Goal: Transaction & Acquisition: Purchase product/service

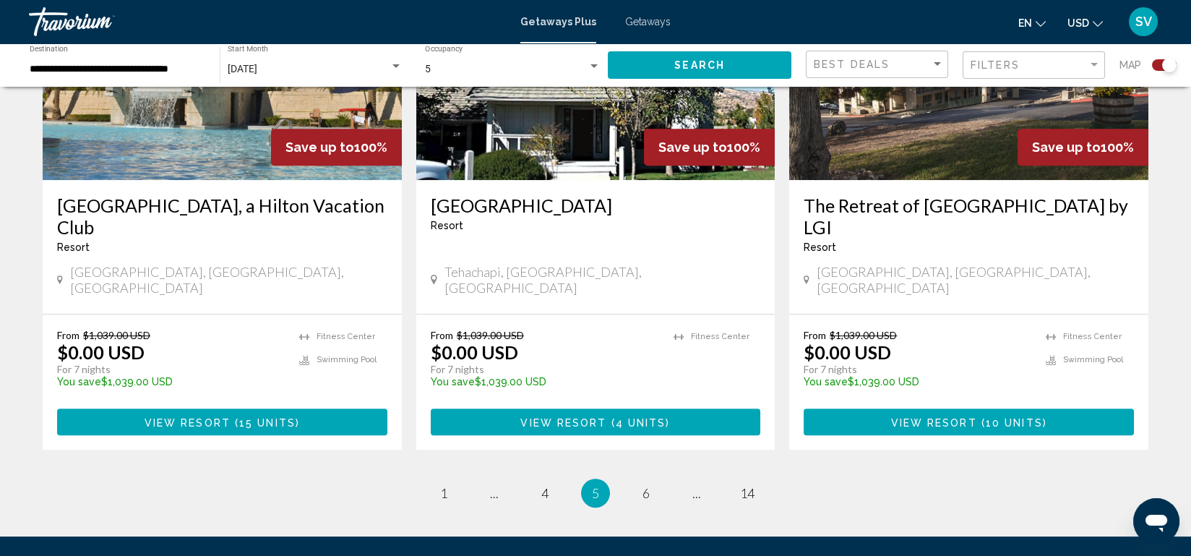
scroll to position [2220, 0]
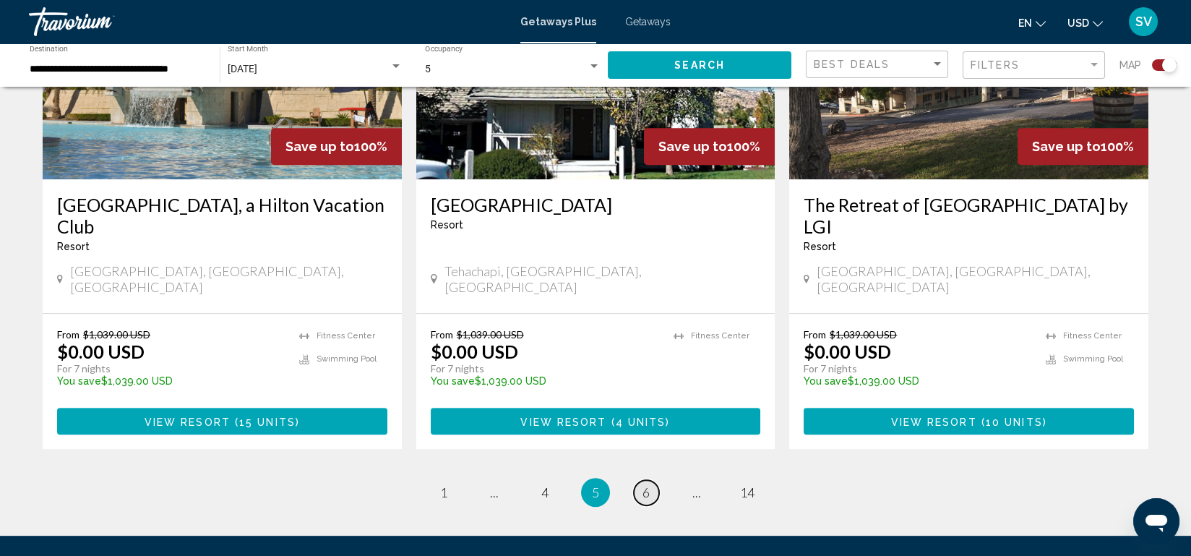
click at [649, 484] on span "6" at bounding box center [645, 492] width 7 height 16
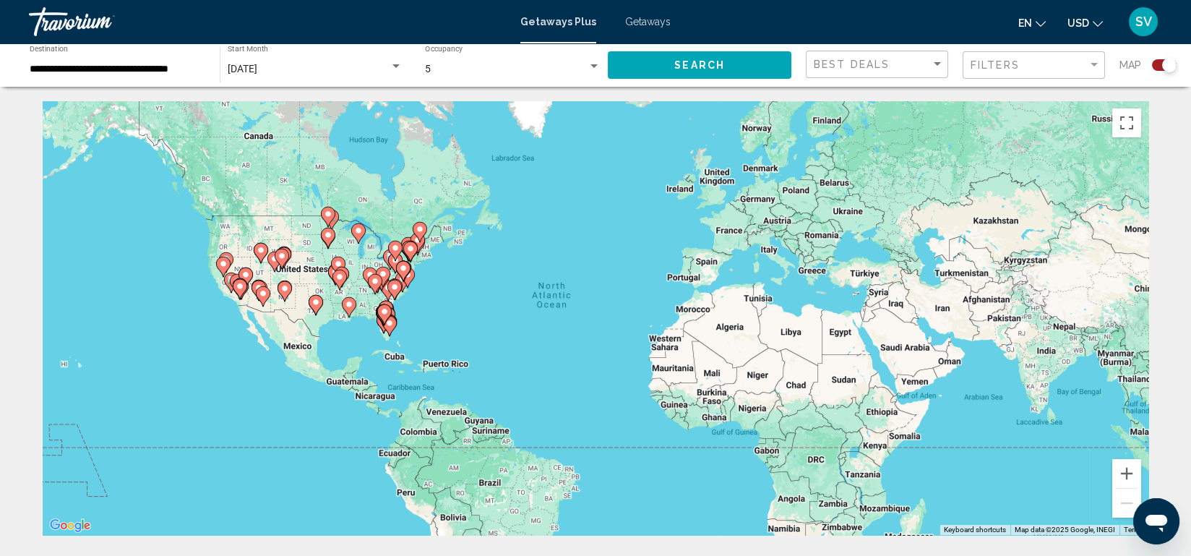
click at [649, 384] on div "To activate drag with keyboard, press Alt + Enter. Once in keyboard drag state,…" at bounding box center [596, 318] width 1106 height 434
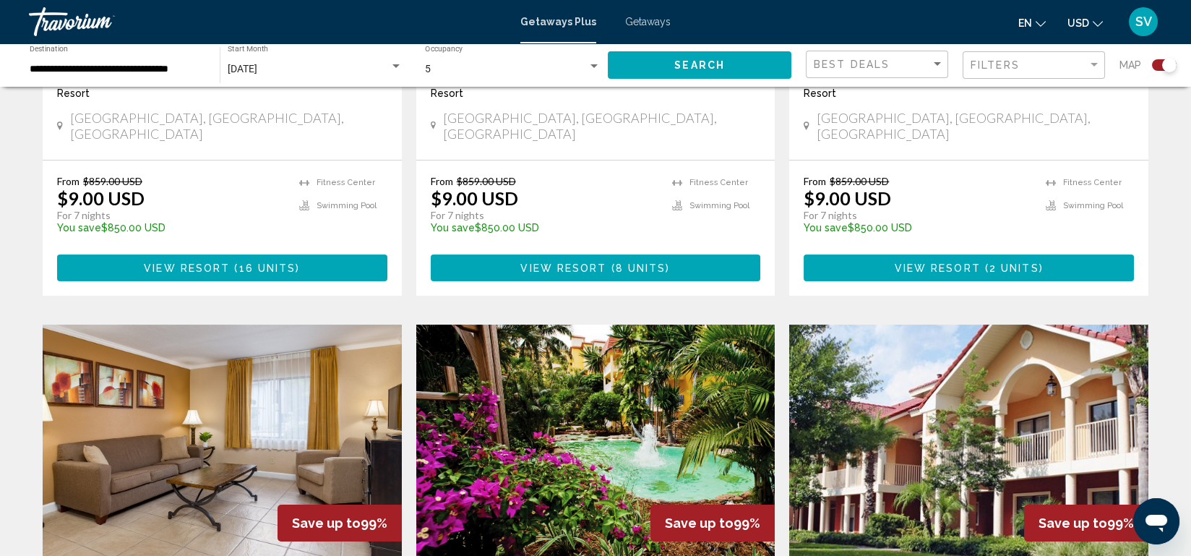
scroll to position [786, 0]
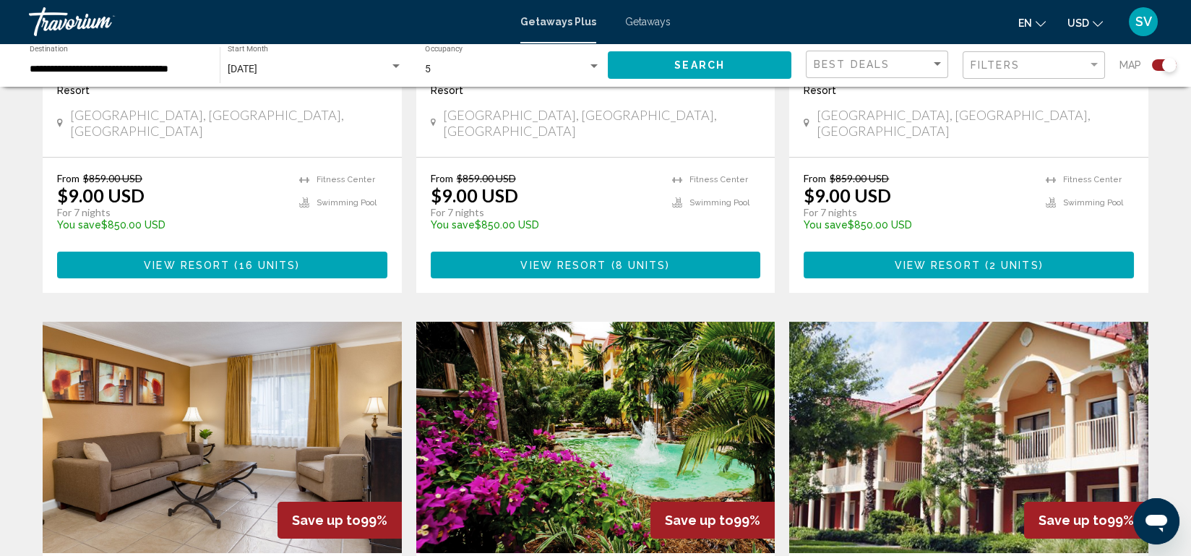
click at [262, 259] on button "View Resort ( 16 units )" at bounding box center [222, 264] width 330 height 27
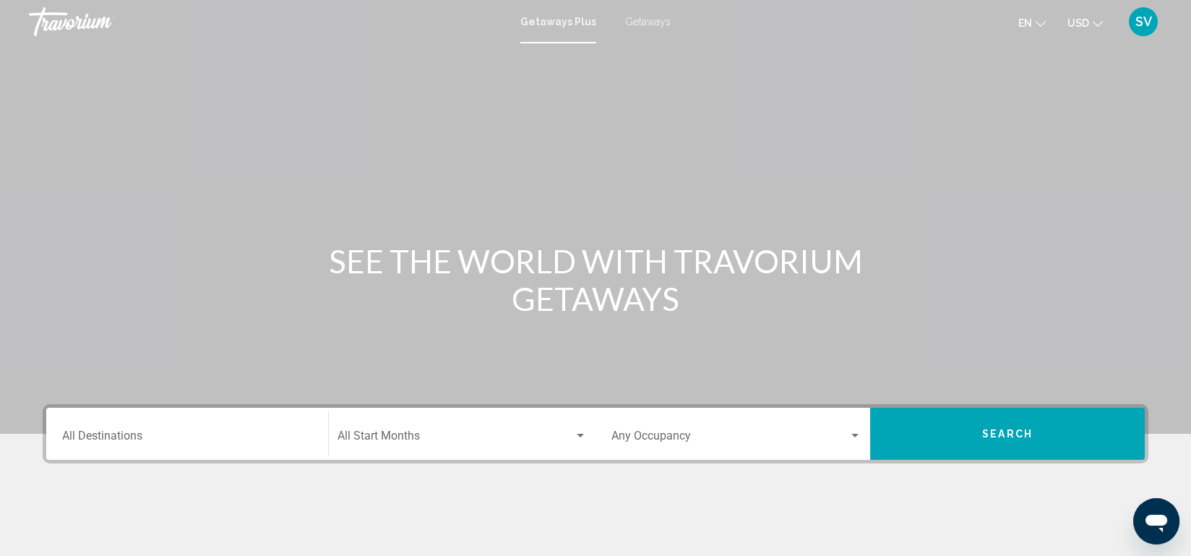
click at [254, 423] on div "Destination All Destinations" at bounding box center [187, 434] width 250 height 46
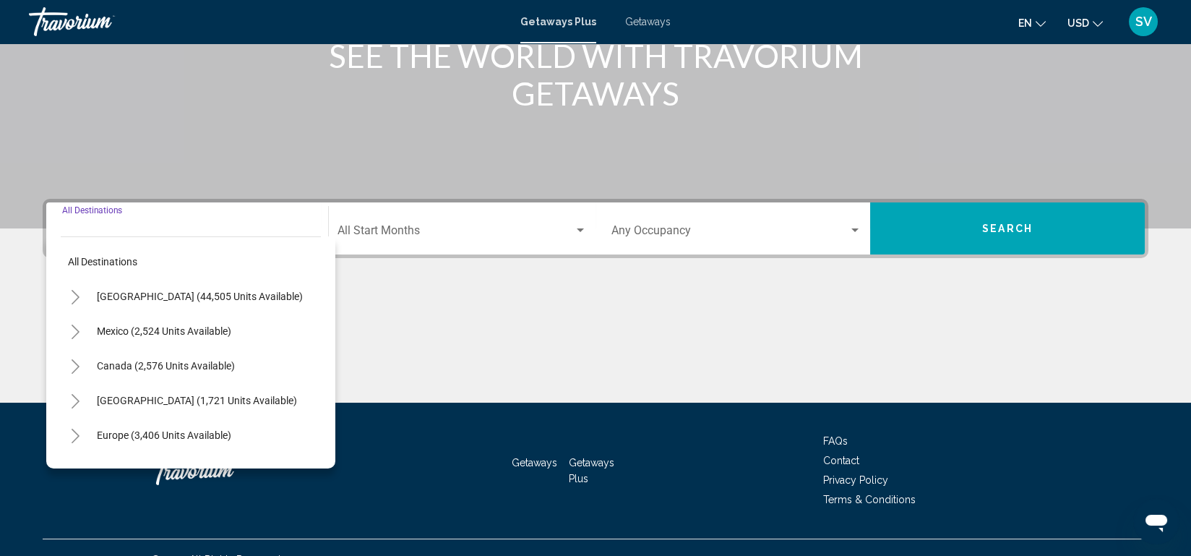
scroll to position [228, 0]
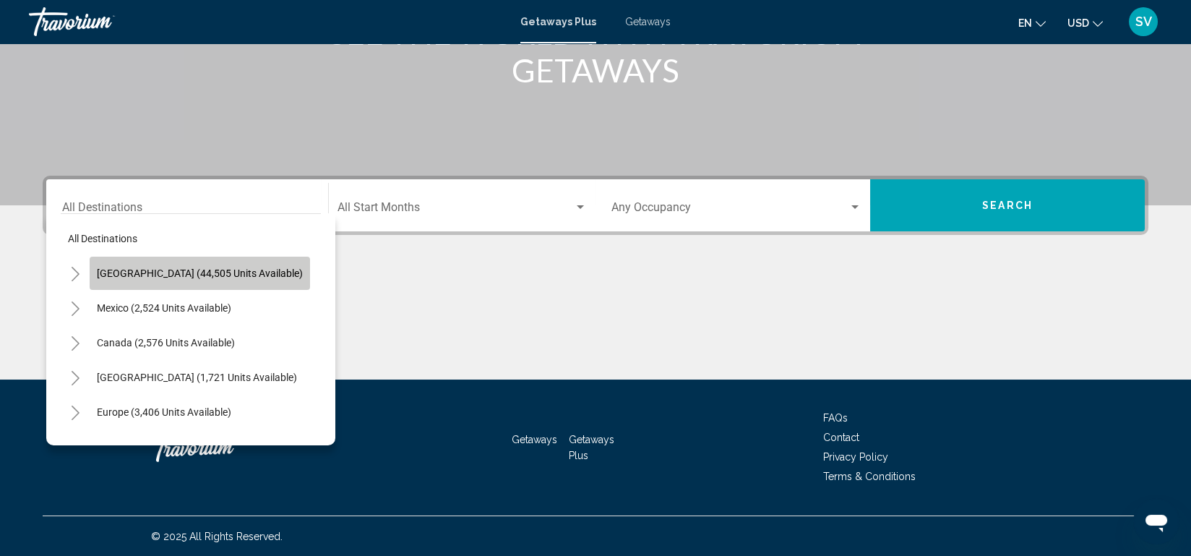
click at [242, 277] on span "[GEOGRAPHIC_DATA] (44,505 units available)" at bounding box center [200, 273] width 206 height 12
type input "**********"
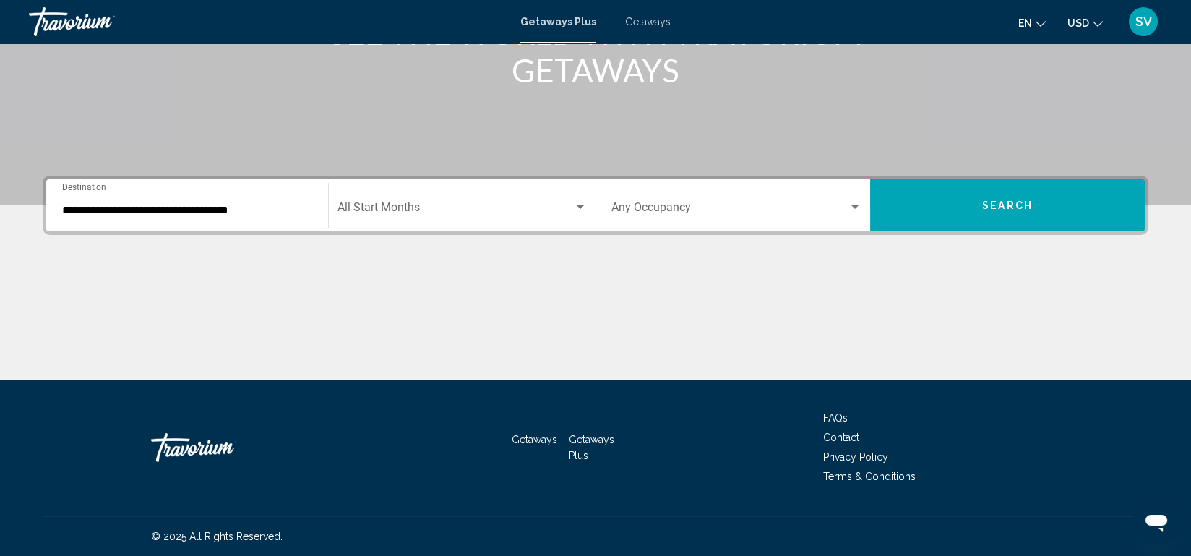
click at [418, 199] on div "Start Month All Start Months" at bounding box center [461, 206] width 249 height 46
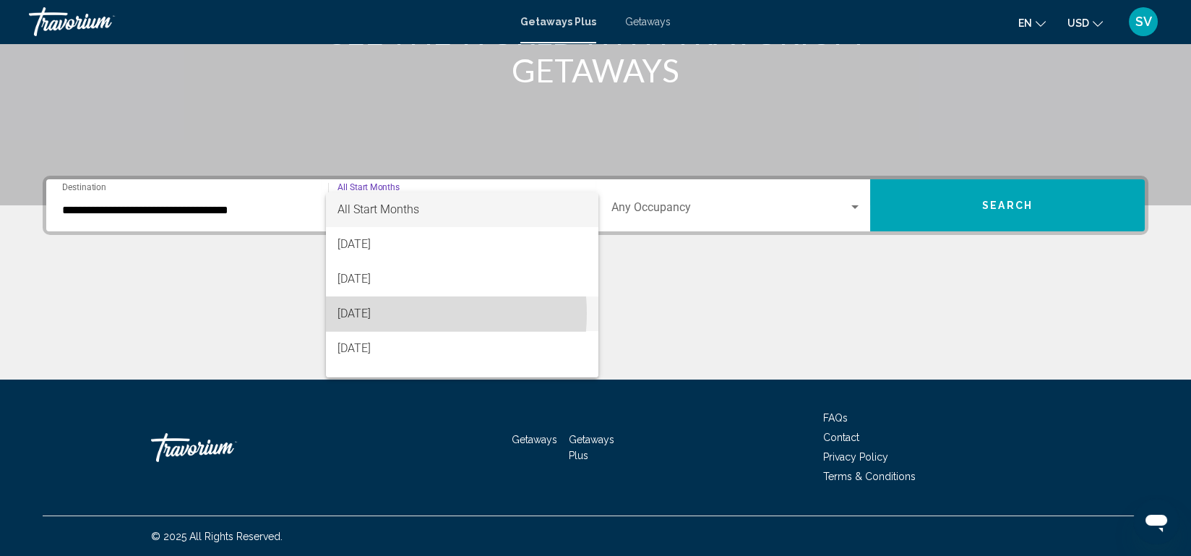
click at [388, 314] on span "[DATE]" at bounding box center [461, 313] width 249 height 35
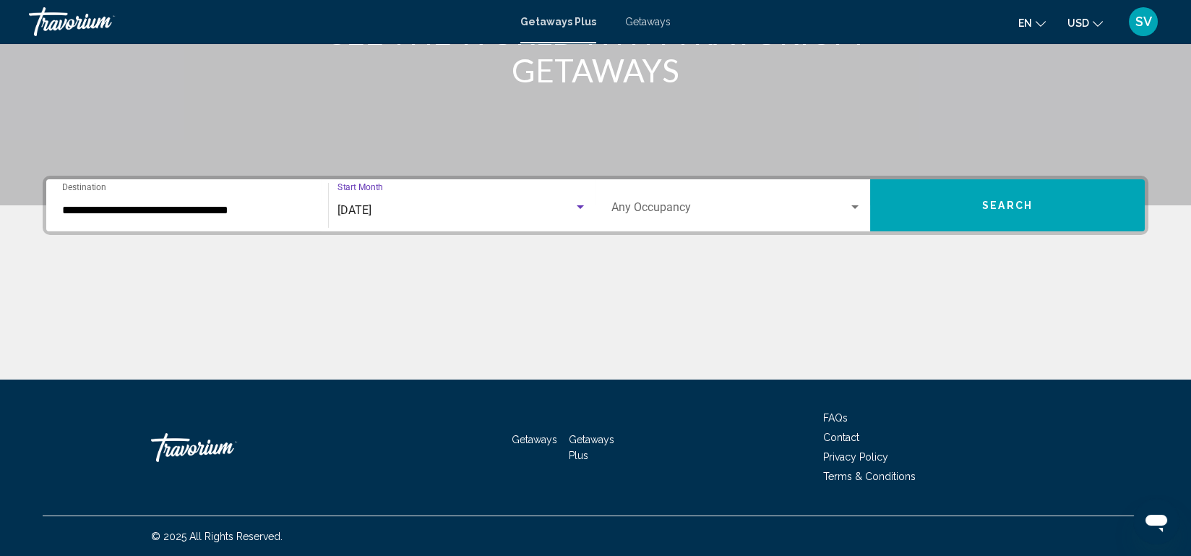
click at [543, 207] on div "[DATE]" at bounding box center [455, 210] width 236 height 13
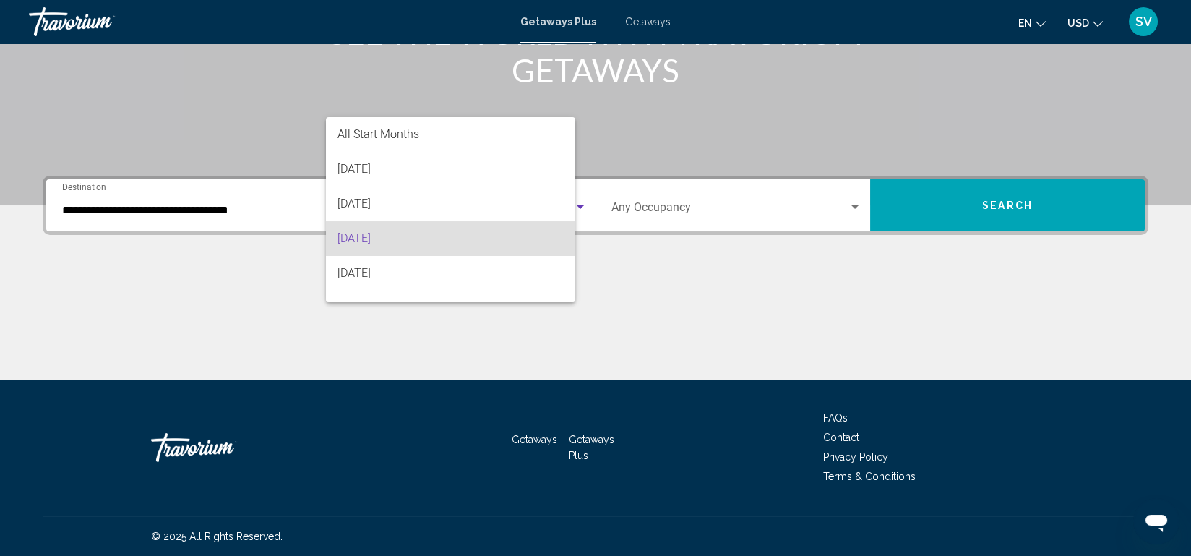
scroll to position [29, 0]
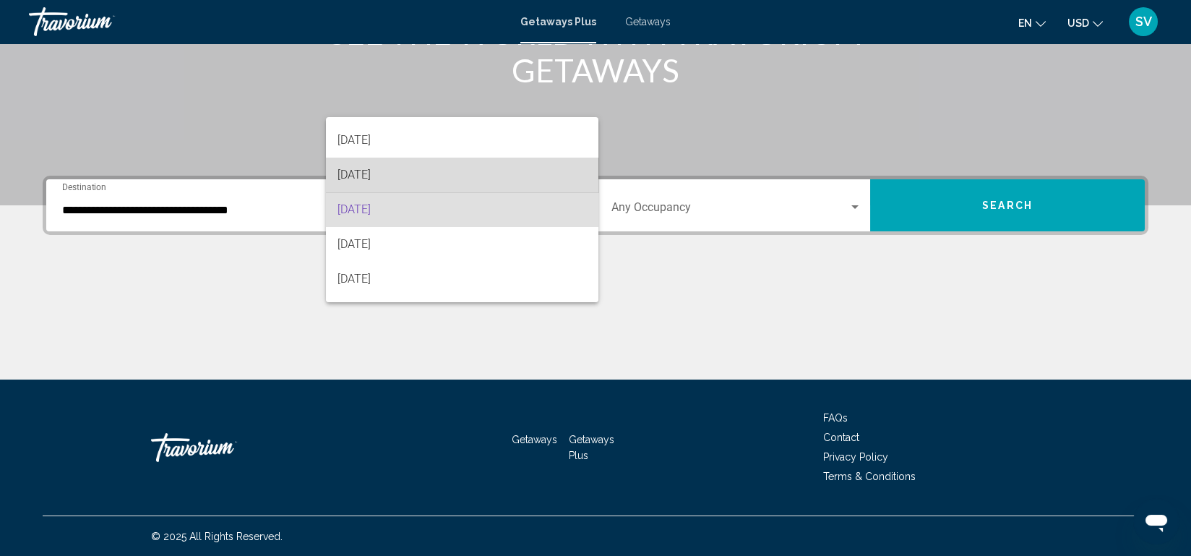
click at [515, 169] on span "[DATE]" at bounding box center [461, 175] width 249 height 35
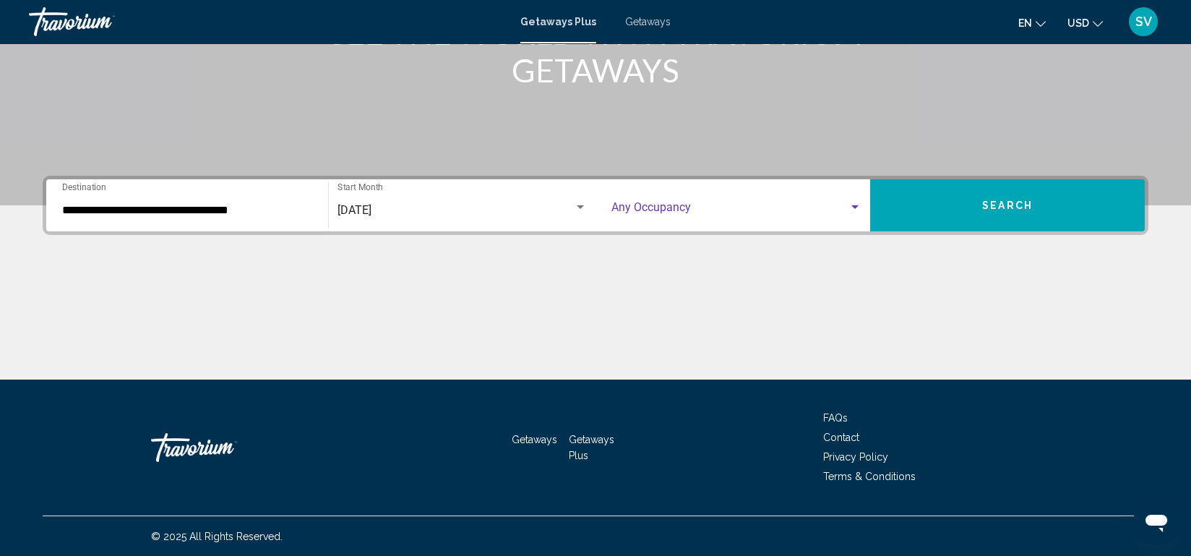
click at [790, 208] on span "Search widget" at bounding box center [729, 210] width 237 height 13
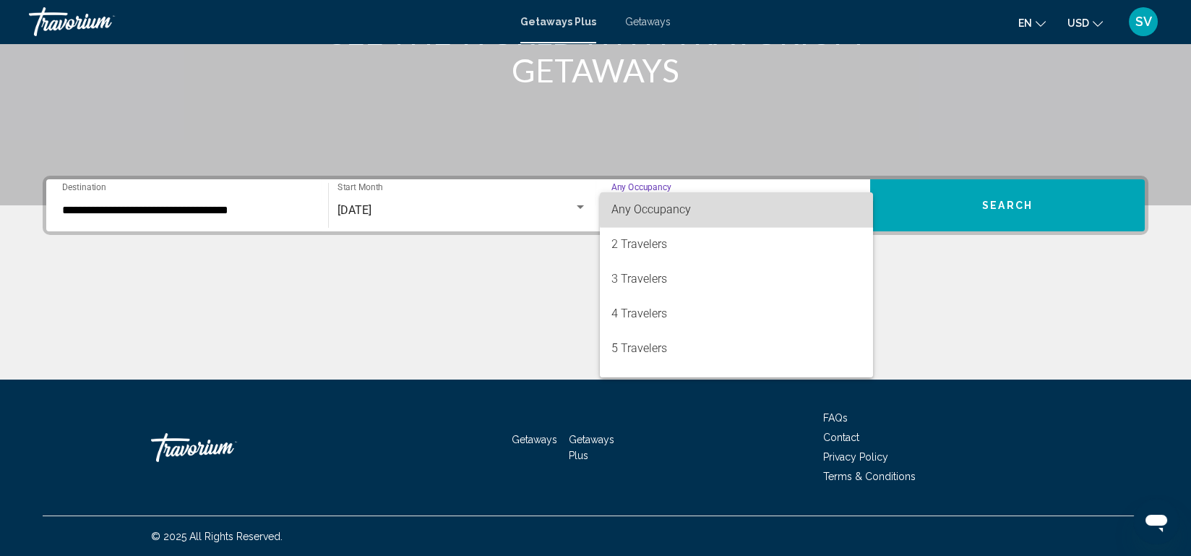
click at [790, 208] on span "Any Occupancy" at bounding box center [736, 209] width 250 height 35
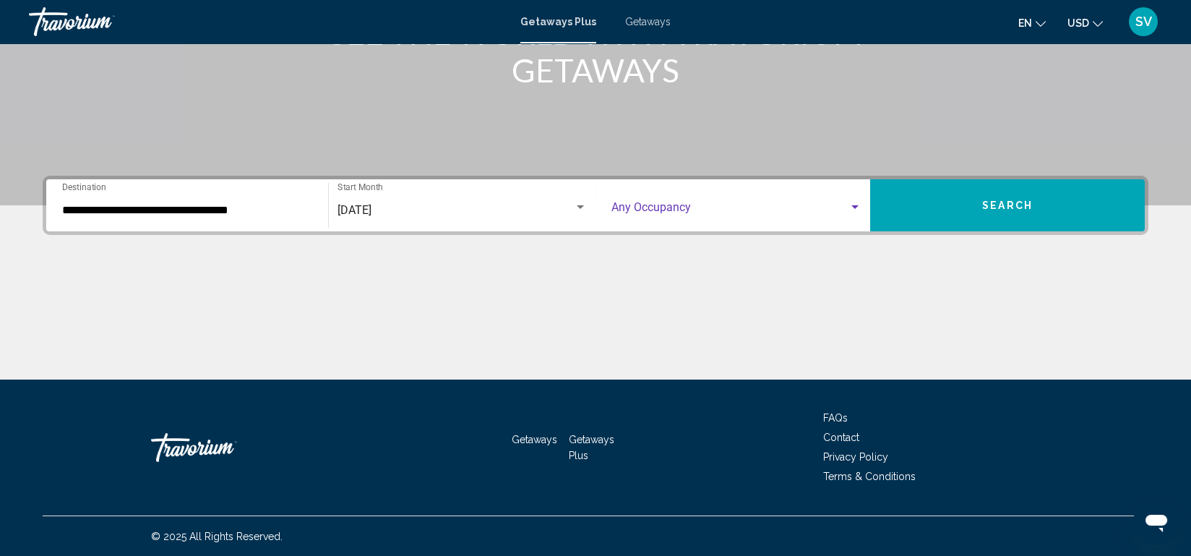
click at [854, 207] on div "Search widget" at bounding box center [854, 207] width 7 height 4
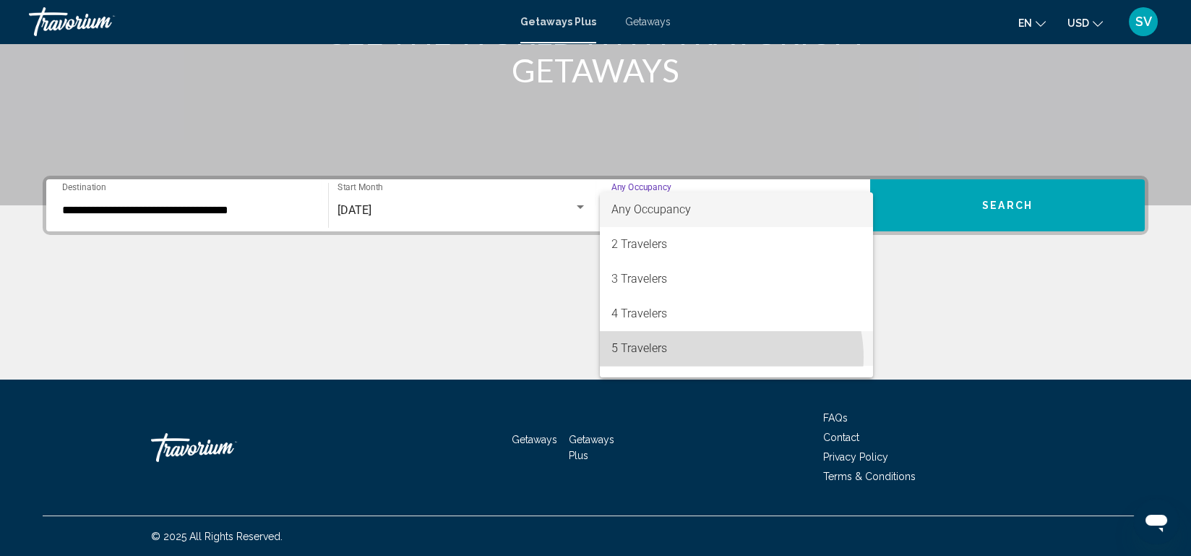
click at [727, 357] on span "5 Travelers" at bounding box center [736, 348] width 250 height 35
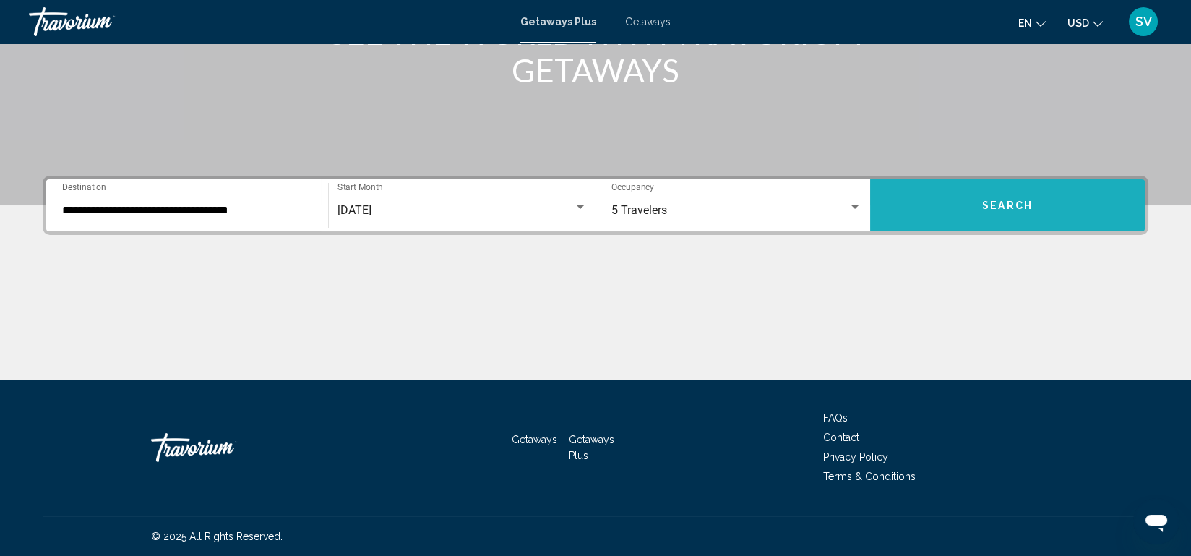
click at [1010, 189] on button "Search" at bounding box center [1007, 205] width 275 height 52
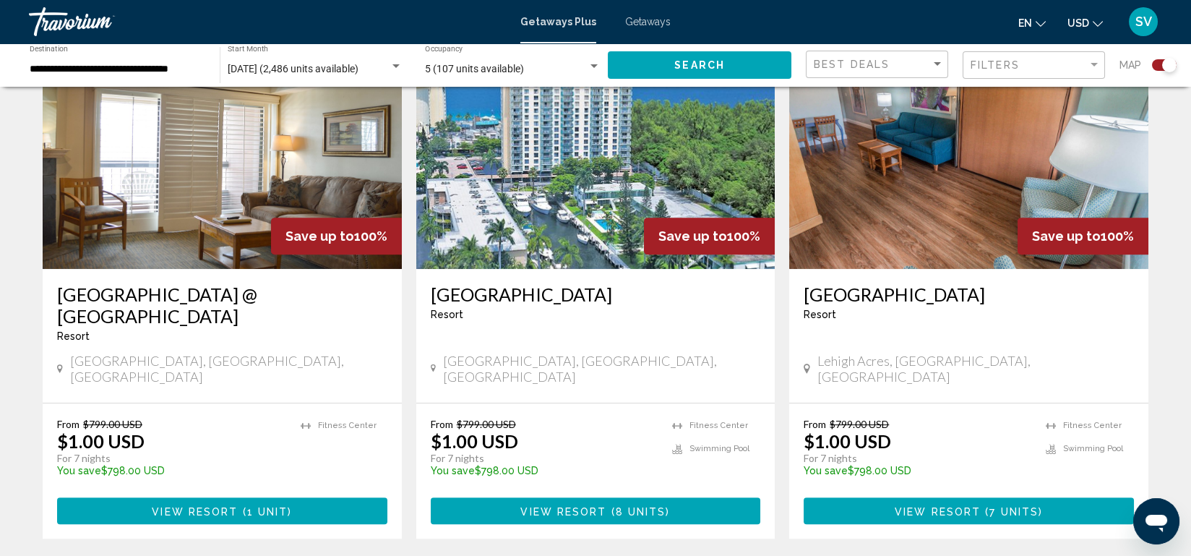
scroll to position [2268, 0]
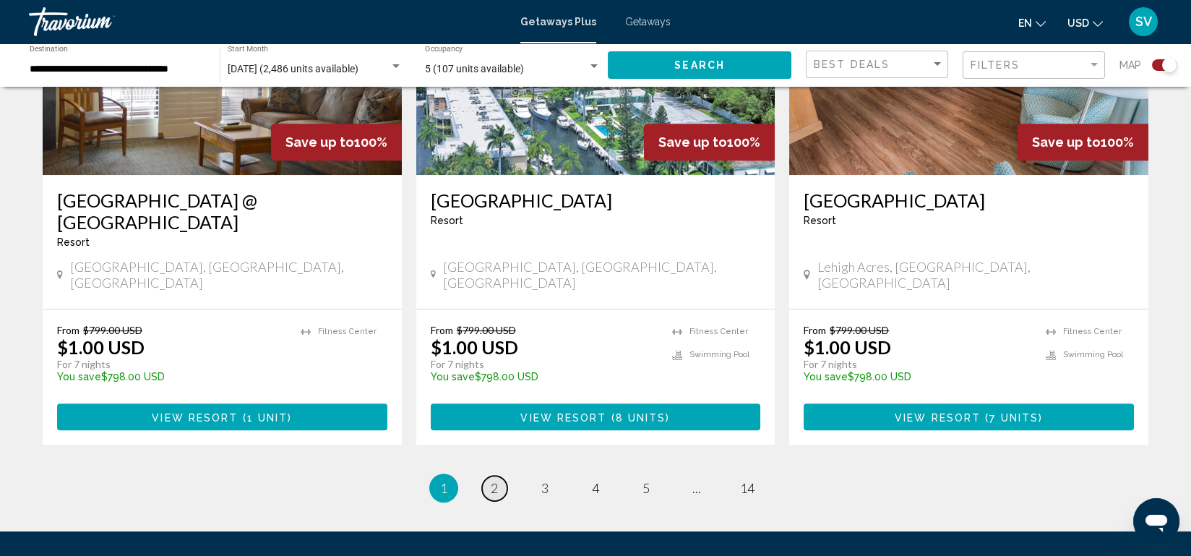
click at [493, 480] on span "2" at bounding box center [494, 488] width 7 height 16
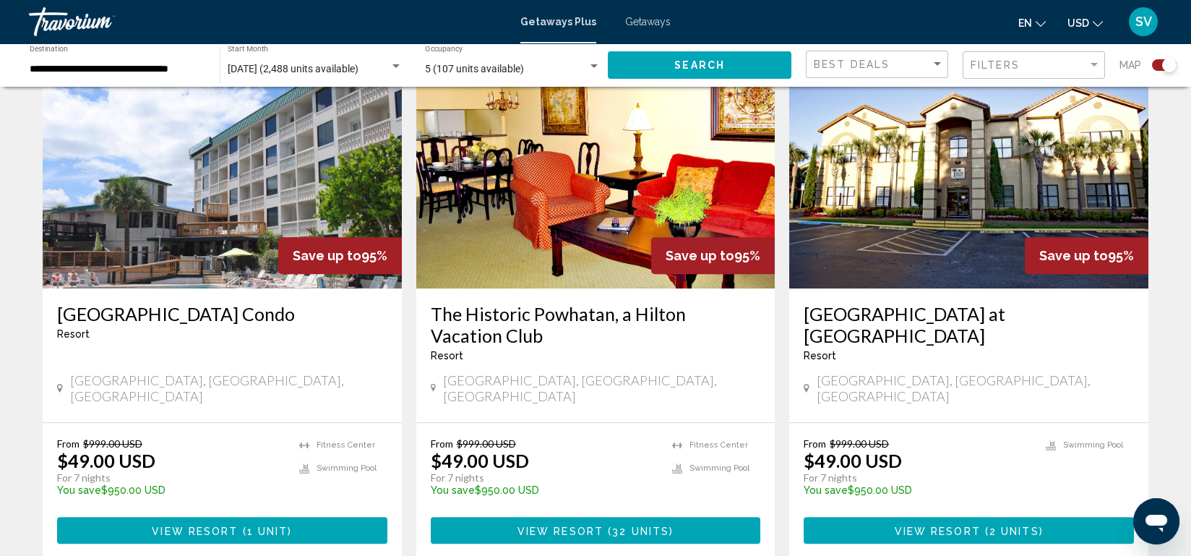
scroll to position [2112, 0]
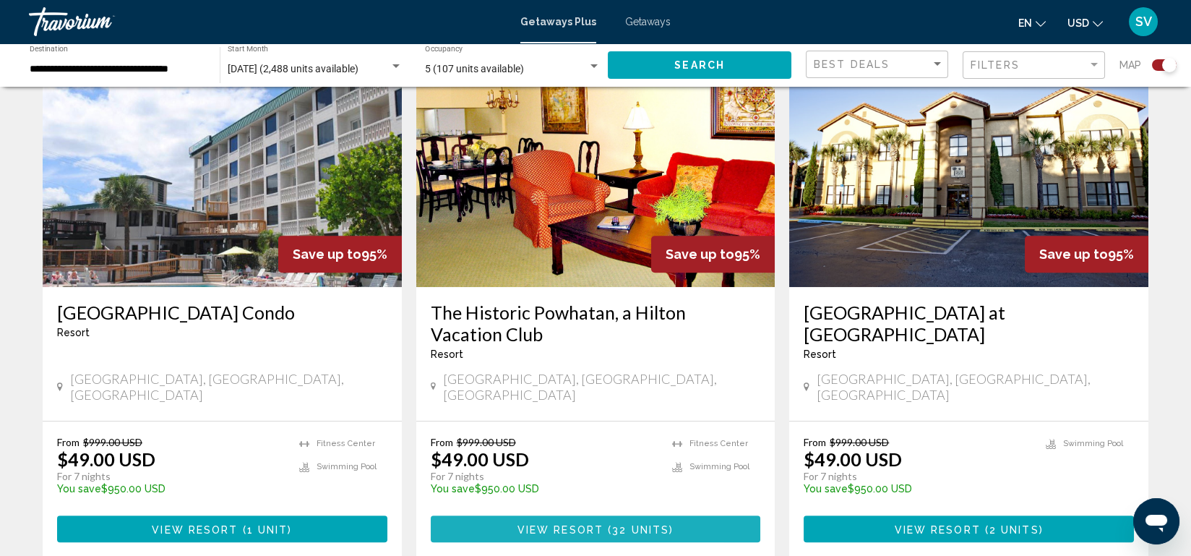
click at [559, 523] on span "View Resort" at bounding box center [560, 529] width 86 height 12
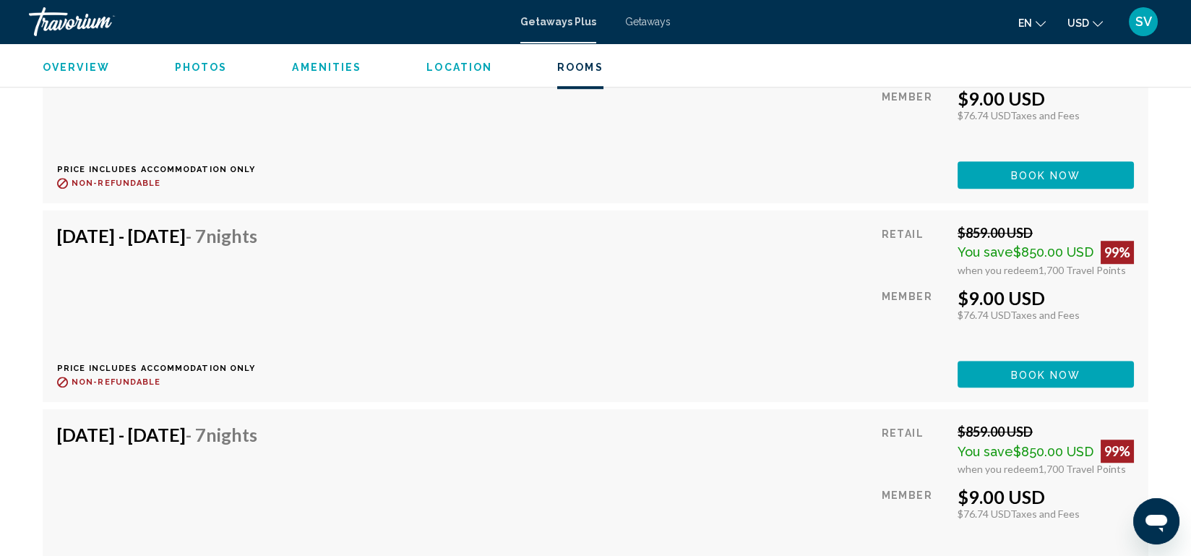
scroll to position [3782, 0]
click at [559, 423] on div "Sep 27, 2025 - Oct 4, 2025 - 7 Nights Price includes accommodation only Refunda…" at bounding box center [595, 504] width 1077 height 163
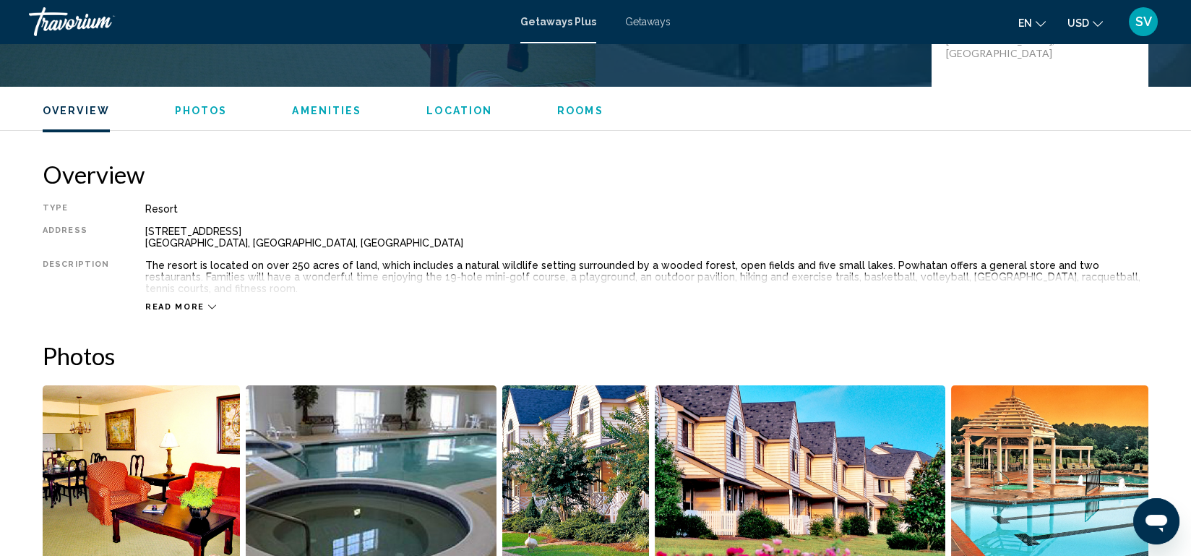
scroll to position [0, 0]
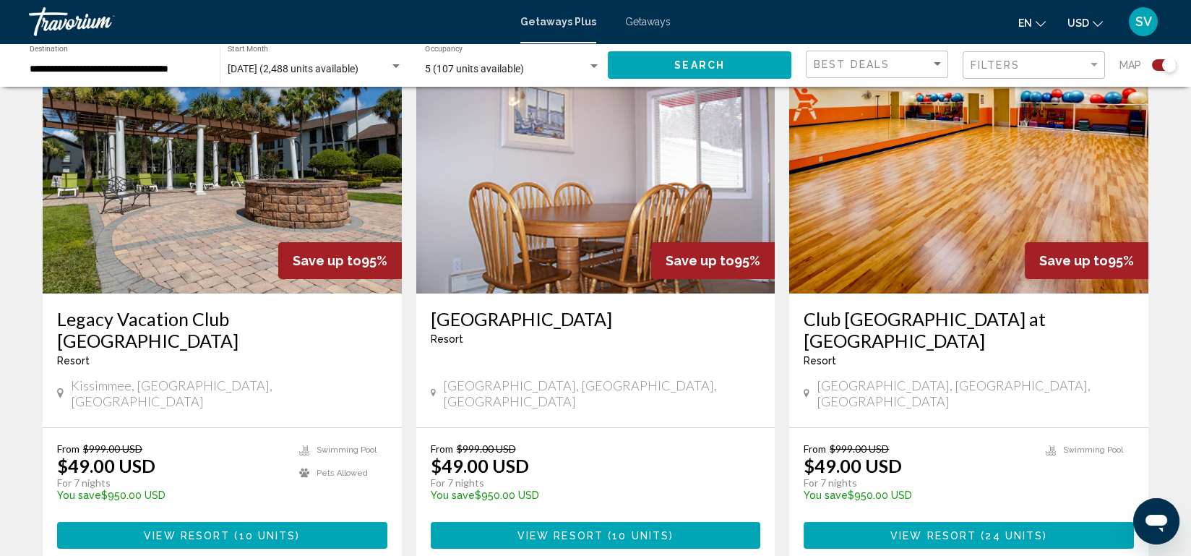
scroll to position [538, 0]
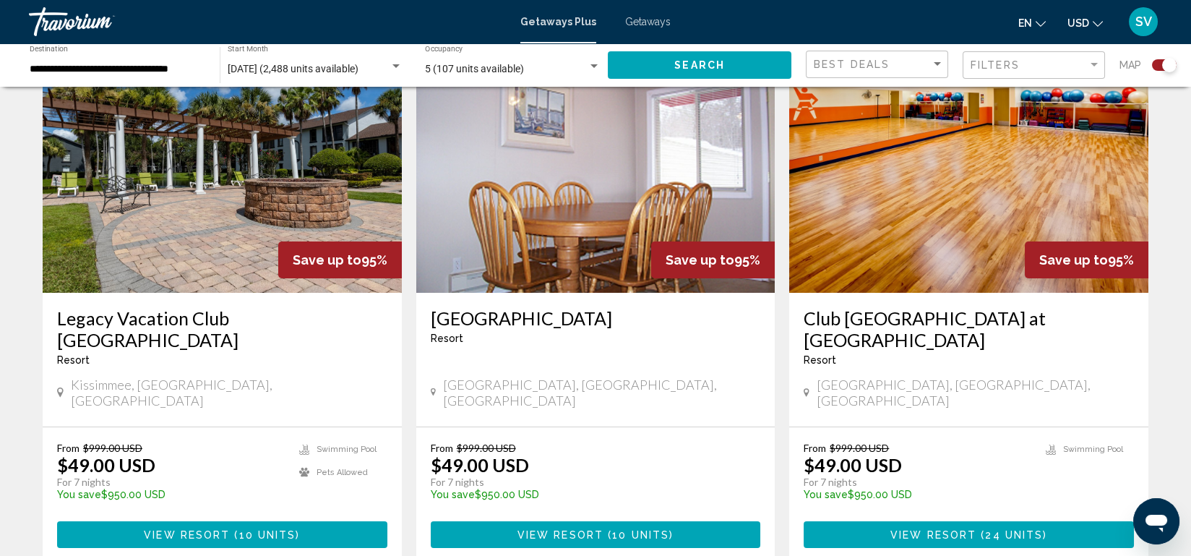
click at [395, 63] on div "Search widget" at bounding box center [396, 67] width 13 height 12
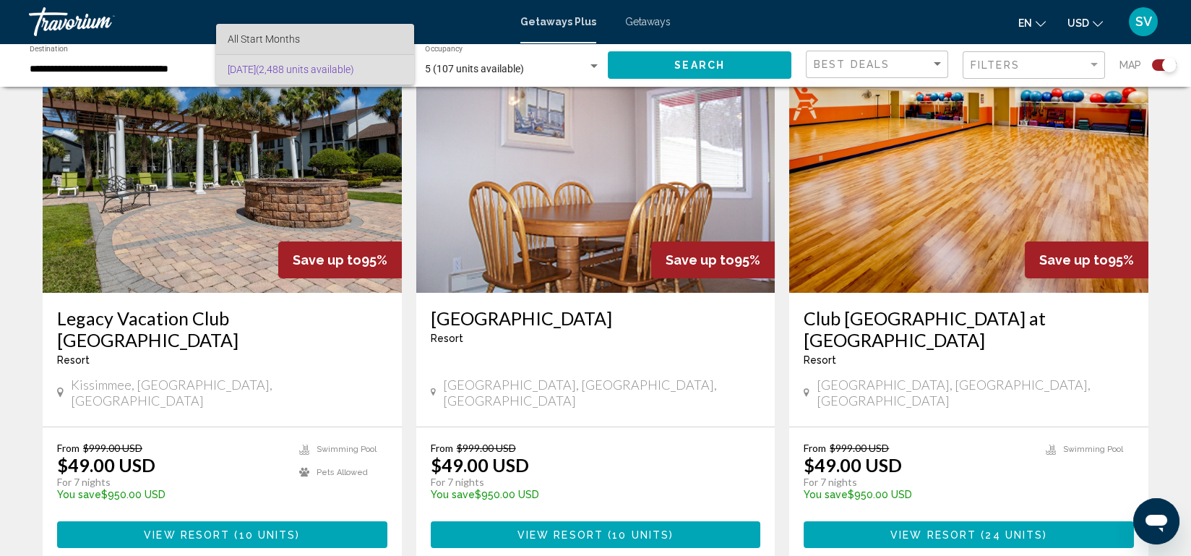
click at [331, 43] on span "All Start Months" at bounding box center [315, 39] width 175 height 30
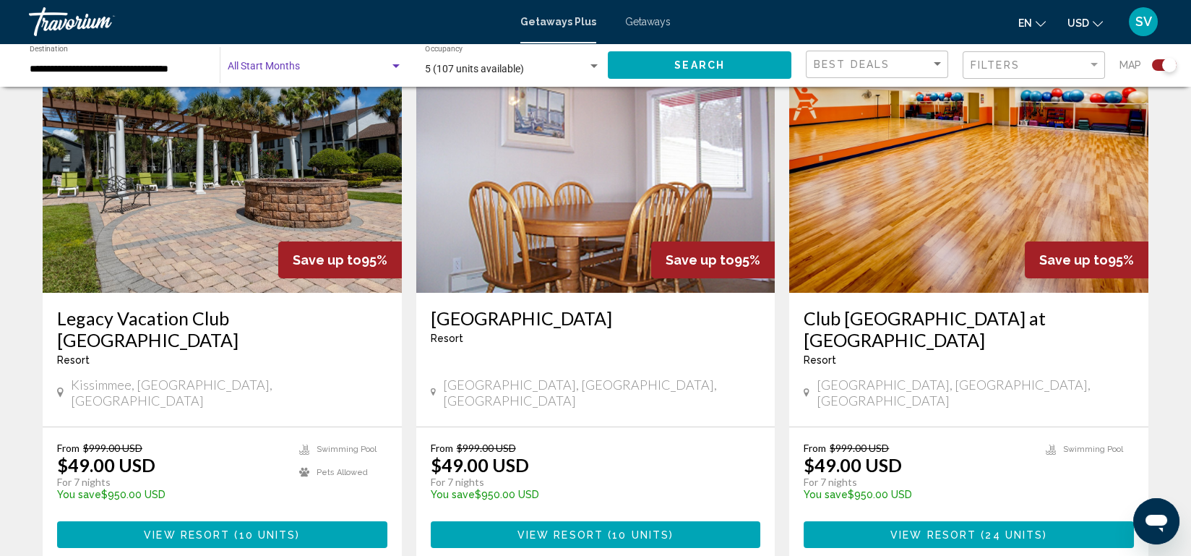
click at [396, 67] on div "Search widget" at bounding box center [395, 66] width 7 height 4
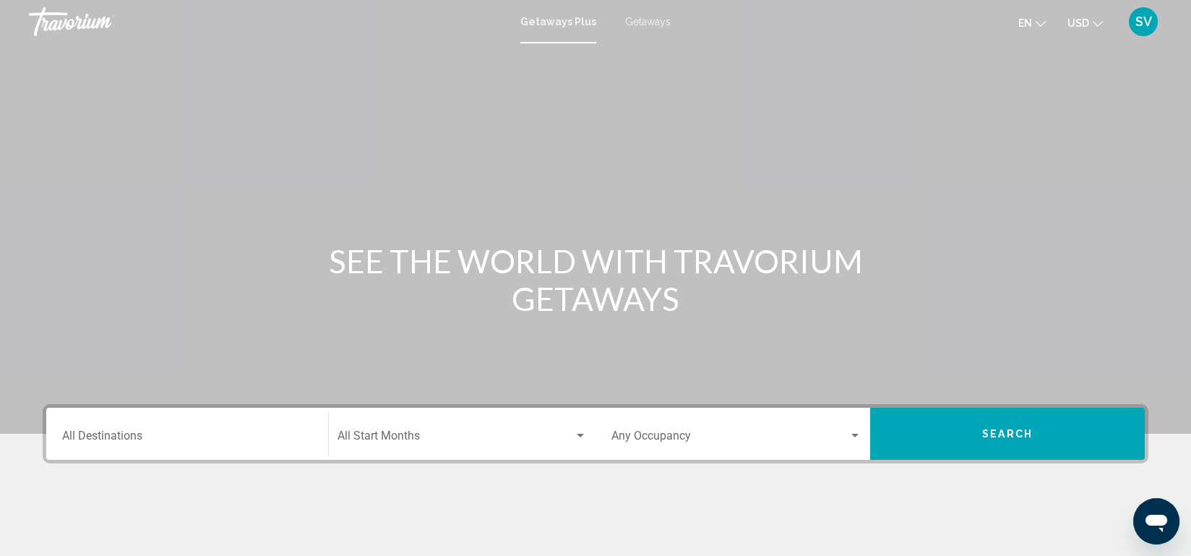
click at [244, 420] on div "Destination All Destinations" at bounding box center [187, 434] width 250 height 46
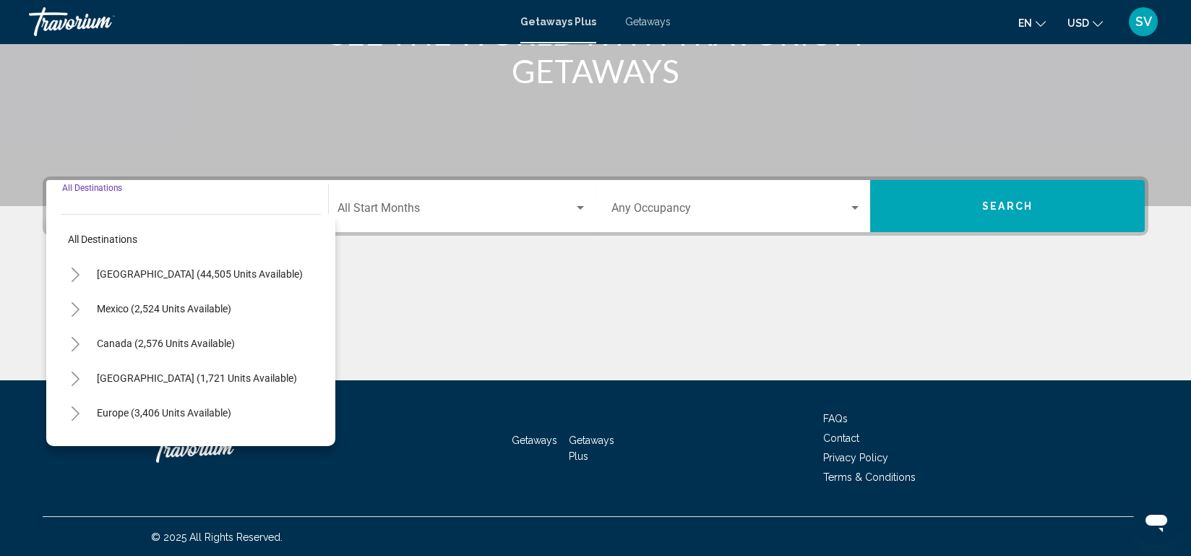
scroll to position [228, 0]
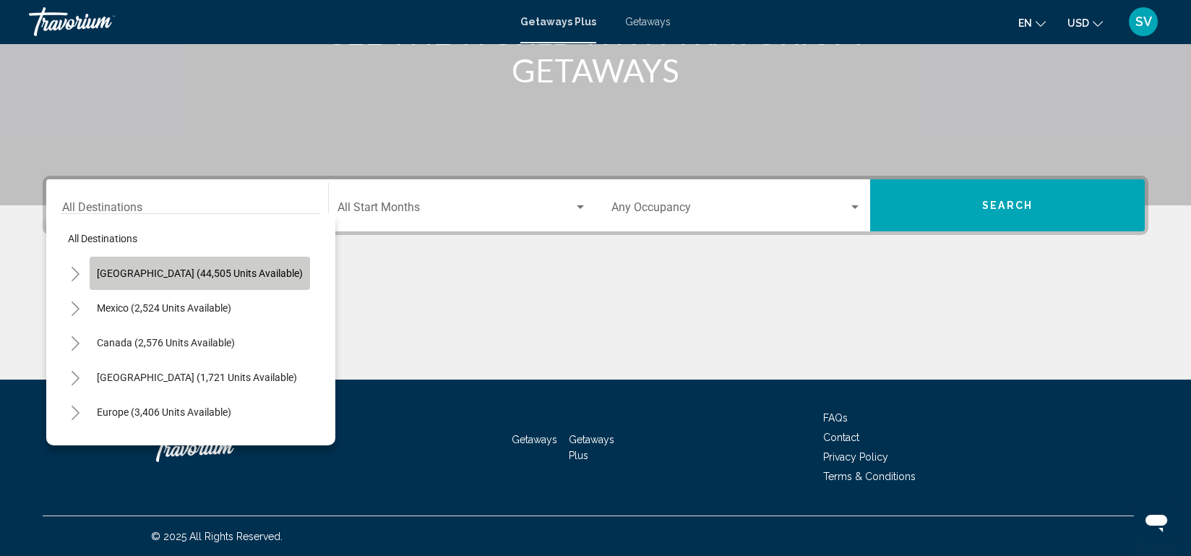
click at [233, 264] on button "[GEOGRAPHIC_DATA] (44,505 units available)" at bounding box center [200, 273] width 220 height 33
type input "**********"
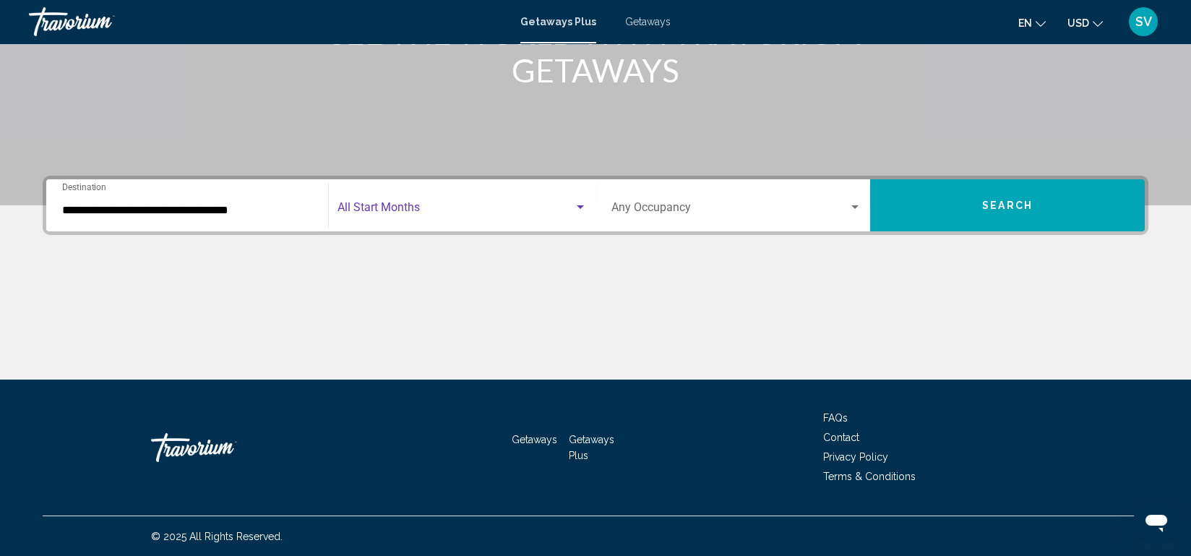
click at [502, 209] on span "Search widget" at bounding box center [455, 210] width 236 height 13
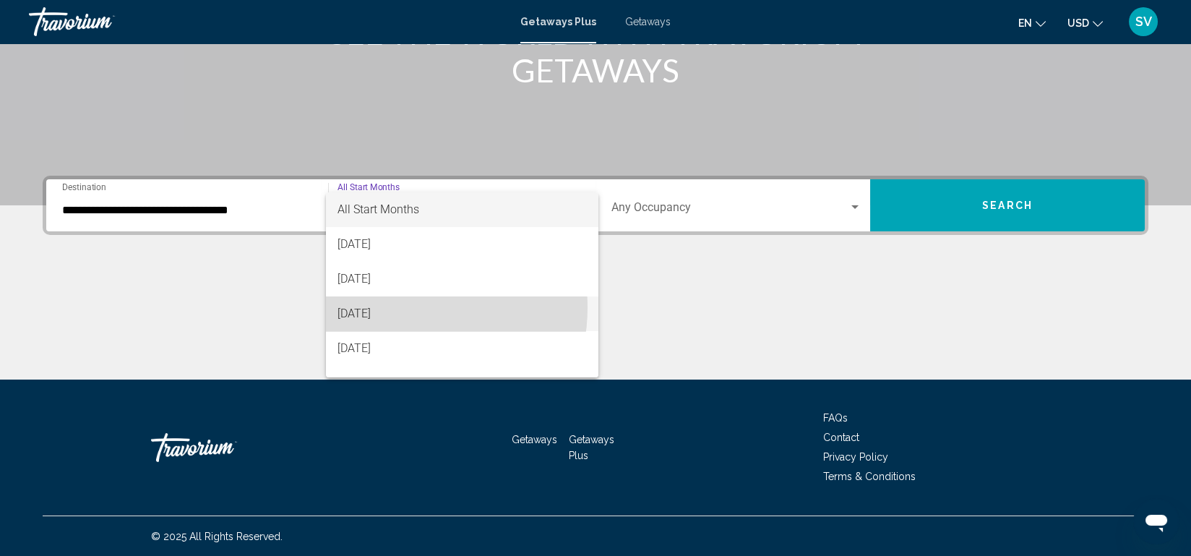
click at [391, 307] on span "[DATE]" at bounding box center [461, 313] width 249 height 35
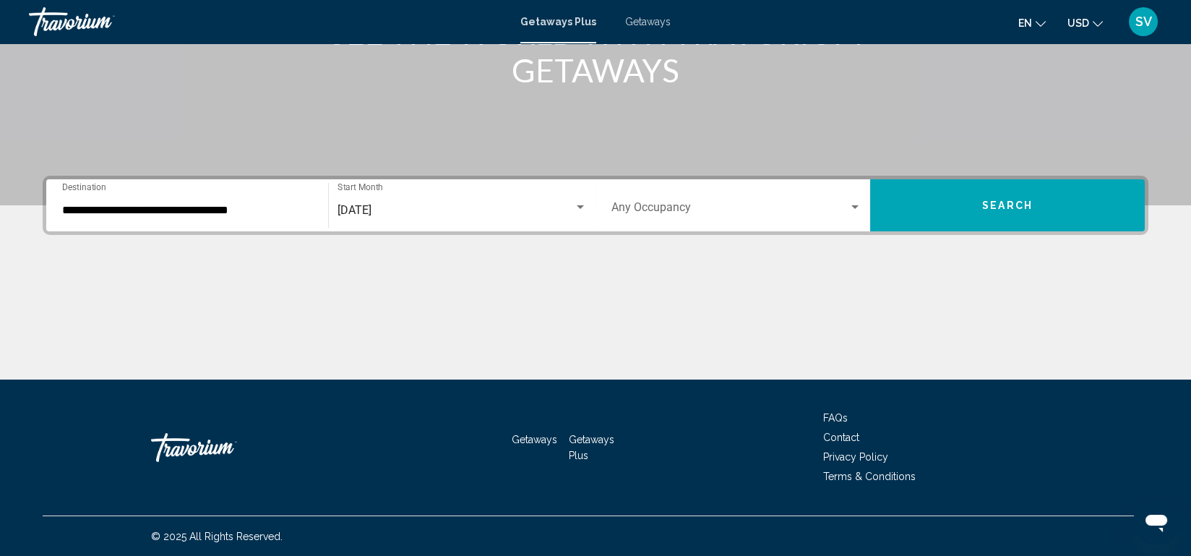
click at [859, 197] on div "Occupancy Any Occupancy" at bounding box center [736, 206] width 250 height 46
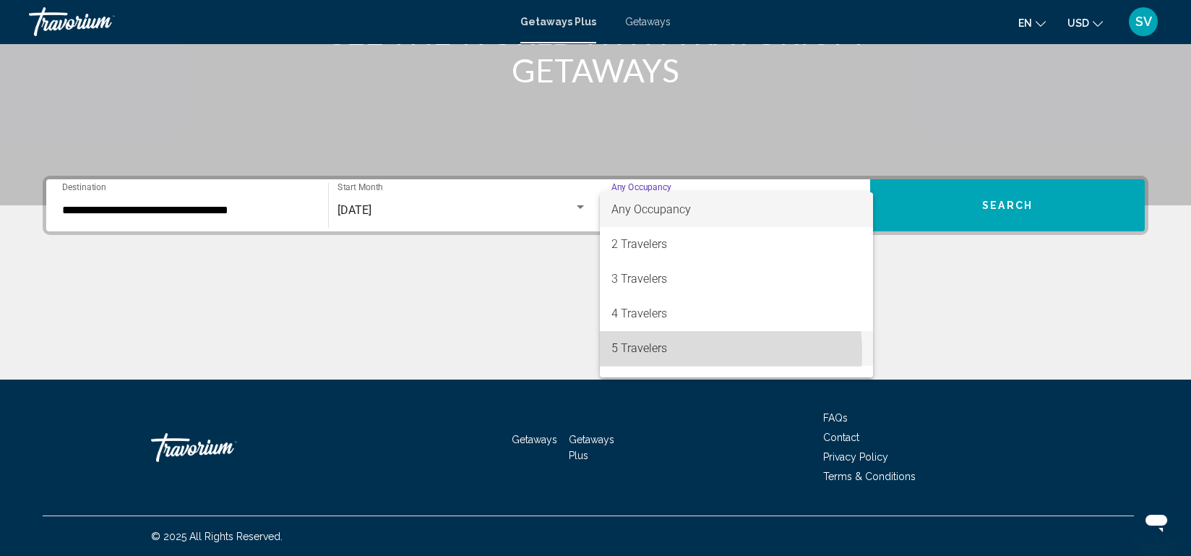
click at [671, 352] on span "5 Travelers" at bounding box center [736, 348] width 250 height 35
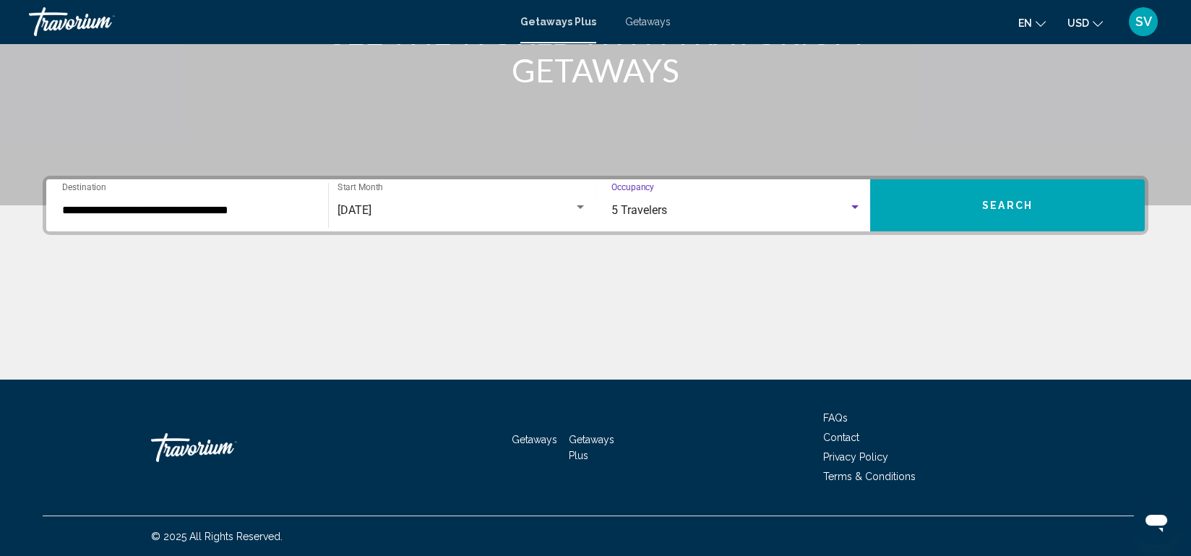
click at [1015, 208] on span "Search" at bounding box center [1007, 206] width 51 height 12
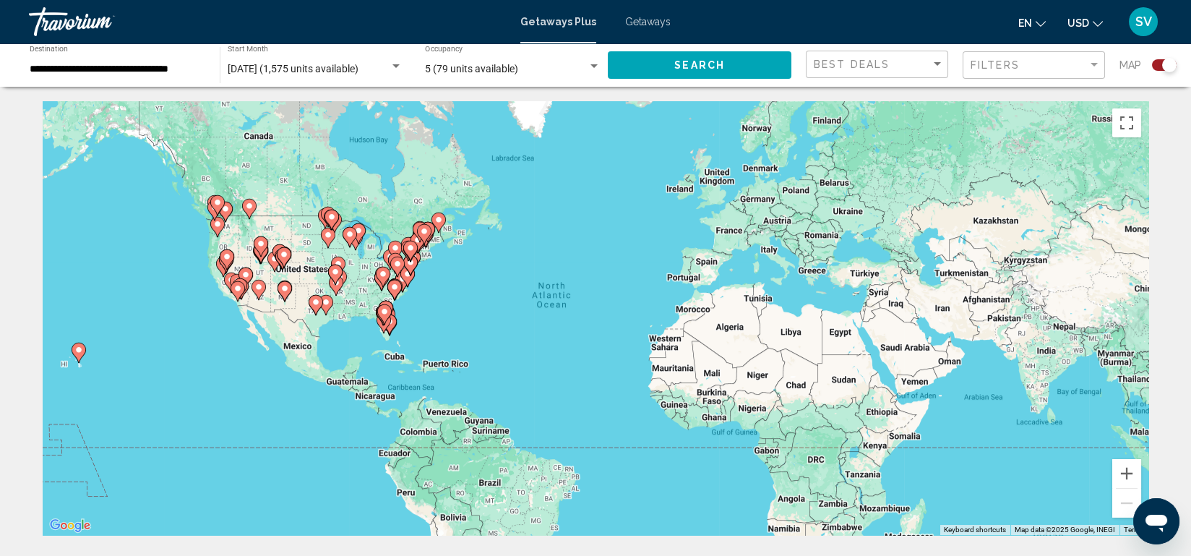
click at [1015, 208] on div "To activate drag with keyboard, press Alt + Enter. Once in keyboard drag state,…" at bounding box center [596, 318] width 1106 height 434
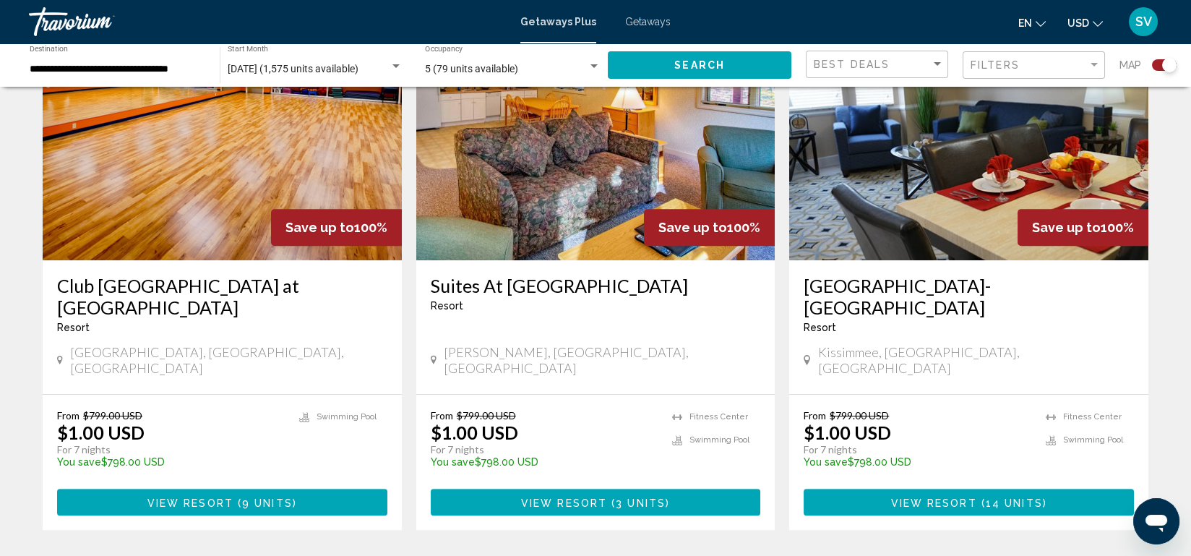
scroll to position [2162, 0]
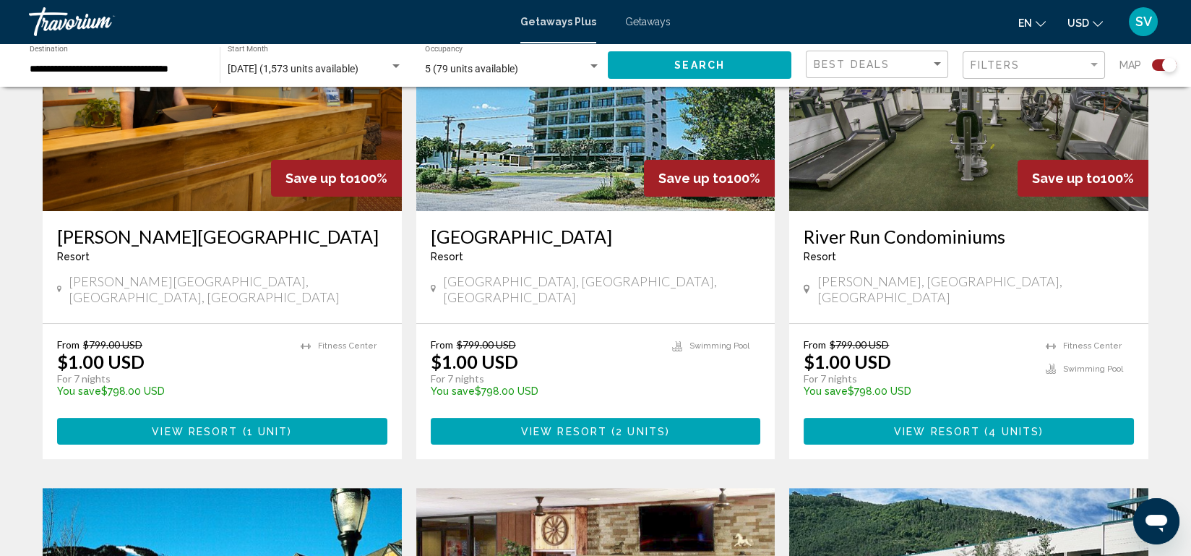
scroll to position [1666, 0]
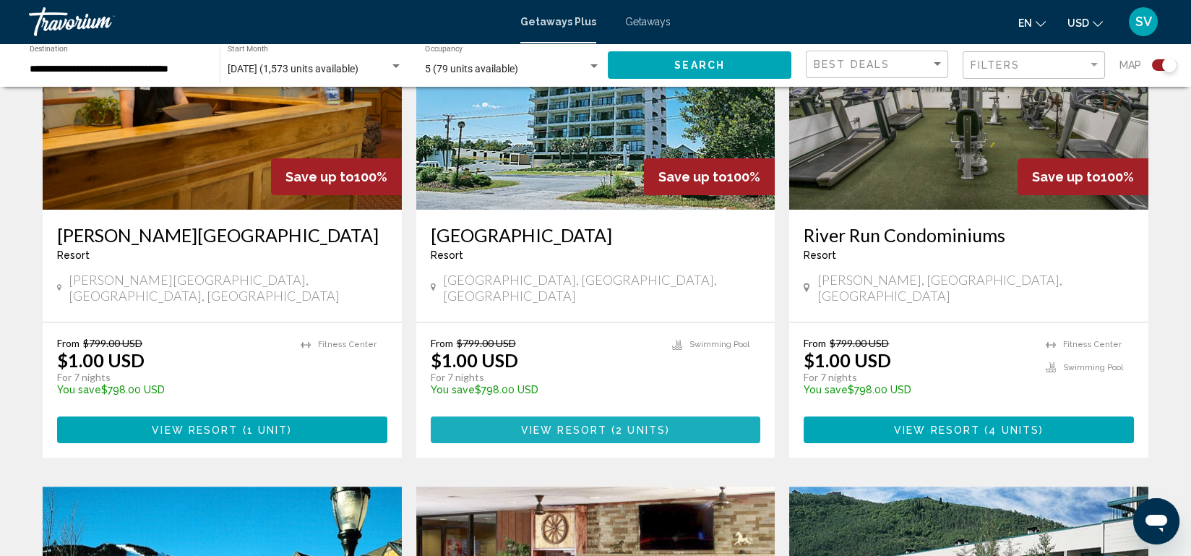
click at [611, 424] on span "( 2 units )" at bounding box center [638, 430] width 63 height 12
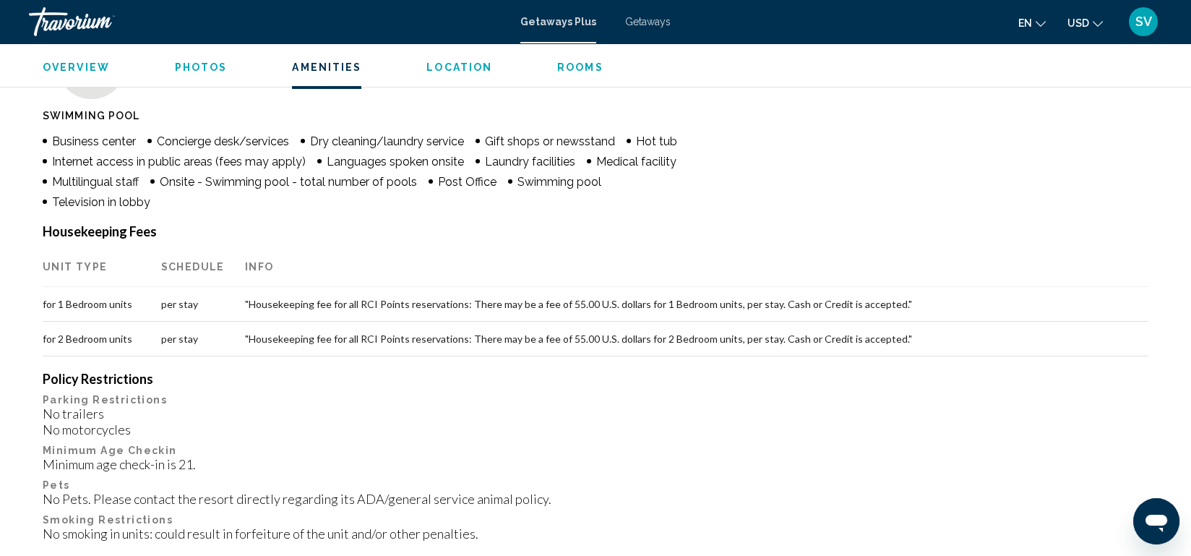
scroll to position [937, 0]
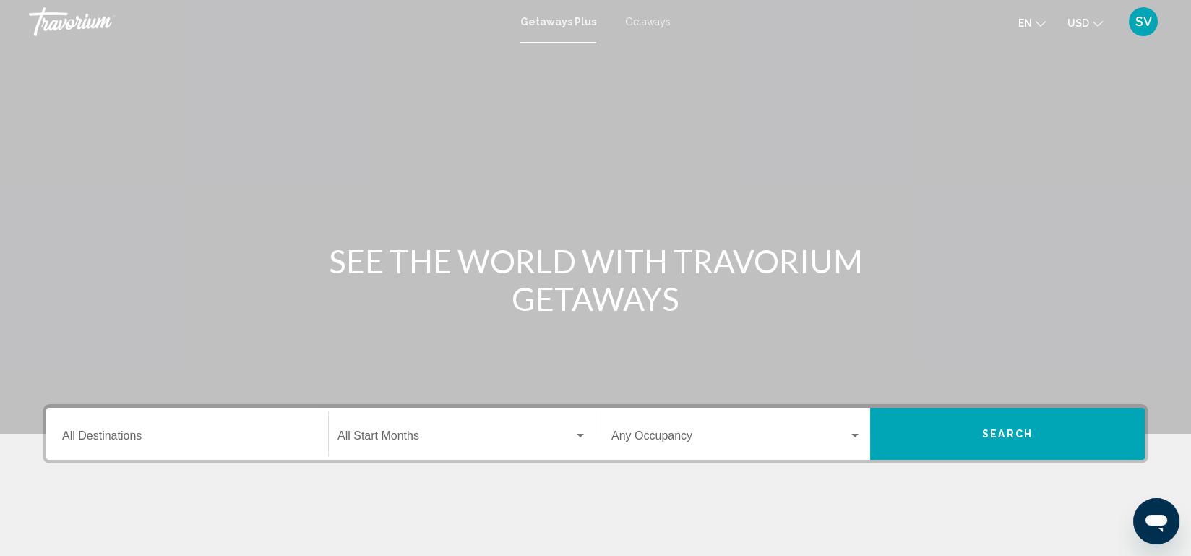
click at [163, 421] on div "Destination All Destinations" at bounding box center [187, 434] width 250 height 46
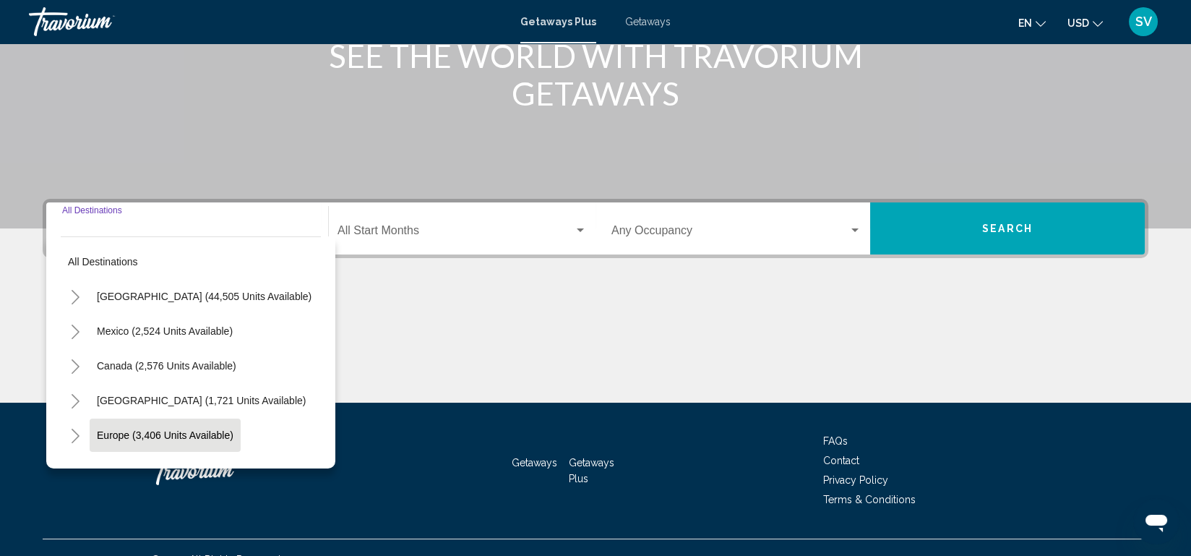
scroll to position [228, 0]
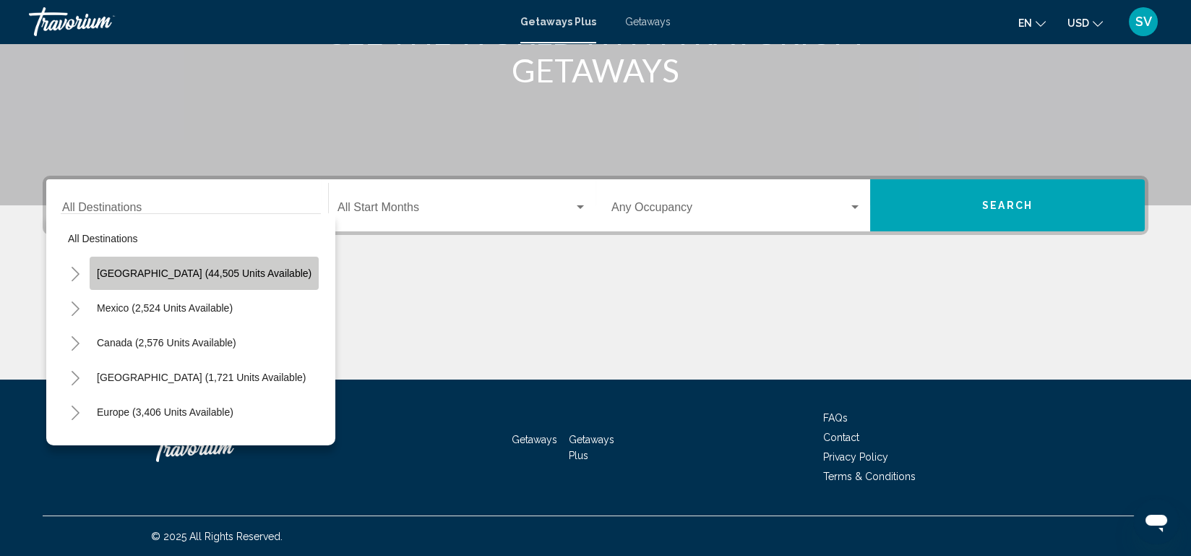
click at [215, 270] on span "[GEOGRAPHIC_DATA] (44,505 units available)" at bounding box center [204, 273] width 215 height 12
type input "**********"
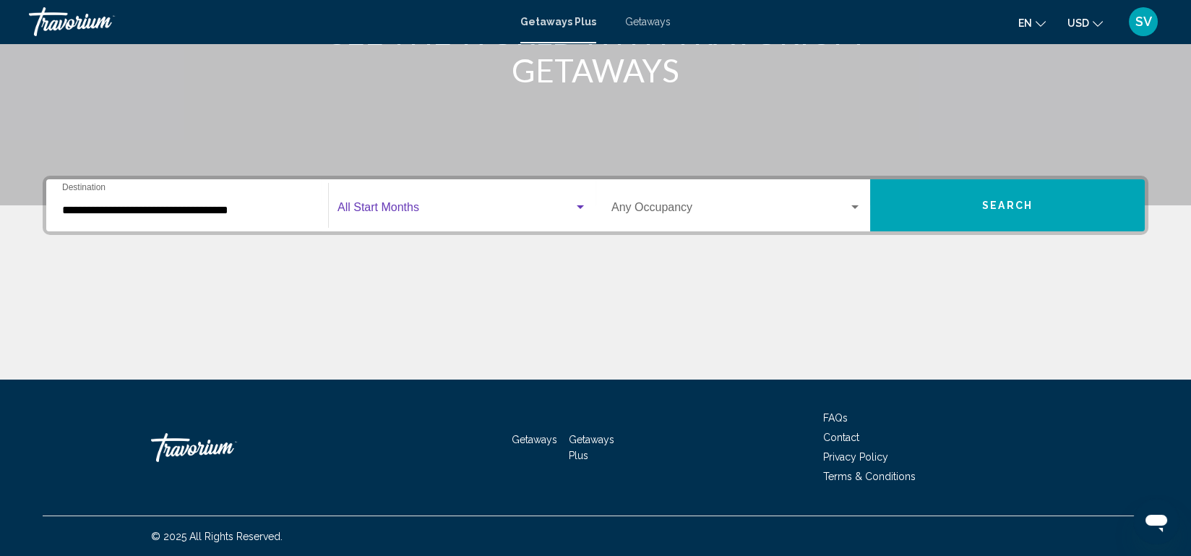
click at [400, 212] on span "Search widget" at bounding box center [455, 210] width 236 height 13
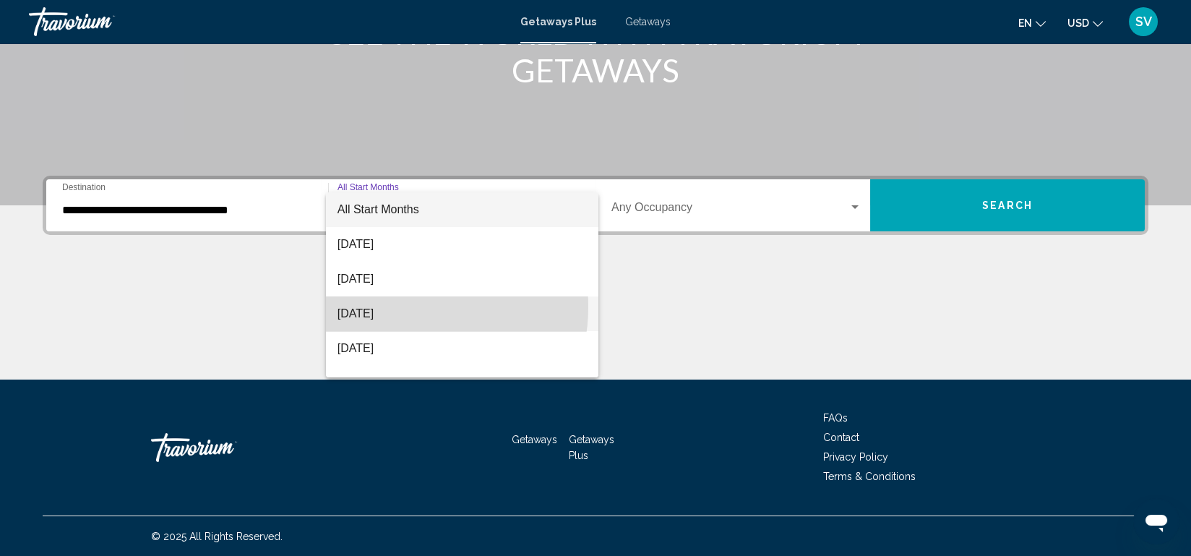
click at [395, 306] on span "[DATE]" at bounding box center [461, 313] width 249 height 35
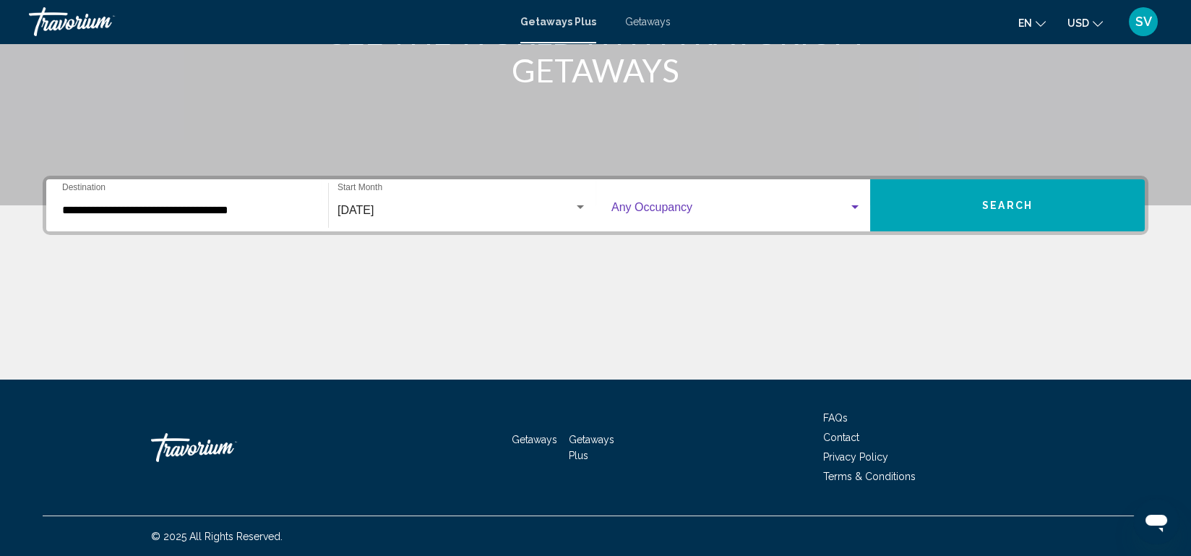
click at [857, 202] on div "Search widget" at bounding box center [854, 208] width 13 height 12
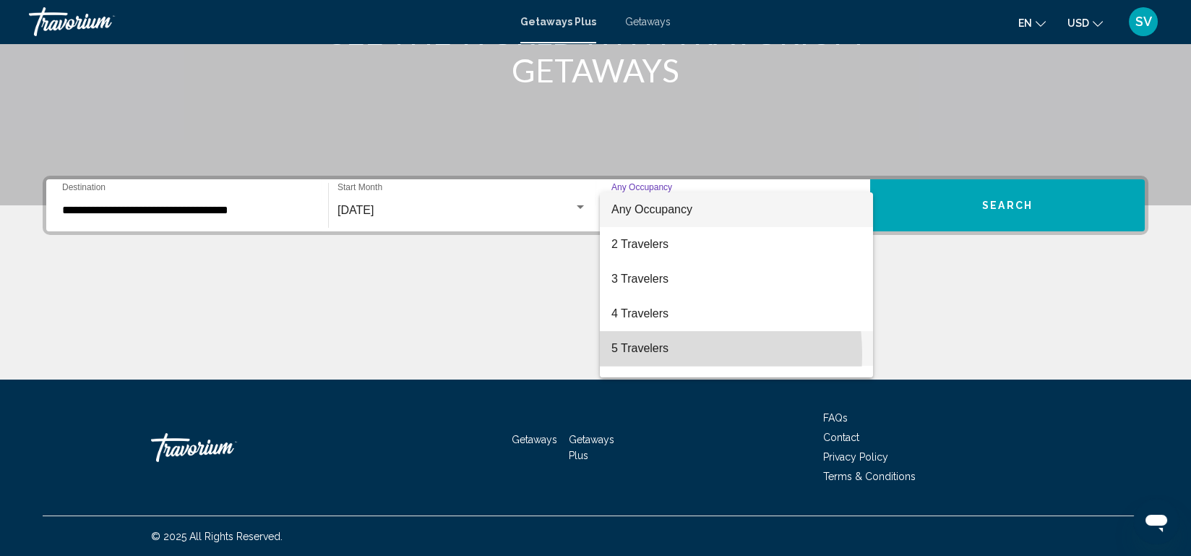
click at [649, 354] on span "5 Travelers" at bounding box center [736, 348] width 250 height 35
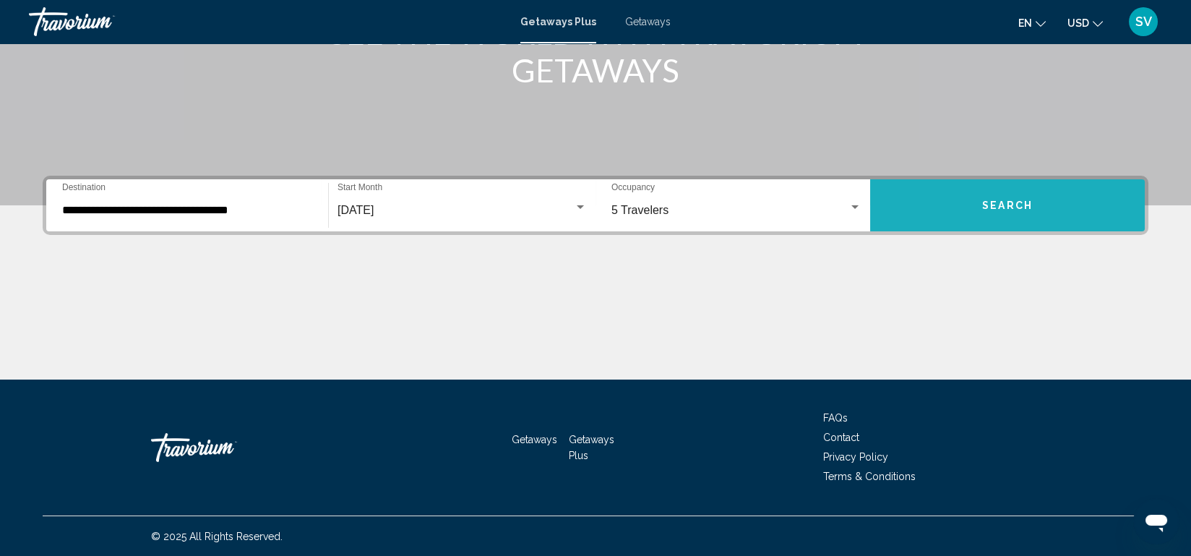
click at [989, 219] on button "Search" at bounding box center [1007, 205] width 275 height 52
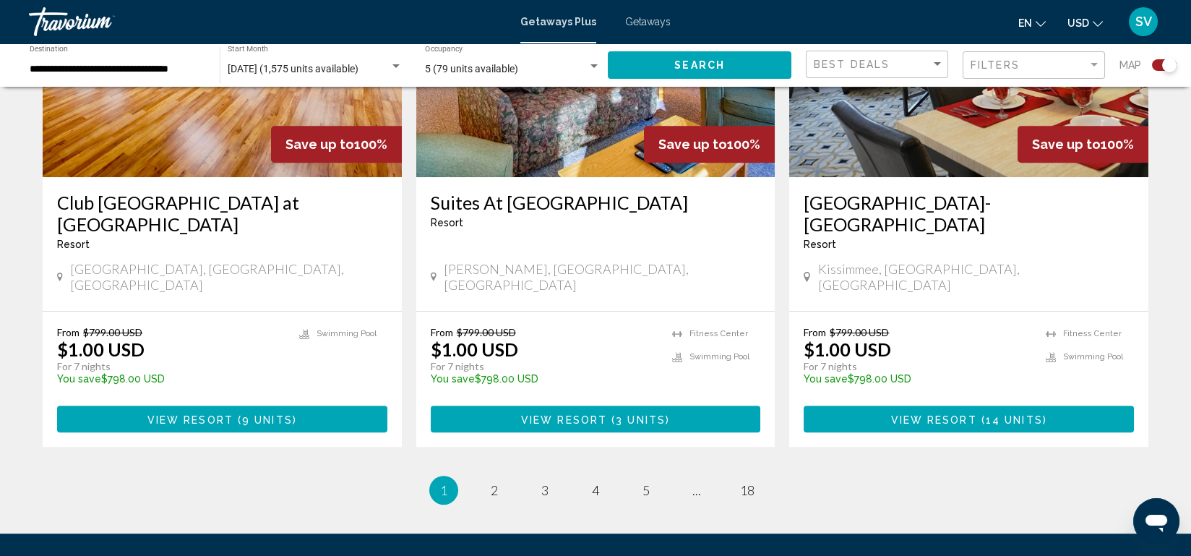
scroll to position [2245, 0]
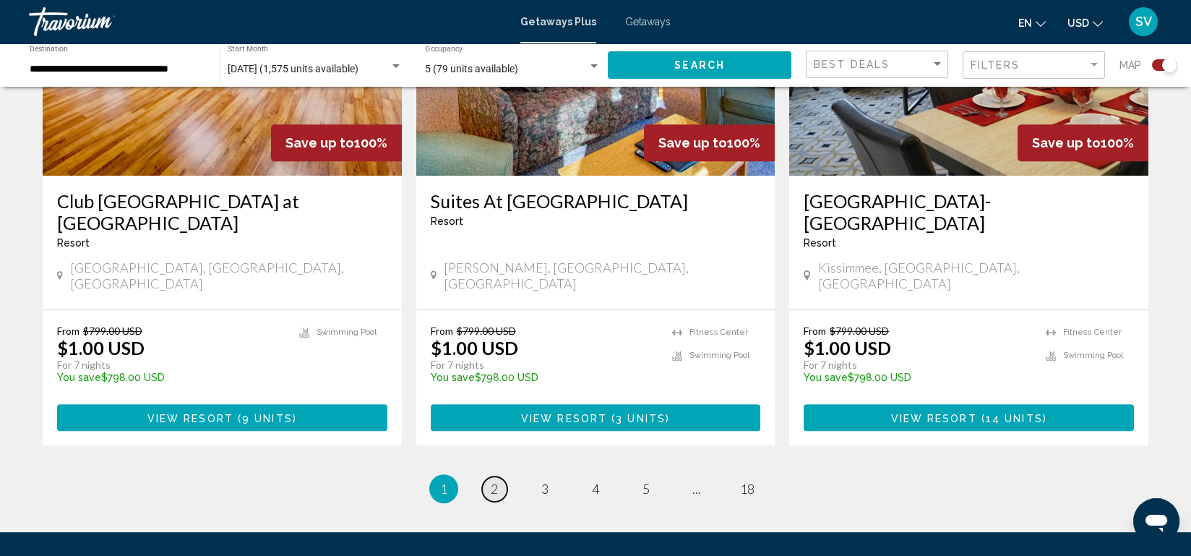
click at [494, 481] on span "2" at bounding box center [494, 489] width 7 height 16
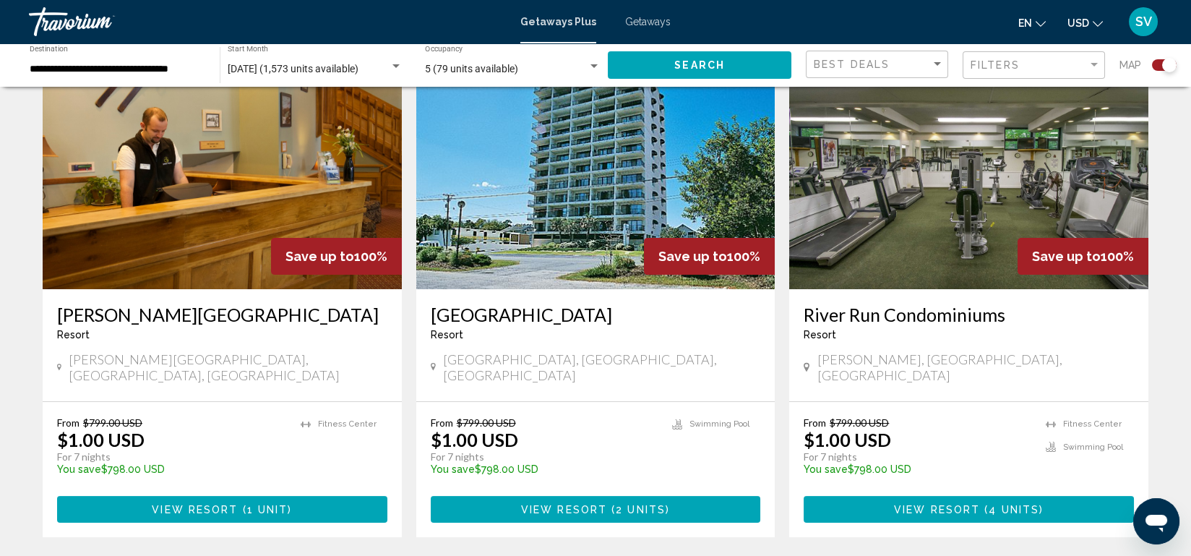
scroll to position [1587, 0]
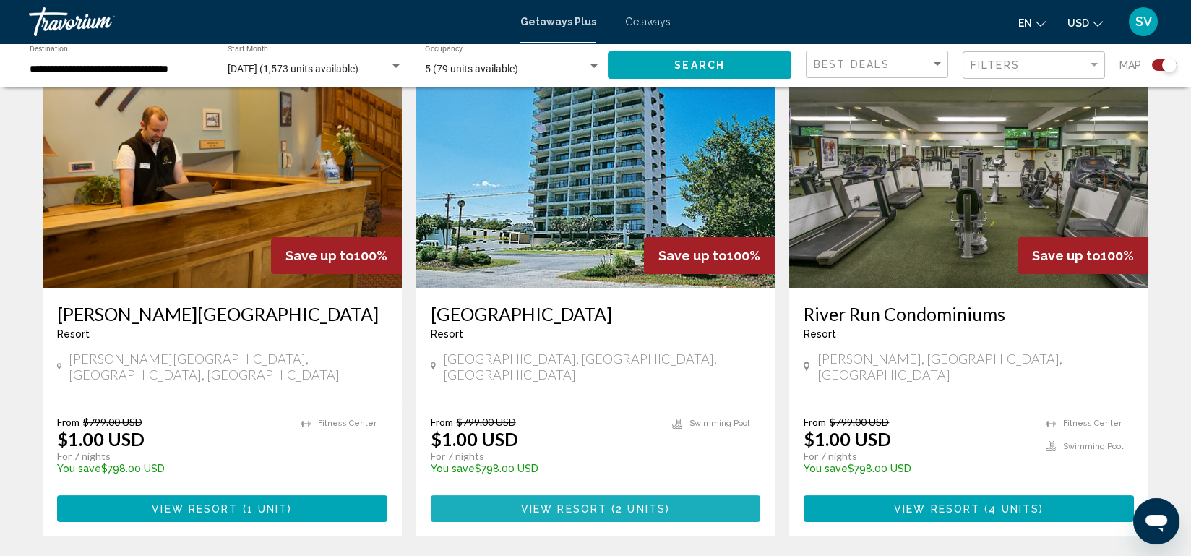
click at [564, 503] on span "View Resort" at bounding box center [564, 509] width 86 height 12
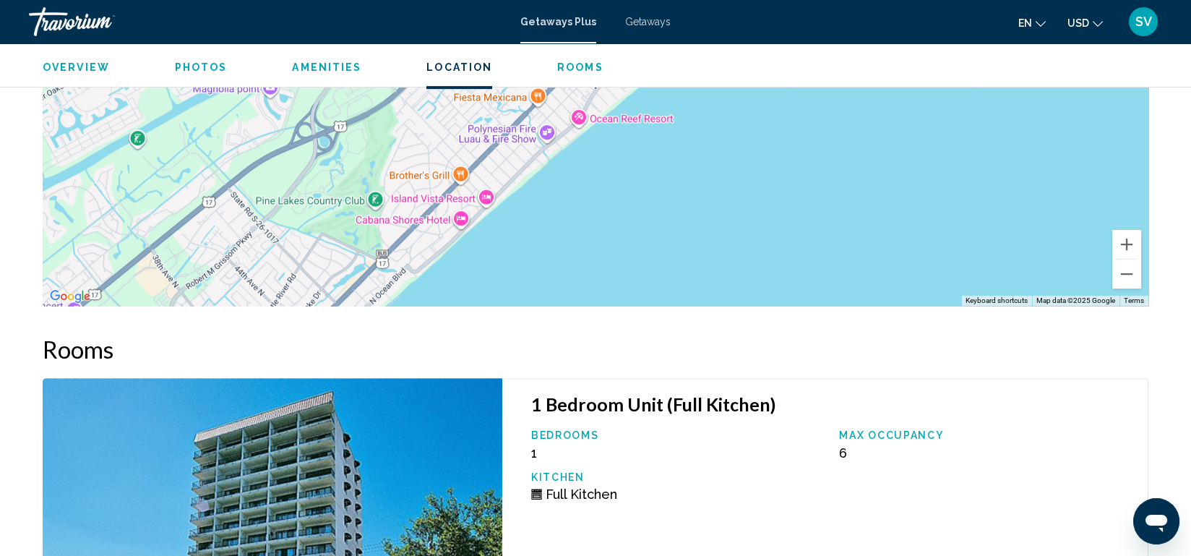
scroll to position [1998, 0]
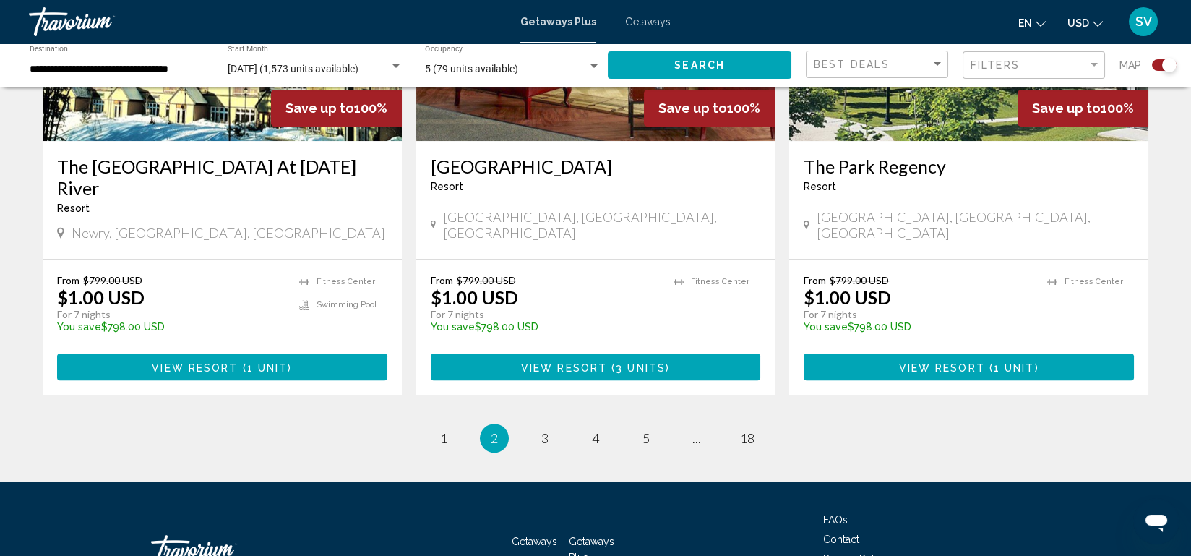
scroll to position [2245, 0]
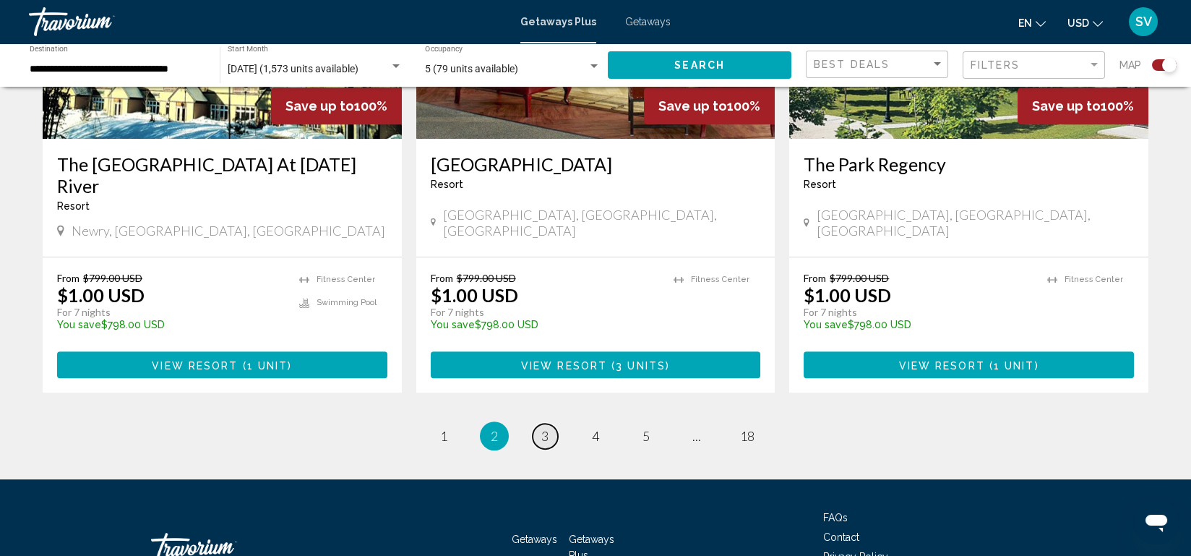
drag, startPoint x: 585, startPoint y: 5, endPoint x: 545, endPoint y: 361, distance: 357.8
click at [545, 428] on span "3" at bounding box center [544, 436] width 7 height 16
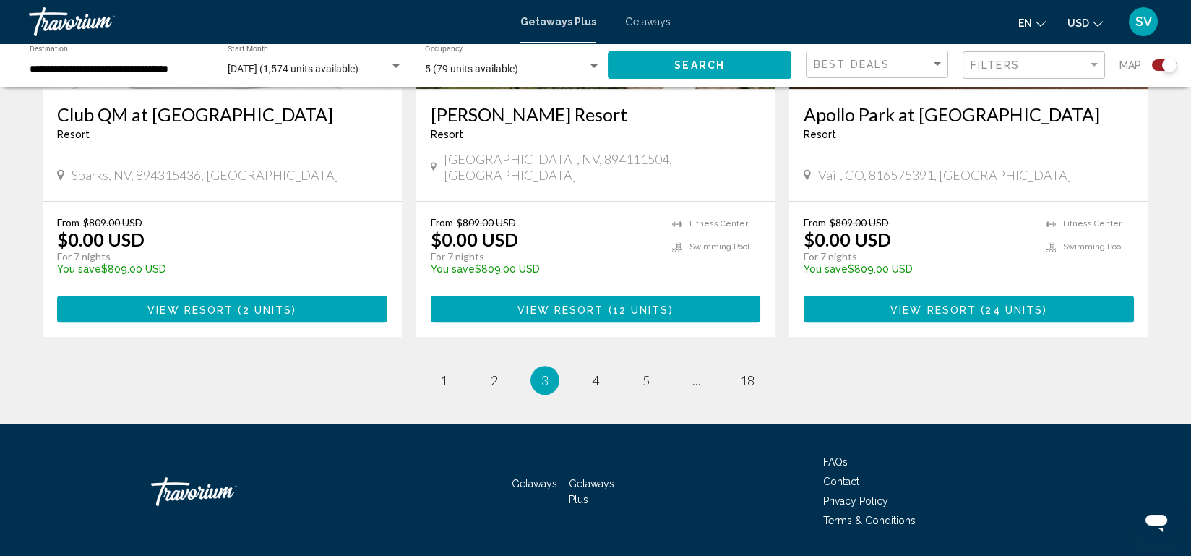
scroll to position [2258, 0]
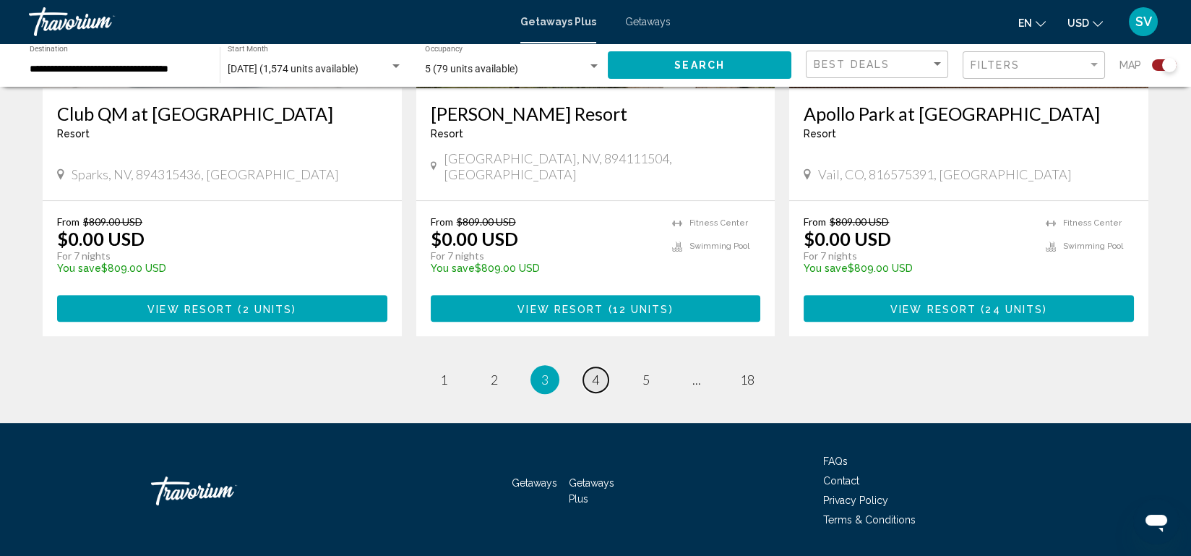
click at [595, 371] on span "4" at bounding box center [595, 379] width 7 height 16
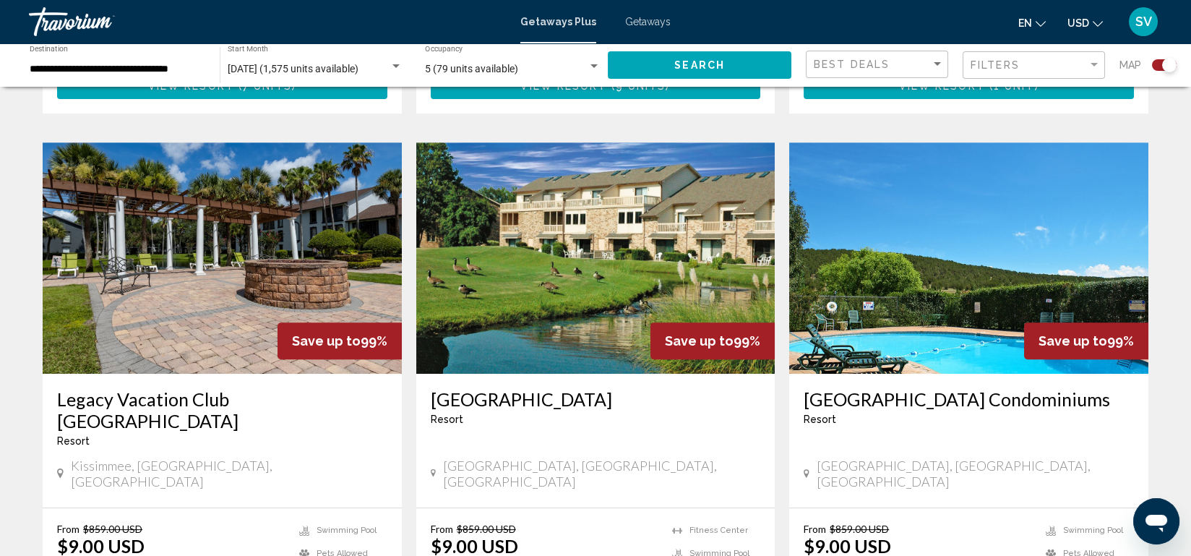
scroll to position [2026, 0]
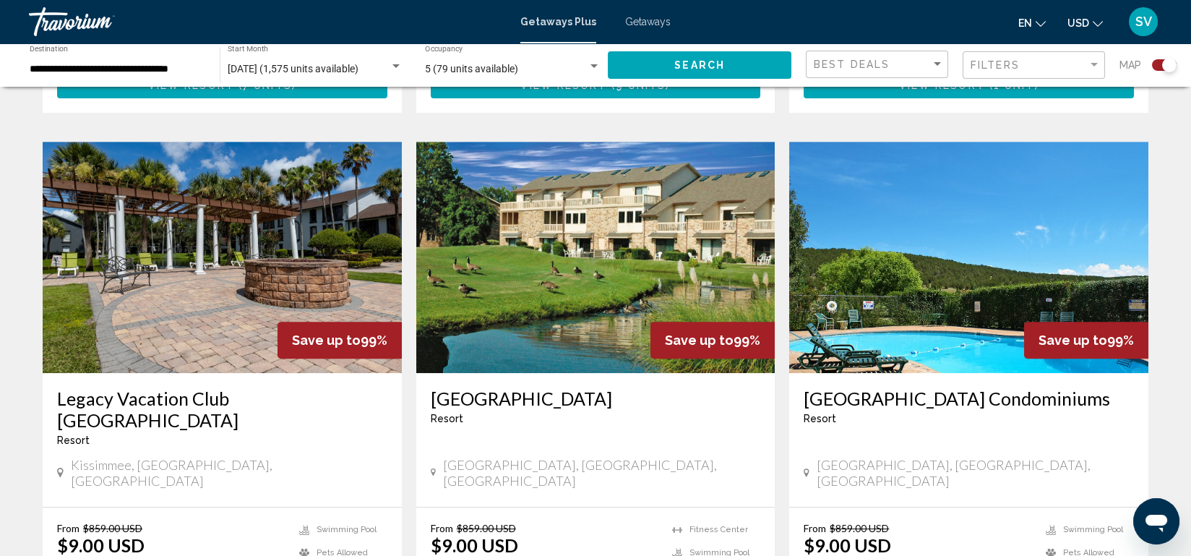
click at [592, 251] on img "Main content" at bounding box center [595, 257] width 359 height 231
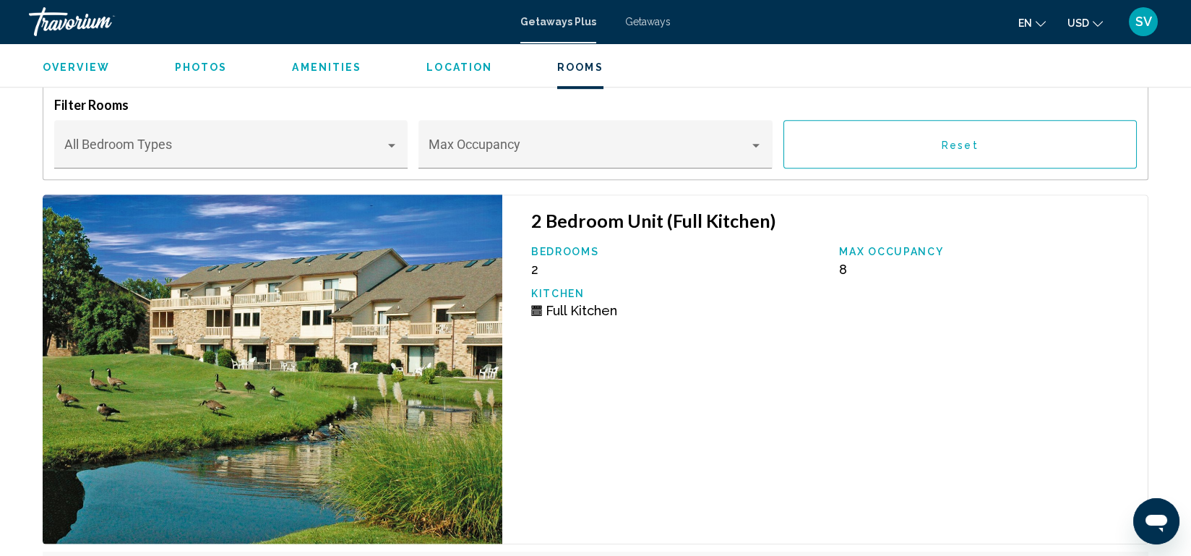
scroll to position [2811, 0]
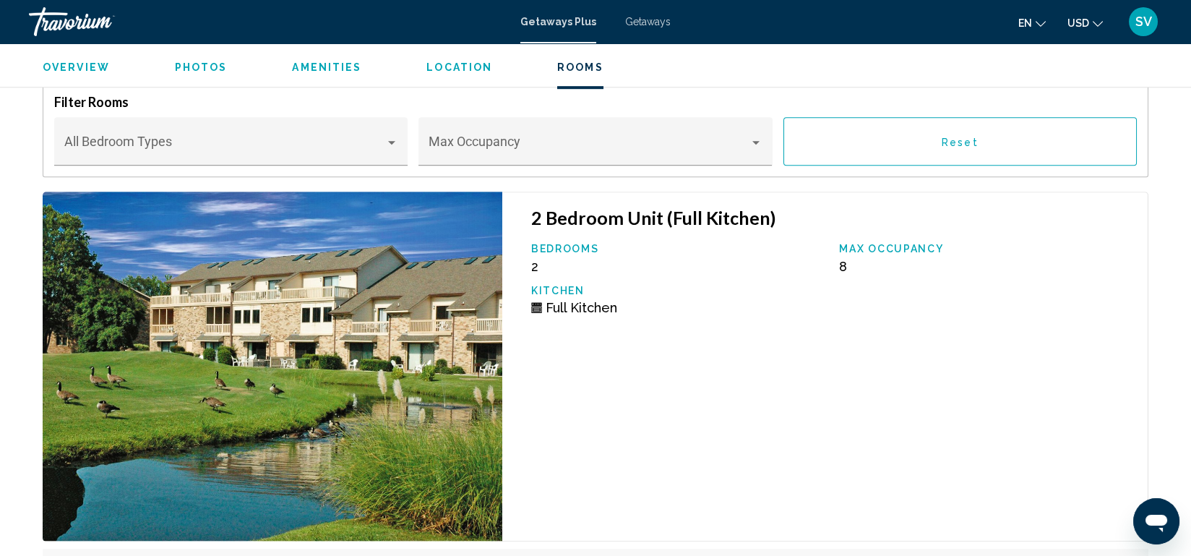
click at [217, 65] on span "Photos" at bounding box center [201, 67] width 53 height 12
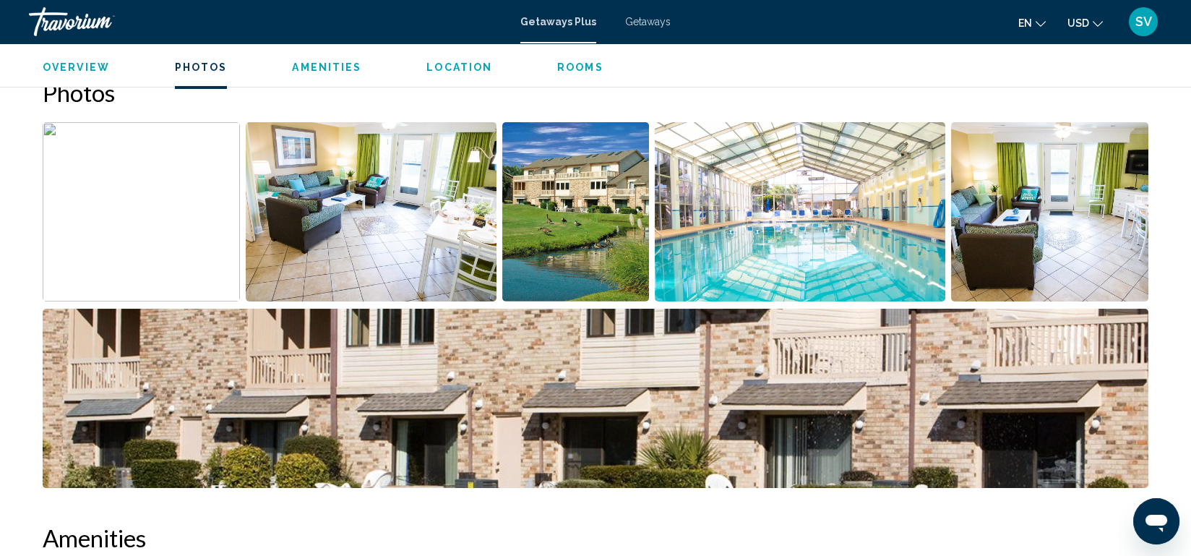
scroll to position [667, 0]
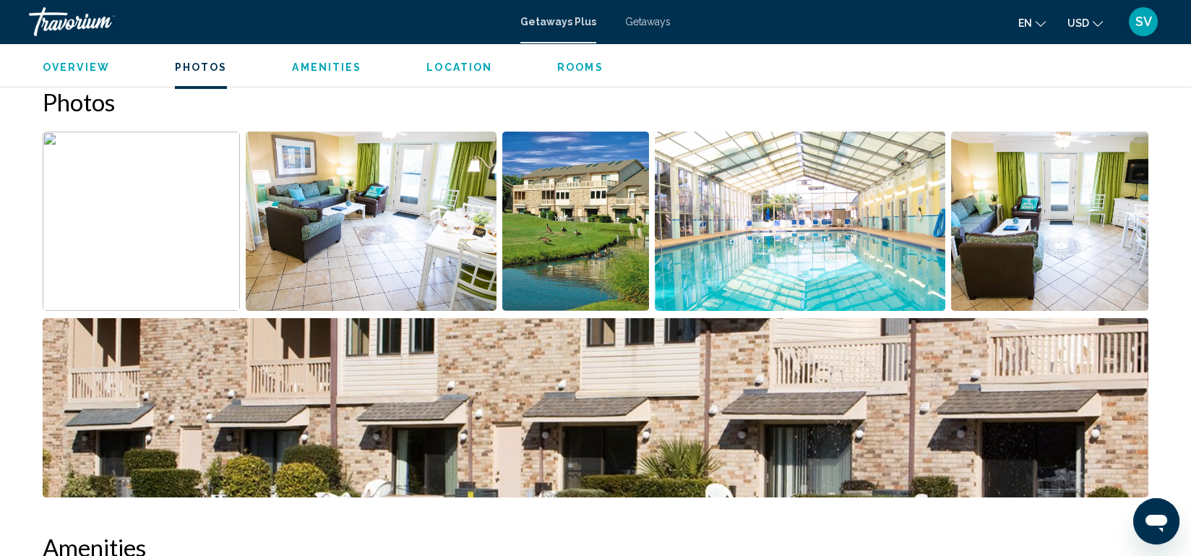
click at [430, 165] on img "Open full-screen image slider" at bounding box center [371, 221] width 251 height 179
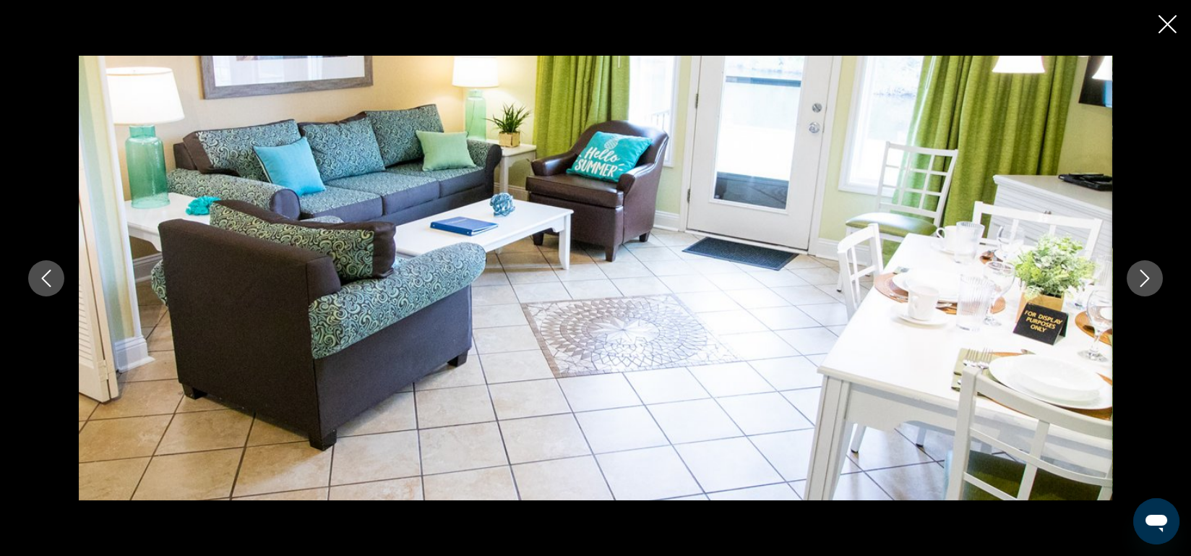
click at [1153, 276] on button "Next image" at bounding box center [1145, 278] width 36 height 36
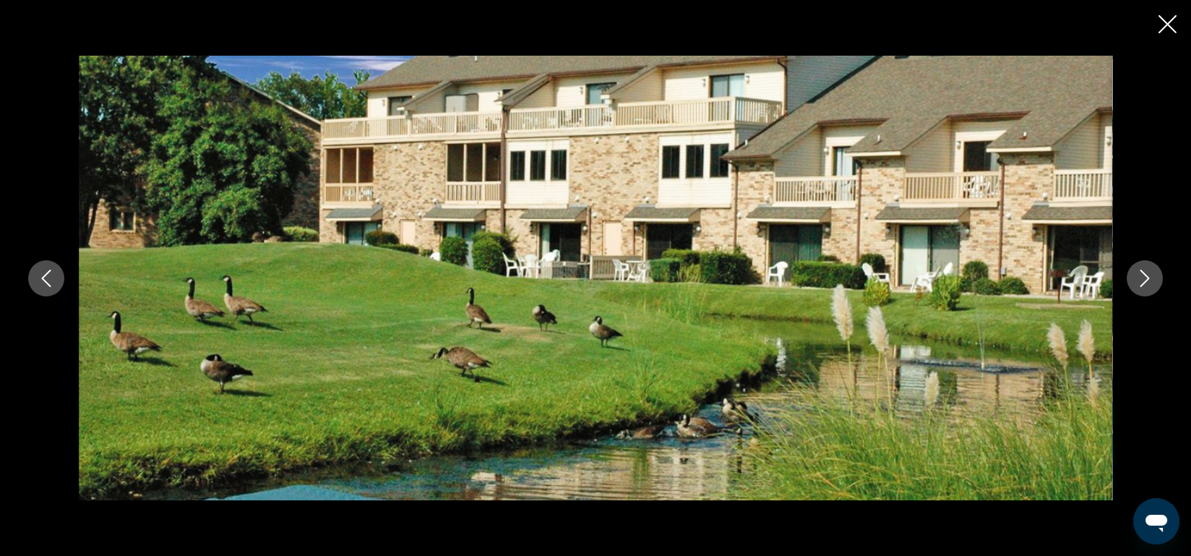
click at [1153, 276] on button "Next image" at bounding box center [1145, 278] width 36 height 36
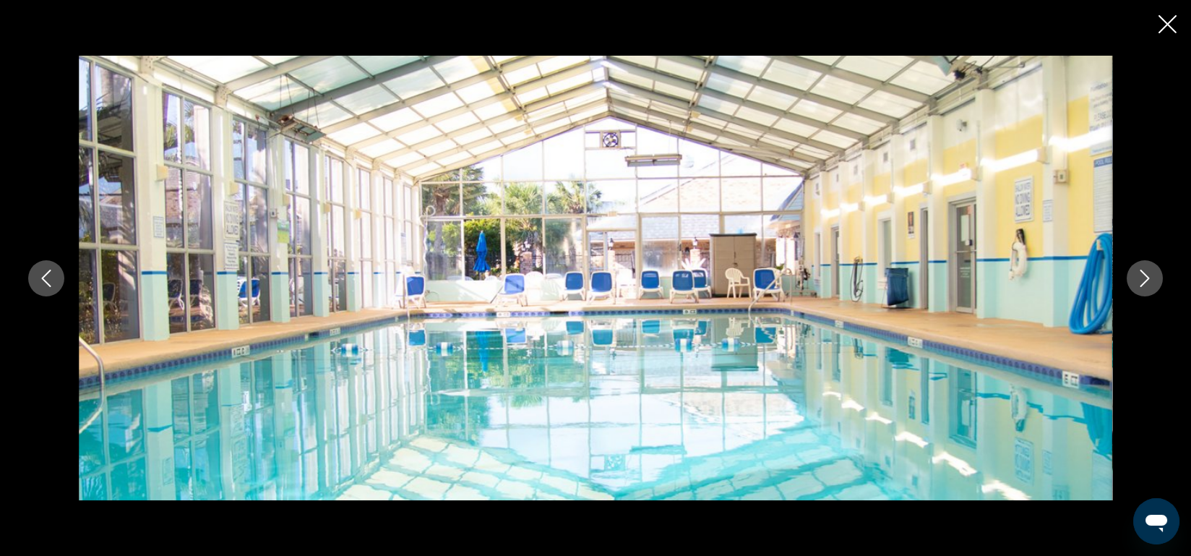
click at [1153, 276] on button "Next image" at bounding box center [1145, 278] width 36 height 36
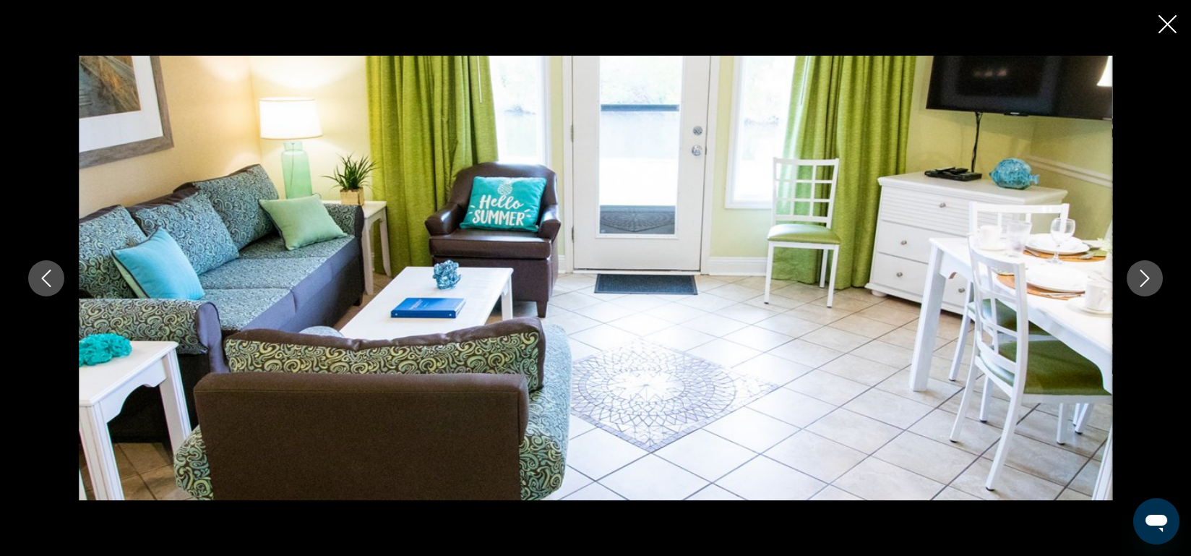
click at [1153, 276] on button "Next image" at bounding box center [1145, 278] width 36 height 36
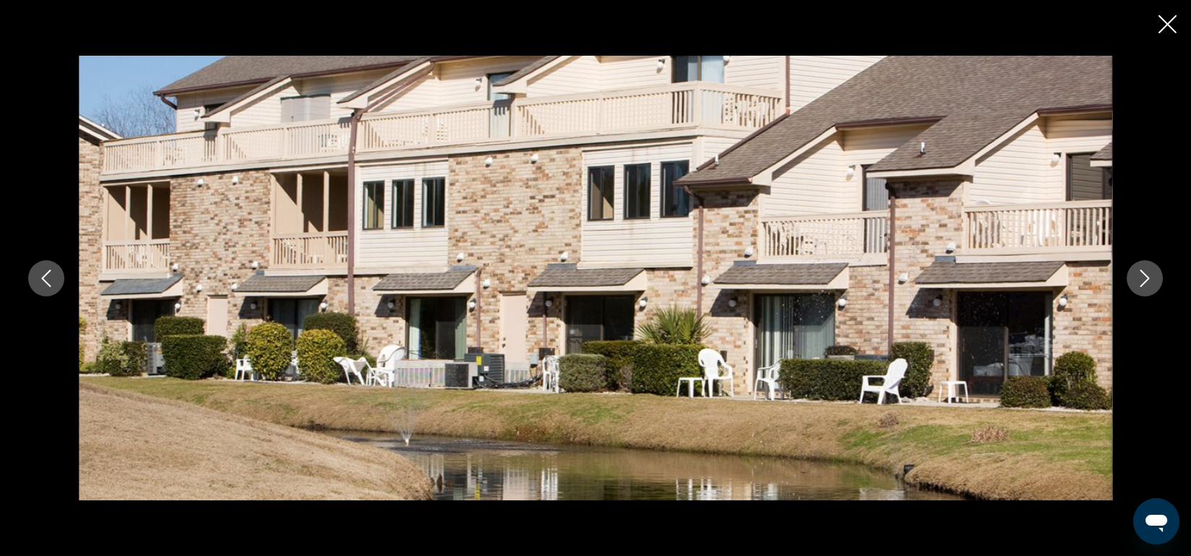
click at [1153, 276] on button "Next image" at bounding box center [1145, 278] width 36 height 36
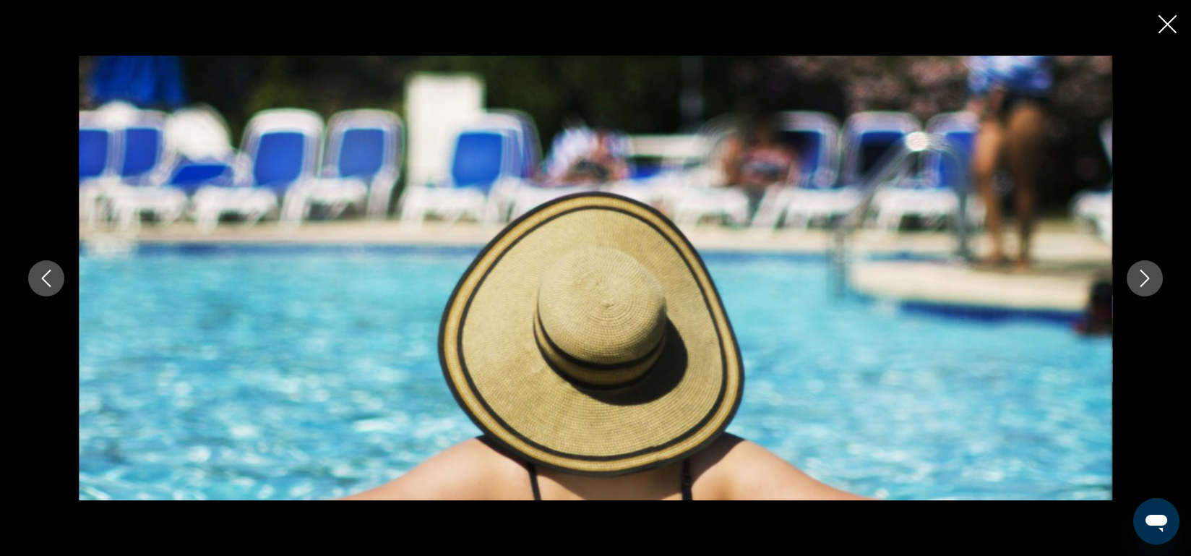
click at [1153, 276] on button "Next image" at bounding box center [1145, 278] width 36 height 36
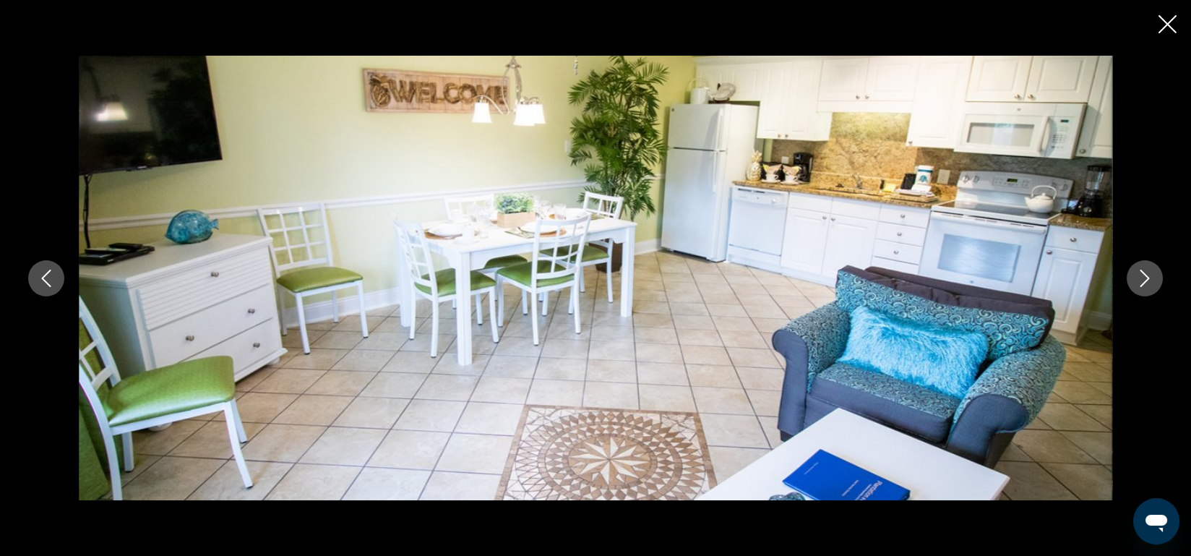
click at [1153, 276] on button "Next image" at bounding box center [1145, 278] width 36 height 36
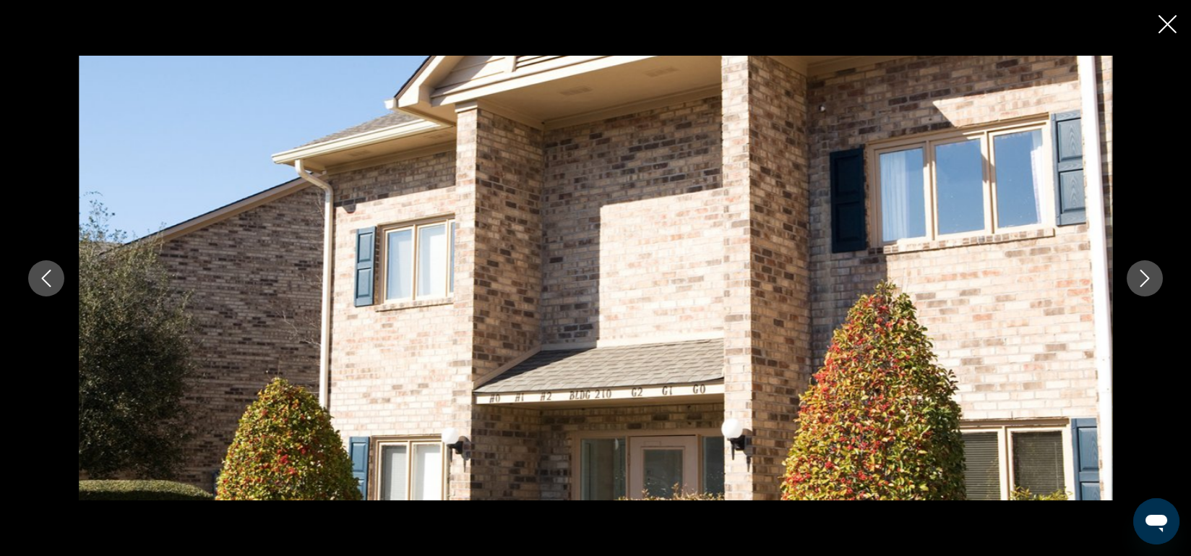
click at [1153, 276] on button "Next image" at bounding box center [1145, 278] width 36 height 36
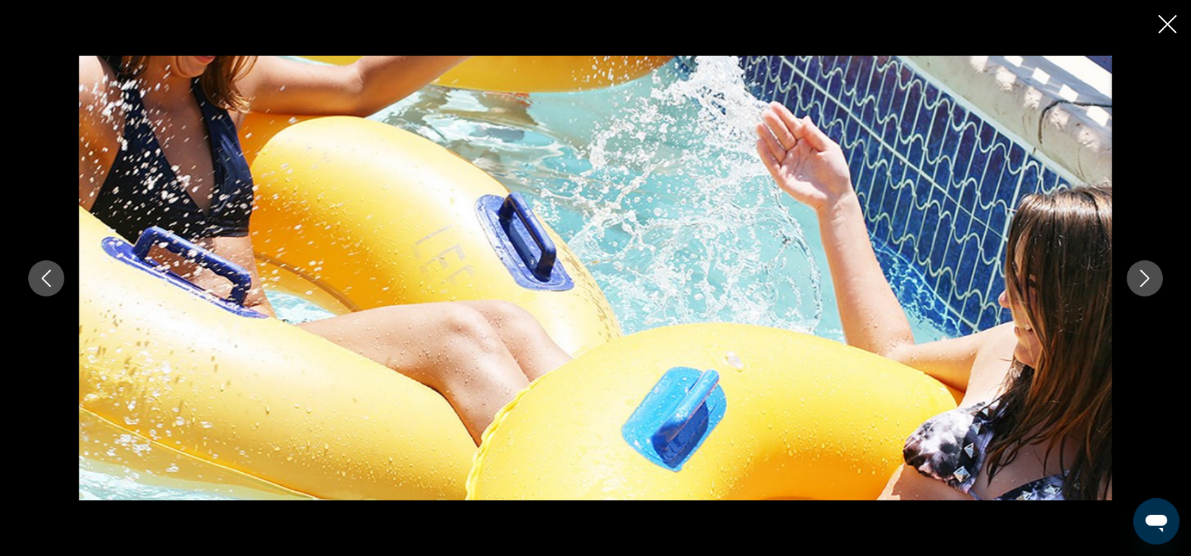
click at [1143, 276] on icon "Next image" at bounding box center [1144, 278] width 17 height 17
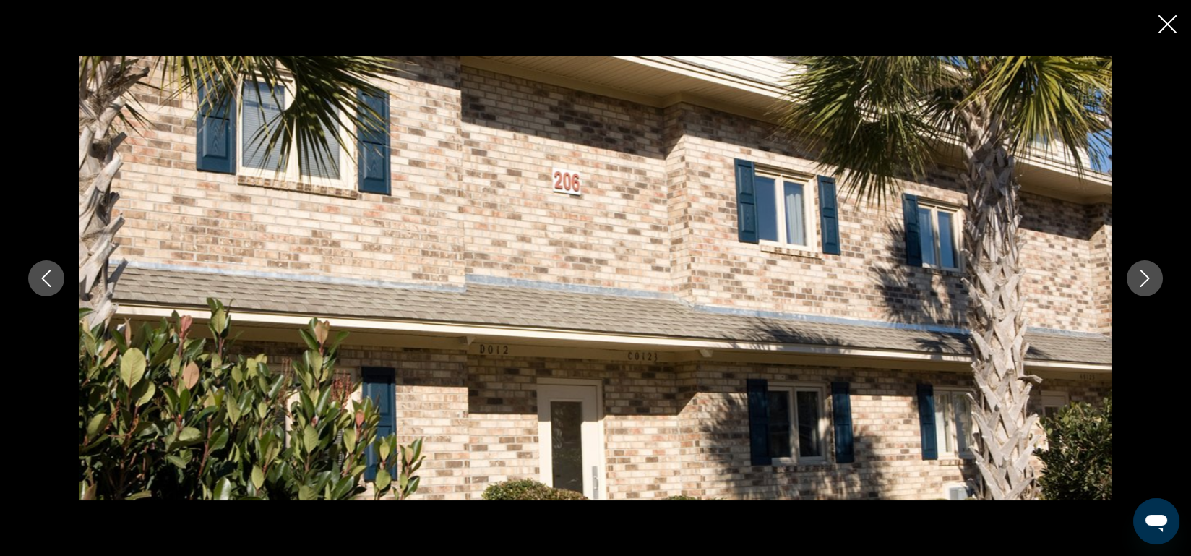
click at [1143, 276] on icon "Next image" at bounding box center [1144, 278] width 17 height 17
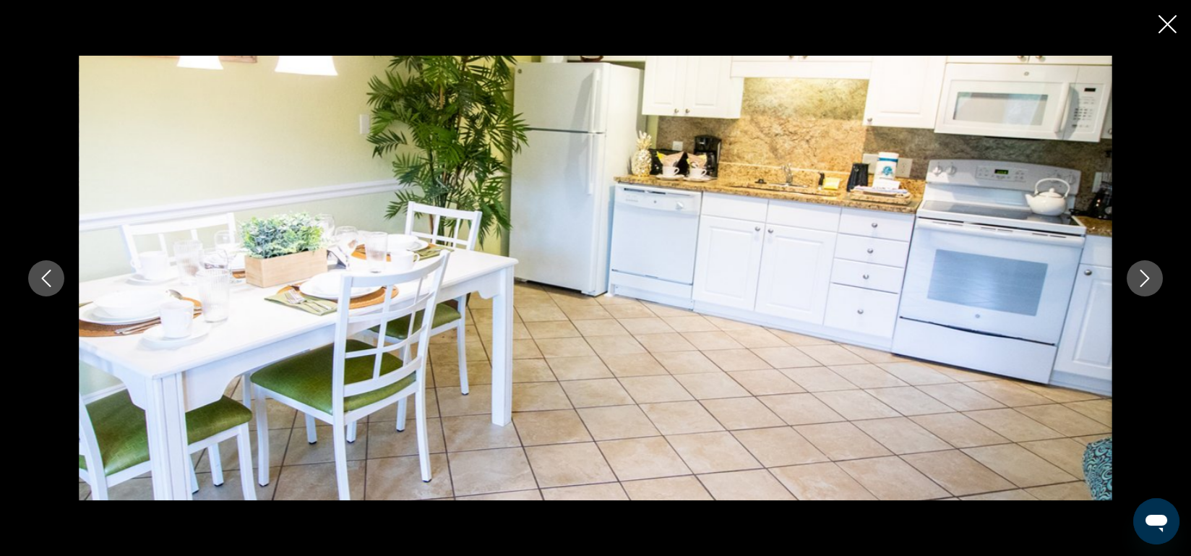
click at [1143, 276] on icon "Next image" at bounding box center [1144, 278] width 17 height 17
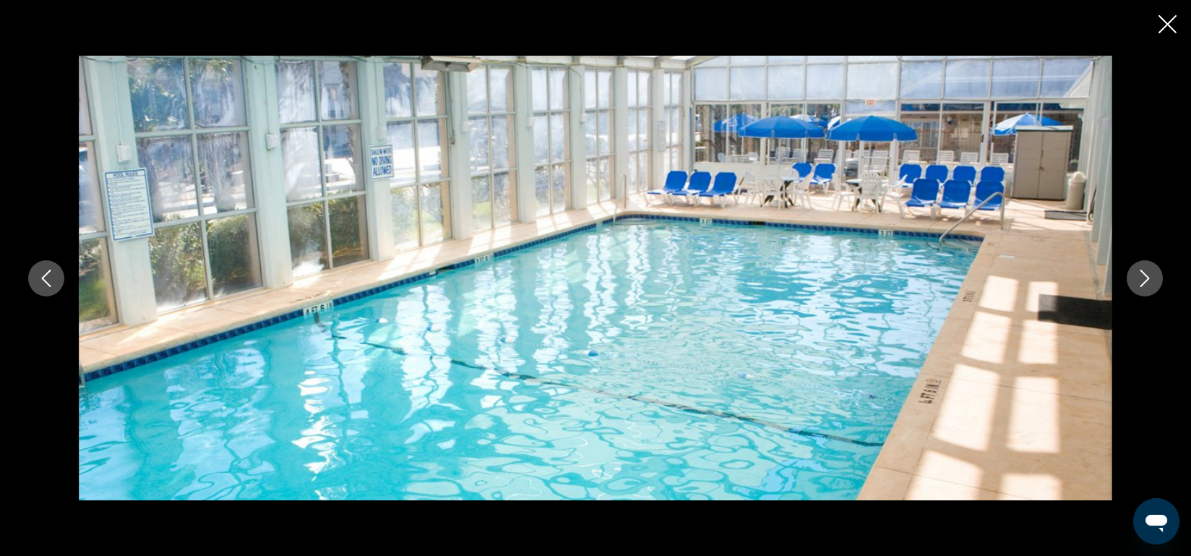
click at [1143, 276] on icon "Next image" at bounding box center [1144, 278] width 17 height 17
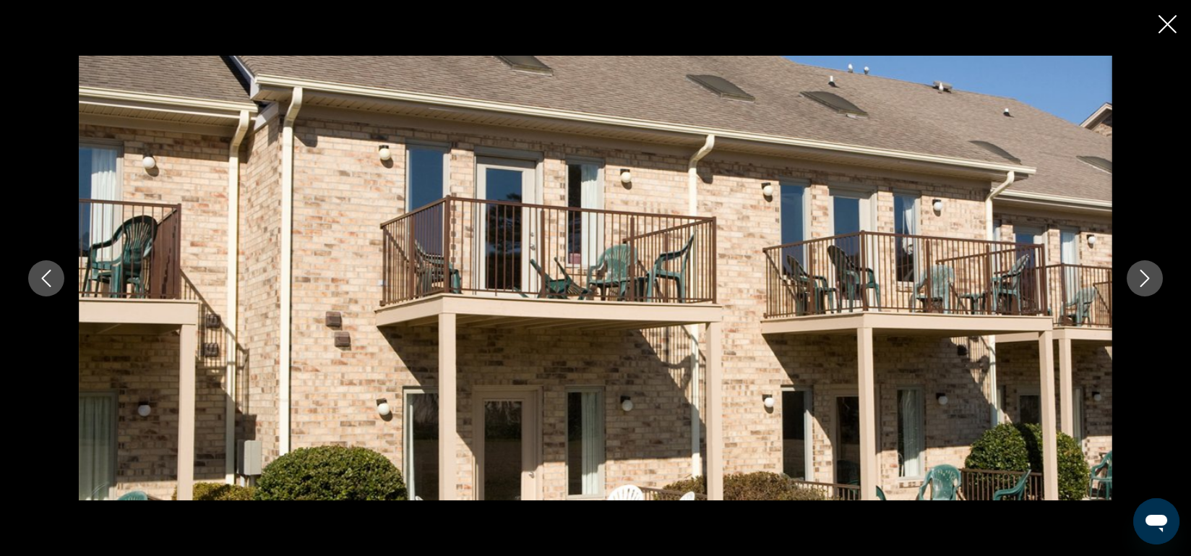
click at [1143, 276] on icon "Next image" at bounding box center [1144, 278] width 17 height 17
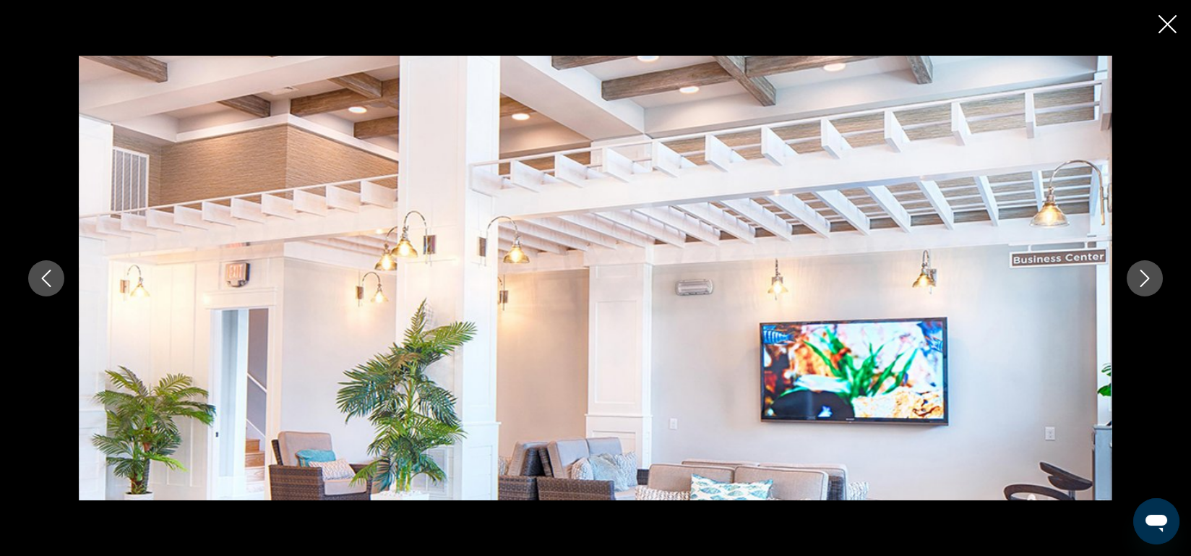
click at [1143, 276] on icon "Next image" at bounding box center [1144, 278] width 17 height 17
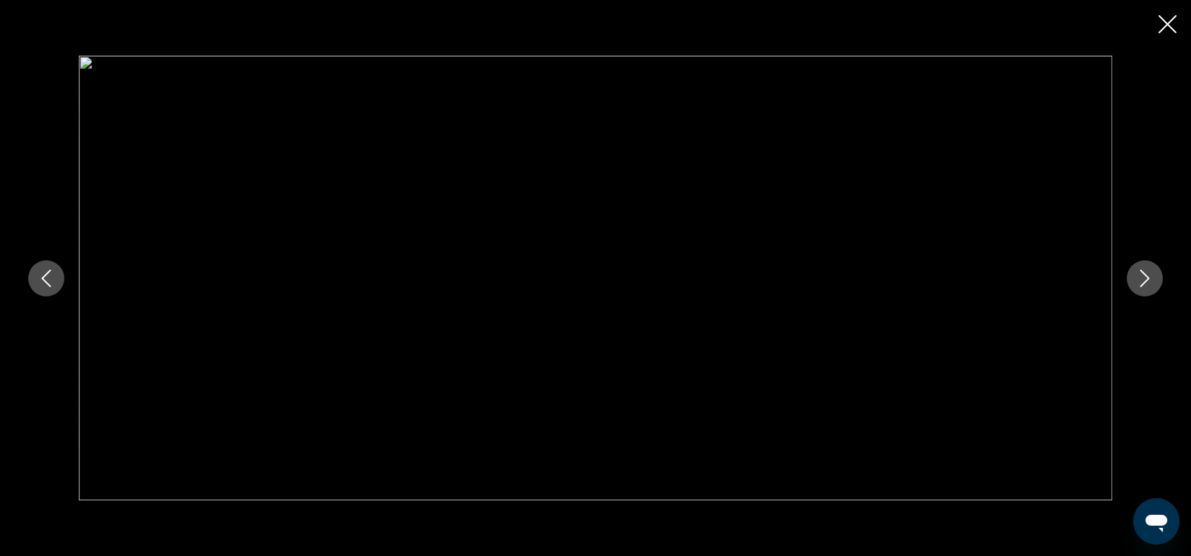
click at [1143, 276] on icon "Next image" at bounding box center [1144, 278] width 17 height 17
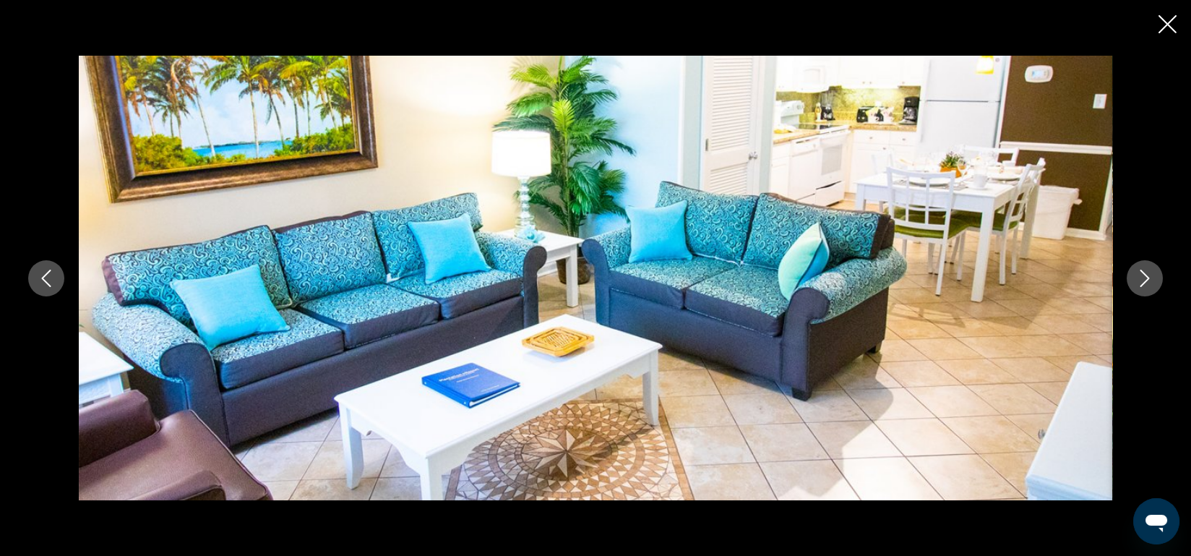
click at [1143, 276] on icon "Next image" at bounding box center [1144, 278] width 17 height 17
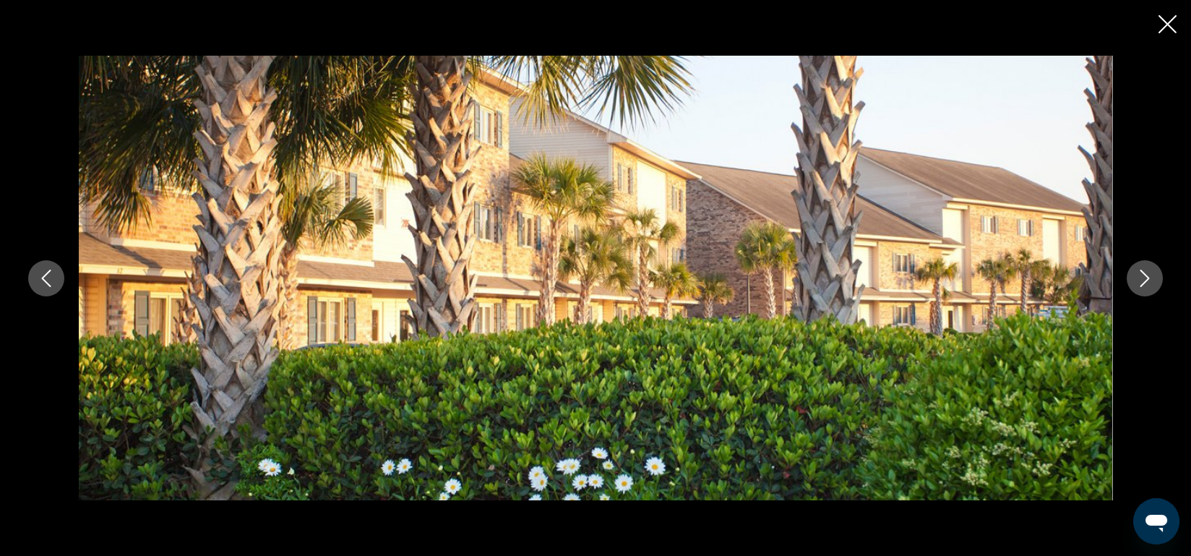
click at [1143, 276] on icon "Next image" at bounding box center [1144, 278] width 17 height 17
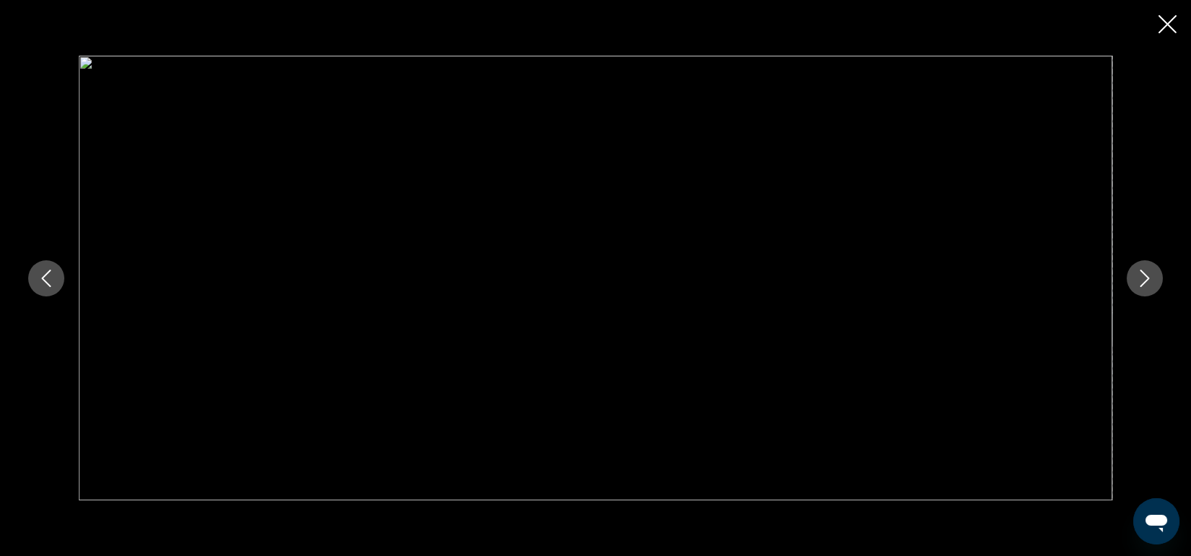
click at [1143, 276] on icon "Next image" at bounding box center [1144, 278] width 17 height 17
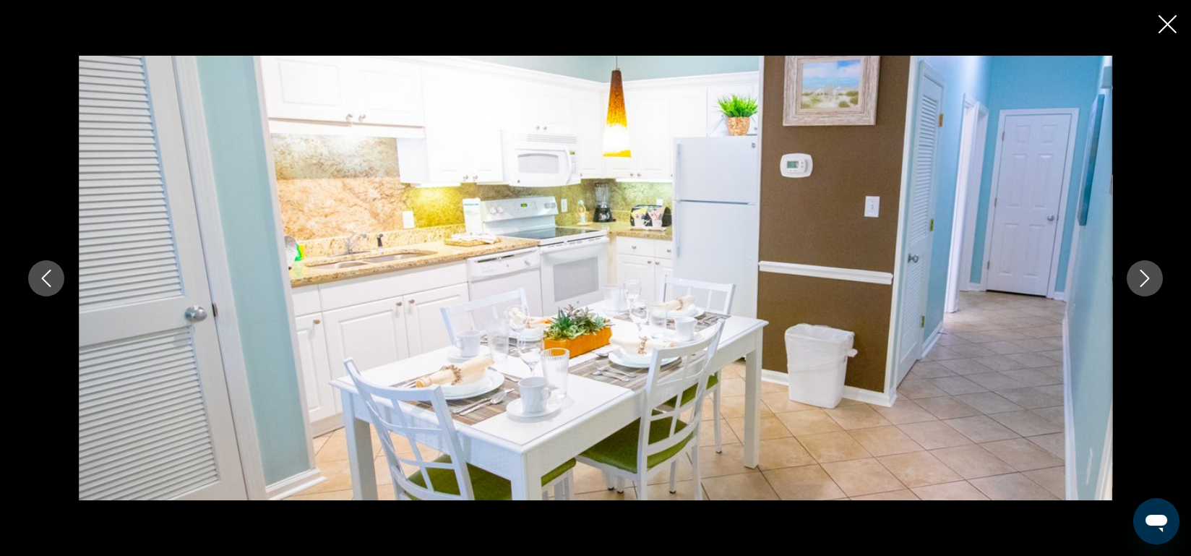
click at [1143, 276] on icon "Next image" at bounding box center [1144, 278] width 17 height 17
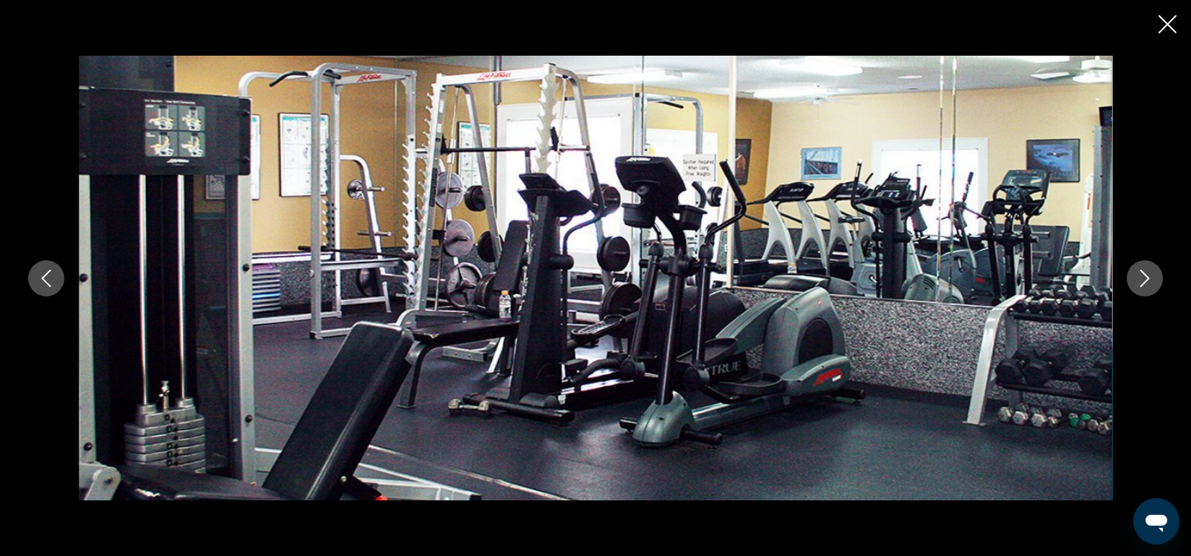
click at [1143, 276] on icon "Next image" at bounding box center [1144, 278] width 17 height 17
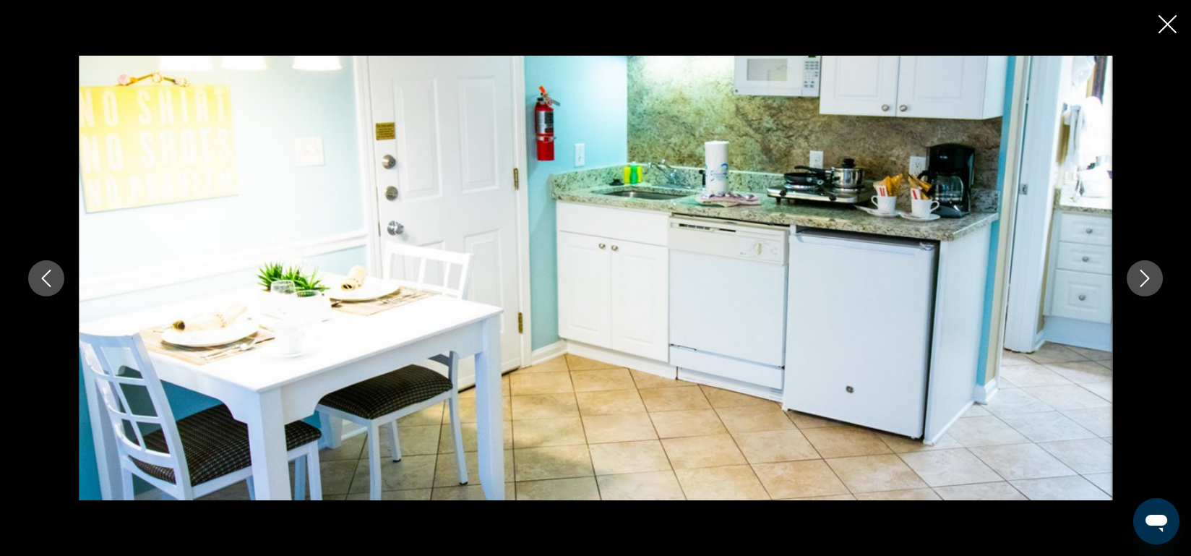
click at [1143, 276] on icon "Next image" at bounding box center [1144, 278] width 17 height 17
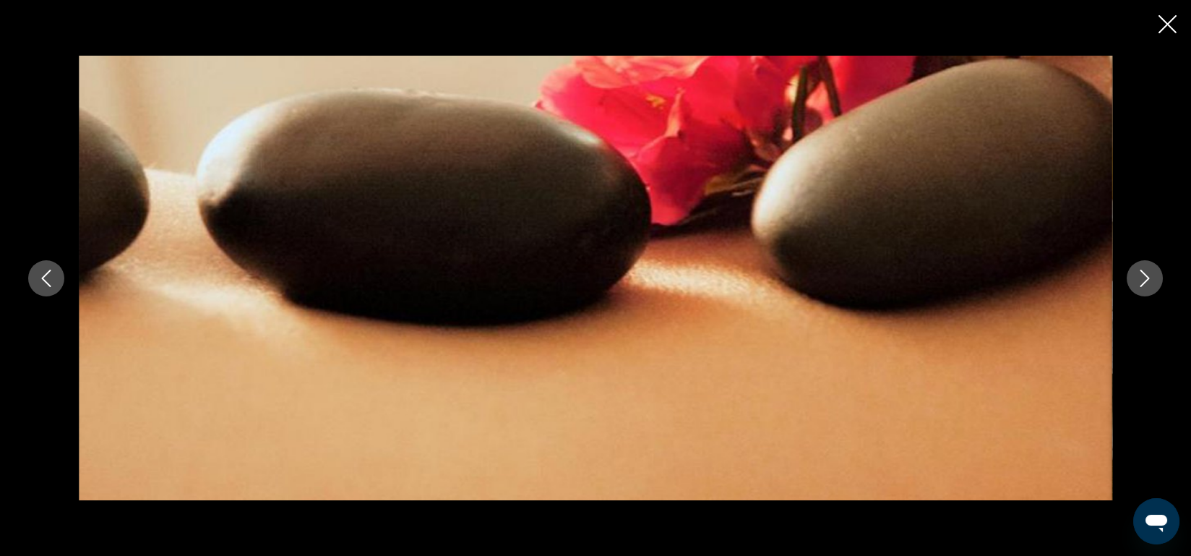
click at [1143, 276] on icon "Next image" at bounding box center [1144, 278] width 17 height 17
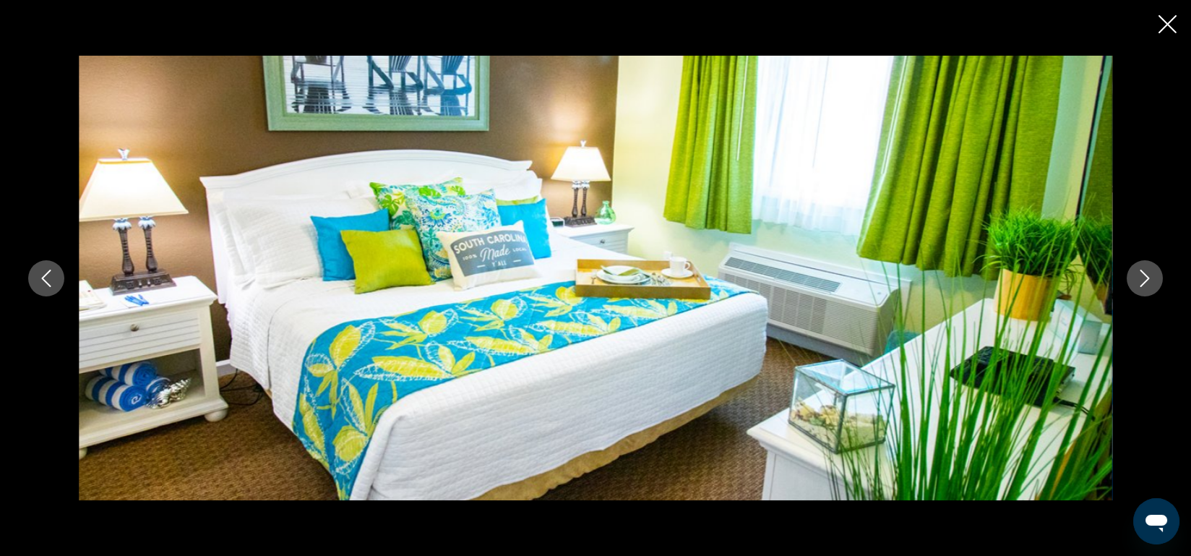
click at [1135, 272] on button "Next image" at bounding box center [1145, 278] width 36 height 36
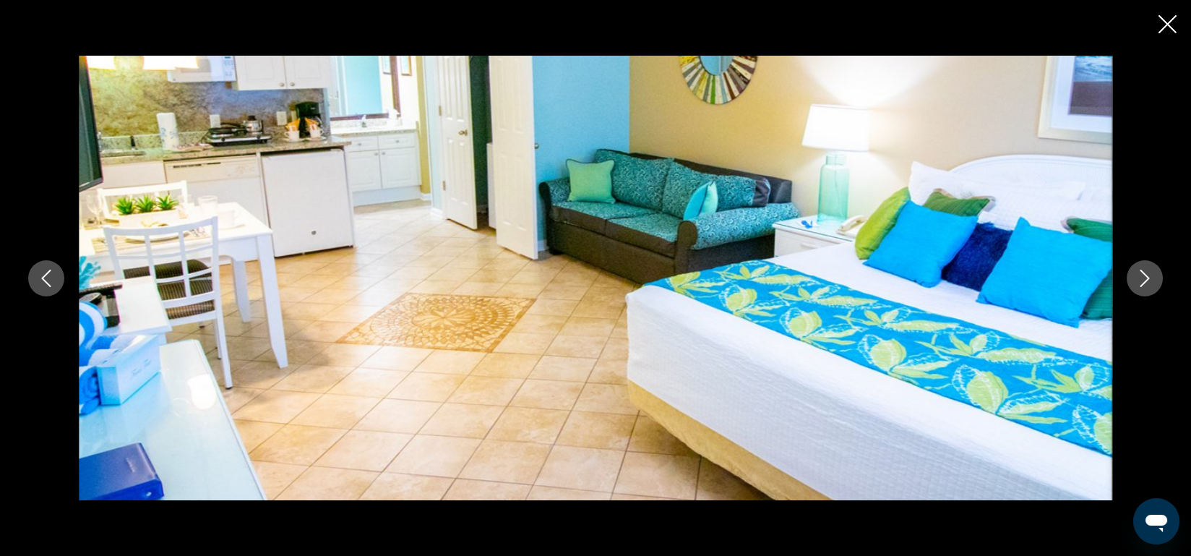
click at [1163, 20] on icon "Close slideshow" at bounding box center [1167, 24] width 18 height 18
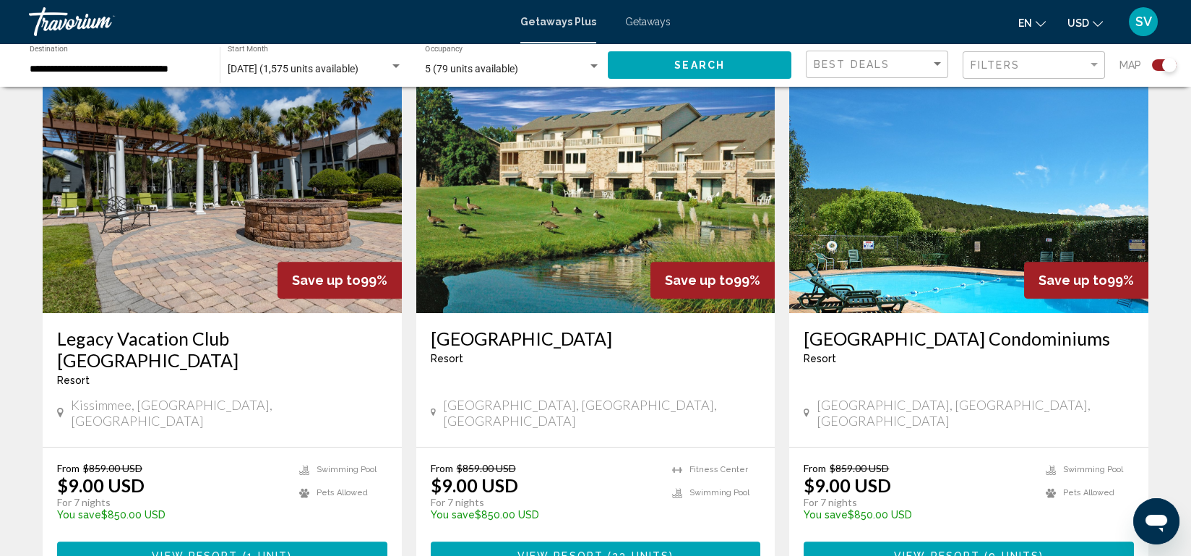
scroll to position [2247, 0]
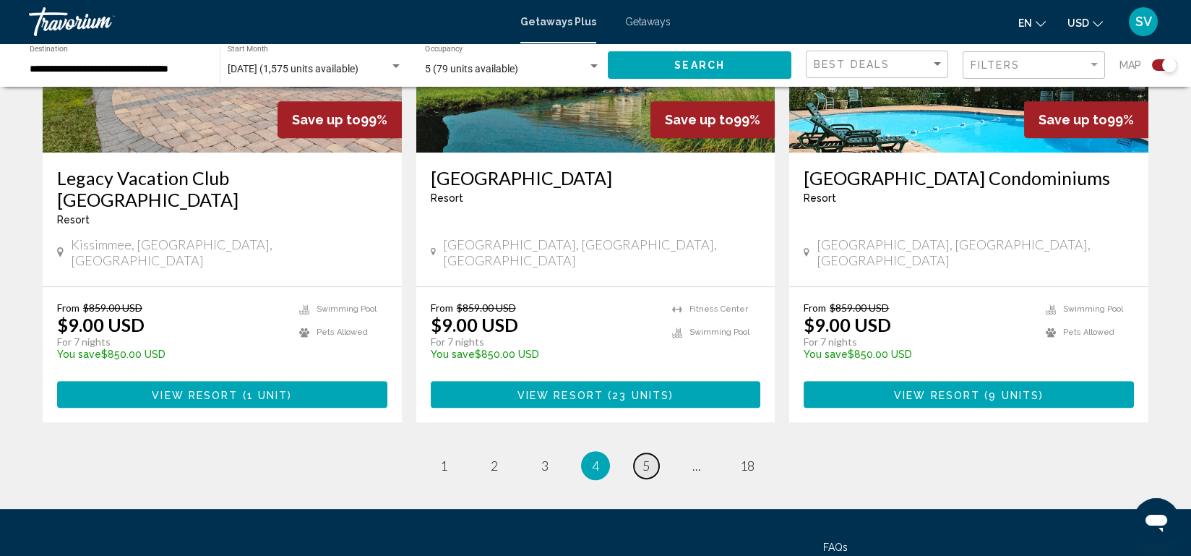
click at [641, 453] on link "page 5" at bounding box center [646, 465] width 25 height 25
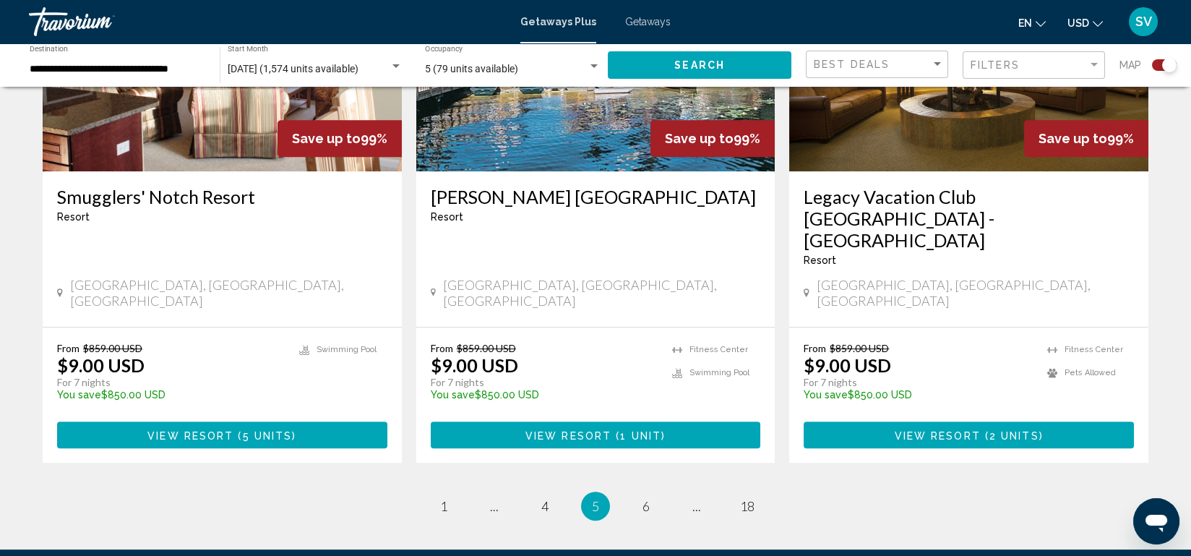
scroll to position [2208, 0]
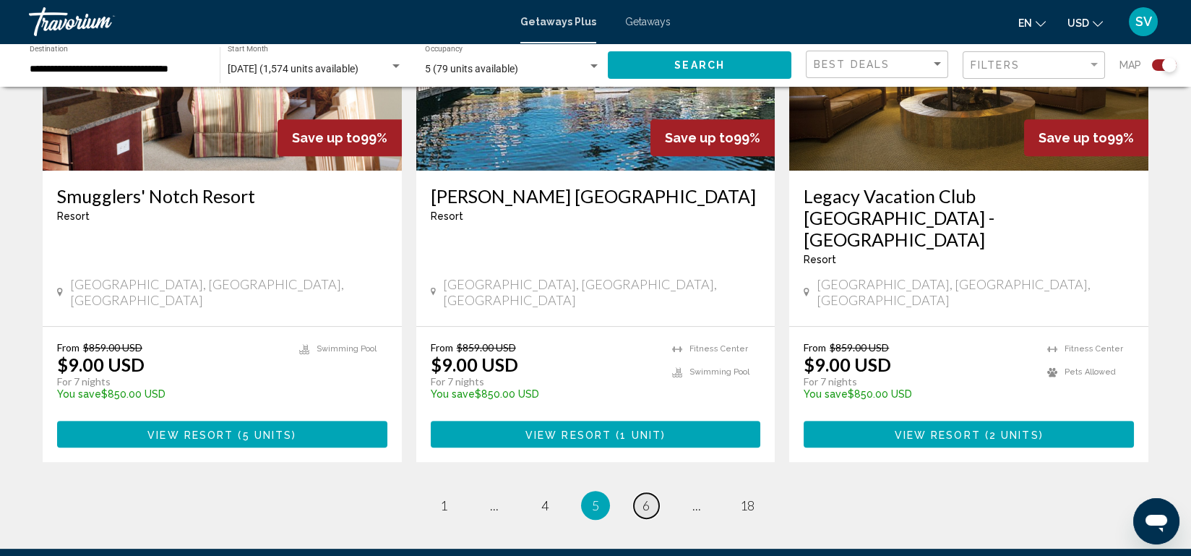
click at [649, 497] on span "6" at bounding box center [645, 505] width 7 height 16
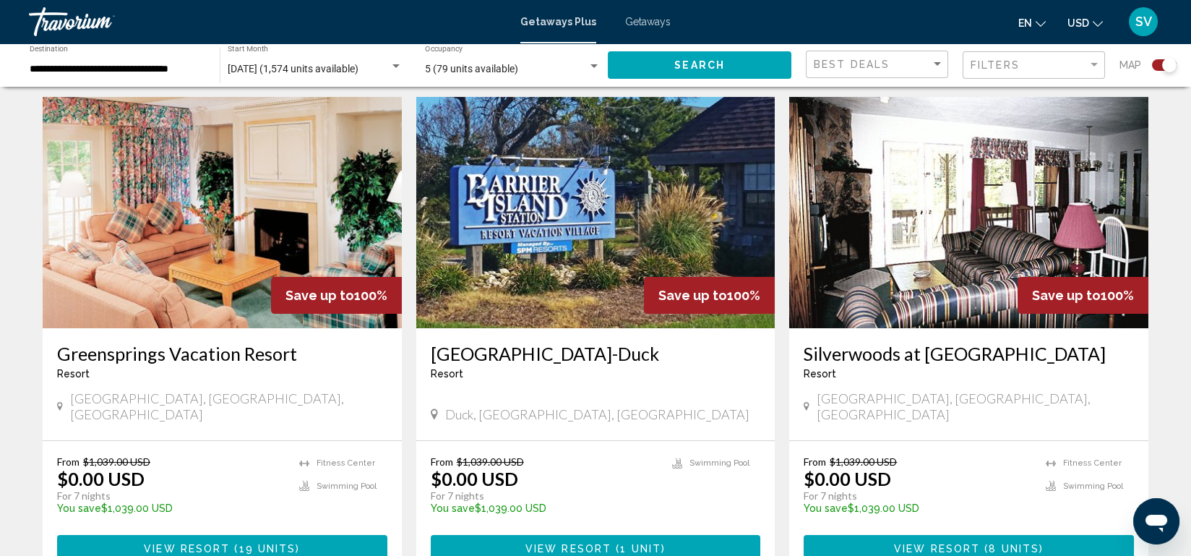
scroll to position [1541, 0]
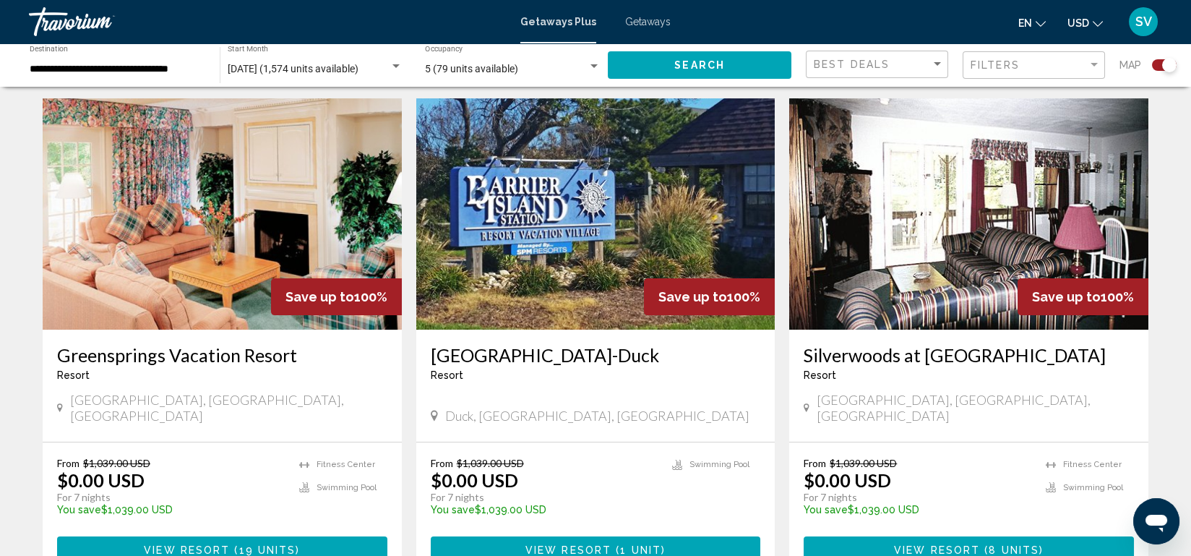
click at [614, 221] on img "Main content" at bounding box center [595, 213] width 359 height 231
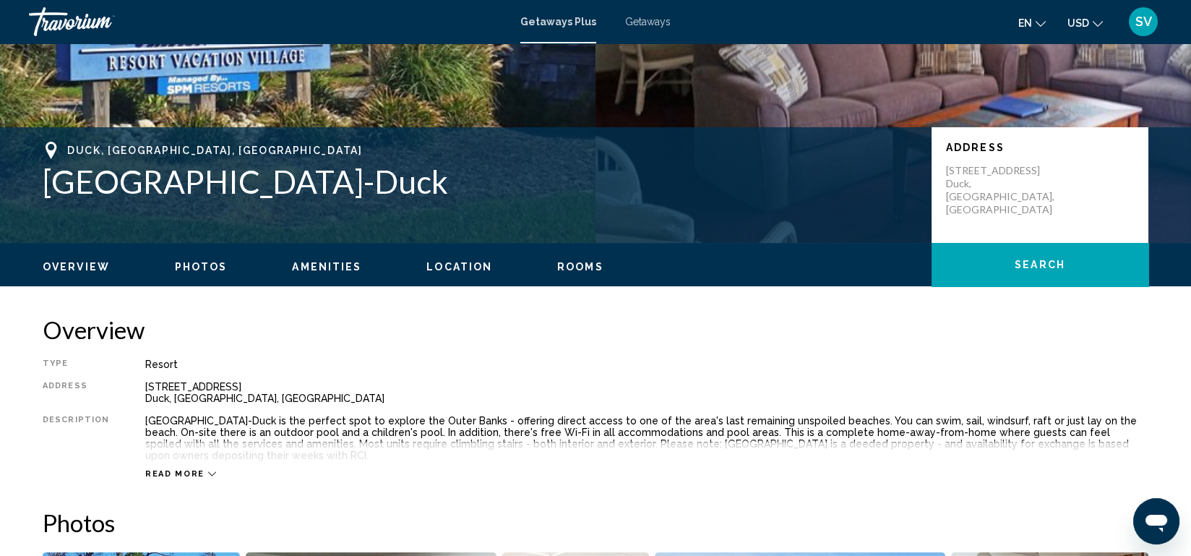
scroll to position [235, 0]
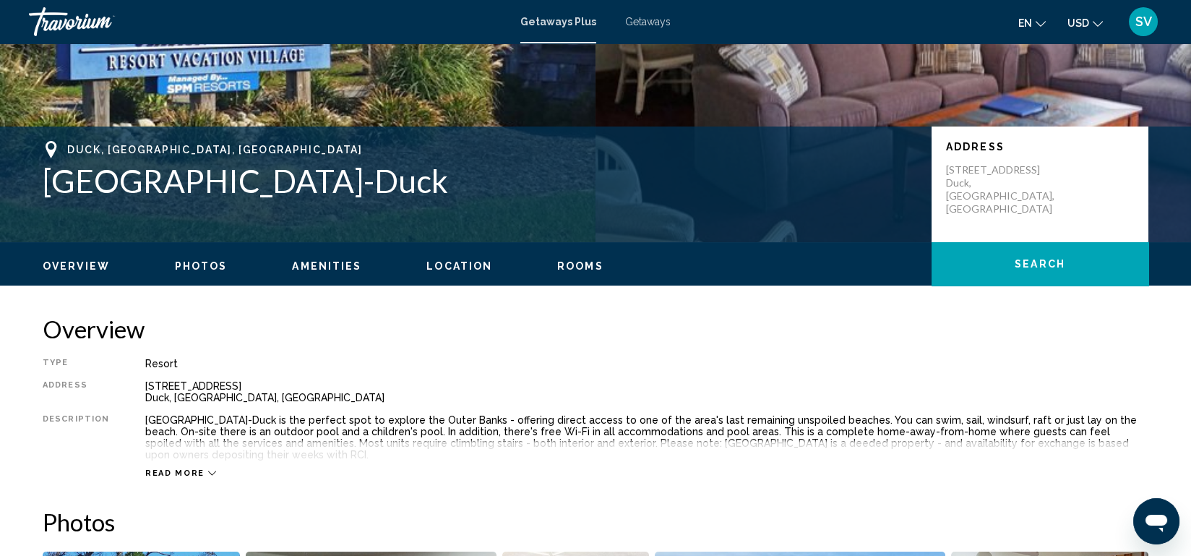
click at [215, 260] on span "Photos" at bounding box center [201, 266] width 53 height 12
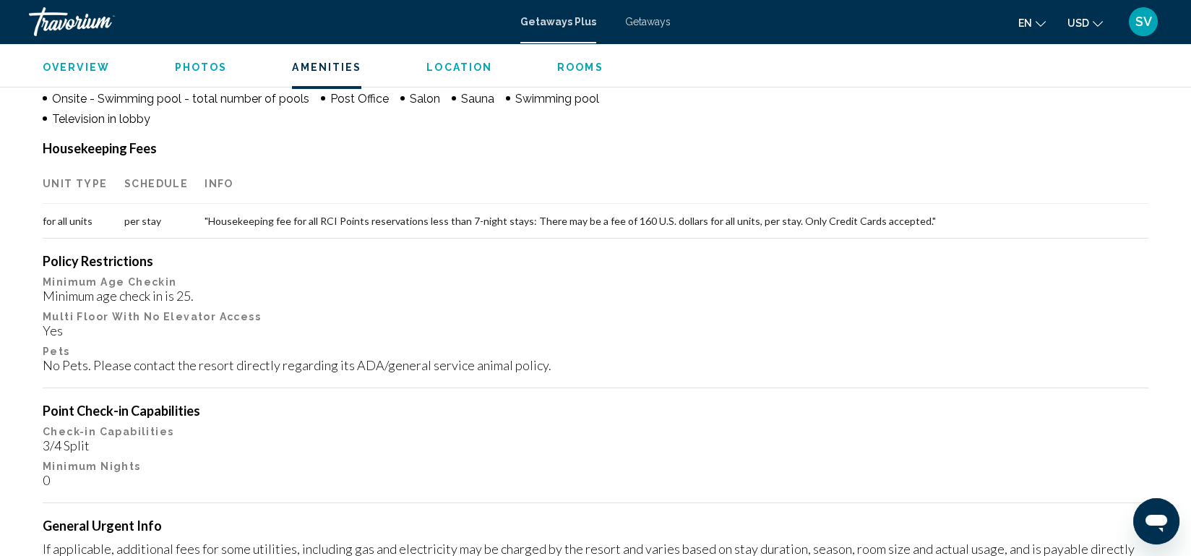
scroll to position [1282, 0]
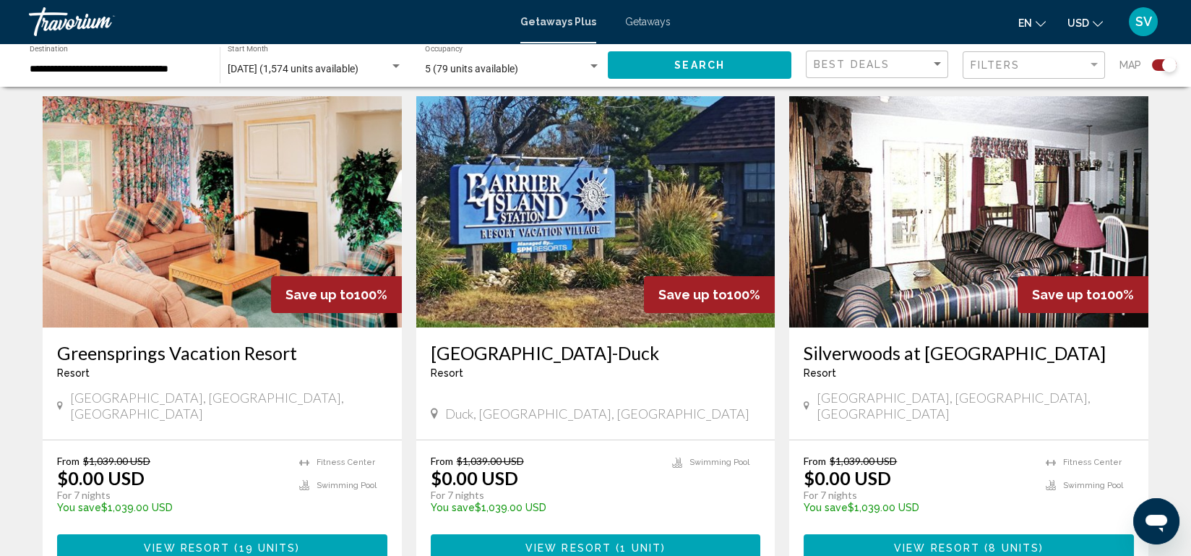
scroll to position [1543, 0]
click at [245, 534] on button "View Resort ( 19 units )" at bounding box center [222, 547] width 330 height 27
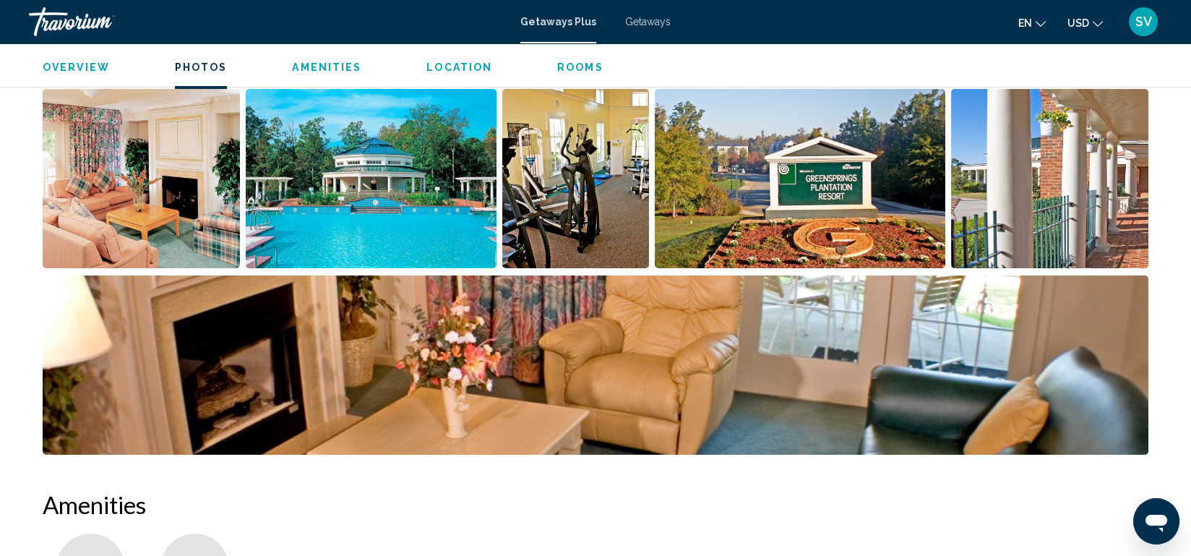
scroll to position [712, 0]
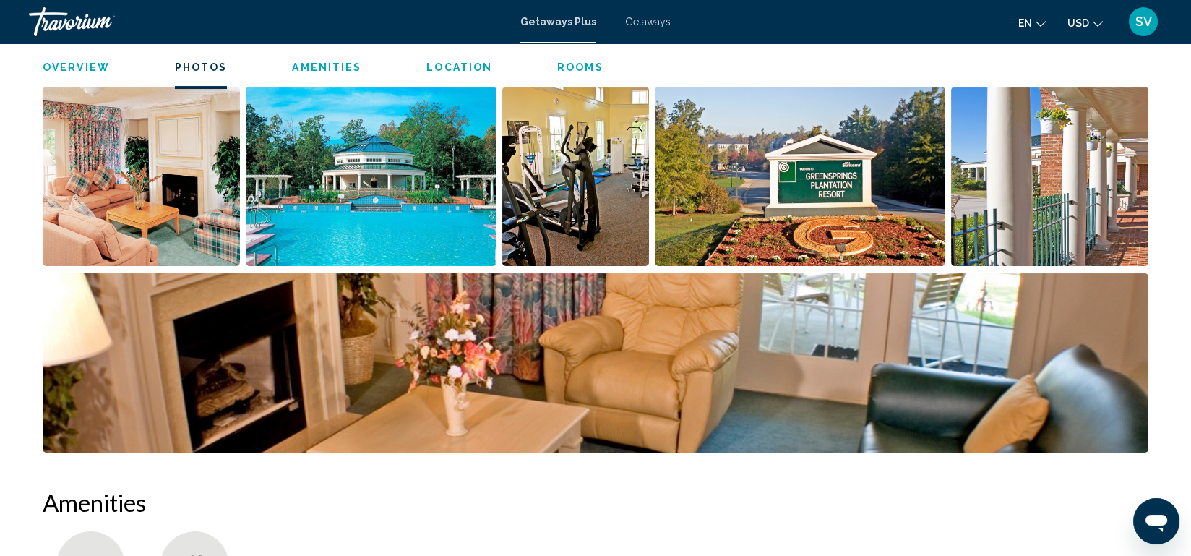
click at [184, 178] on img "Open full-screen image slider" at bounding box center [141, 176] width 197 height 179
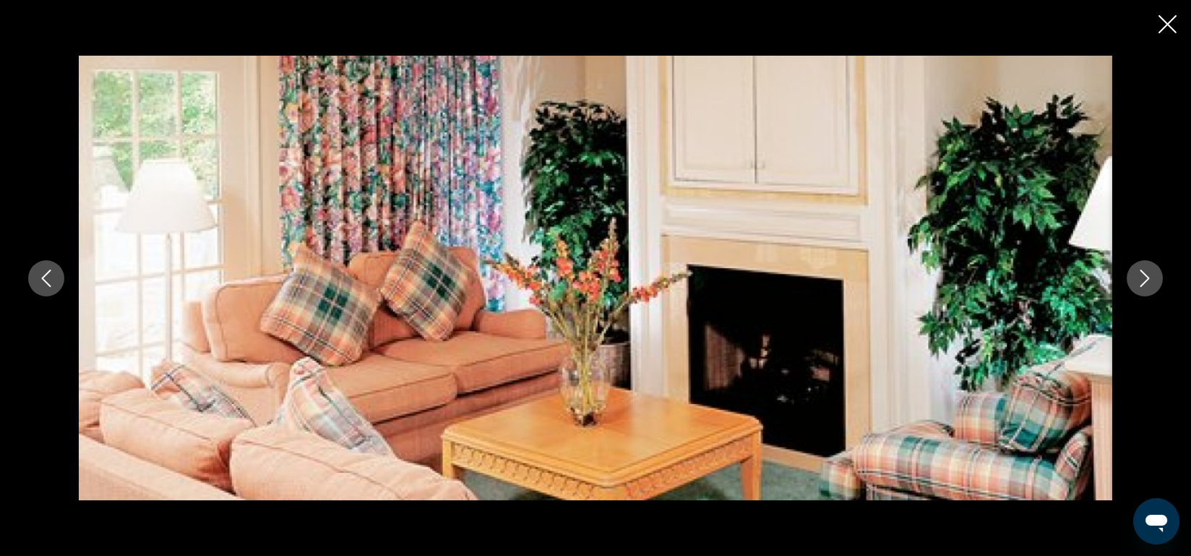
click at [1140, 266] on button "Next image" at bounding box center [1145, 278] width 36 height 36
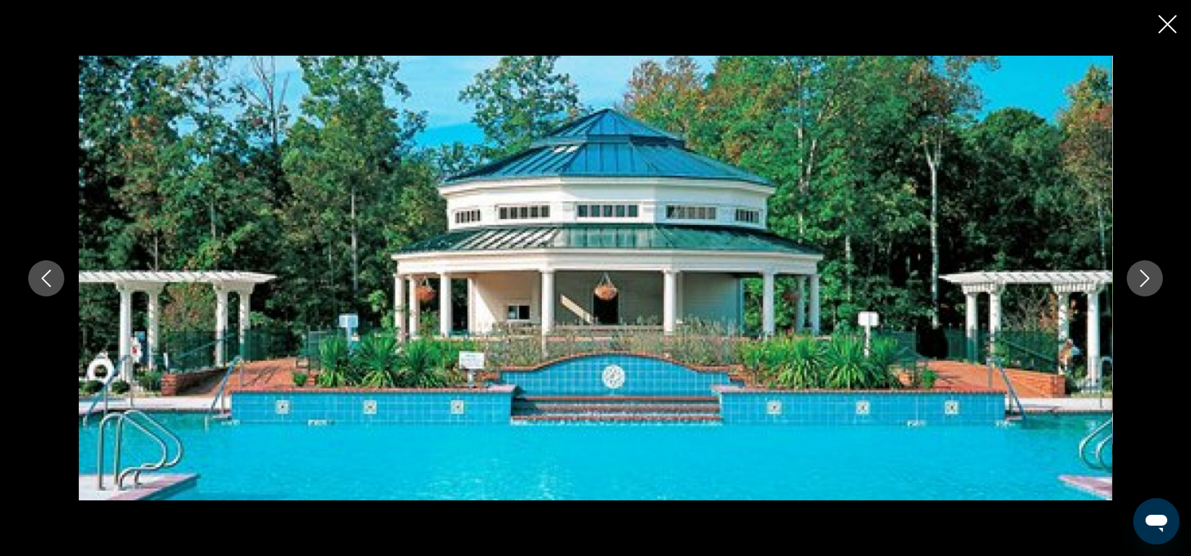
click at [1140, 266] on button "Next image" at bounding box center [1145, 278] width 36 height 36
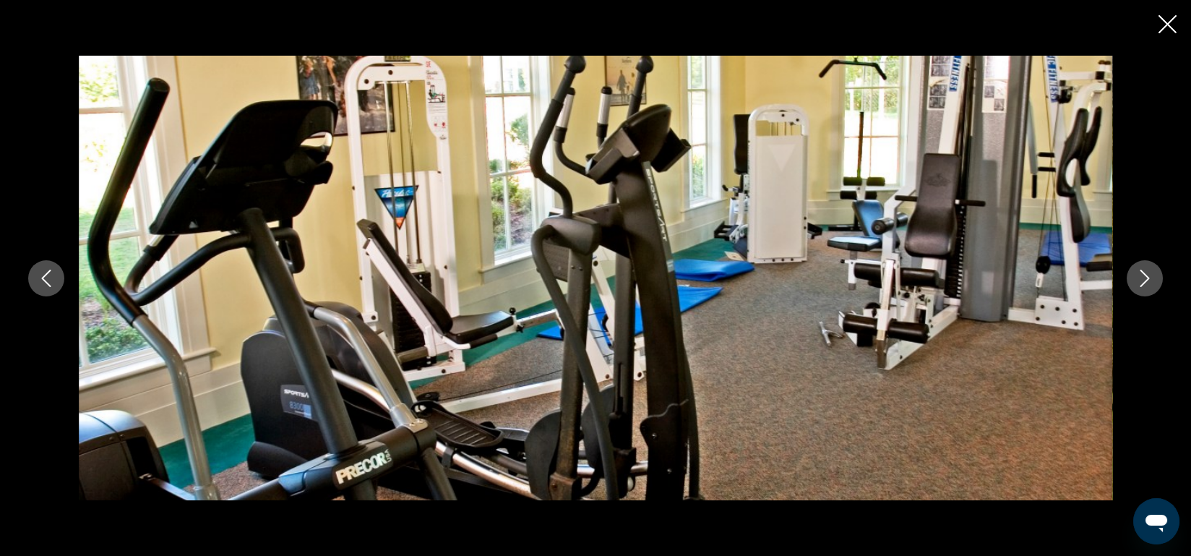
click at [1140, 266] on button "Next image" at bounding box center [1145, 278] width 36 height 36
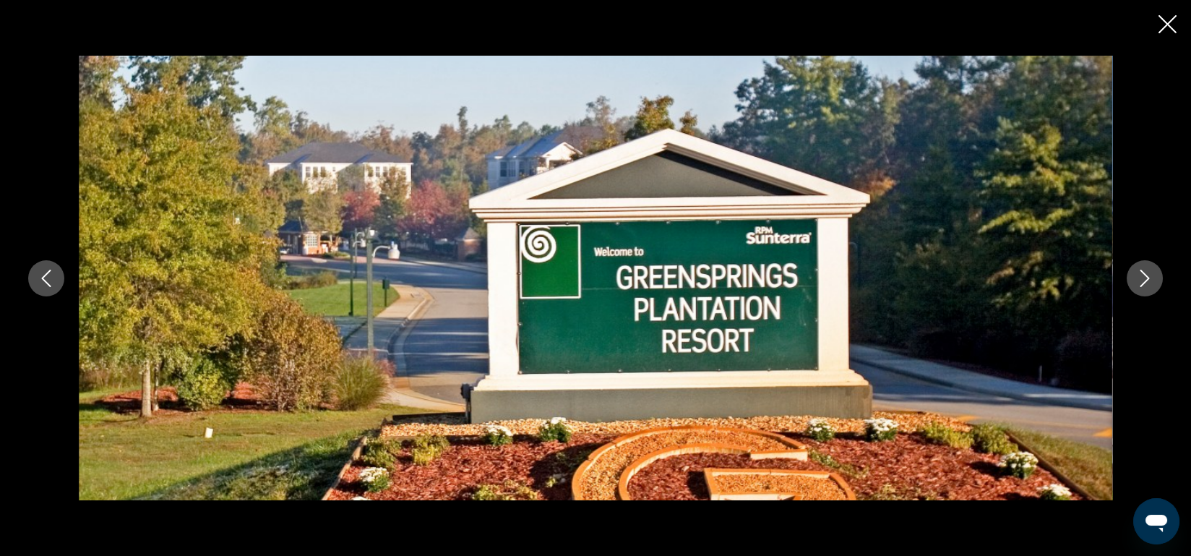
click at [1140, 266] on button "Next image" at bounding box center [1145, 278] width 36 height 36
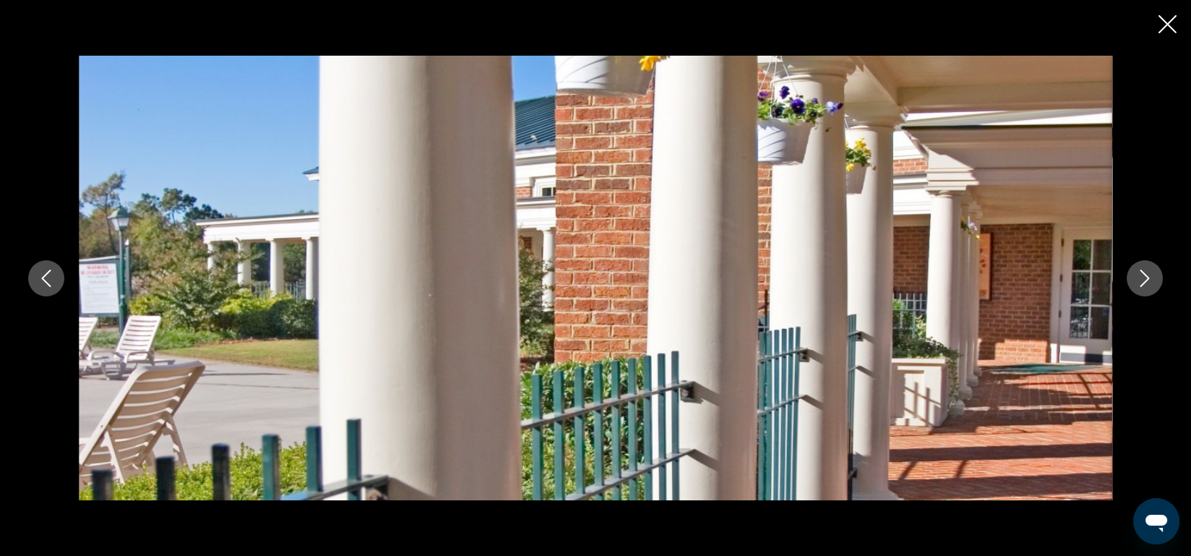
click at [1140, 266] on button "Next image" at bounding box center [1145, 278] width 36 height 36
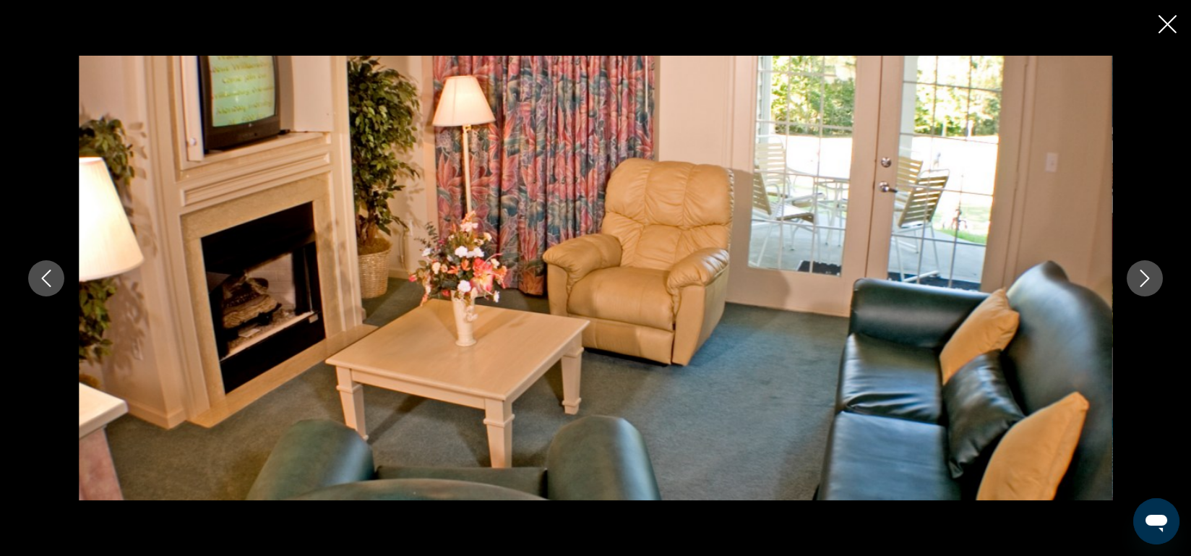
click at [1140, 266] on button "Next image" at bounding box center [1145, 278] width 36 height 36
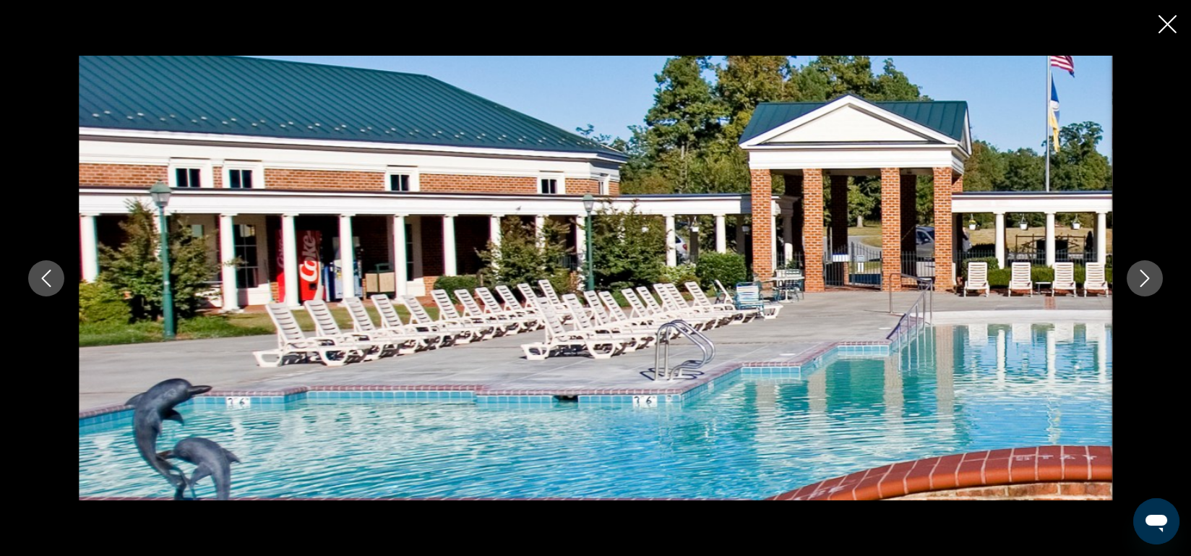
click at [1140, 266] on button "Next image" at bounding box center [1145, 278] width 36 height 36
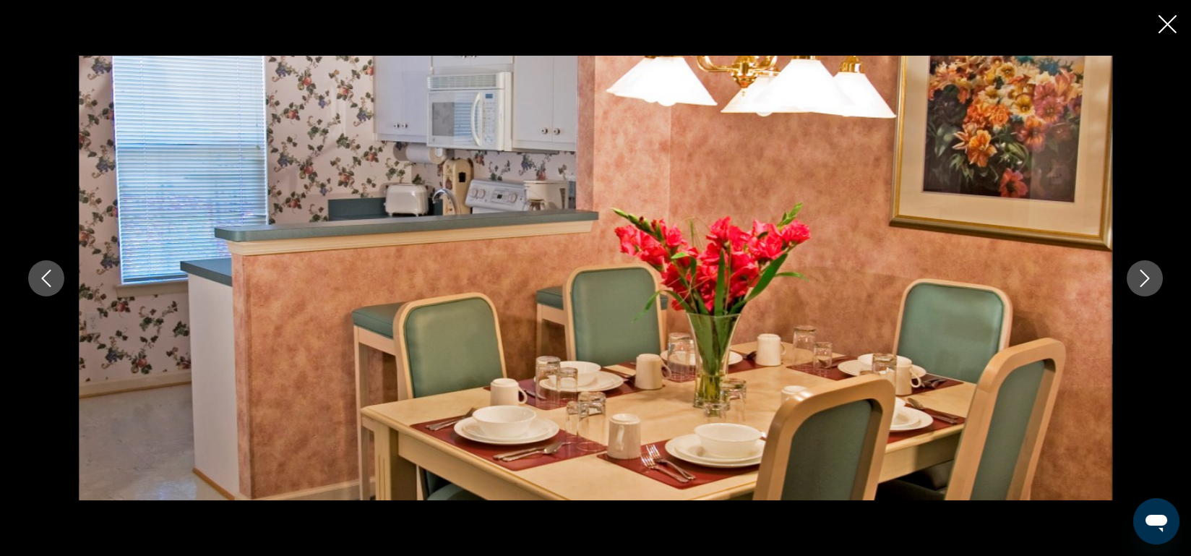
click at [1140, 266] on button "Next image" at bounding box center [1145, 278] width 36 height 36
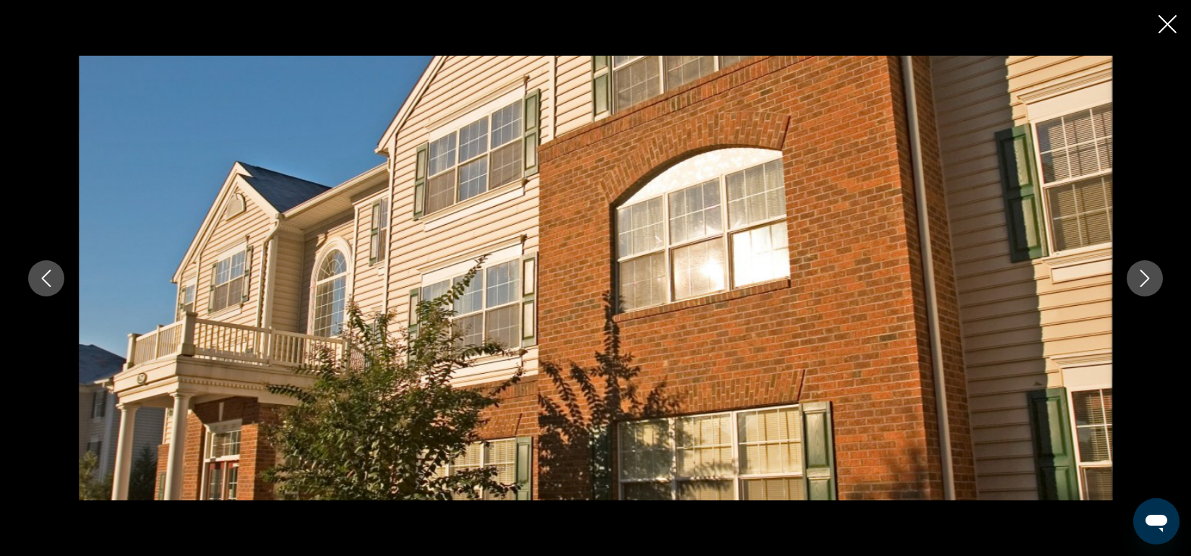
click at [1140, 266] on button "Next image" at bounding box center [1145, 278] width 36 height 36
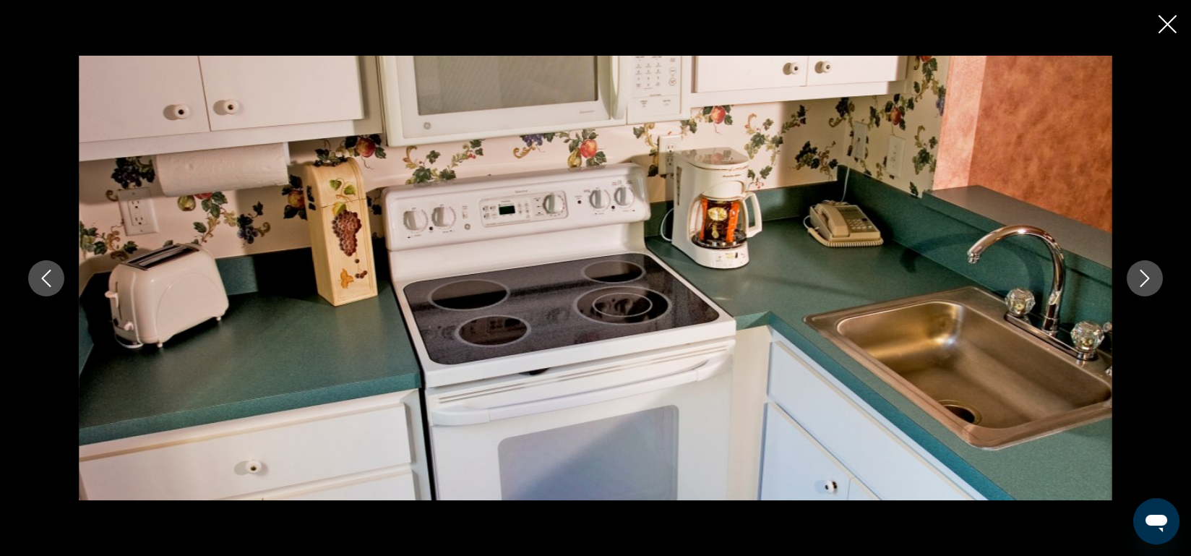
click at [1140, 266] on button "Next image" at bounding box center [1145, 278] width 36 height 36
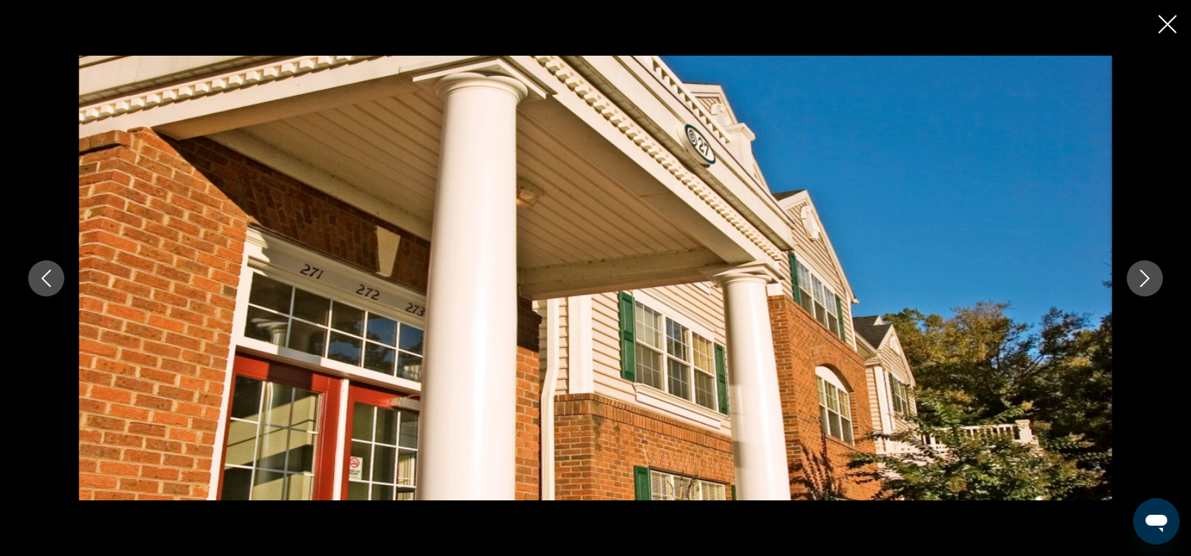
click at [1140, 266] on button "Next image" at bounding box center [1145, 278] width 36 height 36
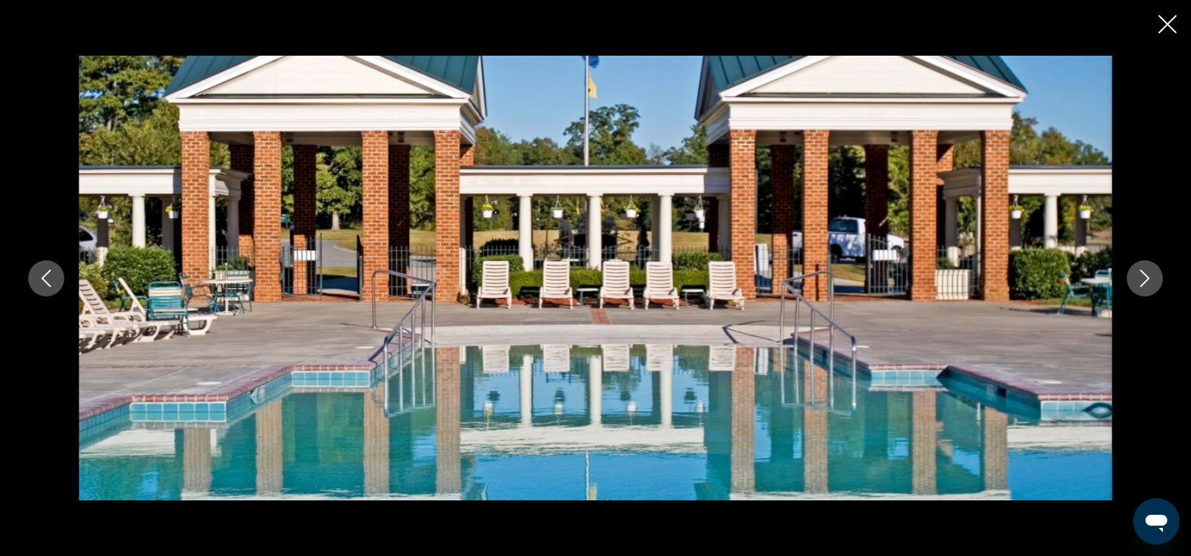
click at [1140, 266] on button "Next image" at bounding box center [1145, 278] width 36 height 36
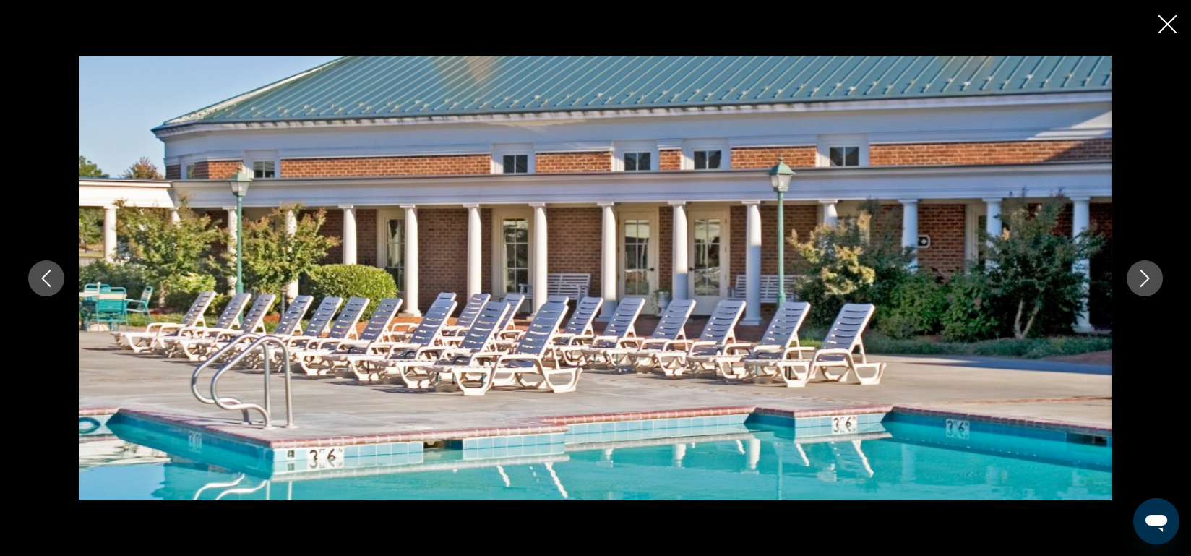
click at [1140, 266] on button "Next image" at bounding box center [1145, 278] width 36 height 36
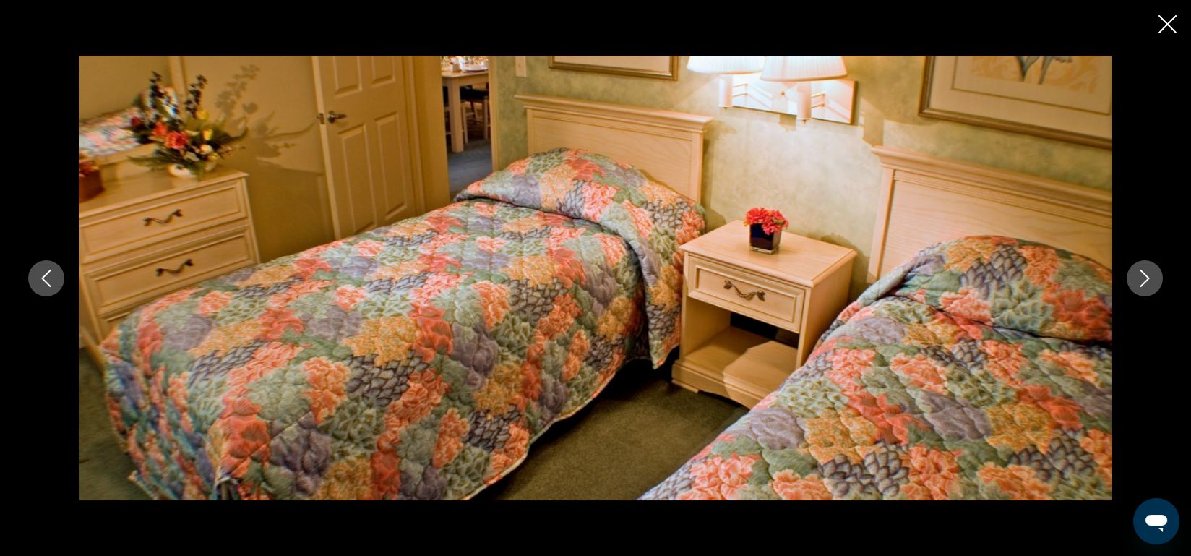
click at [1140, 266] on button "Next image" at bounding box center [1145, 278] width 36 height 36
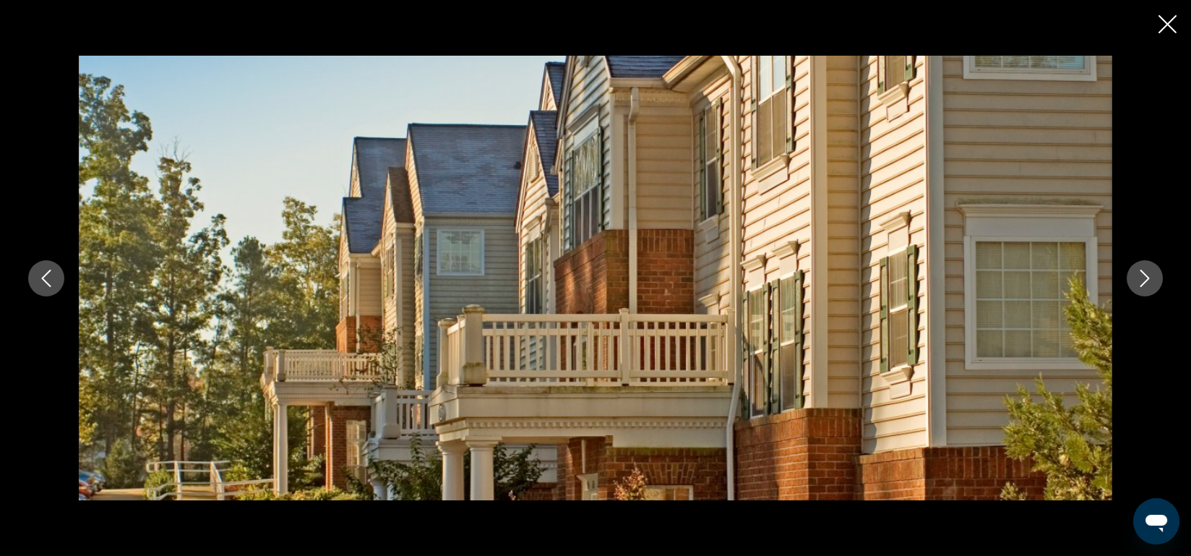
click at [1137, 277] on icon "Next image" at bounding box center [1144, 278] width 17 height 17
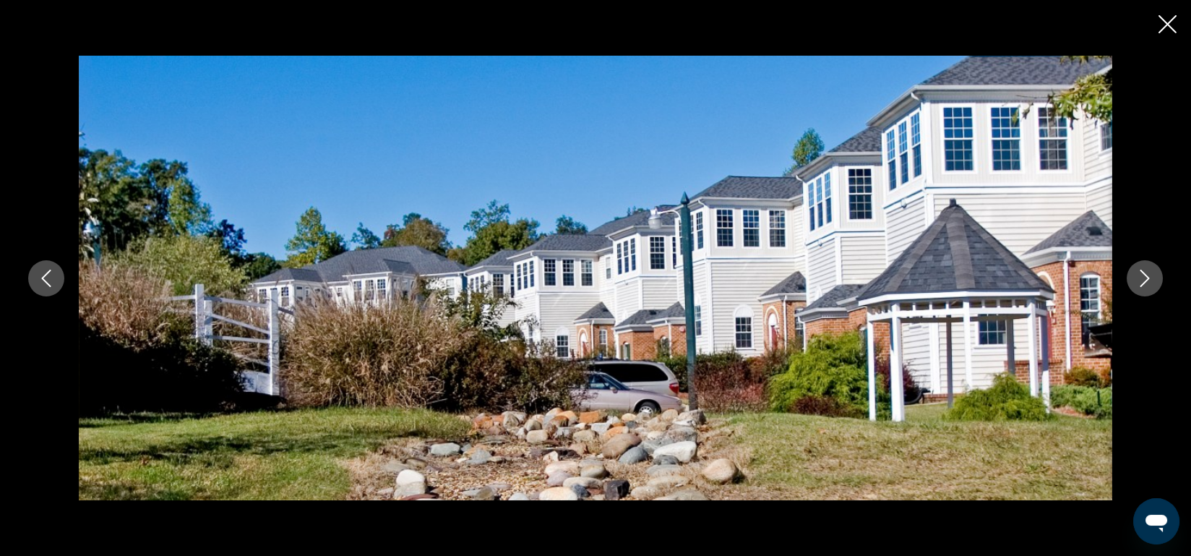
click at [1137, 277] on icon "Next image" at bounding box center [1144, 278] width 17 height 17
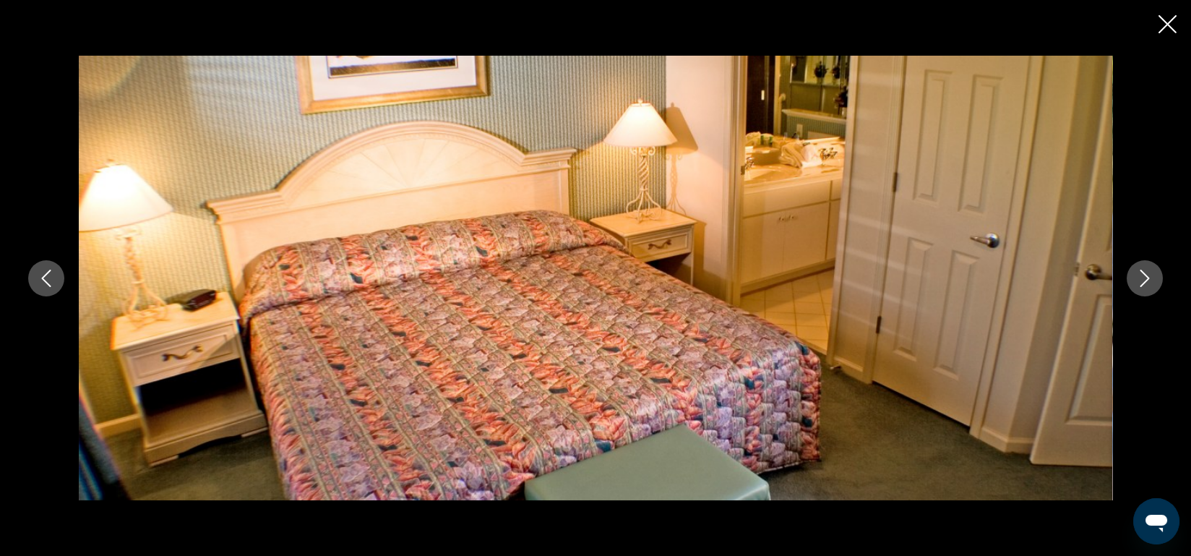
click at [1137, 277] on icon "Next image" at bounding box center [1144, 278] width 17 height 17
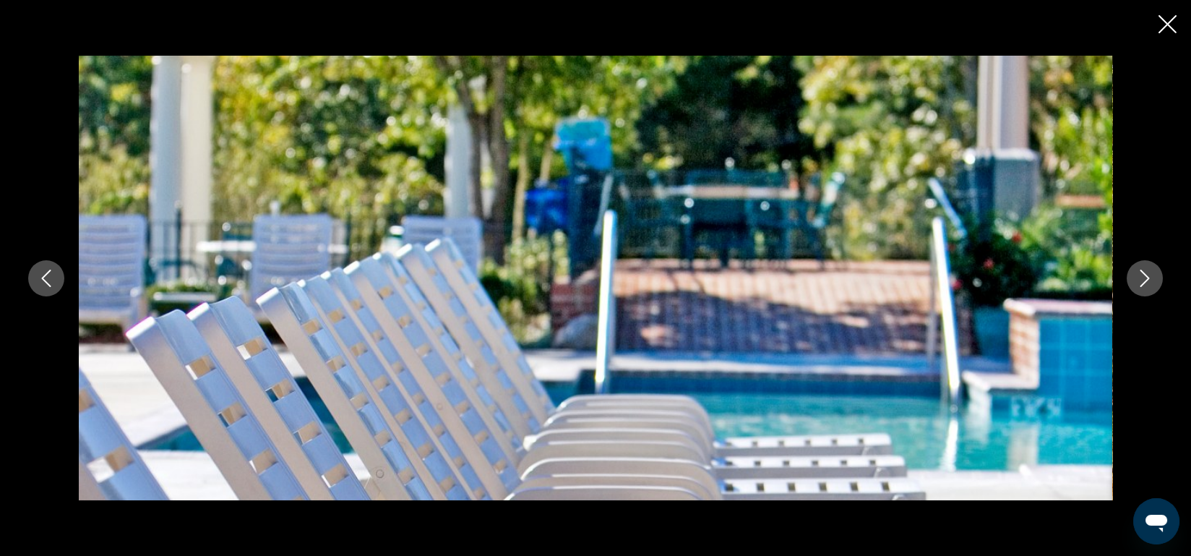
click at [1137, 277] on icon "Next image" at bounding box center [1144, 278] width 17 height 17
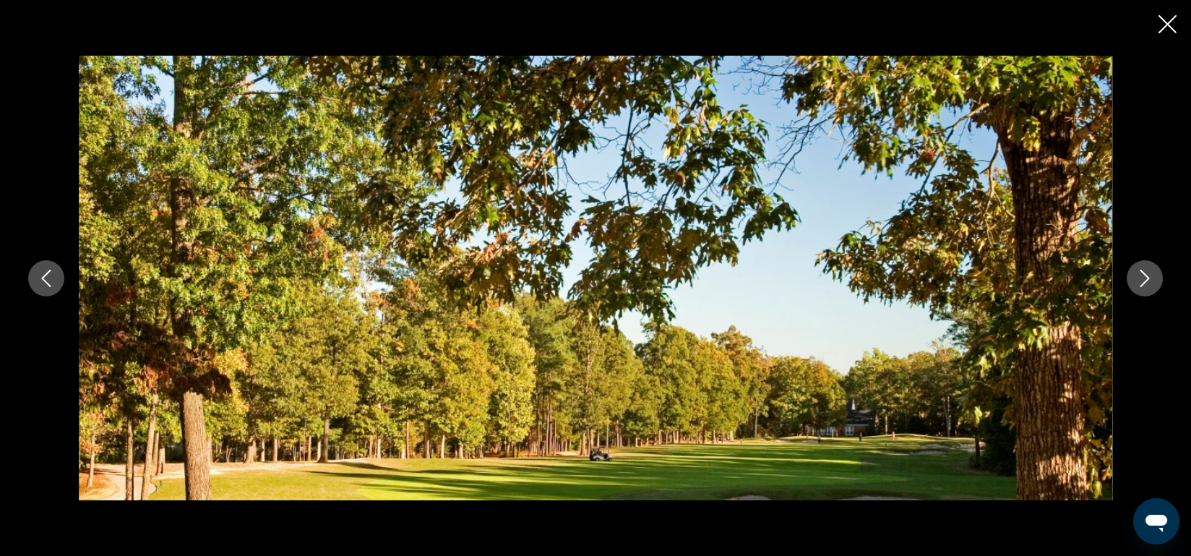
click at [1137, 277] on icon "Next image" at bounding box center [1144, 278] width 17 height 17
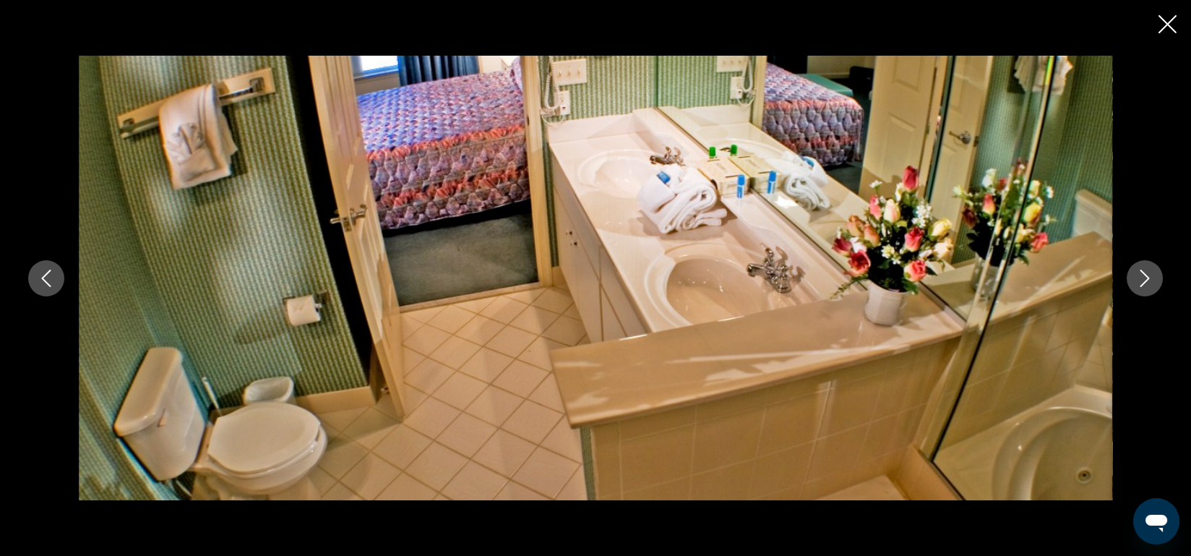
click at [1137, 277] on icon "Next image" at bounding box center [1144, 278] width 17 height 17
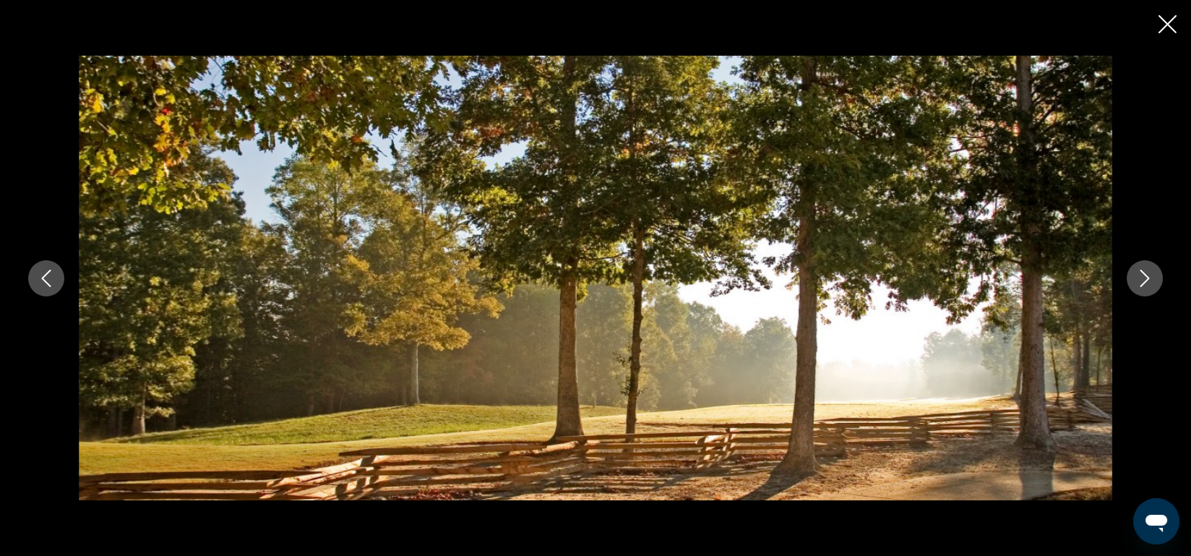
click at [1137, 277] on icon "Next image" at bounding box center [1144, 278] width 17 height 17
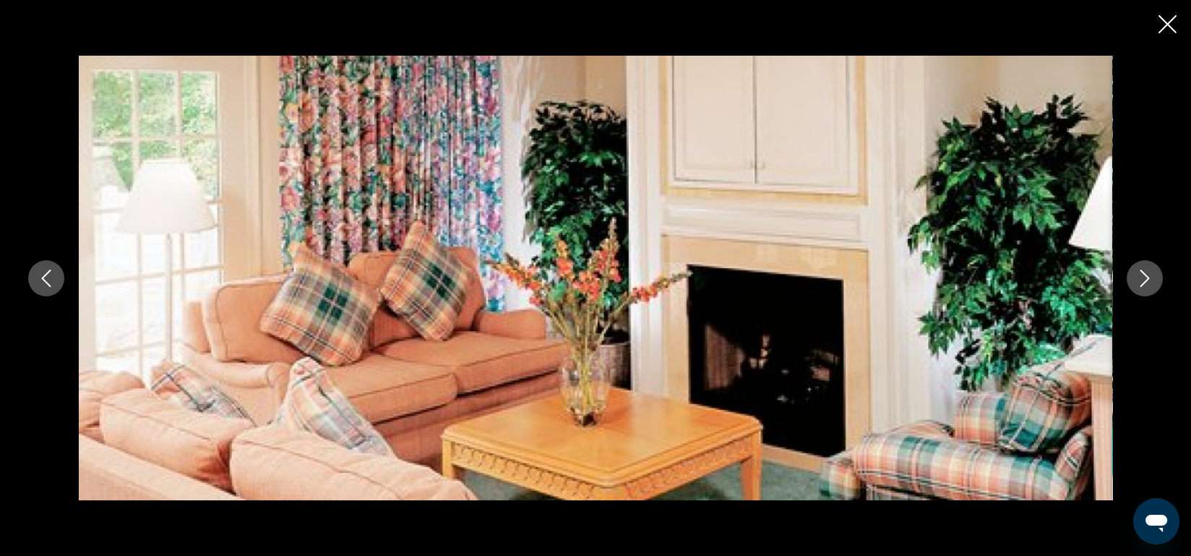
click at [1165, 24] on icon "Close slideshow" at bounding box center [1167, 24] width 18 height 18
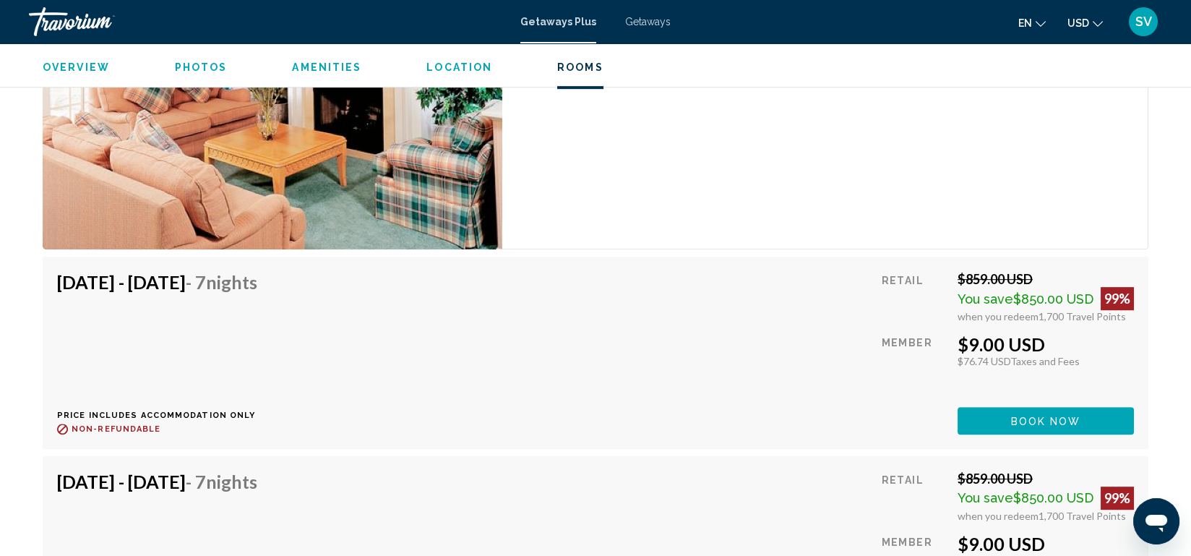
scroll to position [2453, 0]
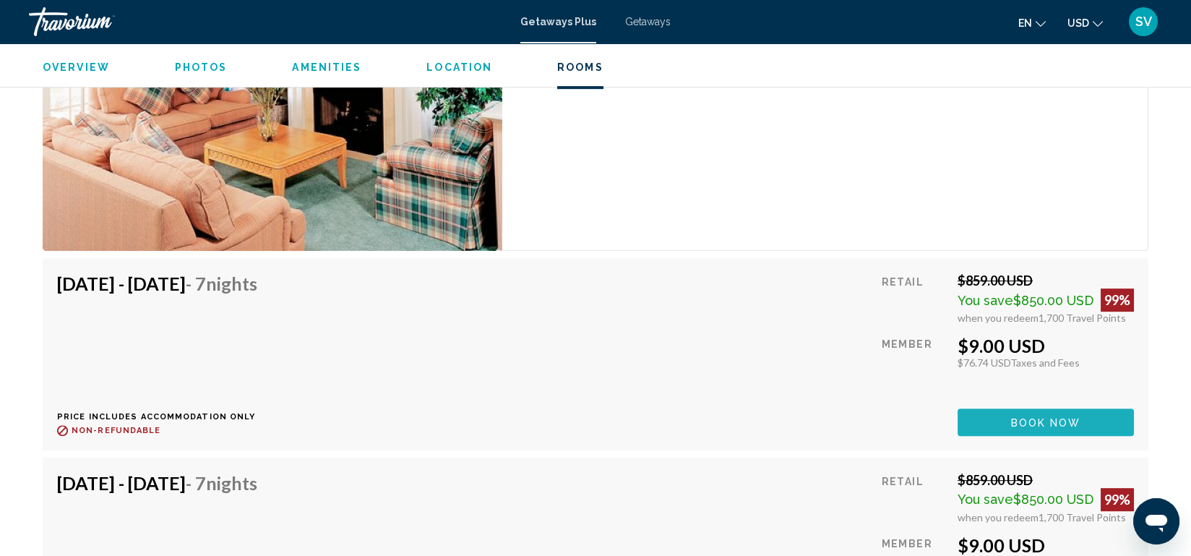
click at [1044, 417] on span "Book now" at bounding box center [1046, 423] width 70 height 12
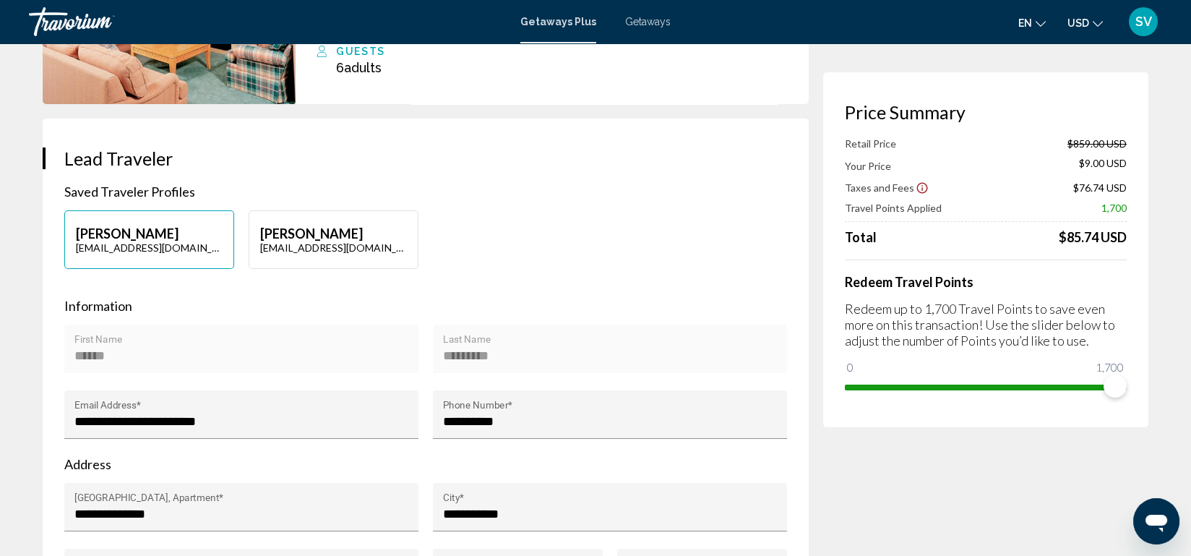
scroll to position [199, 0]
click at [160, 238] on p "[PERSON_NAME]" at bounding box center [149, 234] width 147 height 16
type input "*****"
type input "*********"
type input "**********"
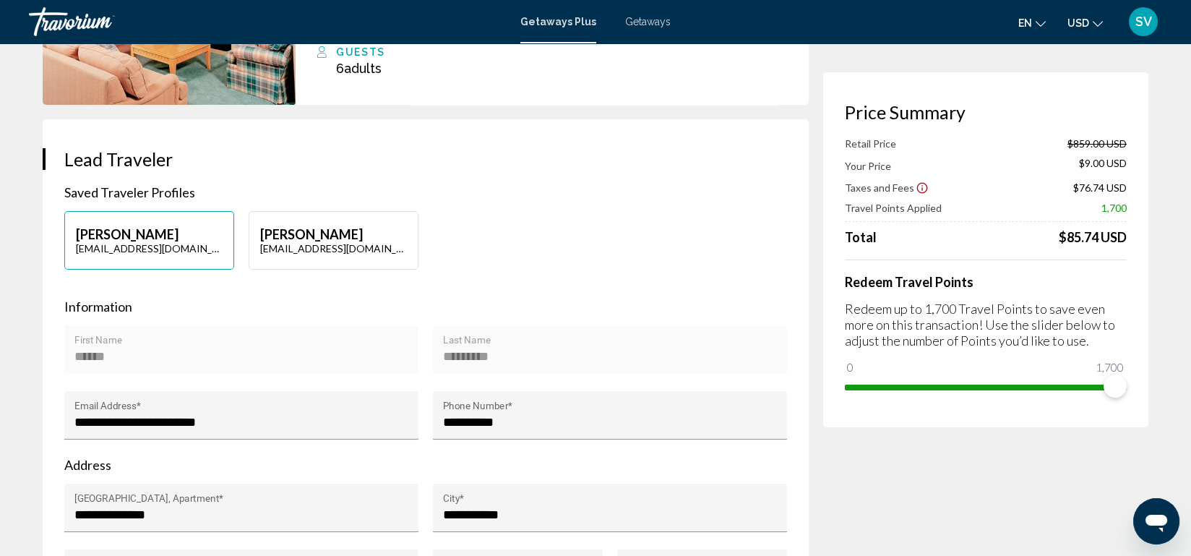
type input "**********"
type input "*****"
click at [325, 241] on p "[PERSON_NAME]" at bounding box center [333, 234] width 147 height 16
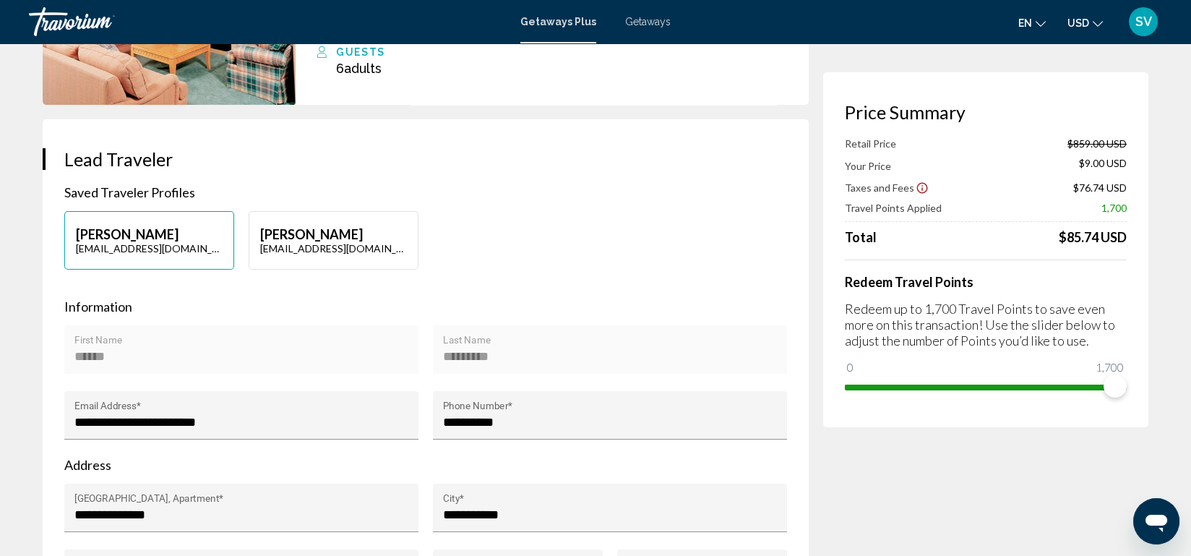
type input "*******"
type input "*****"
type input "**********"
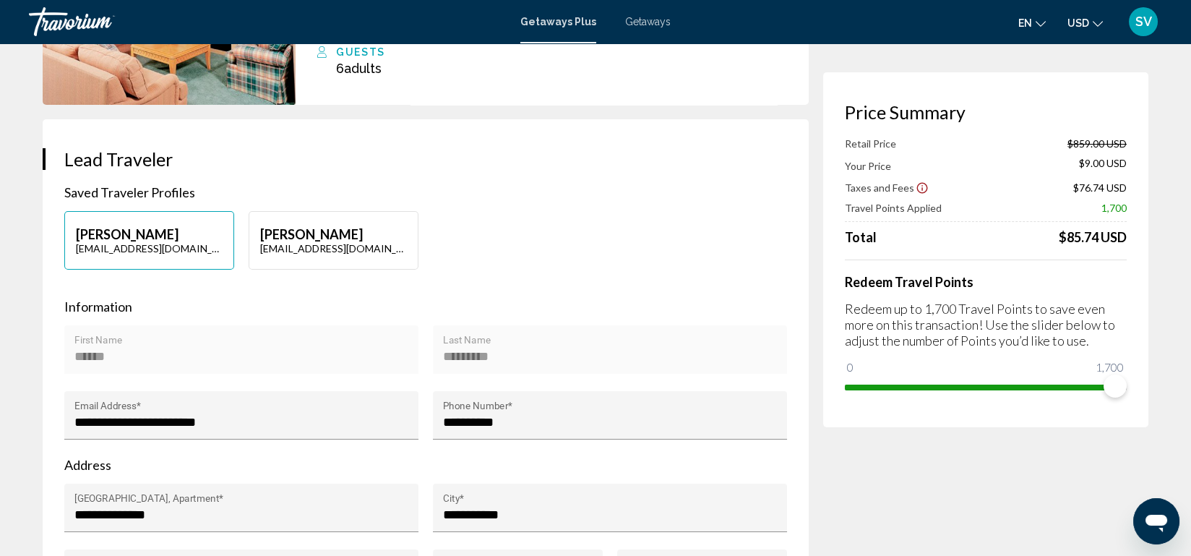
type input "*****"
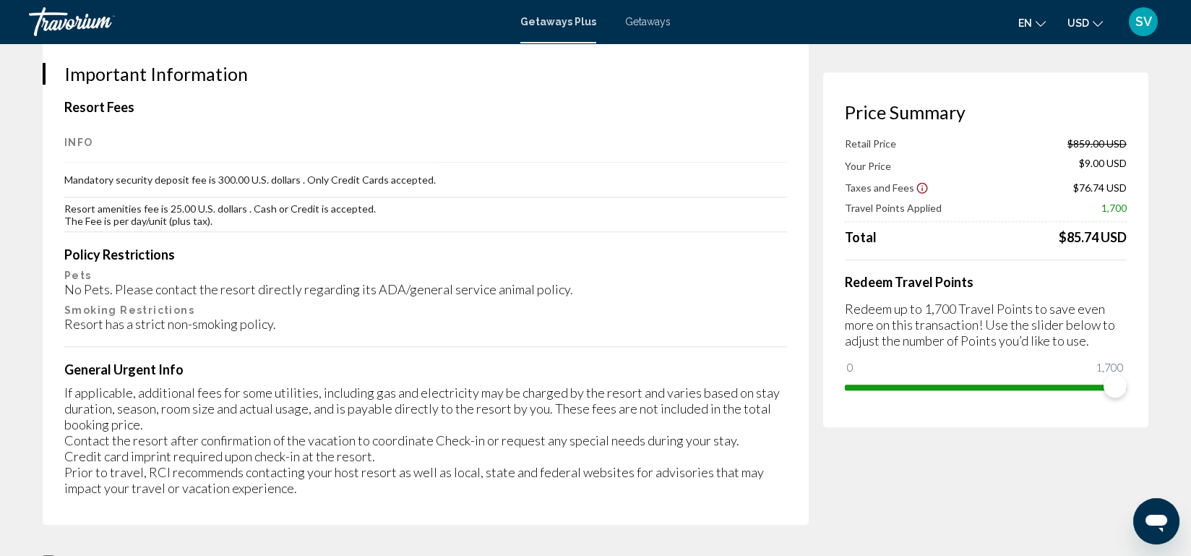
scroll to position [2190, 0]
click at [421, 314] on div "Resort has a strict non-smoking policy." at bounding box center [425, 322] width 723 height 16
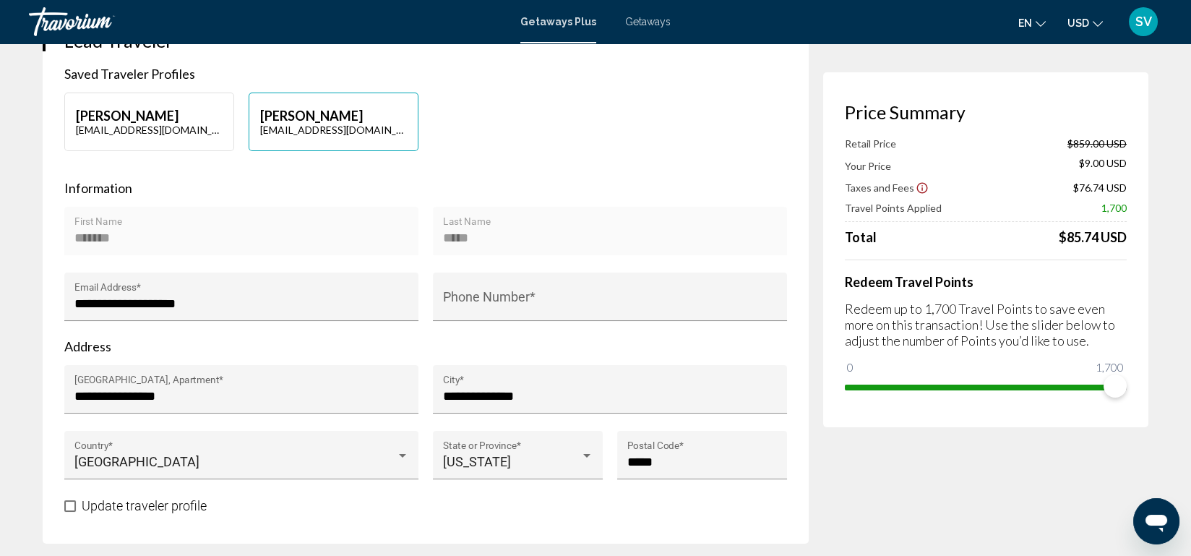
scroll to position [0, 0]
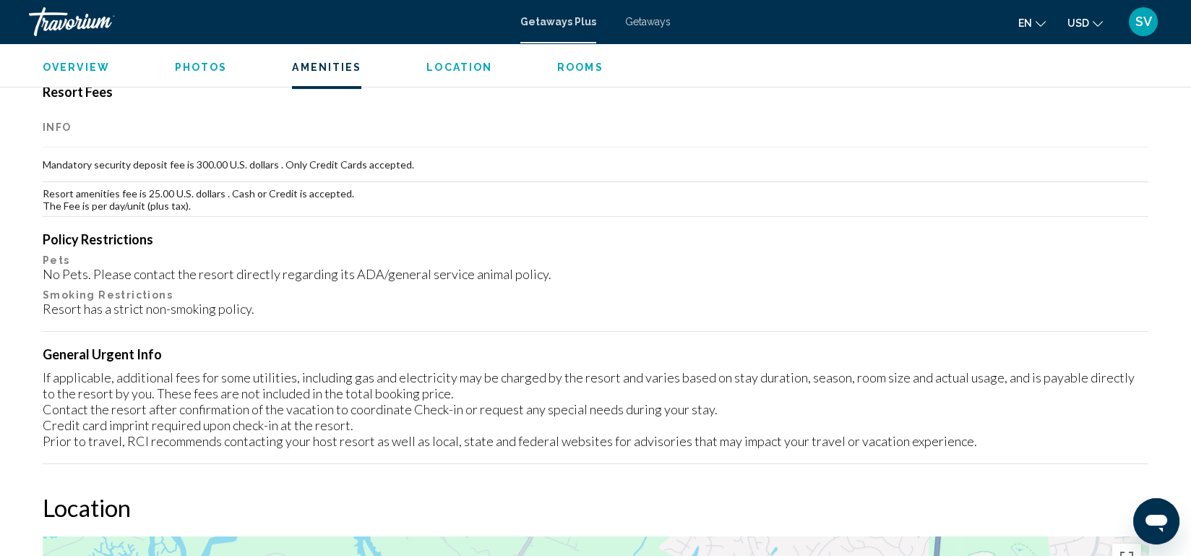
scroll to position [1223, 0]
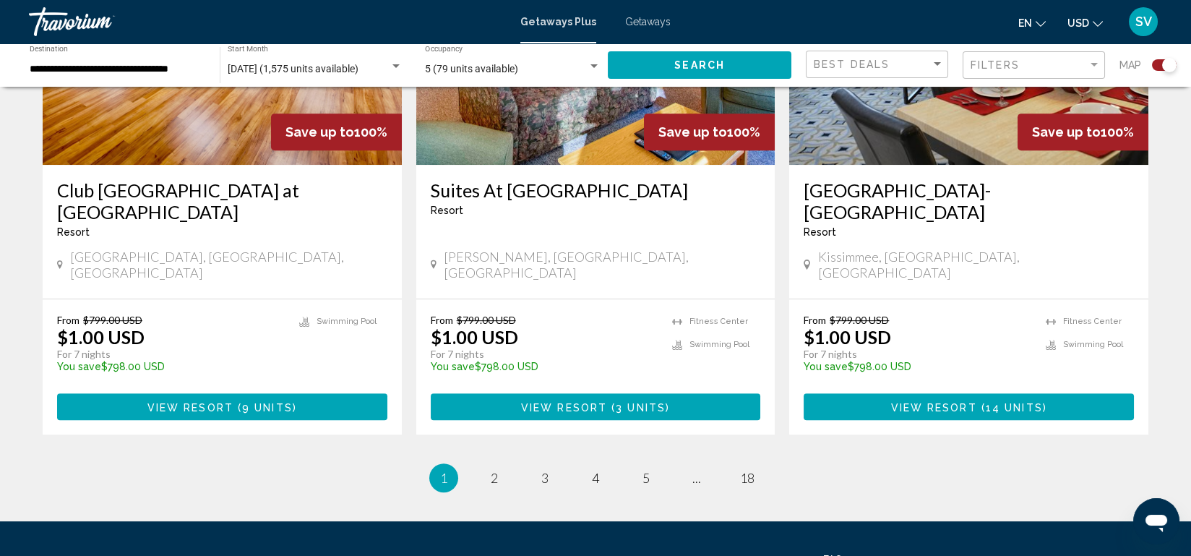
scroll to position [2258, 0]
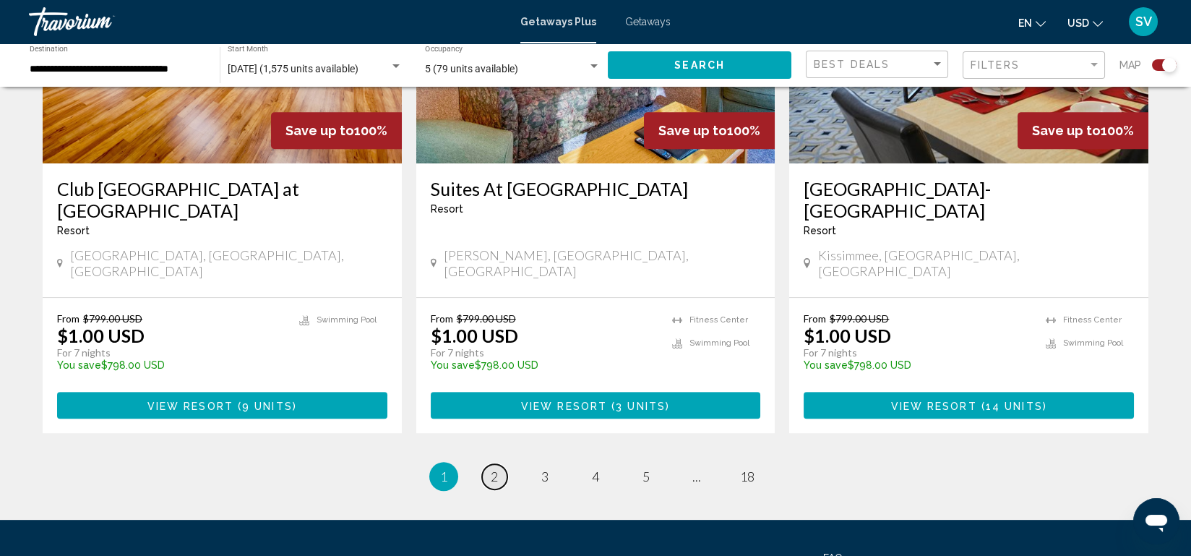
click at [495, 468] on span "2" at bounding box center [494, 476] width 7 height 16
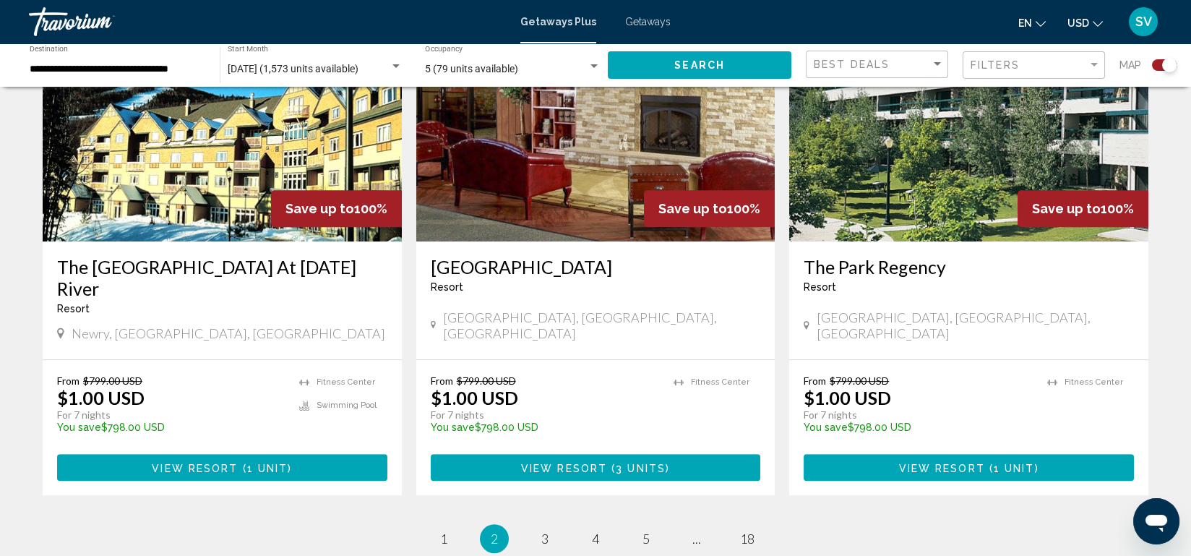
scroll to position [2143, 0]
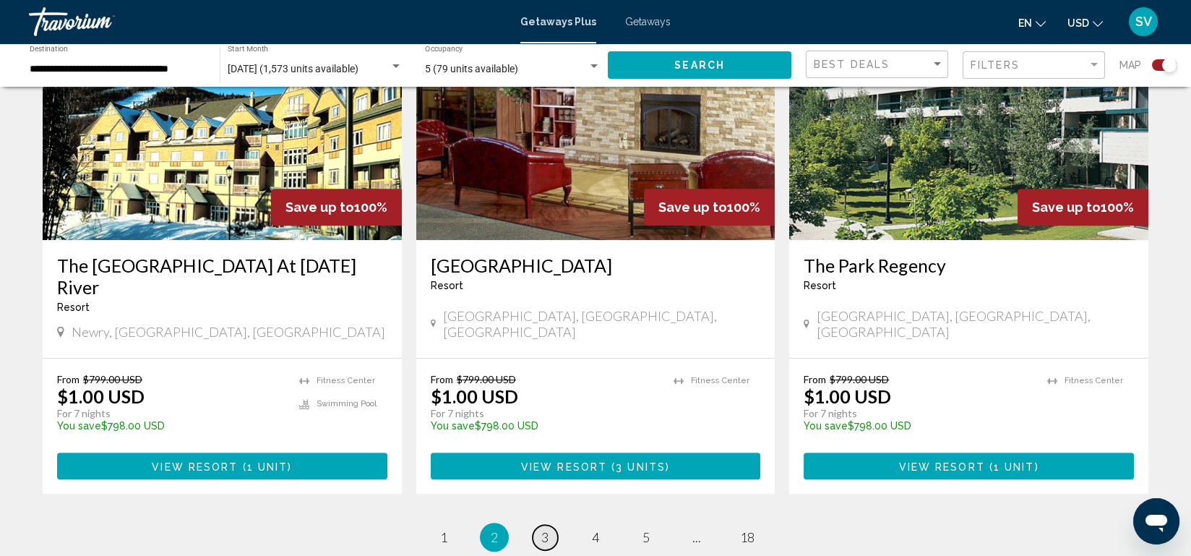
click at [546, 529] on span "3" at bounding box center [544, 537] width 7 height 16
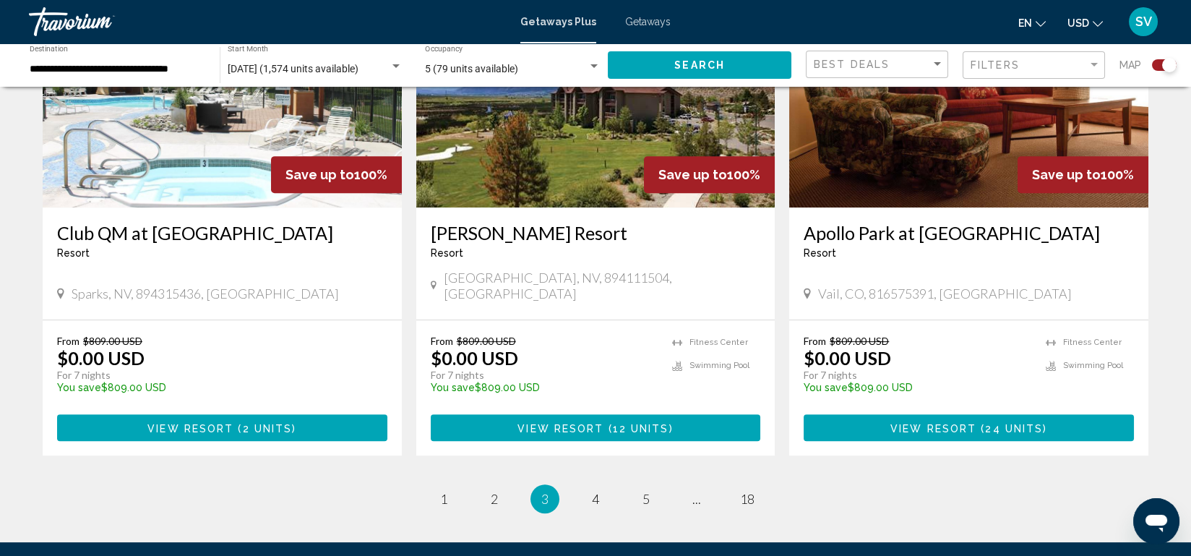
scroll to position [2261, 0]
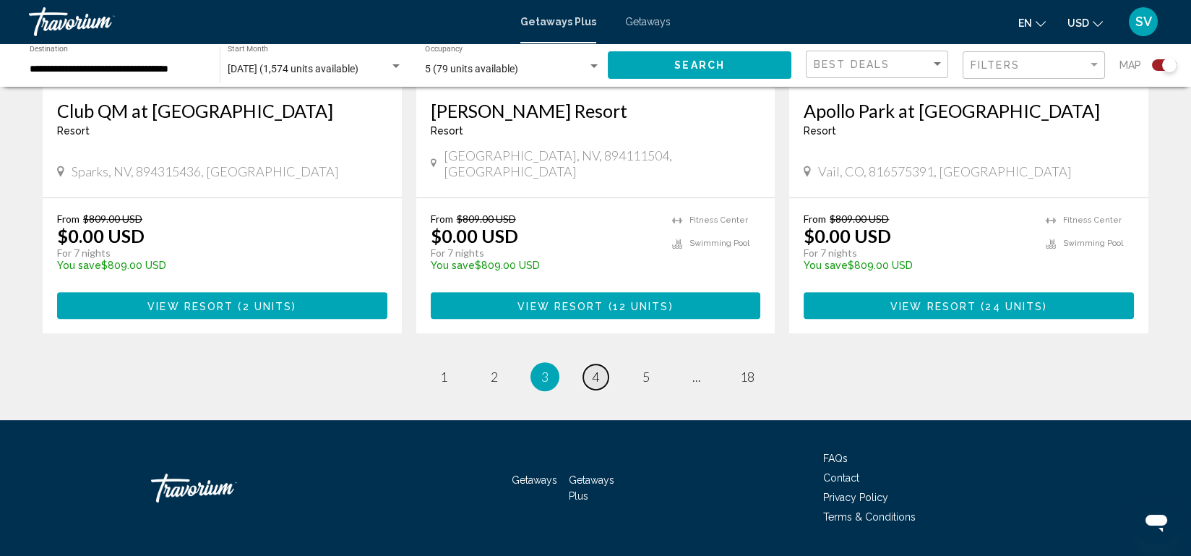
click at [599, 364] on link "page 4" at bounding box center [595, 376] width 25 height 25
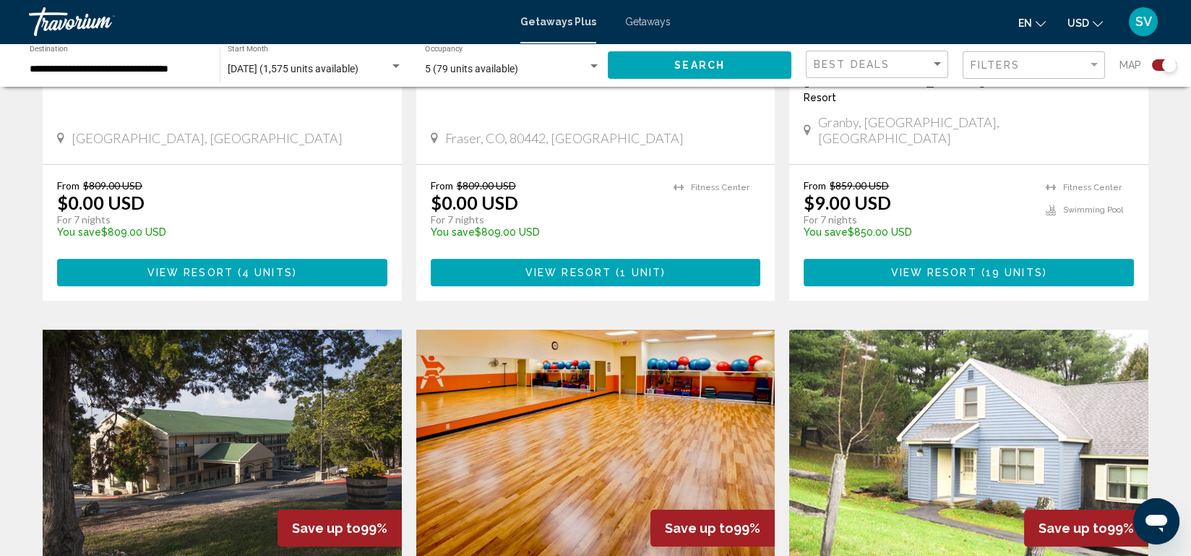
scroll to position [1310, 0]
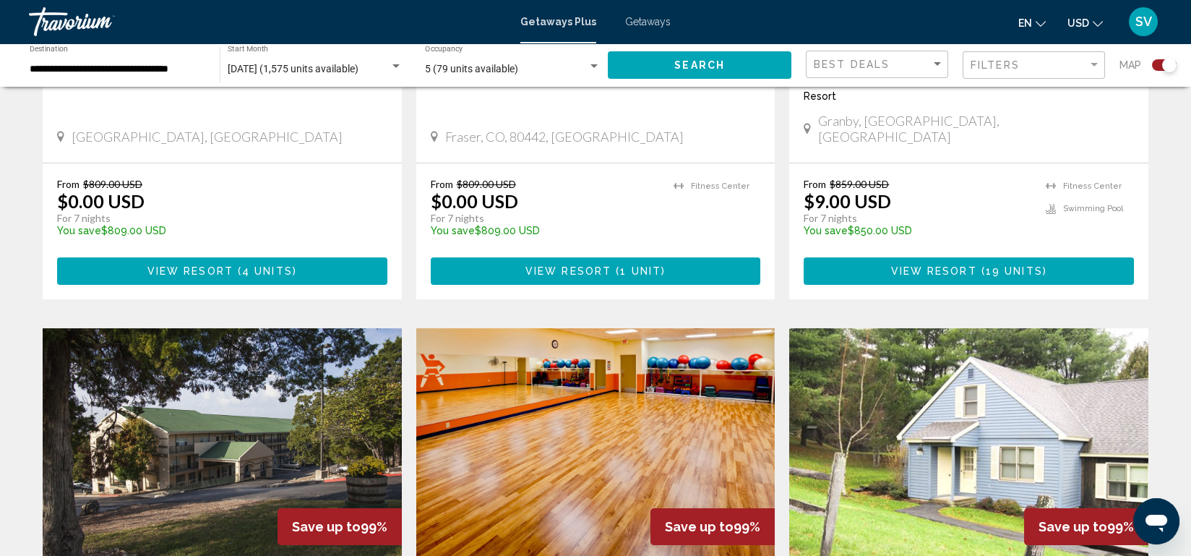
click at [599, 345] on img "Main content" at bounding box center [595, 443] width 359 height 231
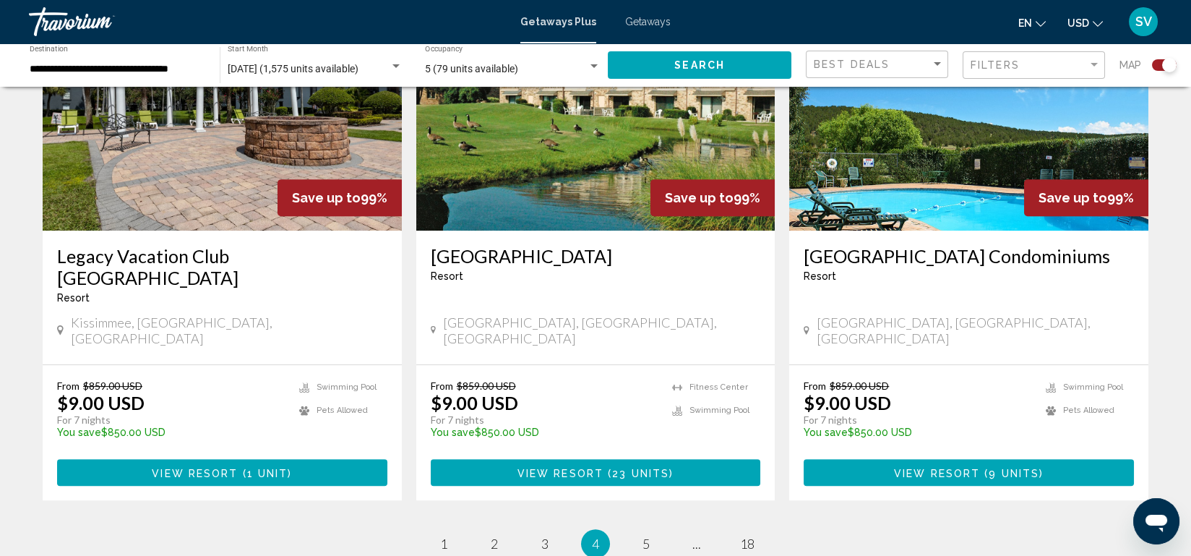
scroll to position [2180, 0]
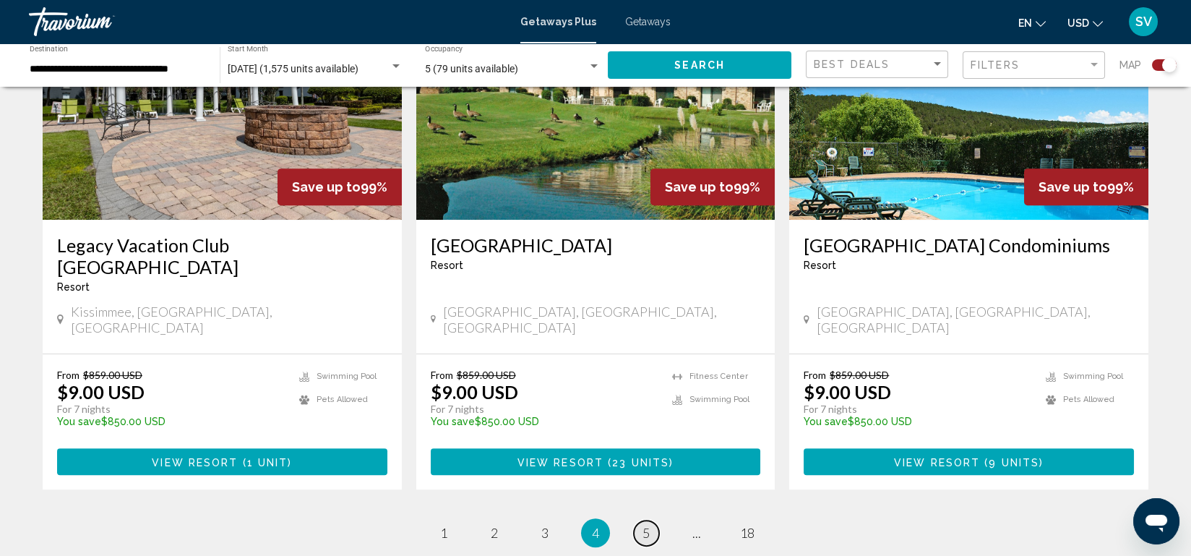
click at [642, 525] on span "5" at bounding box center [645, 533] width 7 height 16
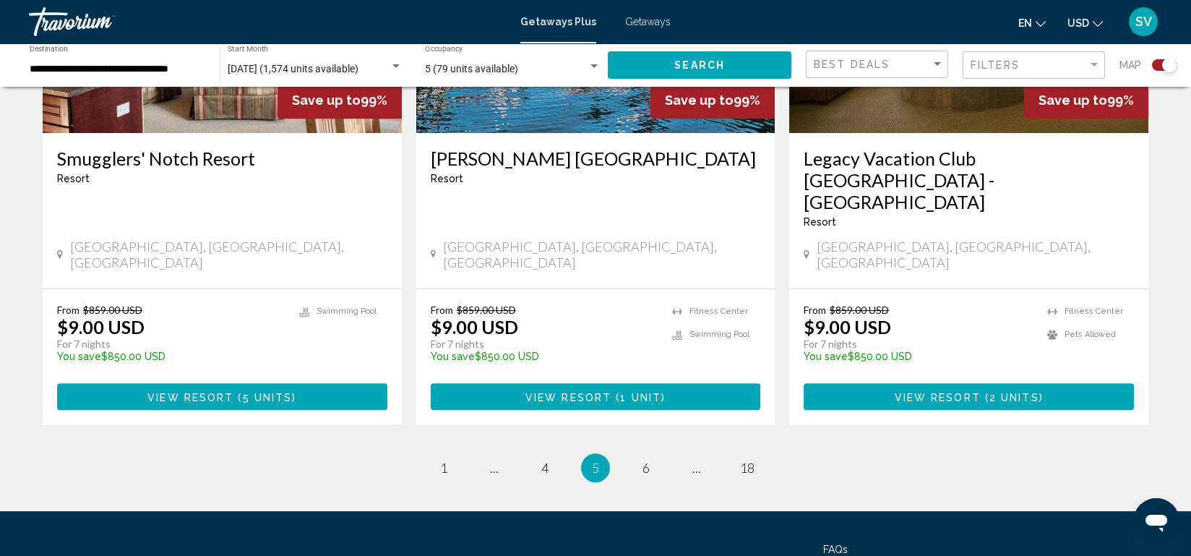
scroll to position [2254, 0]
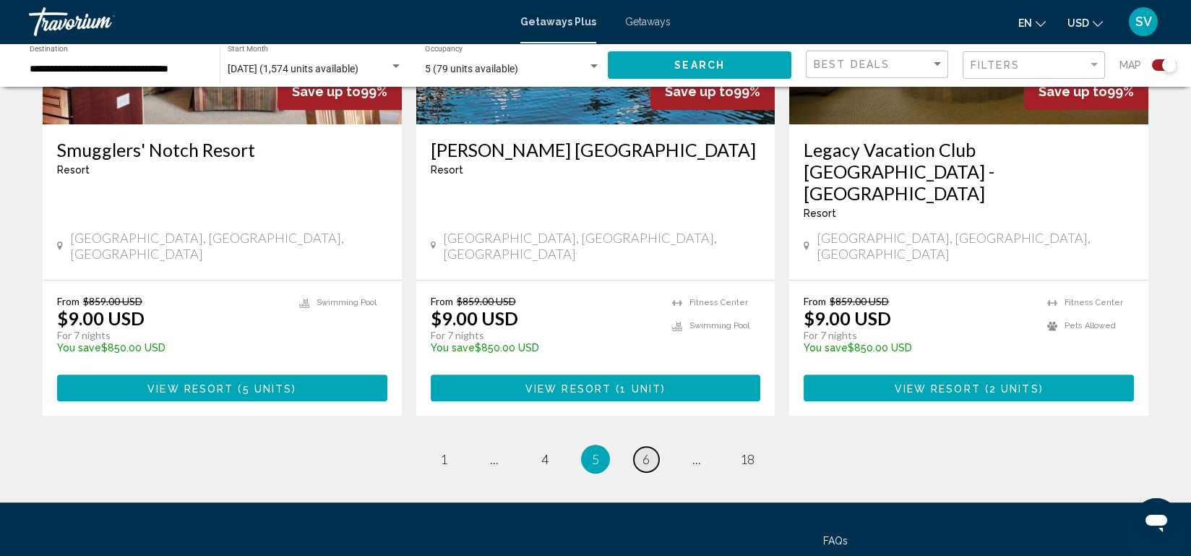
click at [644, 451] on span "6" at bounding box center [645, 459] width 7 height 16
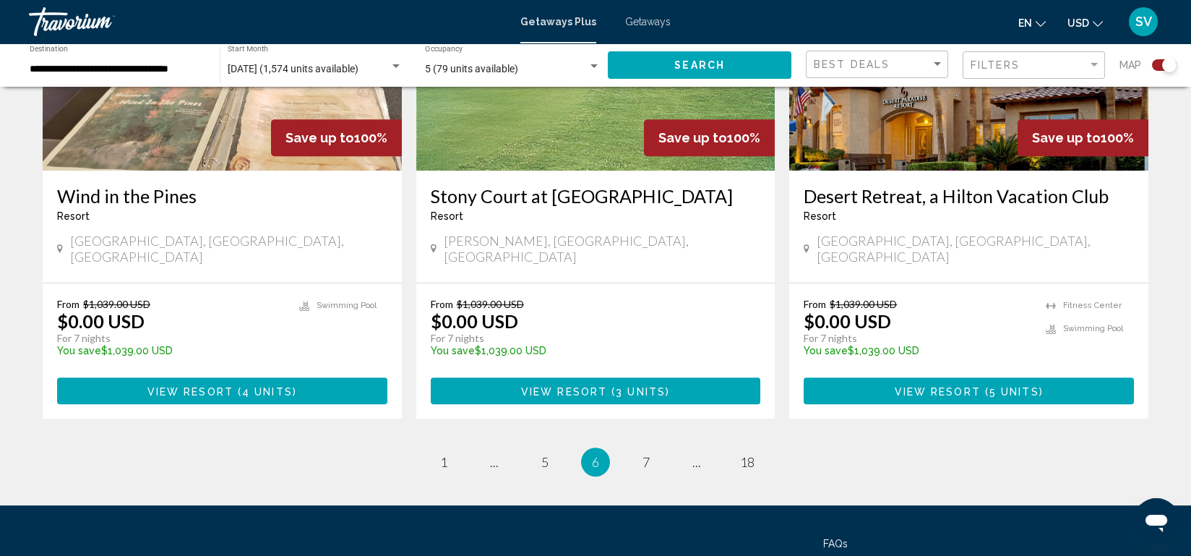
scroll to position [2239, 0]
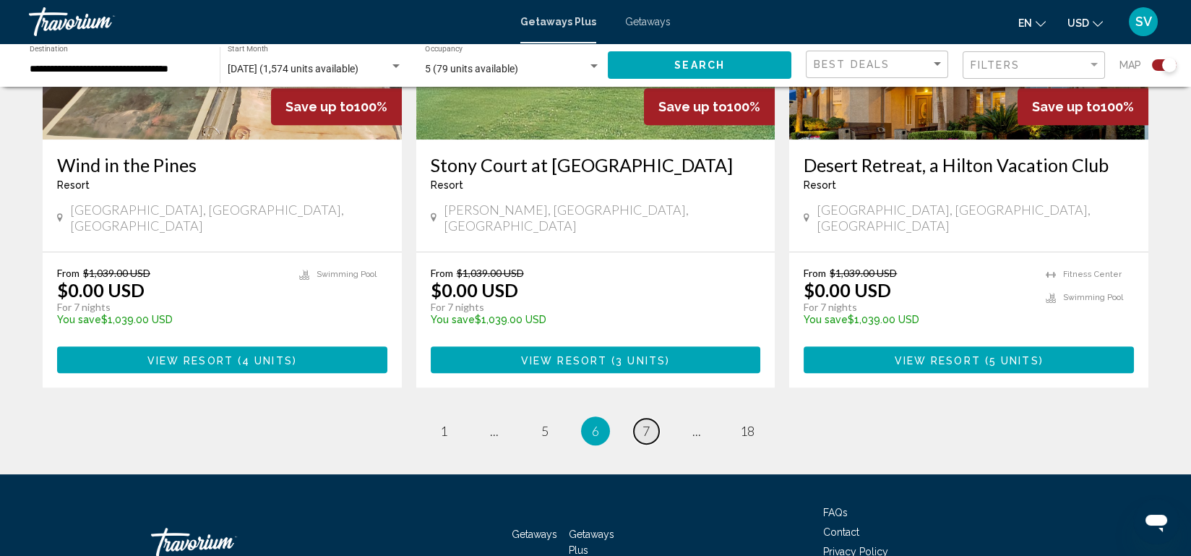
click at [645, 423] on span "7" at bounding box center [645, 431] width 7 height 16
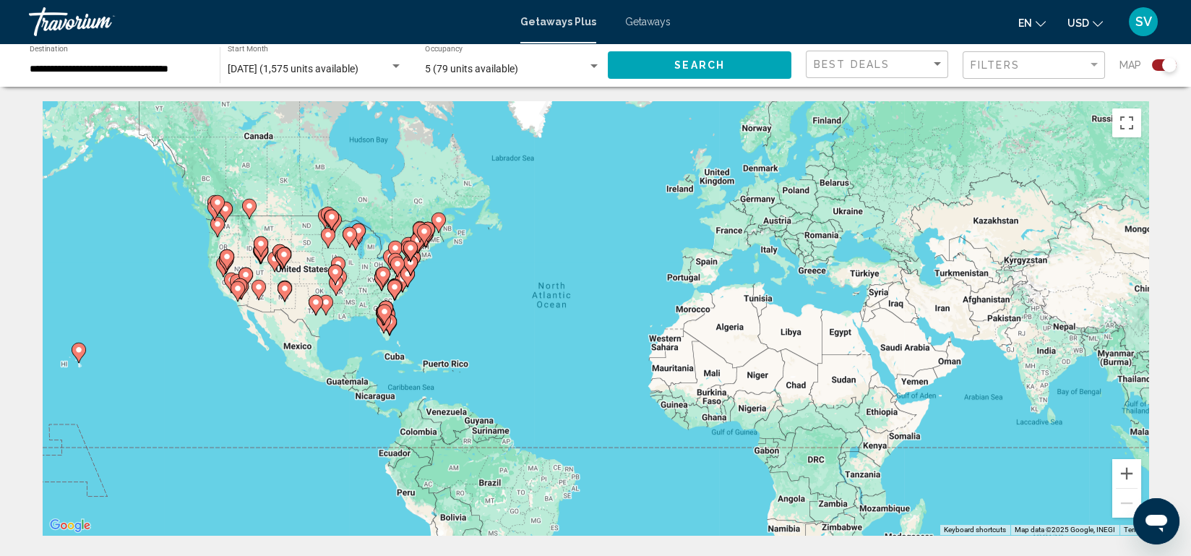
click at [645, 366] on div "To activate drag with keyboard, press Alt + Enter. Once in keyboard drag state,…" at bounding box center [596, 318] width 1106 height 434
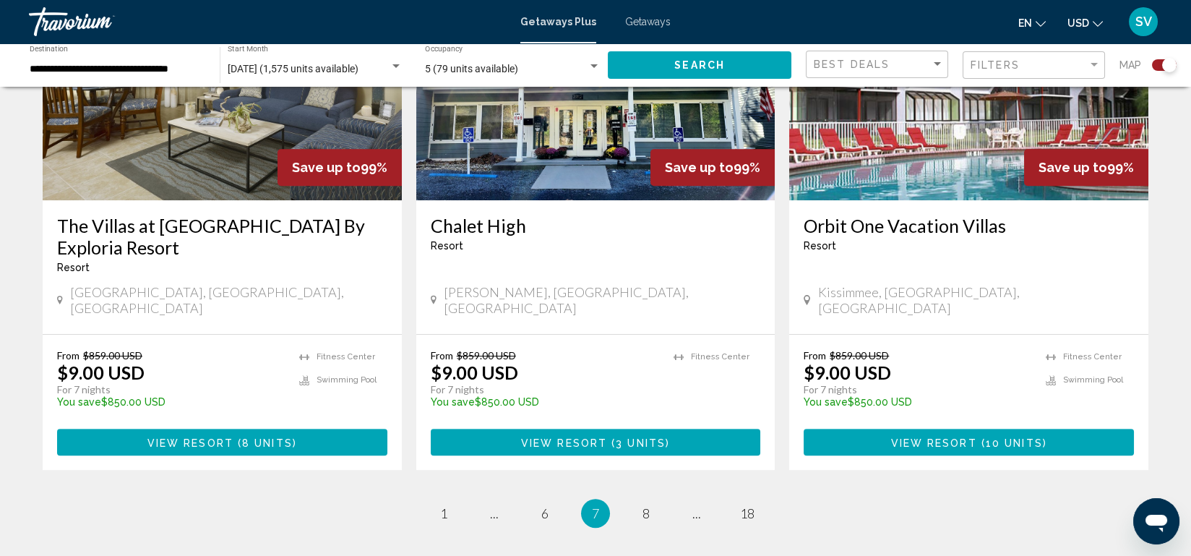
scroll to position [2290, 0]
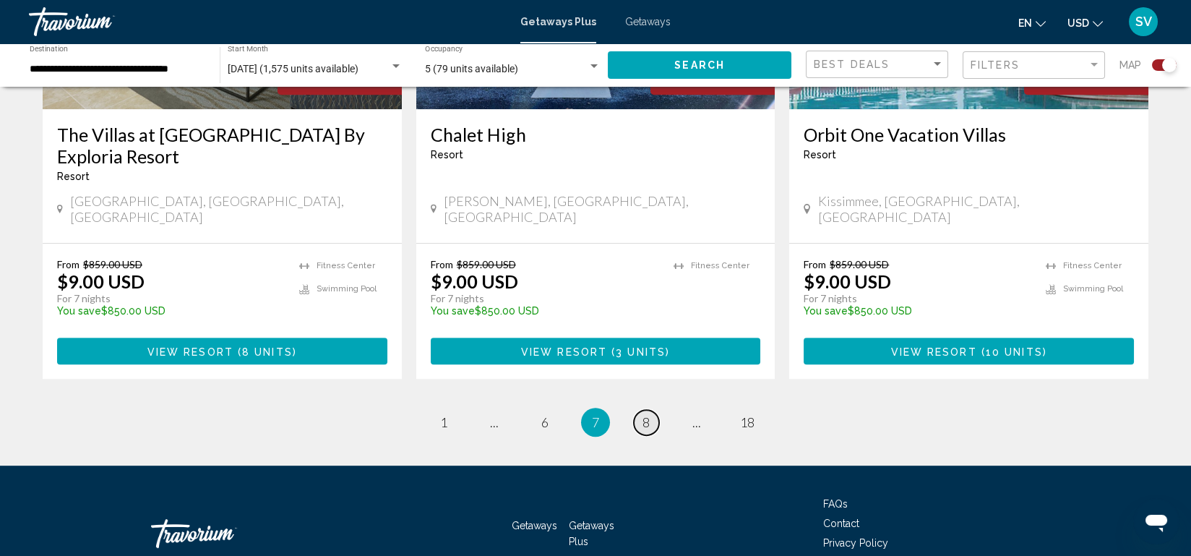
click at [645, 414] on span "8" at bounding box center [645, 422] width 7 height 16
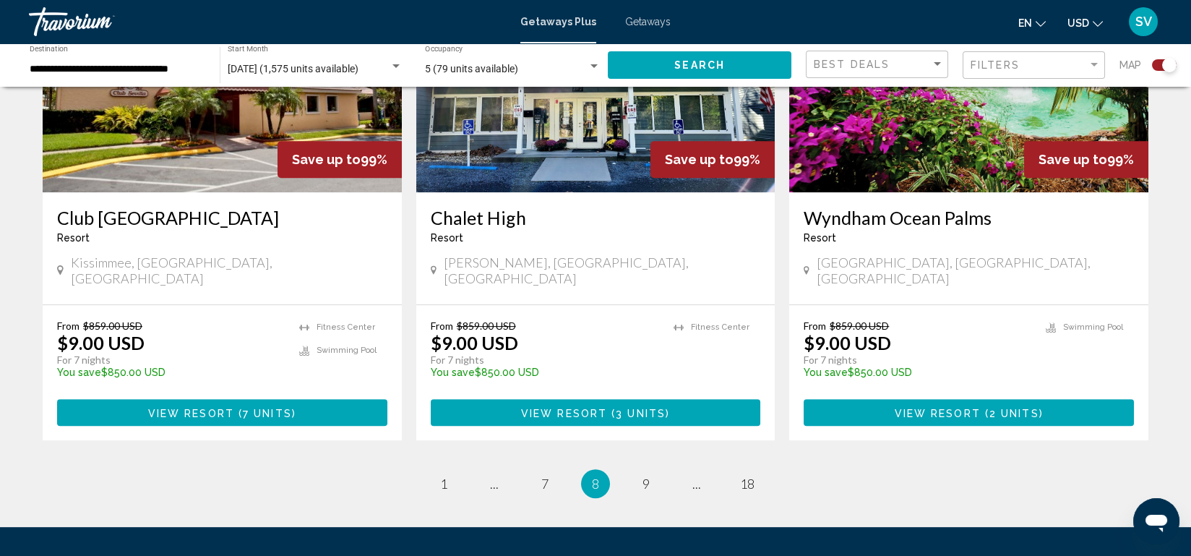
scroll to position [2186, 0]
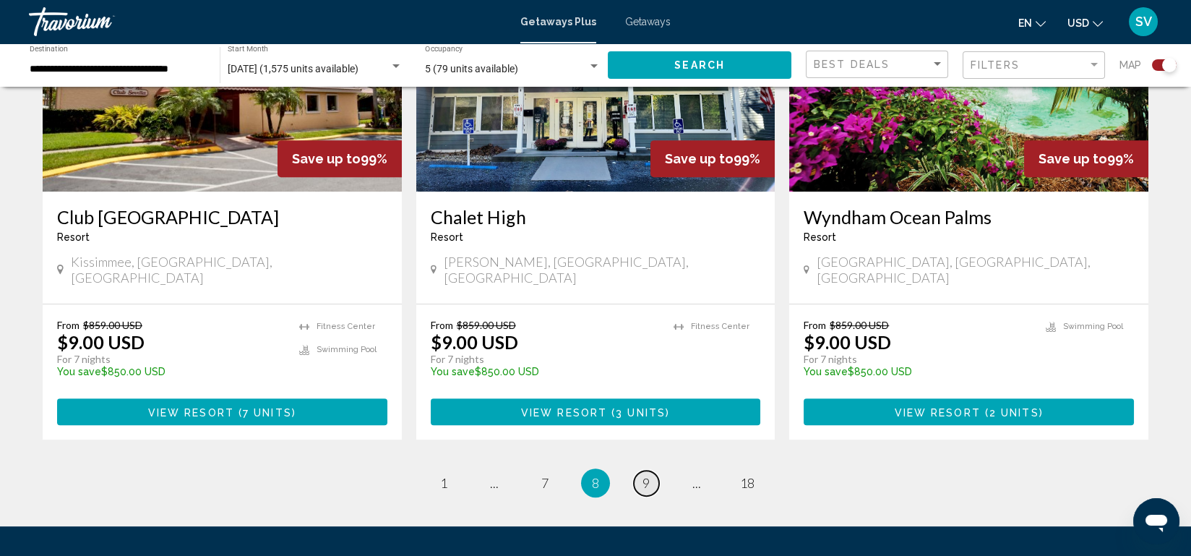
click at [647, 475] on span "9" at bounding box center [645, 483] width 7 height 16
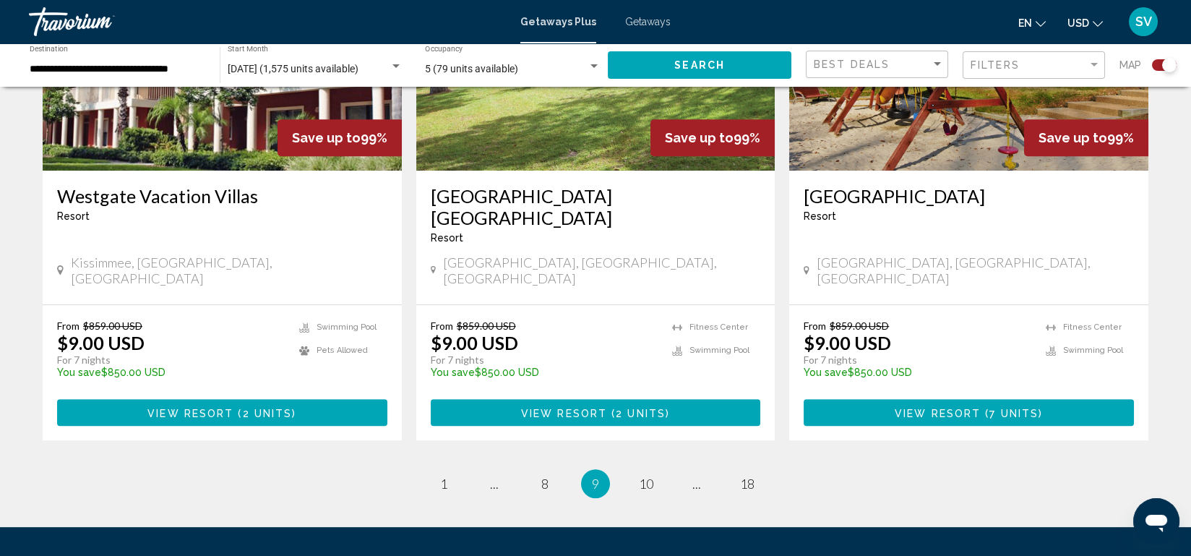
scroll to position [2228, 0]
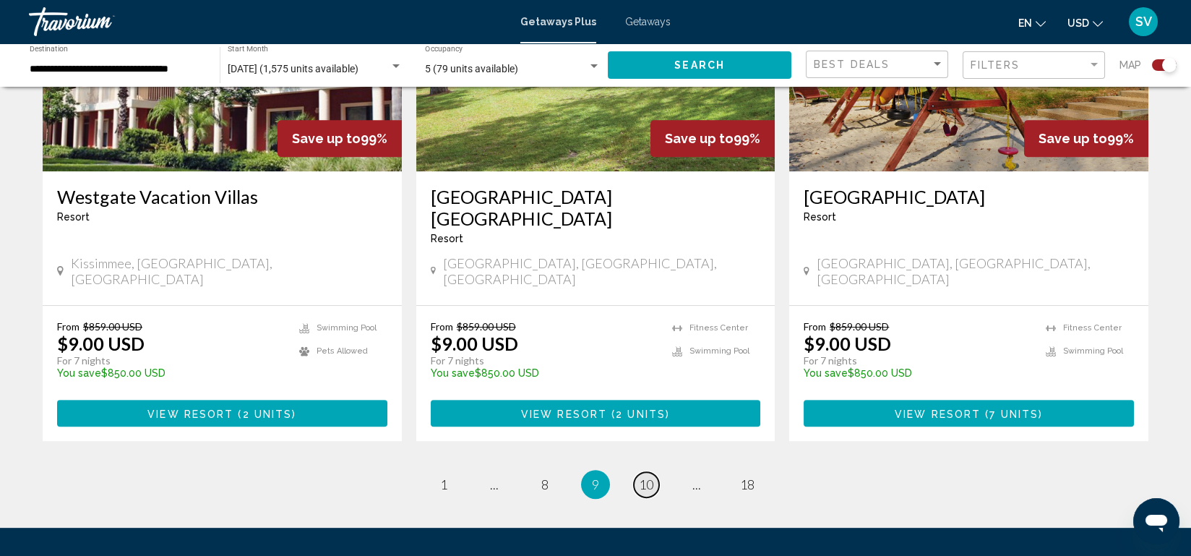
click at [651, 476] on span "10" at bounding box center [646, 484] width 14 height 16
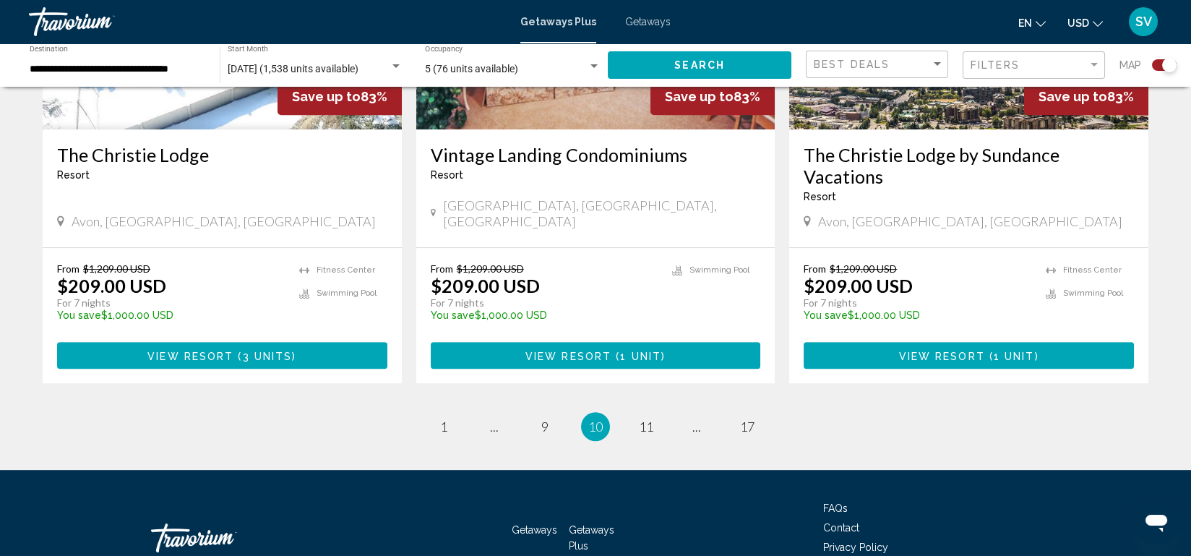
scroll to position [2271, 0]
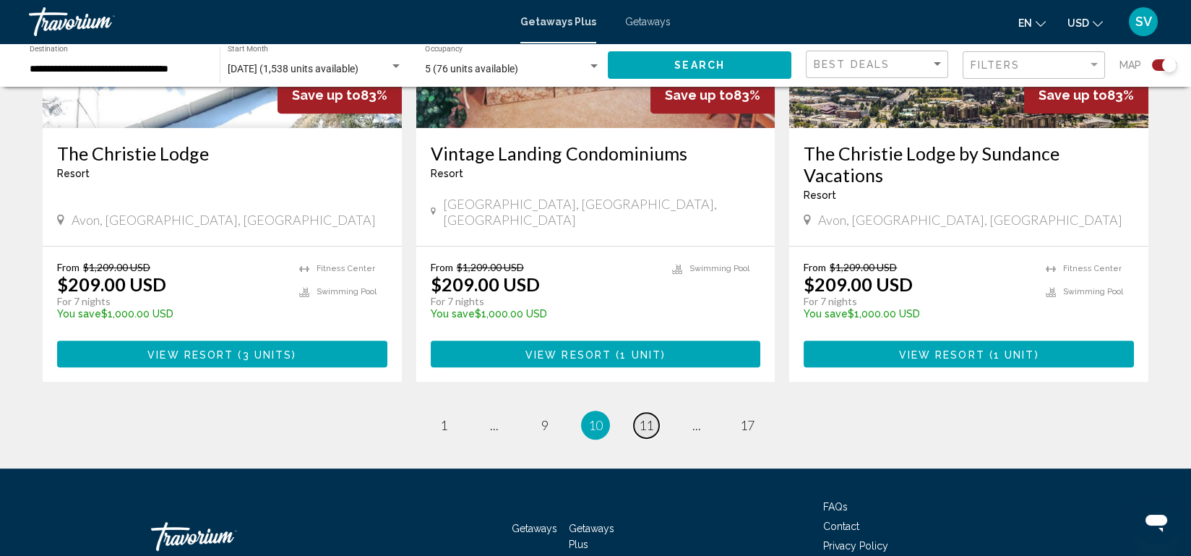
click at [645, 417] on span "11" at bounding box center [646, 425] width 14 height 16
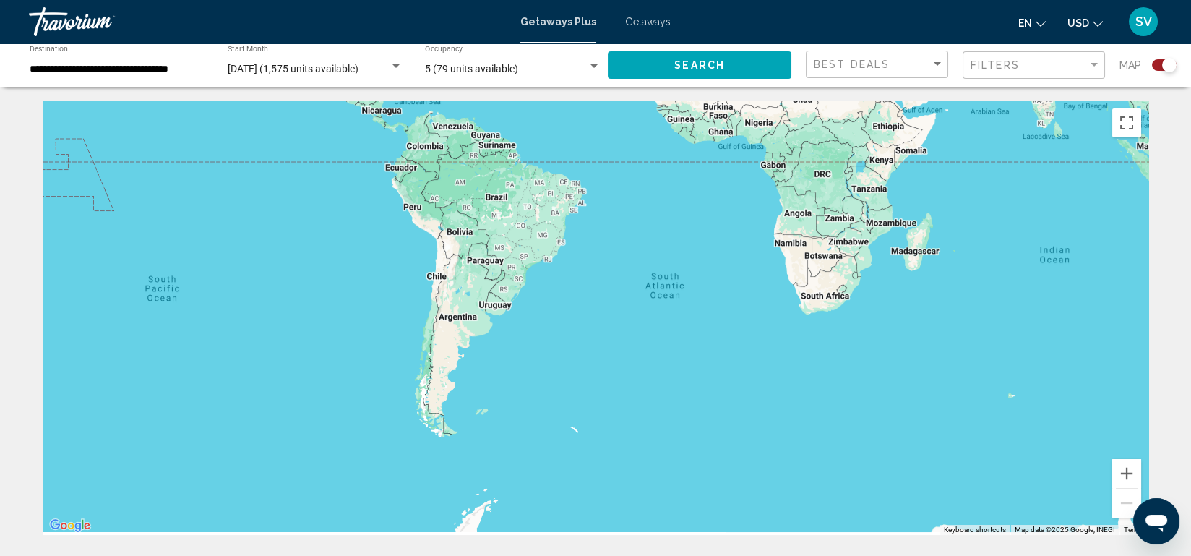
drag, startPoint x: 645, startPoint y: 377, endPoint x: 655, endPoint y: 62, distance: 315.3
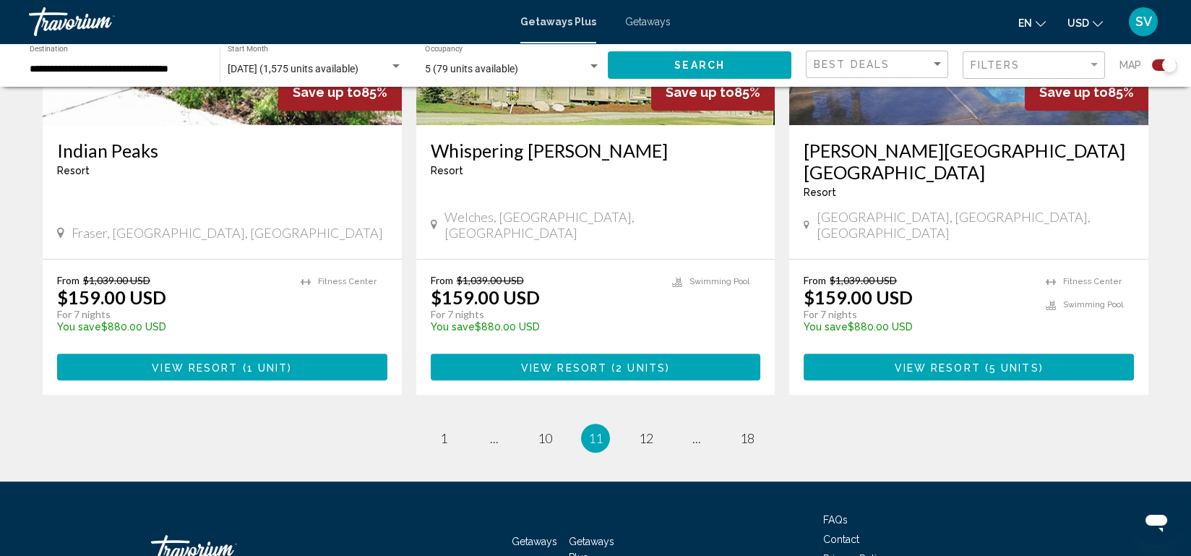
scroll to position [2289, 0]
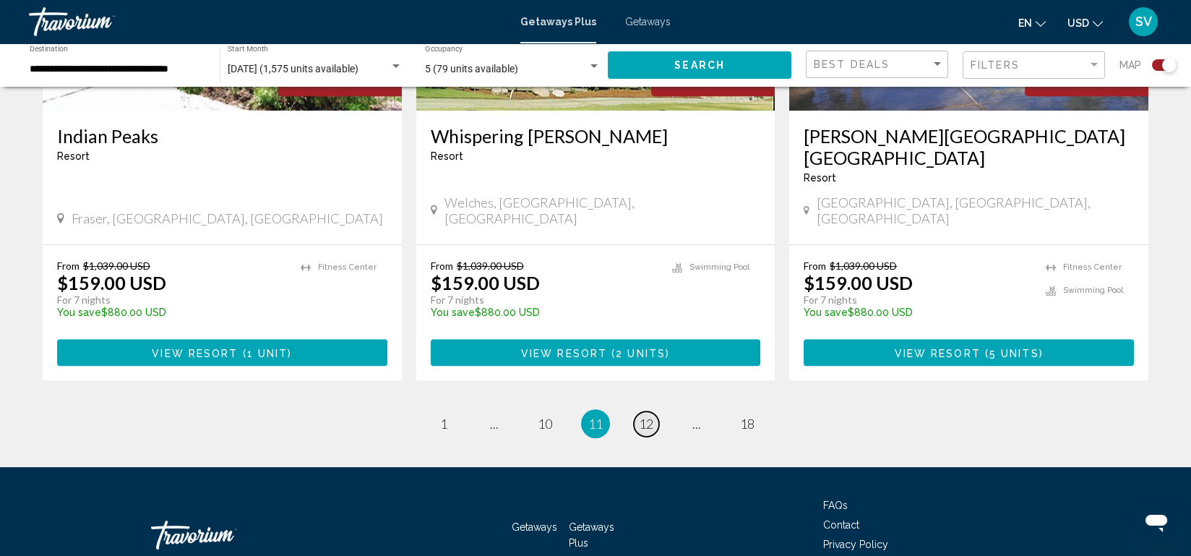
click at [645, 416] on span "12" at bounding box center [646, 424] width 14 height 16
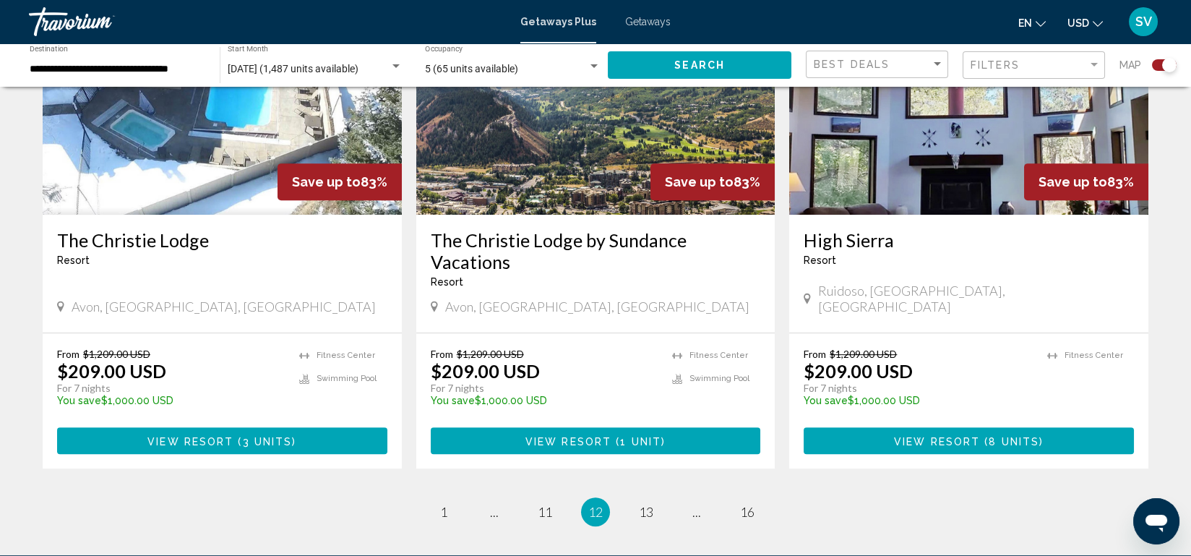
scroll to position [2268, 0]
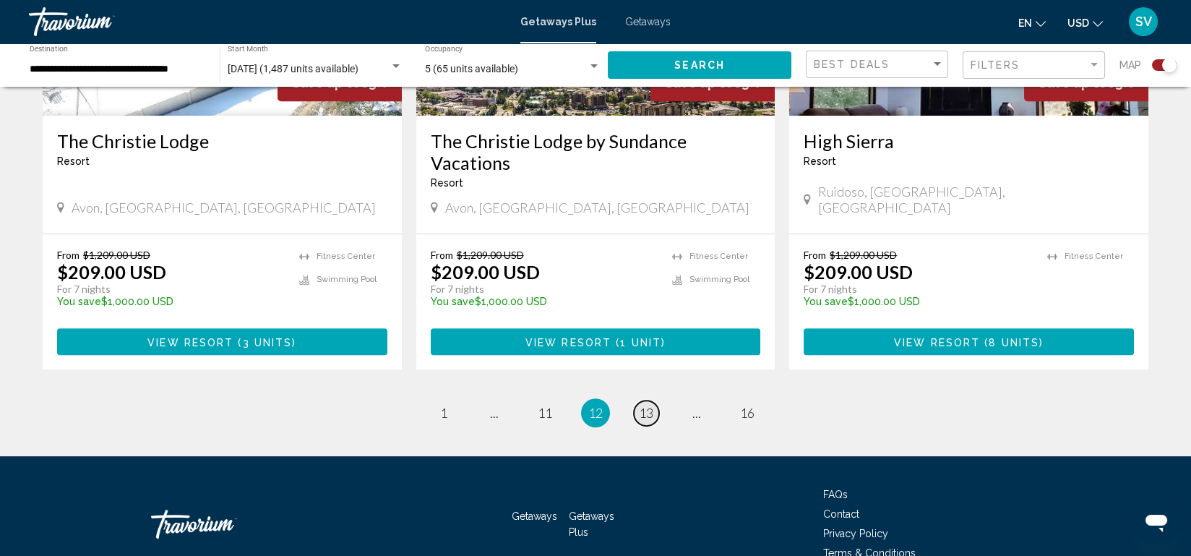
click at [645, 405] on span "13" at bounding box center [646, 413] width 14 height 16
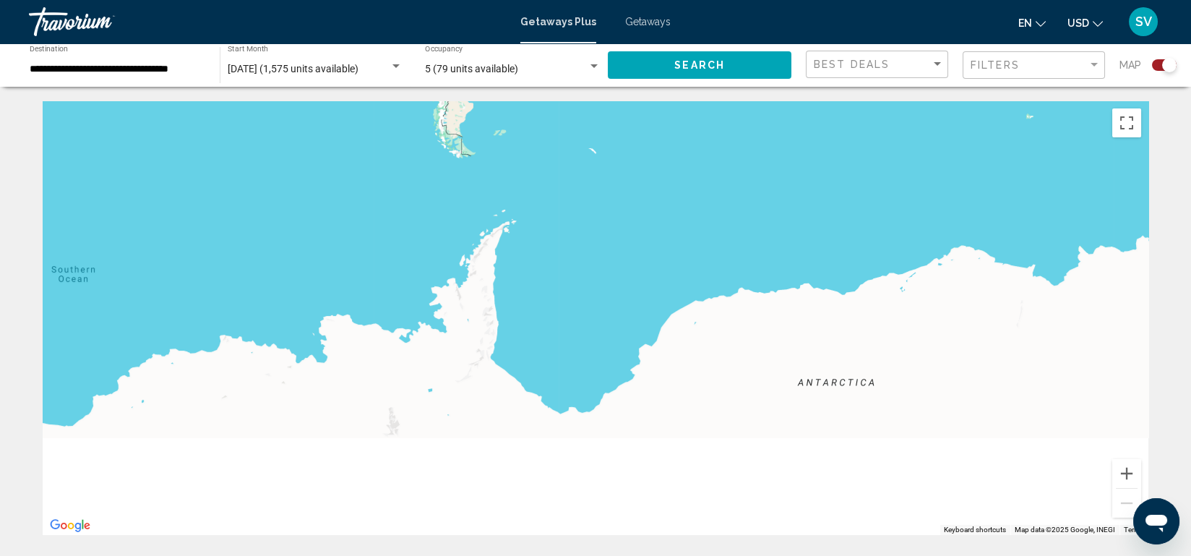
drag, startPoint x: 645, startPoint y: 337, endPoint x: 666, endPoint y: 97, distance: 241.5
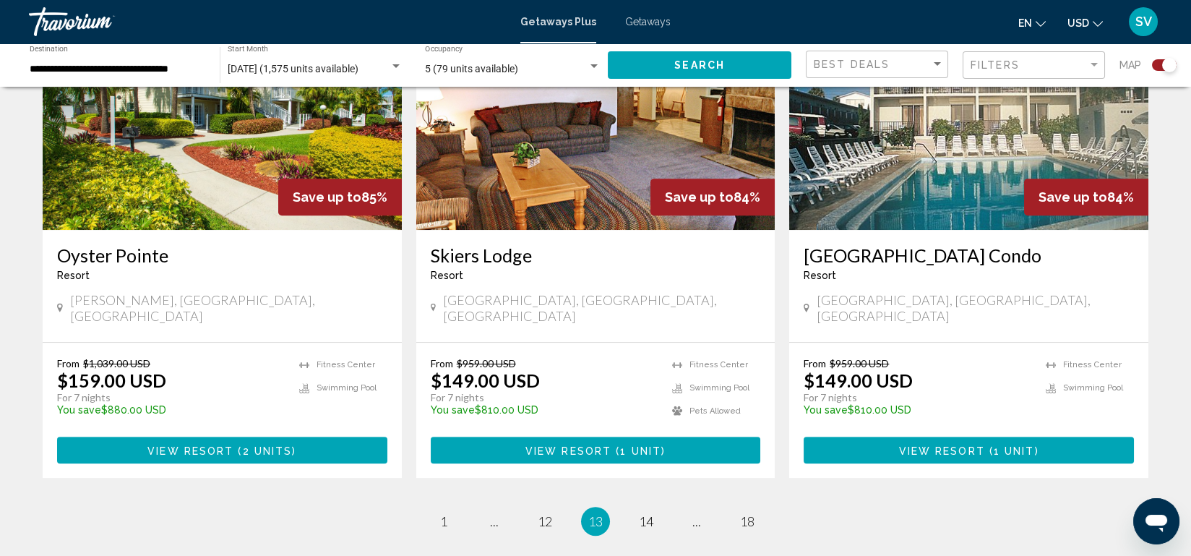
scroll to position [2148, 0]
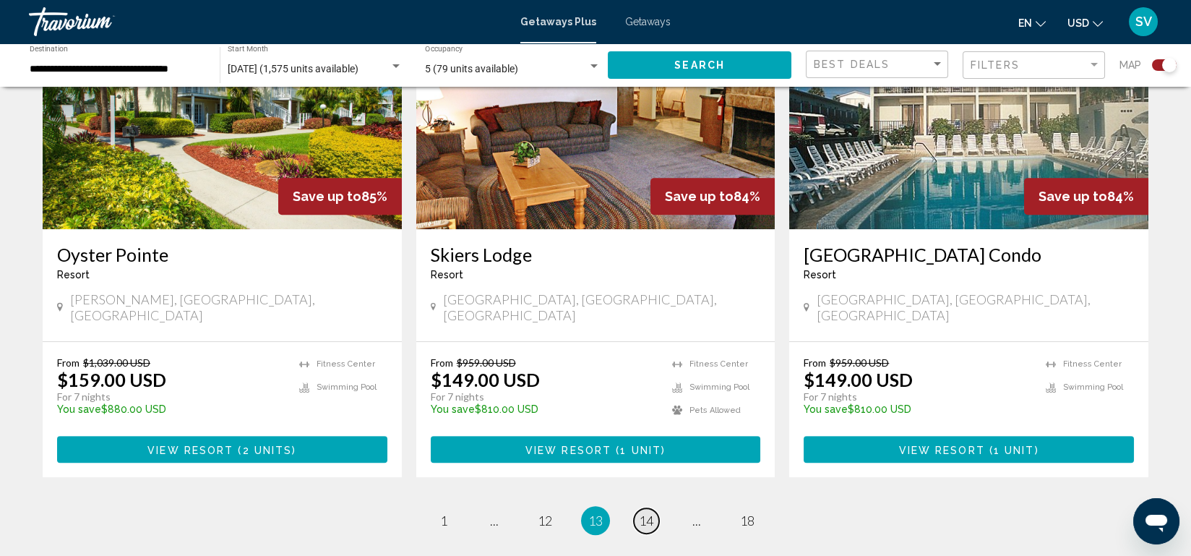
click at [649, 512] on span "14" at bounding box center [646, 520] width 14 height 16
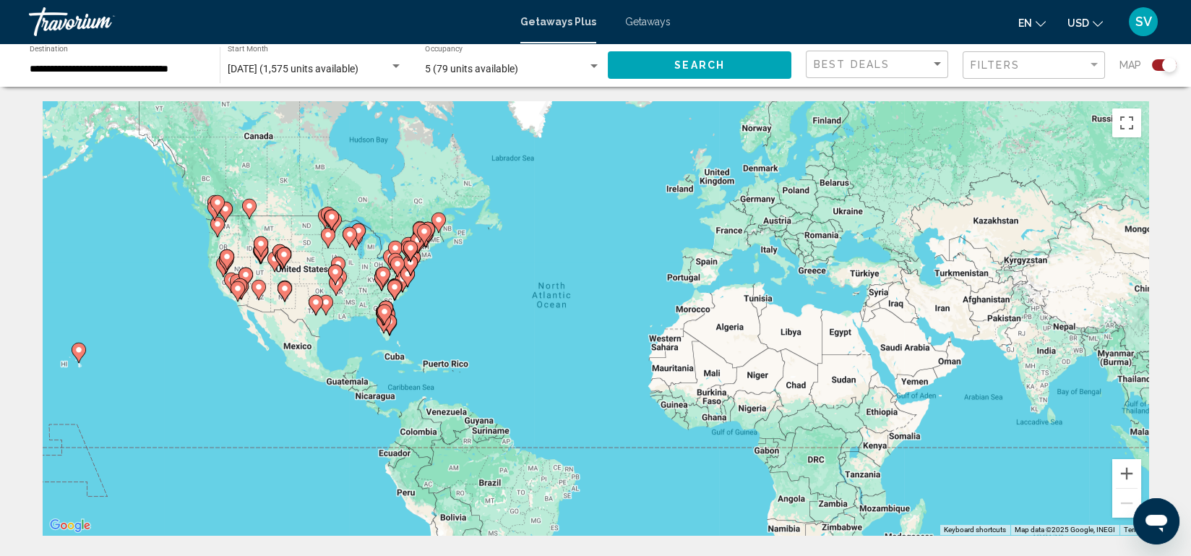
click at [649, 436] on div "To activate drag with keyboard, press Alt + Enter. Once in keyboard drag state,…" at bounding box center [596, 318] width 1106 height 434
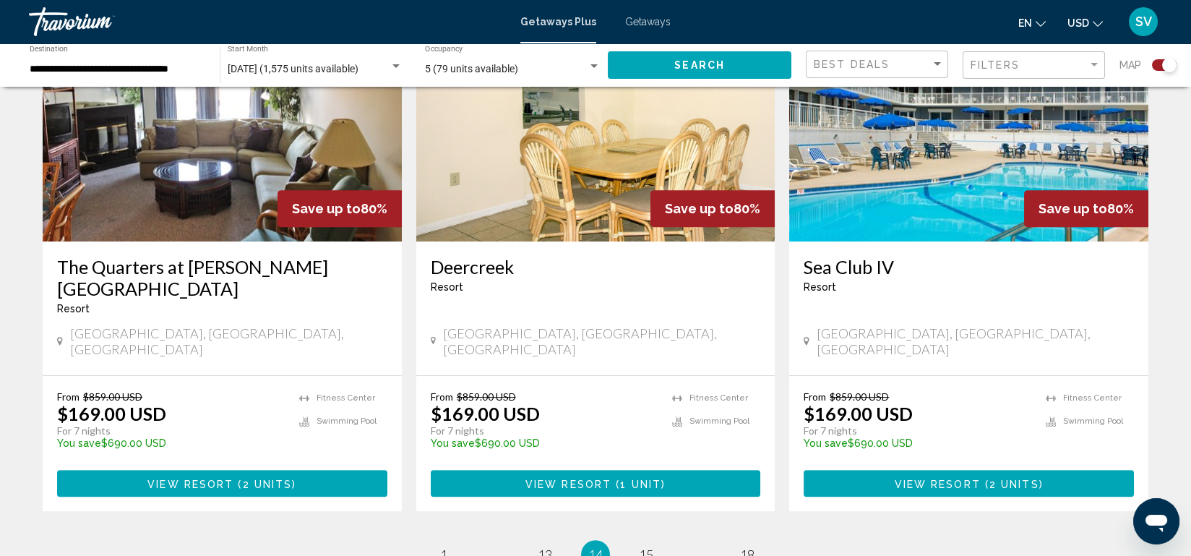
scroll to position [2126, 0]
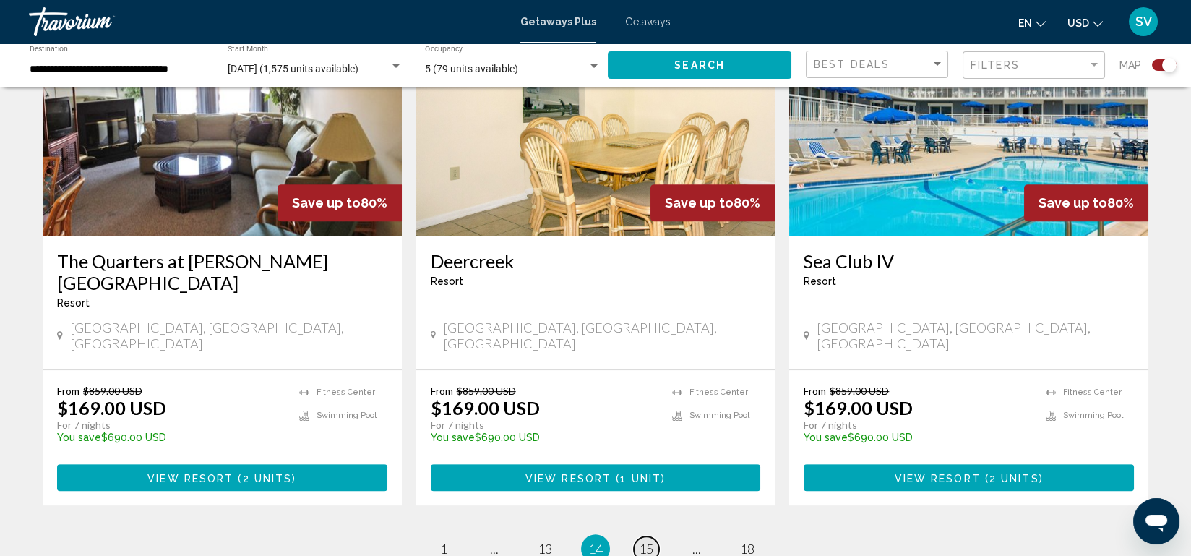
click at [646, 541] on span "15" at bounding box center [646, 549] width 14 height 16
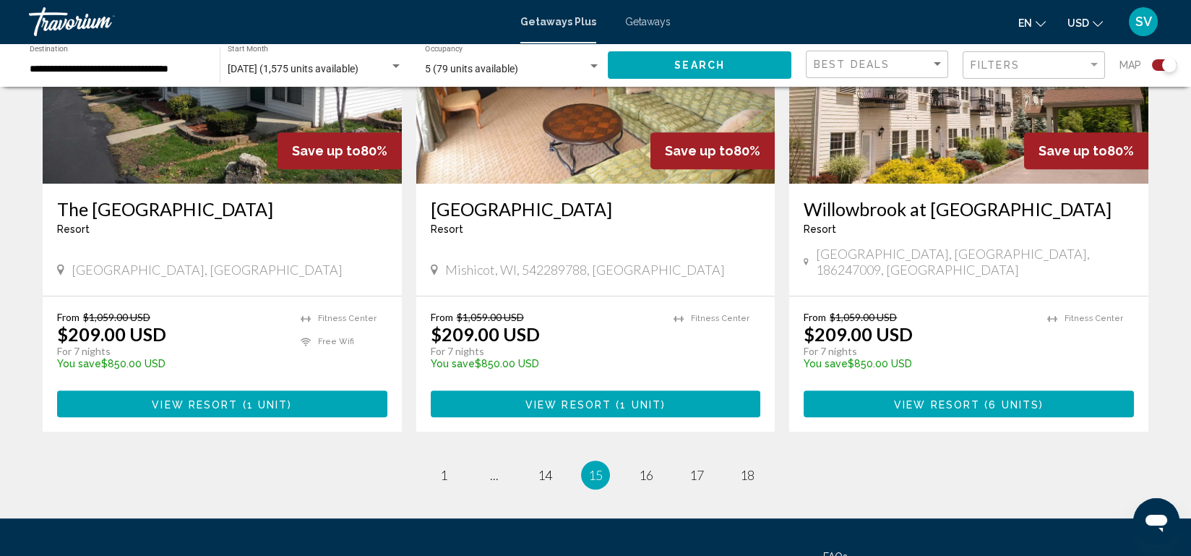
scroll to position [2217, 0]
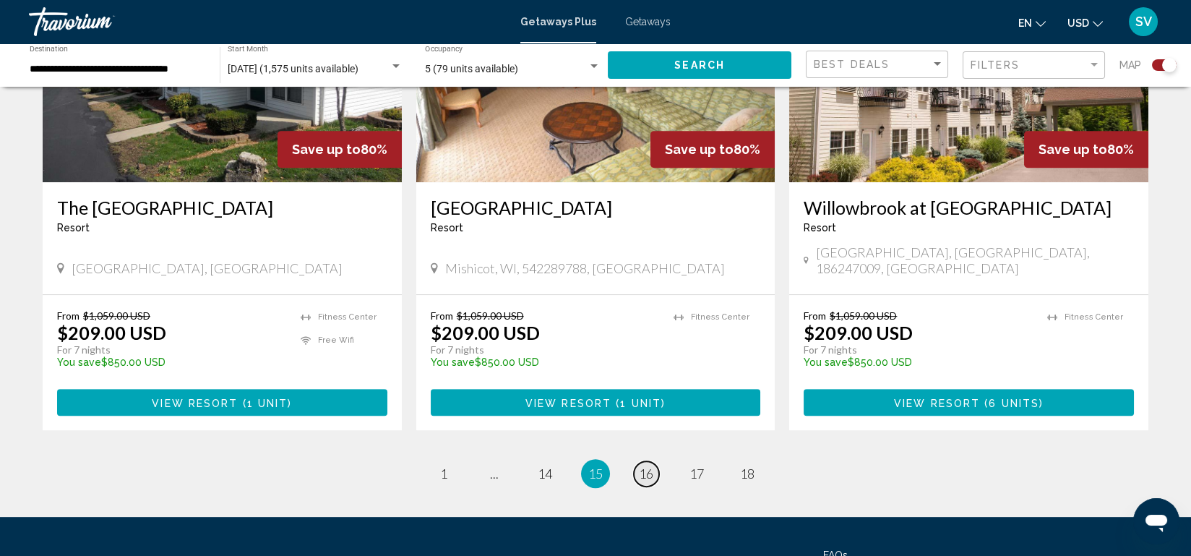
click at [642, 465] on span "16" at bounding box center [646, 473] width 14 height 16
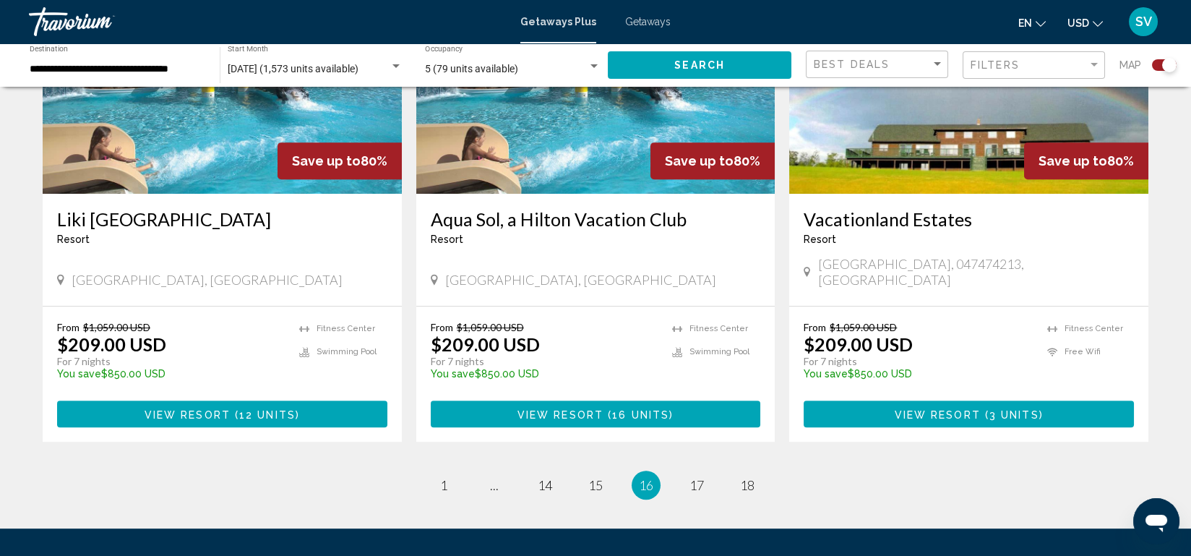
scroll to position [2218, 0]
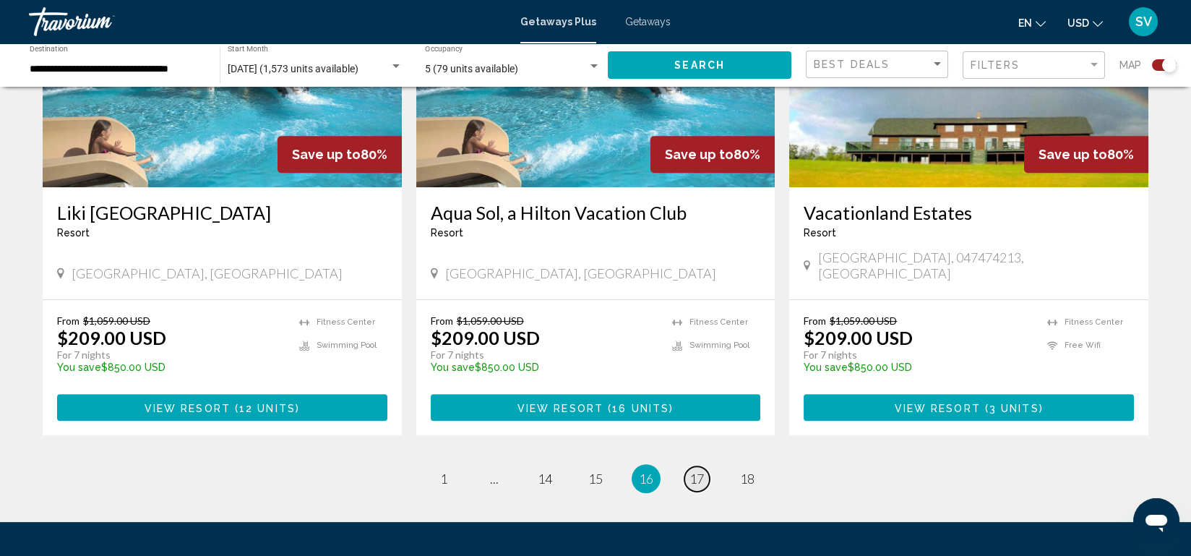
click at [699, 470] on span "17" at bounding box center [696, 478] width 14 height 16
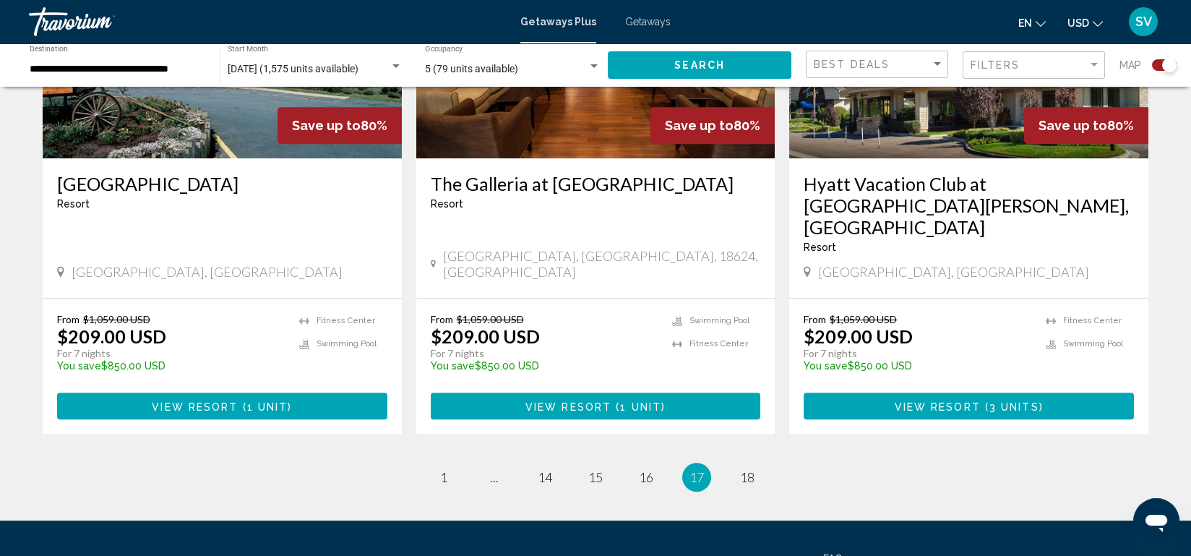
scroll to position [2242, 0]
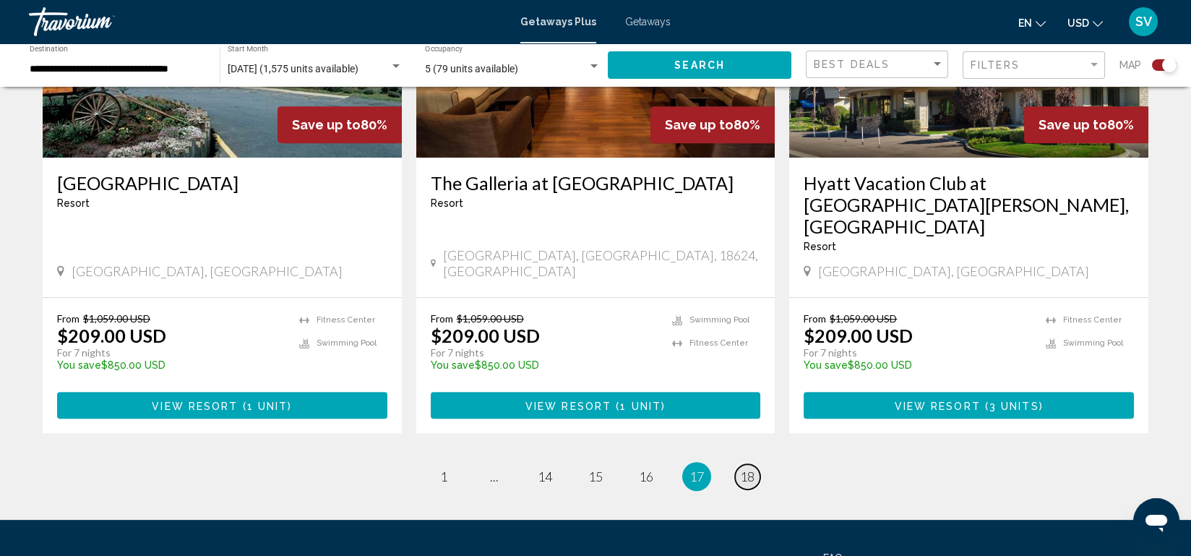
click at [744, 468] on span "18" at bounding box center [747, 476] width 14 height 16
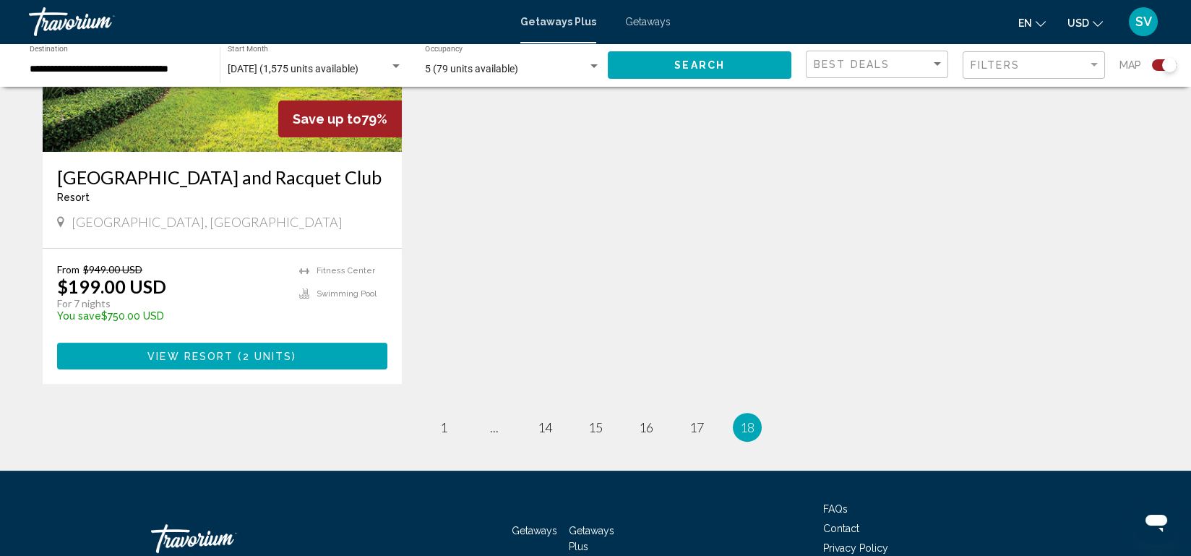
scroll to position [1776, 0]
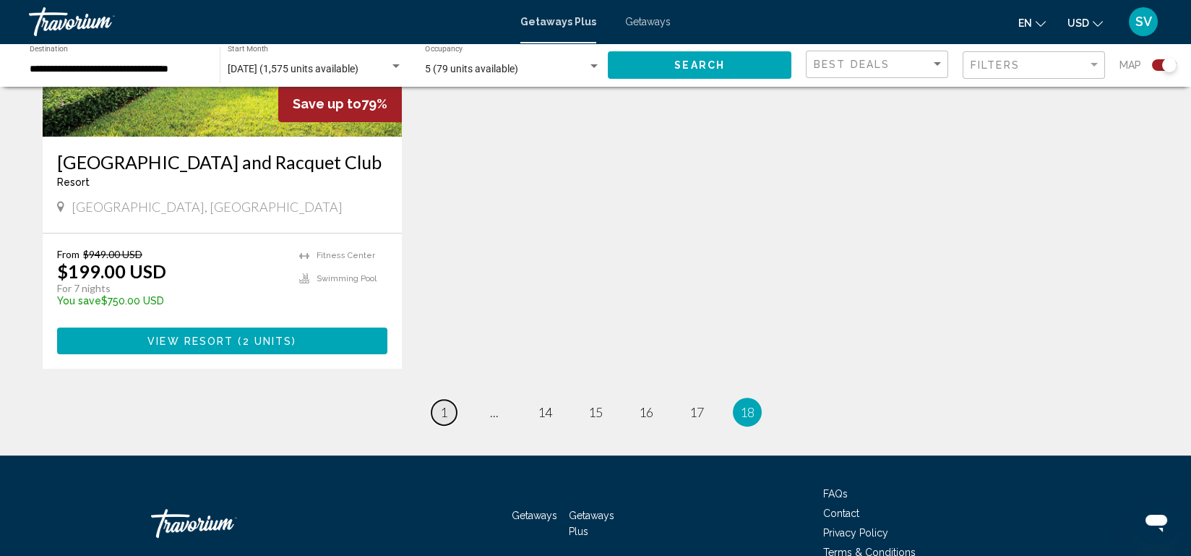
click at [447, 400] on link "page 1" at bounding box center [443, 412] width 25 height 25
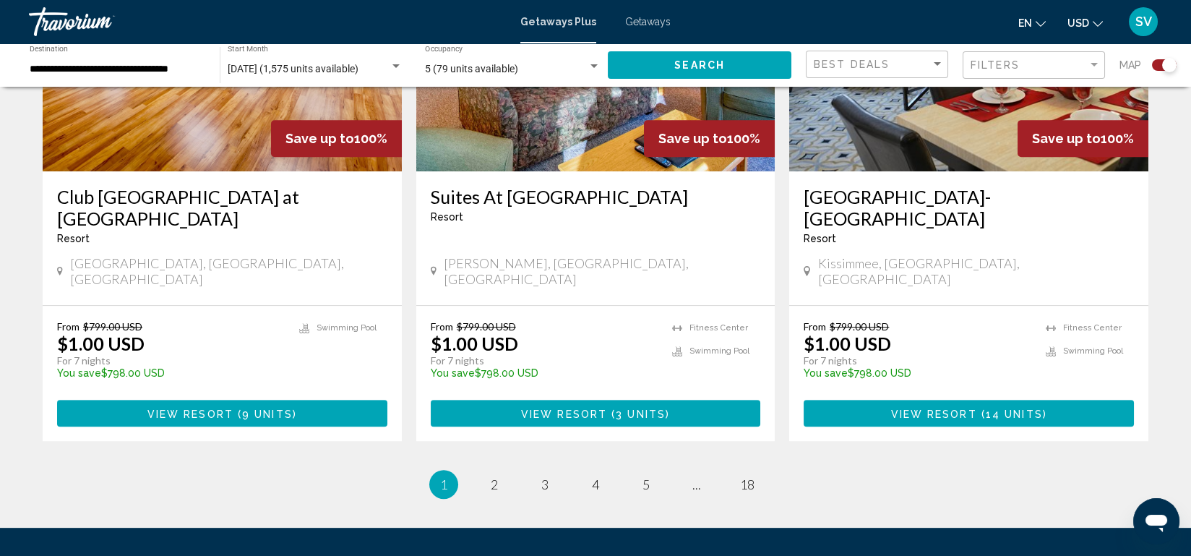
scroll to position [2251, 0]
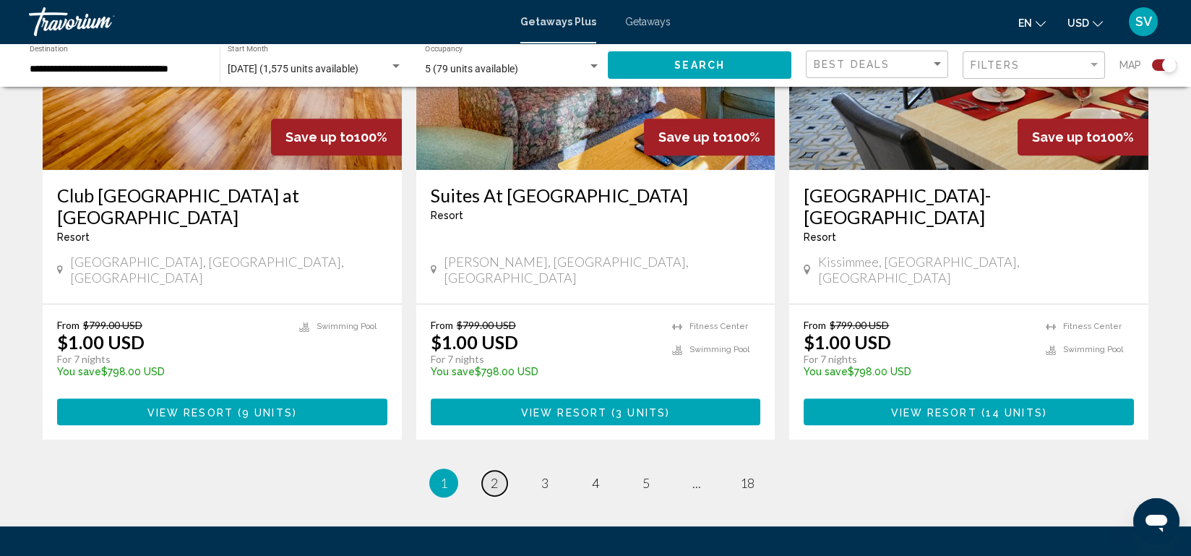
click at [489, 470] on link "page 2" at bounding box center [494, 482] width 25 height 25
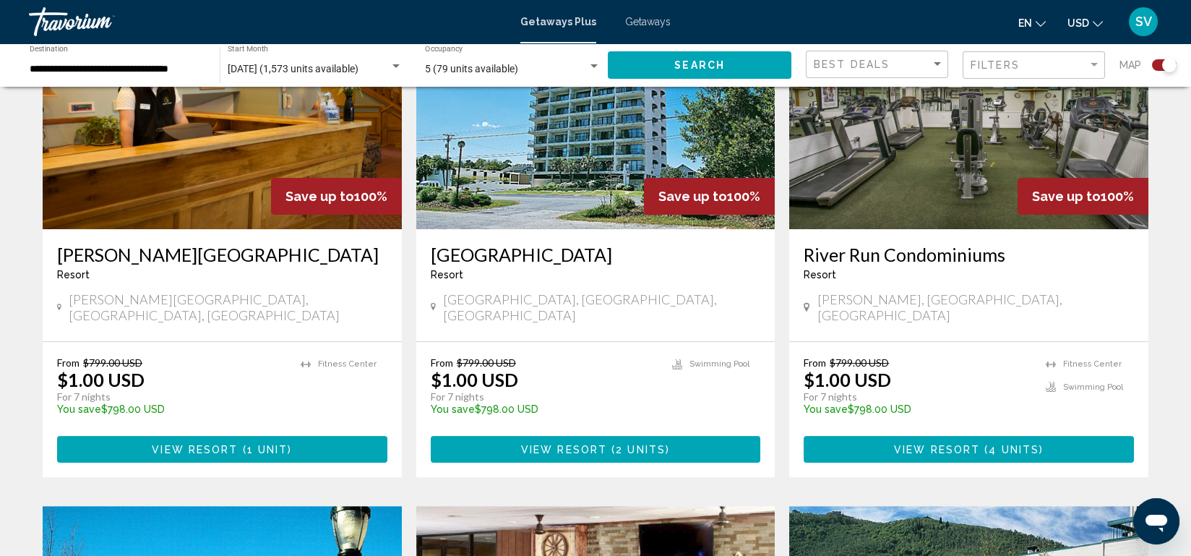
scroll to position [1648, 0]
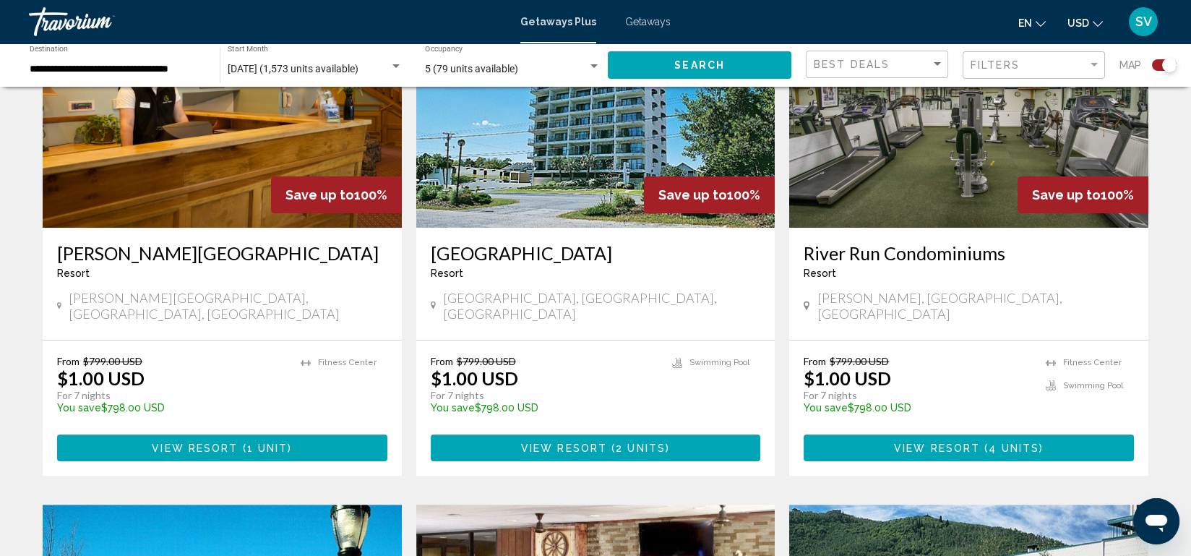
click at [565, 442] on span "View Resort" at bounding box center [564, 448] width 86 height 12
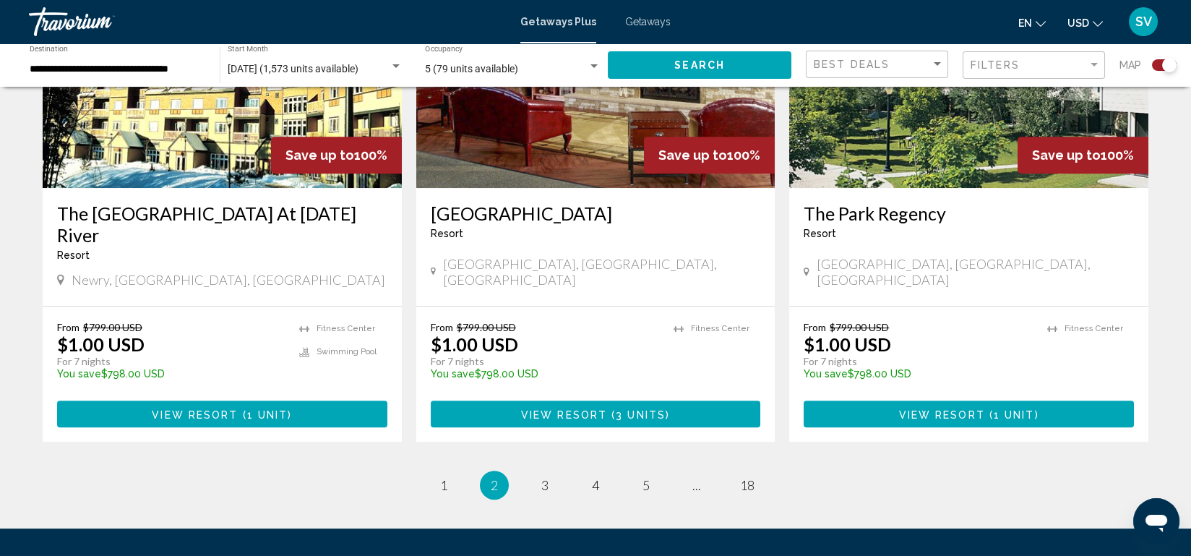
scroll to position [2217, 0]
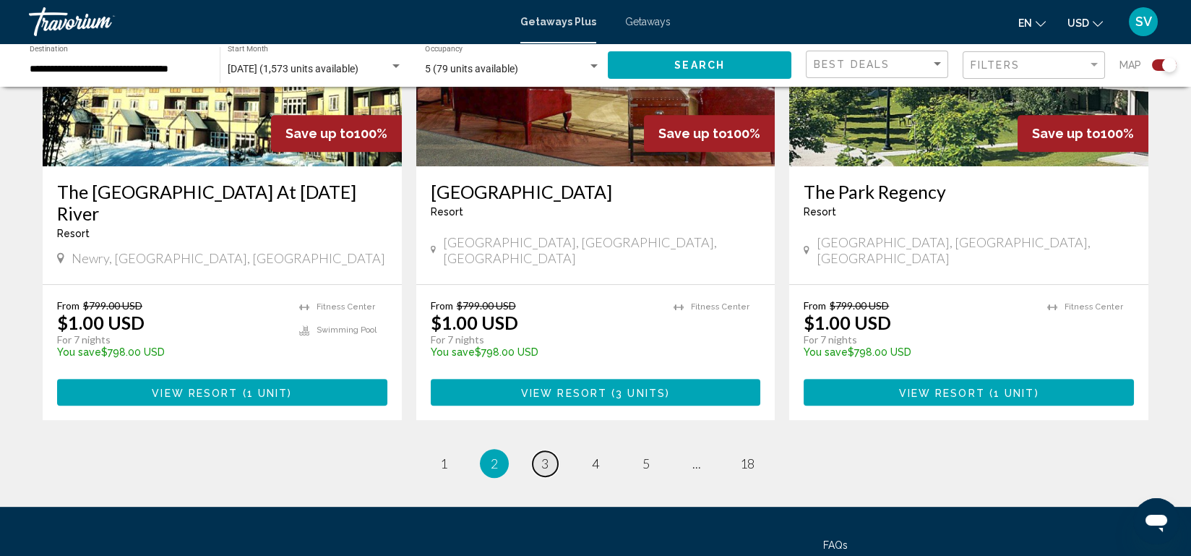
click at [545, 455] on span "3" at bounding box center [544, 463] width 7 height 16
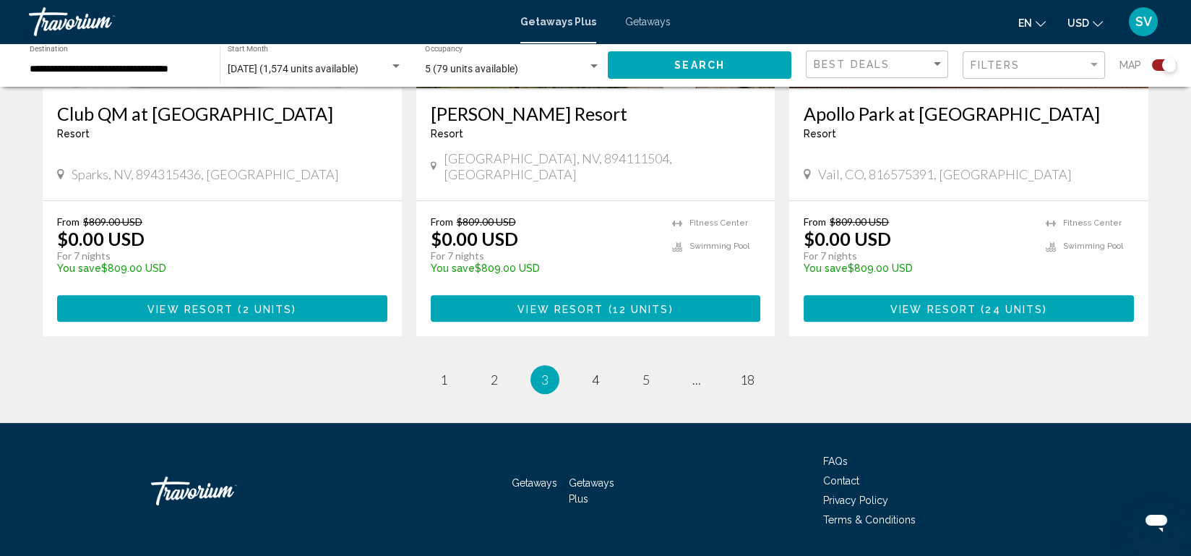
scroll to position [2258, 0]
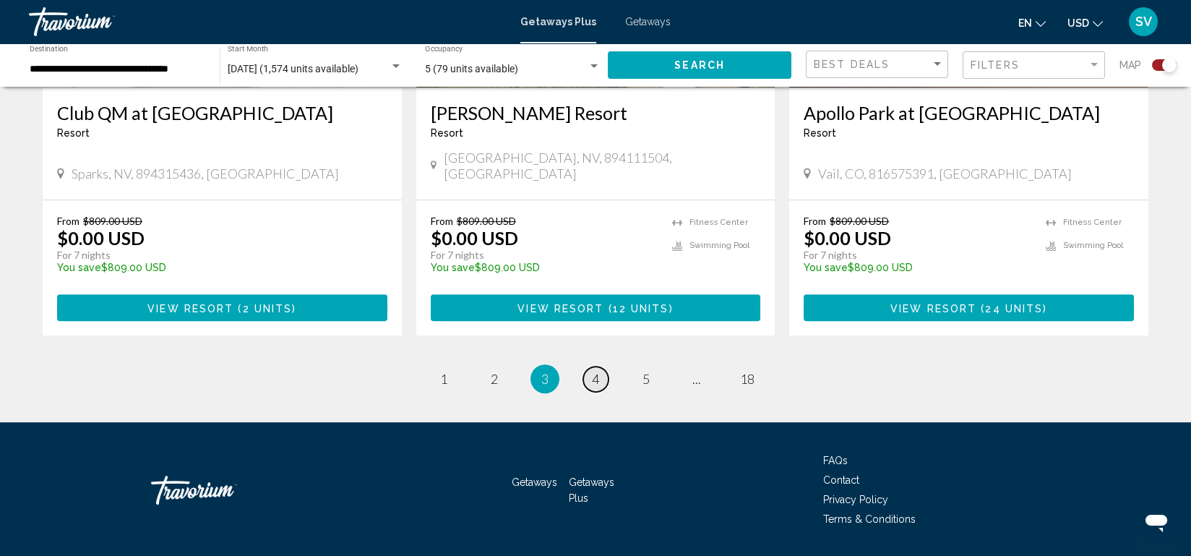
click at [595, 371] on span "4" at bounding box center [595, 379] width 7 height 16
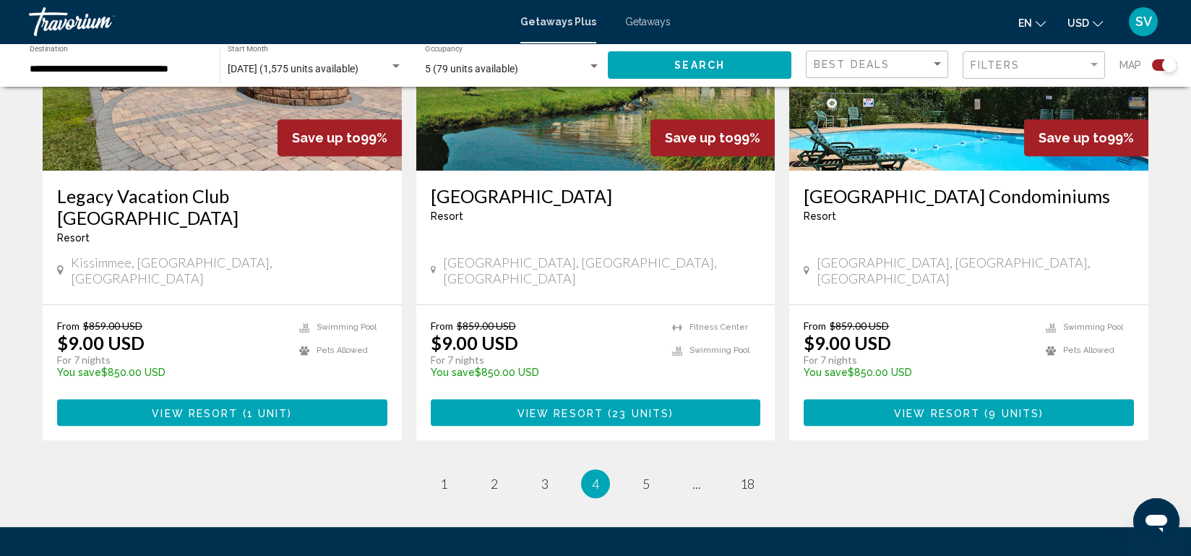
scroll to position [2230, 0]
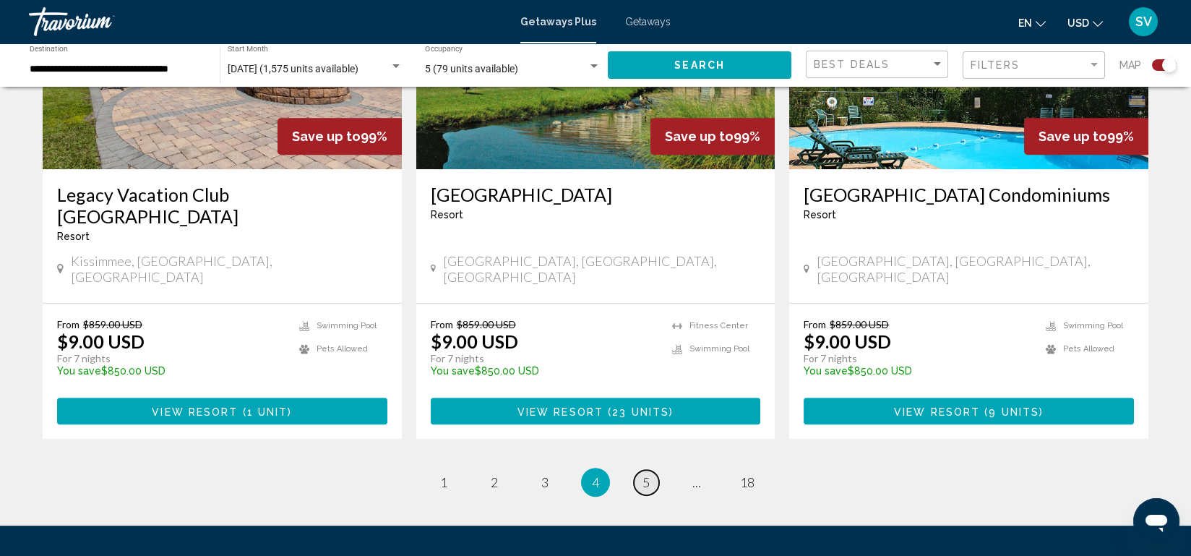
click at [643, 474] on span "5" at bounding box center [645, 482] width 7 height 16
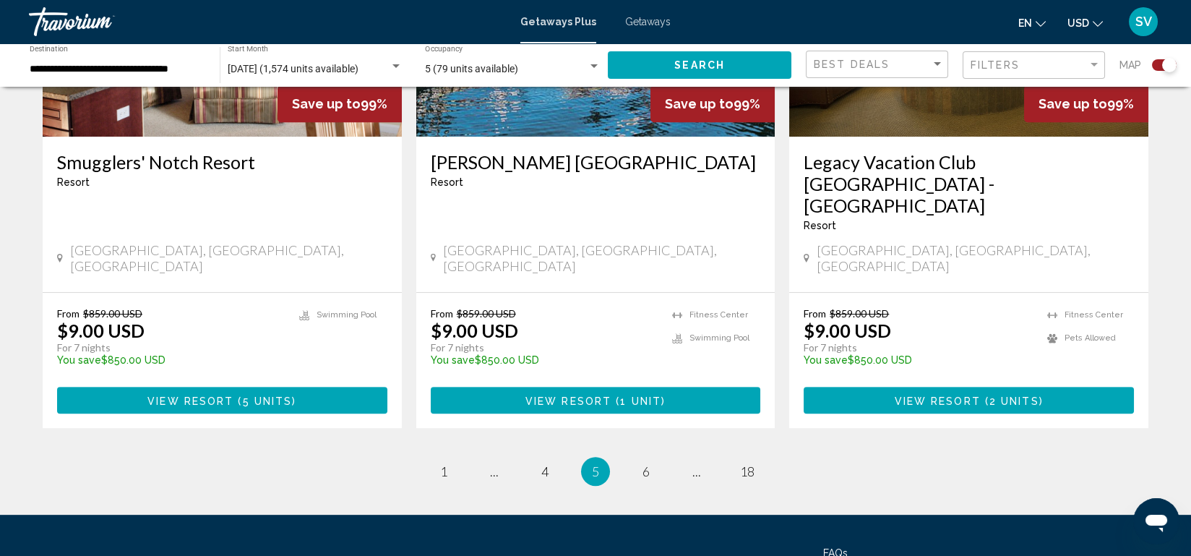
scroll to position [2242, 0]
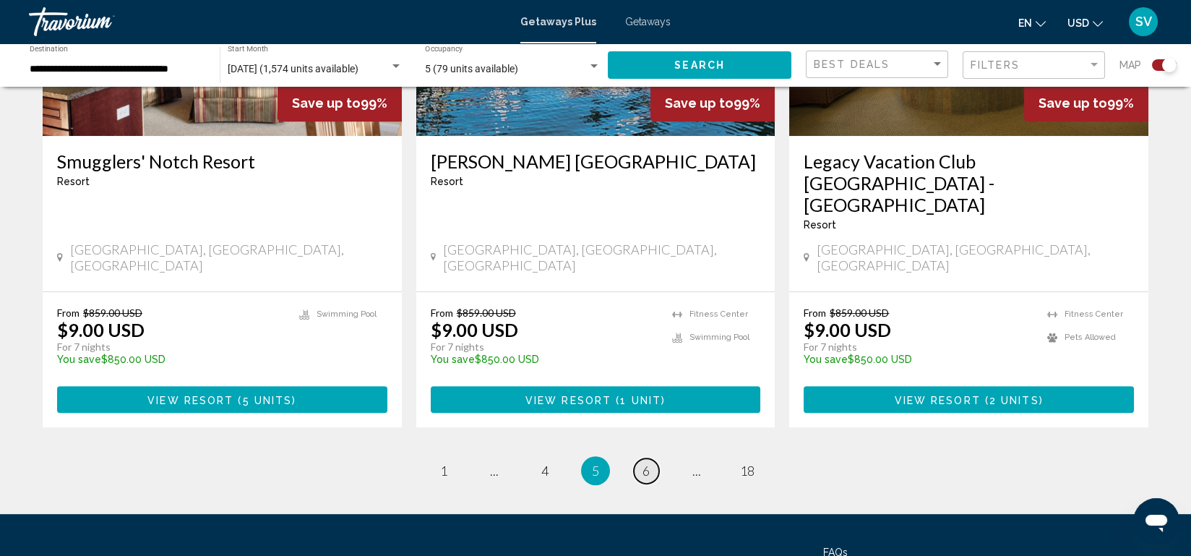
click at [647, 463] on span "6" at bounding box center [645, 471] width 7 height 16
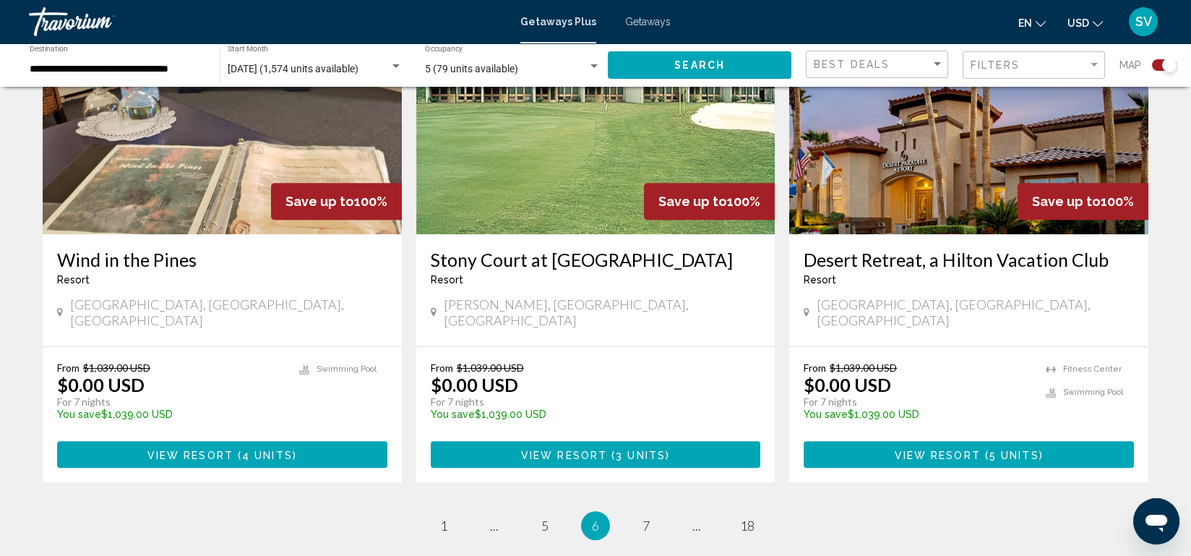
scroll to position [2156, 0]
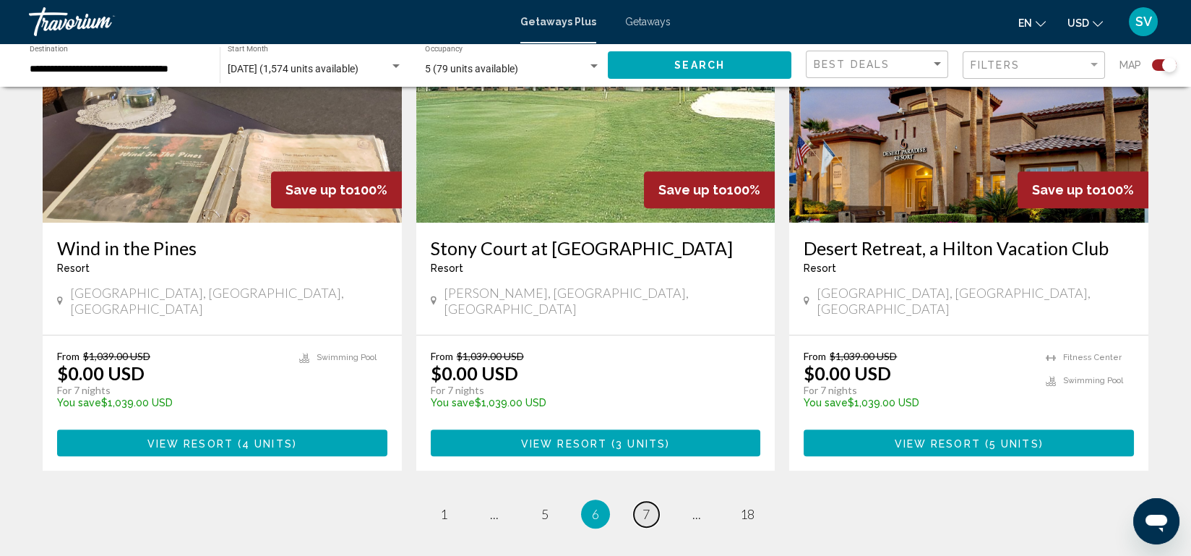
click at [647, 506] on span "7" at bounding box center [645, 514] width 7 height 16
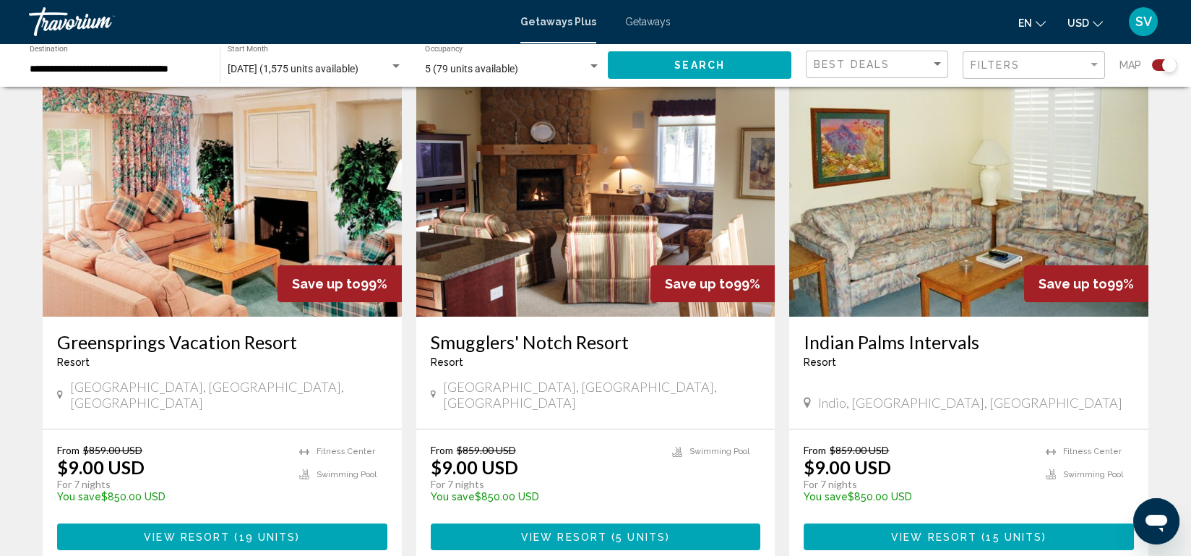
scroll to position [1577, 0]
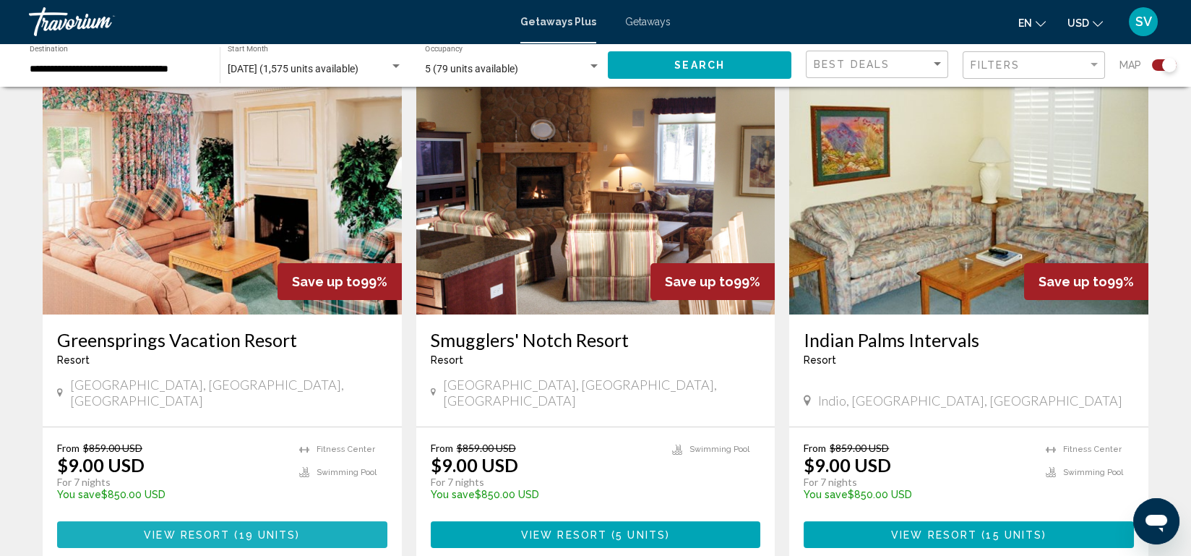
click at [279, 529] on span "19 units" at bounding box center [267, 535] width 57 height 12
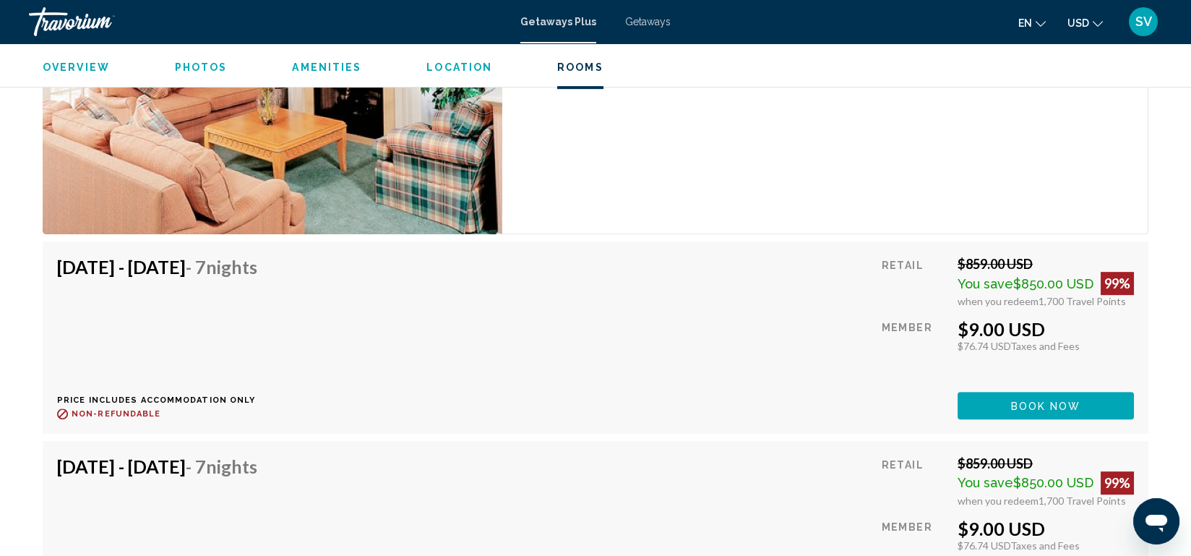
scroll to position [2469, 0]
click at [1025, 392] on button "Book now" at bounding box center [1046, 405] width 176 height 27
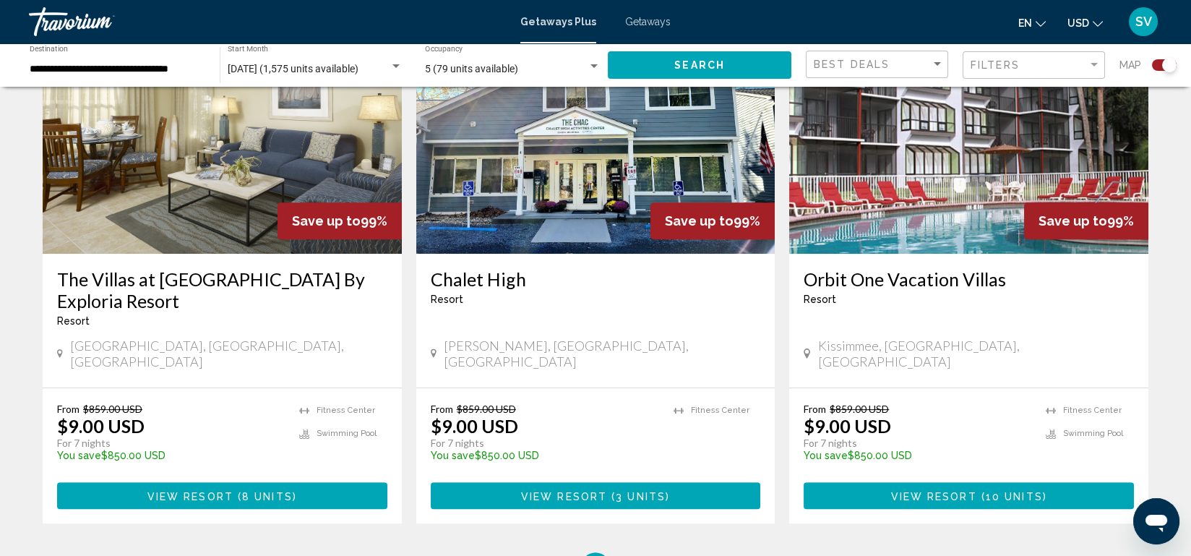
scroll to position [2290, 0]
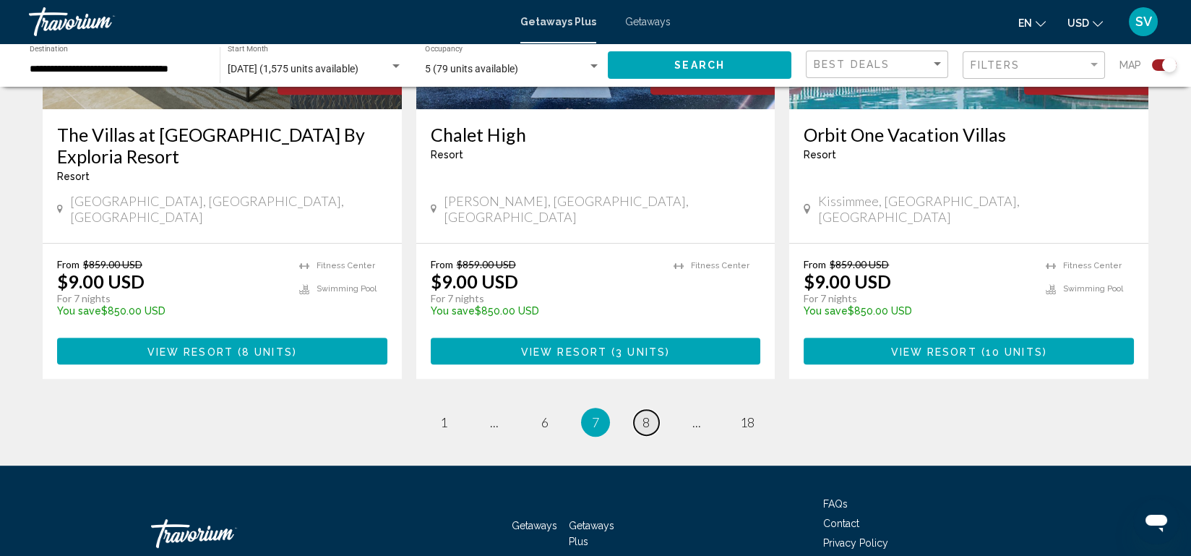
click at [644, 414] on span "8" at bounding box center [645, 422] width 7 height 16
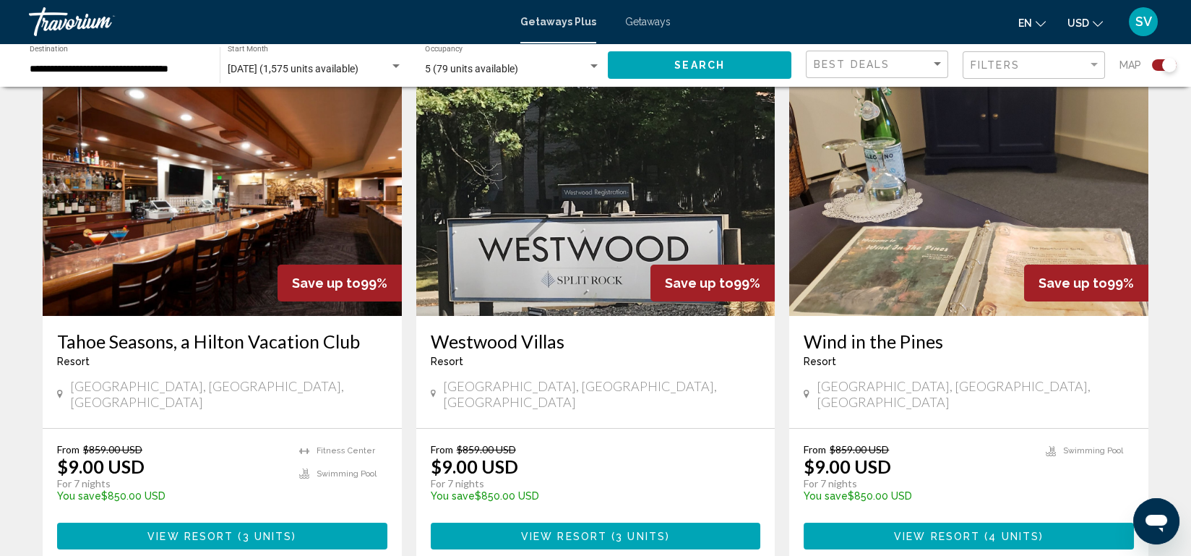
click at [644, 340] on h3 "Westwood Villas" at bounding box center [596, 341] width 330 height 22
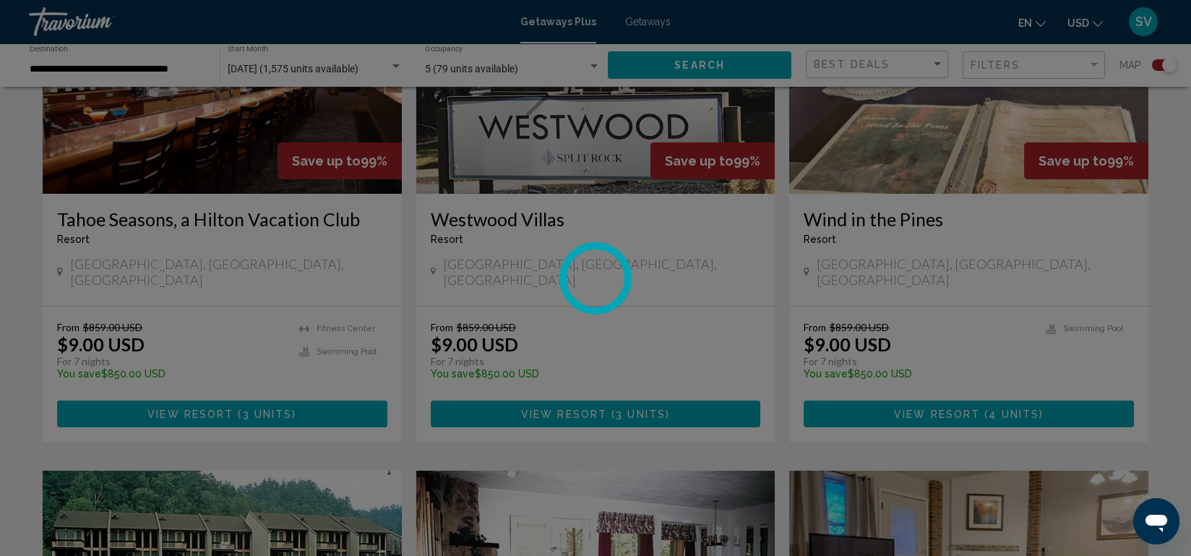
scroll to position [645, 0]
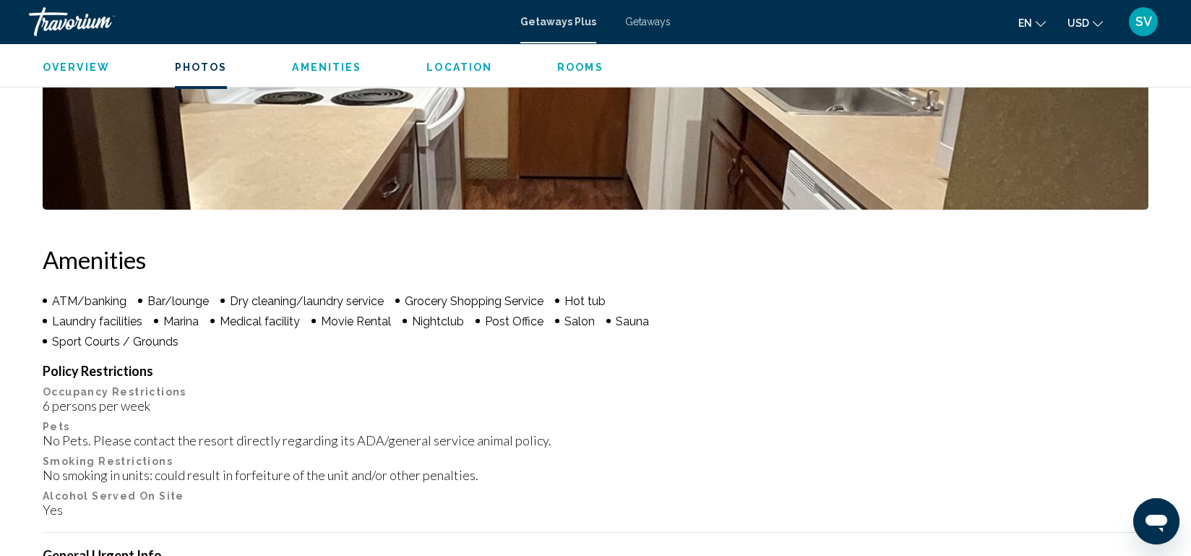
scroll to position [900, 0]
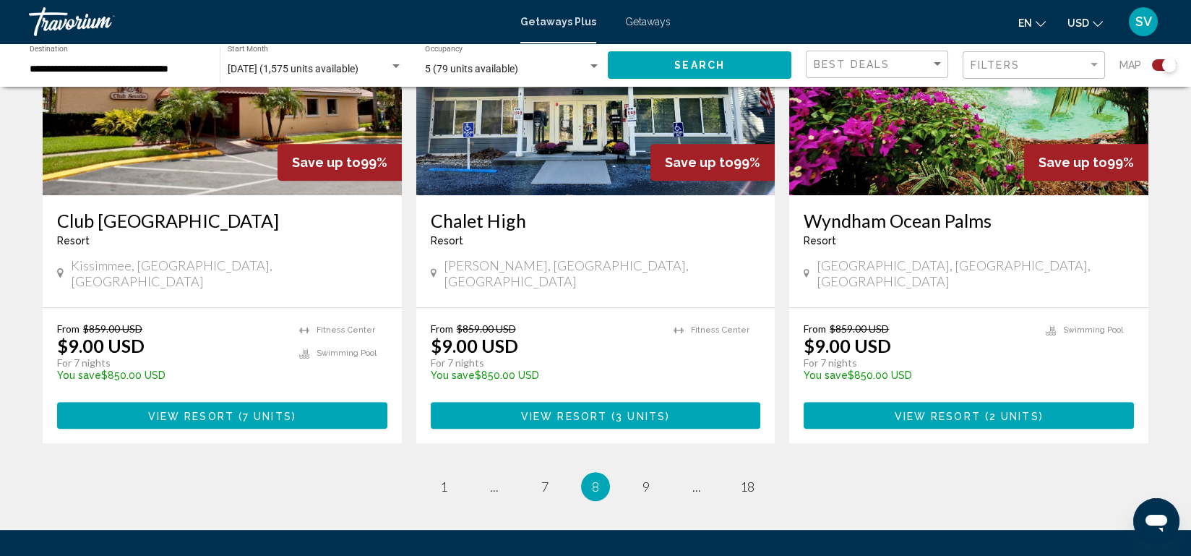
scroll to position [2184, 0]
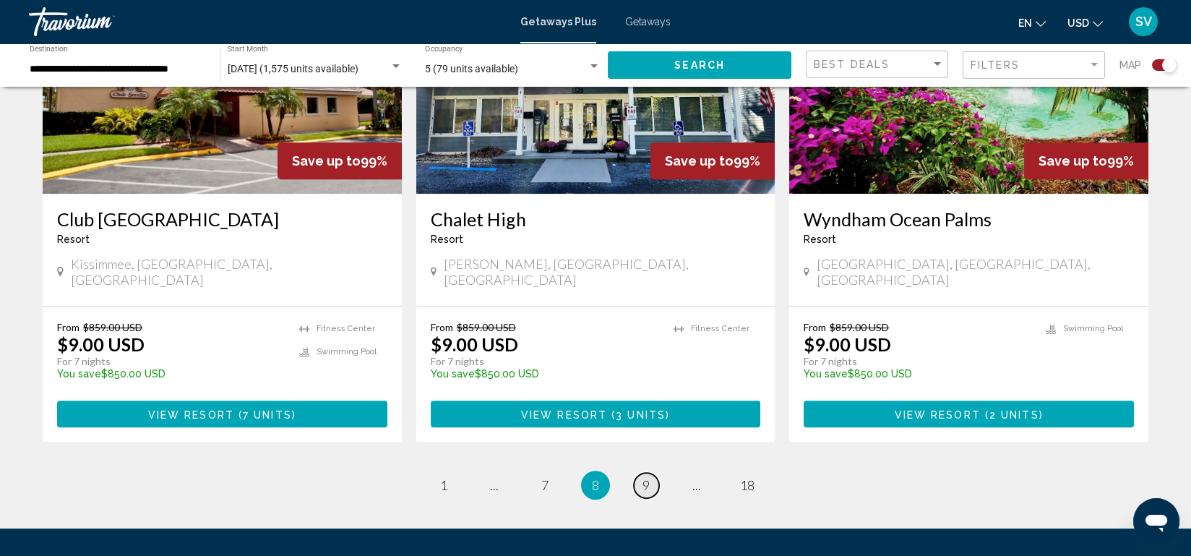
click at [654, 473] on link "page 9" at bounding box center [646, 485] width 25 height 25
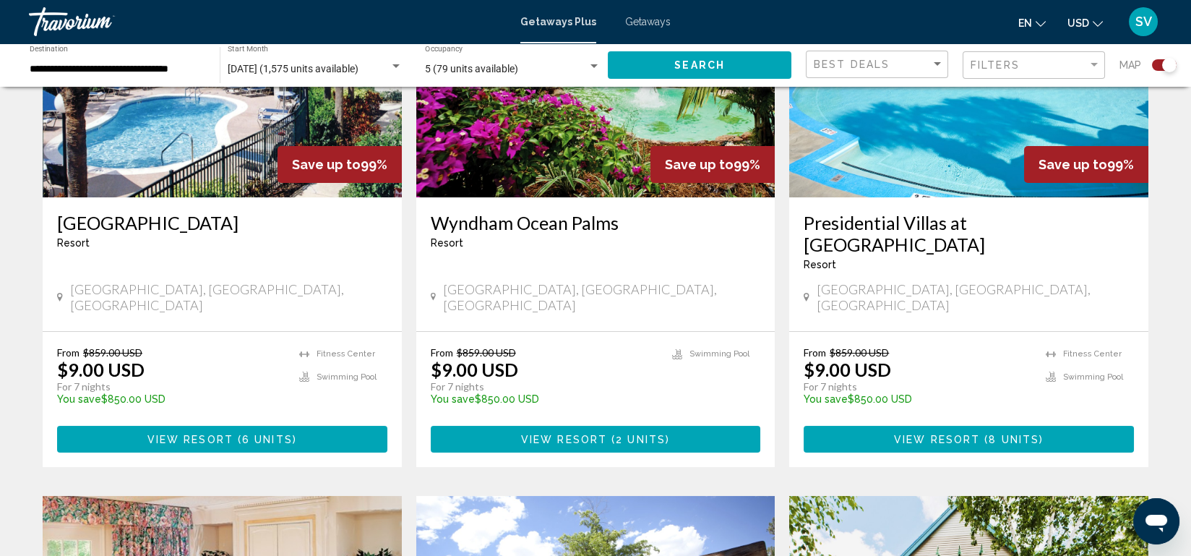
scroll to position [637, 0]
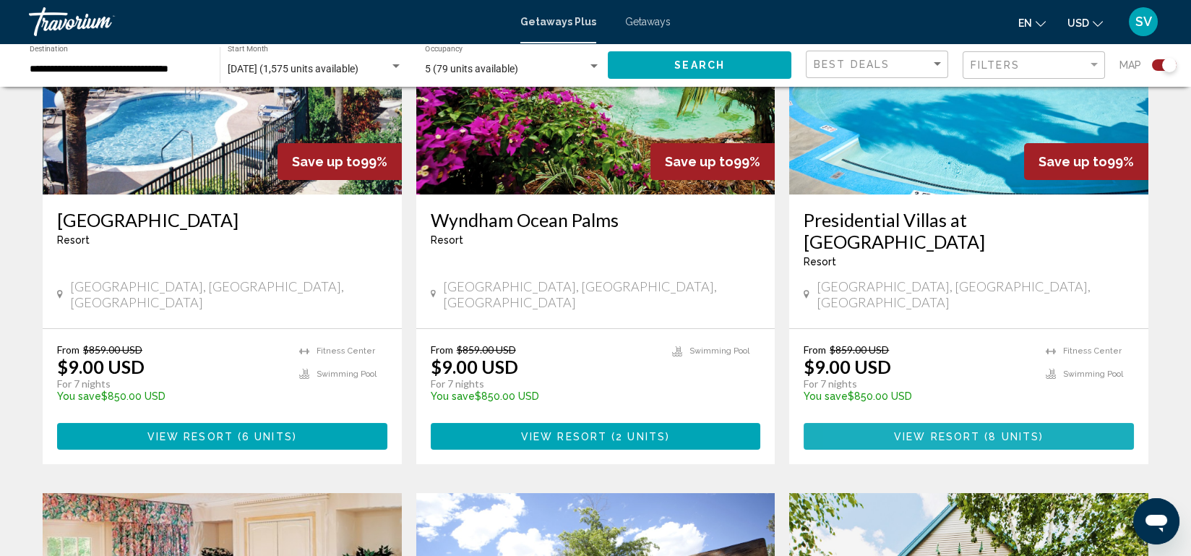
click at [887, 423] on button "View Resort ( 8 units )" at bounding box center [969, 436] width 330 height 27
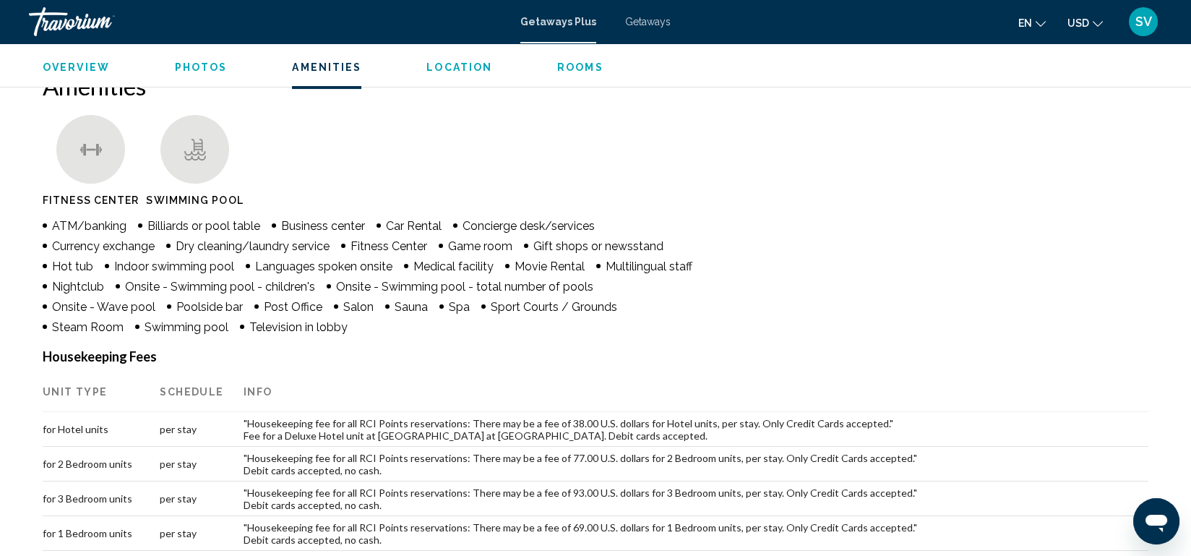
scroll to position [1112, 0]
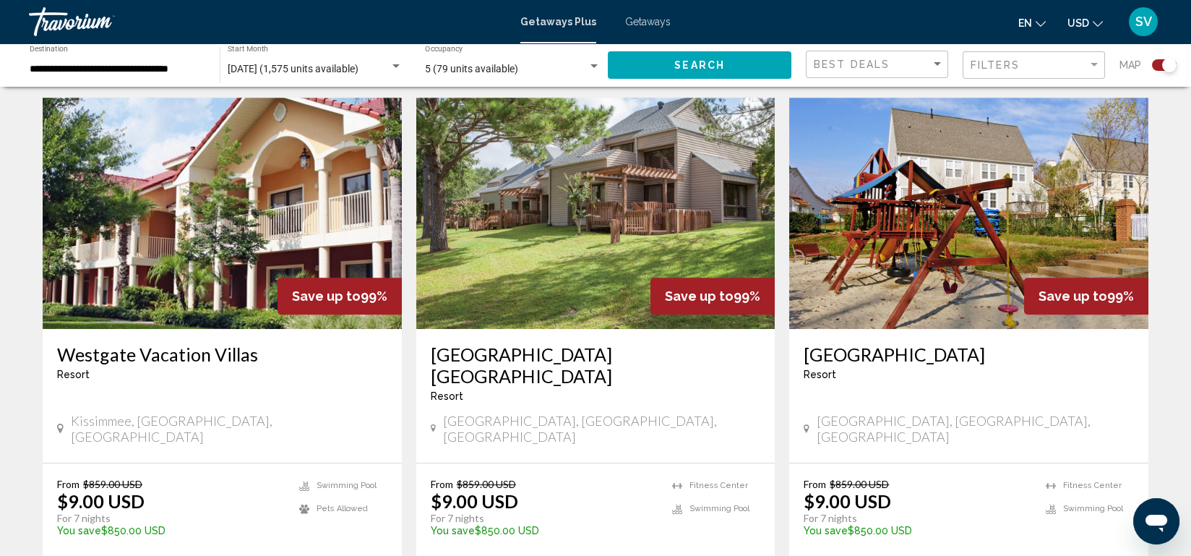
scroll to position [2071, 0]
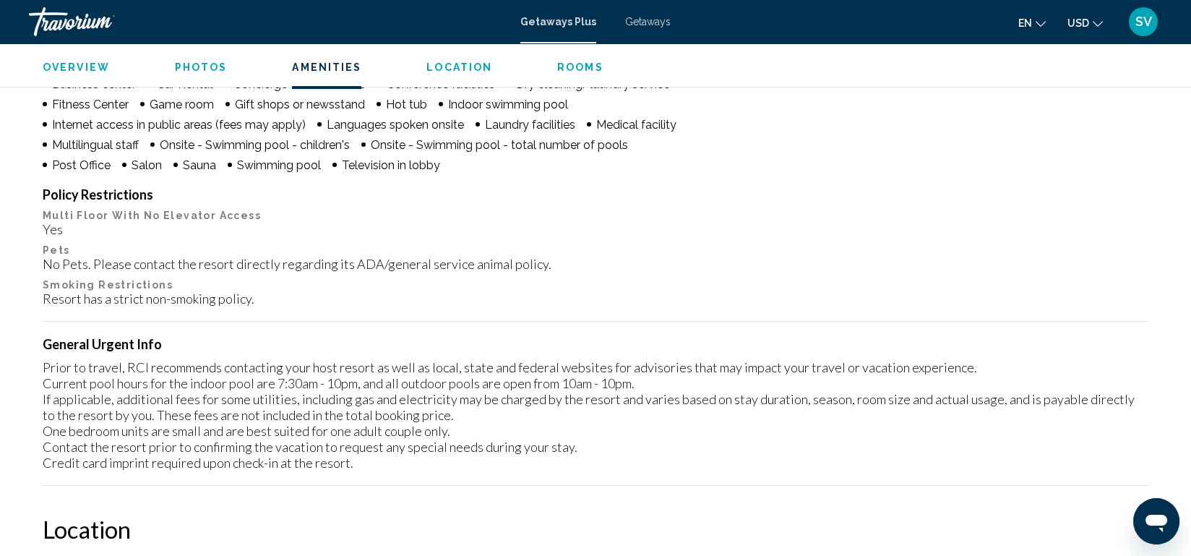
scroll to position [1269, 0]
click at [960, 440] on div "Prior to travel, RCI recommends contacting your host resort as well as local, s…" at bounding box center [596, 415] width 1106 height 111
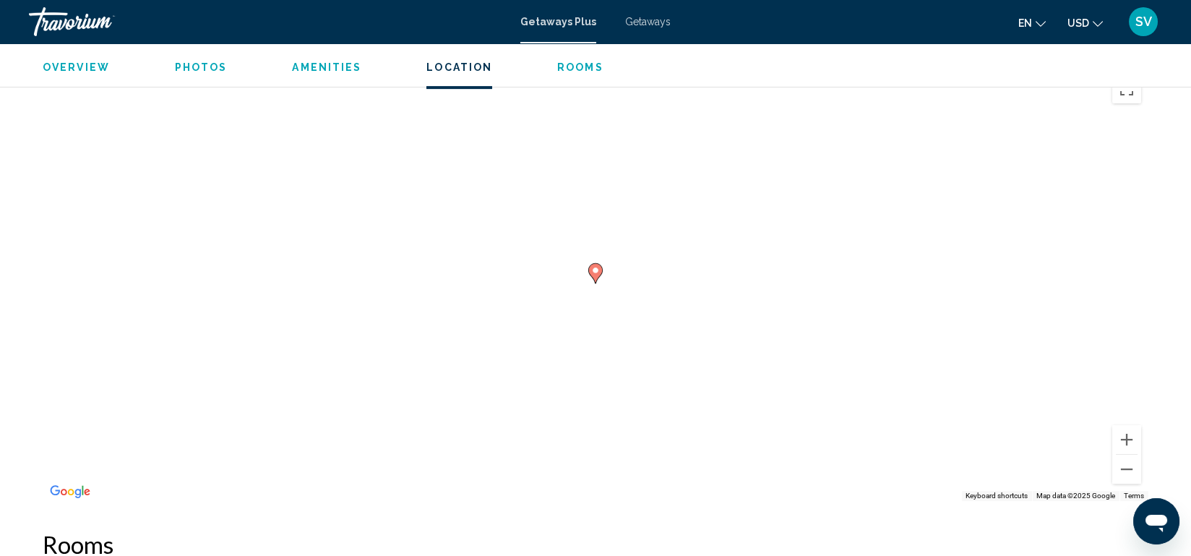
scroll to position [1758, 0]
click at [906, 431] on div "To activate drag with keyboard, press Alt + Enter. Once in keyboard drag state,…" at bounding box center [596, 286] width 1106 height 434
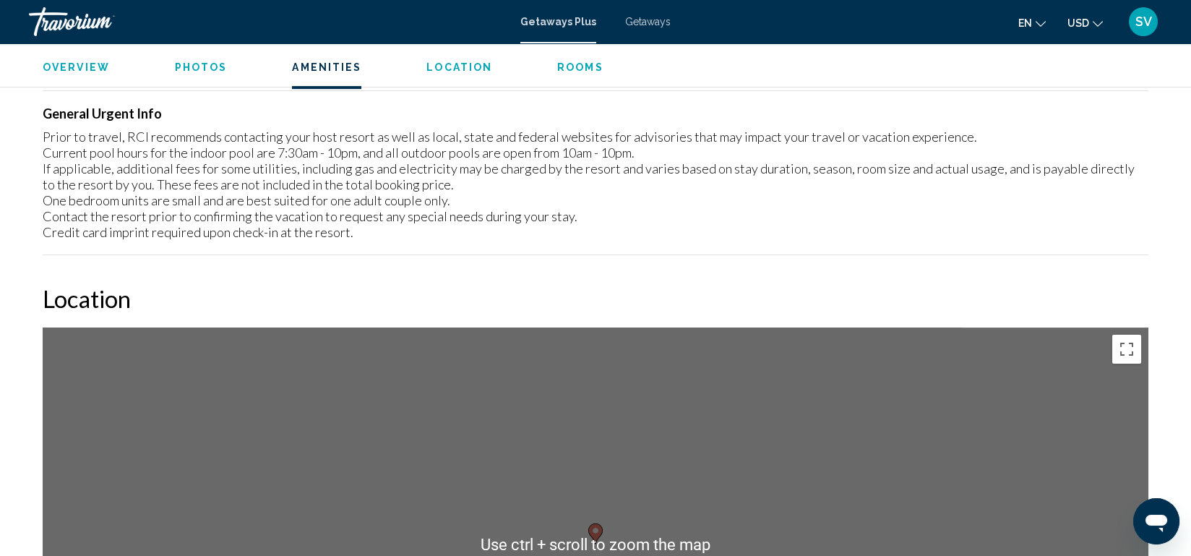
scroll to position [1528, 0]
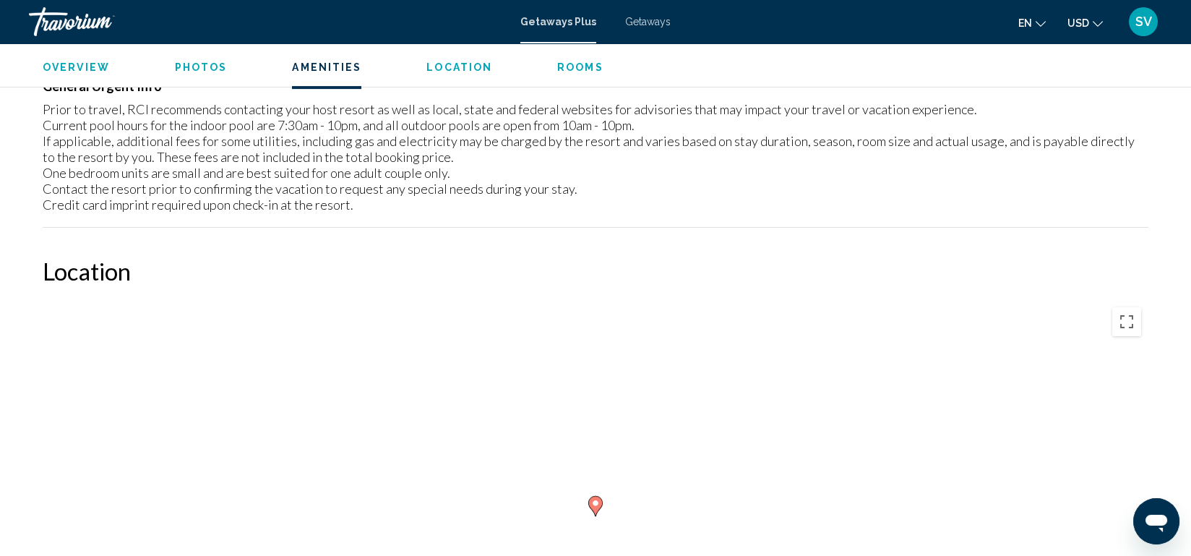
click at [872, 214] on div "Policy Restrictions Multi Floor With No Elevator Access Yes Pets No Pets. Pleas…" at bounding box center [596, 77] width 1106 height 299
click at [736, 450] on div "To activate drag with keyboard, press Alt + Enter. Once in keyboard drag state,…" at bounding box center [596, 517] width 1106 height 434
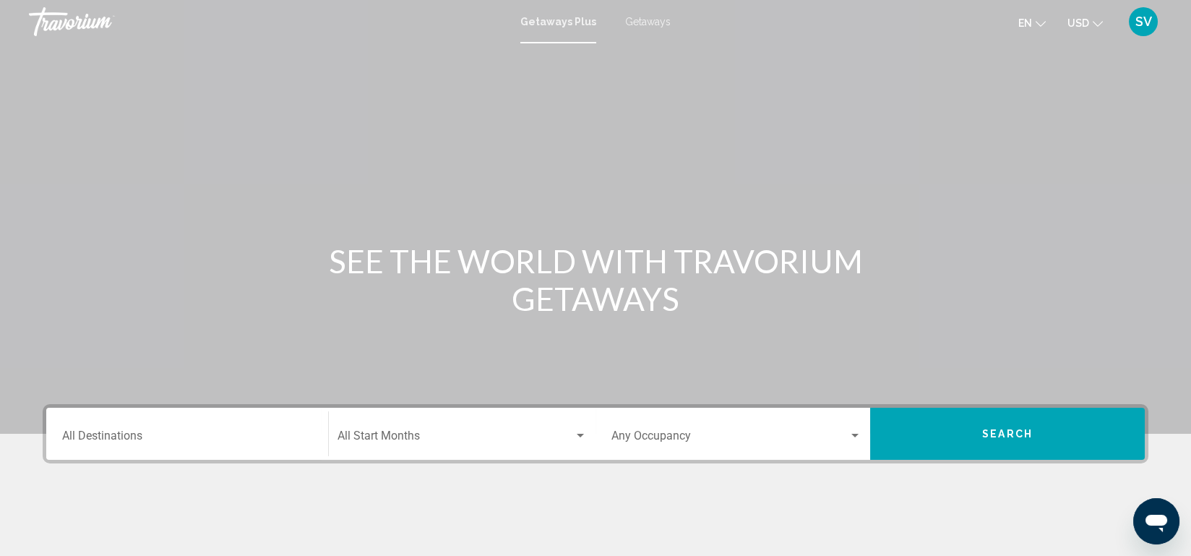
click at [657, 9] on div "Getaways Plus Getaways en English Español Français Italiano Português русский U…" at bounding box center [595, 22] width 1191 height 30
click at [651, 19] on span "Getaways" at bounding box center [648, 22] width 46 height 12
click at [651, 19] on span "Getaways" at bounding box center [644, 22] width 52 height 12
click at [237, 443] on input "Destination All Destinations" at bounding box center [187, 438] width 250 height 13
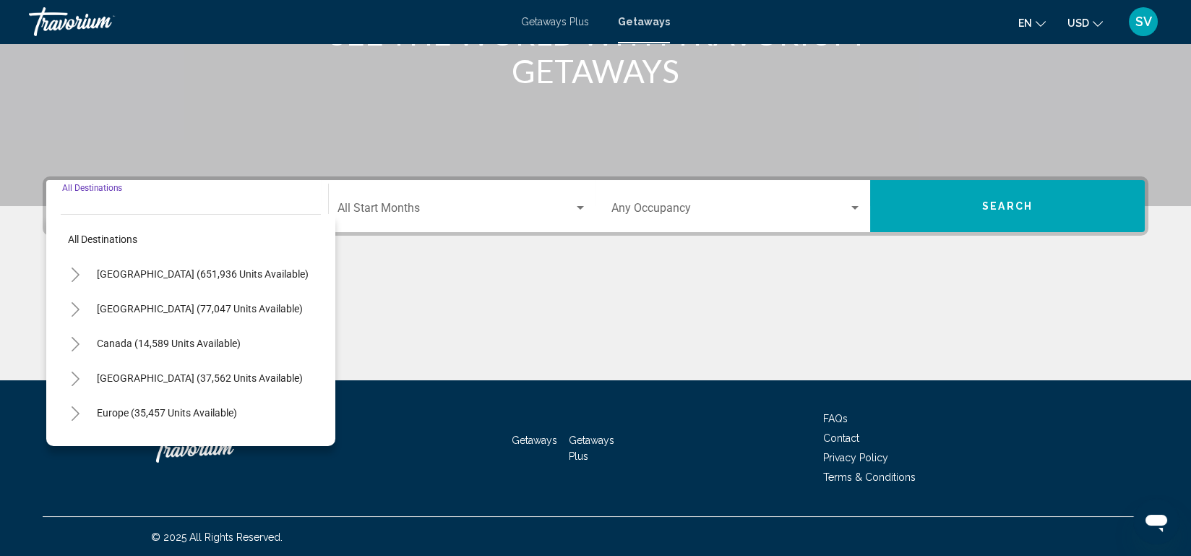
scroll to position [228, 0]
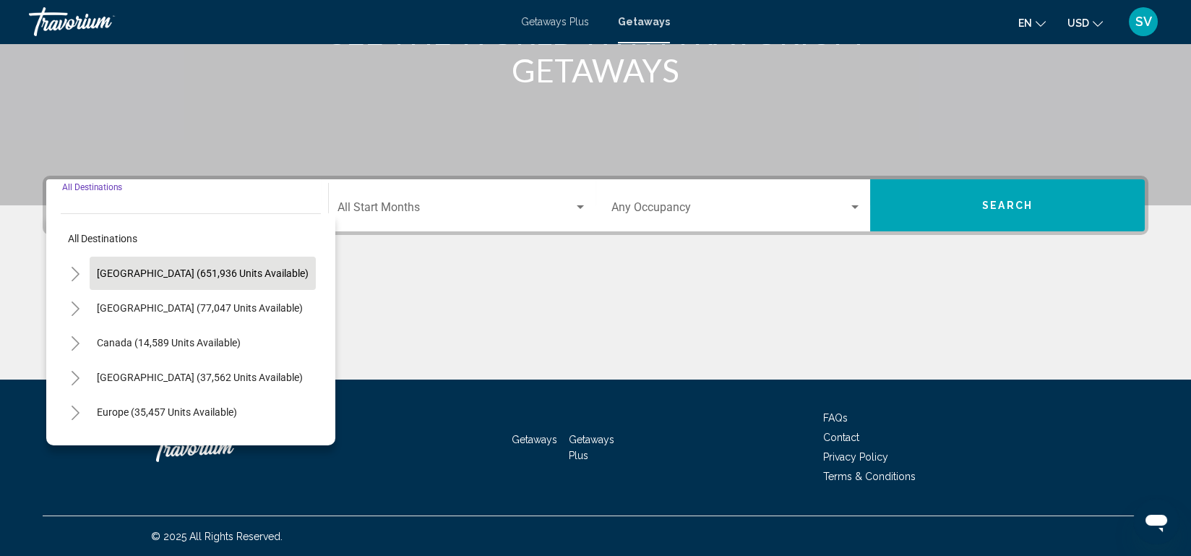
click at [208, 264] on button "United States (651,936 units available)" at bounding box center [203, 273] width 226 height 33
type input "**********"
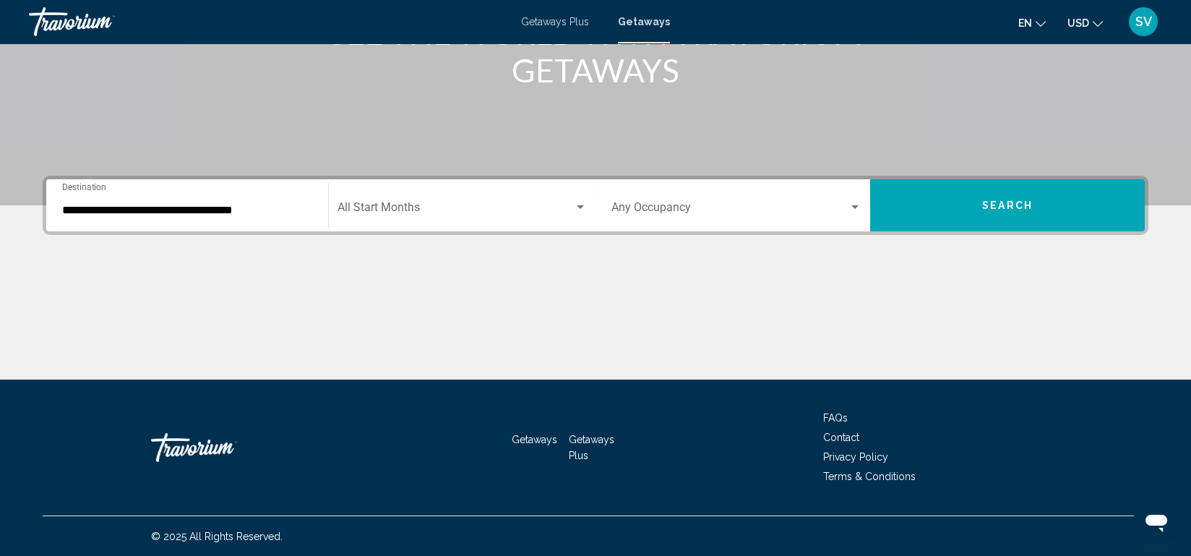
click at [445, 222] on div "Start Month All Start Months" at bounding box center [461, 206] width 249 height 46
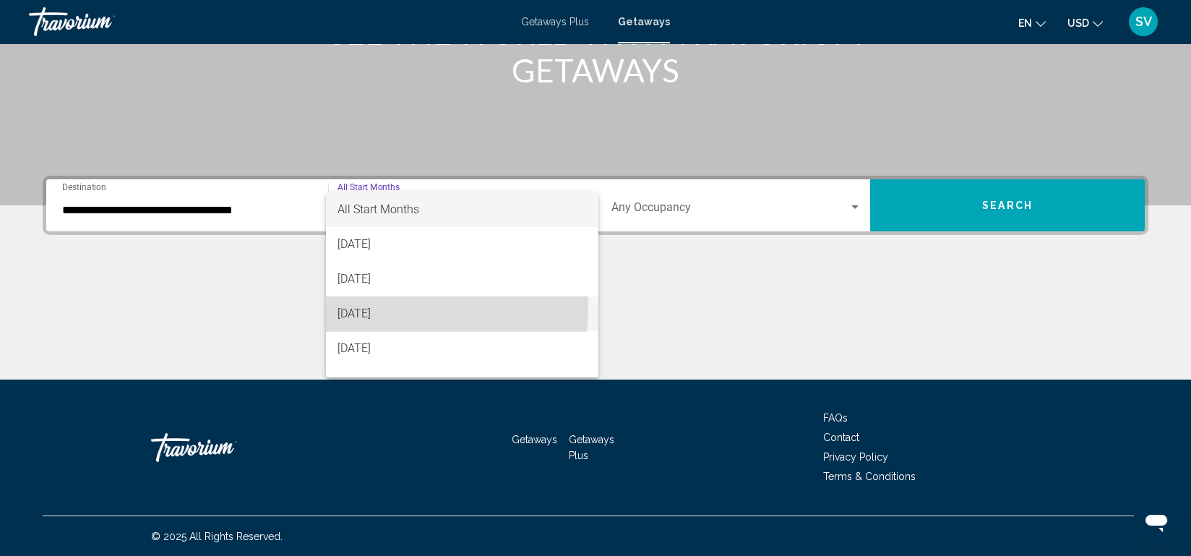
click at [379, 306] on span "[DATE]" at bounding box center [461, 313] width 249 height 35
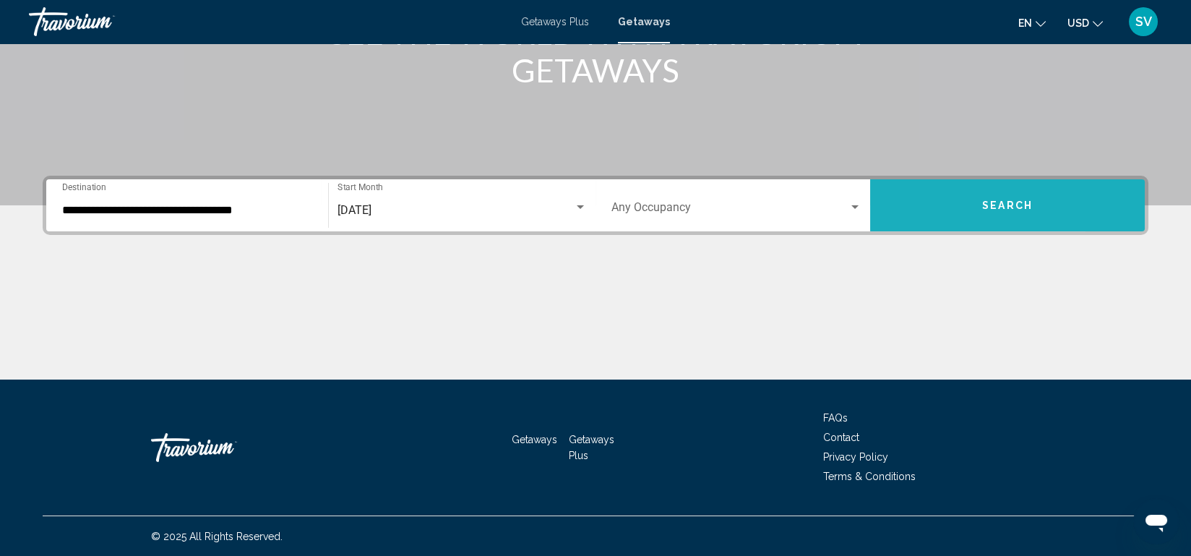
click at [932, 208] on button "Search" at bounding box center [1007, 205] width 275 height 52
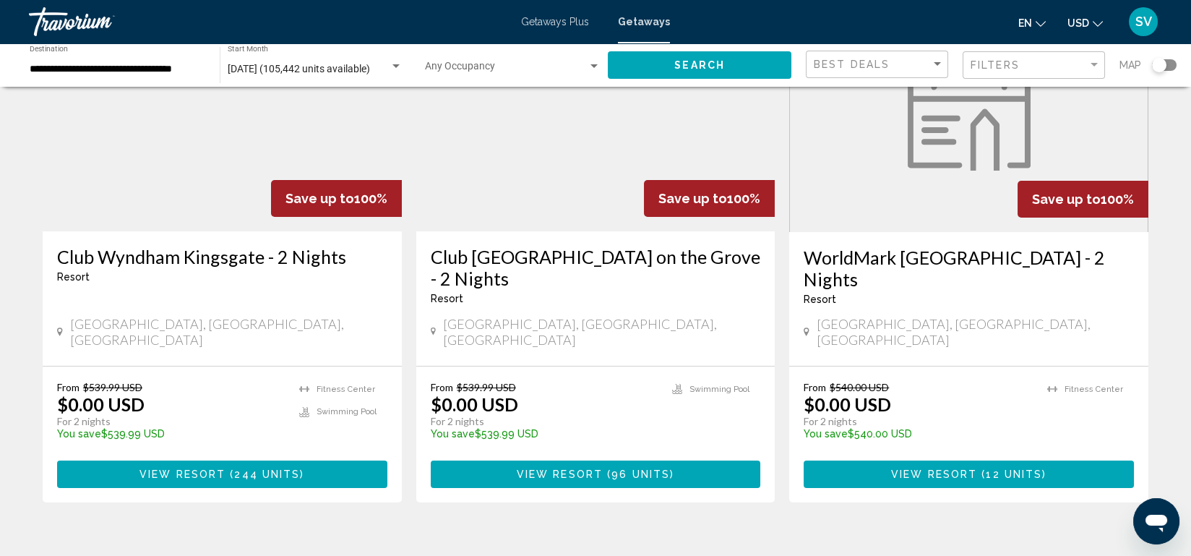
scroll to position [682, 0]
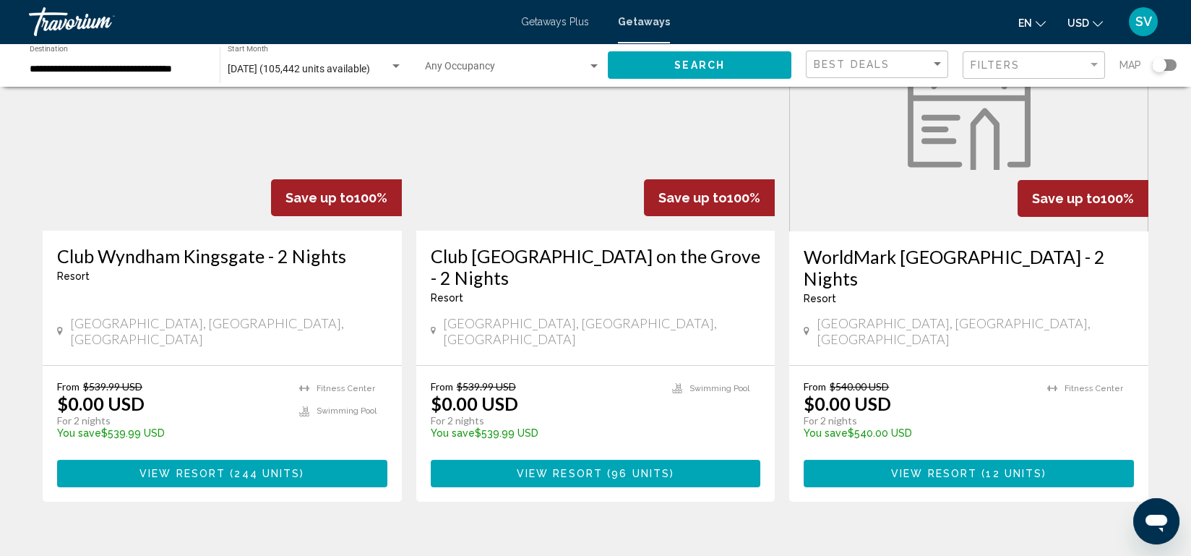
click at [932, 246] on h3 "WorldMark Tropicana Avenue - 2 Nights" at bounding box center [969, 267] width 330 height 43
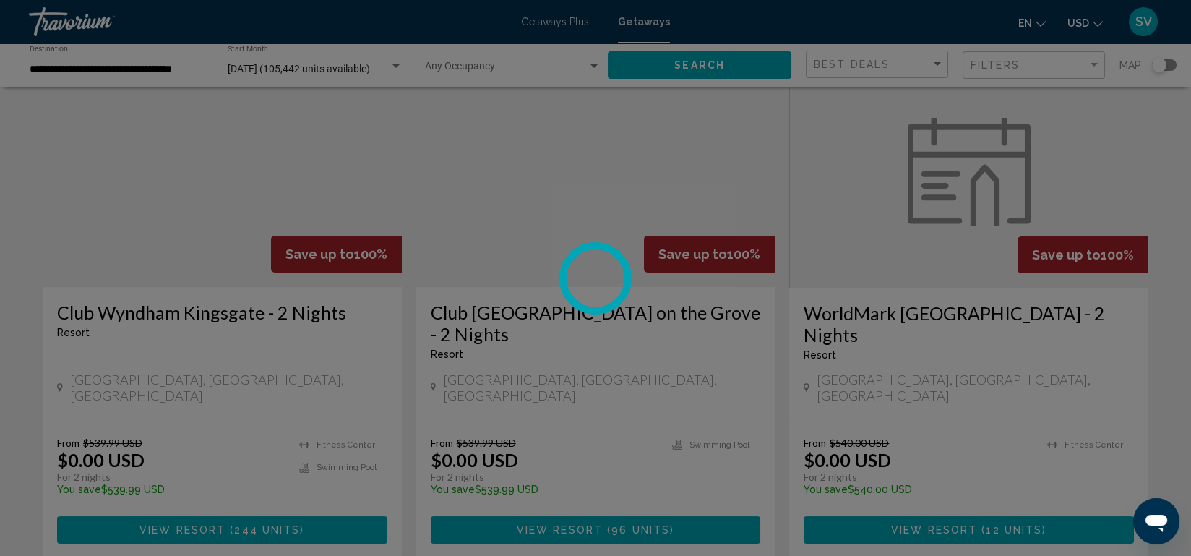
scroll to position [7, 0]
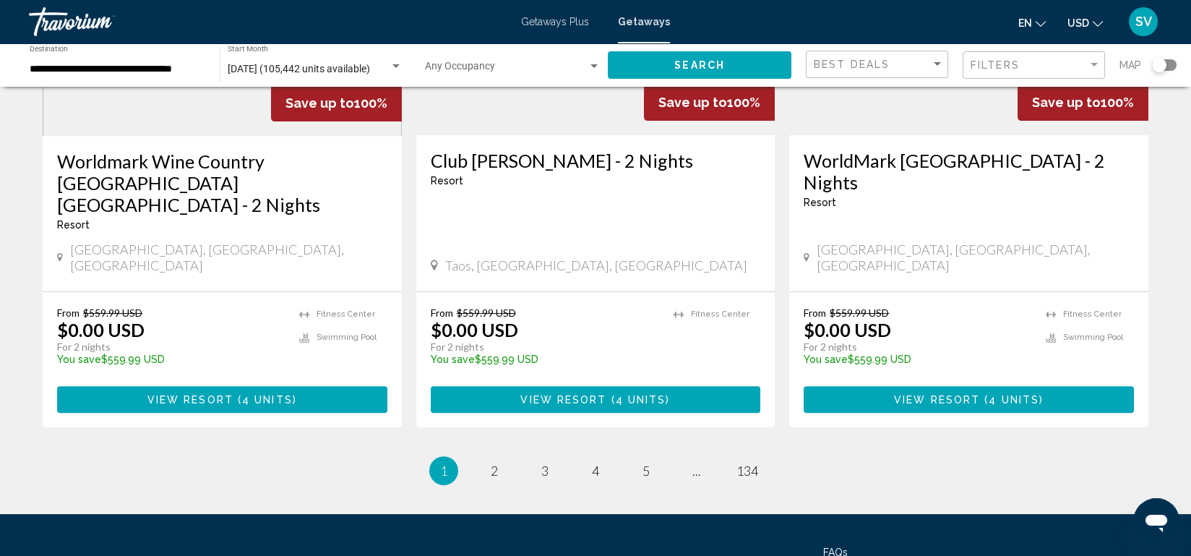
scroll to position [1854, 0]
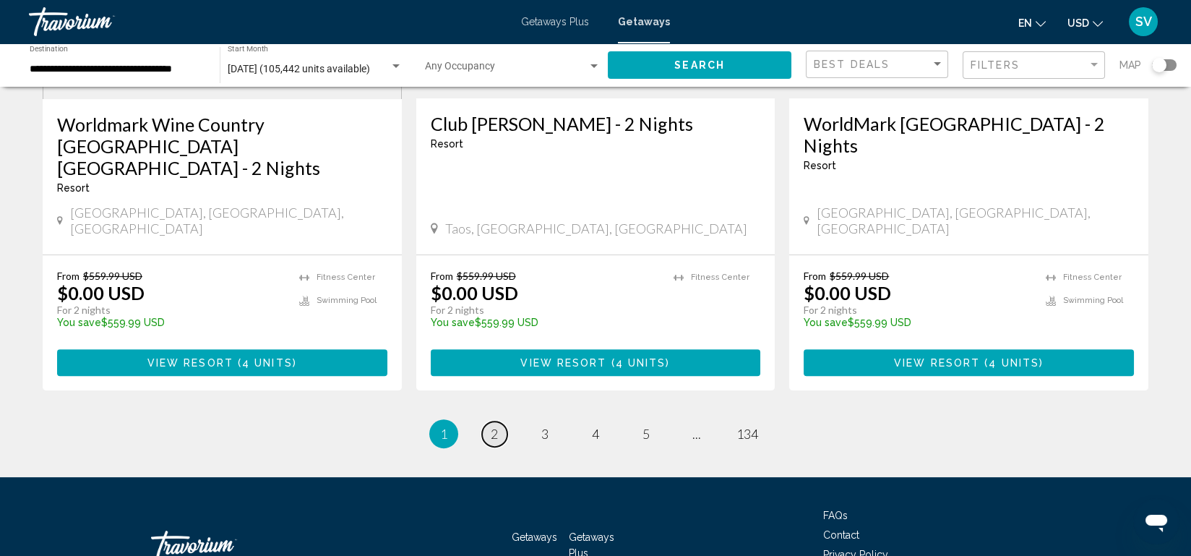
click at [487, 421] on link "page 2" at bounding box center [494, 433] width 25 height 25
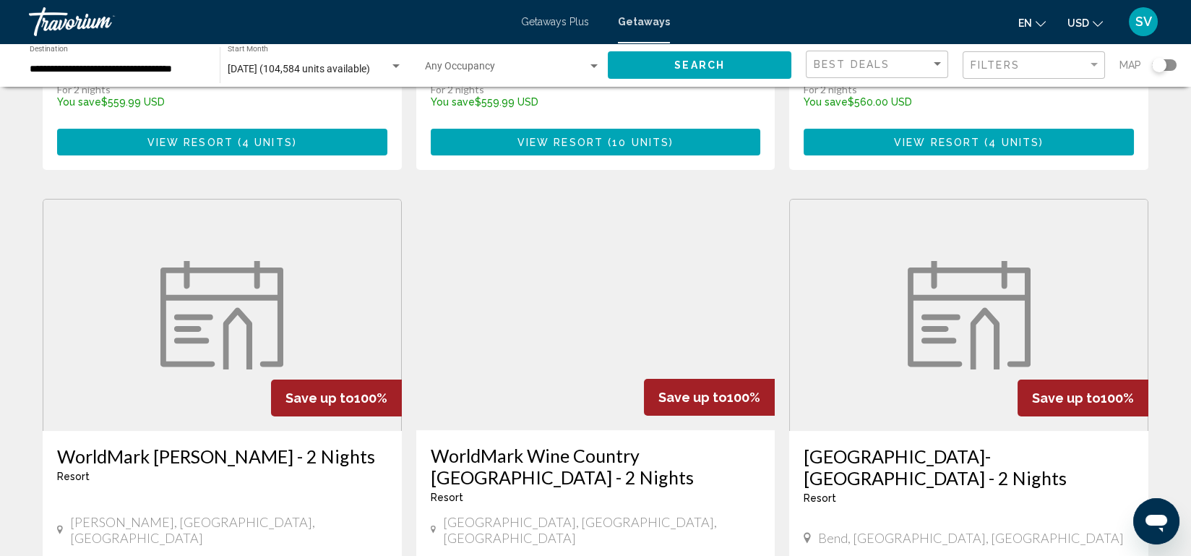
scroll to position [484, 0]
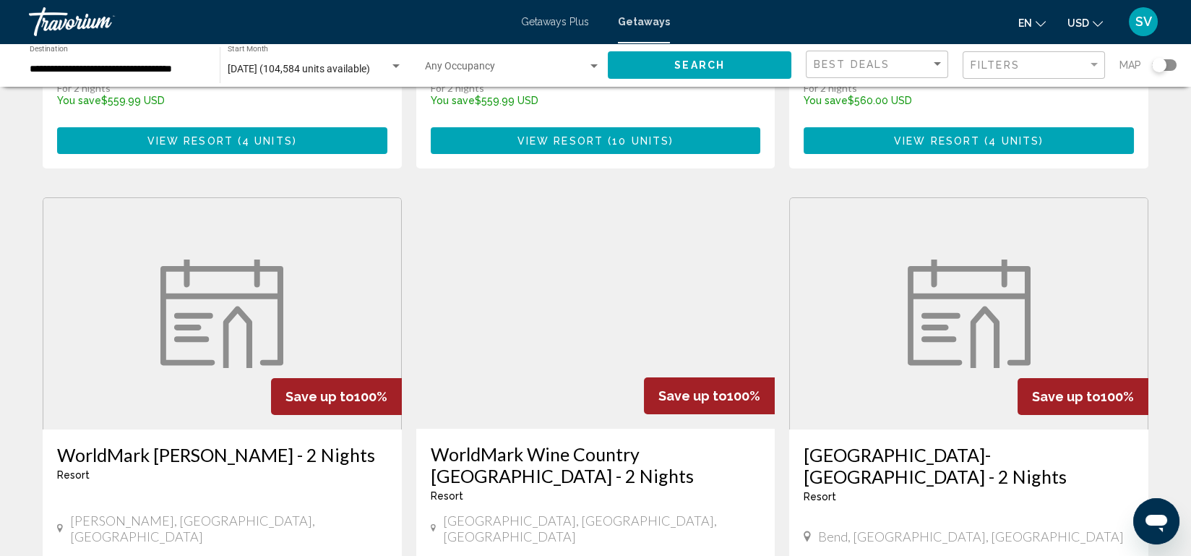
click at [487, 349] on img "Main content" at bounding box center [595, 312] width 359 height 231
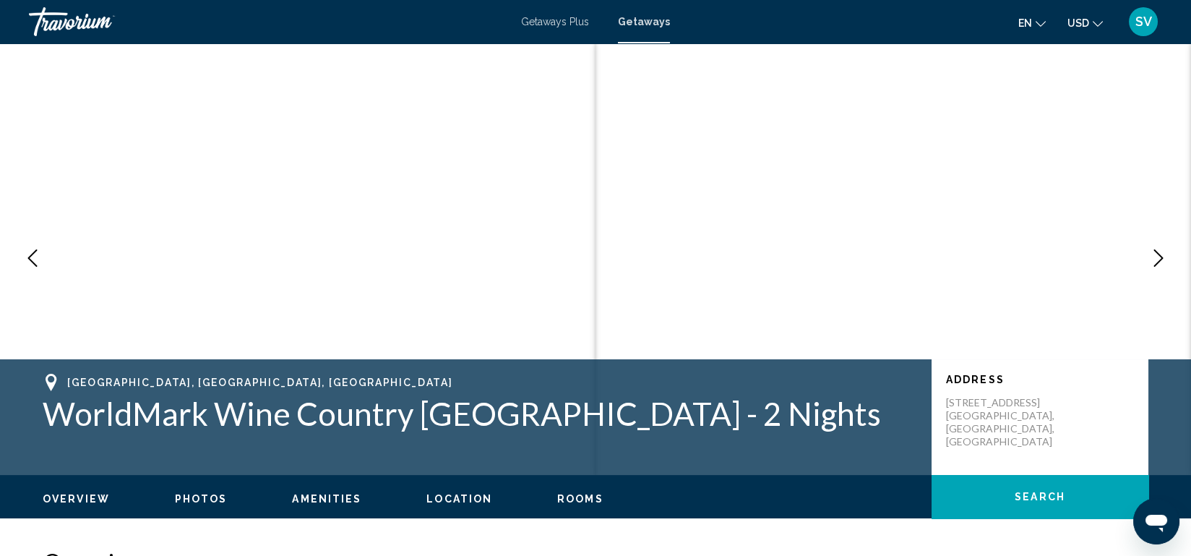
scroll to position [1, 0]
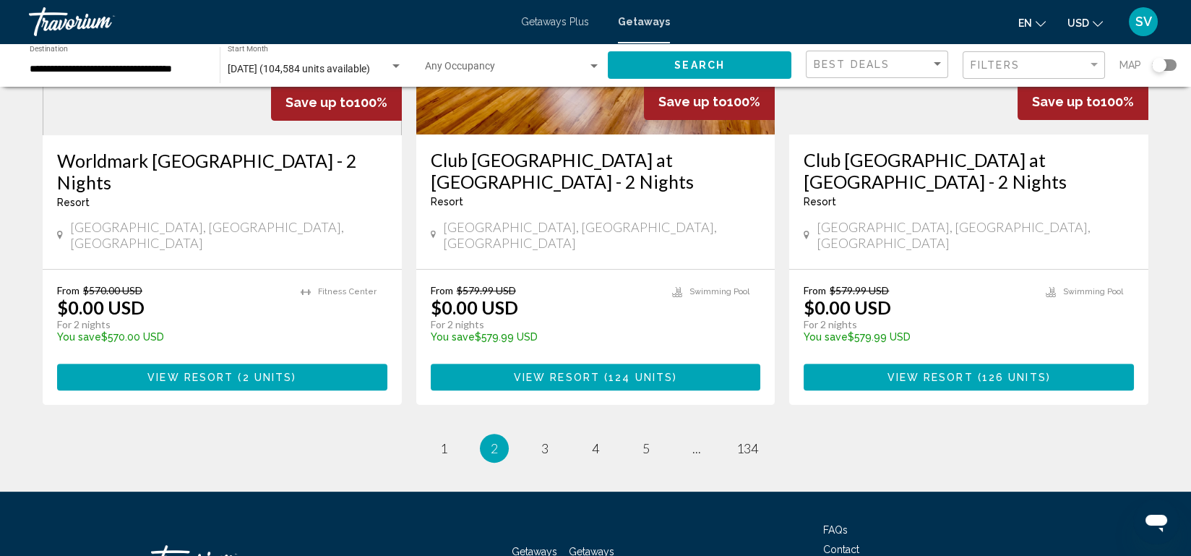
scroll to position [1842, 0]
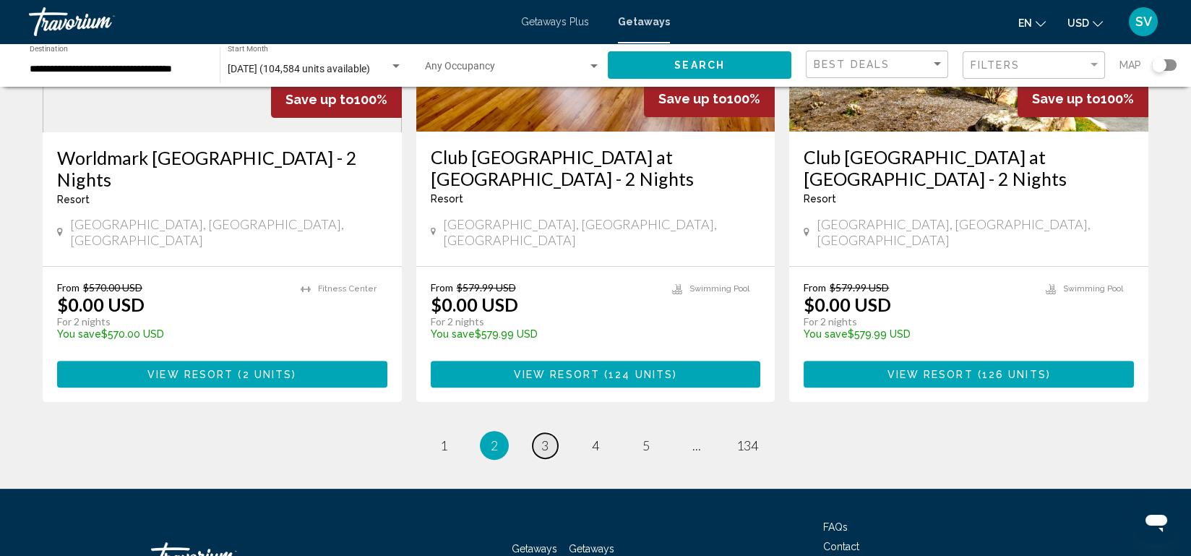
click at [541, 433] on link "page 3" at bounding box center [545, 445] width 25 height 25
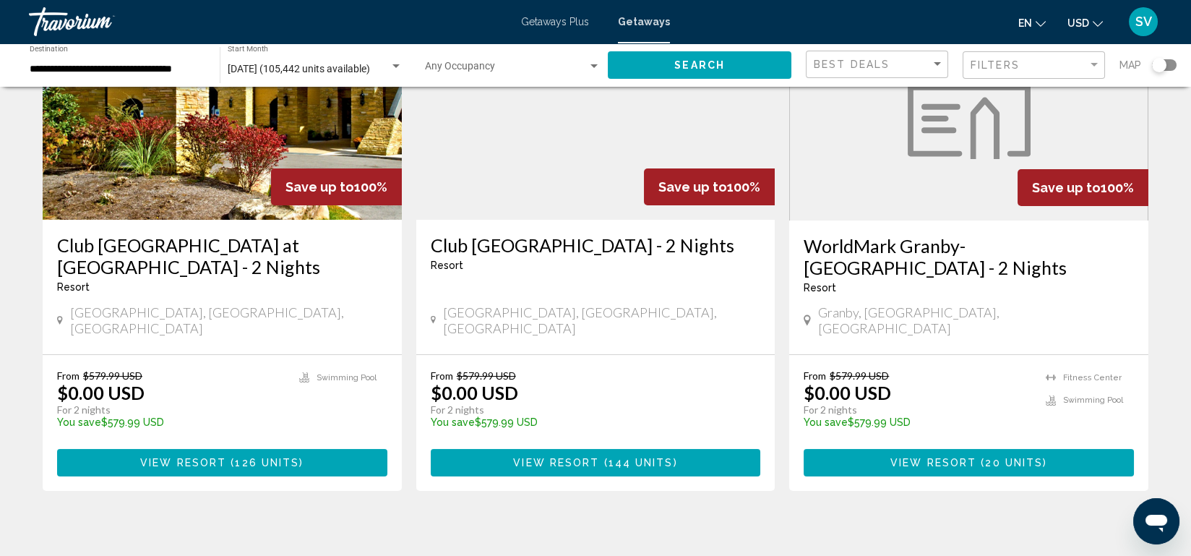
scroll to position [694, 0]
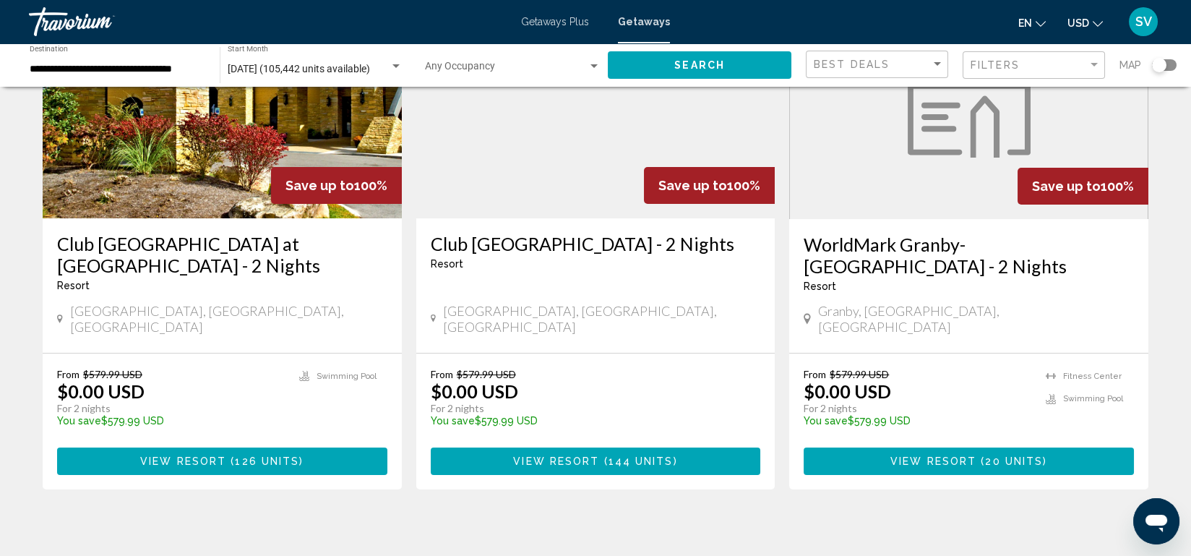
click at [525, 447] on button "View Resort ( 144 units )" at bounding box center [596, 460] width 330 height 27
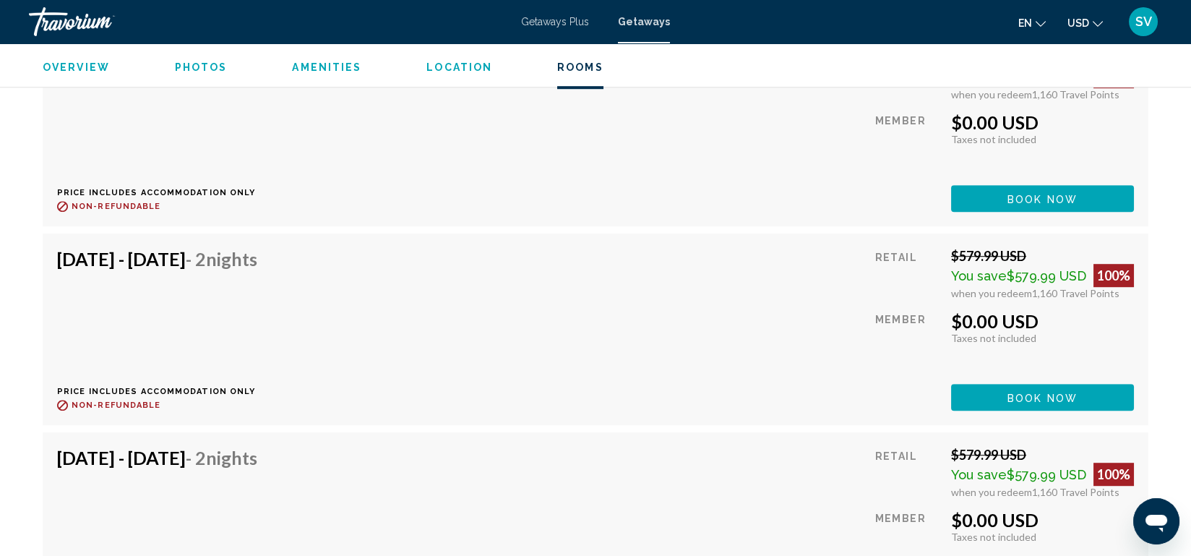
scroll to position [3030, 0]
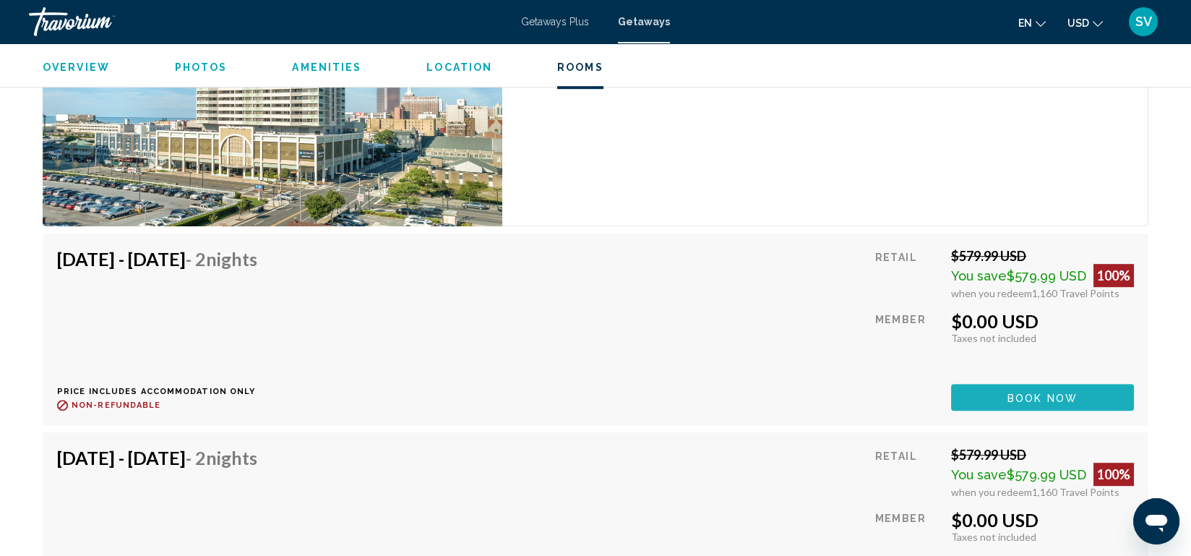
click at [1018, 392] on span "Book now" at bounding box center [1042, 398] width 70 height 12
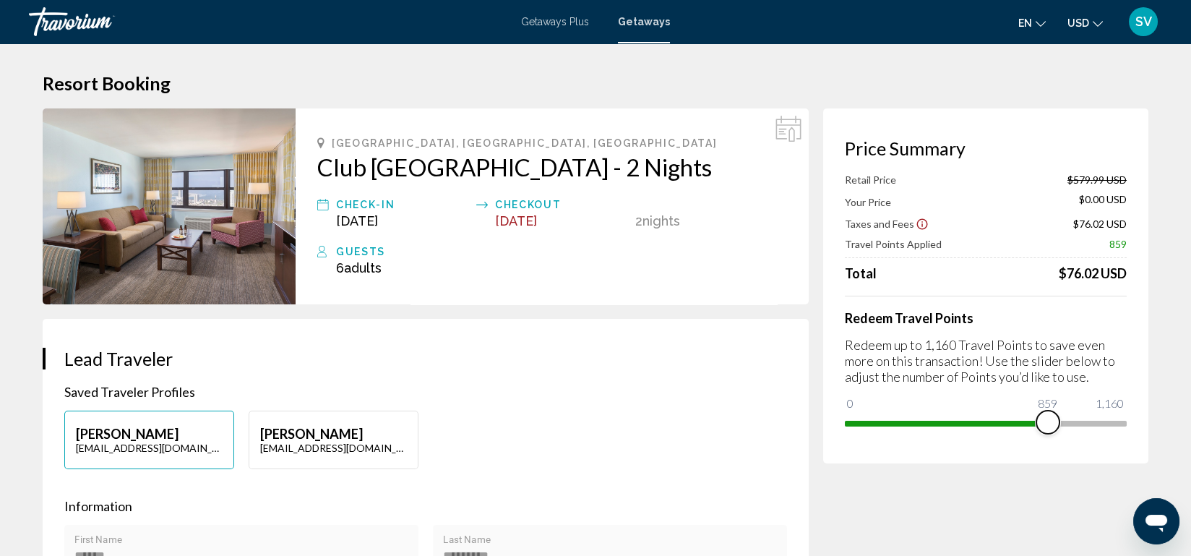
click at [1048, 423] on span "Main content" at bounding box center [946, 424] width 203 height 6
click at [1012, 423] on ngx-slider "0 1,160 700" at bounding box center [986, 422] width 282 height 3
click at [976, 423] on ngx-slider "0 1,160 700" at bounding box center [986, 422] width 282 height 3
click at [1067, 421] on span "Main content" at bounding box center [986, 424] width 282 height 6
click at [1101, 419] on span "Main content" at bounding box center [986, 420] width 282 height 23
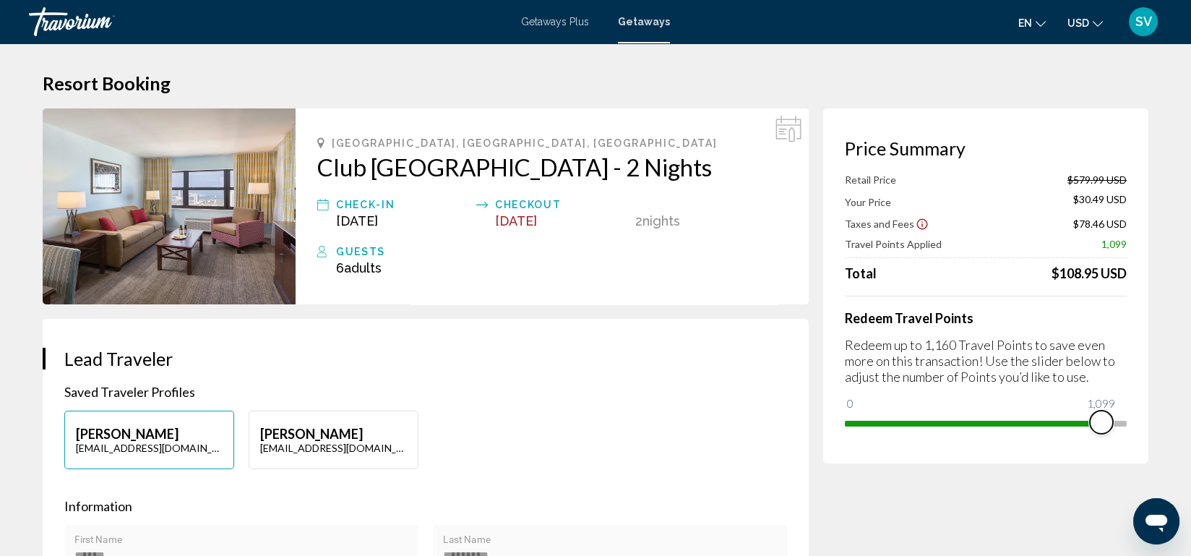
click at [1119, 421] on ngx-slider "0 1,160 1,099" at bounding box center [986, 422] width 282 height 3
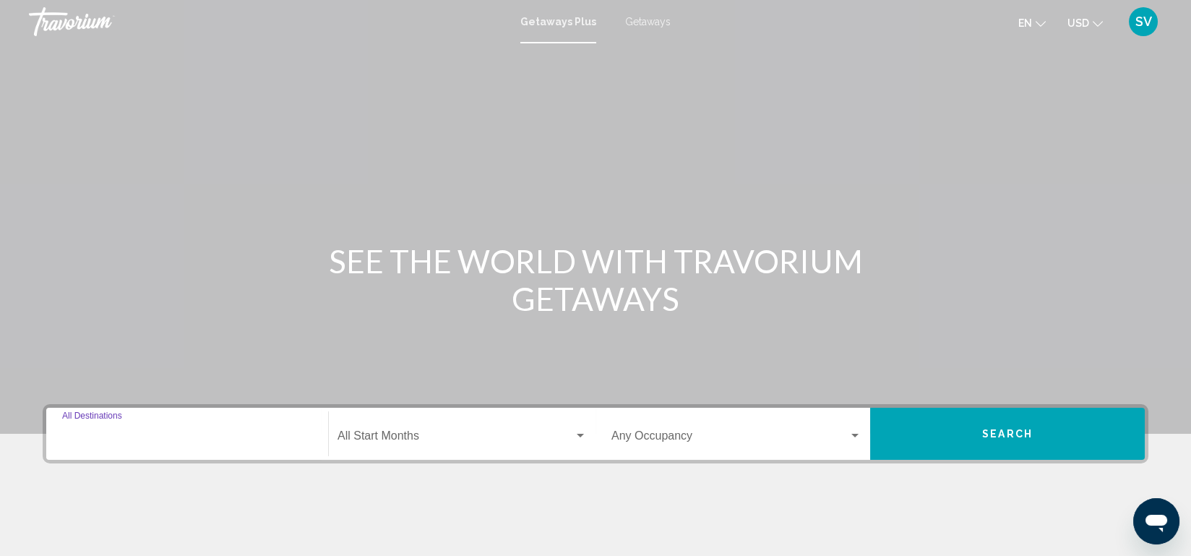
click at [151, 435] on input "Destination All Destinations" at bounding box center [187, 438] width 250 height 13
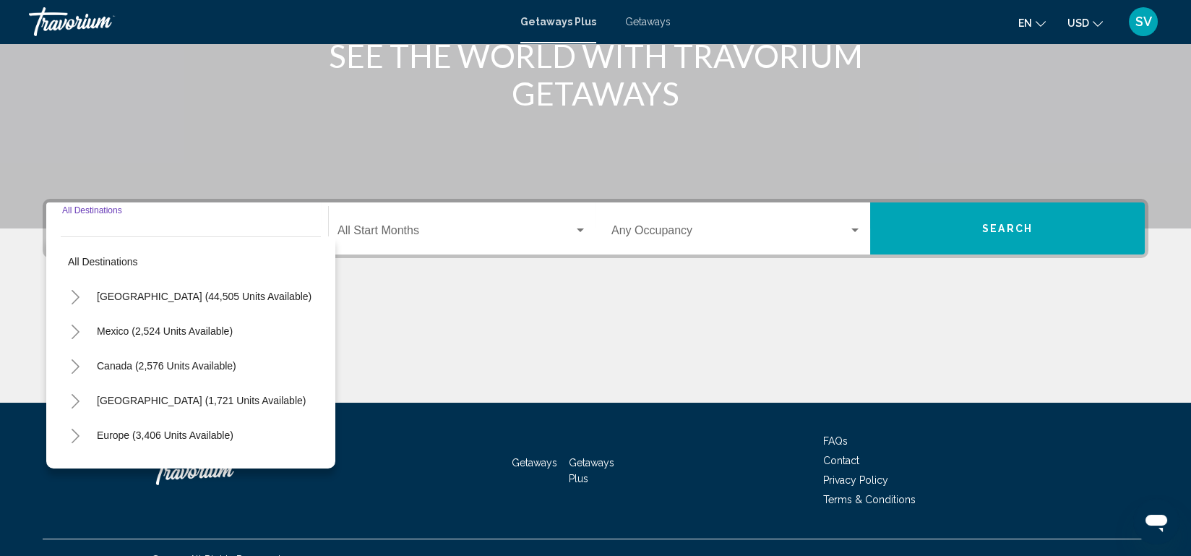
scroll to position [228, 0]
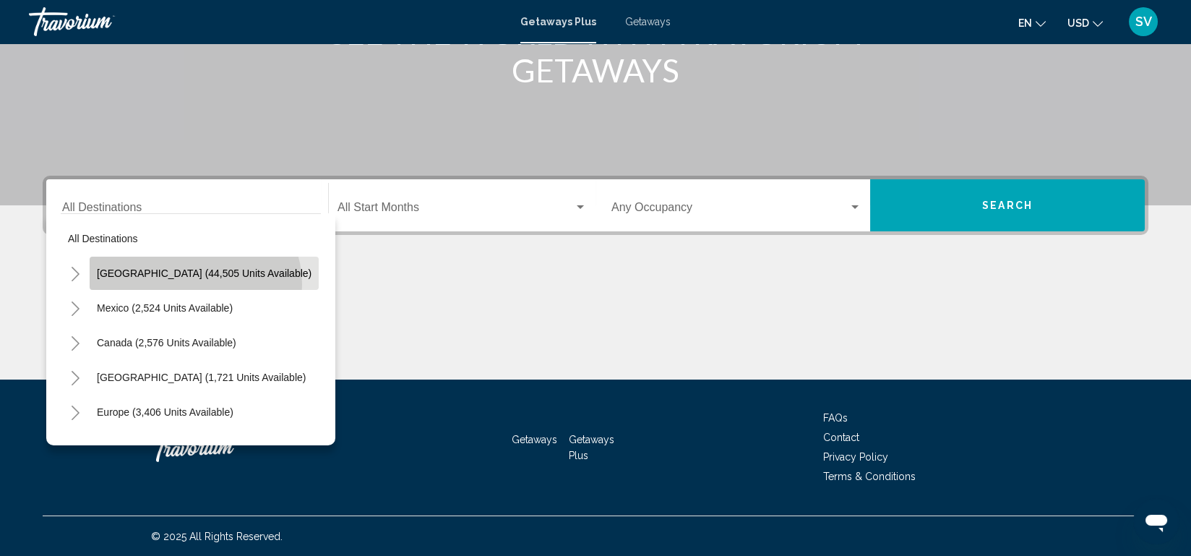
click at [194, 284] on button "[GEOGRAPHIC_DATA] (44,505 units available)" at bounding box center [204, 273] width 229 height 33
type input "**********"
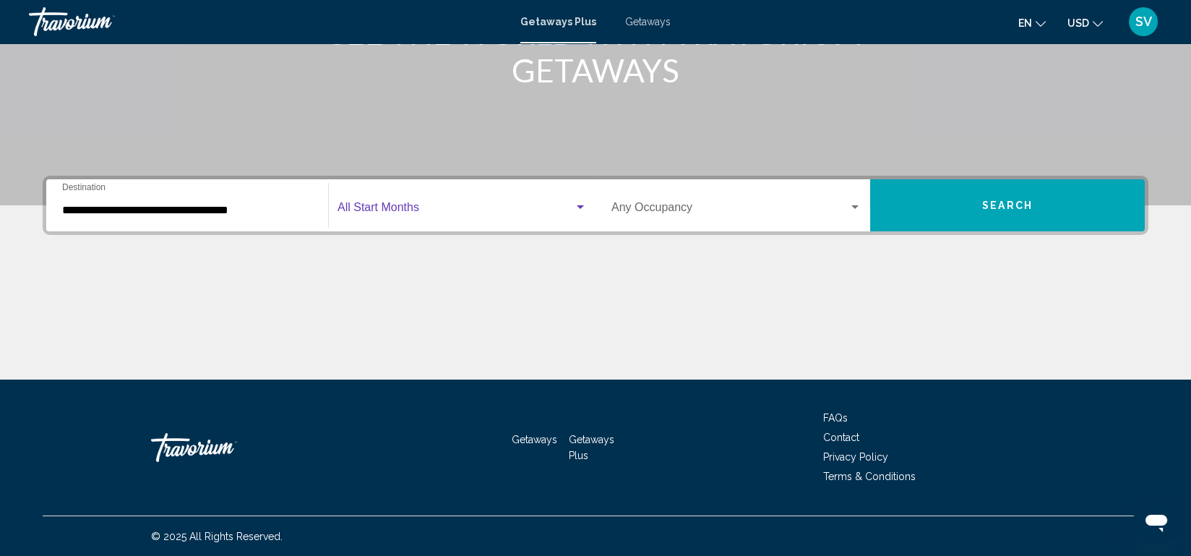
click at [483, 207] on span "Search widget" at bounding box center [455, 210] width 236 height 13
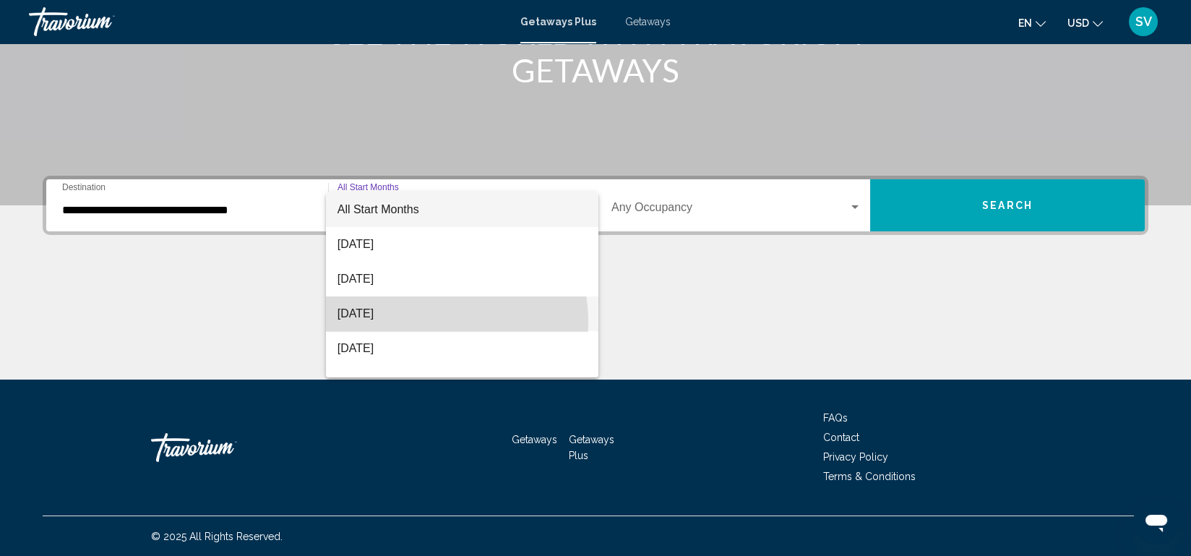
click at [407, 322] on span "[DATE]" at bounding box center [461, 313] width 249 height 35
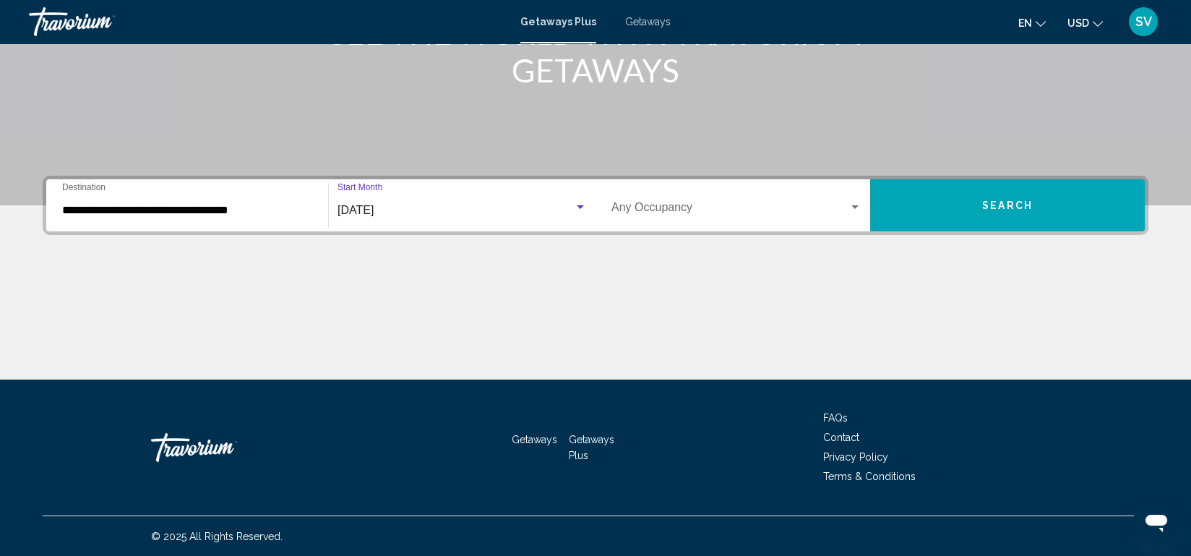
click at [1020, 217] on button "Search" at bounding box center [1007, 205] width 275 height 52
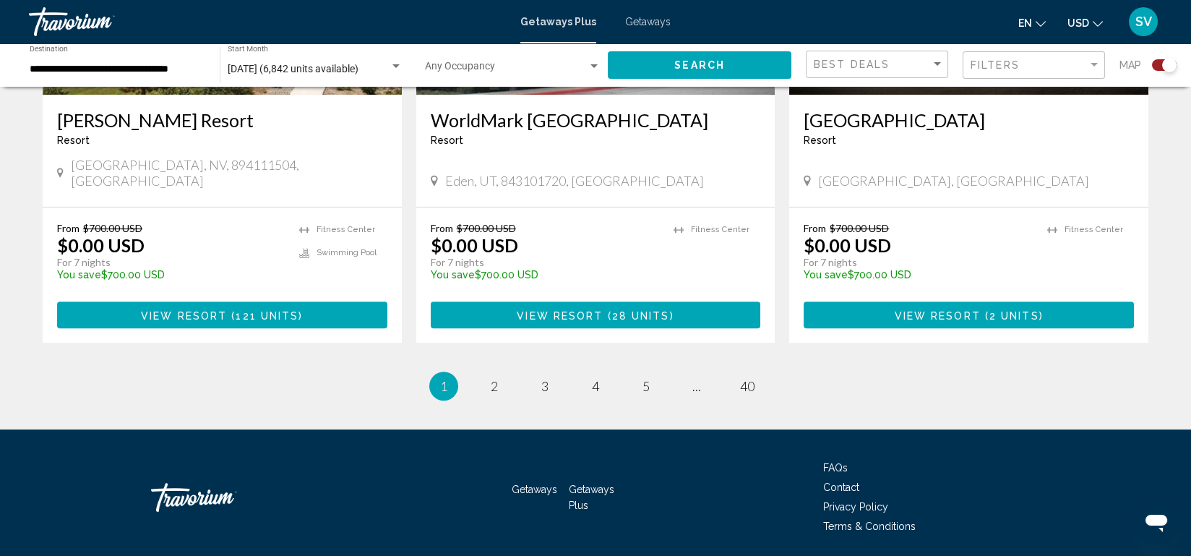
scroll to position [2233, 0]
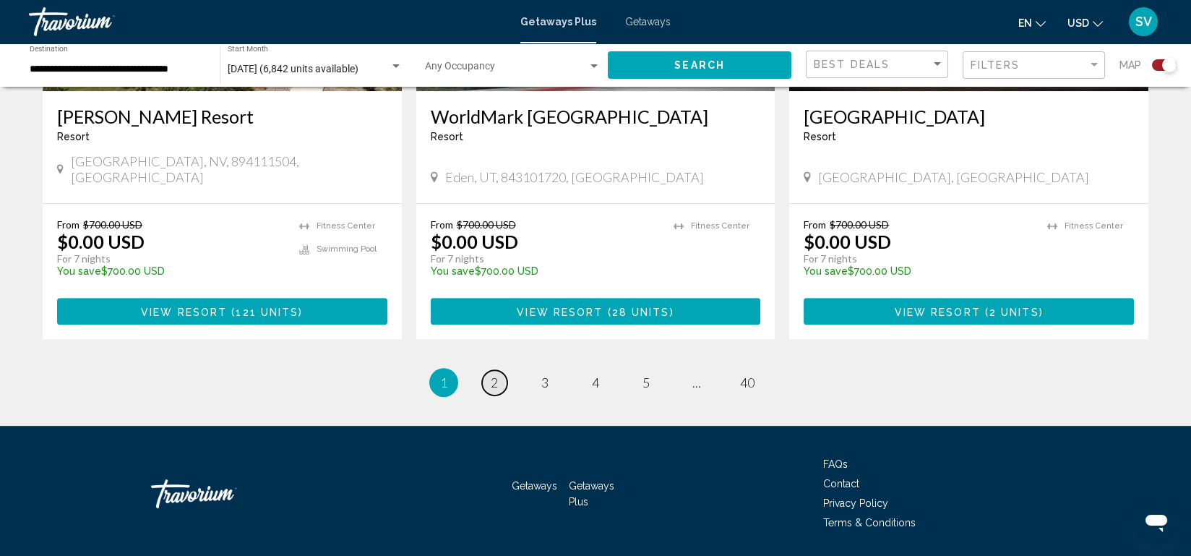
click at [499, 370] on link "page 2" at bounding box center [494, 382] width 25 height 25
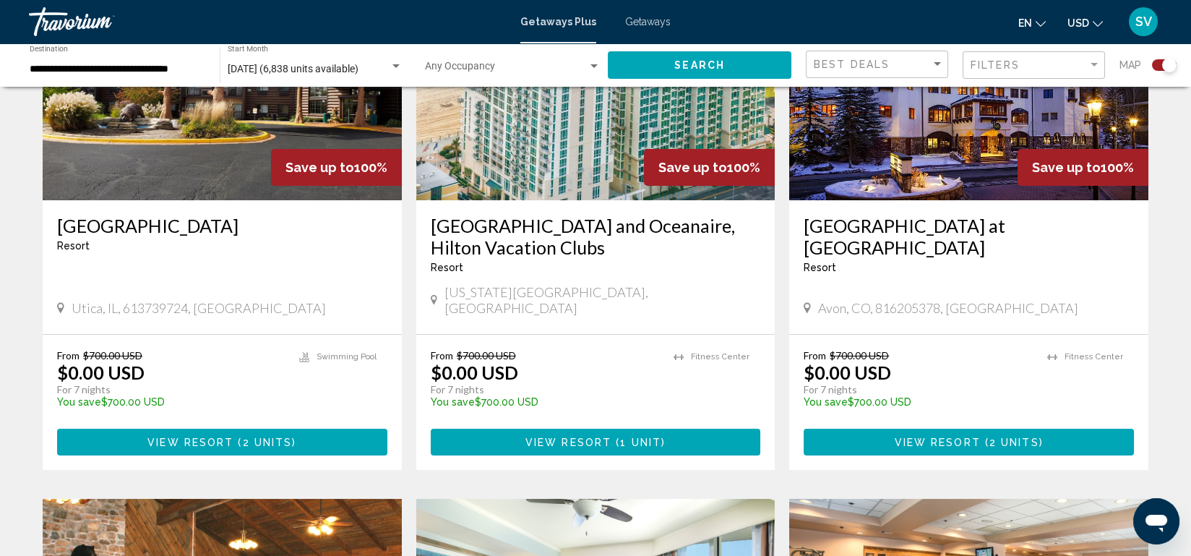
scroll to position [632, 0]
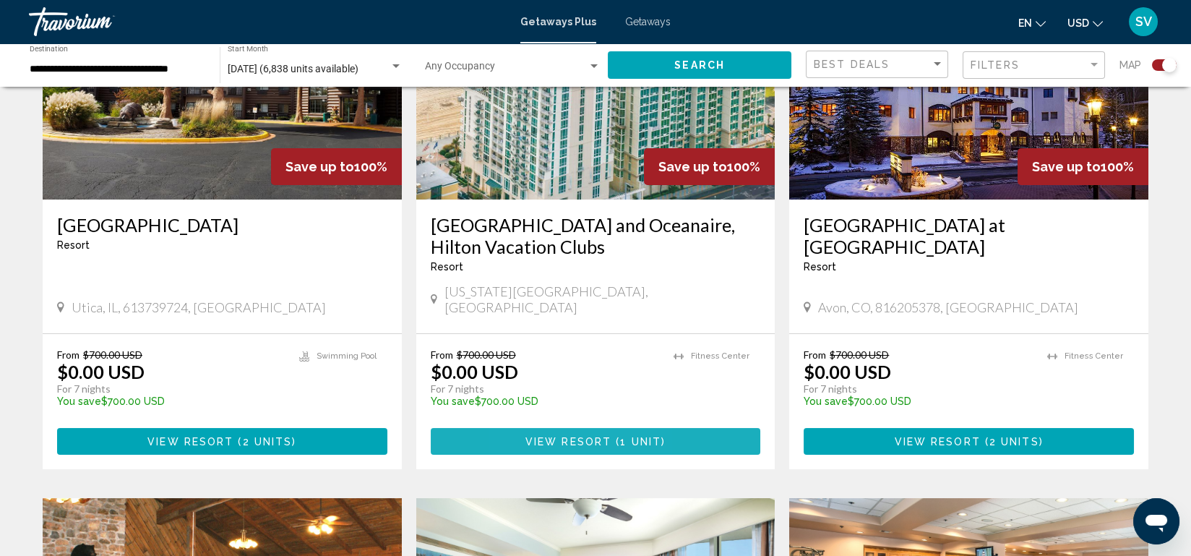
click at [533, 436] on span "View Resort" at bounding box center [568, 442] width 86 height 12
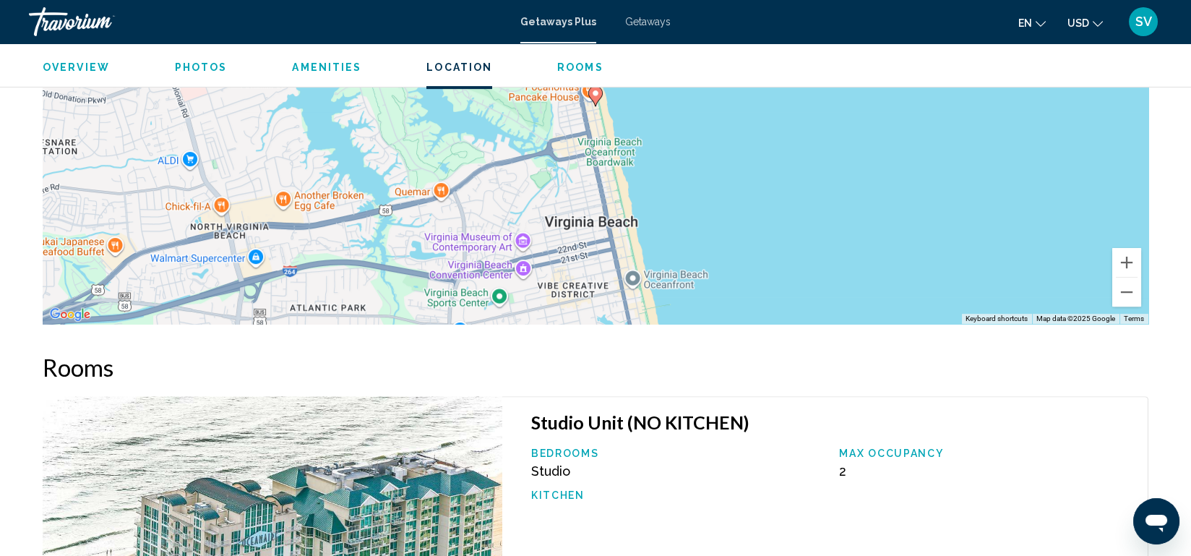
scroll to position [1930, 0]
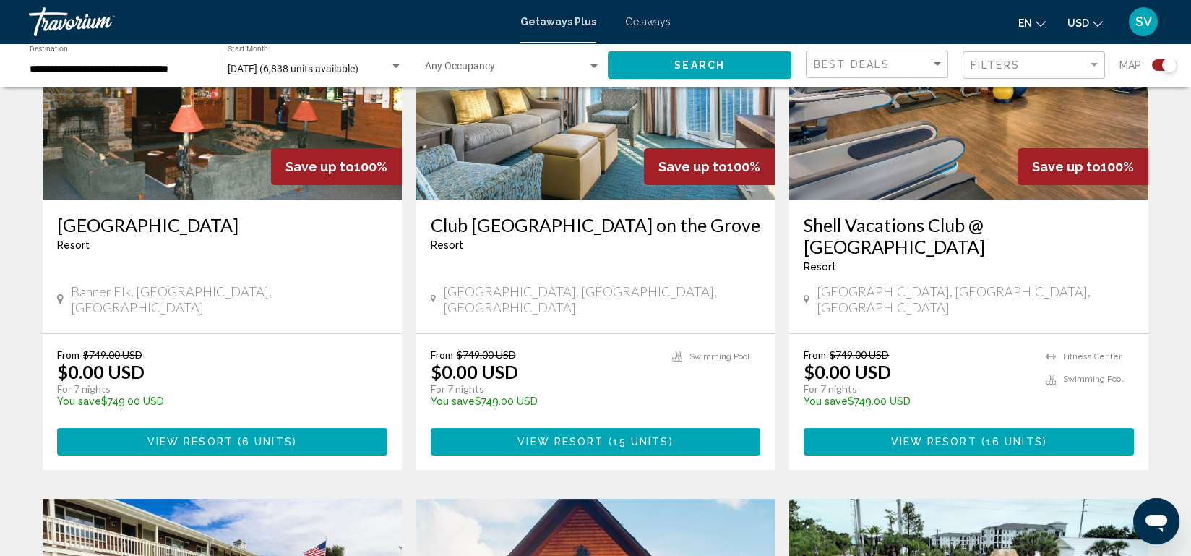
scroll to position [1164, 0]
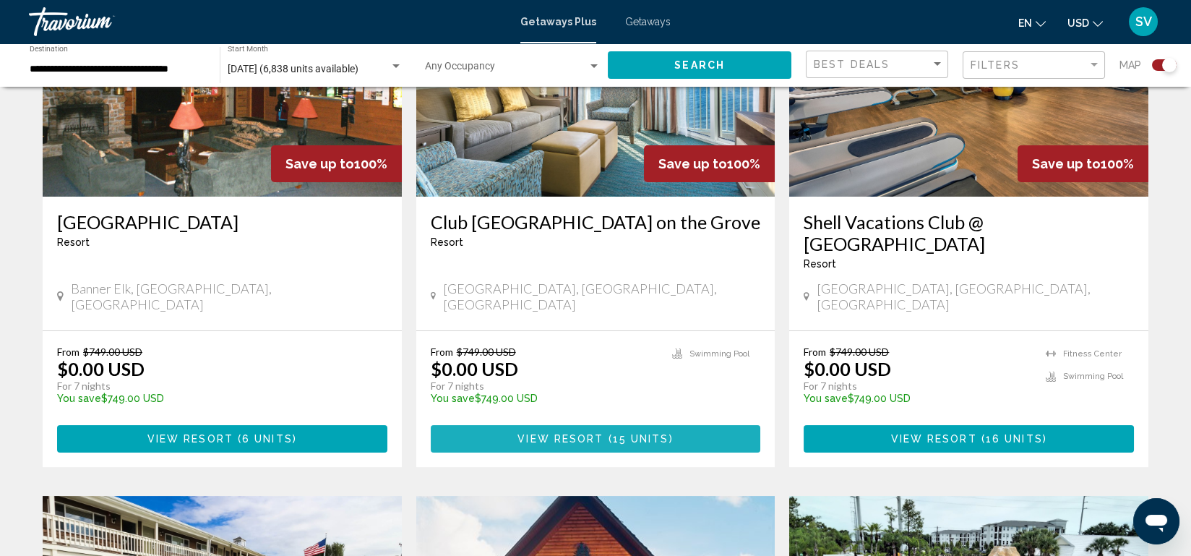
click at [570, 434] on span "View Resort" at bounding box center [560, 440] width 86 height 12
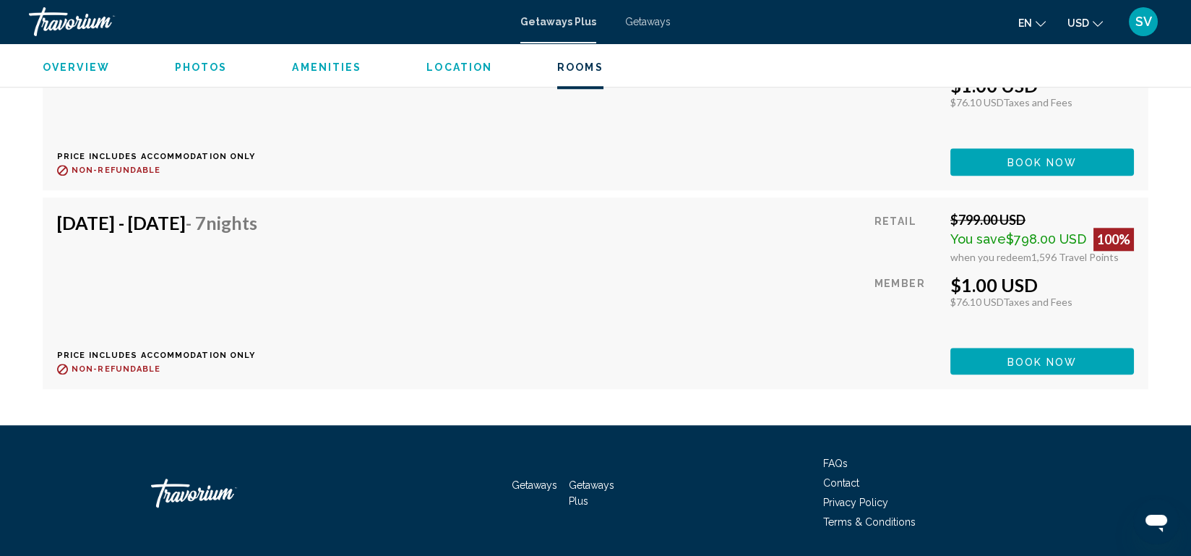
scroll to position [4950, 0]
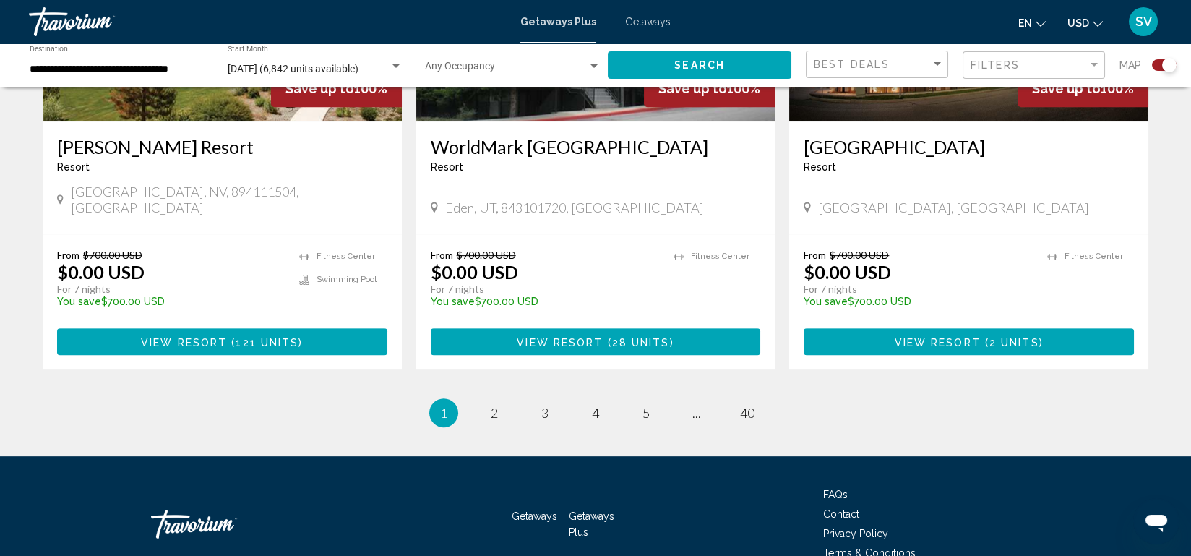
scroll to position [2247, 0]
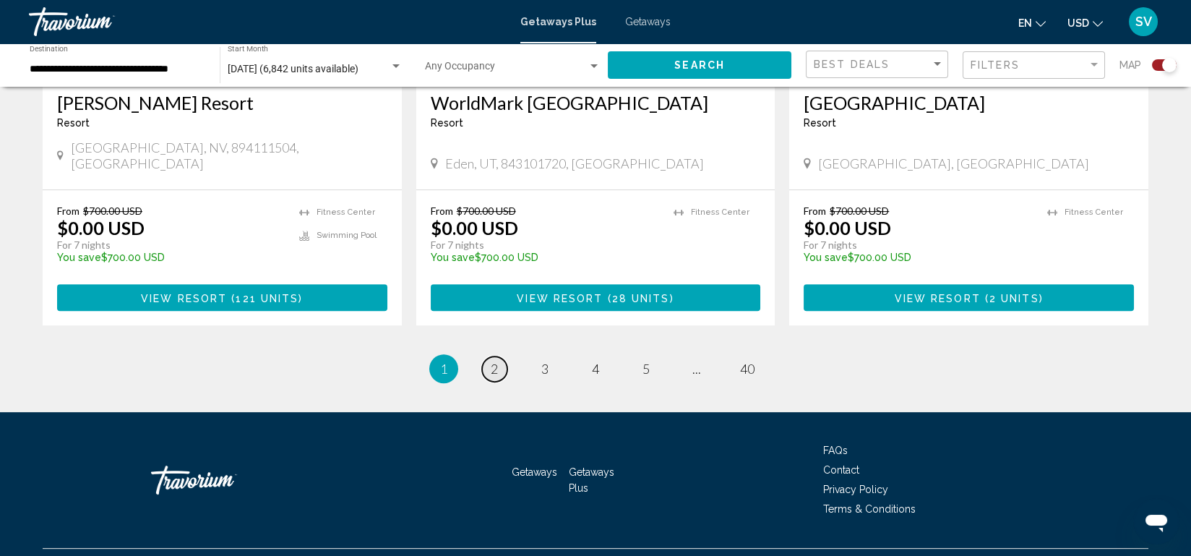
click at [494, 356] on link "page 2" at bounding box center [494, 368] width 25 height 25
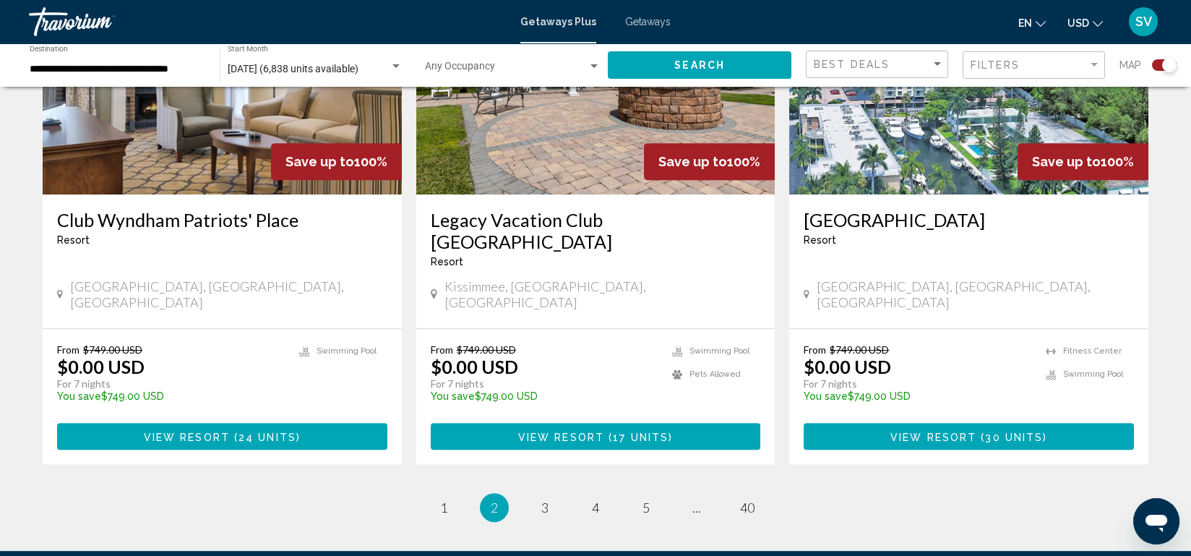
scroll to position [2227, 0]
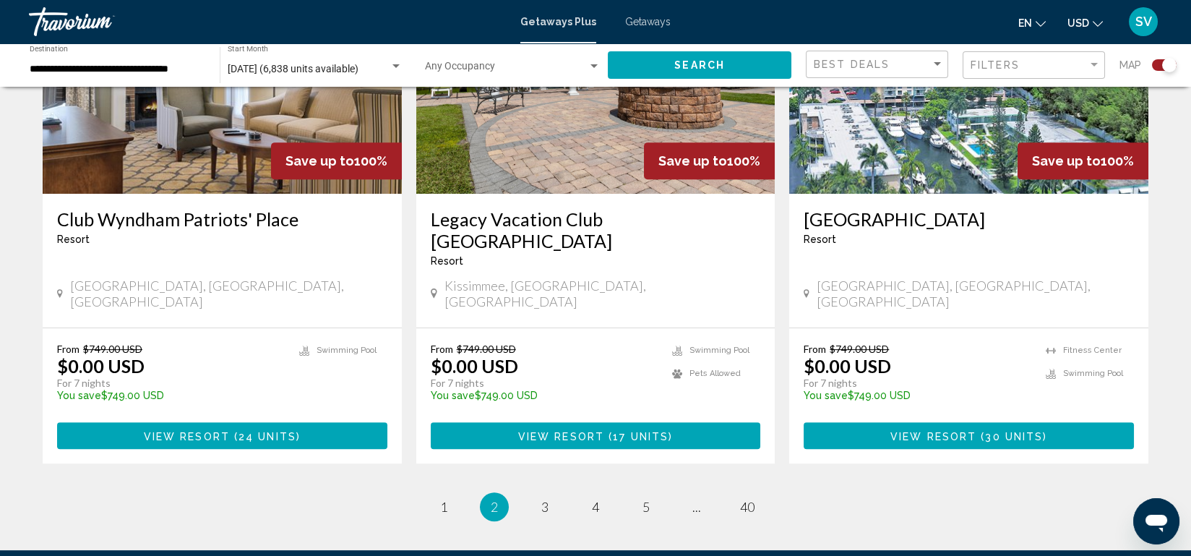
click at [950, 430] on span "View Resort" at bounding box center [933, 436] width 86 height 12
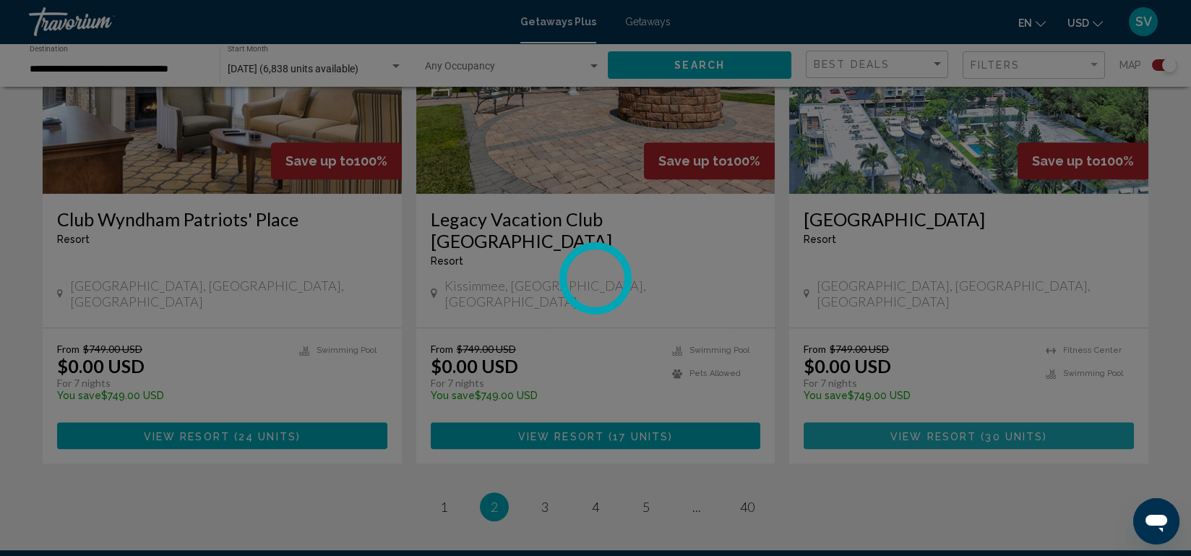
click at [950, 346] on div at bounding box center [595, 278] width 1191 height 556
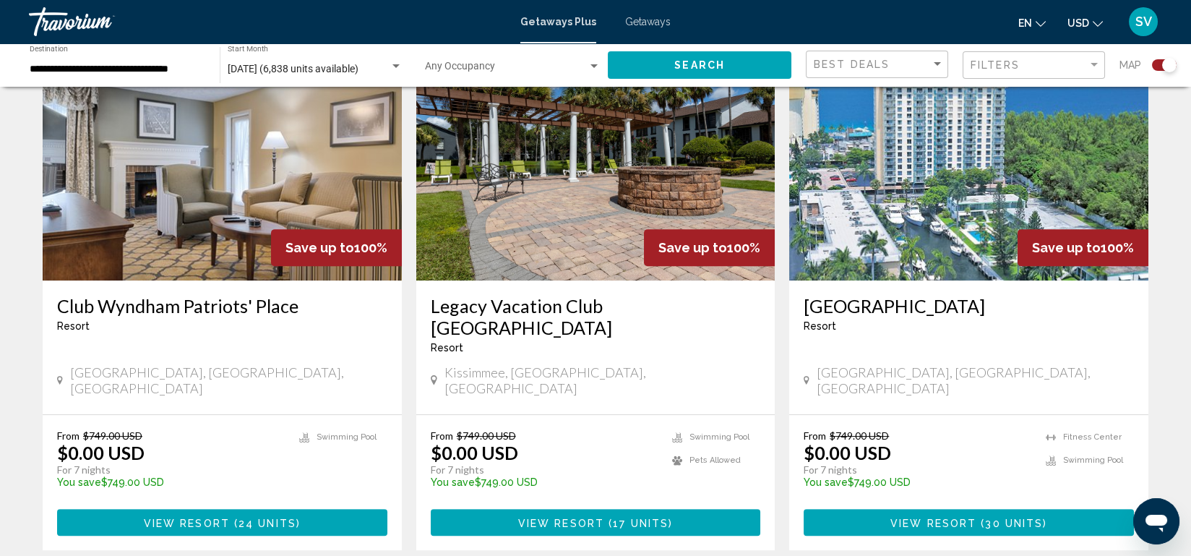
scroll to position [2141, 0]
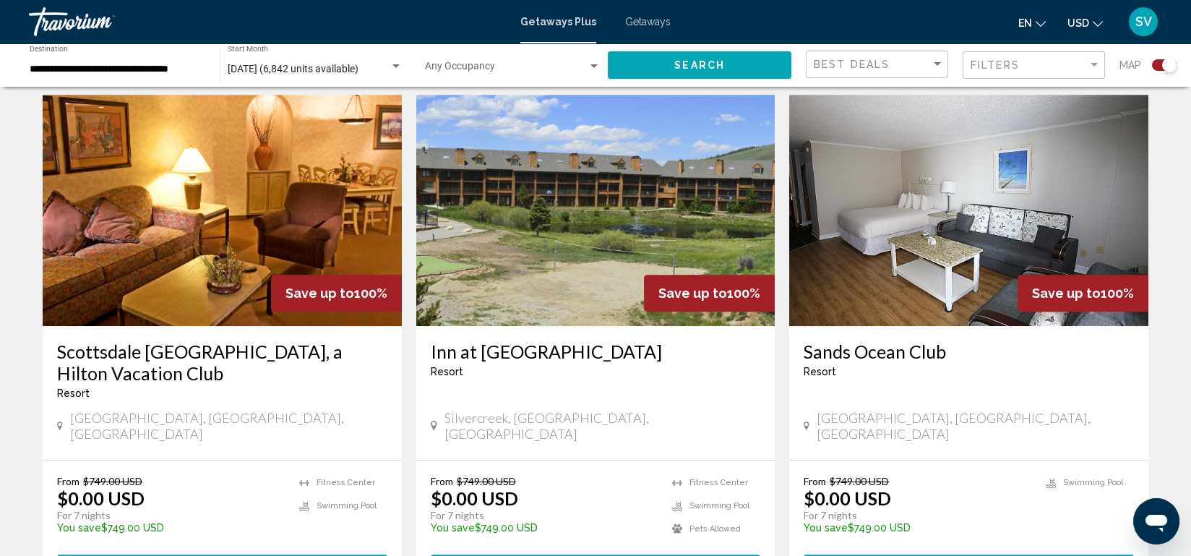
scroll to position [2096, 0]
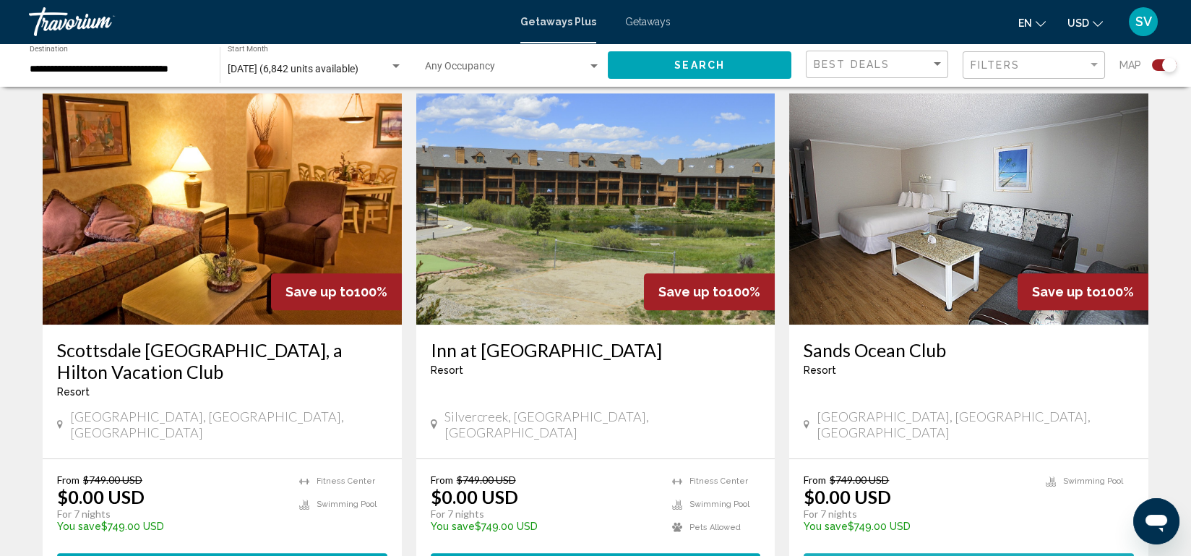
click at [986, 555] on span "( 4 units )" at bounding box center [1012, 567] width 64 height 12
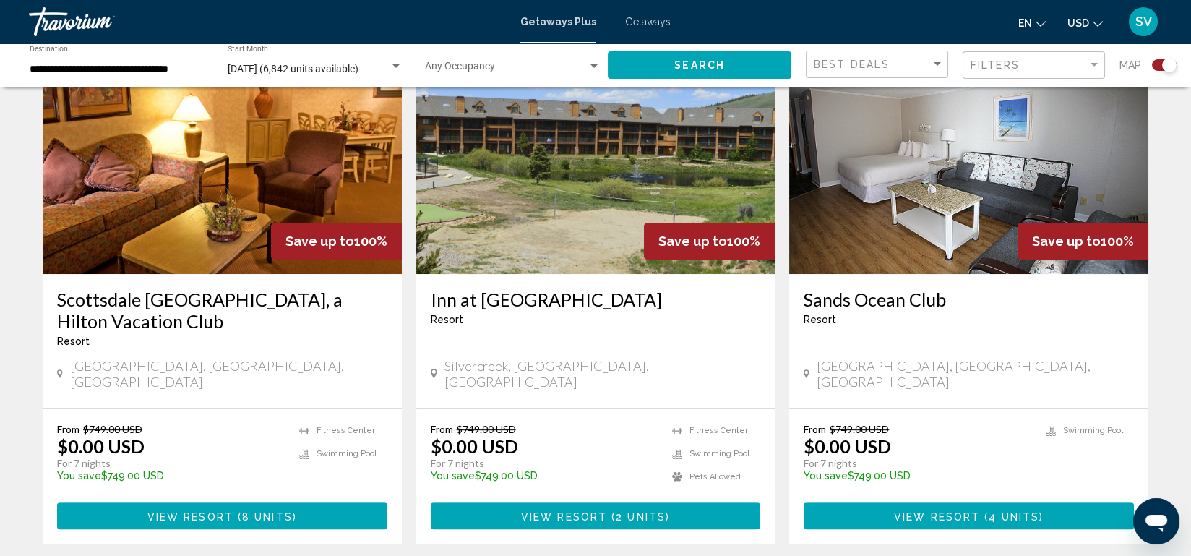
scroll to position [2290, 0]
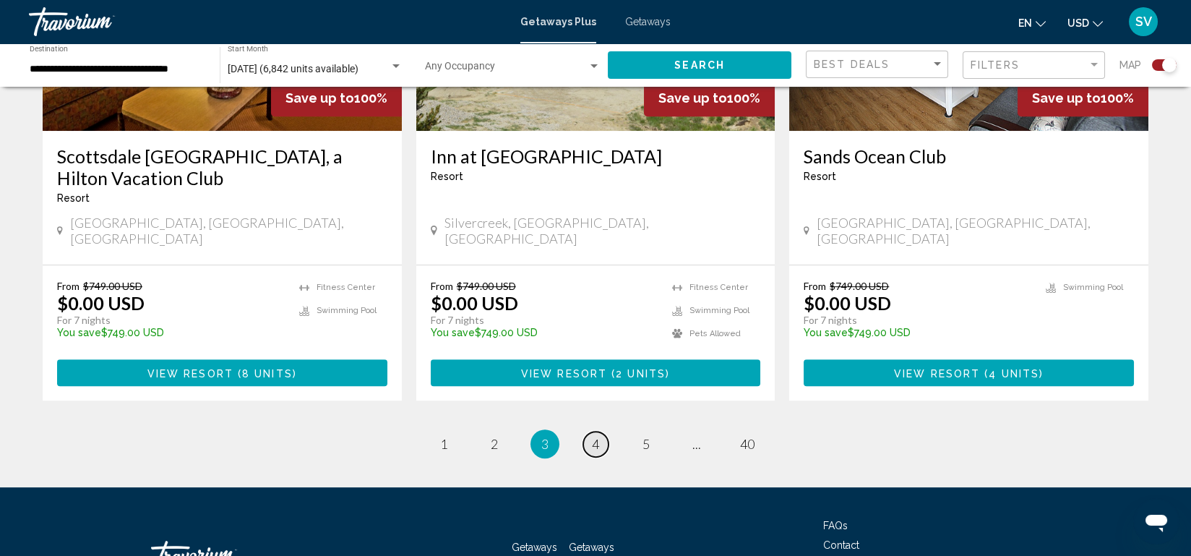
click at [595, 436] on span "4" at bounding box center [595, 444] width 7 height 16
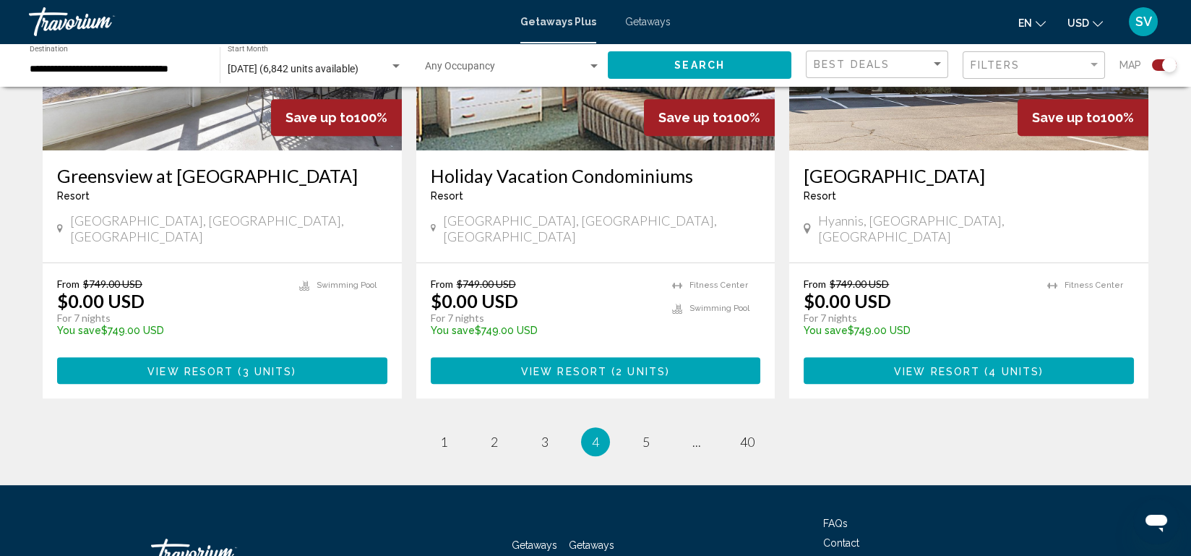
scroll to position [2250, 0]
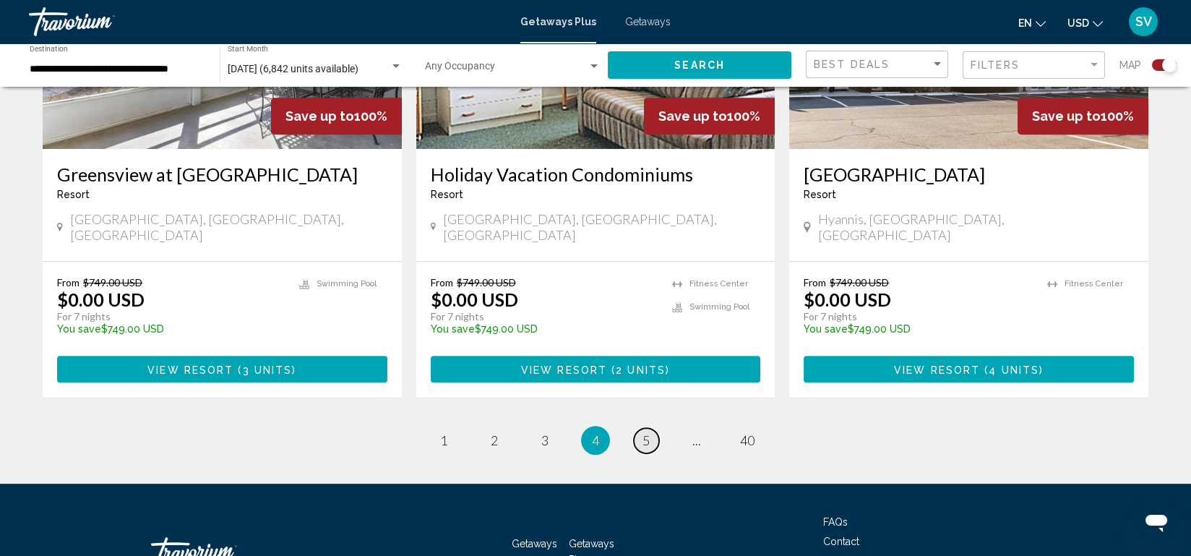
click at [642, 432] on span "5" at bounding box center [645, 440] width 7 height 16
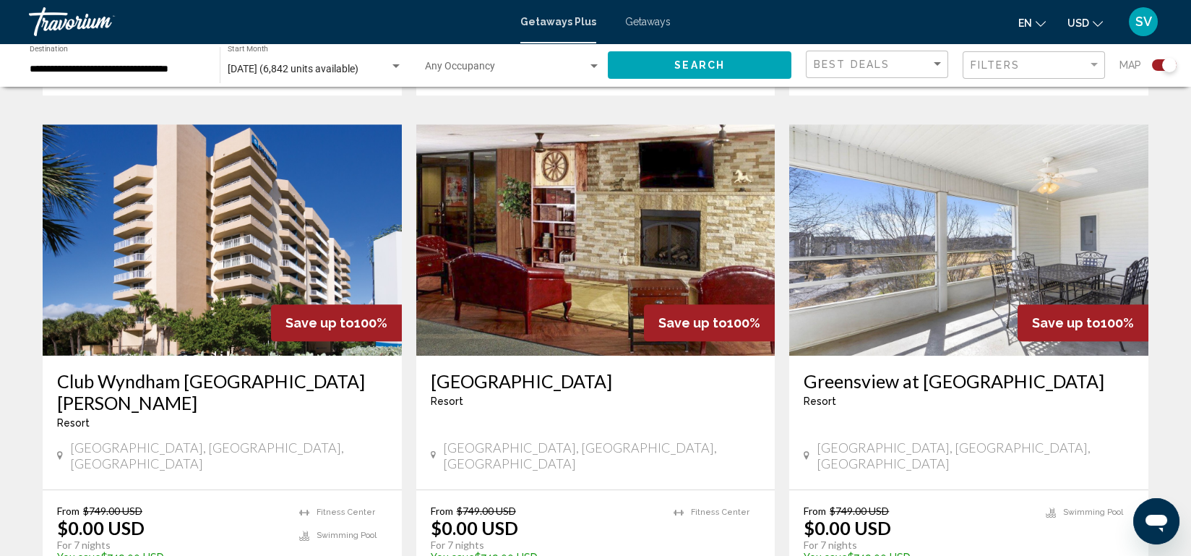
scroll to position [2290, 0]
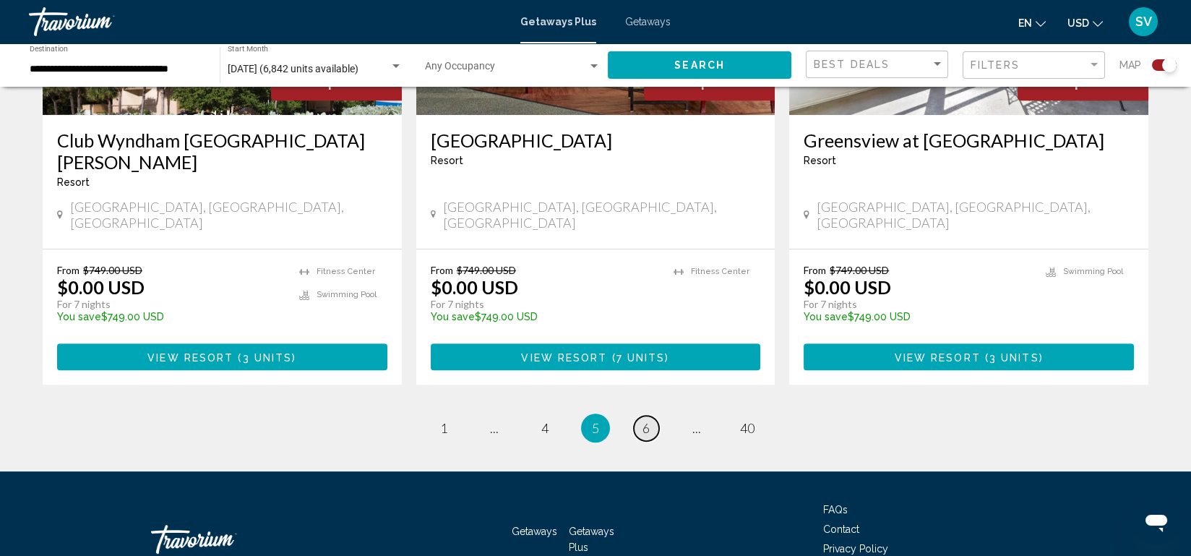
click at [648, 420] on span "6" at bounding box center [645, 428] width 7 height 16
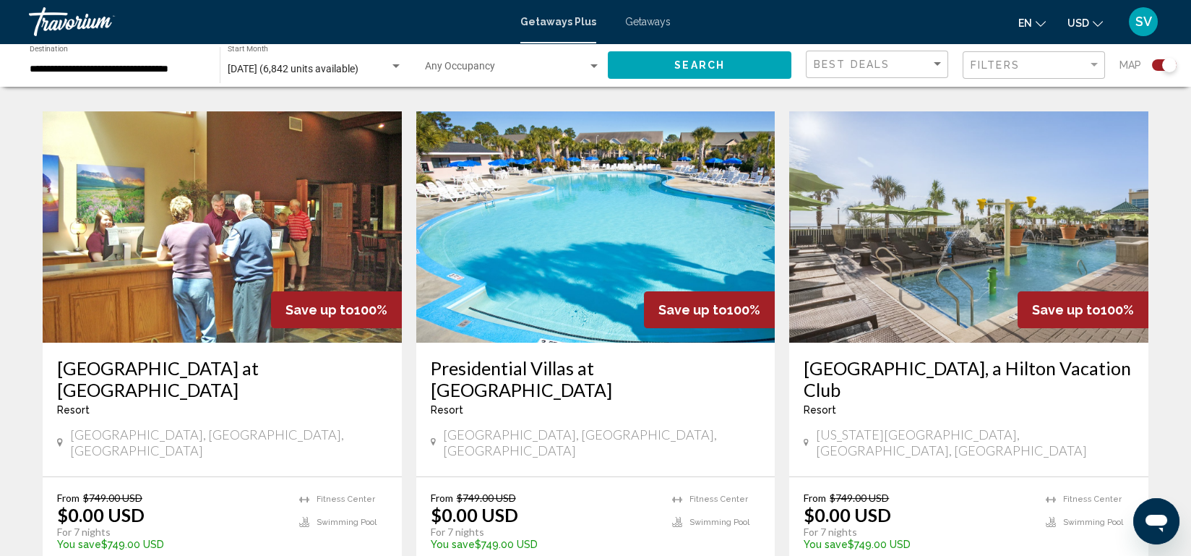
scroll to position [1555, 0]
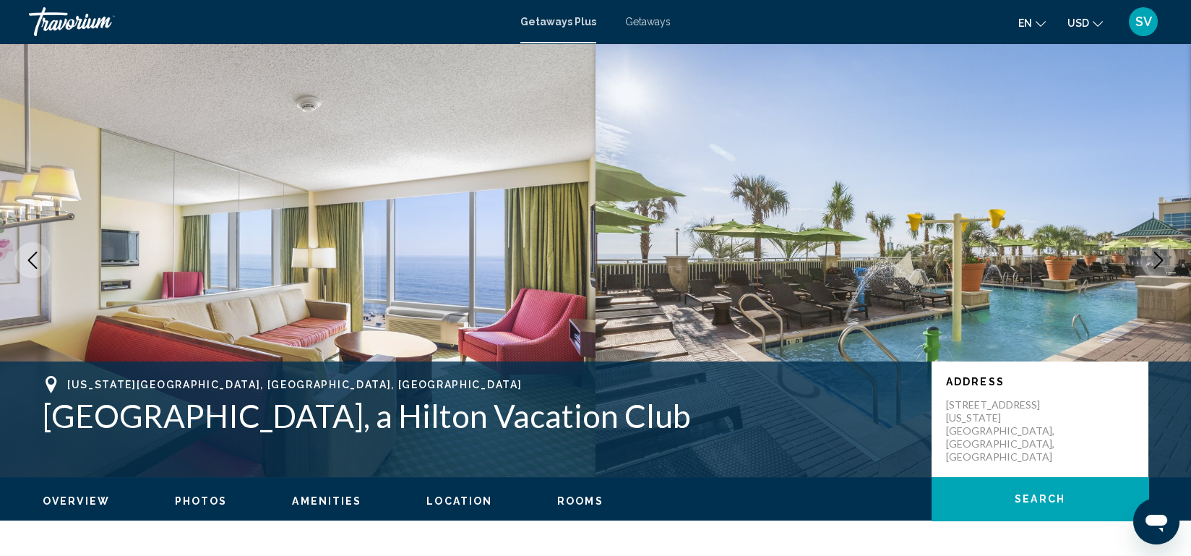
click at [946, 222] on img "Main content" at bounding box center [892, 260] width 595 height 434
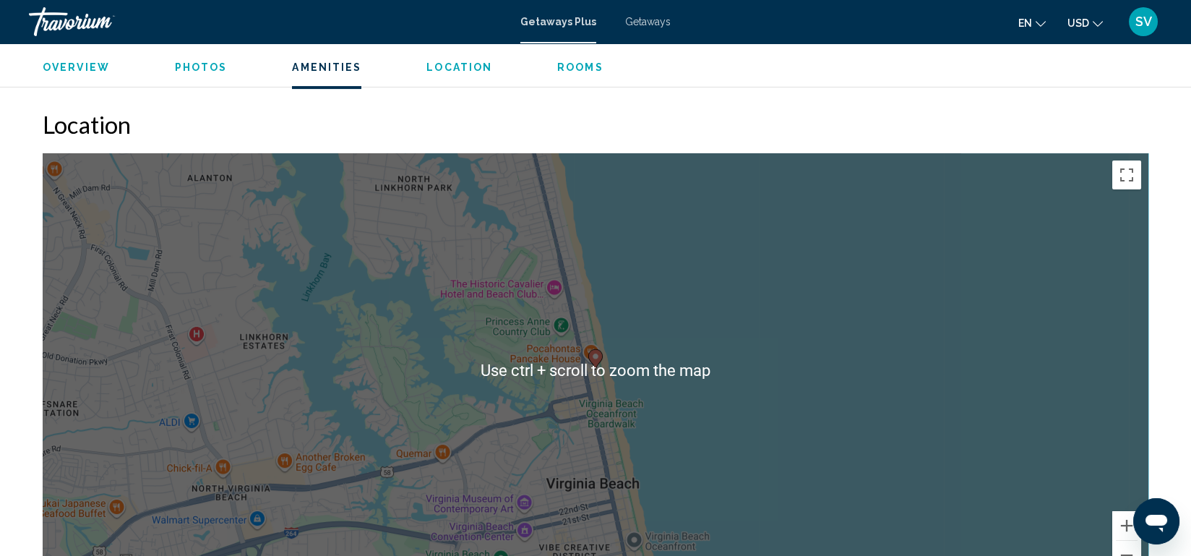
scroll to position [1405, 0]
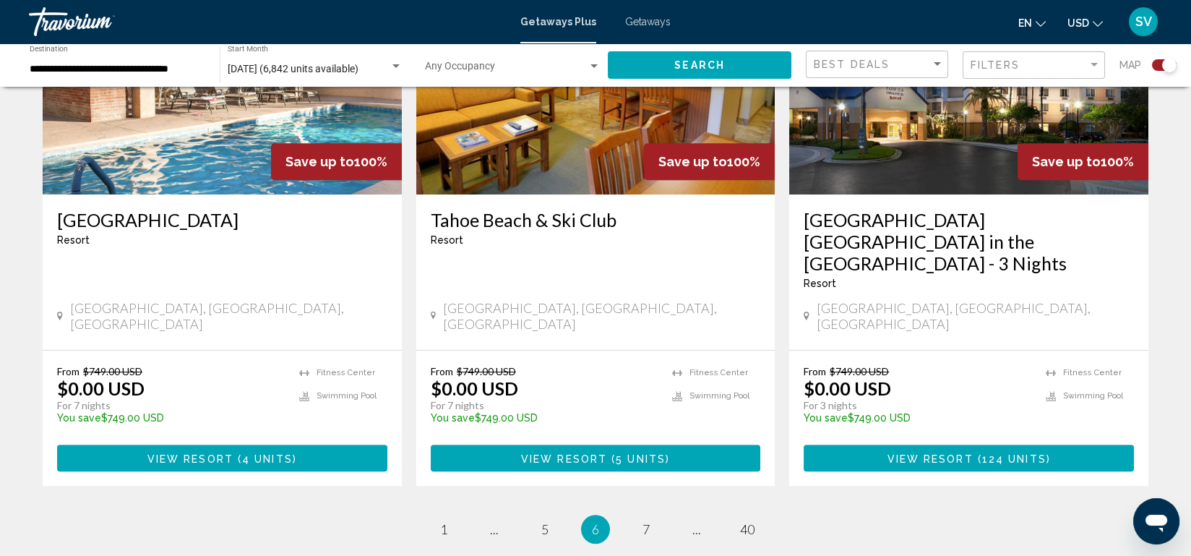
scroll to position [2266, 0]
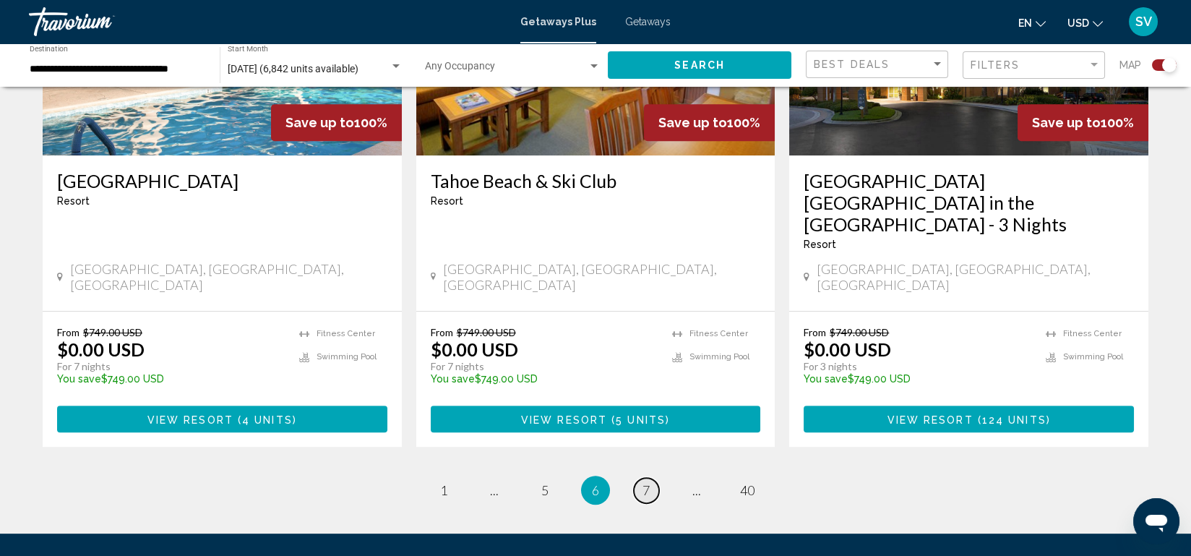
click at [645, 478] on link "page 7" at bounding box center [646, 490] width 25 height 25
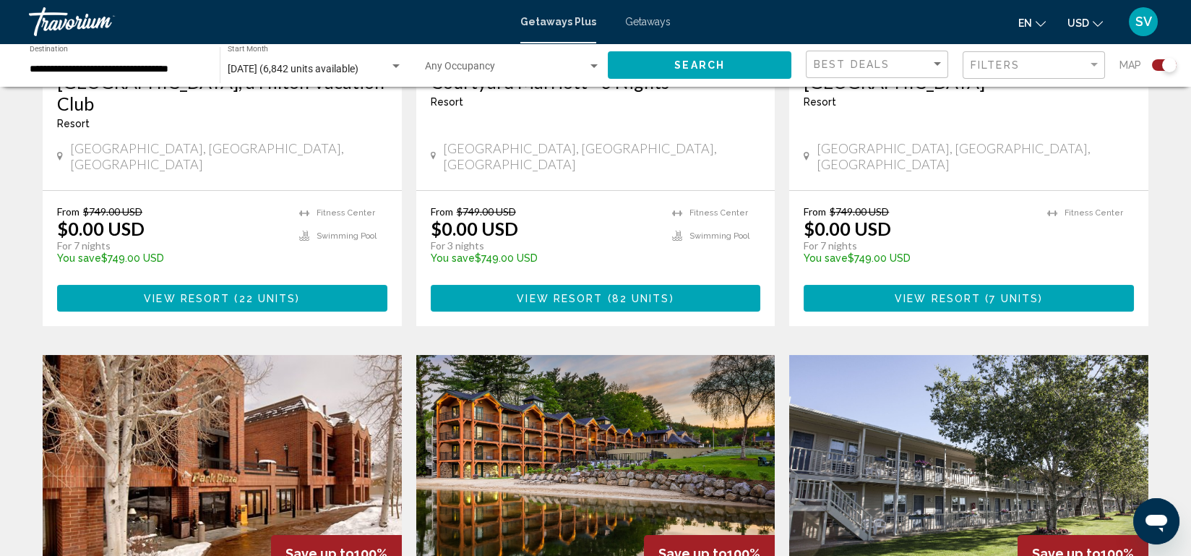
click at [575, 400] on img "Main content" at bounding box center [595, 470] width 359 height 231
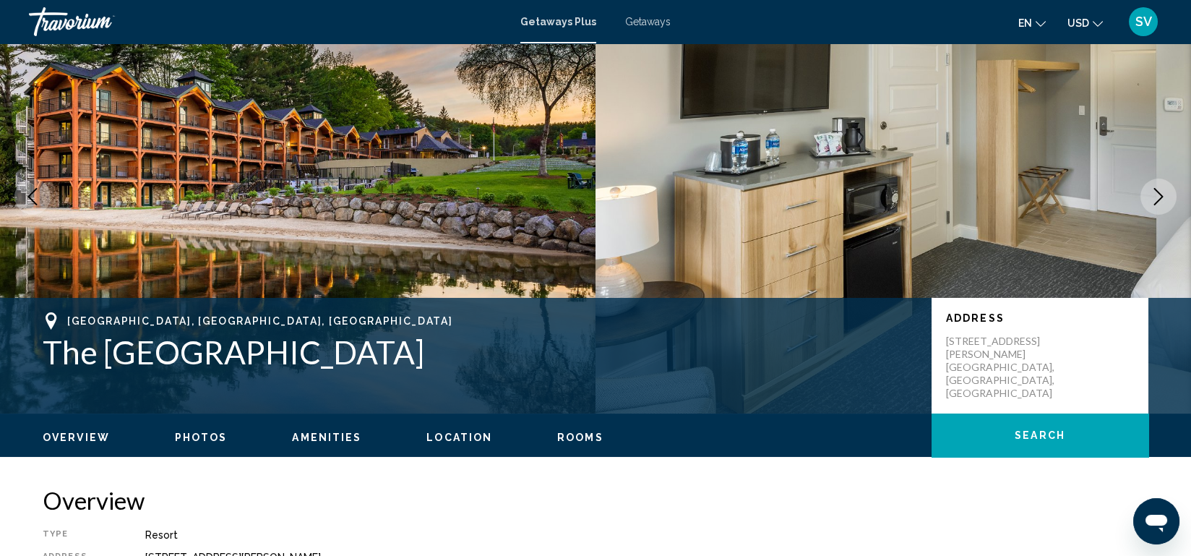
scroll to position [89, 0]
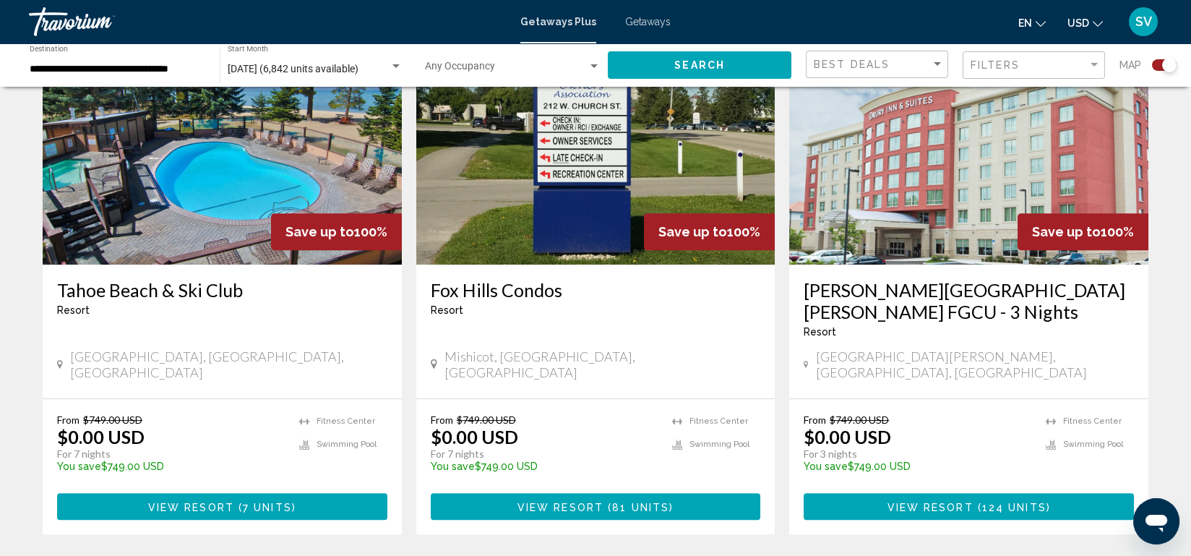
scroll to position [2134, 0]
drag, startPoint x: 653, startPoint y: 500, endPoint x: 602, endPoint y: 497, distance: 51.4
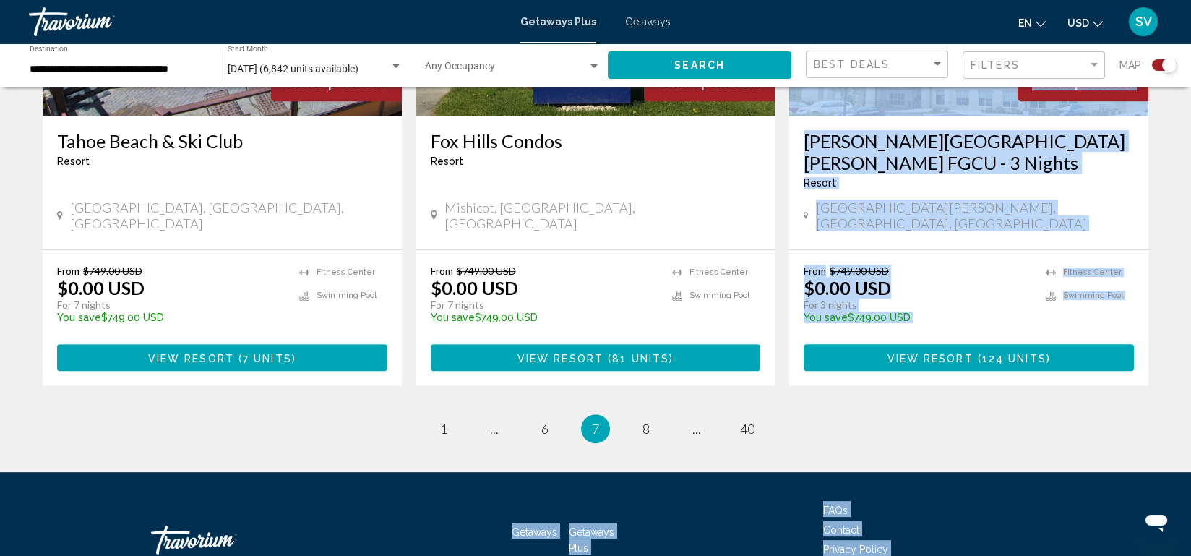
scroll to position [2312, 0]
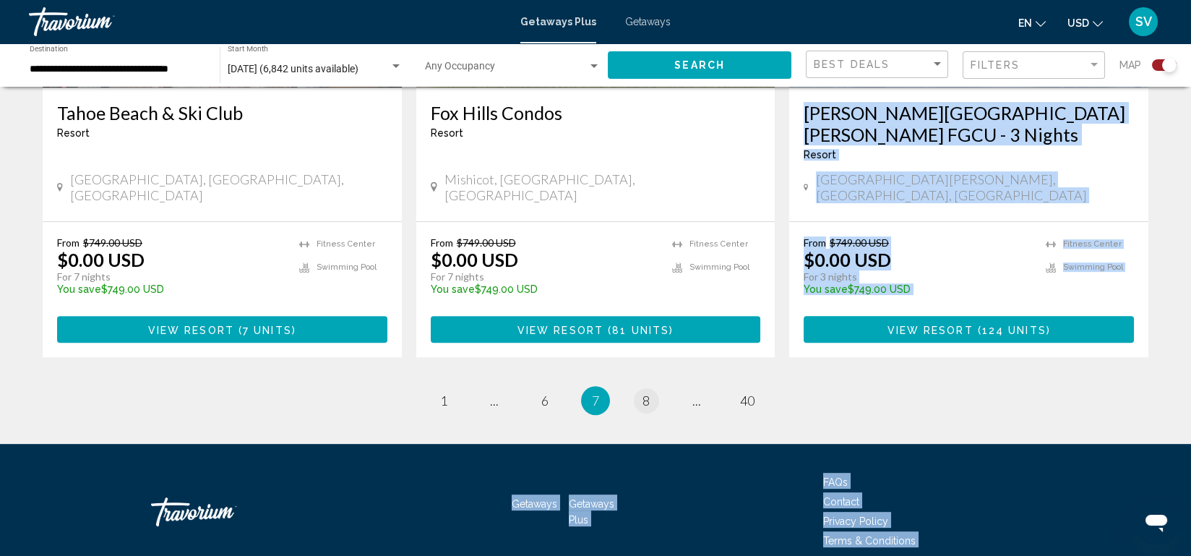
click at [644, 392] on span "8" at bounding box center [645, 400] width 7 height 16
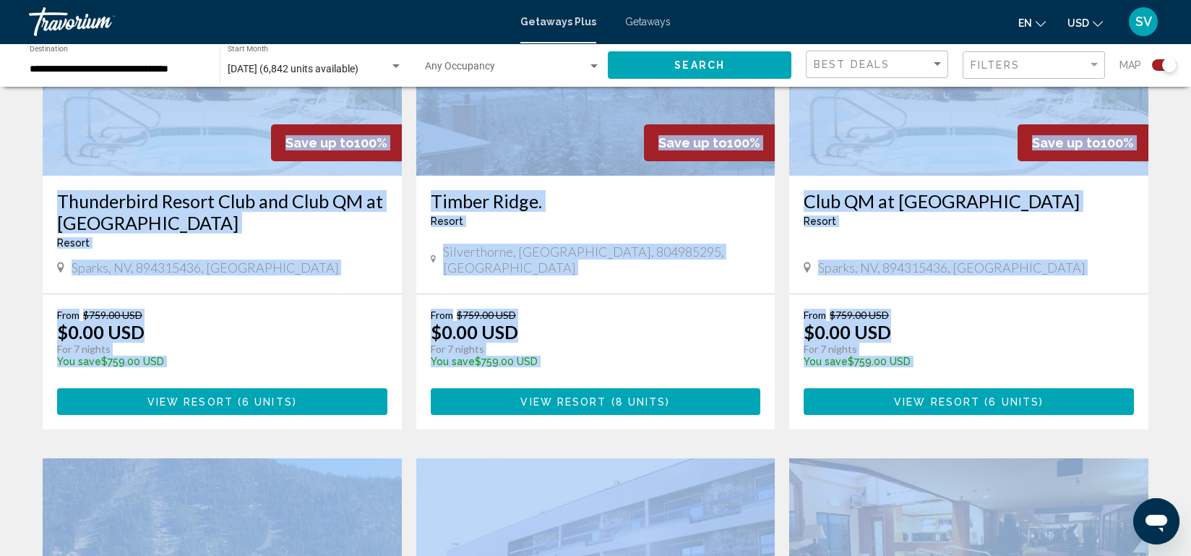
scroll to position [663, 0]
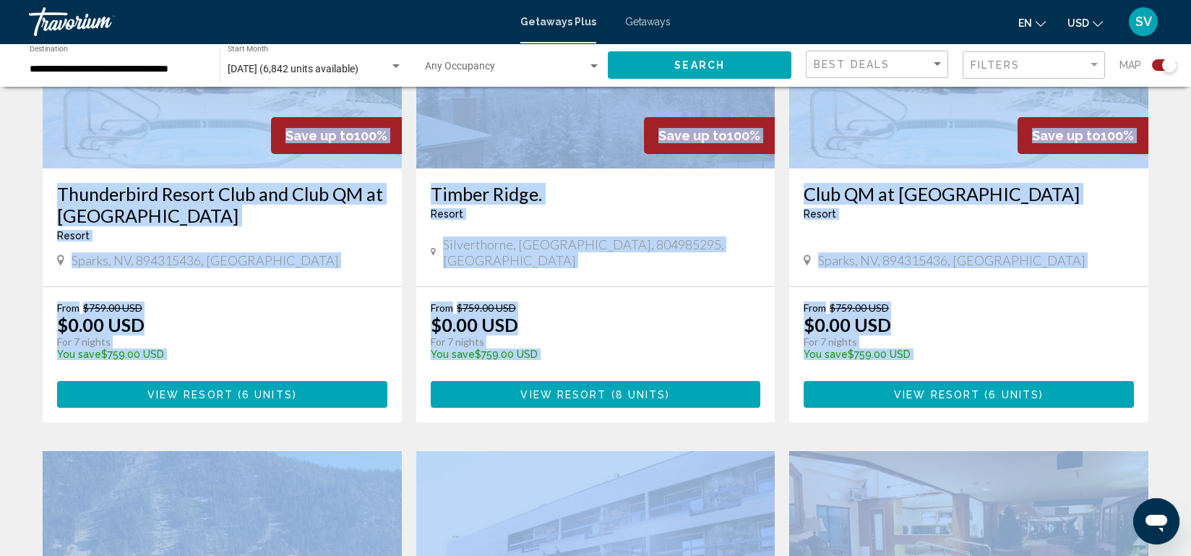
click at [644, 336] on p "For 7 nights" at bounding box center [589, 341] width 316 height 13
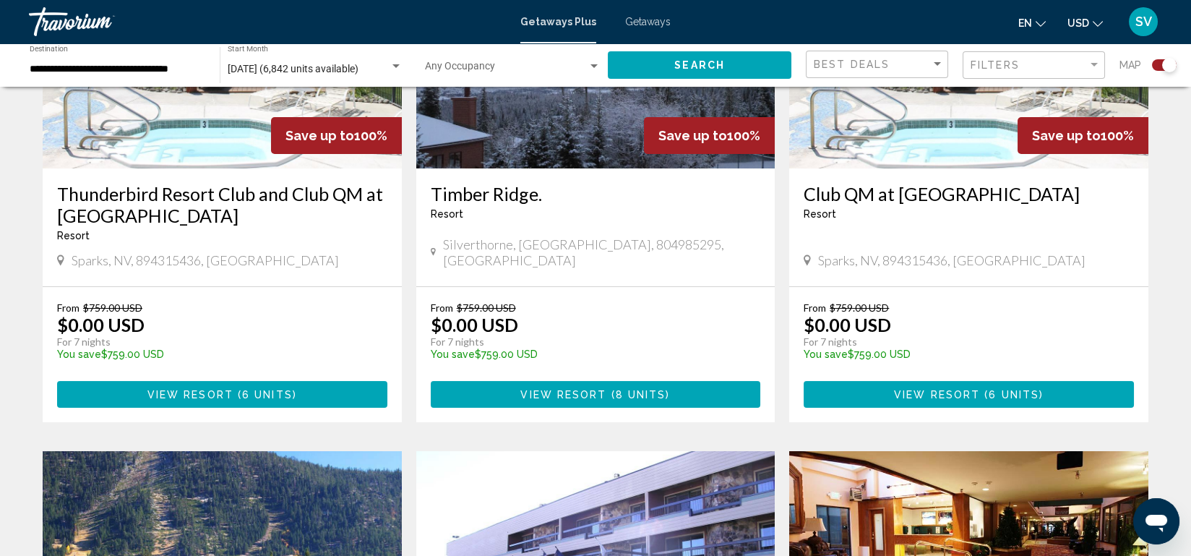
click at [644, 336] on p "For 7 nights" at bounding box center [589, 341] width 316 height 13
click at [644, 342] on p "For 7 nights" at bounding box center [589, 341] width 316 height 13
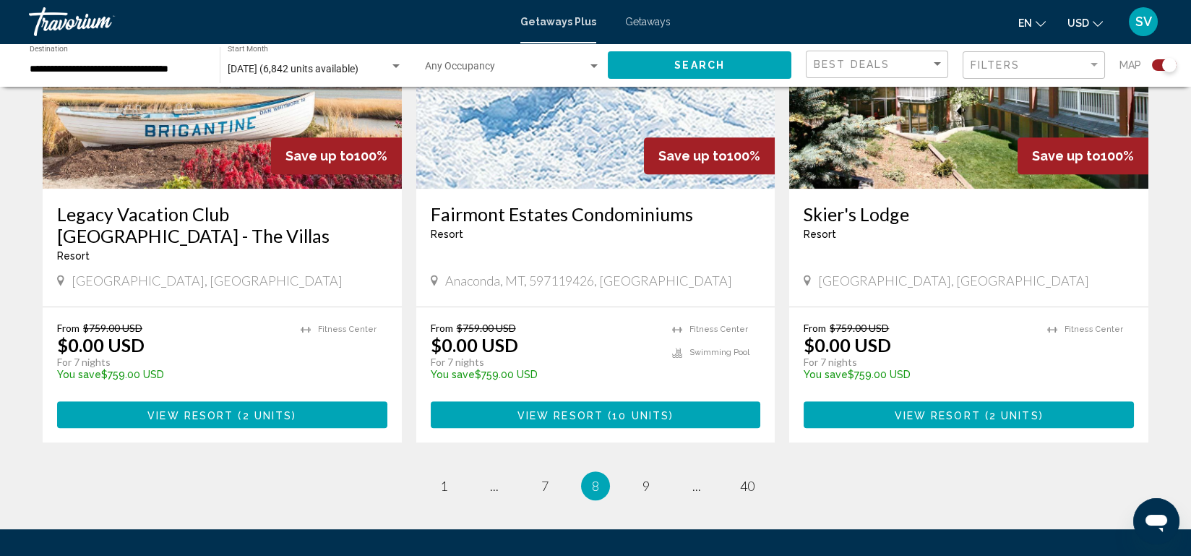
scroll to position [2180, 0]
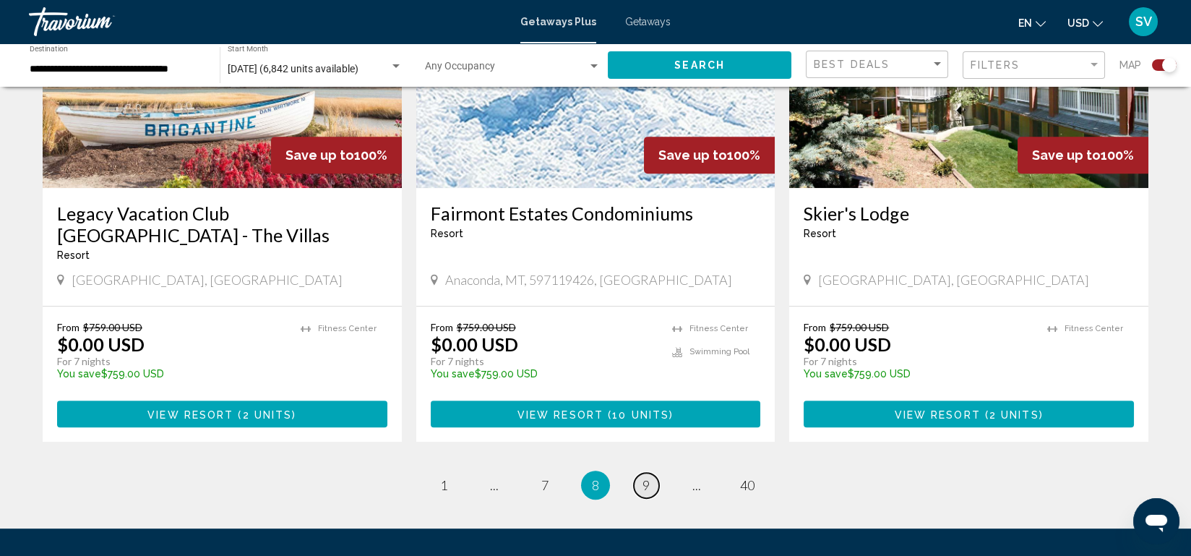
click at [642, 477] on span "9" at bounding box center [645, 485] width 7 height 16
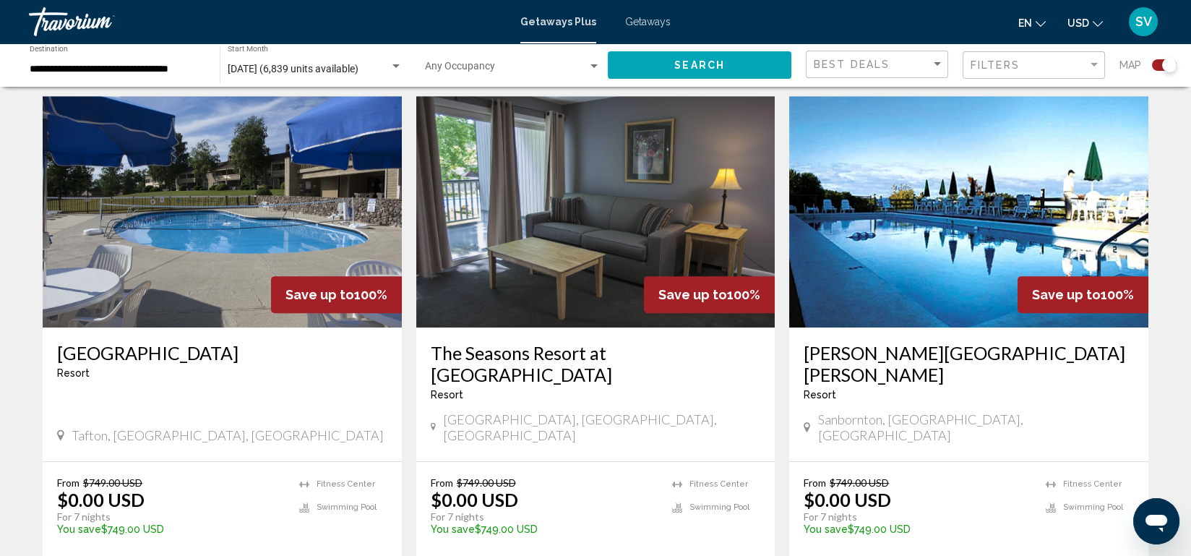
scroll to position [2247, 0]
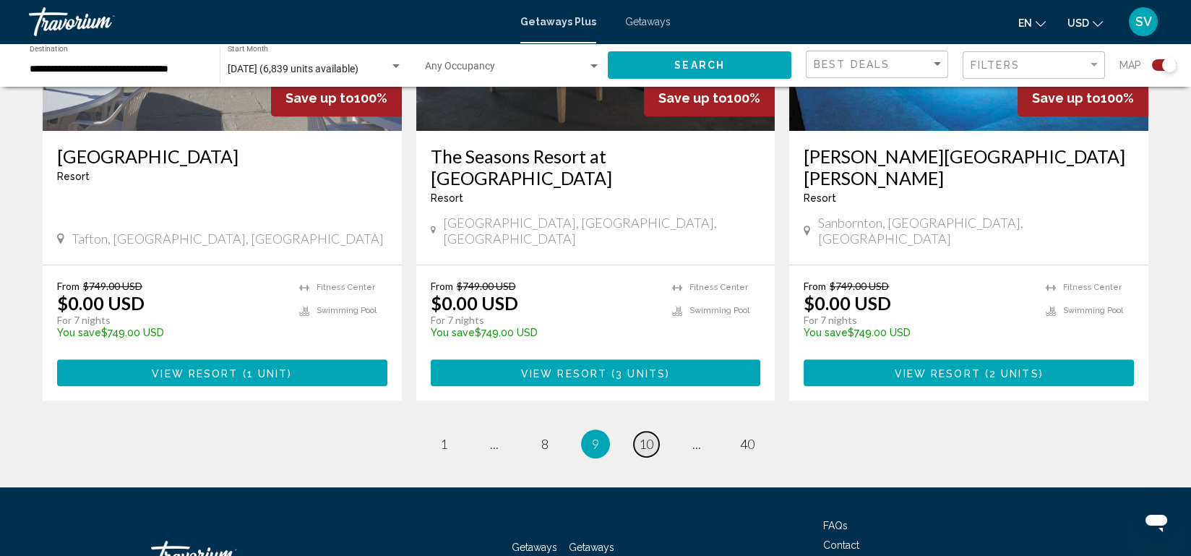
click at [645, 436] on span "10" at bounding box center [646, 444] width 14 height 16
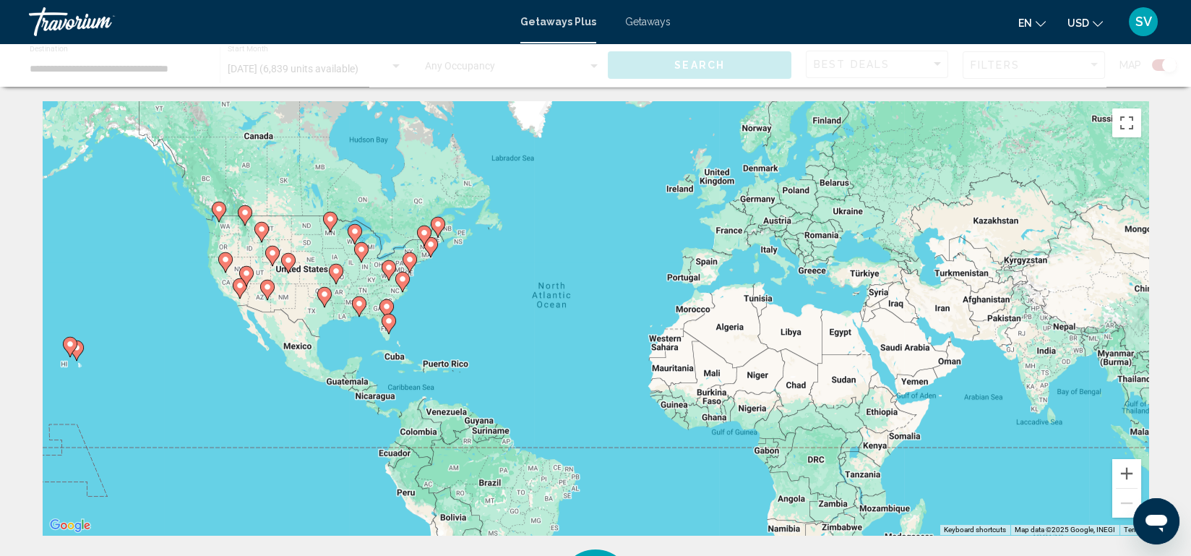
click at [645, 335] on div "To activate drag with keyboard, press Alt + Enter. Once in keyboard drag state,…" at bounding box center [596, 318] width 1106 height 434
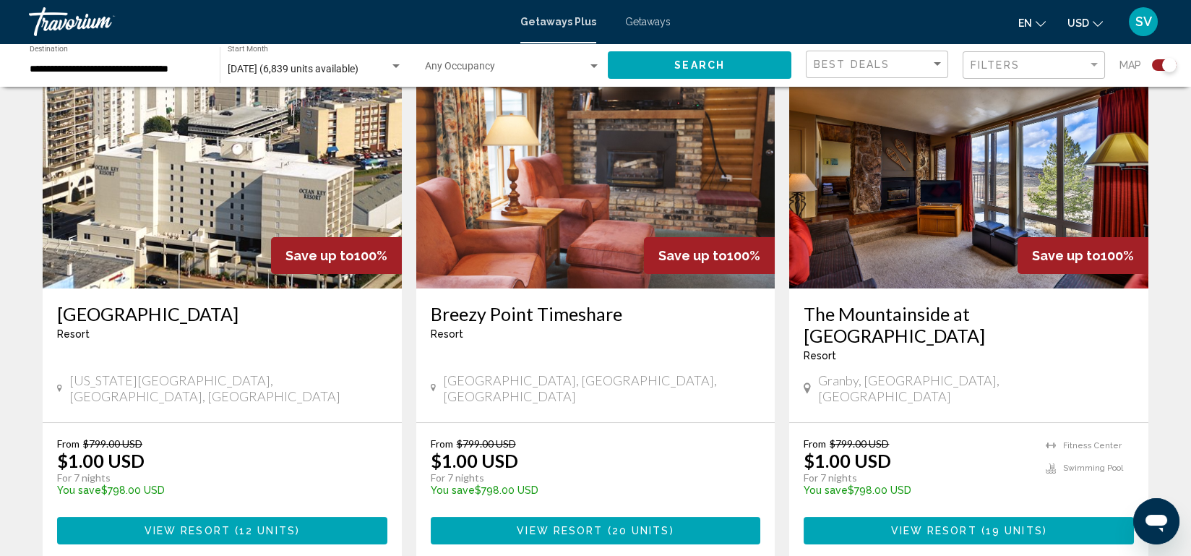
scroll to position [1059, 0]
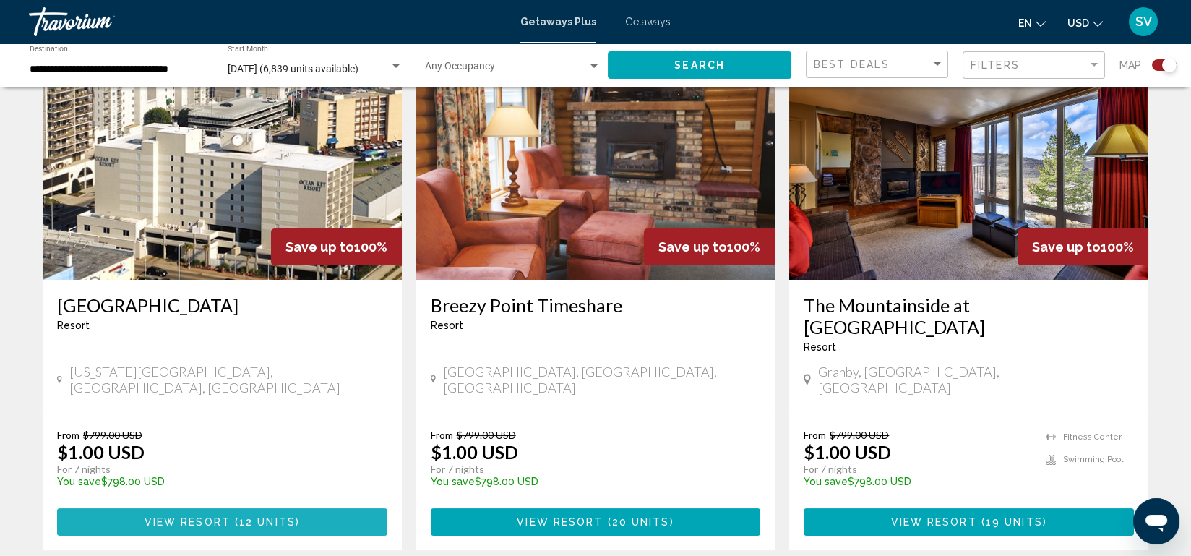
click at [314, 508] on button "View Resort ( 12 units )" at bounding box center [222, 521] width 330 height 27
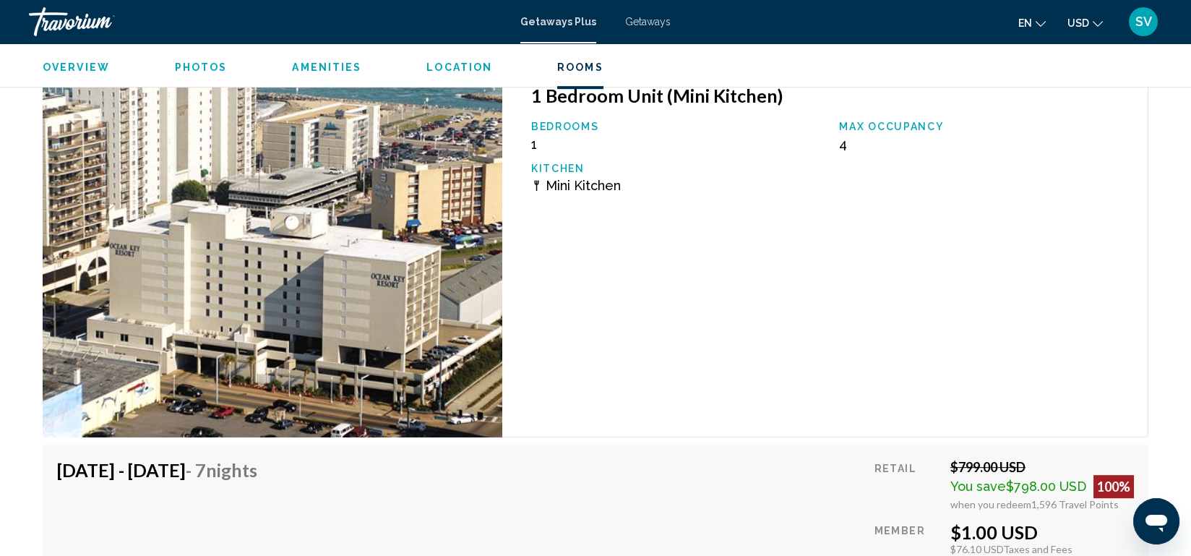
scroll to position [2485, 0]
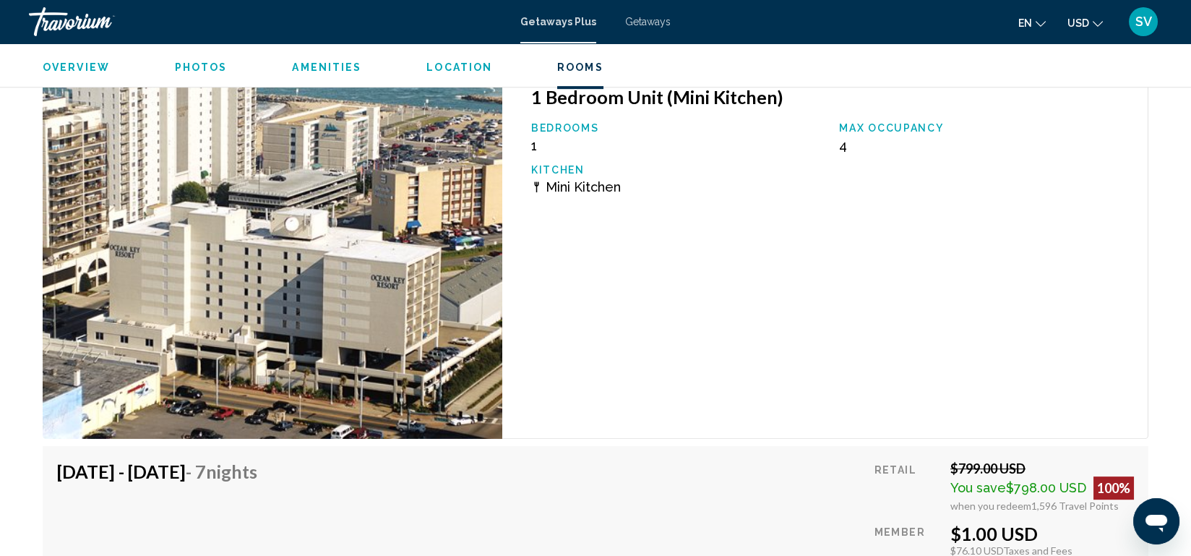
click at [199, 63] on span "Photos" at bounding box center [201, 67] width 53 height 12
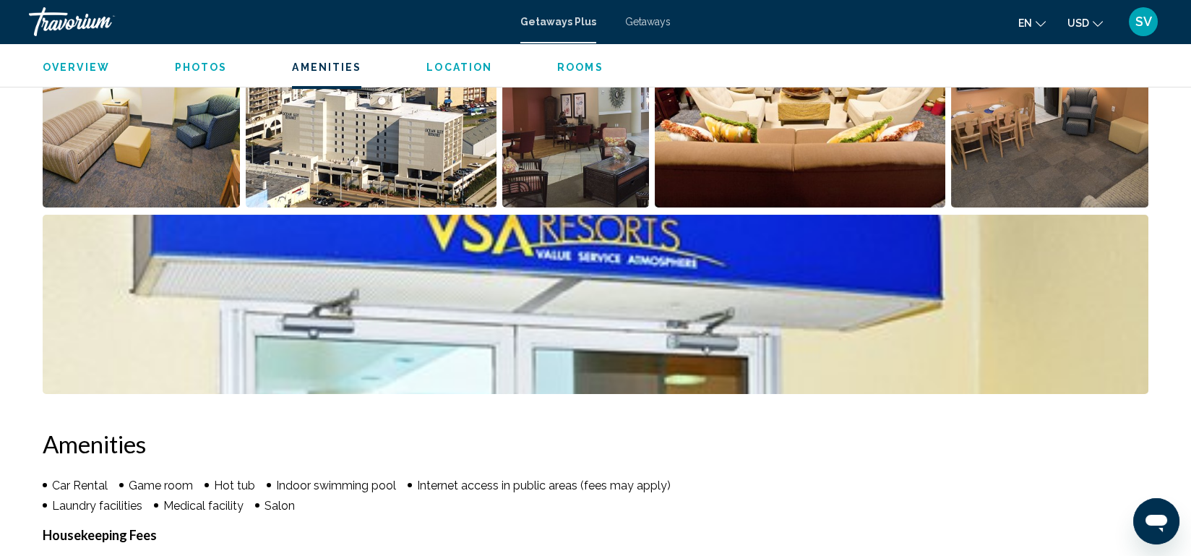
scroll to position [644, 0]
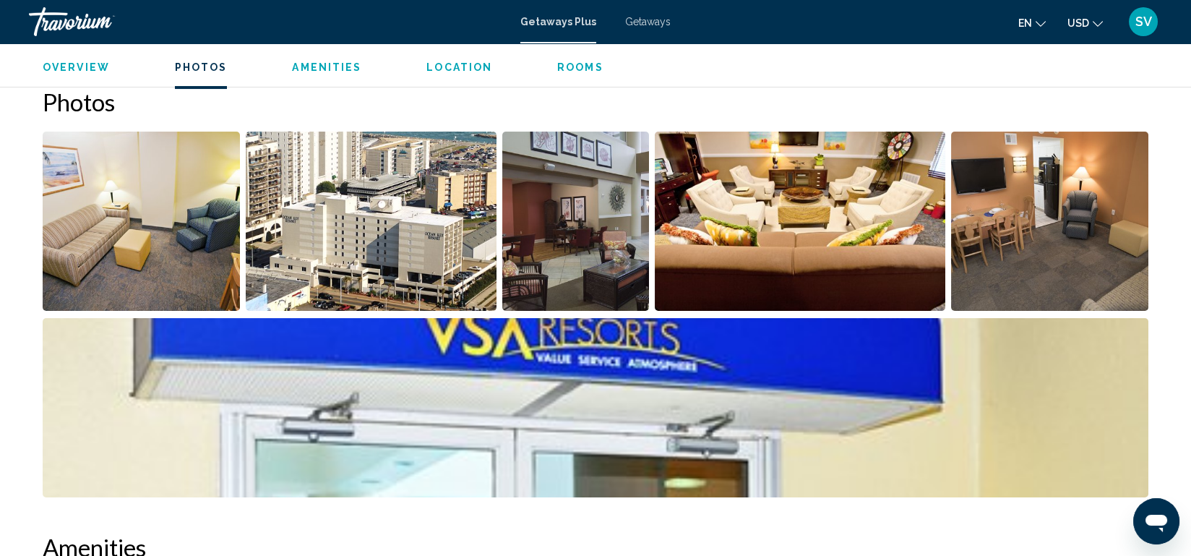
click at [1069, 249] on img "Open full-screen image slider" at bounding box center [1049, 221] width 197 height 179
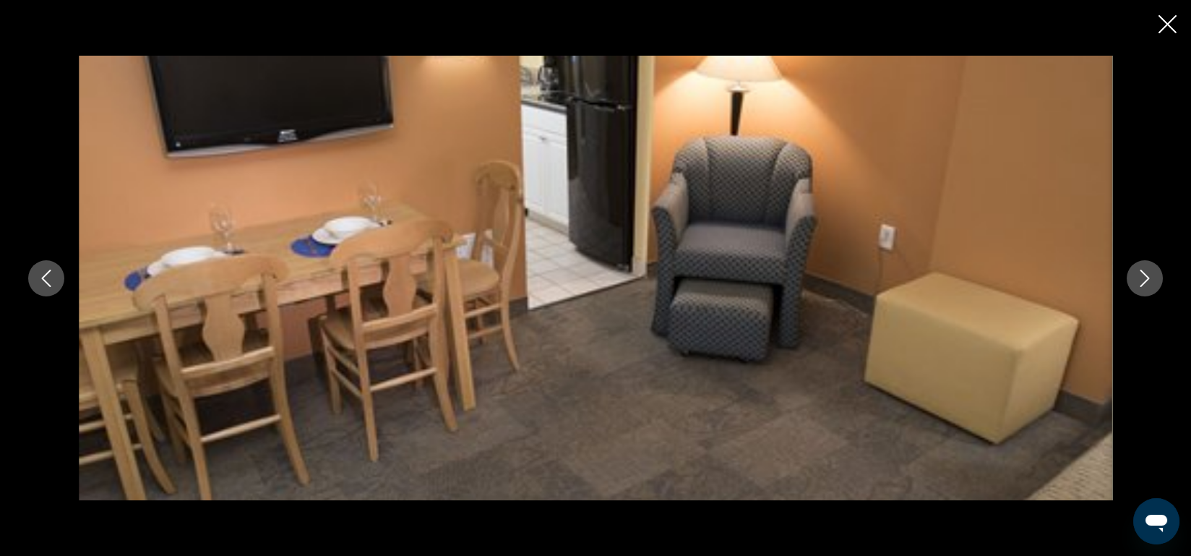
click at [47, 270] on icon "Previous image" at bounding box center [46, 278] width 17 height 17
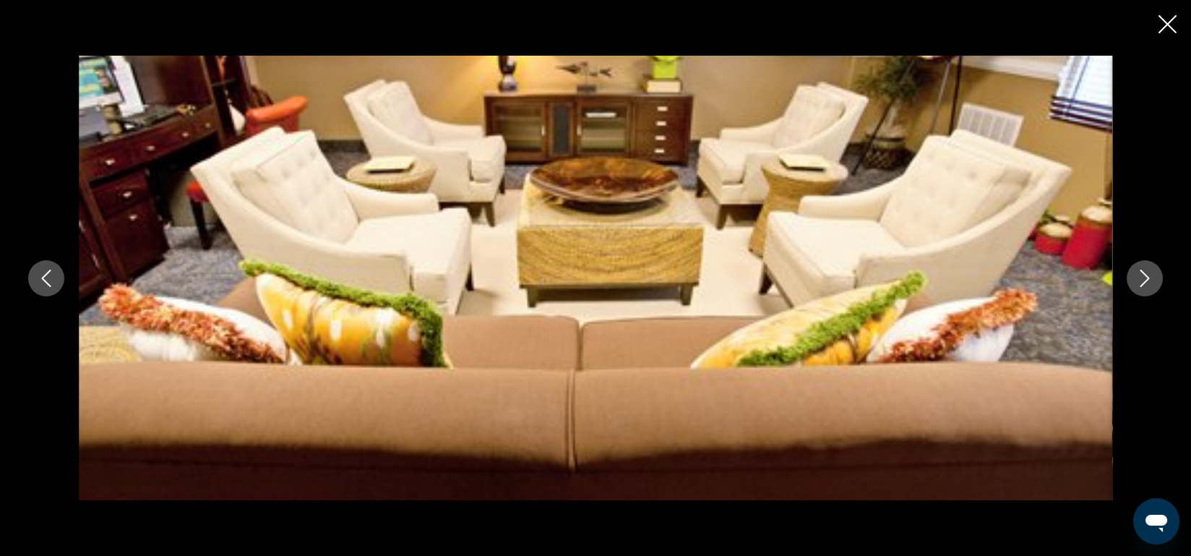
click at [48, 271] on icon "Previous image" at bounding box center [46, 278] width 9 height 17
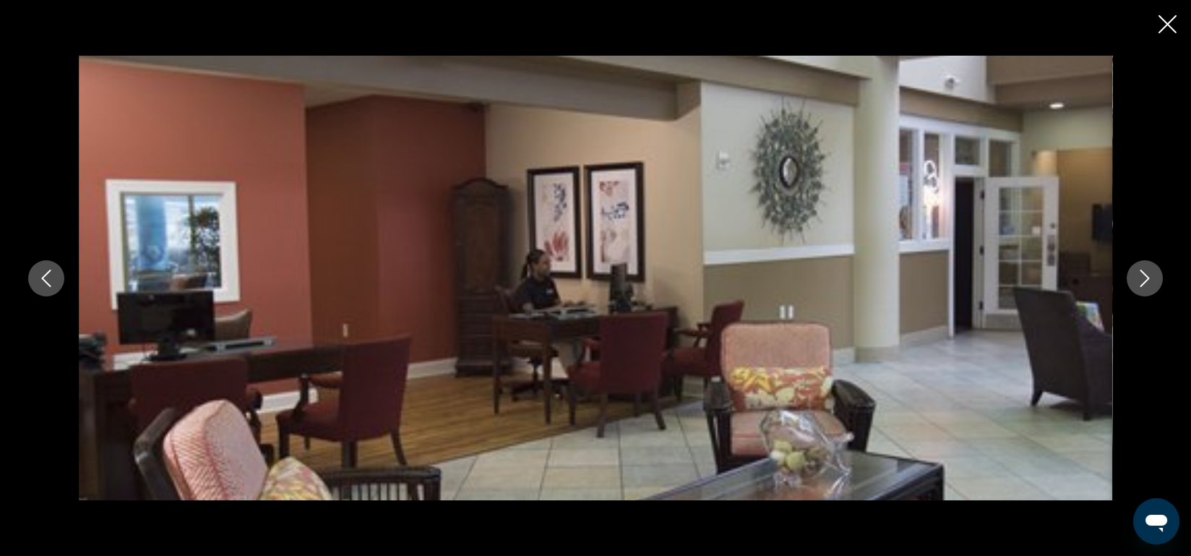
click at [48, 271] on icon "Previous image" at bounding box center [46, 278] width 9 height 17
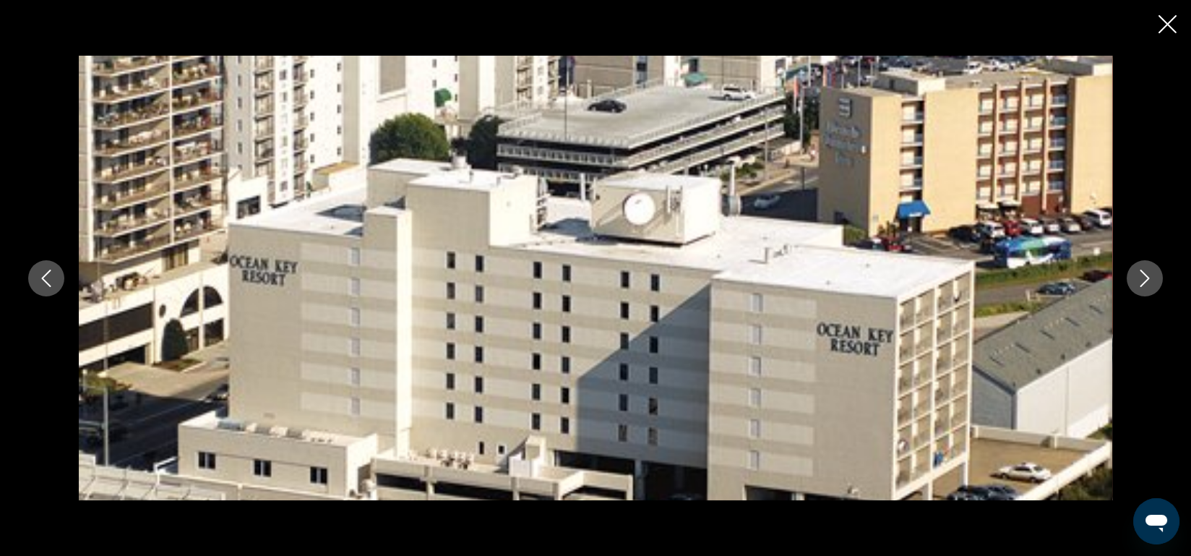
click at [48, 271] on icon "Previous image" at bounding box center [46, 278] width 9 height 17
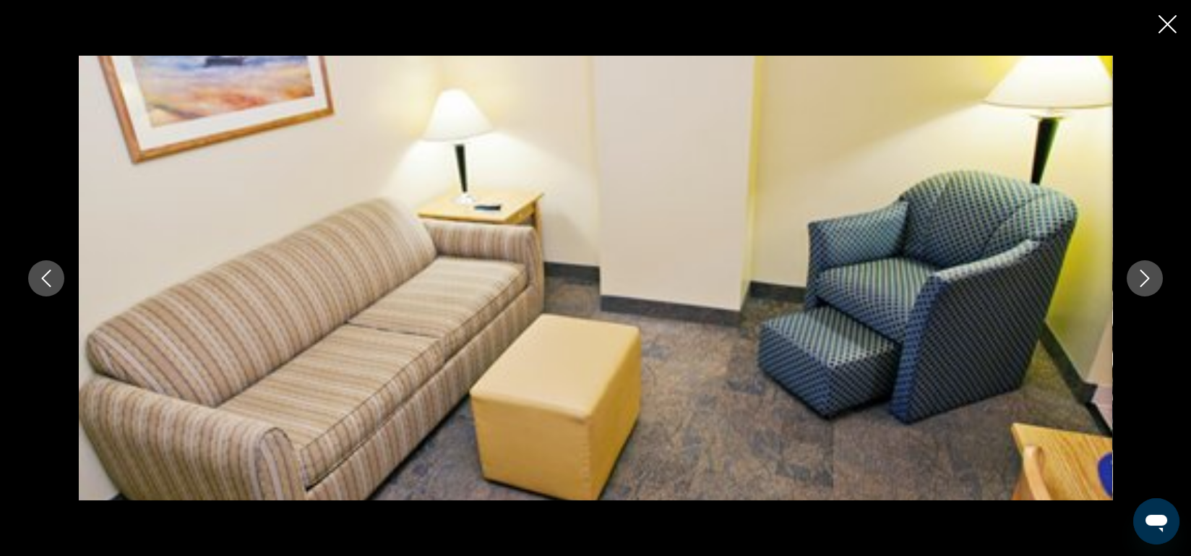
click at [48, 271] on icon "Previous image" at bounding box center [46, 278] width 9 height 17
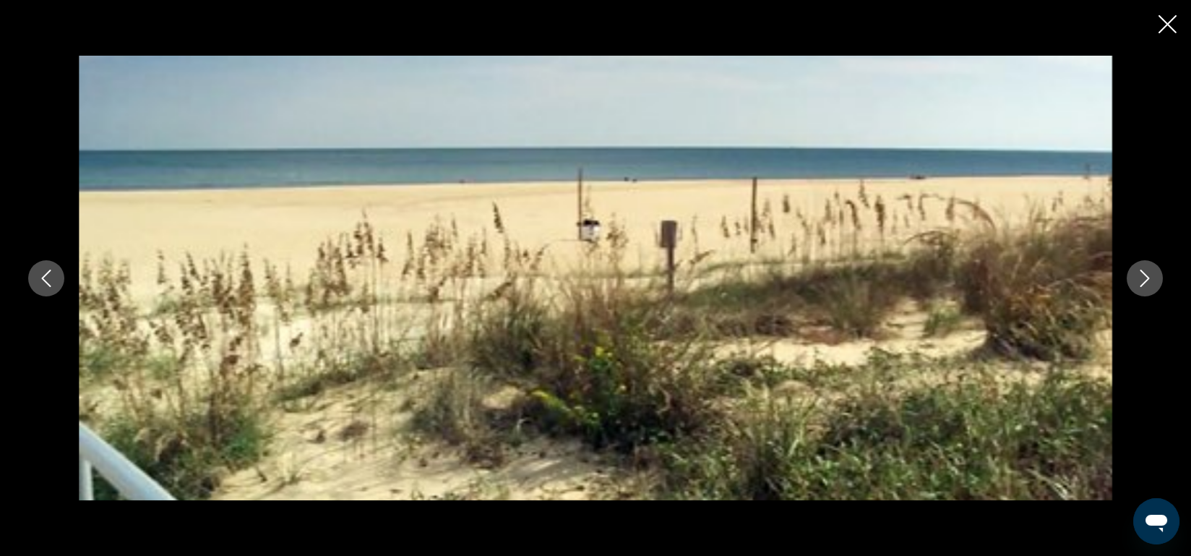
click at [48, 271] on icon "Previous image" at bounding box center [46, 278] width 9 height 17
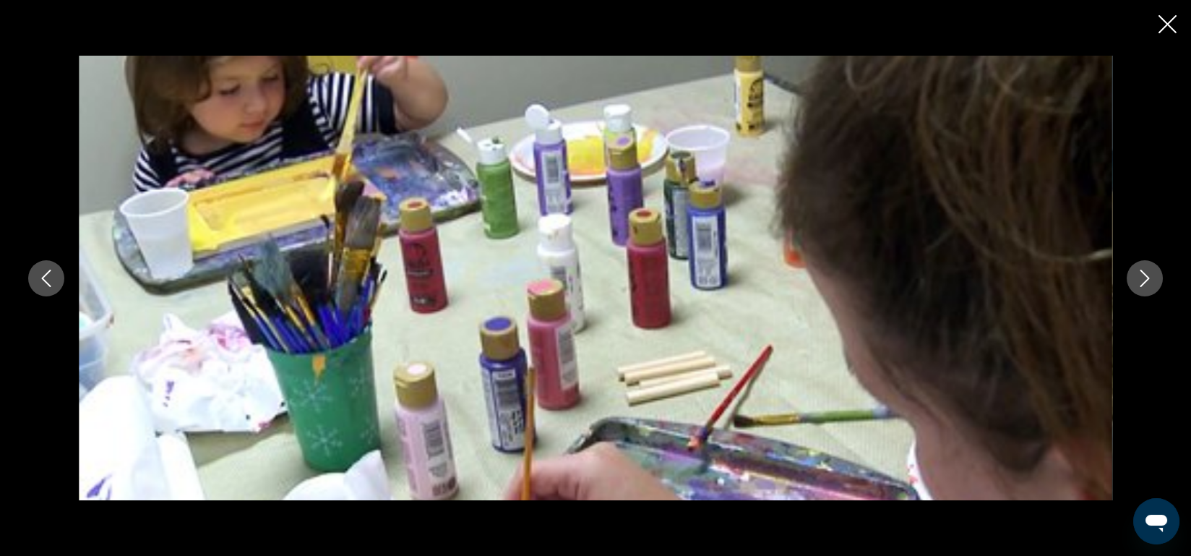
click at [48, 271] on icon "Previous image" at bounding box center [46, 278] width 9 height 17
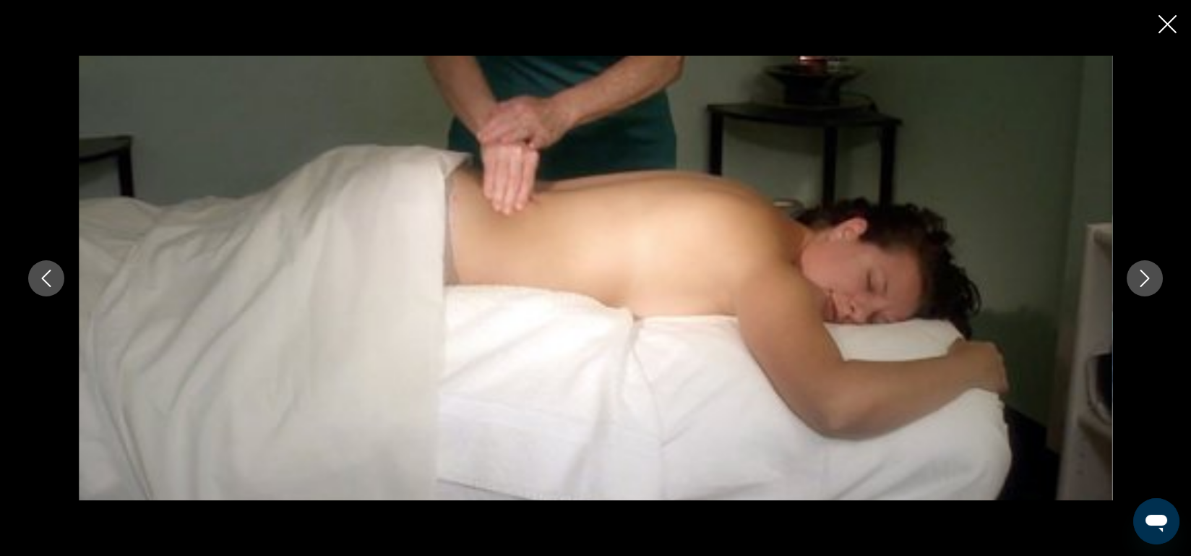
click at [48, 271] on icon "Previous image" at bounding box center [46, 278] width 9 height 17
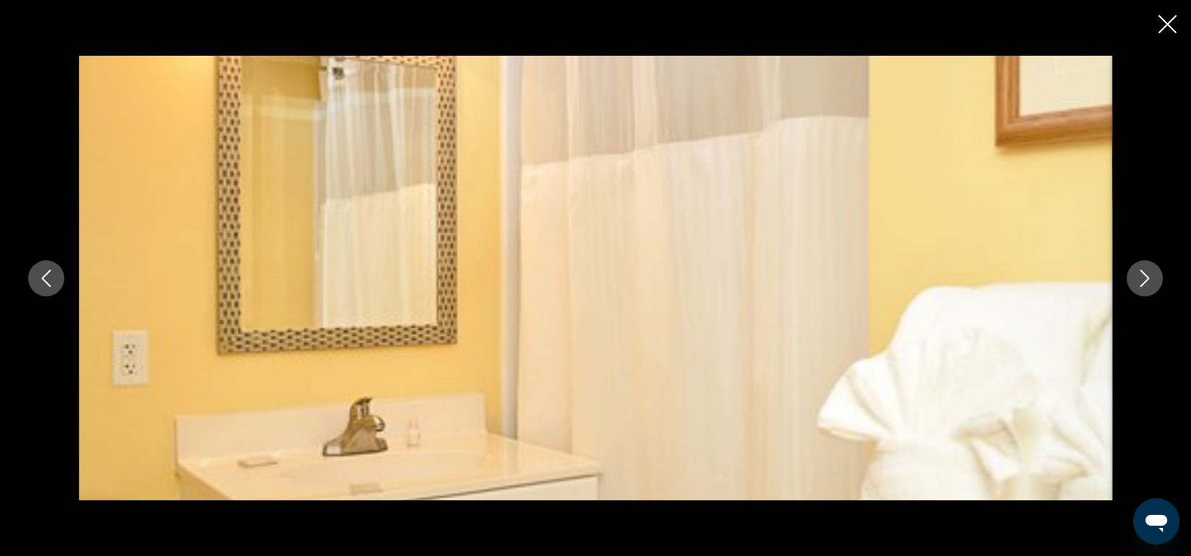
click at [48, 271] on icon "Previous image" at bounding box center [46, 278] width 9 height 17
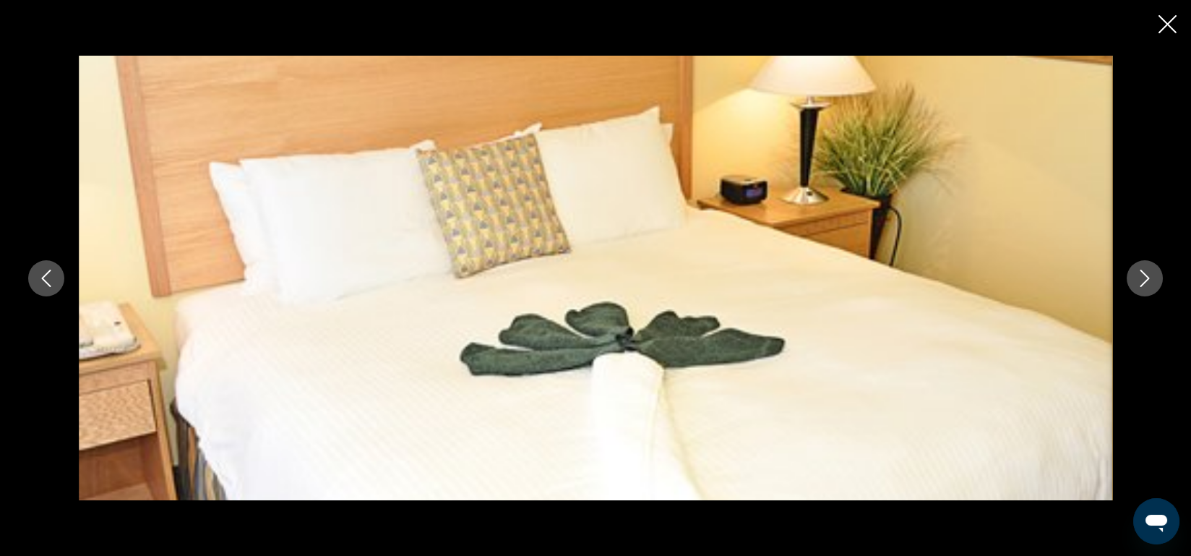
click at [48, 271] on icon "Previous image" at bounding box center [46, 278] width 9 height 17
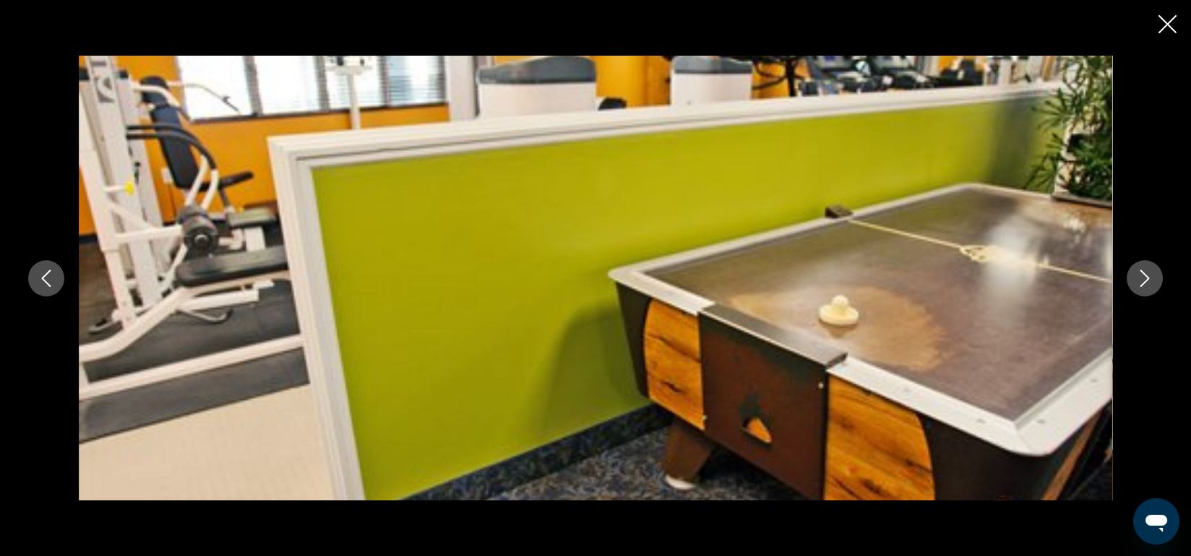
click at [48, 271] on icon "Previous image" at bounding box center [46, 278] width 9 height 17
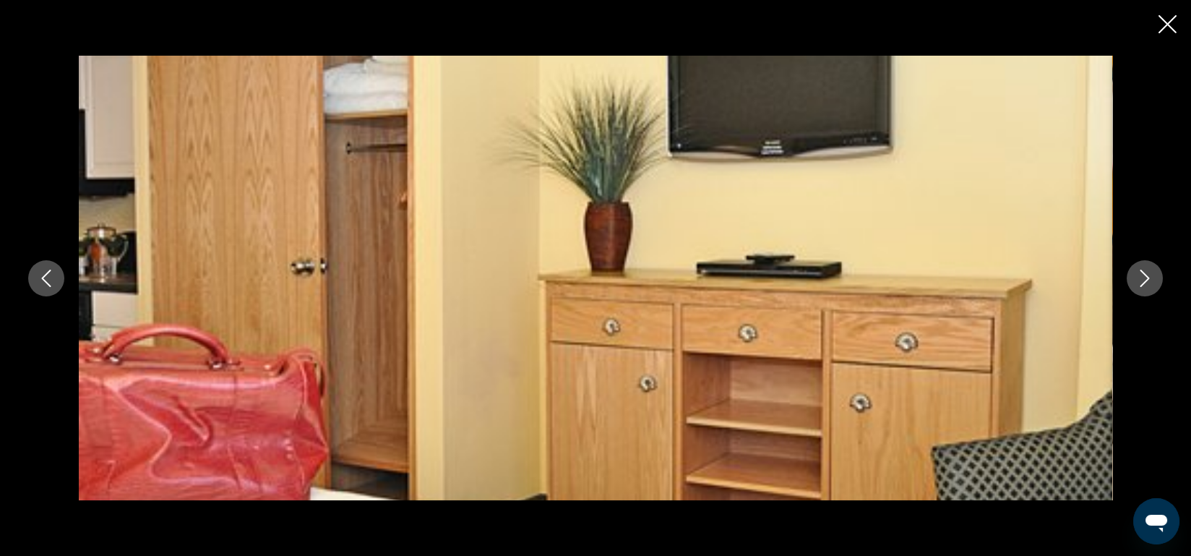
click at [48, 271] on icon "Previous image" at bounding box center [46, 278] width 9 height 17
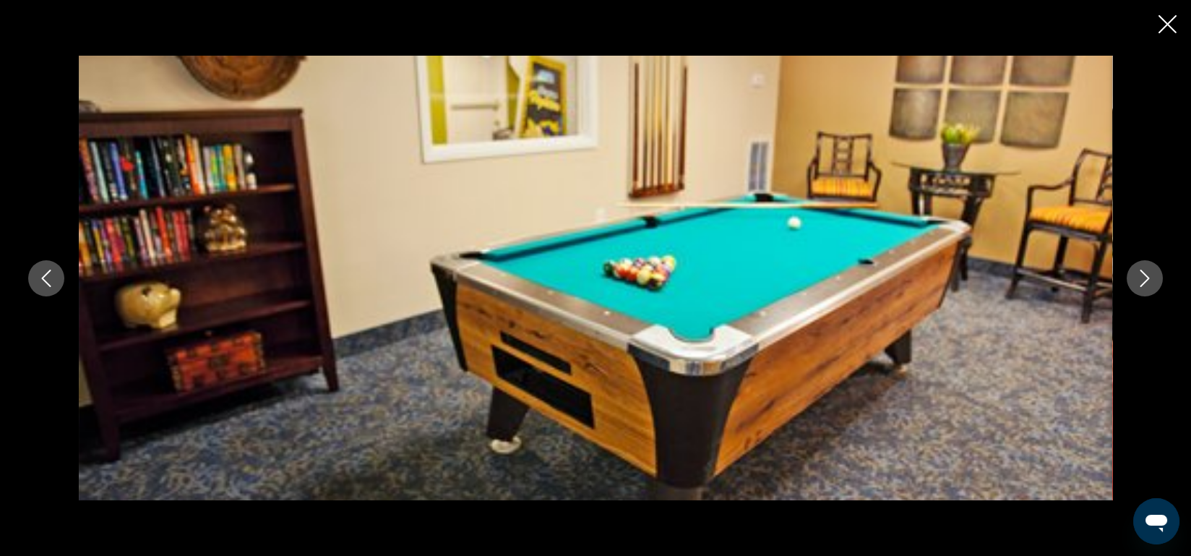
click at [48, 271] on icon "Previous image" at bounding box center [46, 278] width 9 height 17
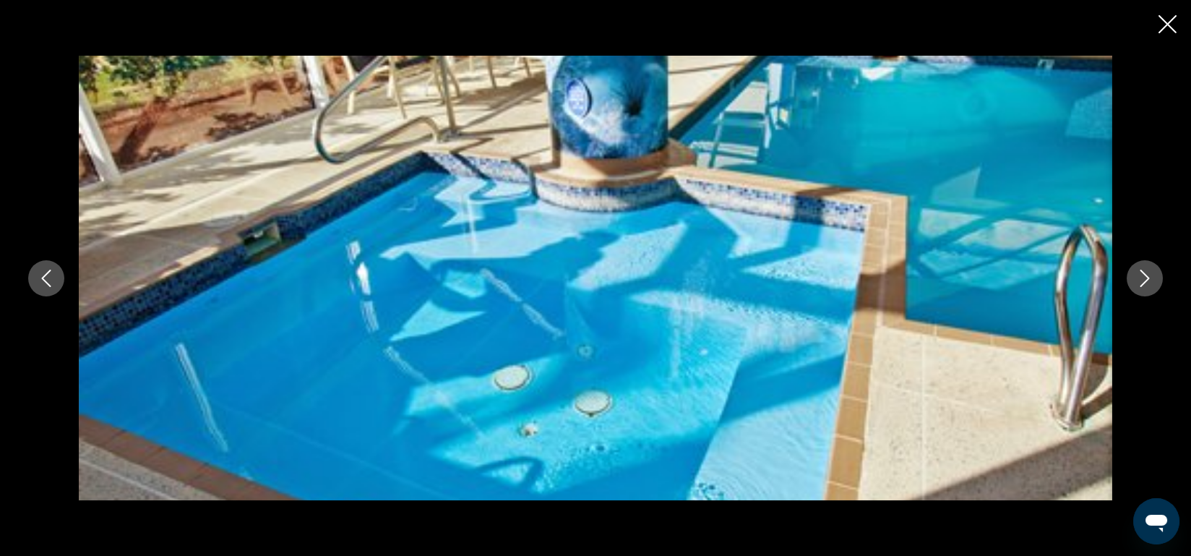
click at [48, 271] on icon "Previous image" at bounding box center [46, 278] width 9 height 17
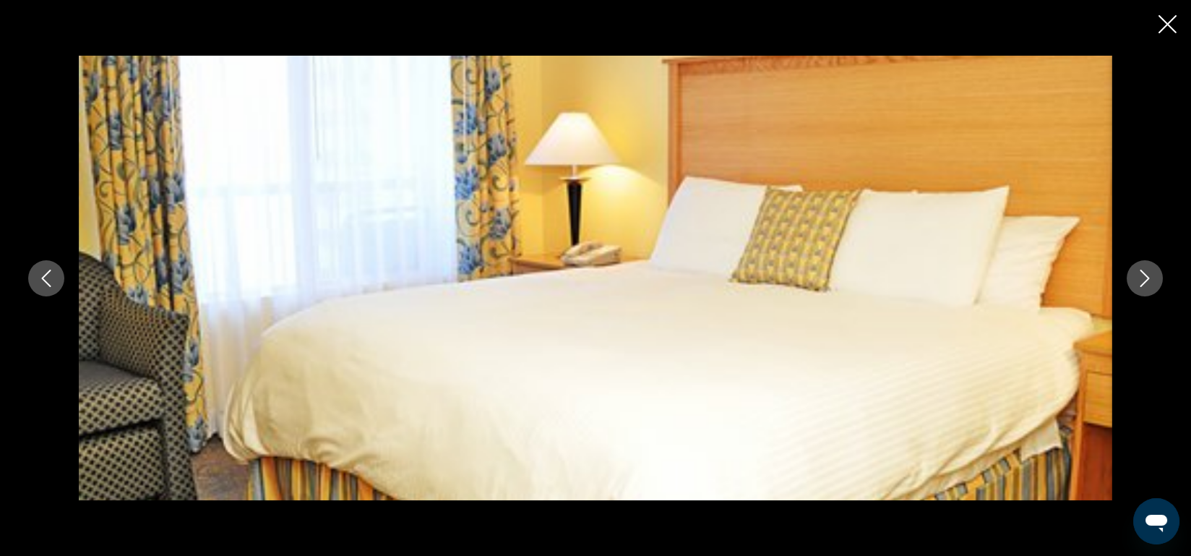
click at [48, 271] on icon "Previous image" at bounding box center [46, 278] width 9 height 17
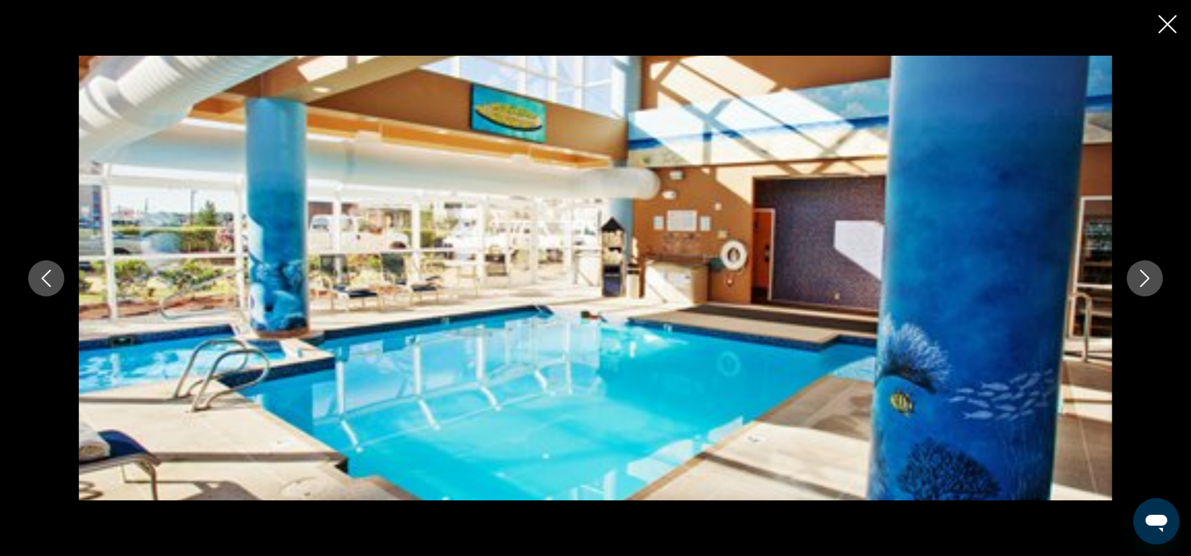
click at [48, 271] on icon "Previous image" at bounding box center [46, 278] width 9 height 17
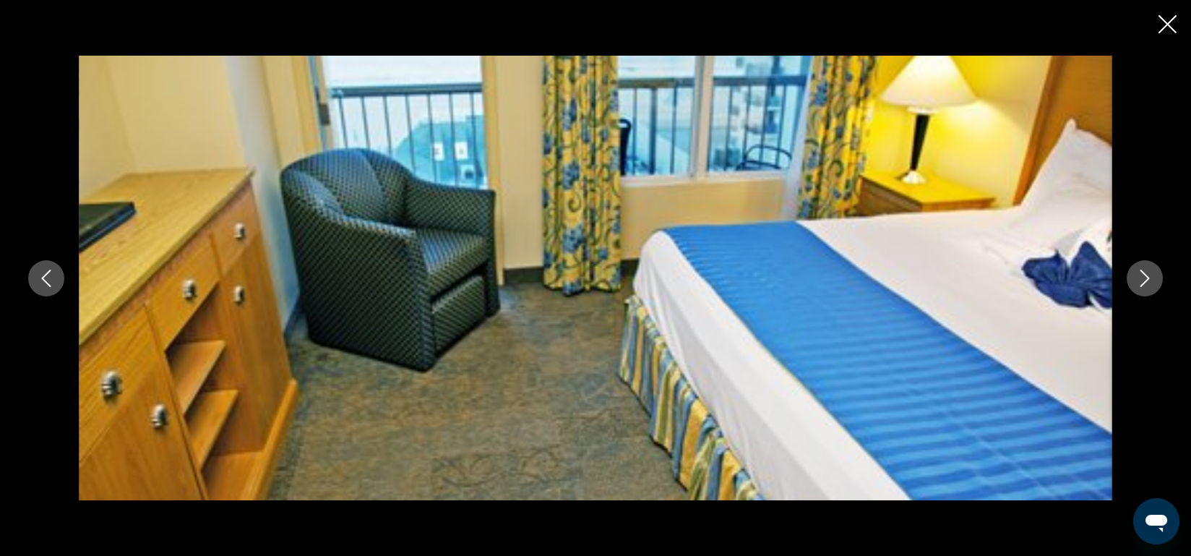
click at [48, 271] on icon "Previous image" at bounding box center [46, 278] width 9 height 17
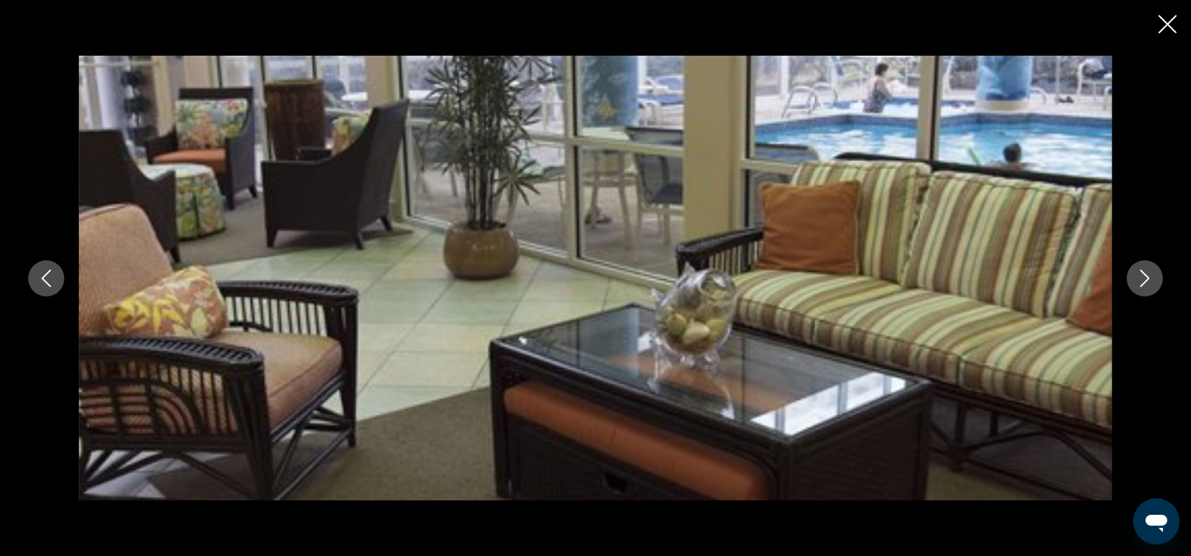
click at [48, 271] on icon "Previous image" at bounding box center [46, 278] width 9 height 17
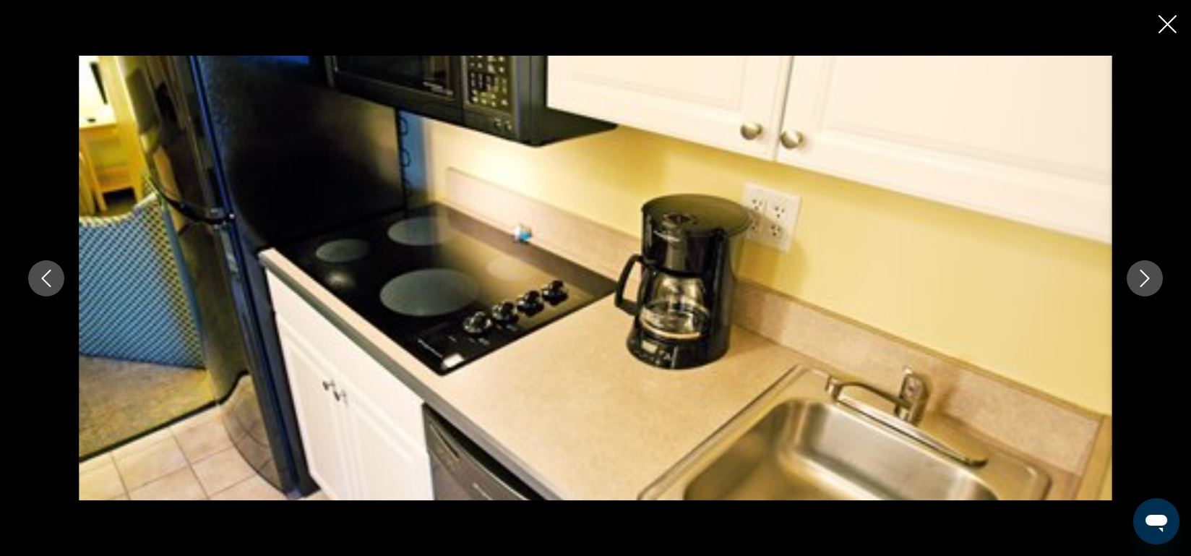
click at [48, 271] on icon "Previous image" at bounding box center [46, 278] width 9 height 17
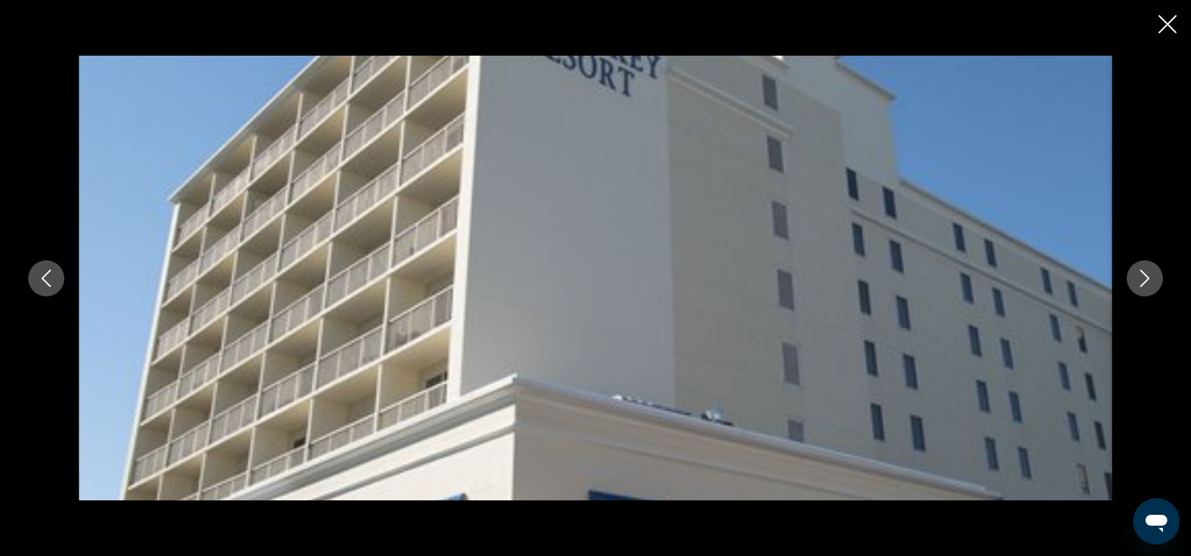
click at [1165, 29] on icon "Close slideshow" at bounding box center [1167, 24] width 18 height 18
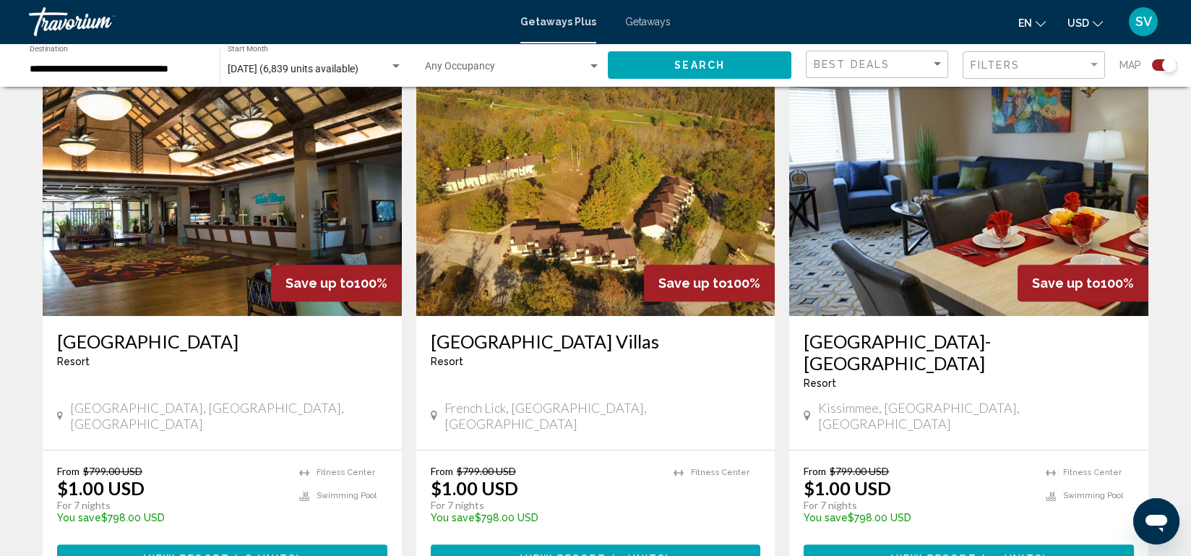
scroll to position [2084, 0]
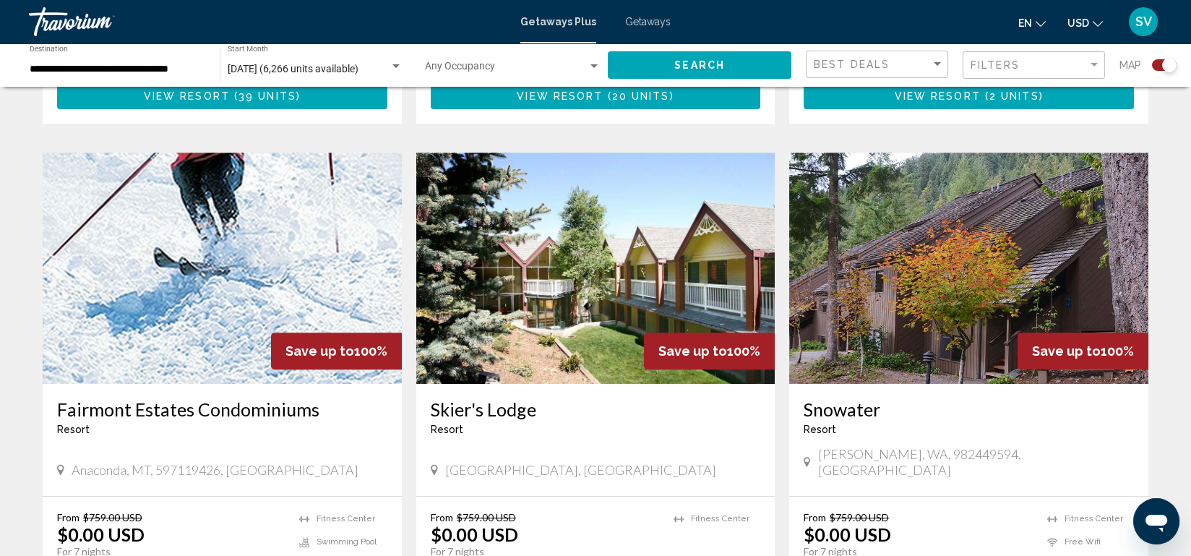
scroll to position [1507, 0]
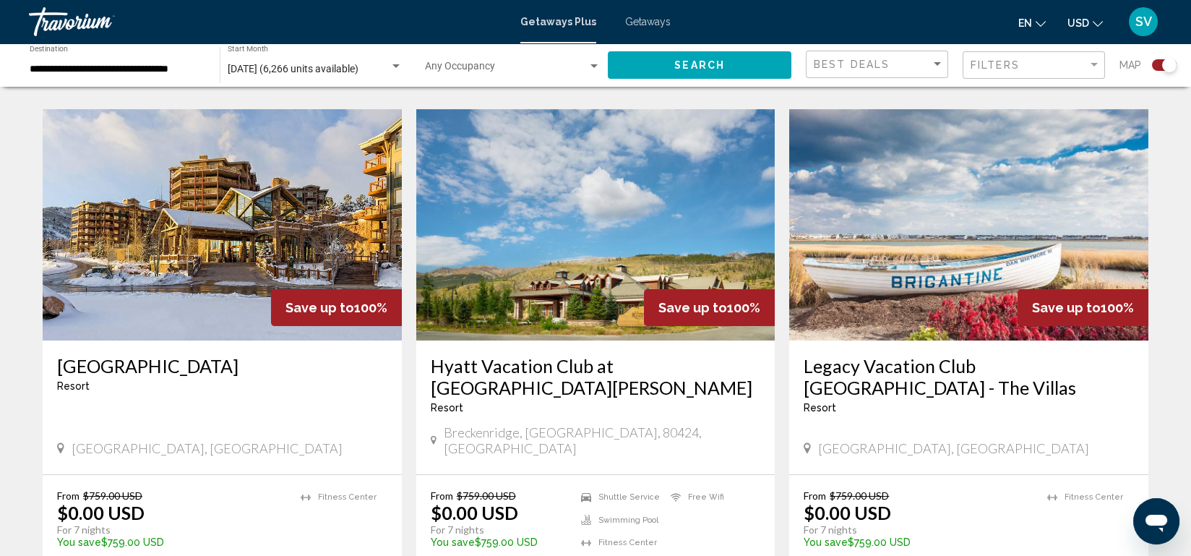
click at [1072, 300] on span "Save up to" at bounding box center [1066, 307] width 69 height 15
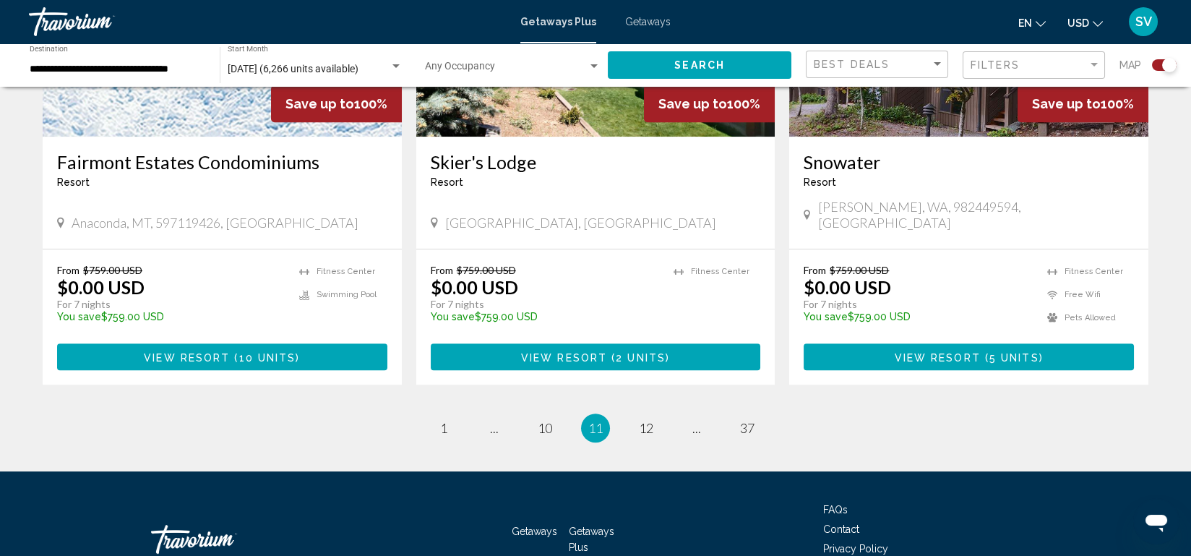
scroll to position [2268, 0]
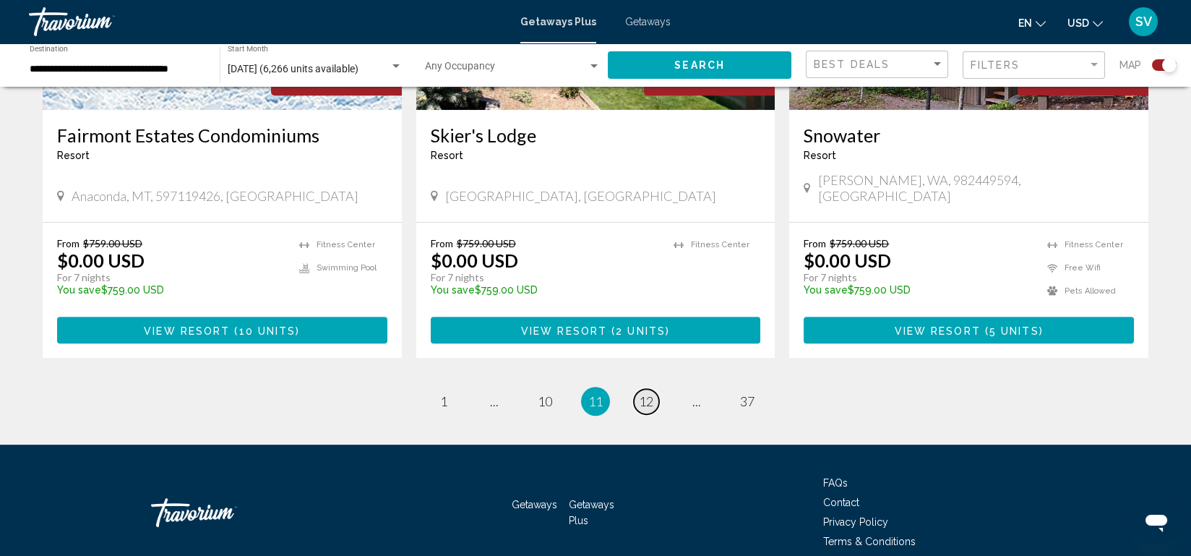
click at [639, 393] on span "12" at bounding box center [646, 401] width 14 height 16
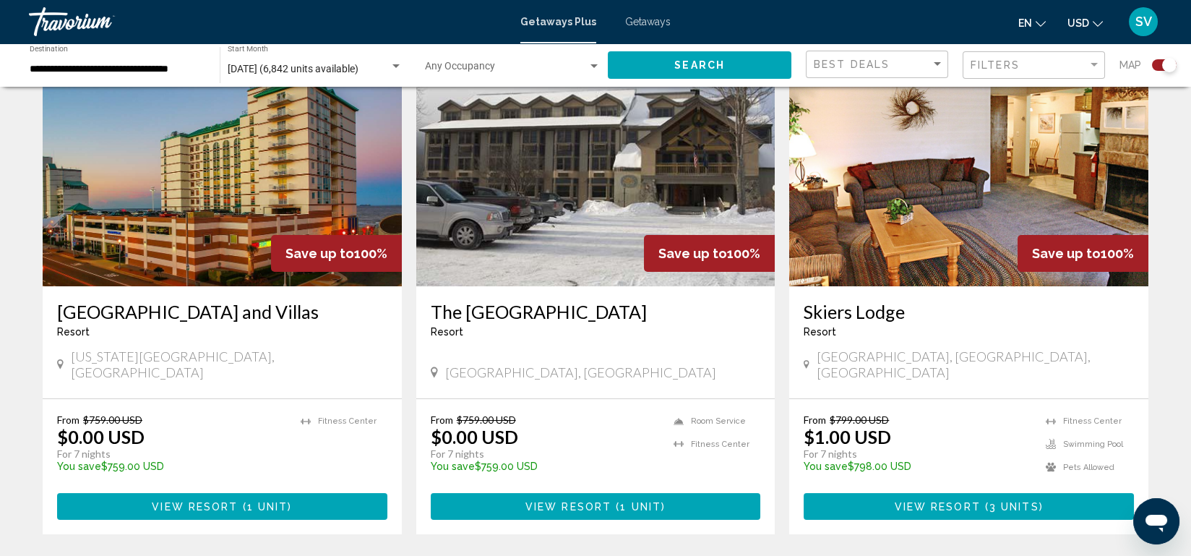
scroll to position [546, 0]
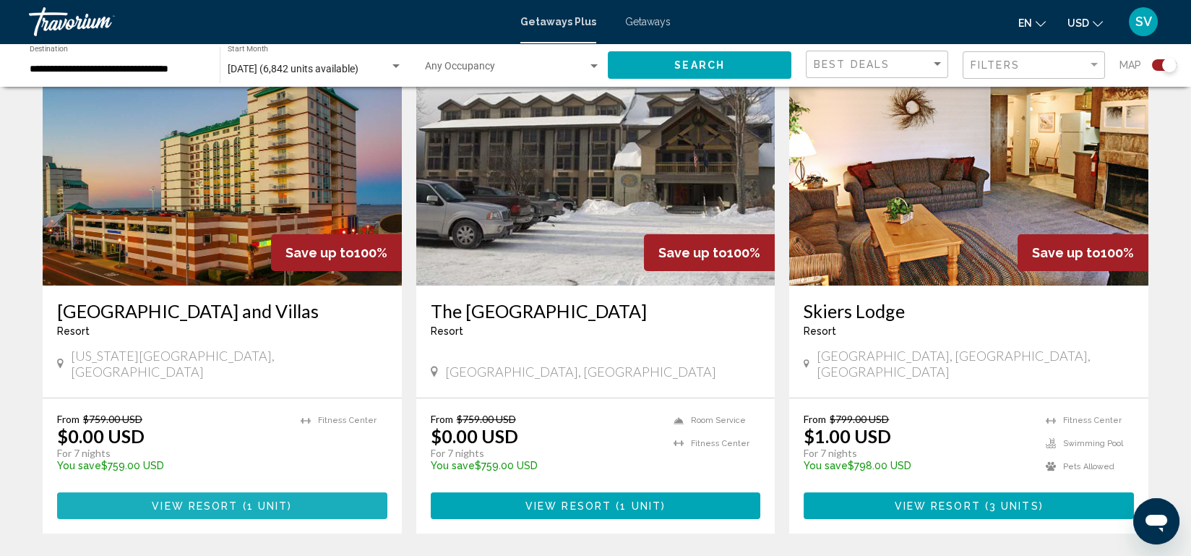
click at [263, 496] on button "View Resort ( 1 unit )" at bounding box center [222, 505] width 330 height 27
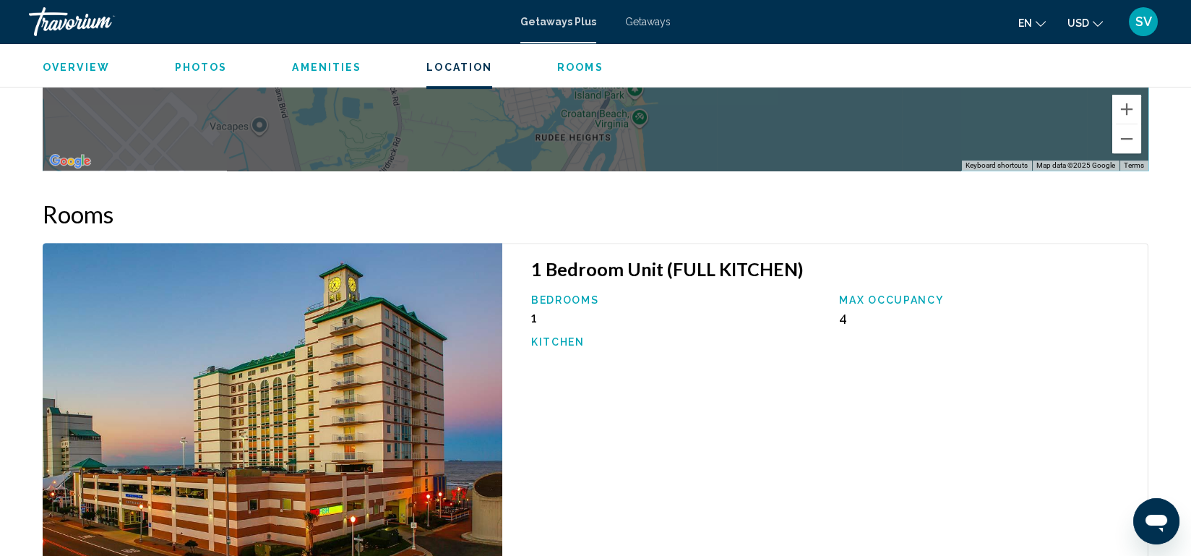
scroll to position [1867, 0]
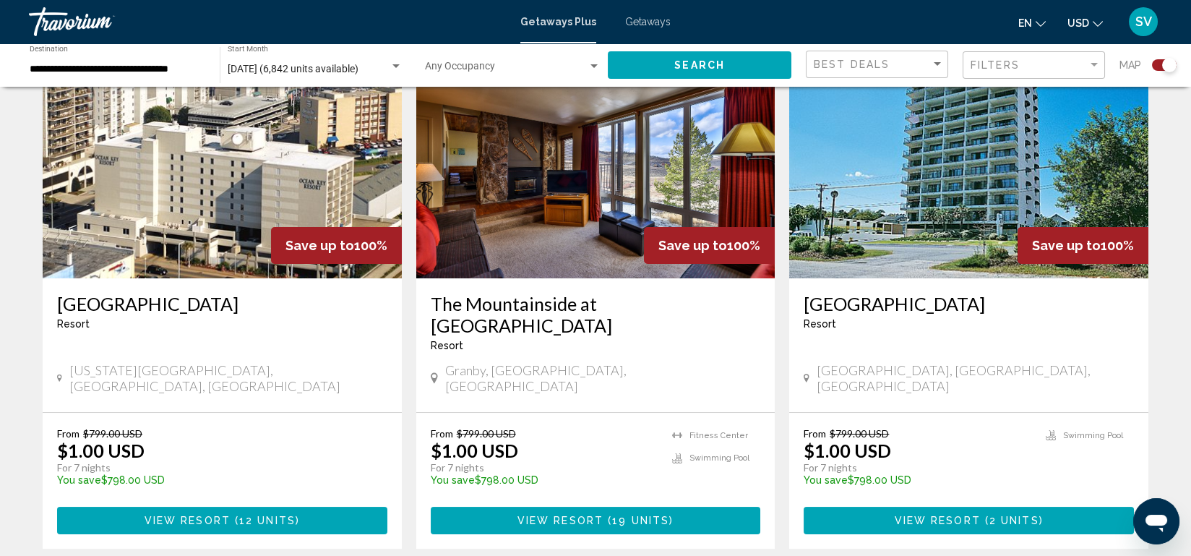
scroll to position [1060, 0]
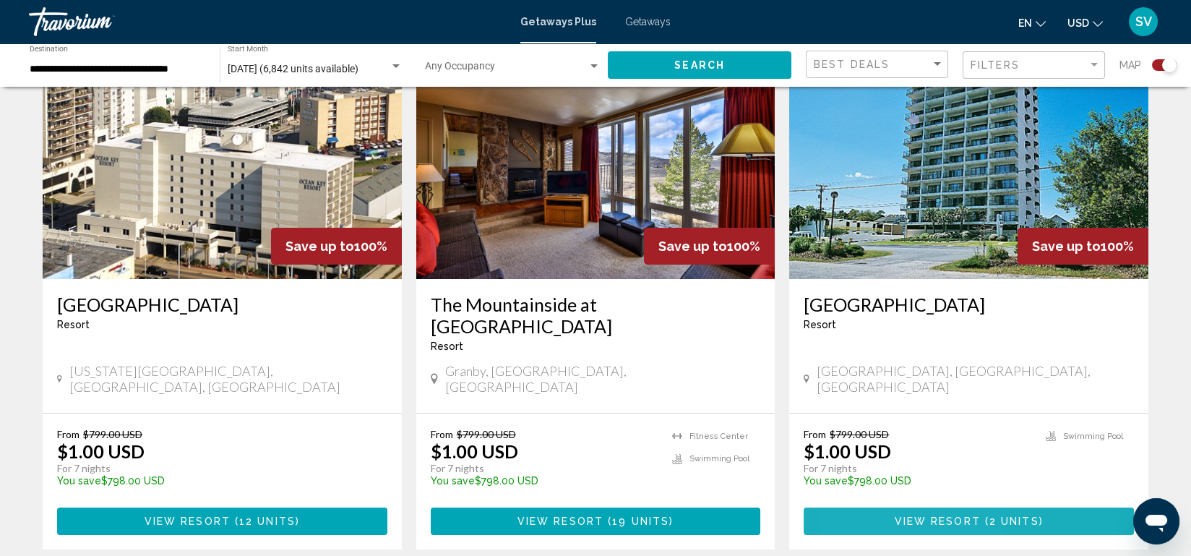
click at [885, 507] on button "View Resort ( 2 units )" at bounding box center [969, 520] width 330 height 27
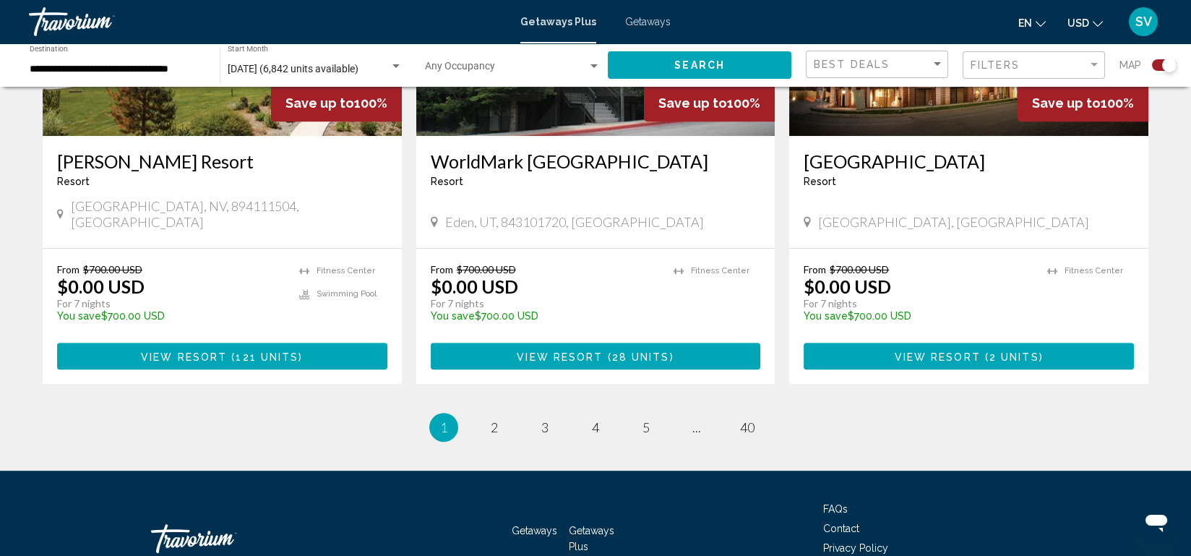
scroll to position [2247, 0]
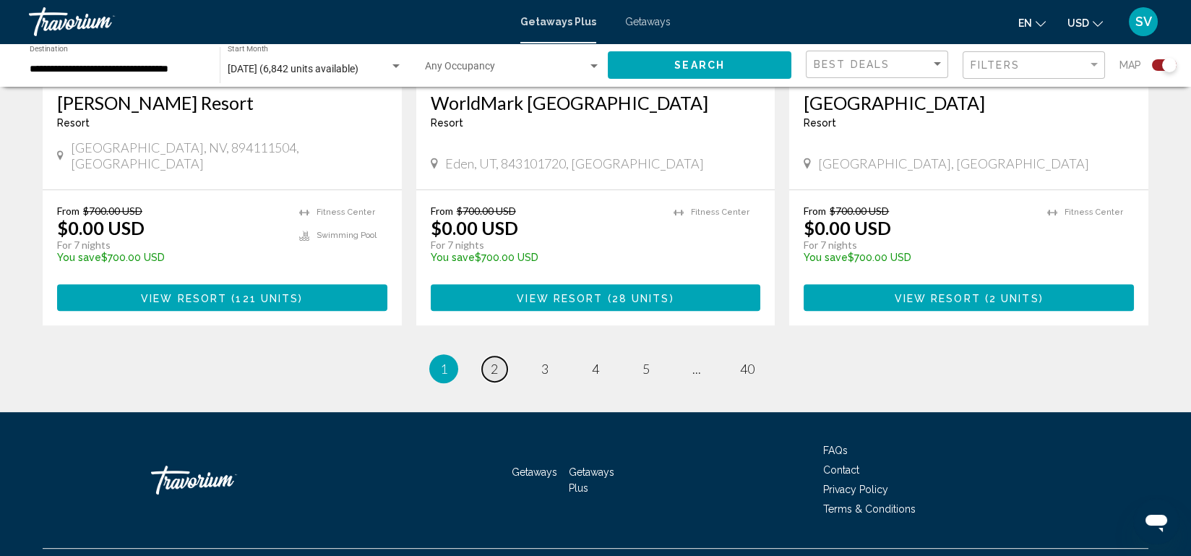
click at [499, 356] on link "page 2" at bounding box center [494, 368] width 25 height 25
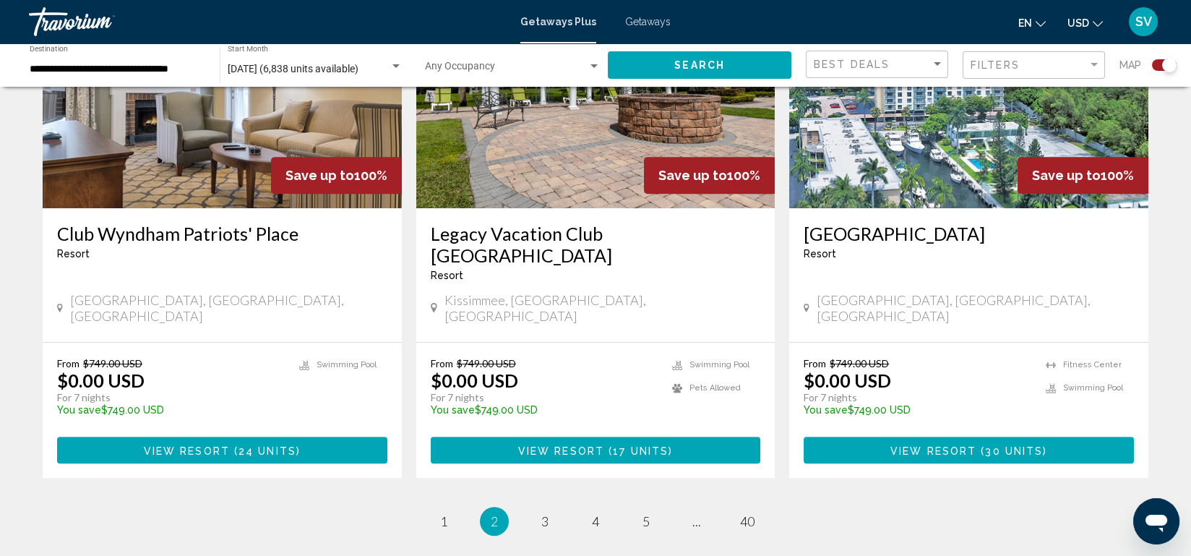
scroll to position [2214, 0]
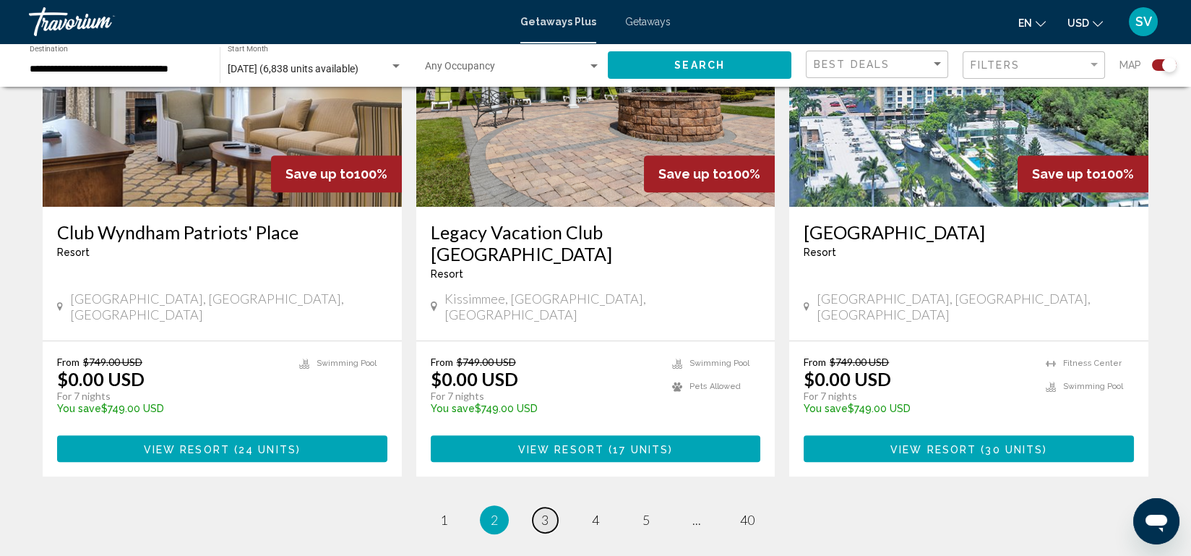
click at [545, 512] on span "3" at bounding box center [544, 520] width 7 height 16
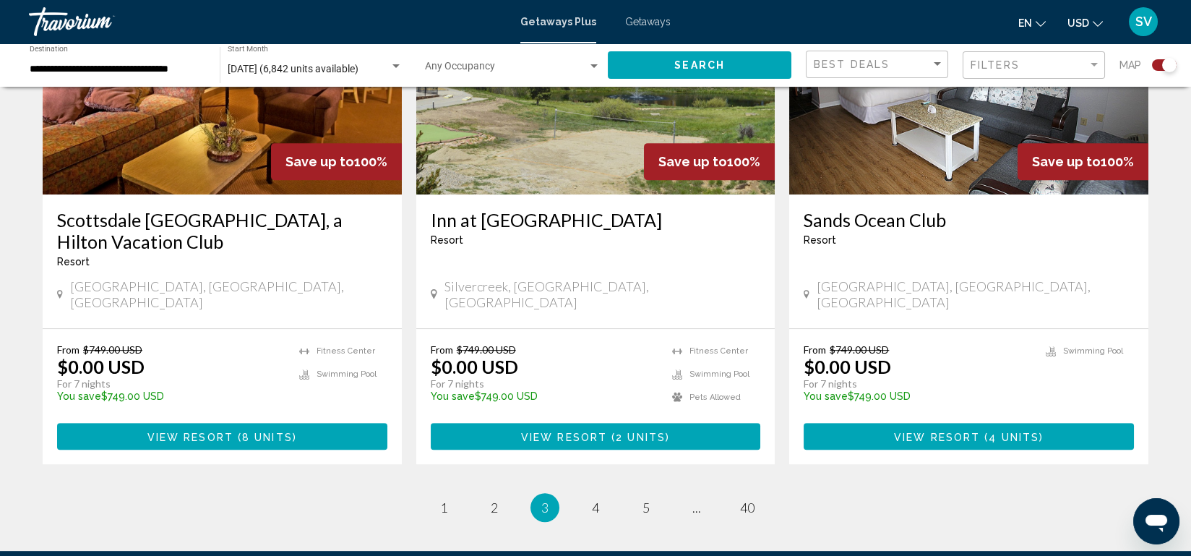
scroll to position [2227, 0]
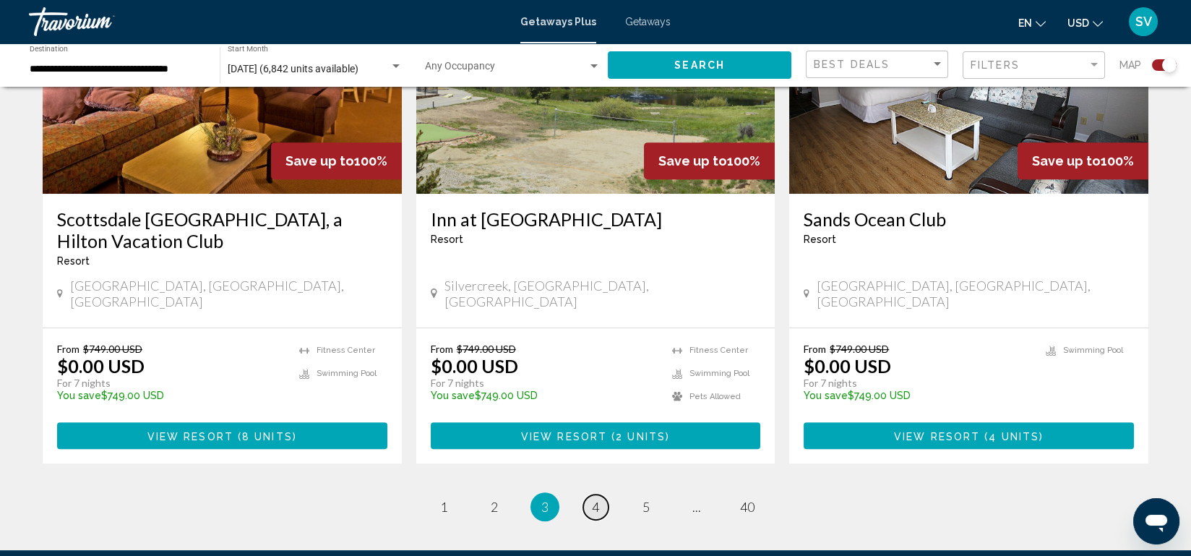
click at [593, 499] on span "4" at bounding box center [595, 507] width 7 height 16
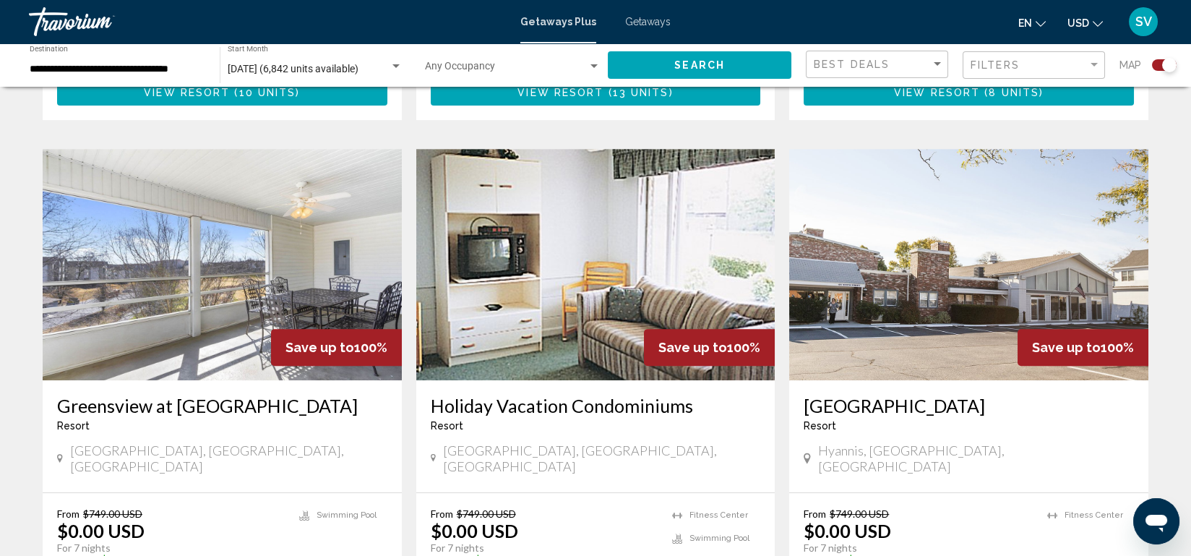
scroll to position [2268, 0]
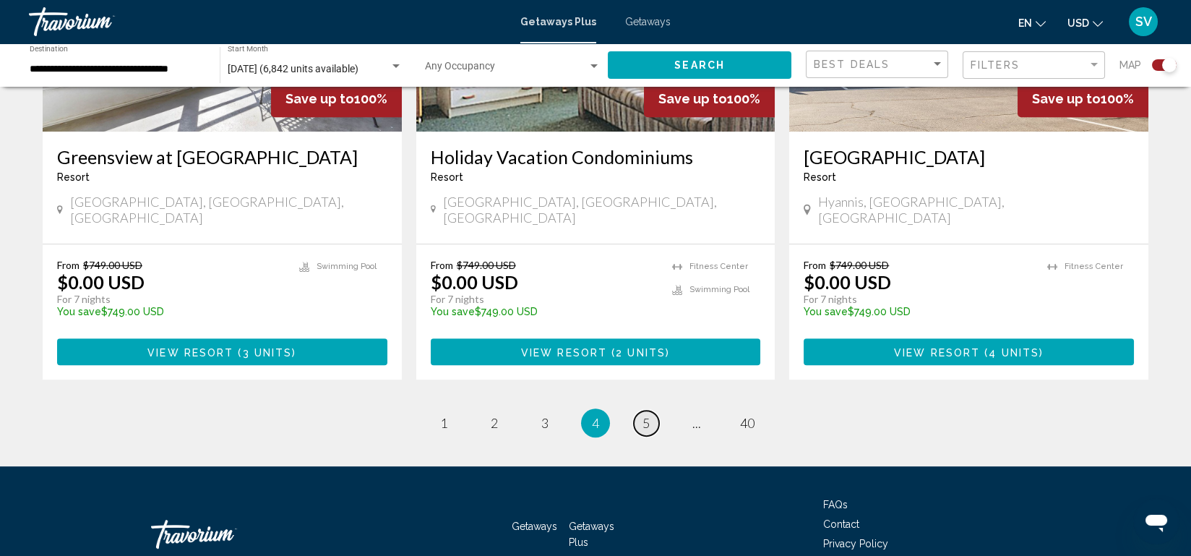
click at [644, 415] on span "5" at bounding box center [645, 423] width 7 height 16
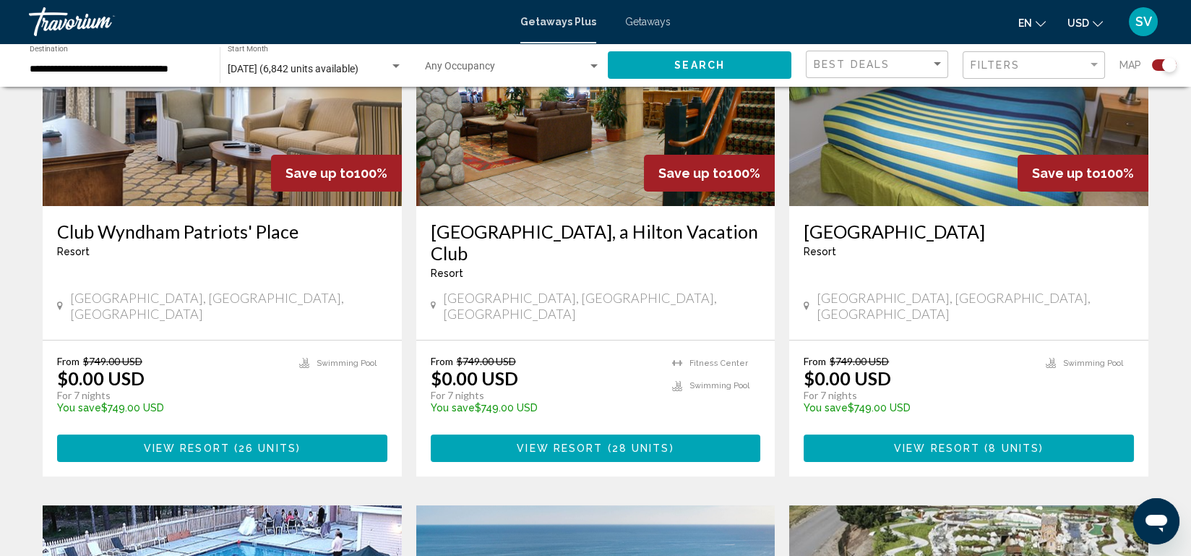
scroll to position [1156, 0]
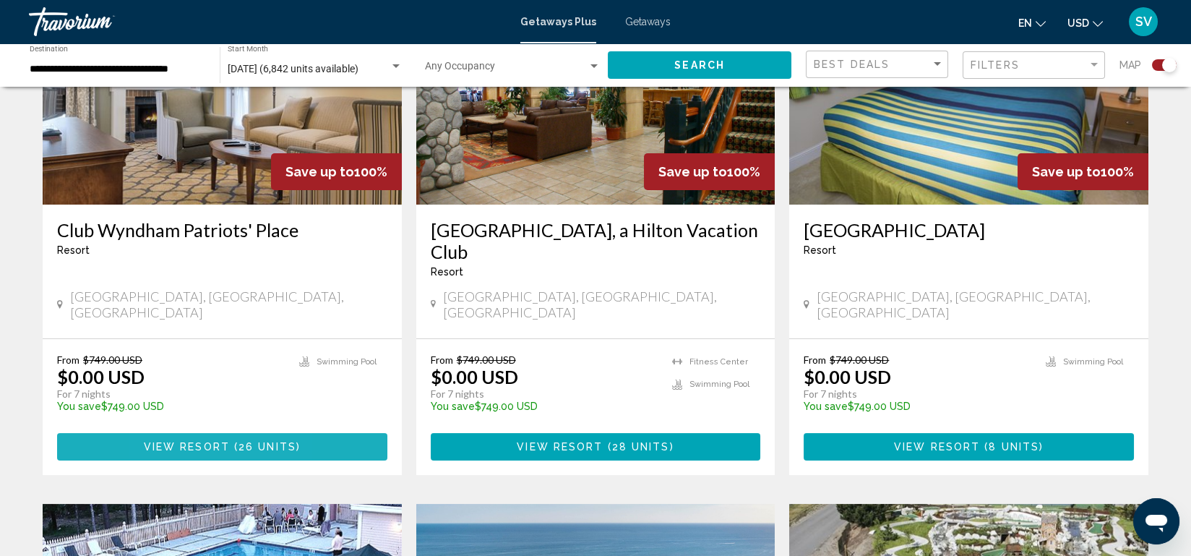
click at [166, 442] on span "View Resort" at bounding box center [187, 448] width 86 height 12
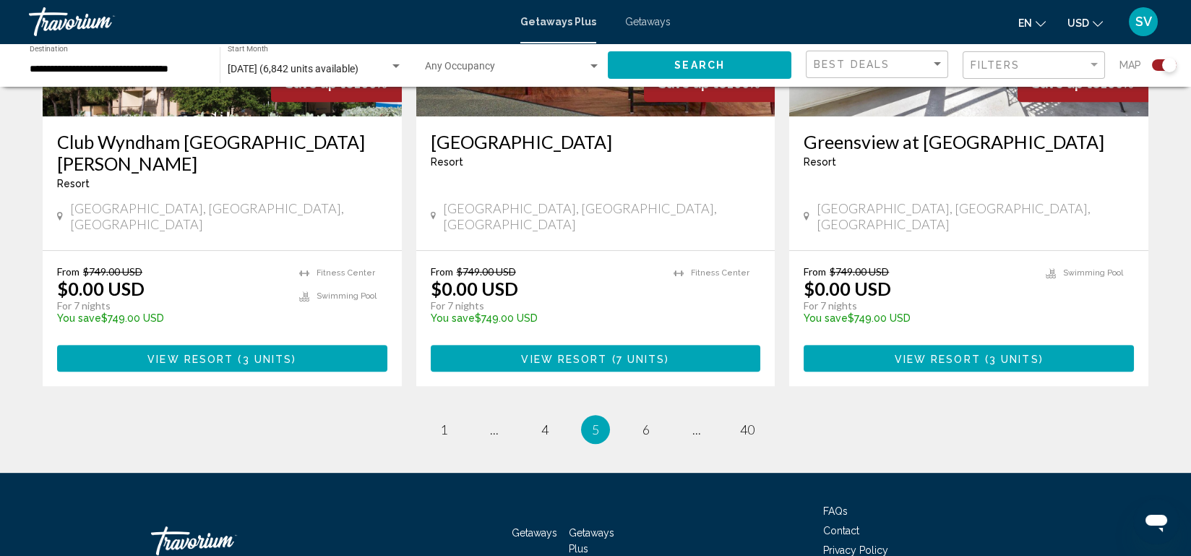
scroll to position [2290, 0]
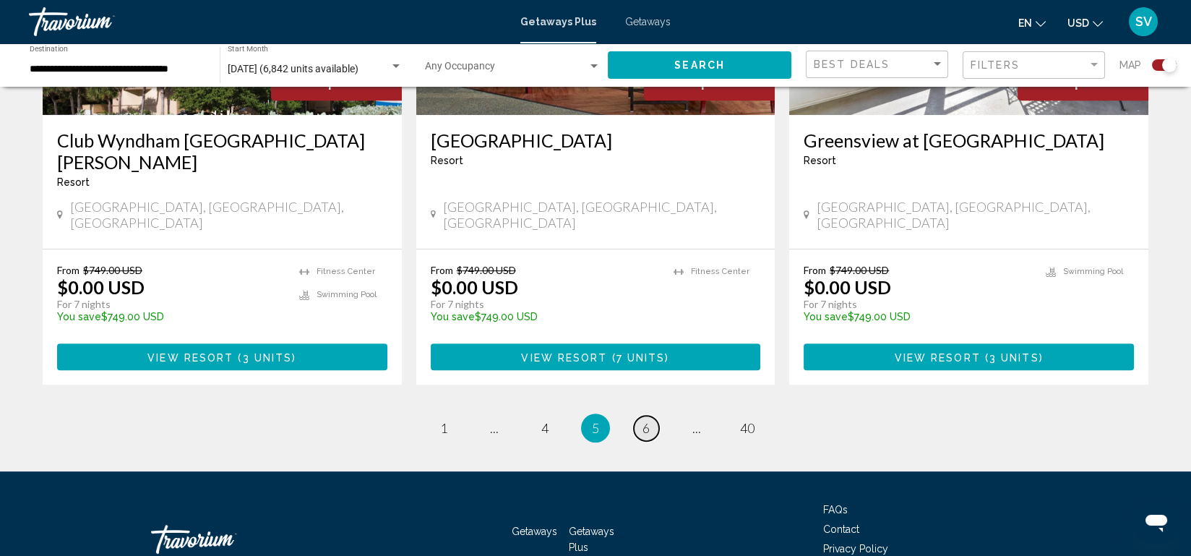
click at [642, 420] on span "6" at bounding box center [645, 428] width 7 height 16
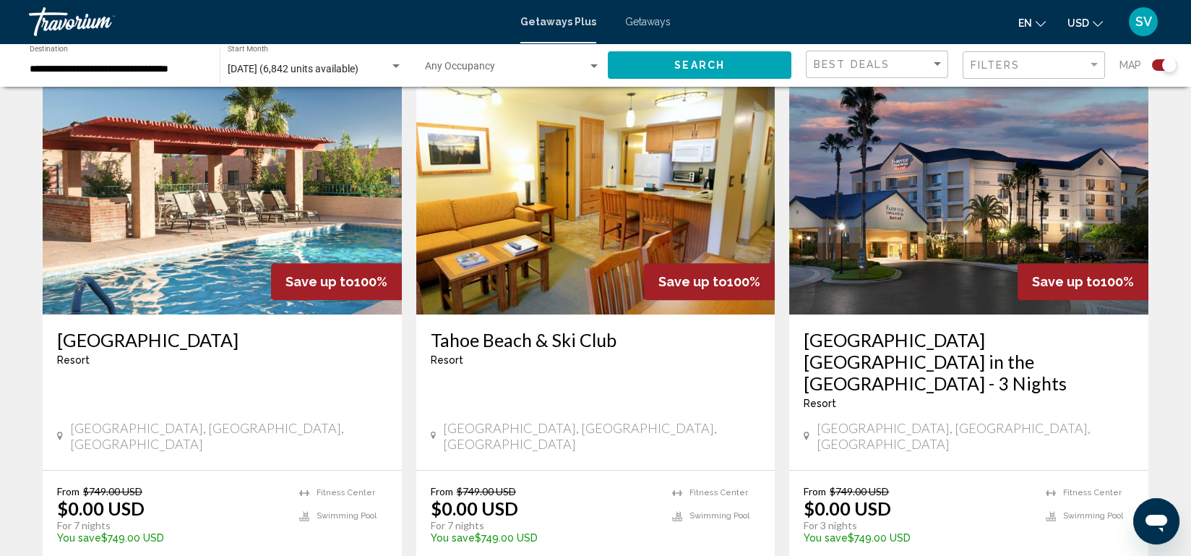
scroll to position [2267, 0]
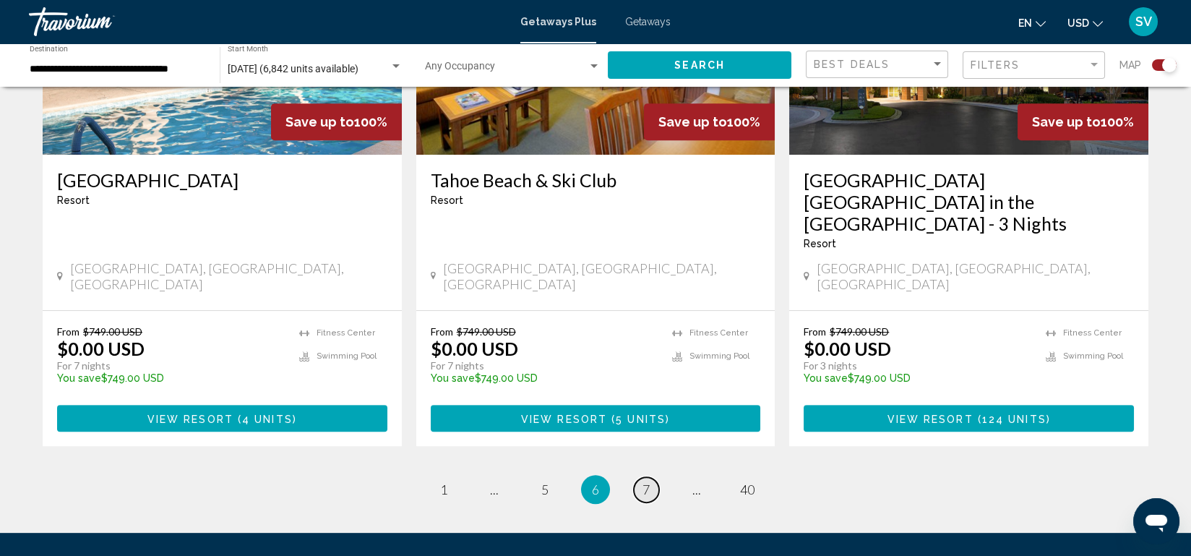
click at [643, 481] on span "7" at bounding box center [645, 489] width 7 height 16
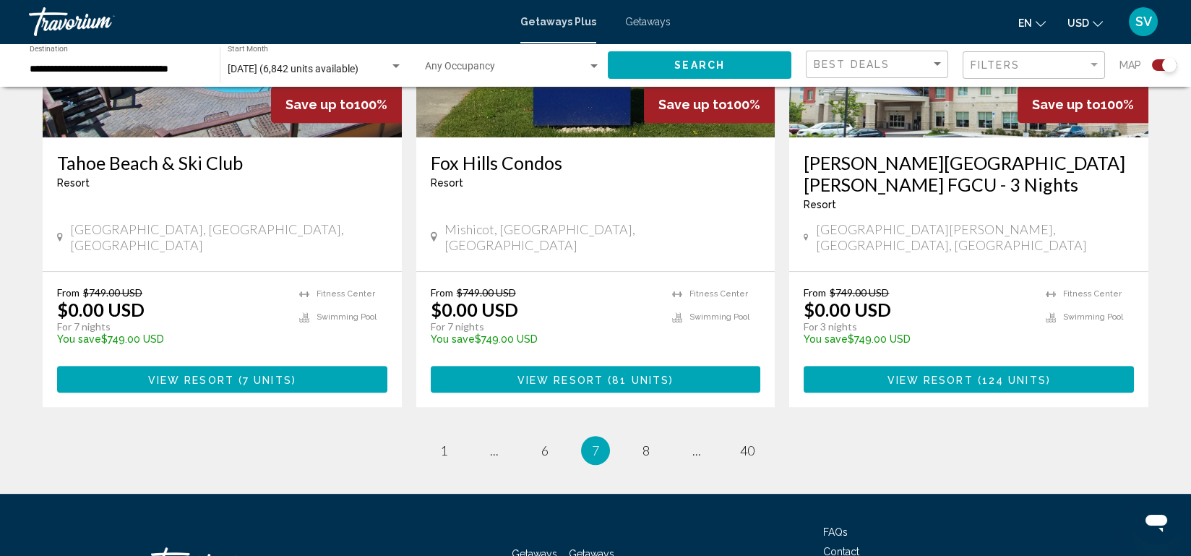
scroll to position [2261, 0]
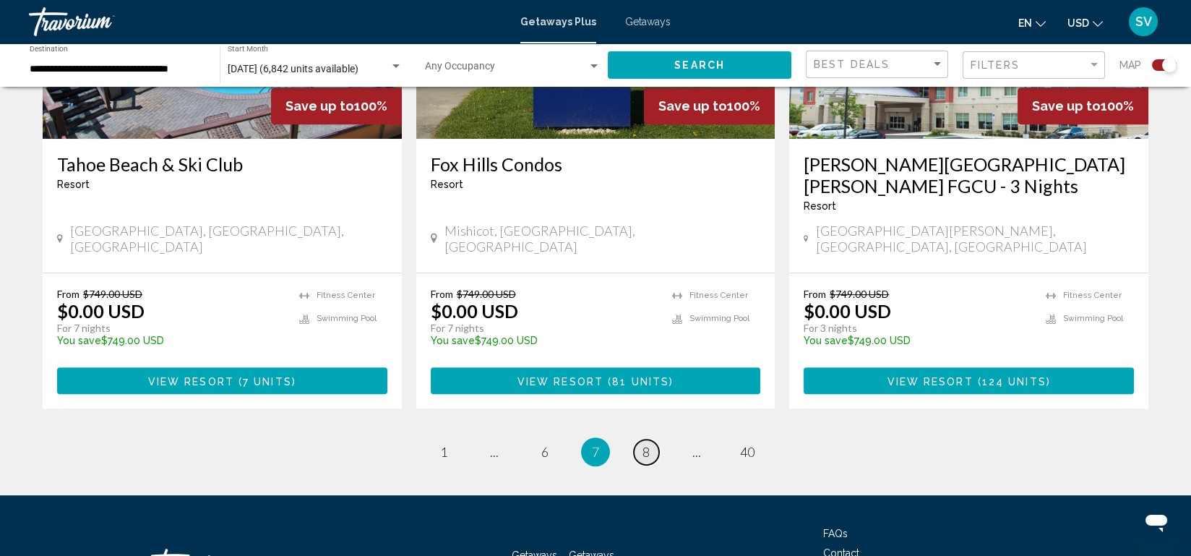
click at [645, 444] on span "8" at bounding box center [645, 452] width 7 height 16
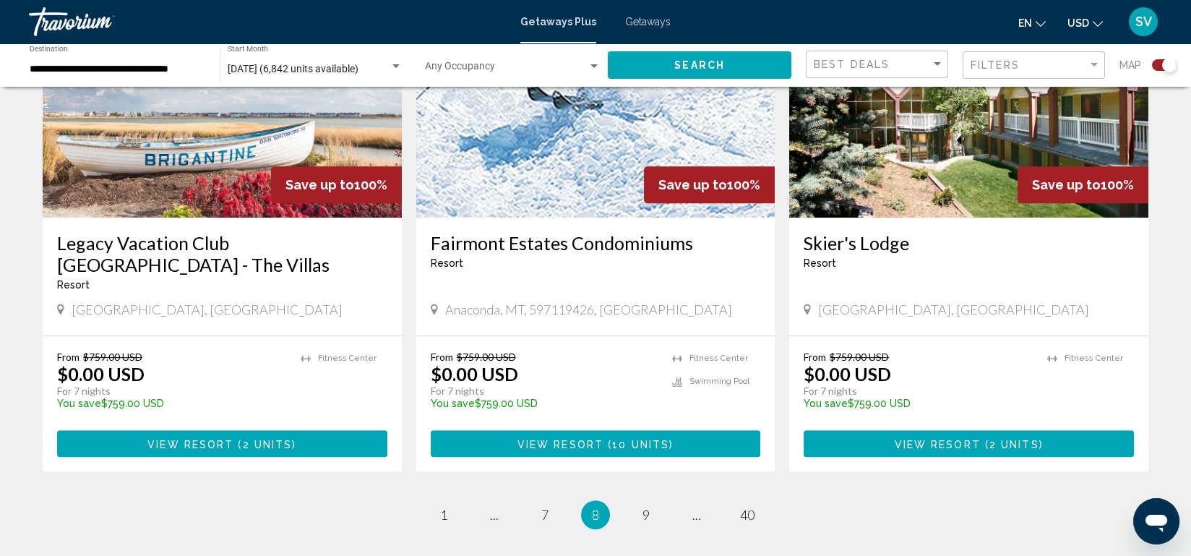
scroll to position [2290, 0]
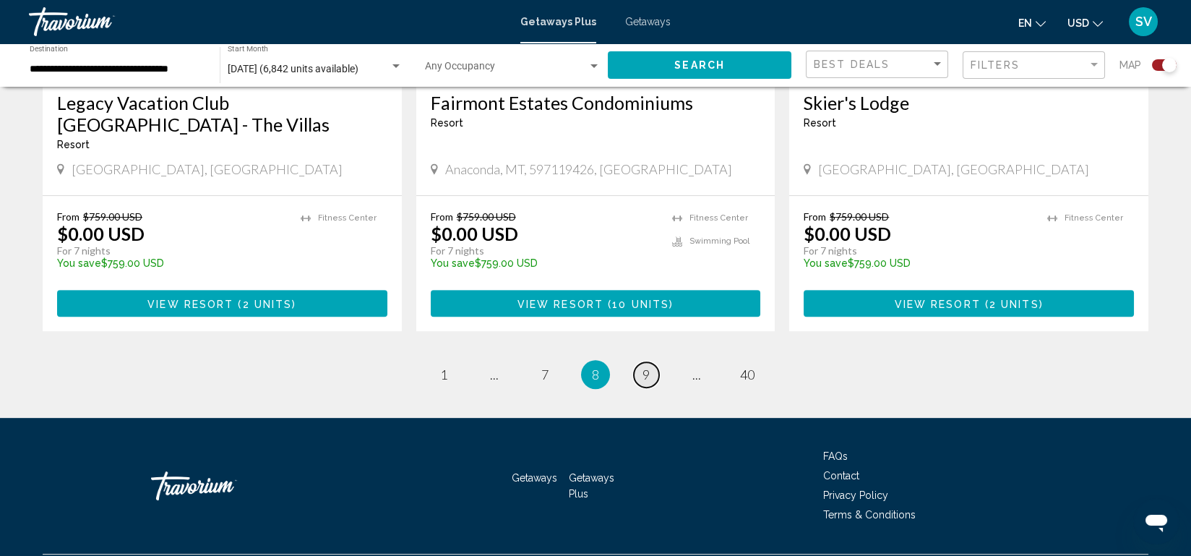
click at [649, 366] on span "9" at bounding box center [645, 374] width 7 height 16
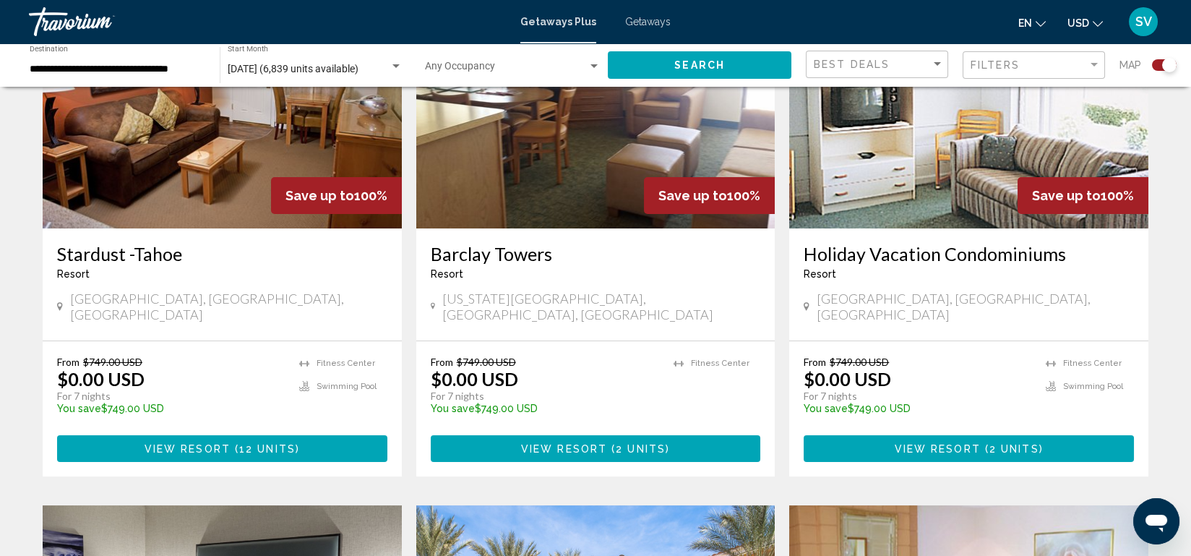
scroll to position [603, 0]
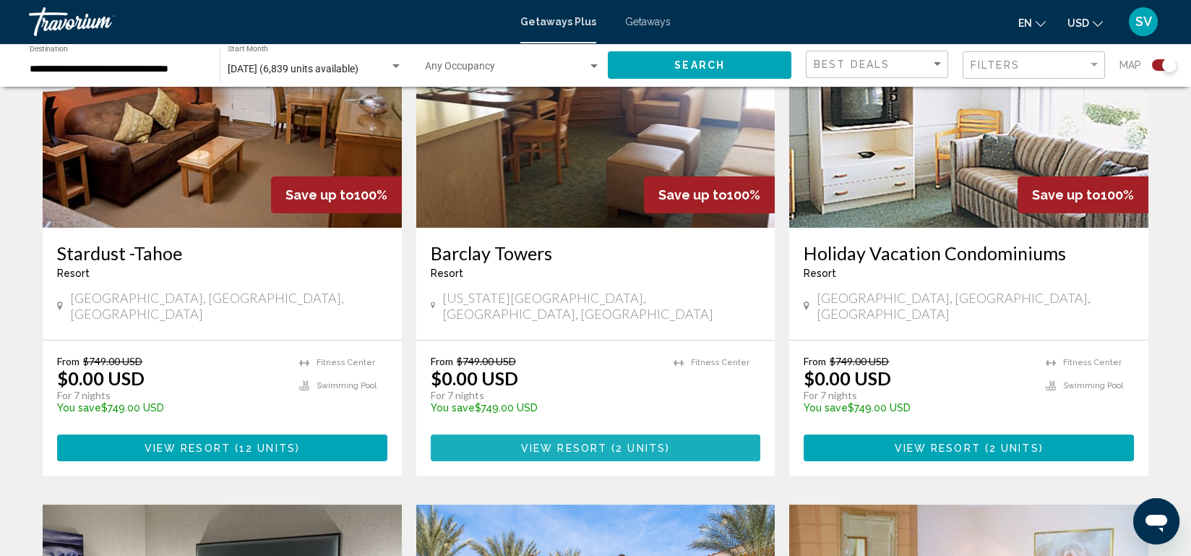
click at [621, 434] on button "View Resort ( 2 units )" at bounding box center [596, 447] width 330 height 27
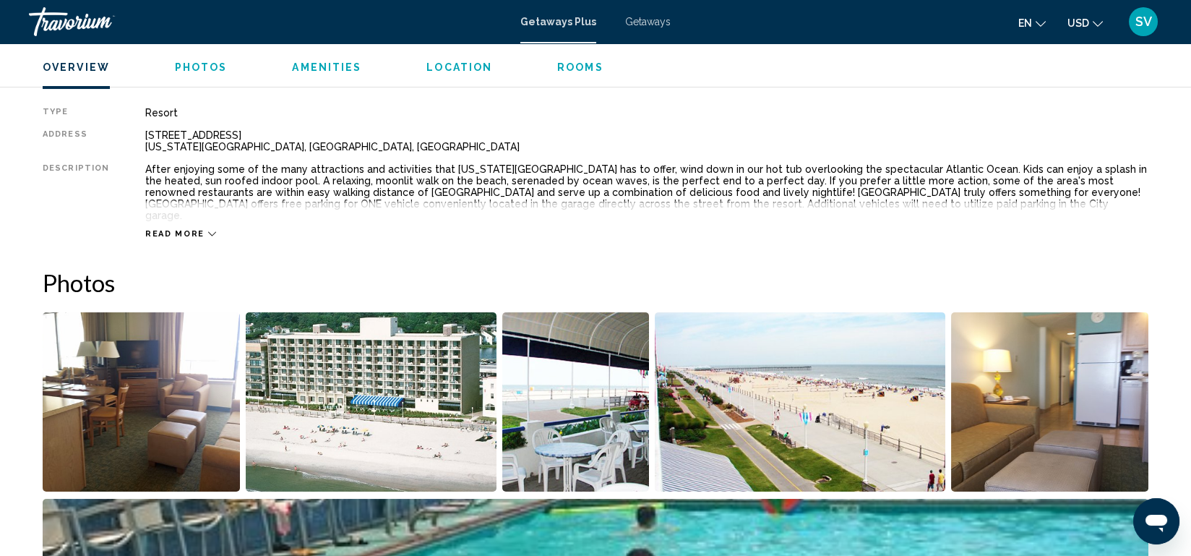
scroll to position [418, 0]
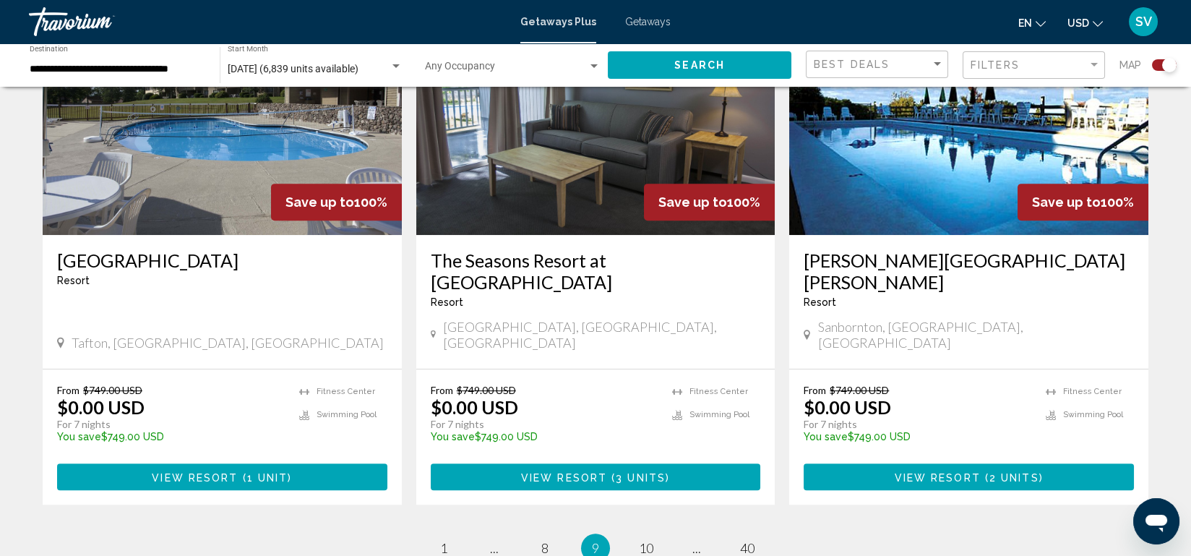
scroll to position [2146, 0]
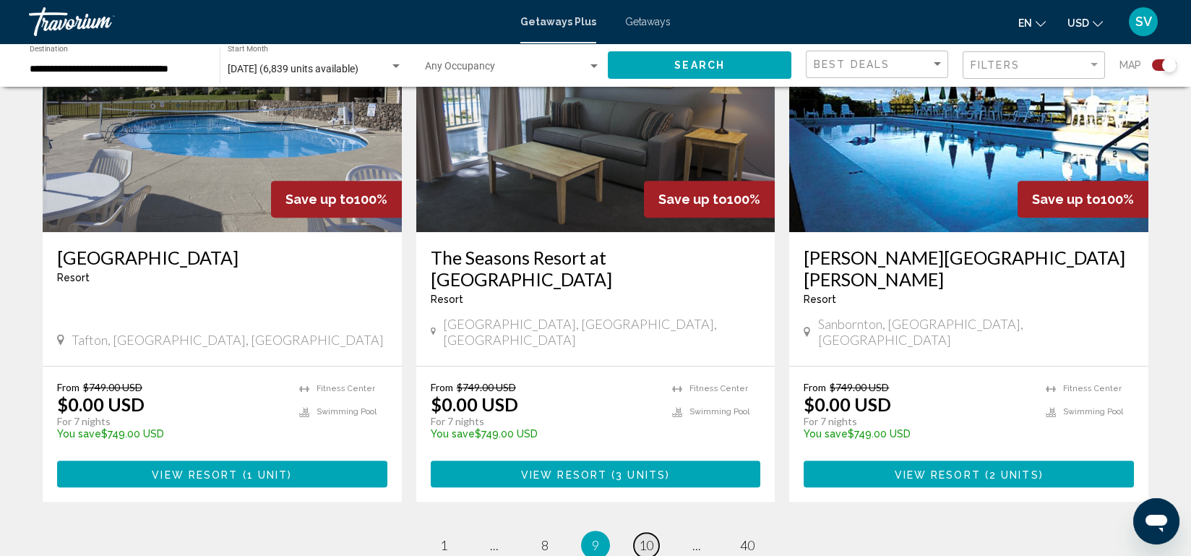
click at [645, 537] on span "10" at bounding box center [646, 545] width 14 height 16
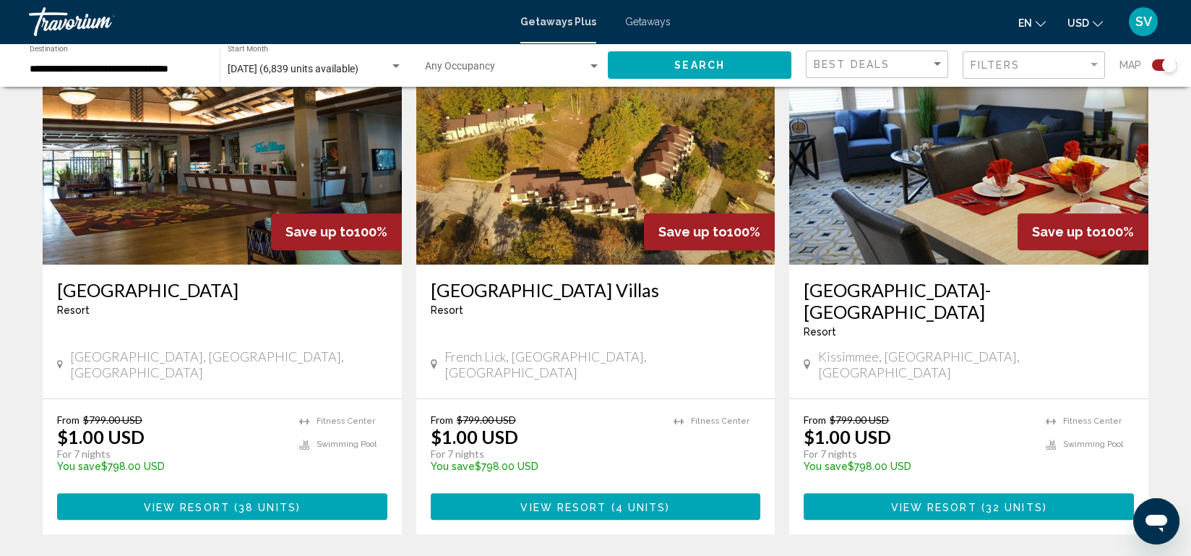
scroll to position [2138, 0]
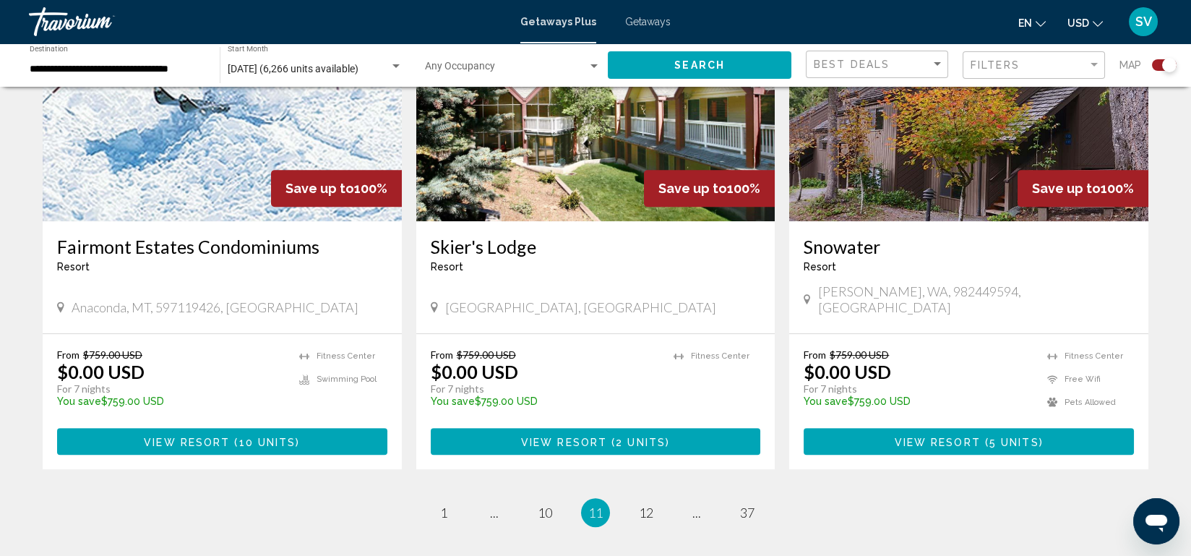
scroll to position [2268, 0]
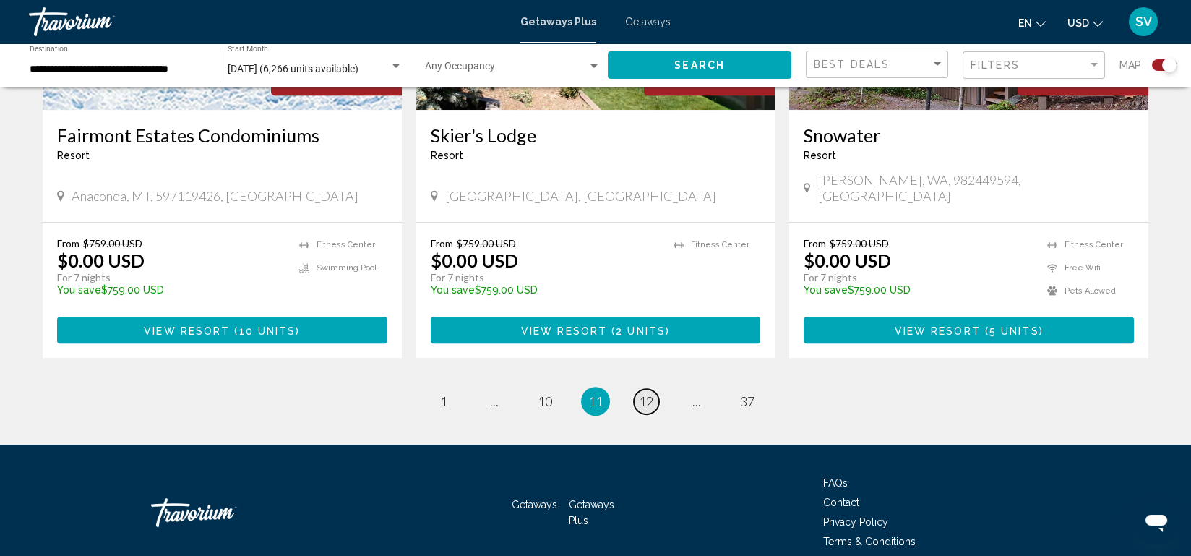
click at [648, 393] on span "12" at bounding box center [646, 401] width 14 height 16
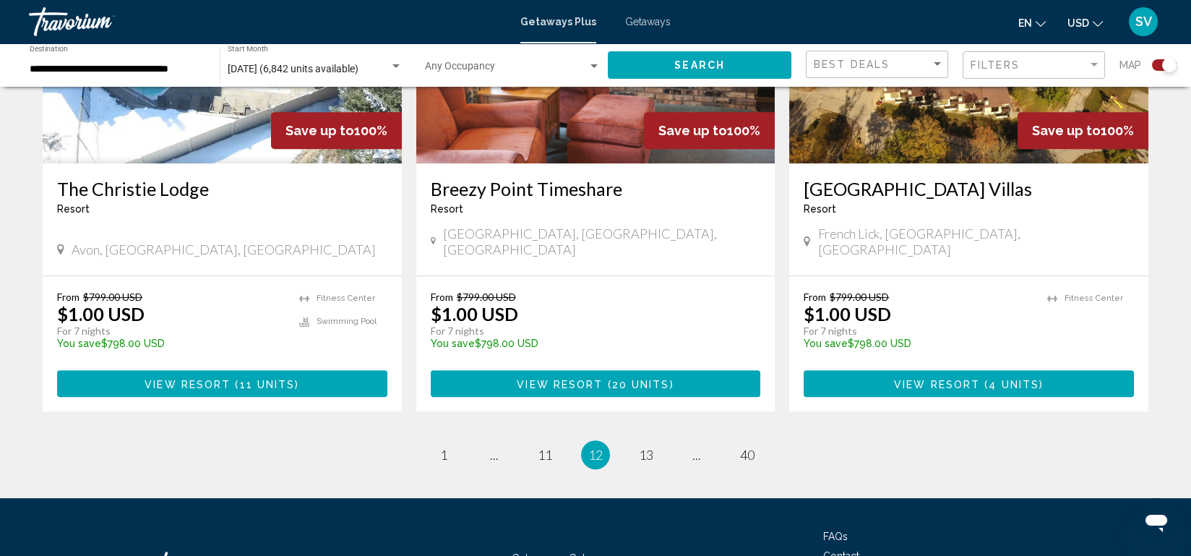
scroll to position [2215, 0]
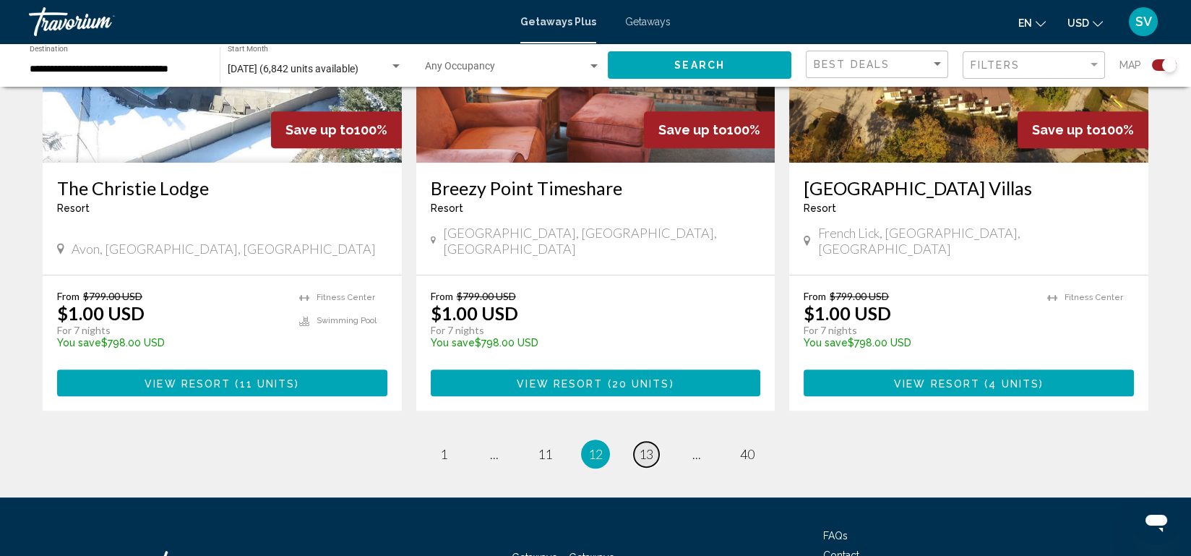
click at [644, 446] on span "13" at bounding box center [646, 454] width 14 height 16
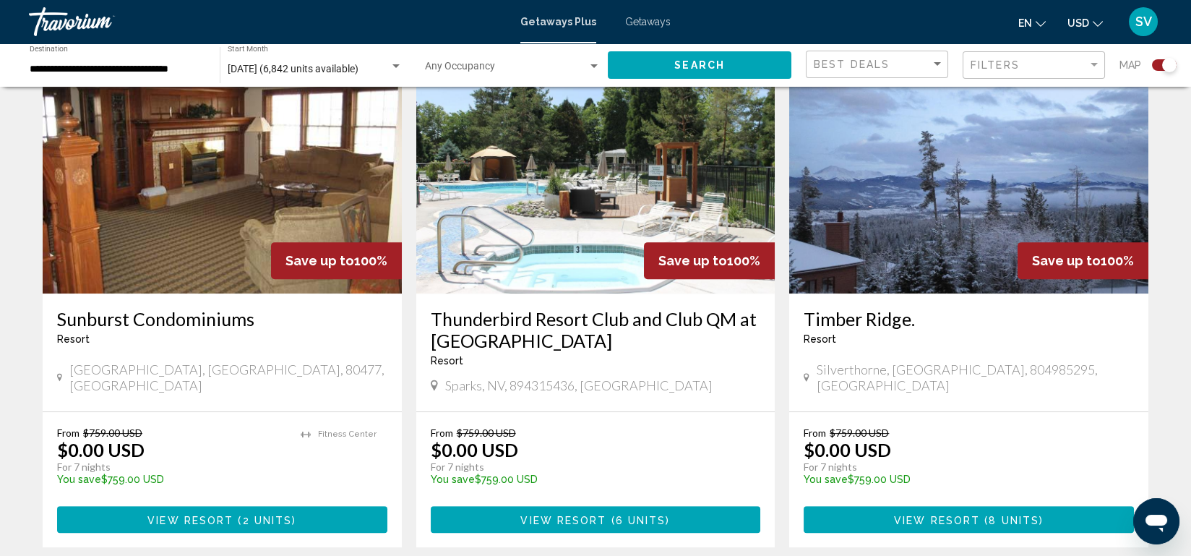
scroll to position [2312, 0]
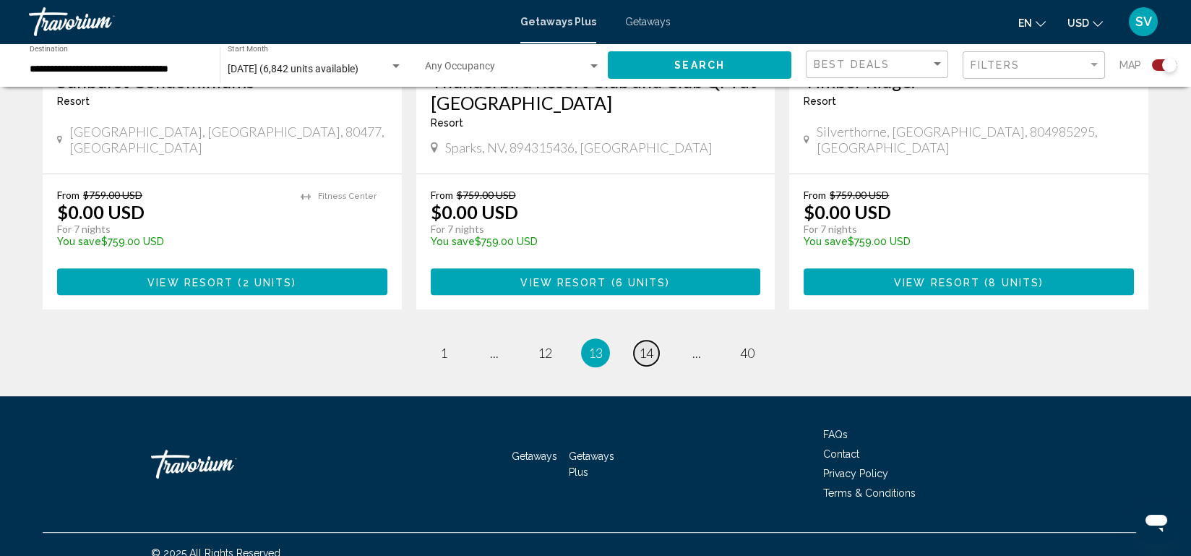
click at [645, 345] on span "14" at bounding box center [646, 353] width 14 height 16
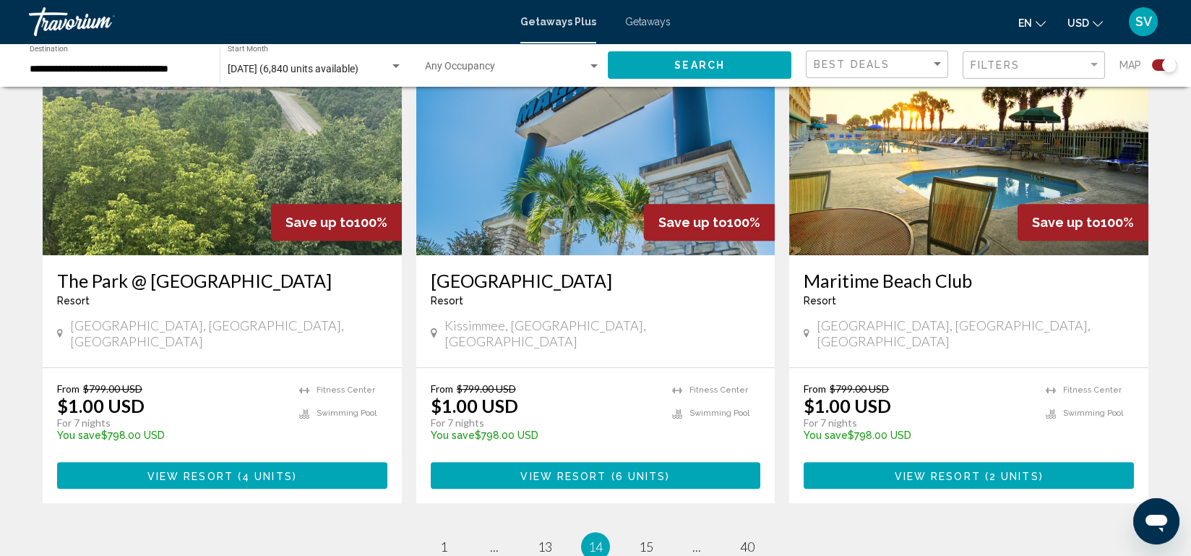
scroll to position [2120, 0]
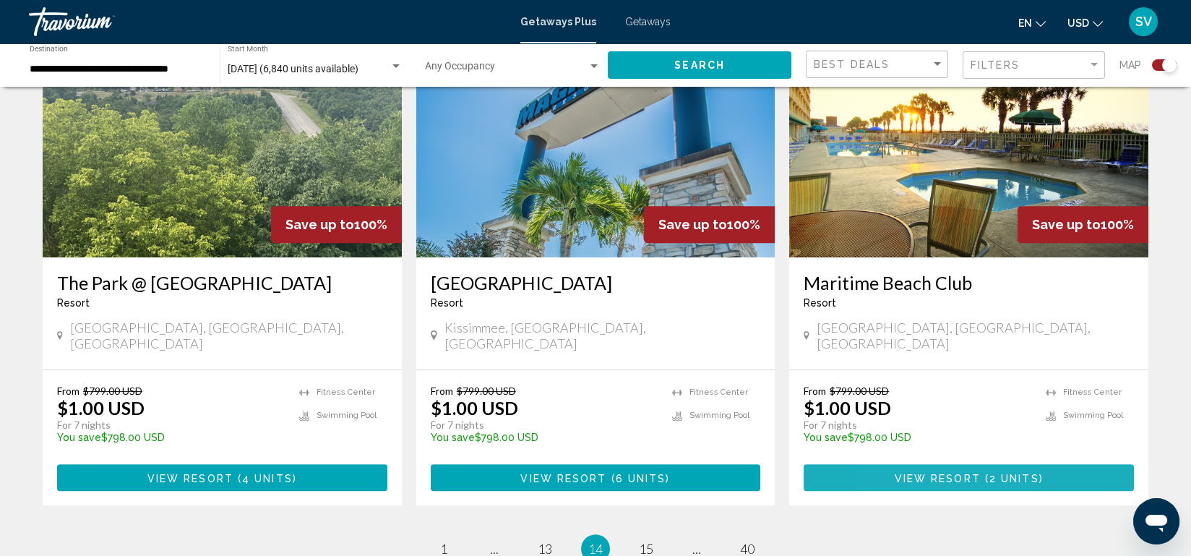
click at [903, 472] on span "View Resort" at bounding box center [938, 478] width 86 height 12
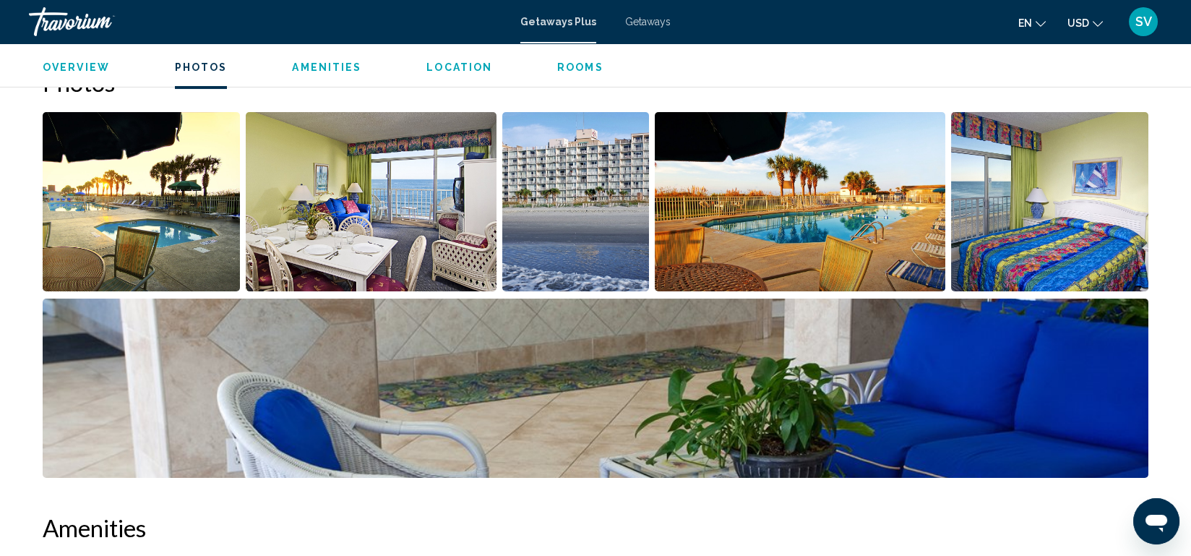
scroll to position [658, 0]
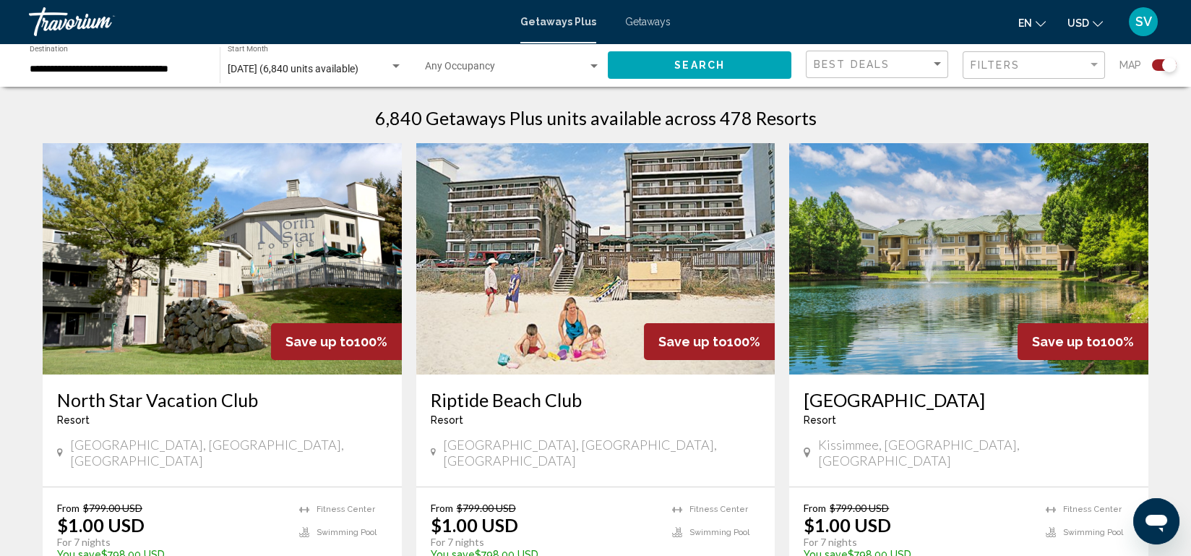
scroll to position [457, 0]
click at [675, 266] on img "Main content" at bounding box center [595, 257] width 359 height 231
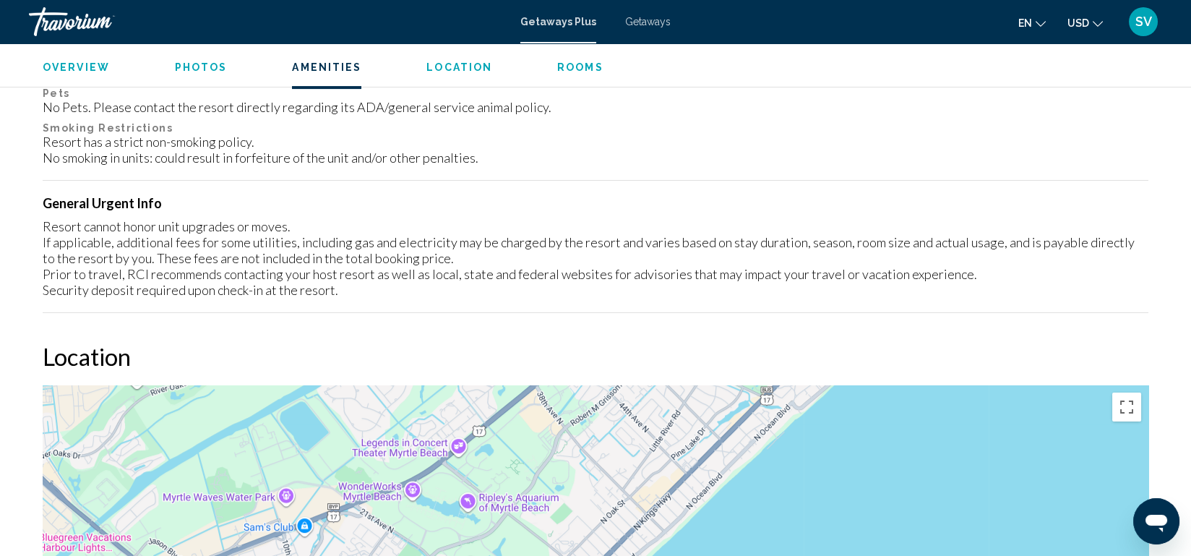
scroll to position [1302, 0]
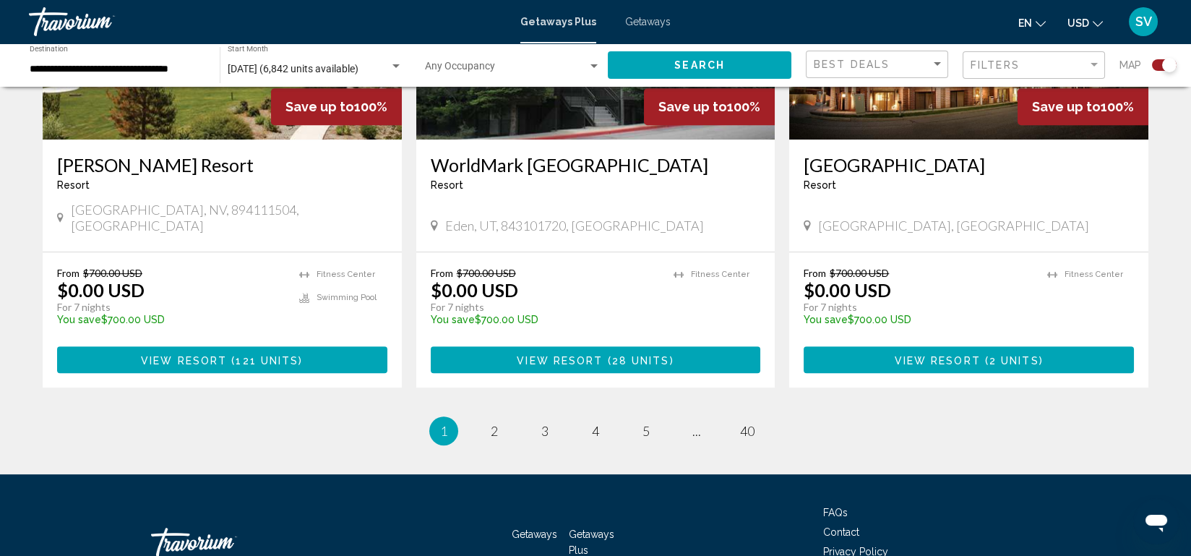
scroll to position [2188, 0]
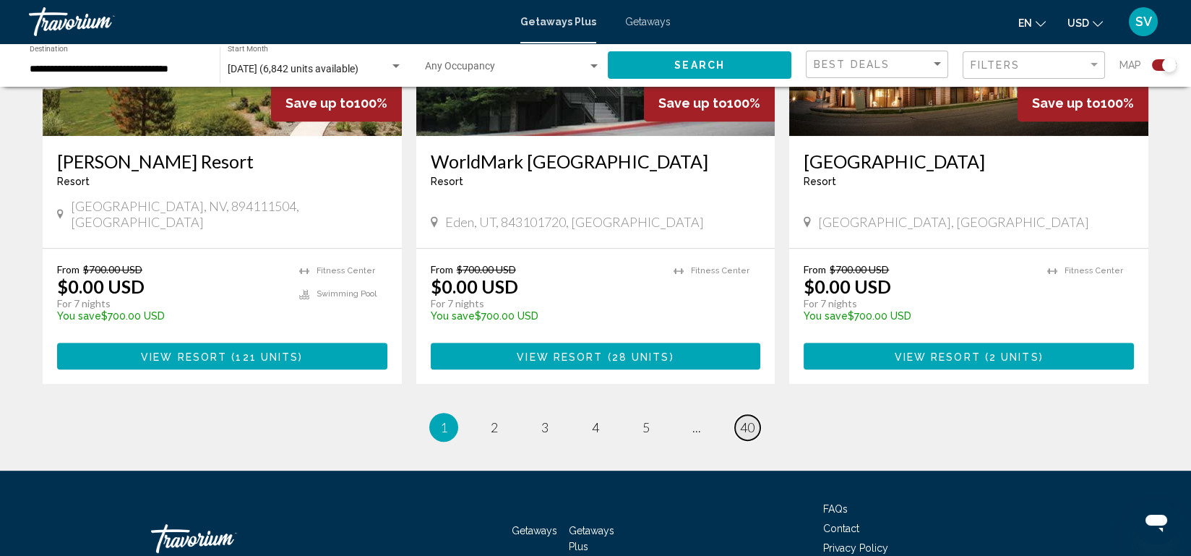
click at [750, 419] on span "40" at bounding box center [747, 427] width 14 height 16
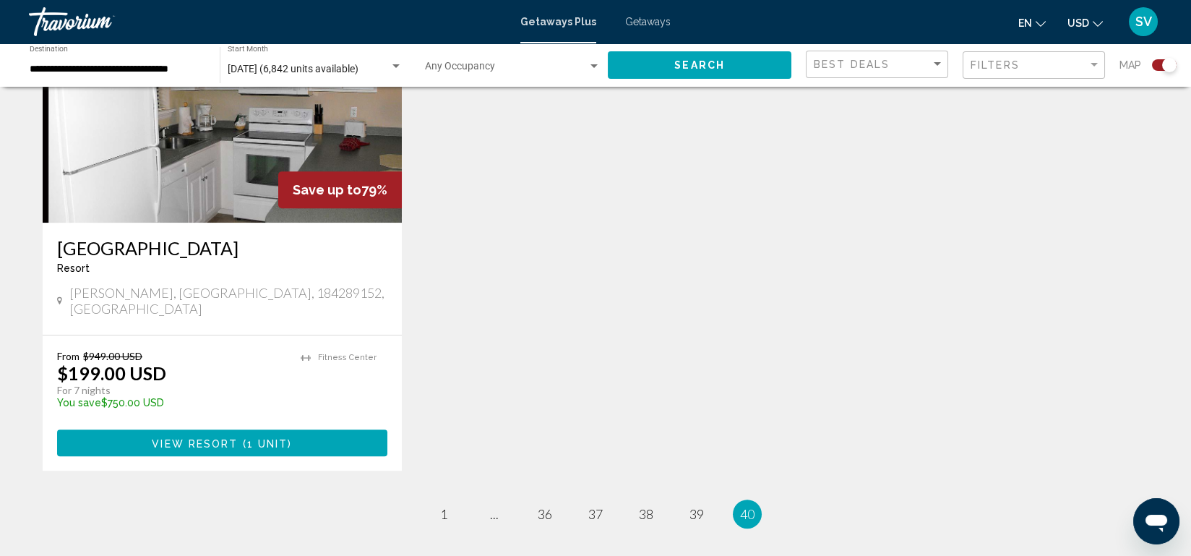
scroll to position [2268, 0]
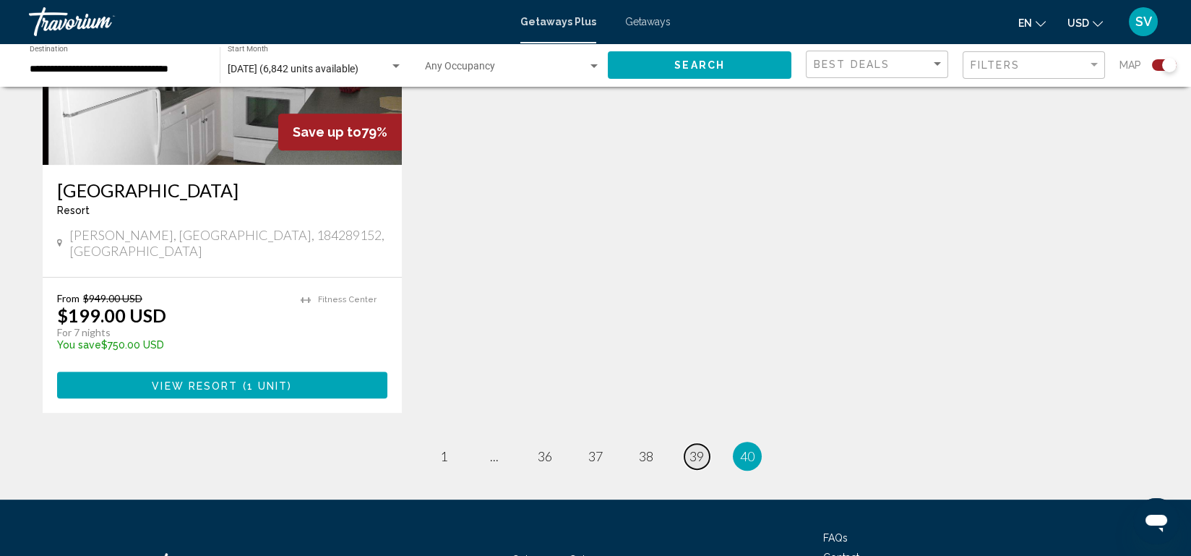
click at [696, 448] on span "39" at bounding box center [696, 456] width 14 height 16
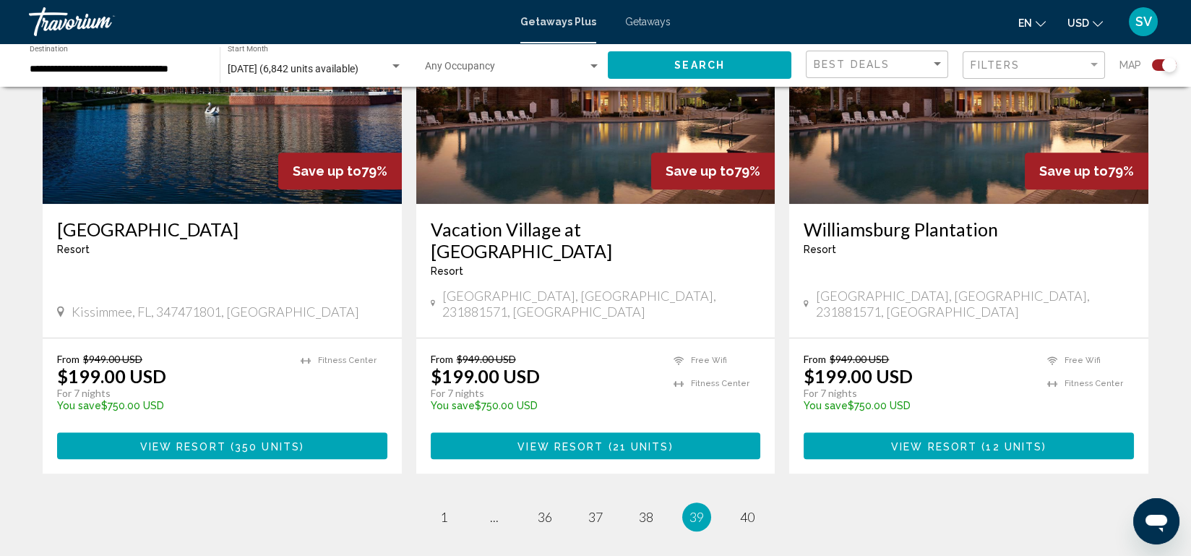
scroll to position [2162, 0]
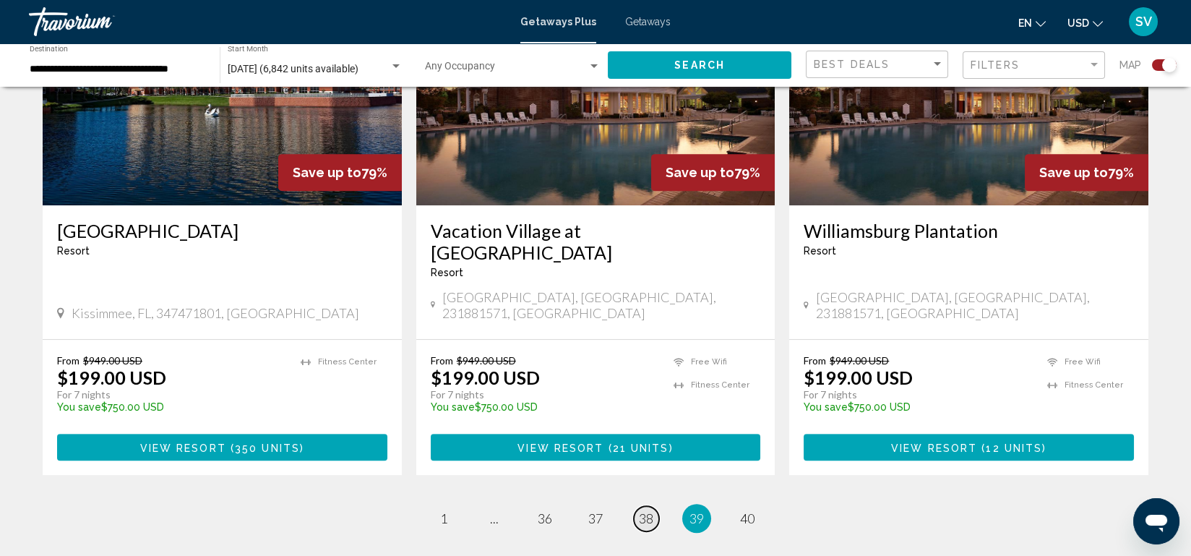
click at [646, 510] on span "38" at bounding box center [646, 518] width 14 height 16
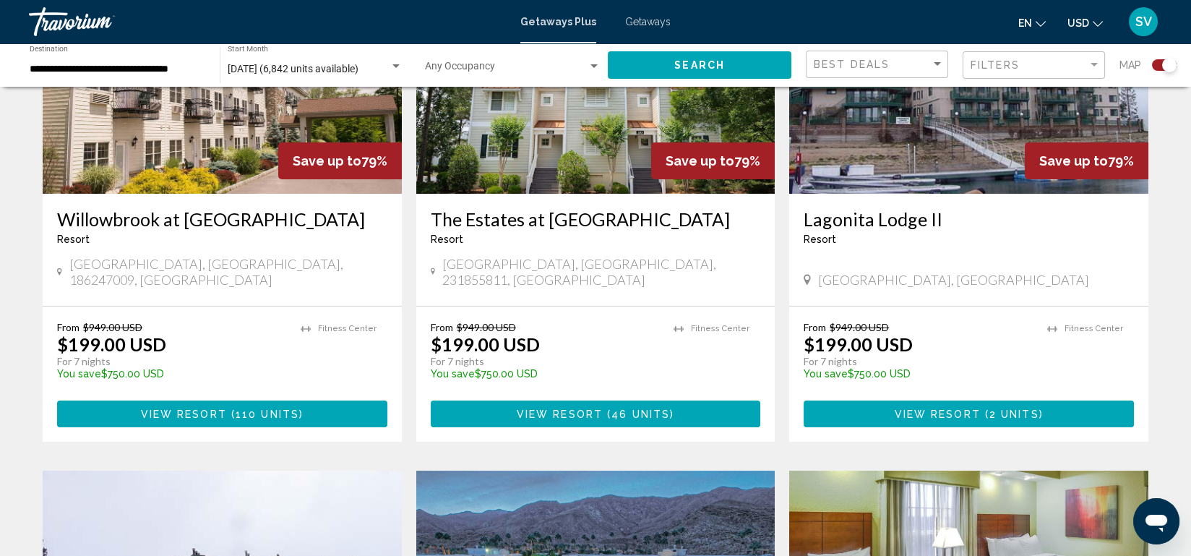
scroll to position [638, 0]
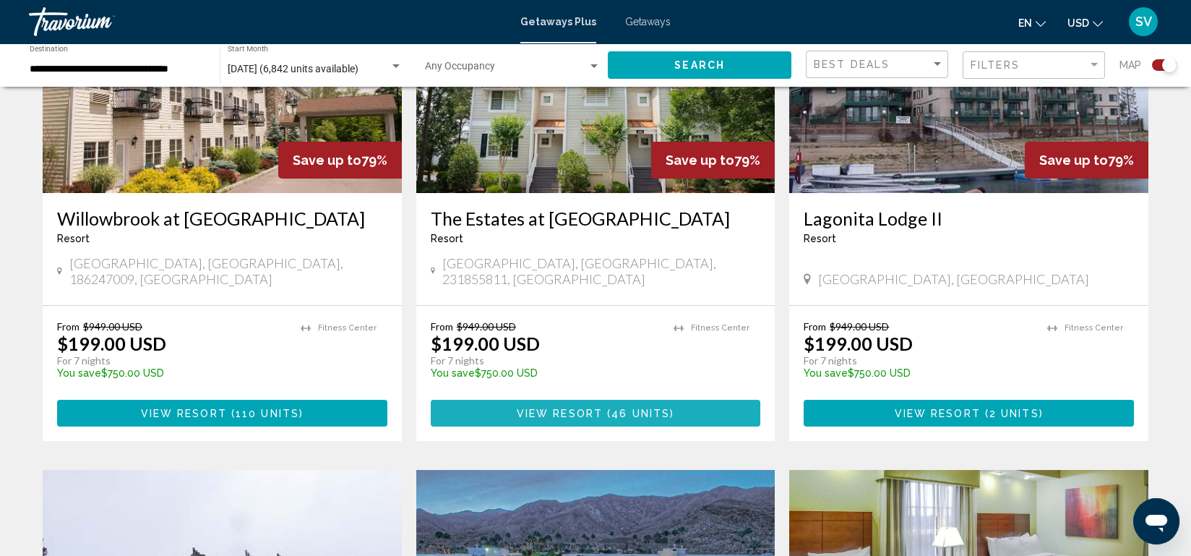
click at [640, 408] on span "46 units" at bounding box center [640, 414] width 59 height 12
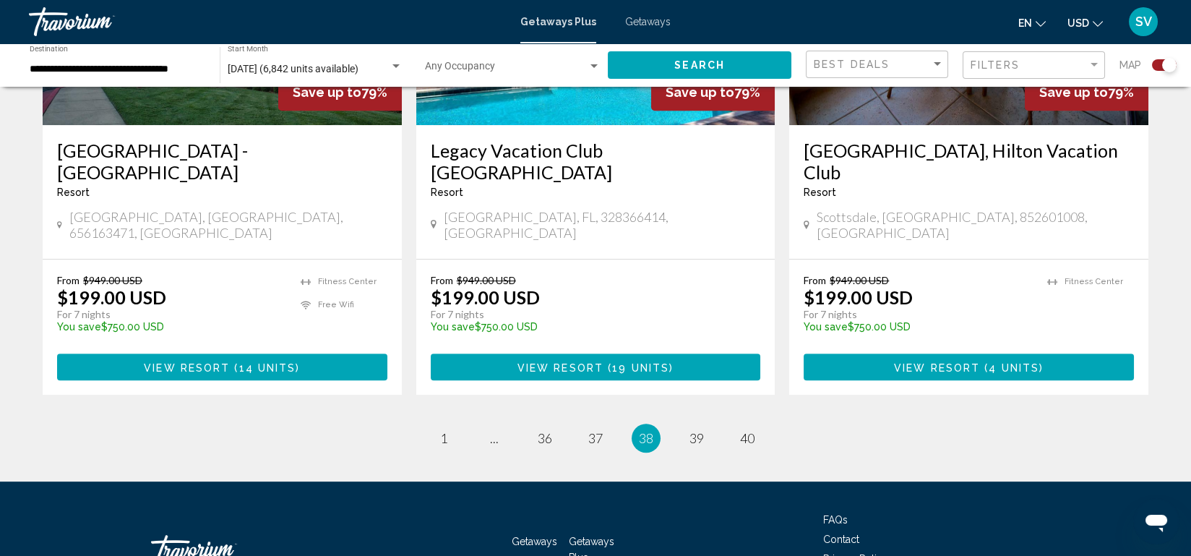
scroll to position [2237, 0]
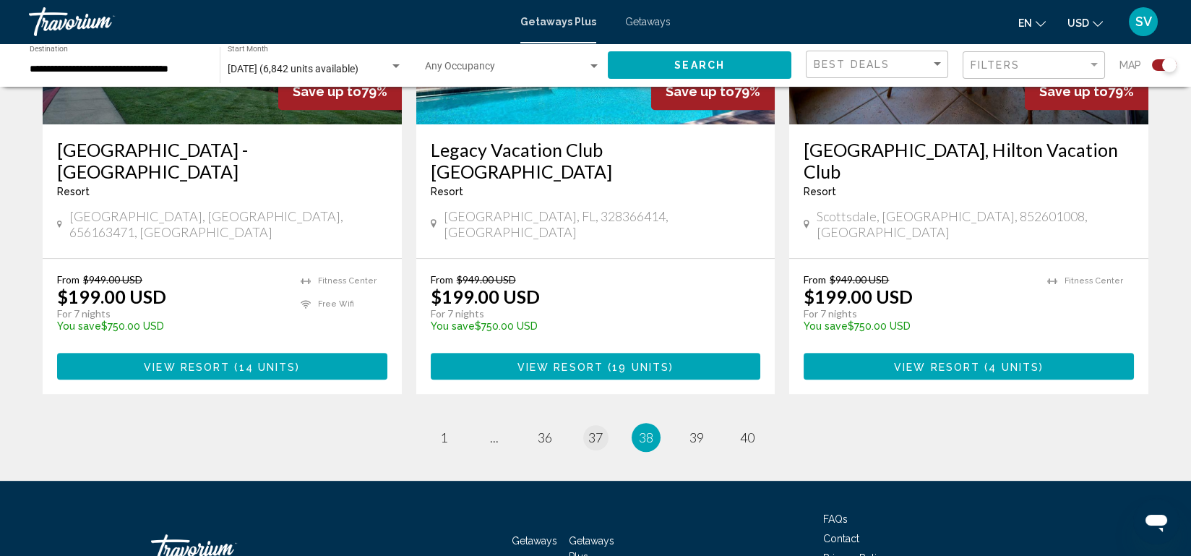
drag, startPoint x: 548, startPoint y: 395, endPoint x: 590, endPoint y: 373, distance: 47.8
click at [590, 429] on span "37" at bounding box center [595, 437] width 14 height 16
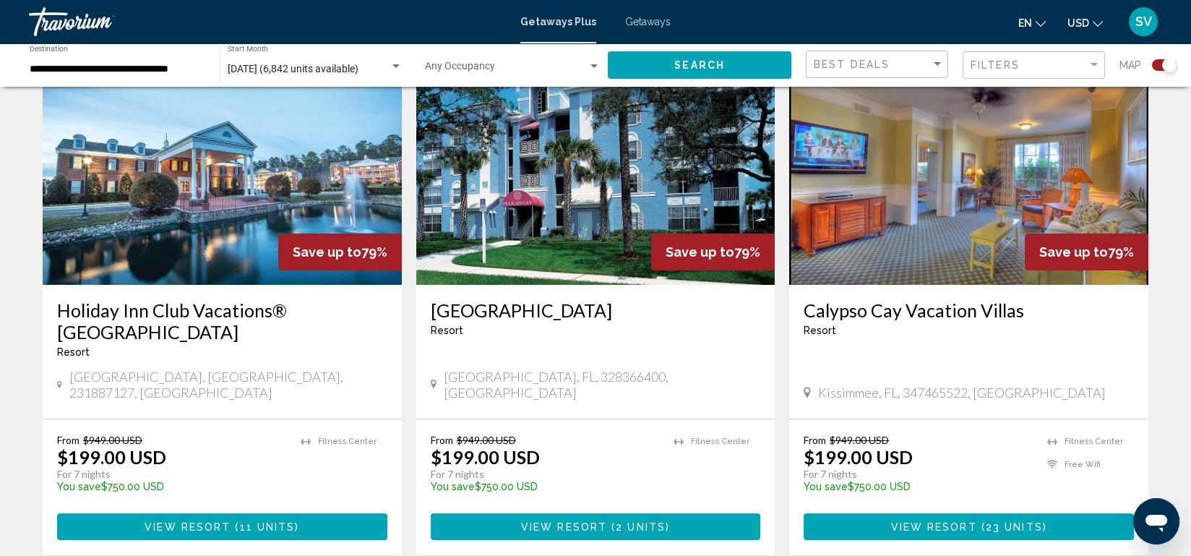
scroll to position [1589, 0]
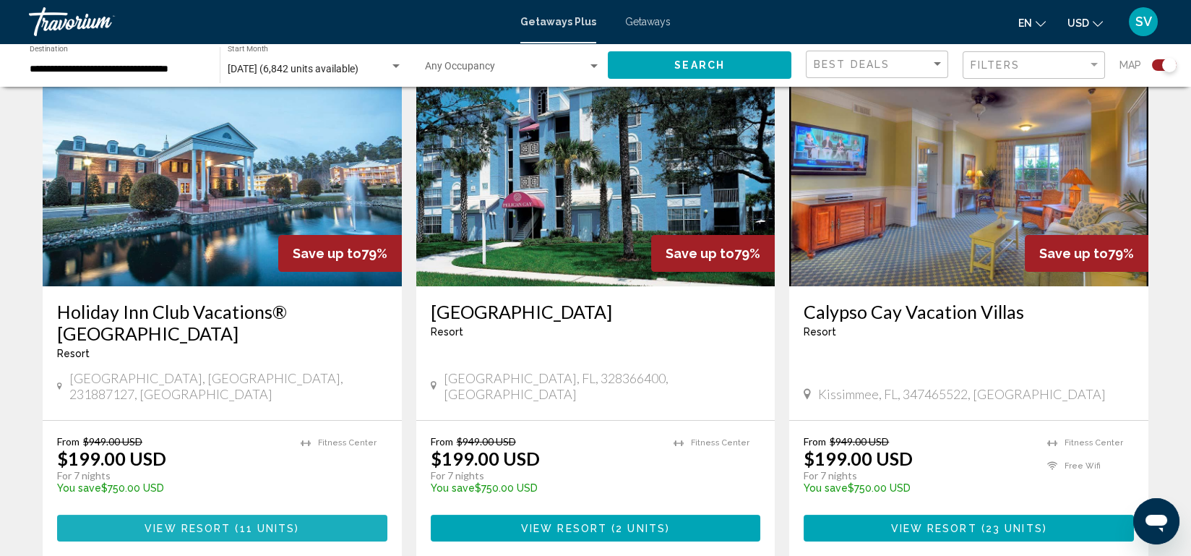
click at [268, 522] on span "11 units" at bounding box center [268, 528] width 56 height 12
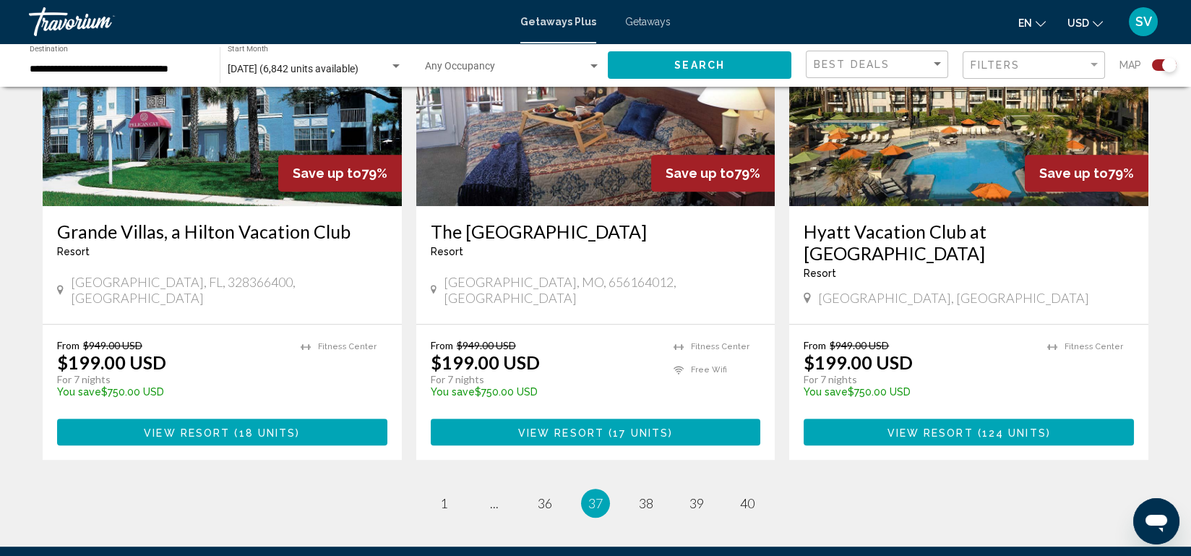
scroll to position [2199, 0]
click at [542, 495] on span "36" at bounding box center [545, 503] width 14 height 16
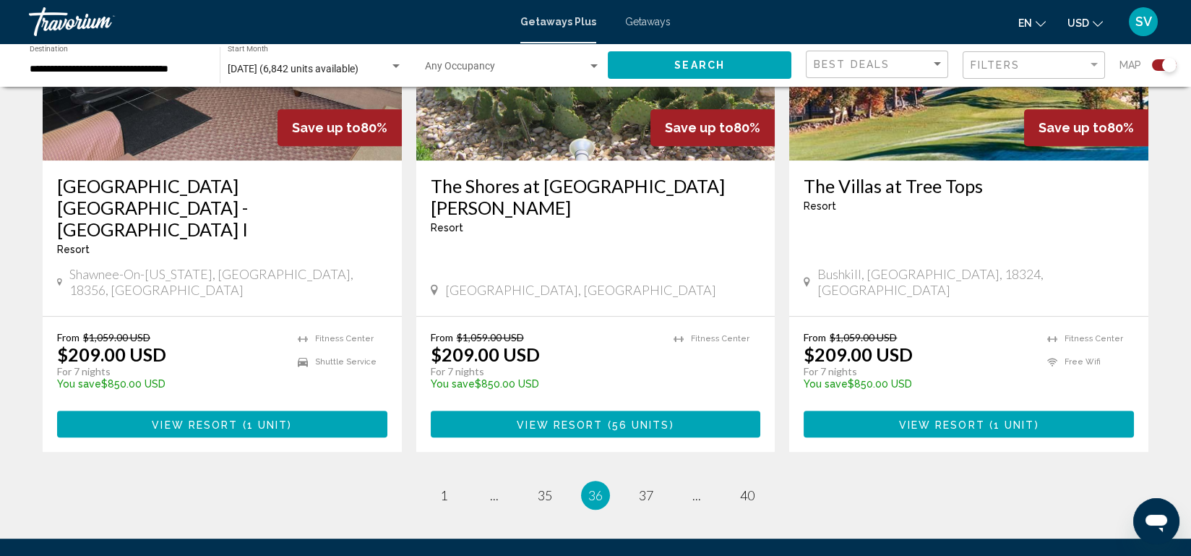
scroll to position [2312, 0]
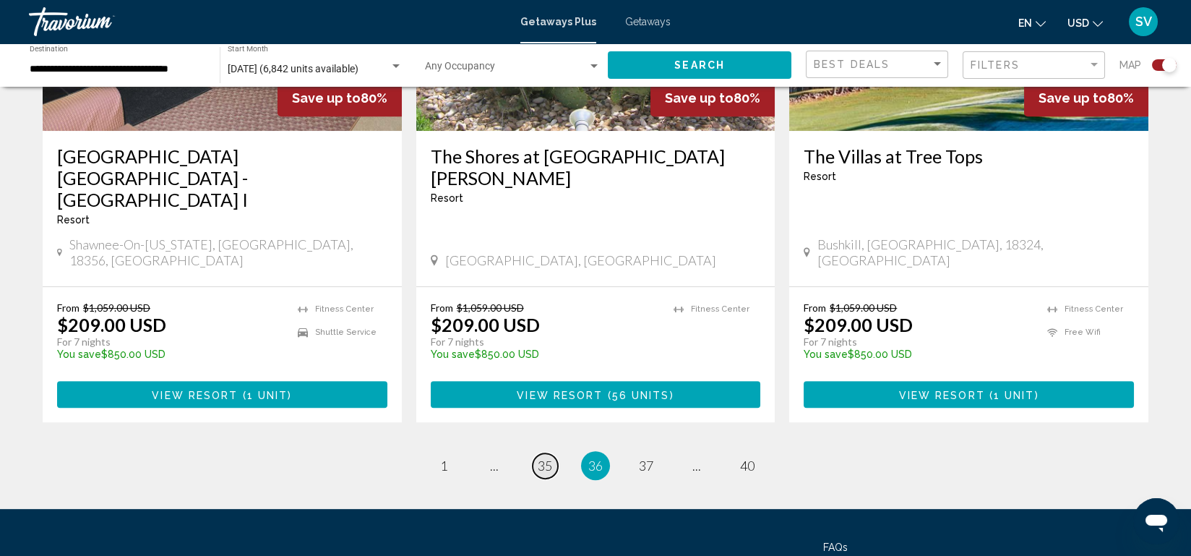
click at [544, 457] on span "35" at bounding box center [545, 465] width 14 height 16
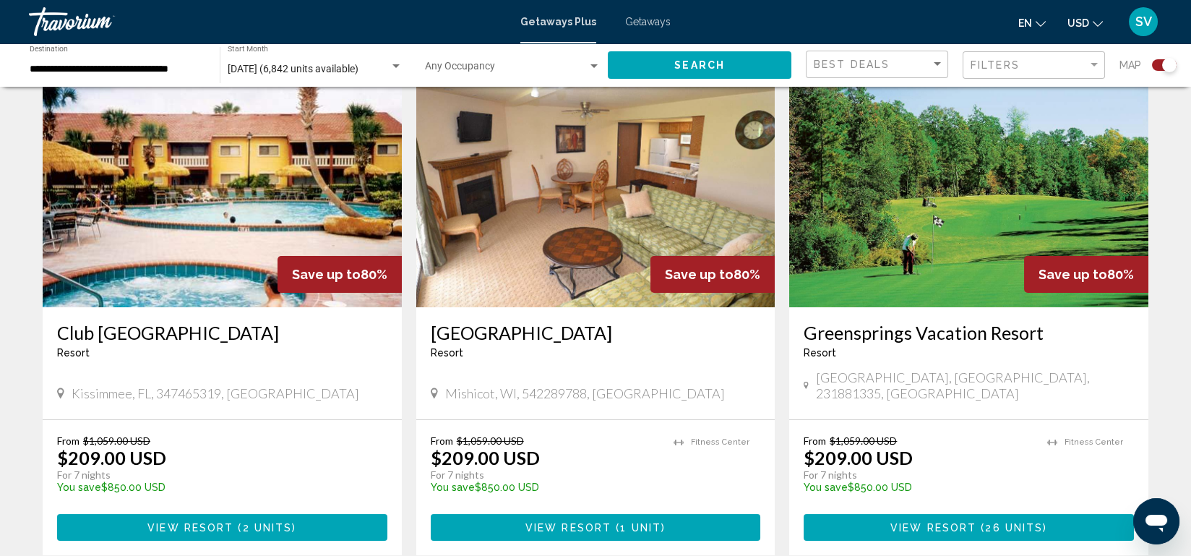
scroll to position [525, 0]
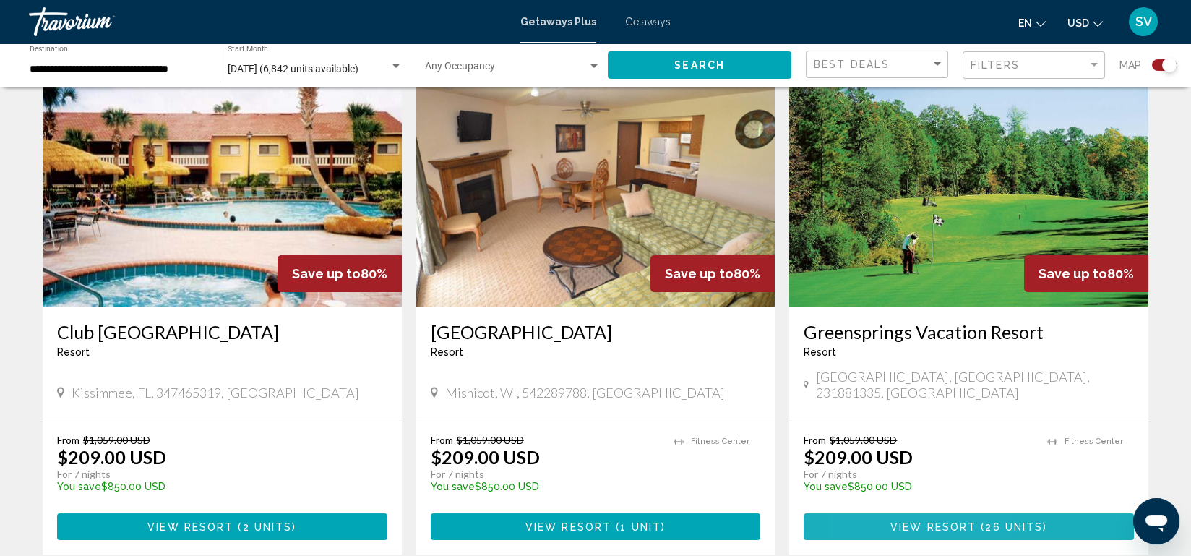
click at [889, 513] on button "View Resort ( 26 units )" at bounding box center [969, 526] width 330 height 27
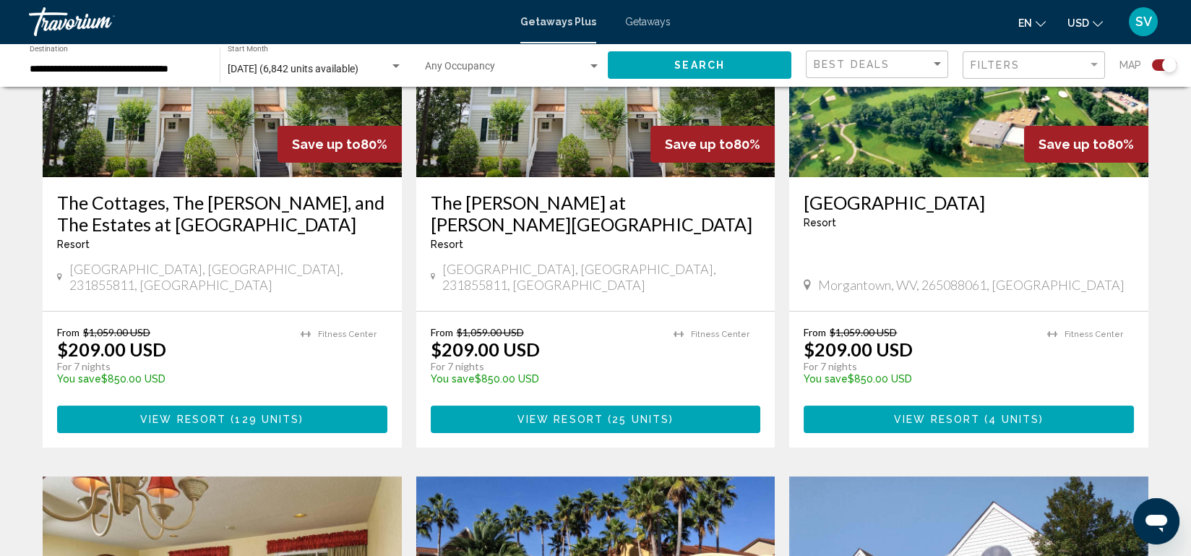
scroll to position [1163, 0]
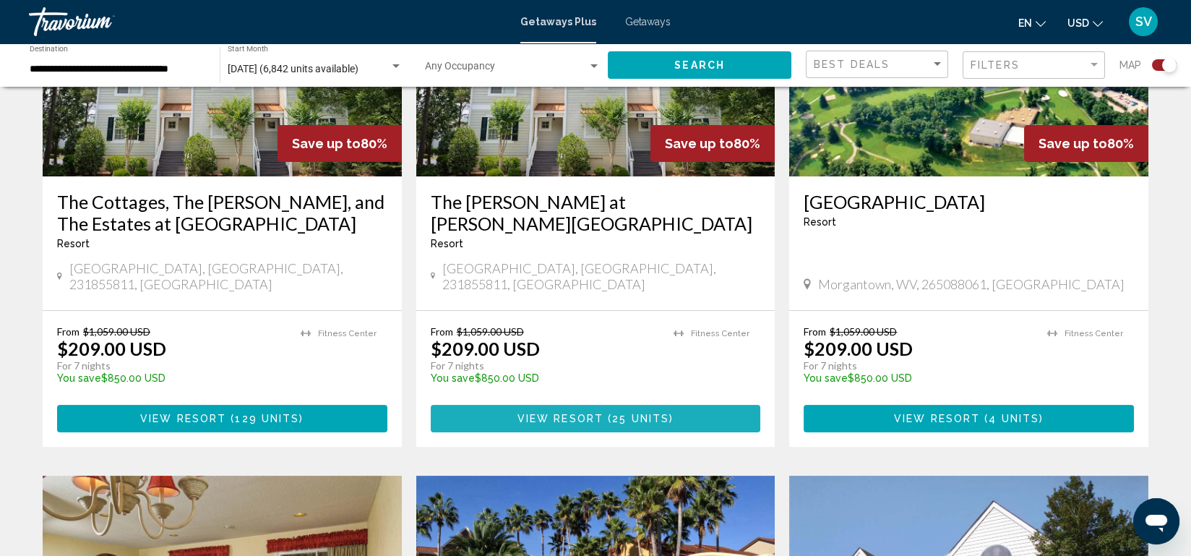
click at [562, 413] on span "View Resort" at bounding box center [560, 419] width 86 height 12
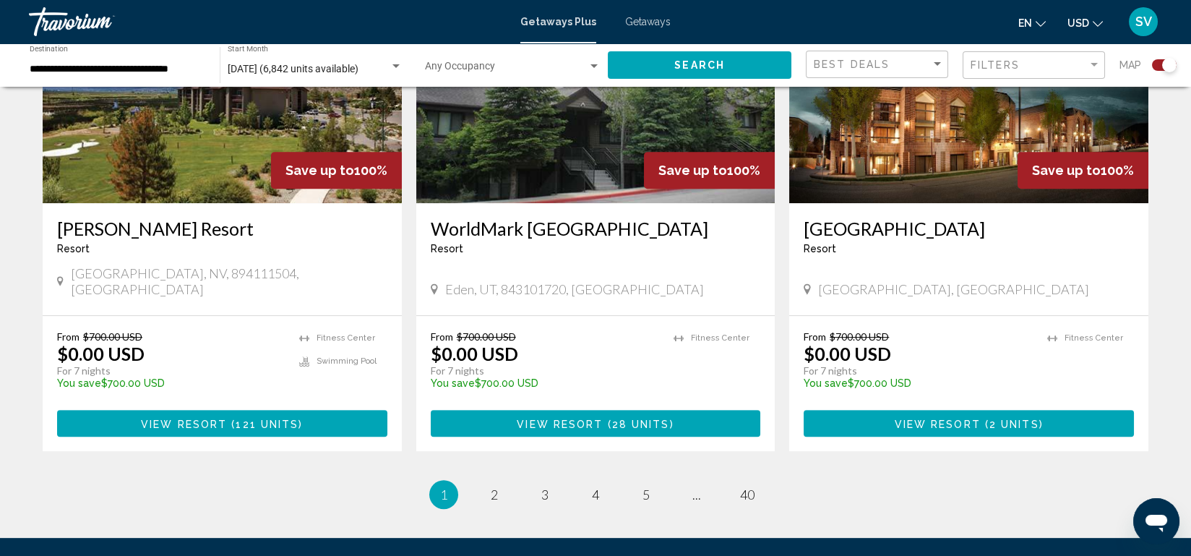
scroll to position [2122, 0]
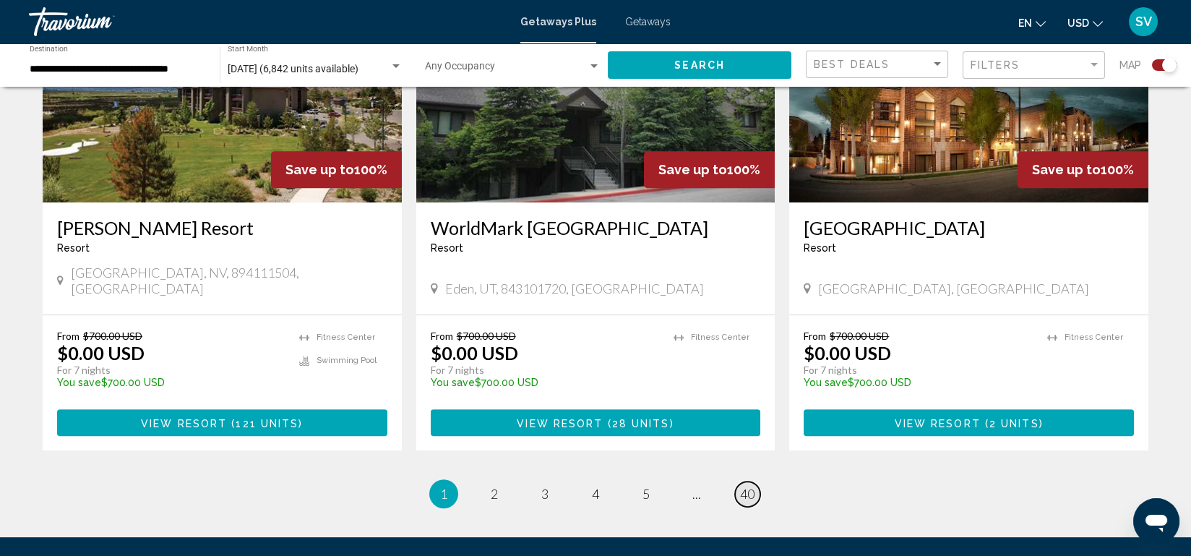
click at [737, 481] on link "page 40" at bounding box center [747, 493] width 25 height 25
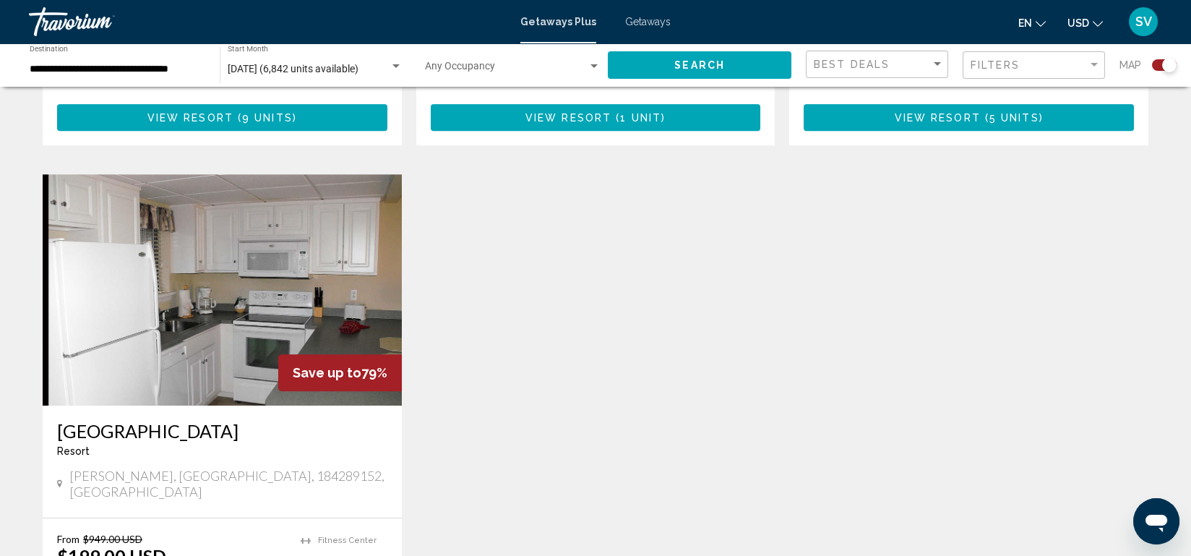
scroll to position [2268, 0]
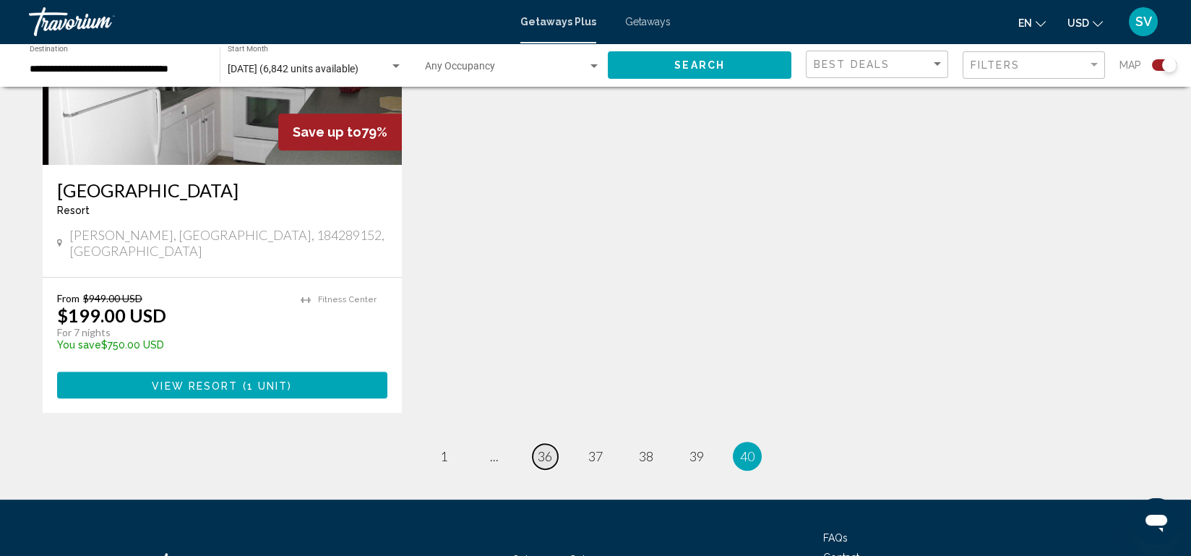
click at [547, 448] on span "36" at bounding box center [545, 456] width 14 height 16
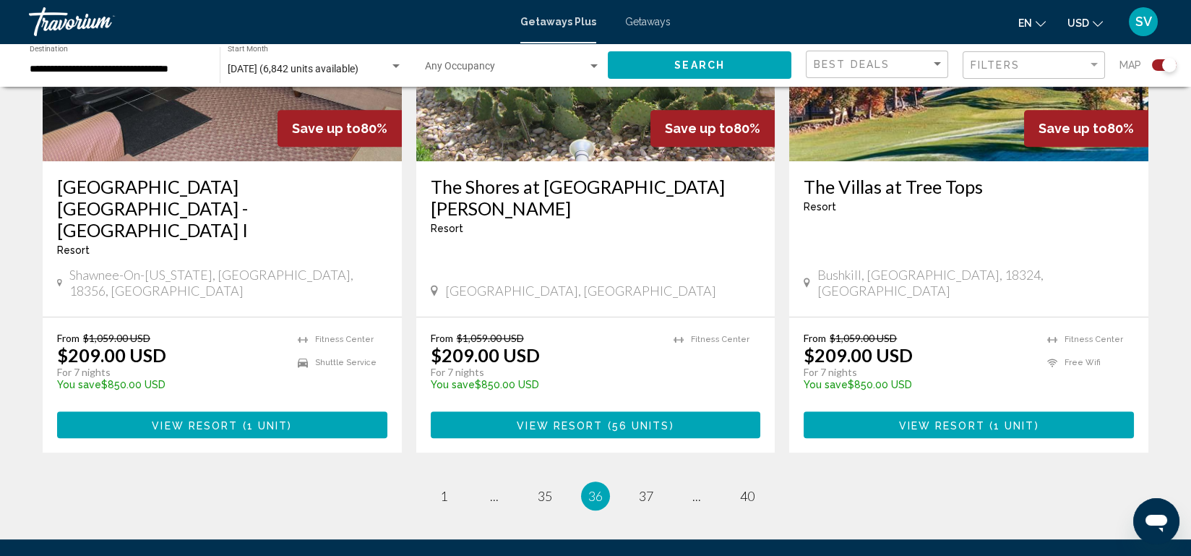
scroll to position [2287, 0]
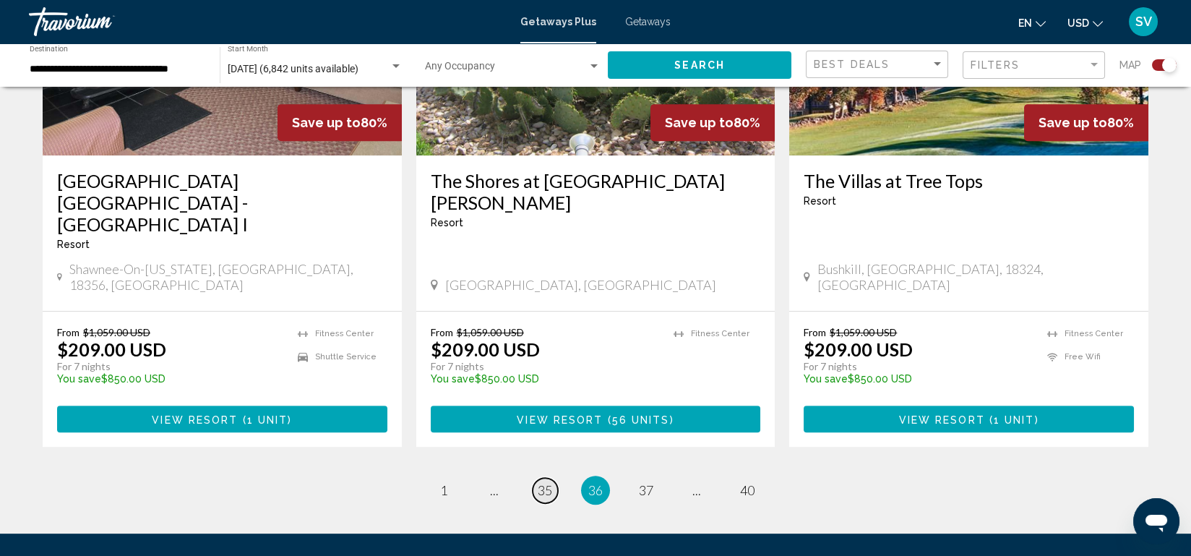
click at [546, 482] on span "35" at bounding box center [545, 490] width 14 height 16
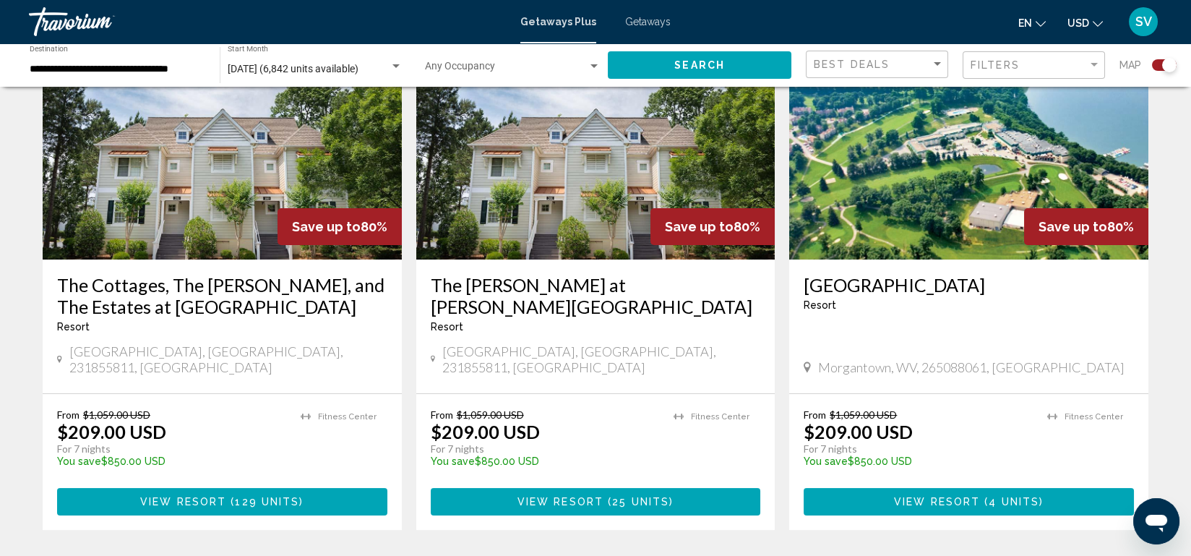
scroll to position [1080, 0]
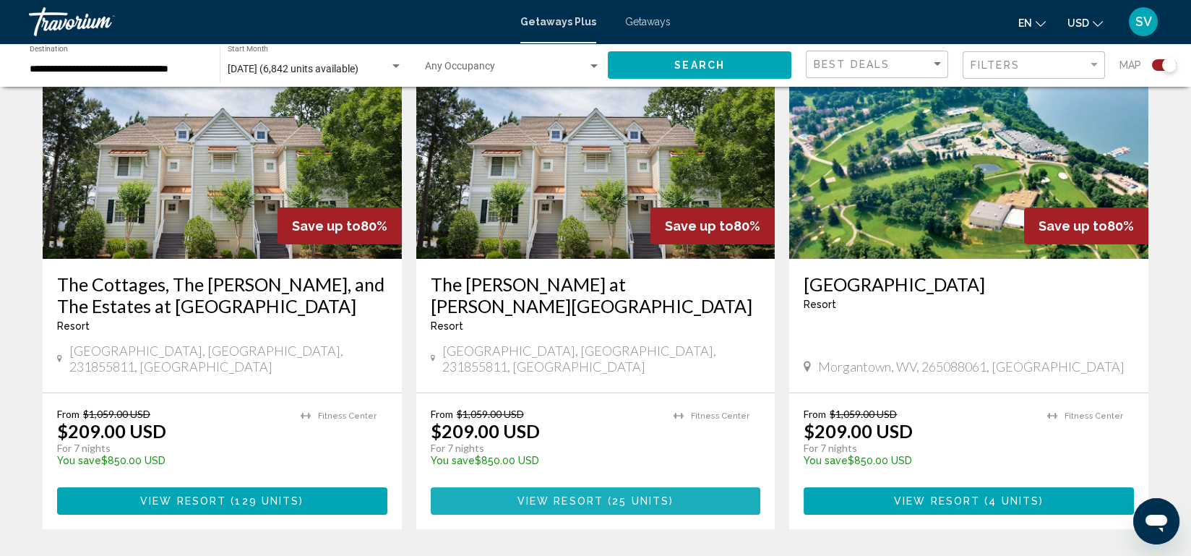
click at [563, 496] on span "View Resort" at bounding box center [560, 502] width 86 height 12
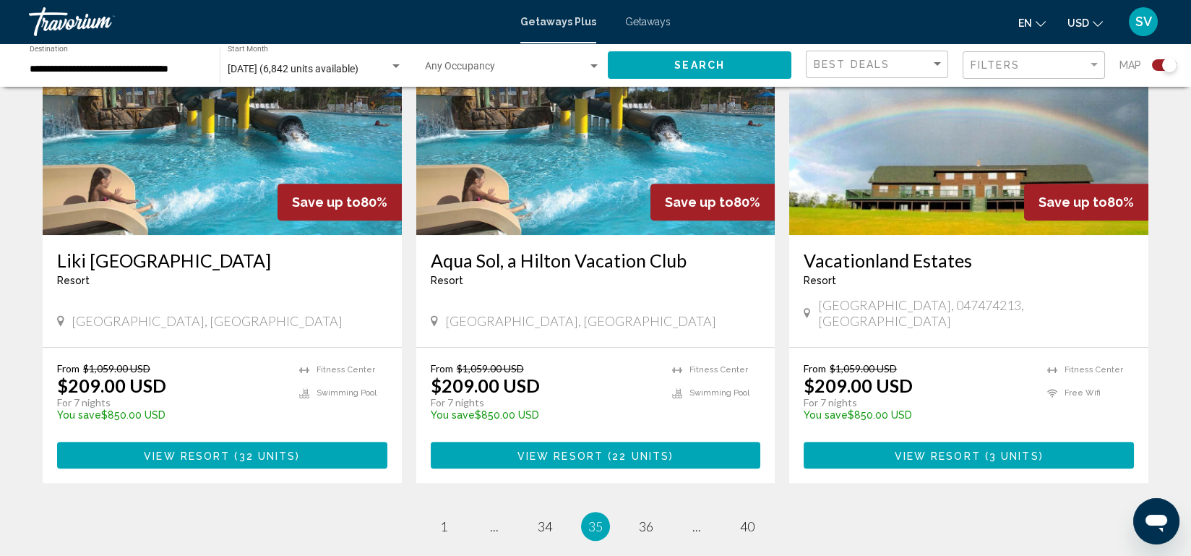
scroll to position [2165, 0]
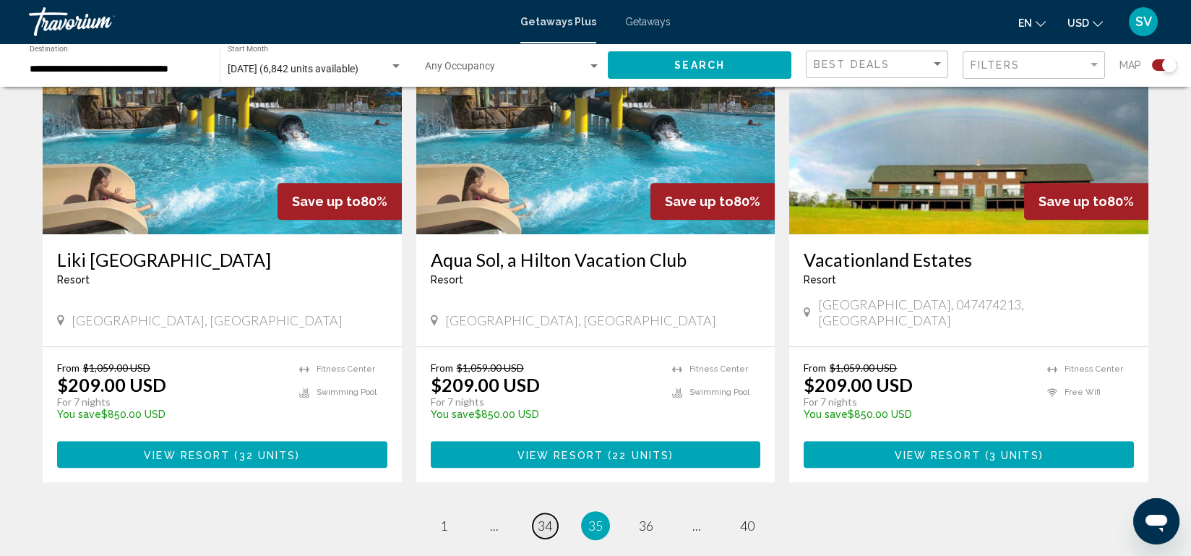
click at [544, 517] on span "34" at bounding box center [545, 525] width 14 height 16
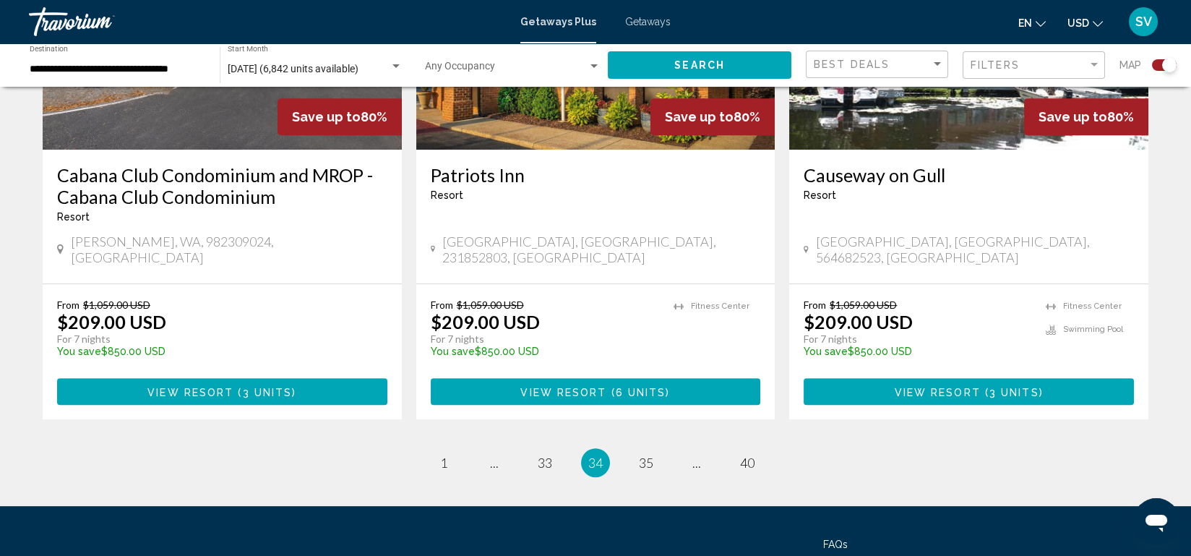
scroll to position [2213, 0]
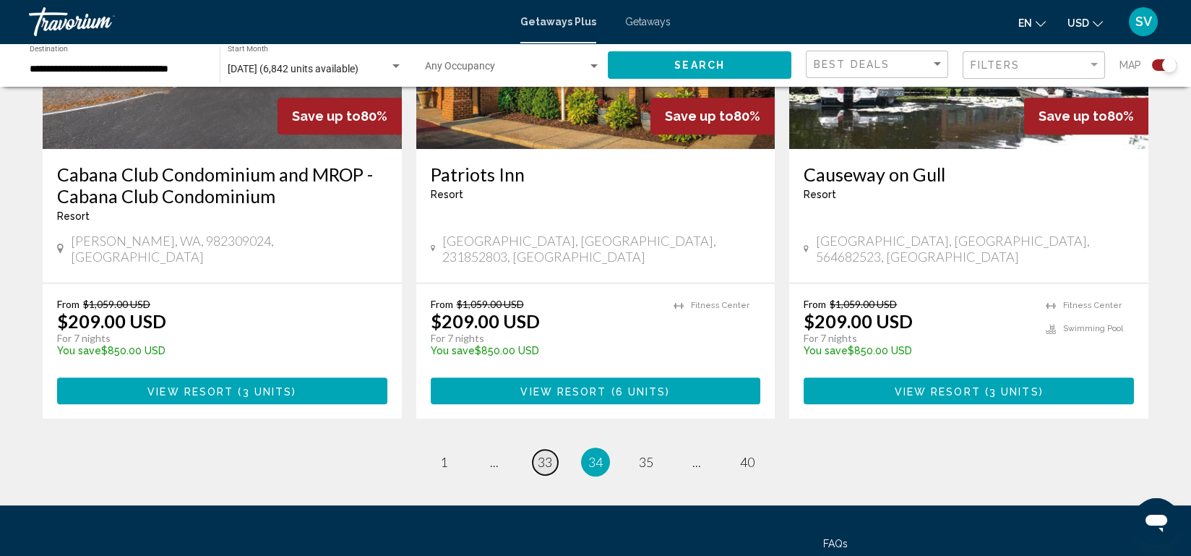
click at [541, 454] on span "33" at bounding box center [545, 462] width 14 height 16
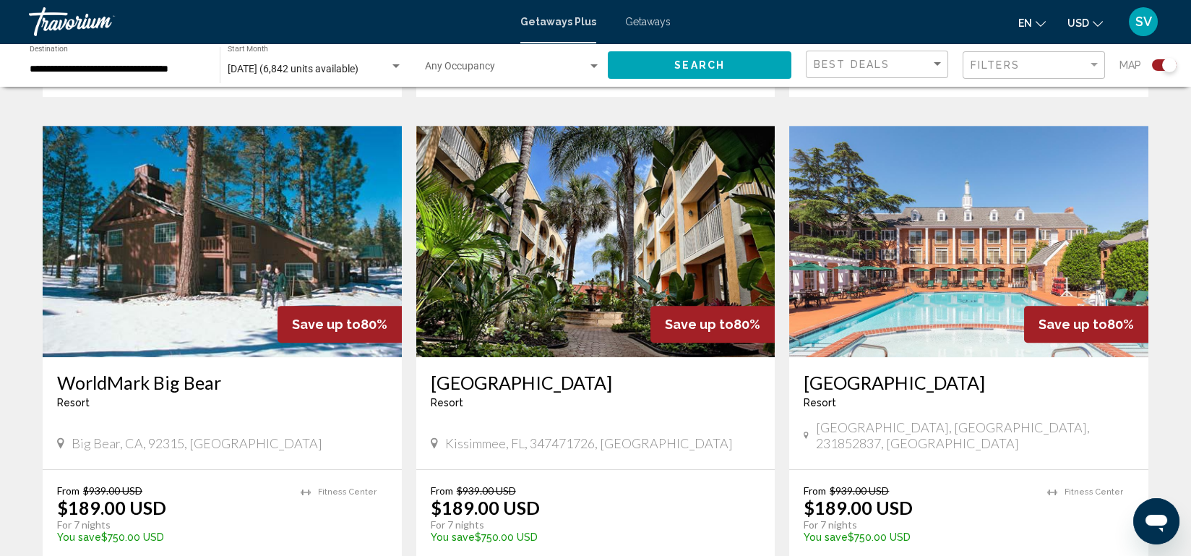
scroll to position [2020, 0]
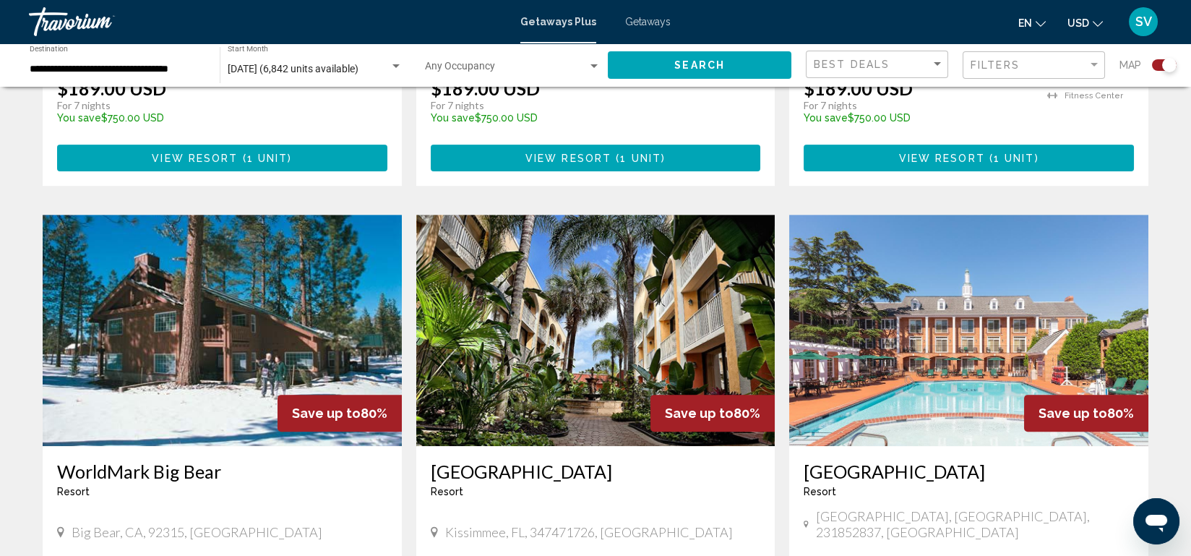
scroll to position [2247, 0]
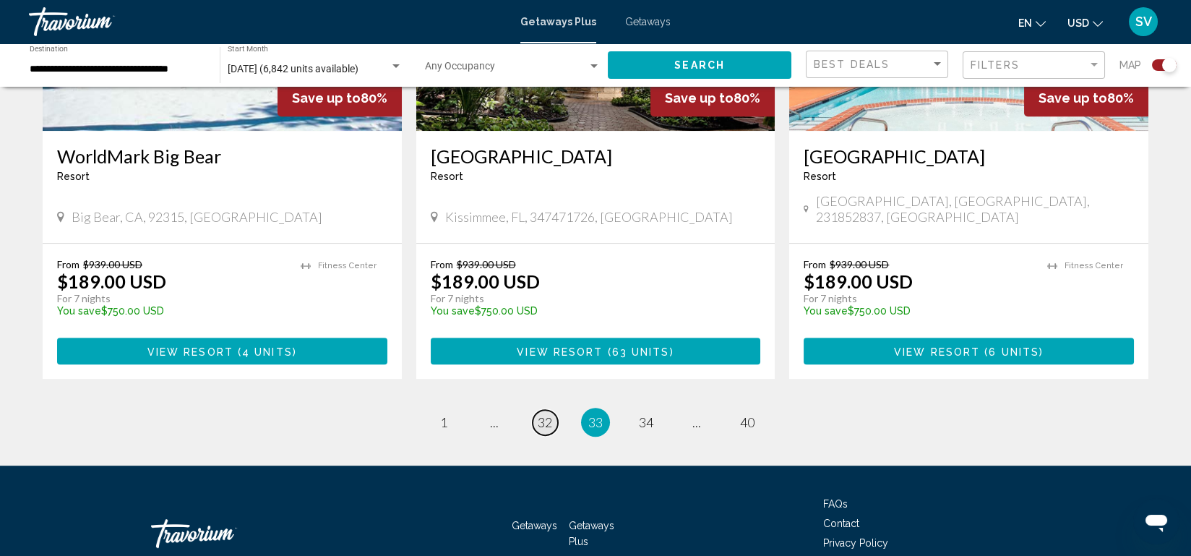
click at [543, 414] on span "32" at bounding box center [545, 422] width 14 height 16
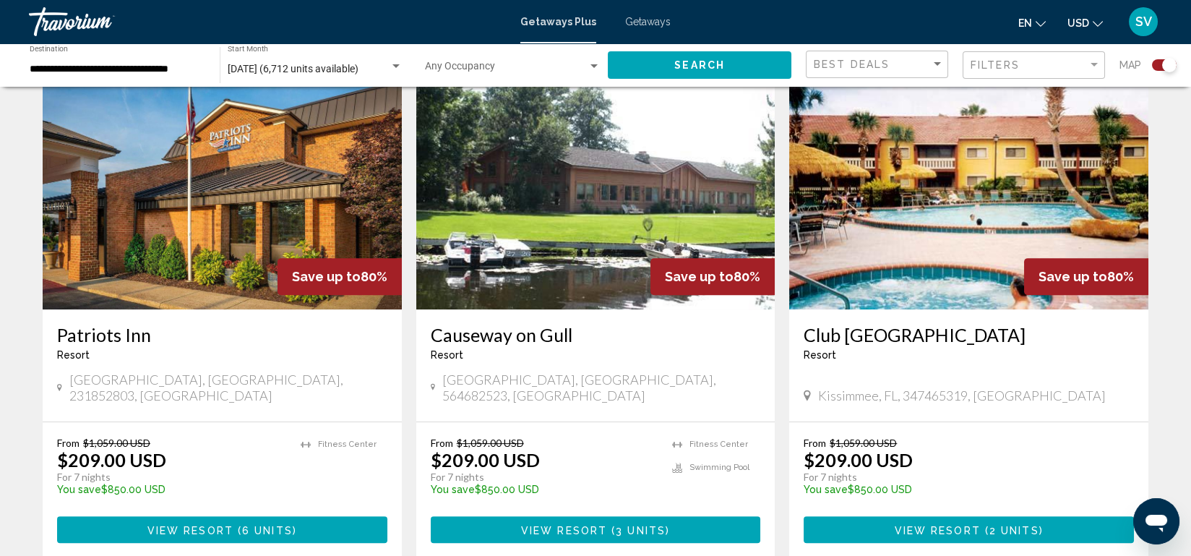
scroll to position [2268, 0]
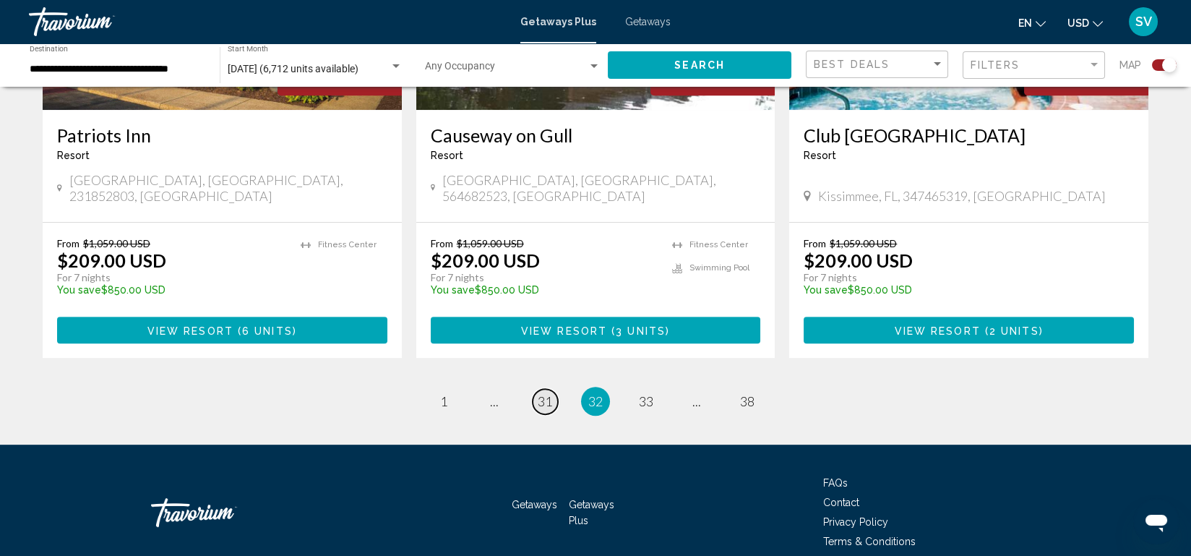
click at [541, 393] on span "31" at bounding box center [545, 401] width 14 height 16
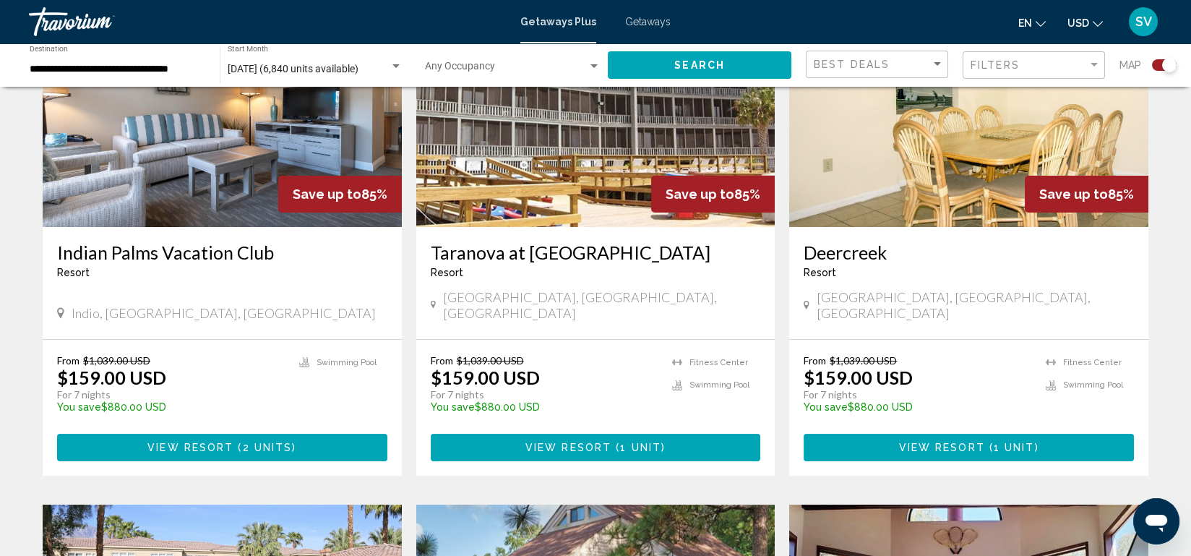
scroll to position [1114, 0]
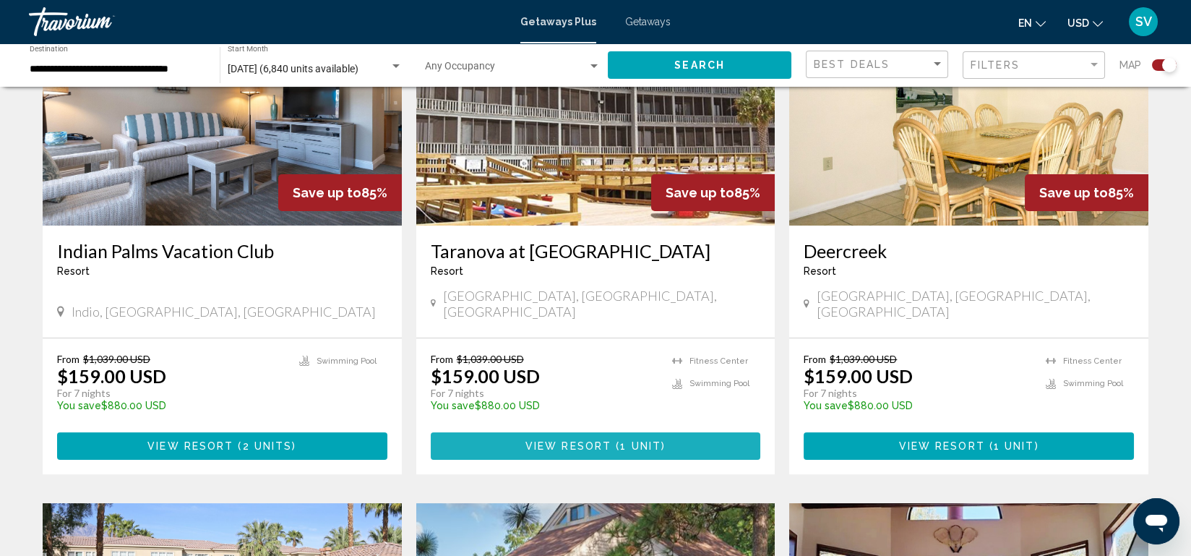
click at [566, 441] on span "View Resort" at bounding box center [568, 447] width 86 height 12
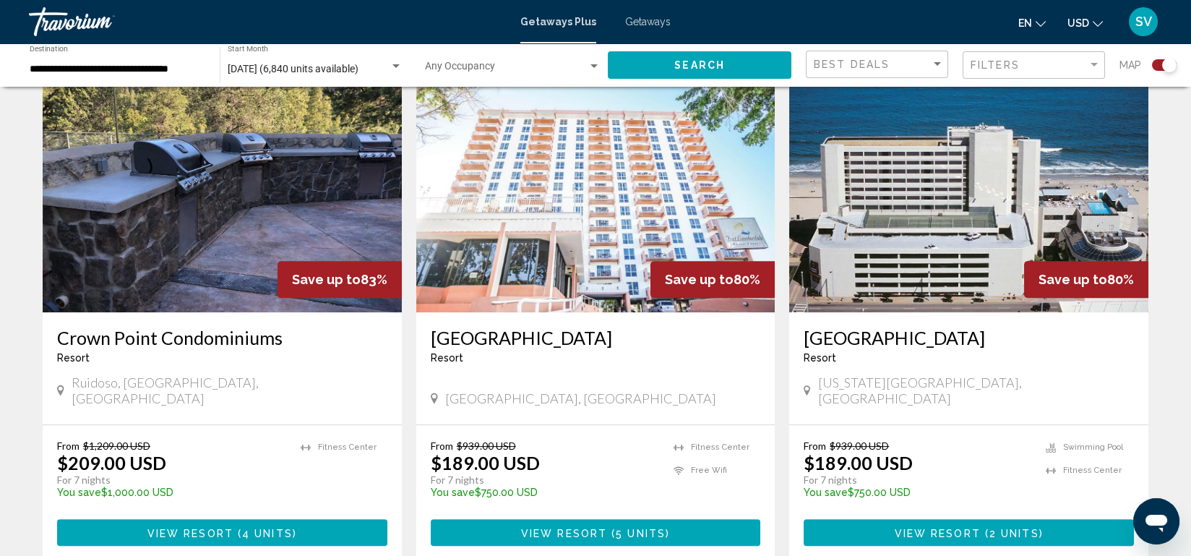
scroll to position [2068, 0]
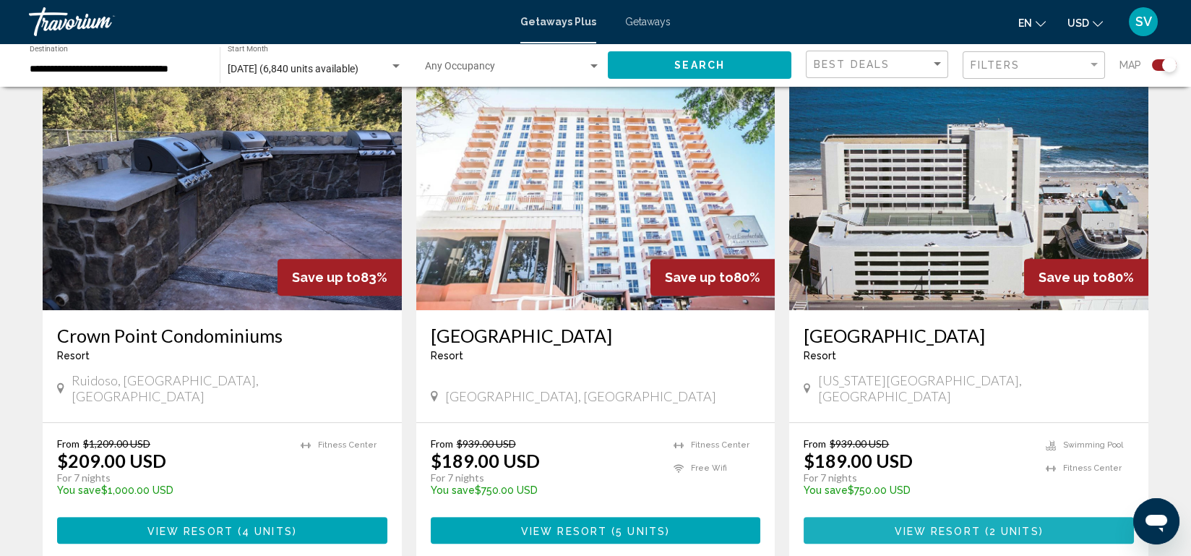
click at [965, 525] on span "View Resort" at bounding box center [938, 531] width 86 height 12
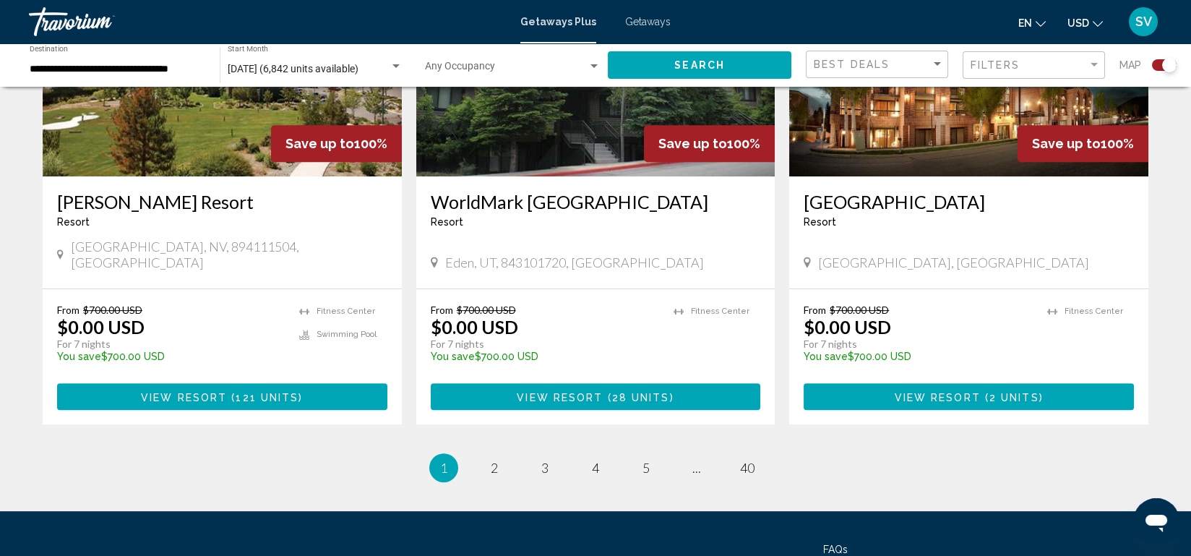
scroll to position [2149, 0]
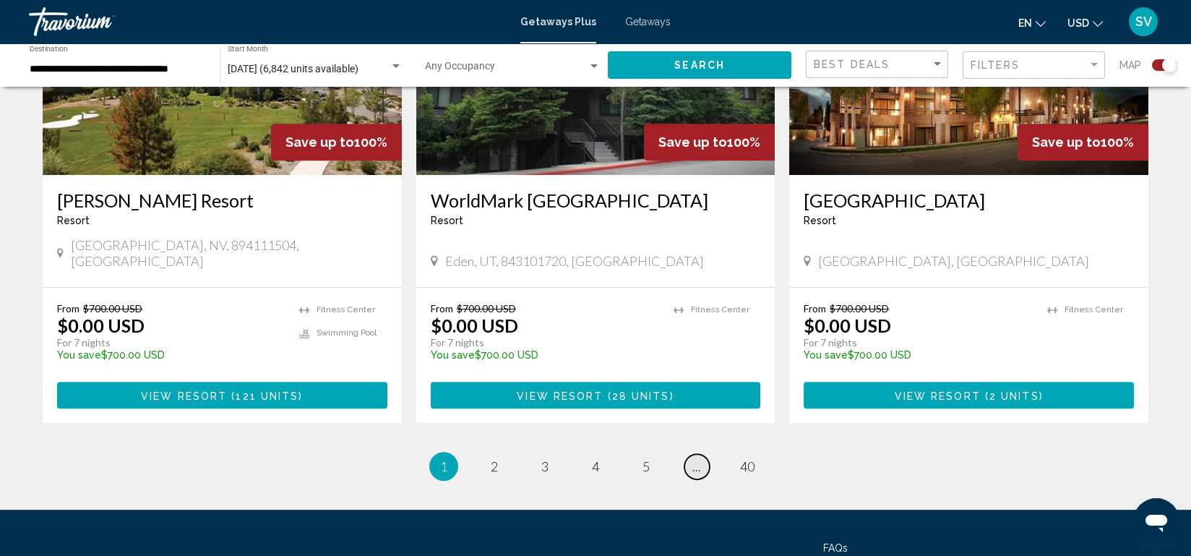
click at [694, 458] on span "..." at bounding box center [696, 466] width 9 height 16
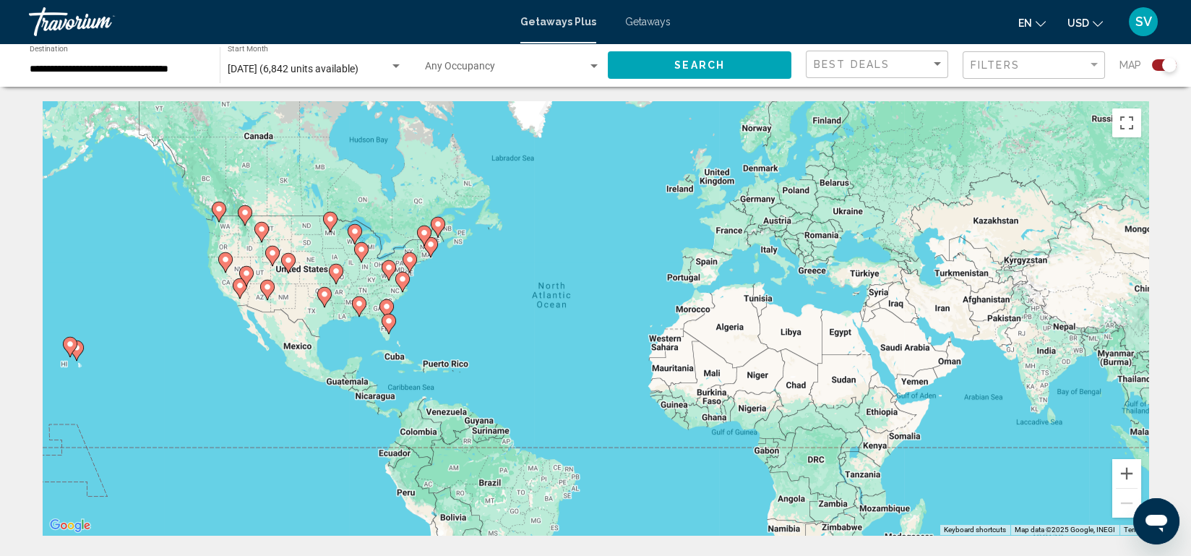
click at [694, 436] on div "To activate drag with keyboard, press Alt + Enter. Once in keyboard drag state,…" at bounding box center [596, 318] width 1106 height 434
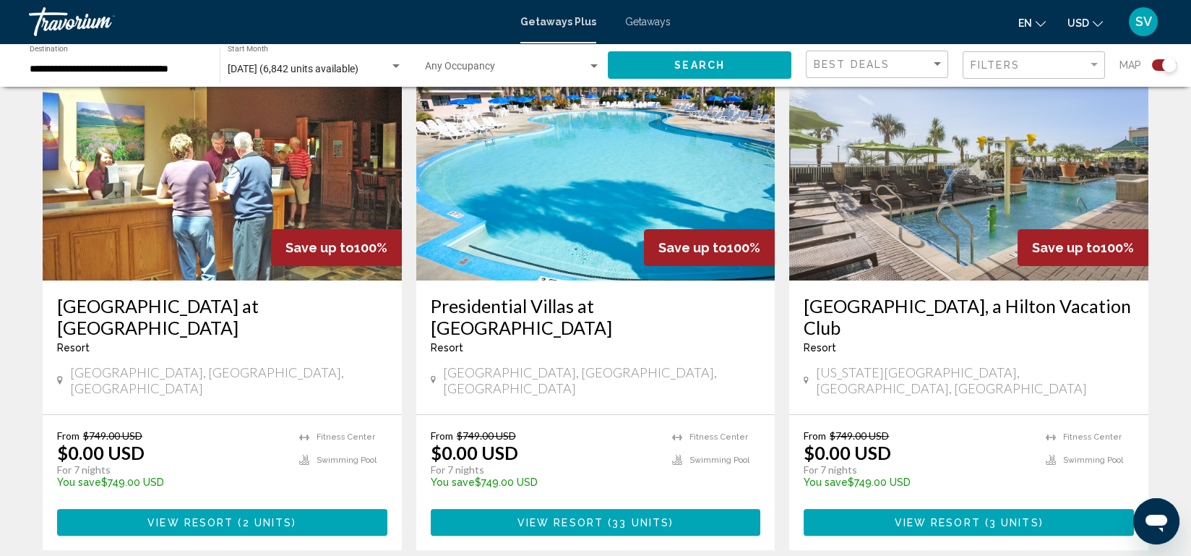
scroll to position [1616, 0]
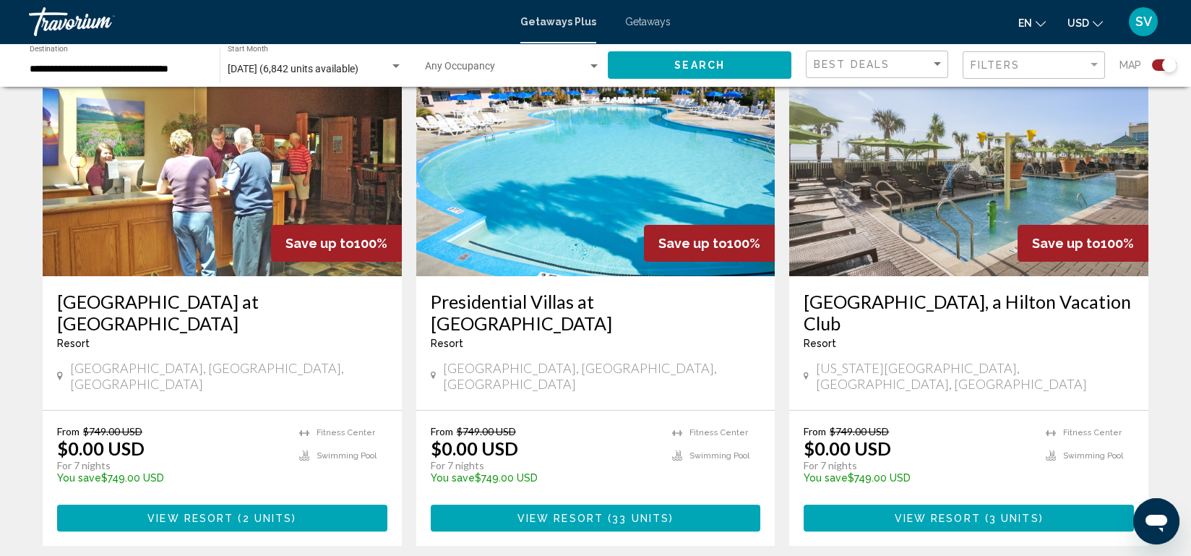
click at [744, 425] on ul "Fitness Center Swimming Pool" at bounding box center [716, 459] width 88 height 69
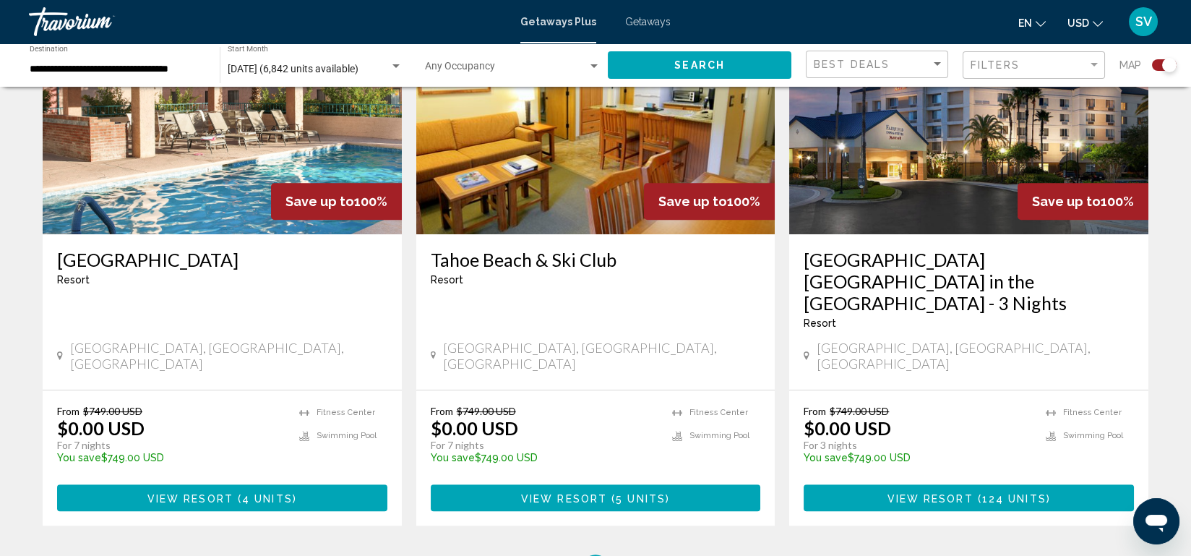
scroll to position [2188, 0]
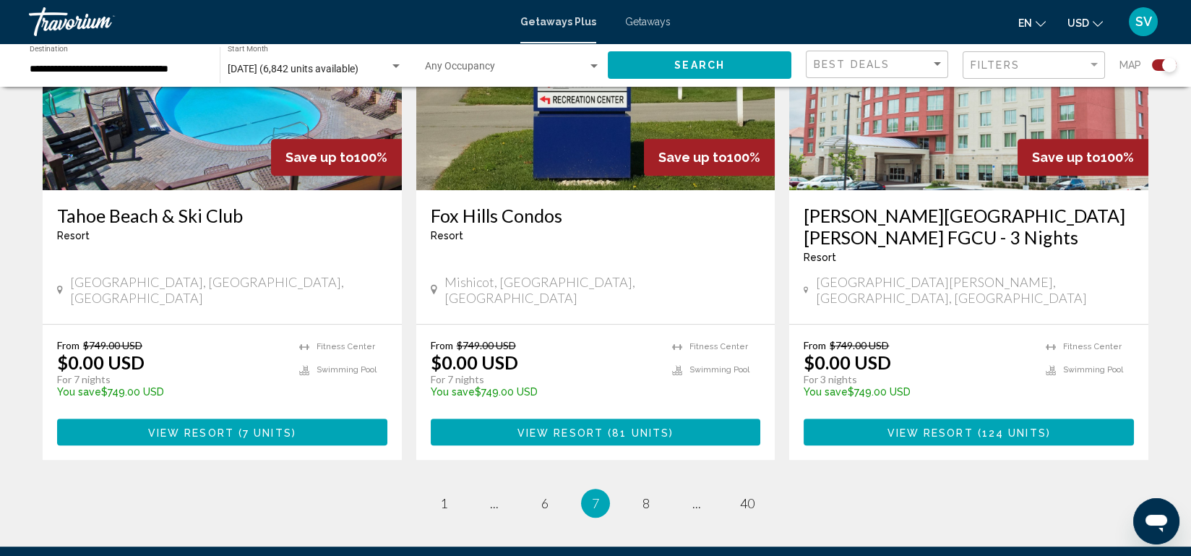
scroll to position [2210, 0]
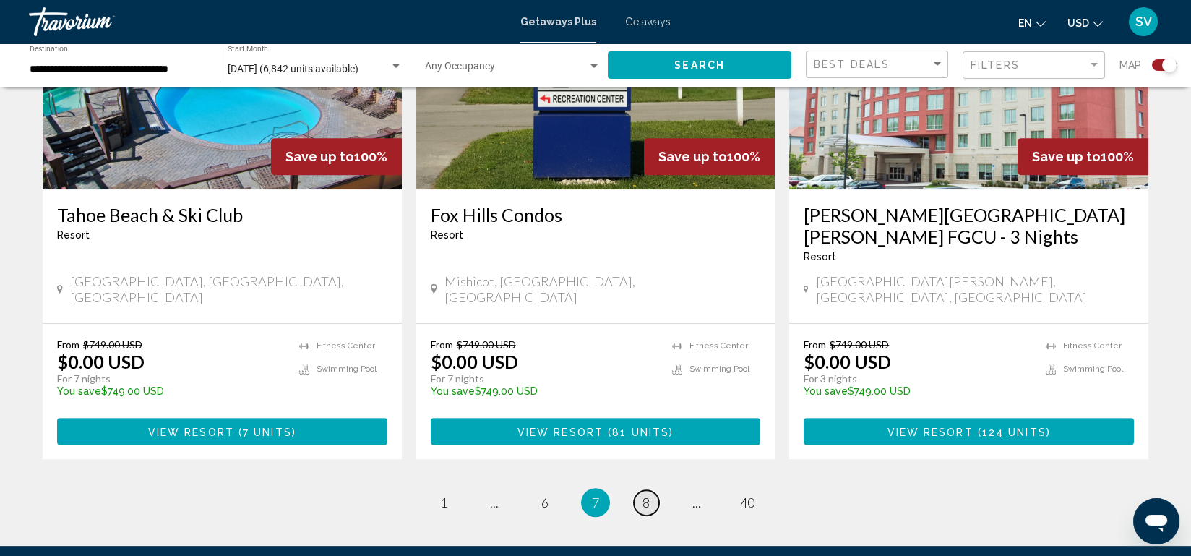
click at [643, 494] on span "8" at bounding box center [645, 502] width 7 height 16
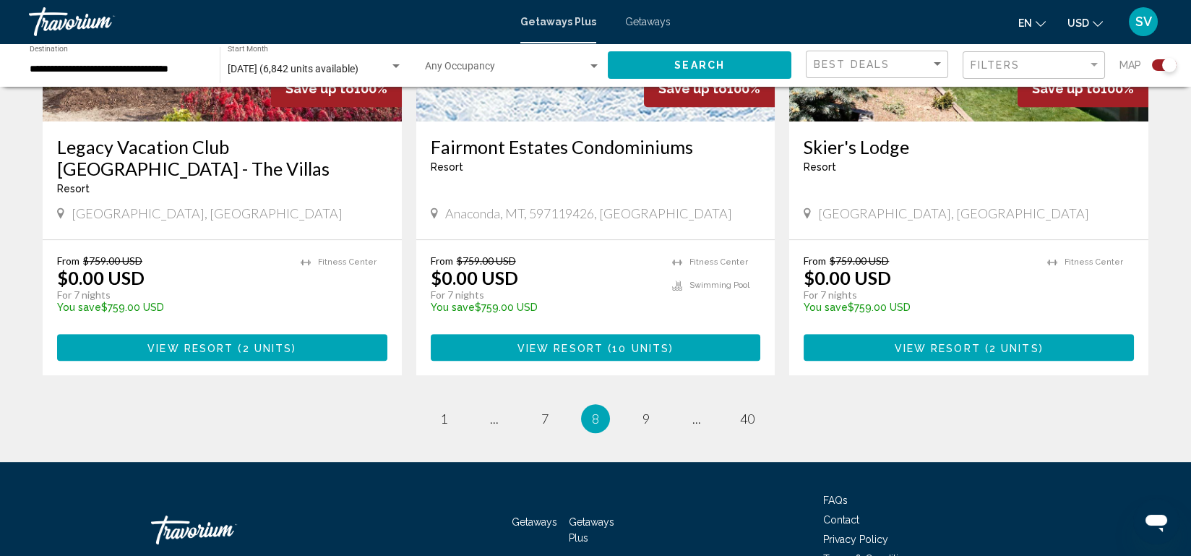
scroll to position [2290, 0]
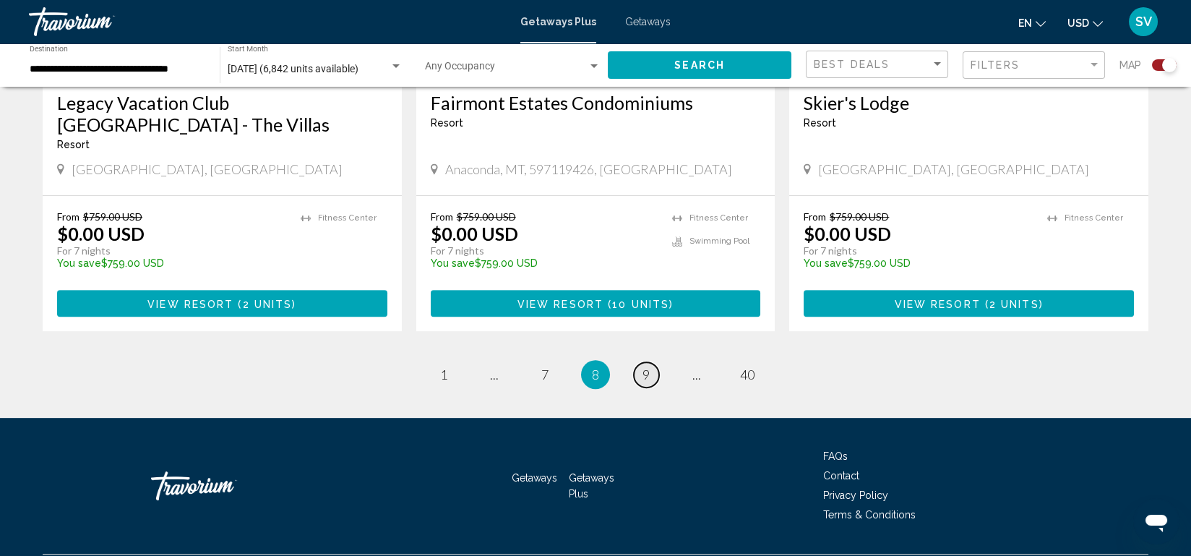
click at [650, 362] on link "page 9" at bounding box center [646, 374] width 25 height 25
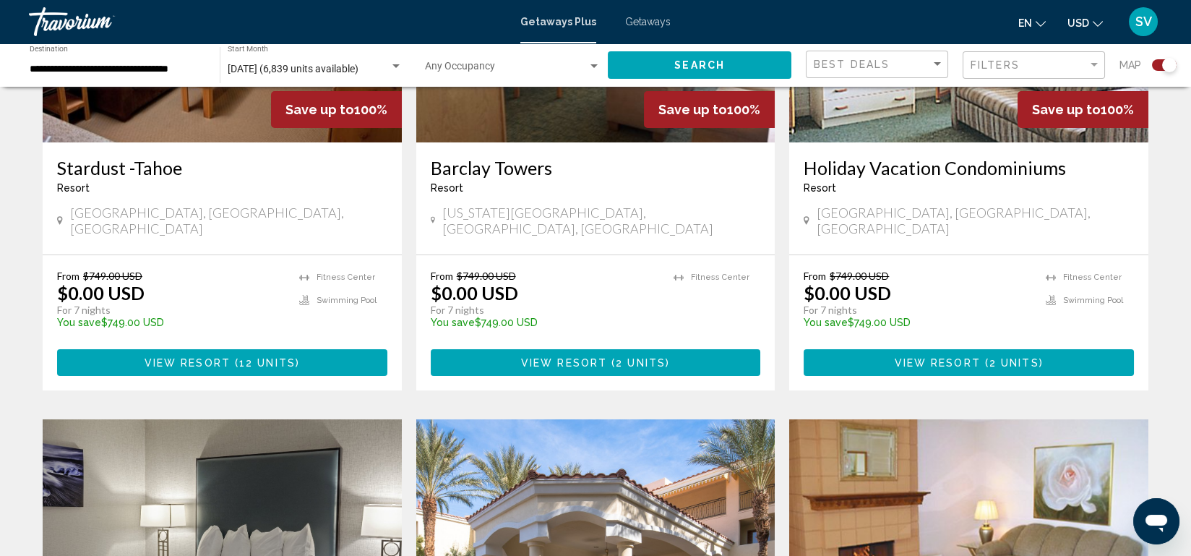
scroll to position [690, 0]
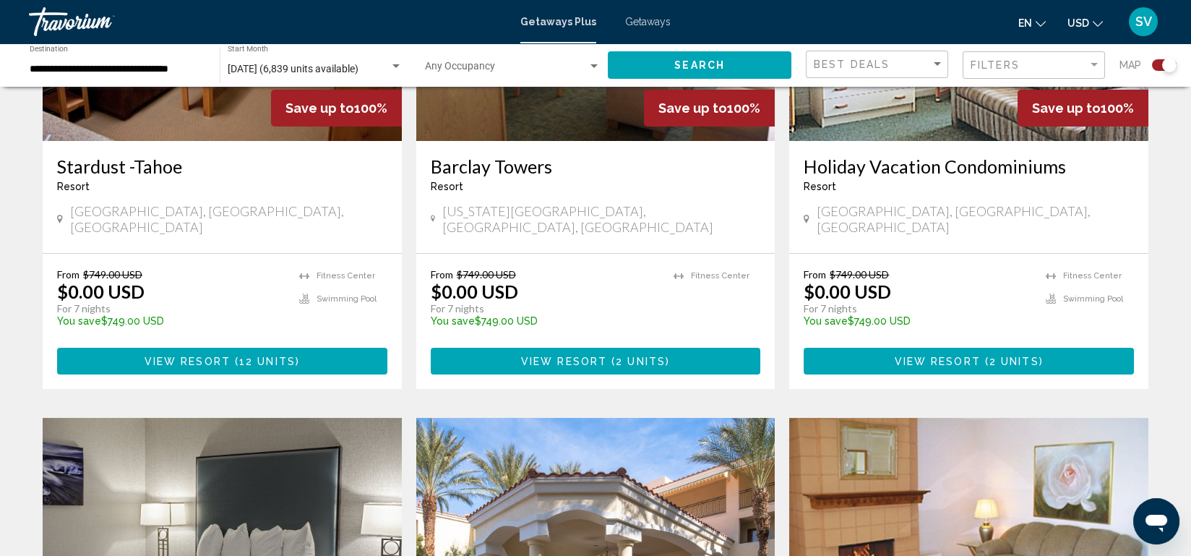
click at [637, 356] on span "2 units" at bounding box center [641, 362] width 50 height 12
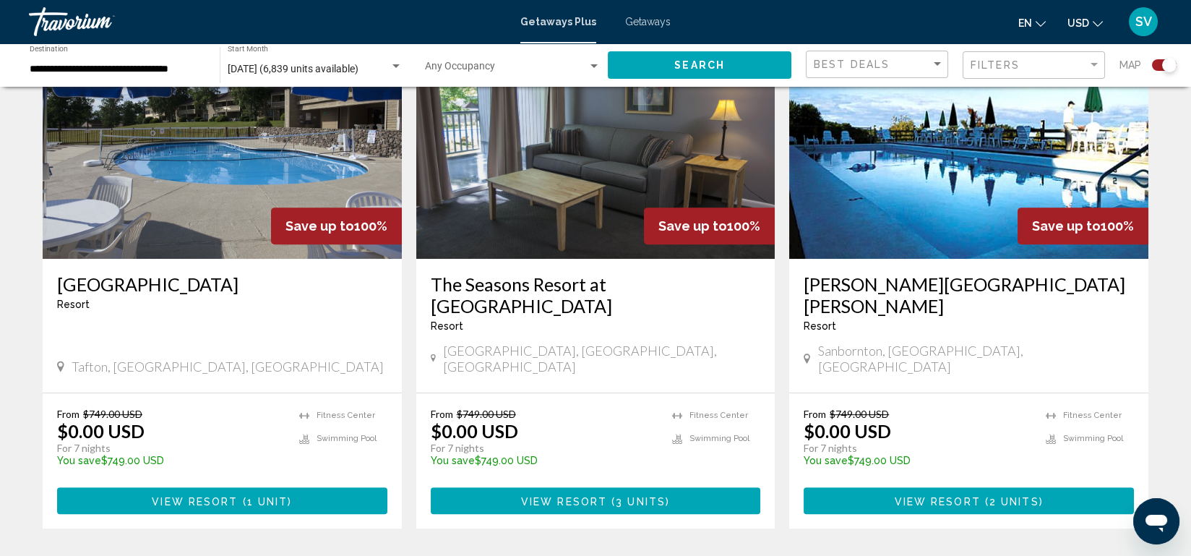
scroll to position [2120, 0]
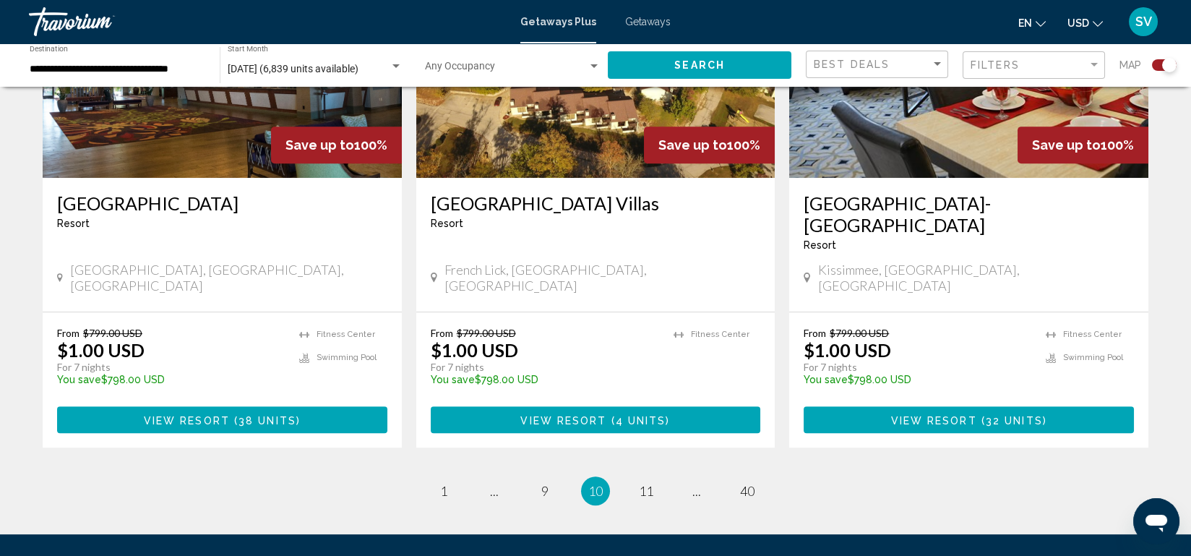
scroll to position [2222, 0]
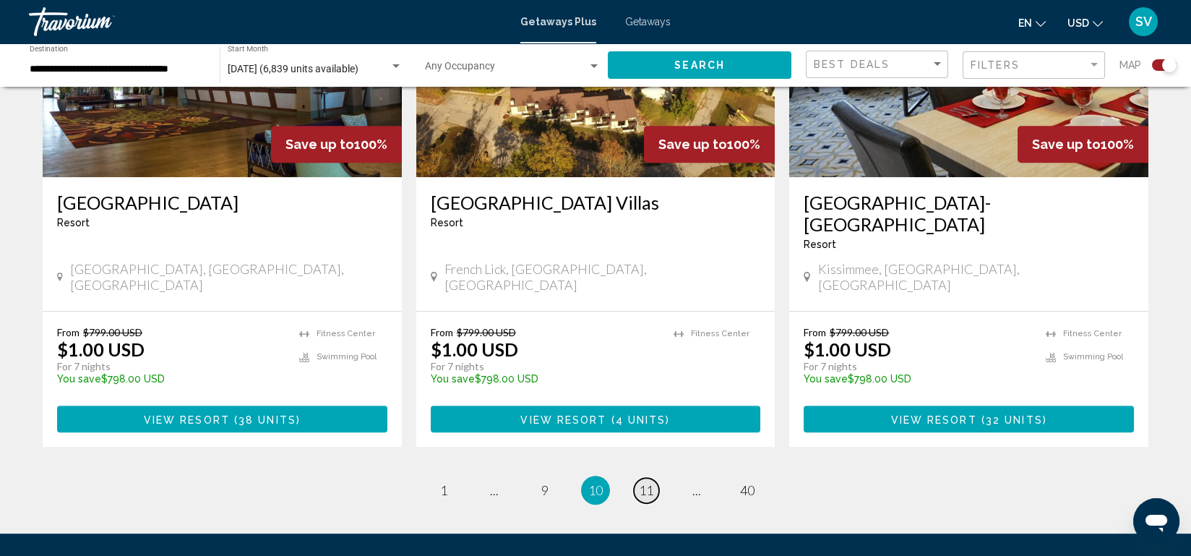
click at [648, 482] on span "11" at bounding box center [646, 490] width 14 height 16
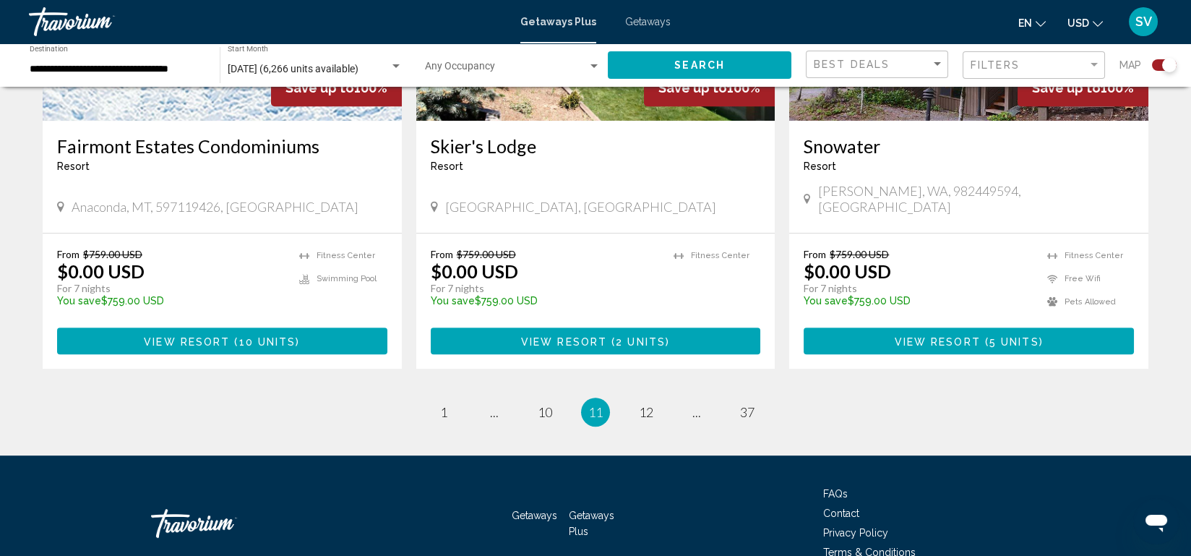
scroll to position [2268, 0]
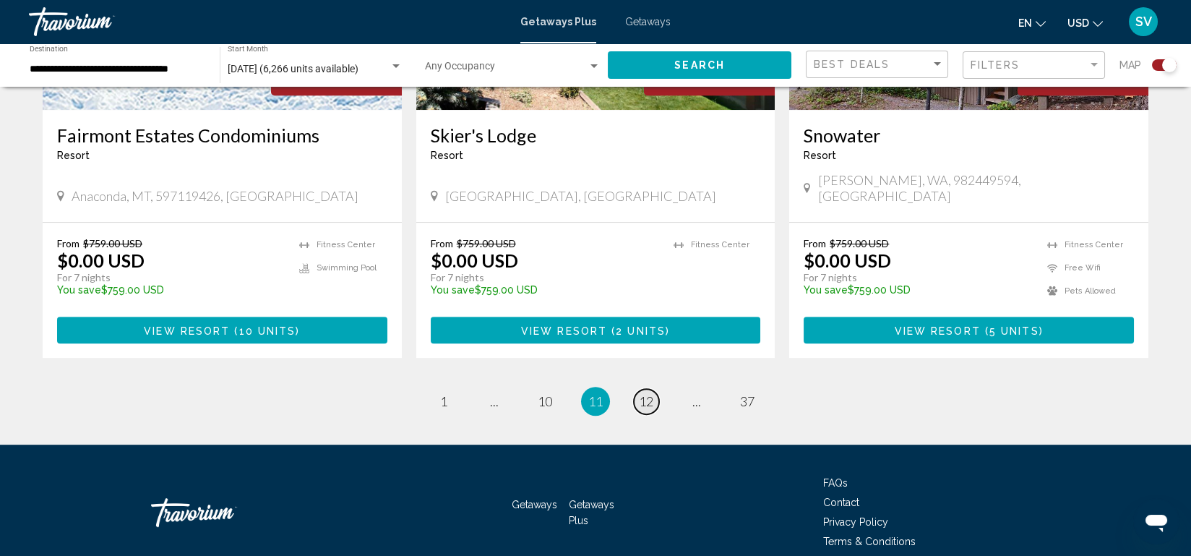
click at [640, 393] on span "12" at bounding box center [646, 401] width 14 height 16
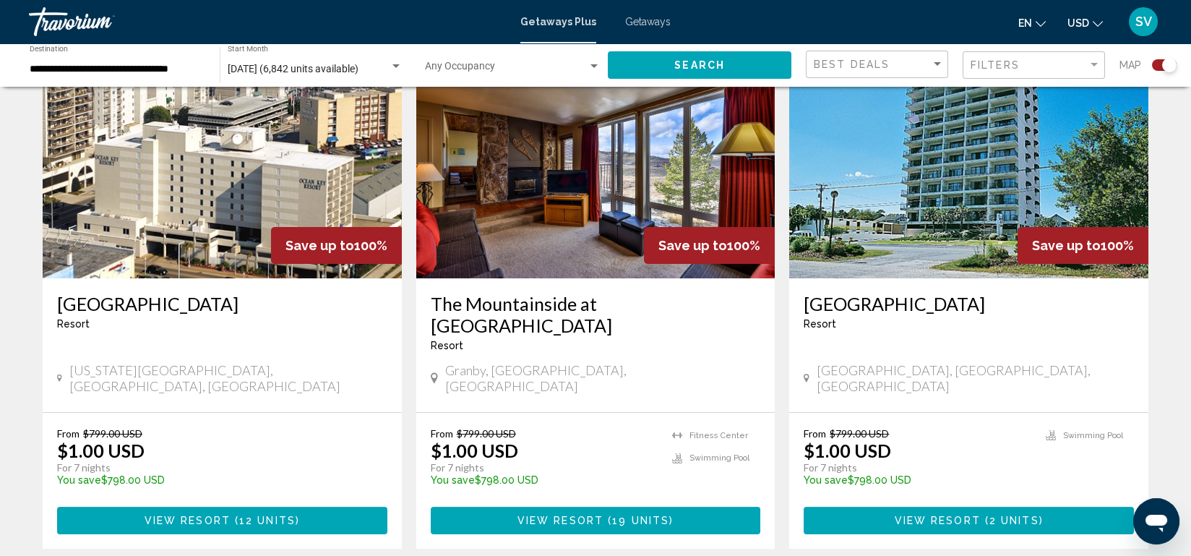
scroll to position [1062, 0]
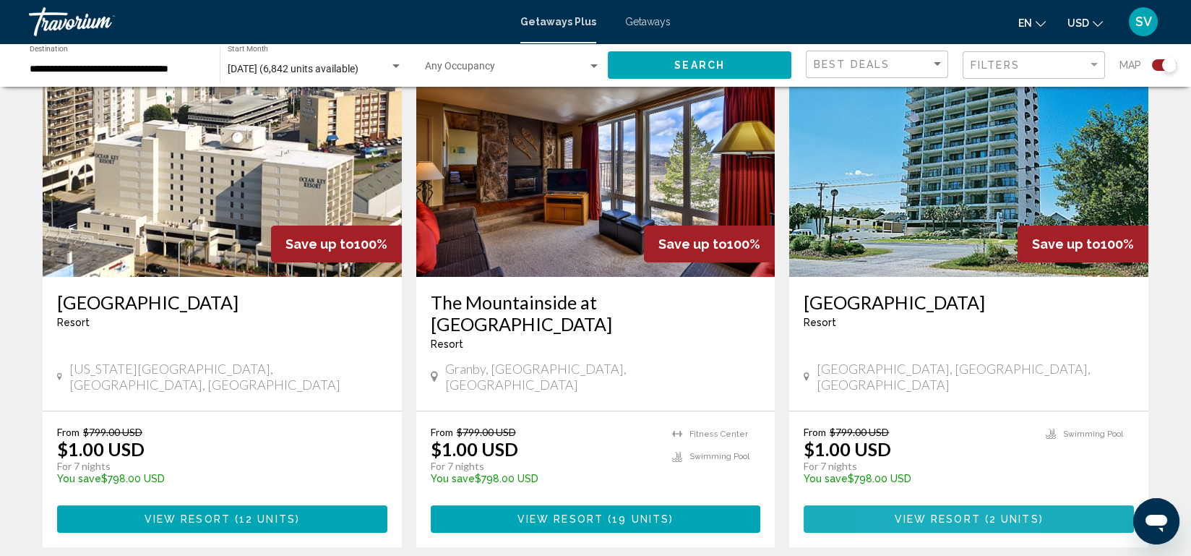
click at [904, 514] on span "View Resort" at bounding box center [938, 520] width 86 height 12
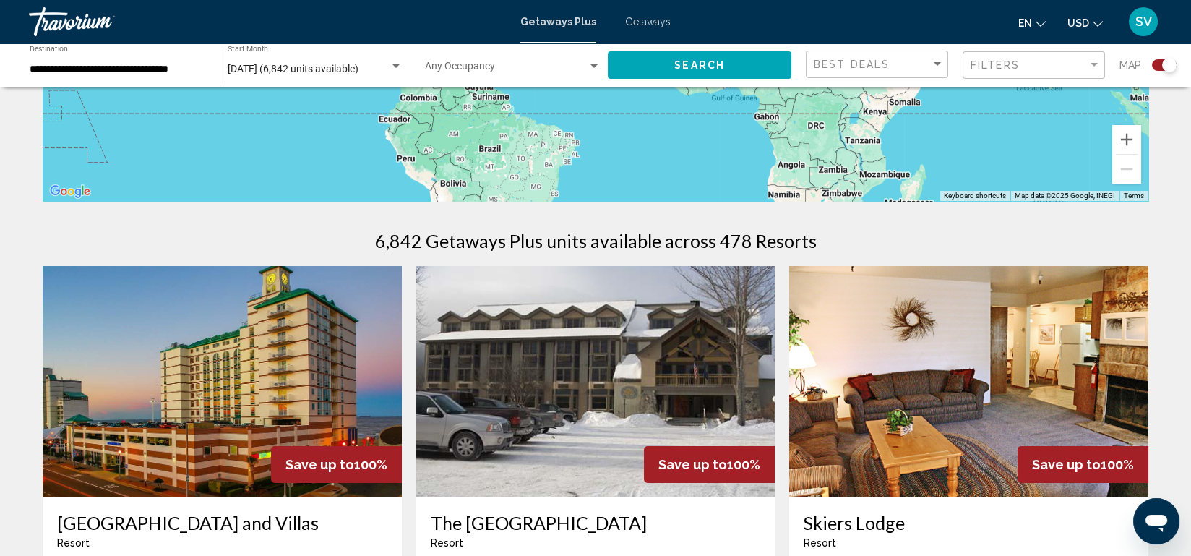
scroll to position [335, 0]
click at [237, 382] on img "Main content" at bounding box center [222, 380] width 359 height 231
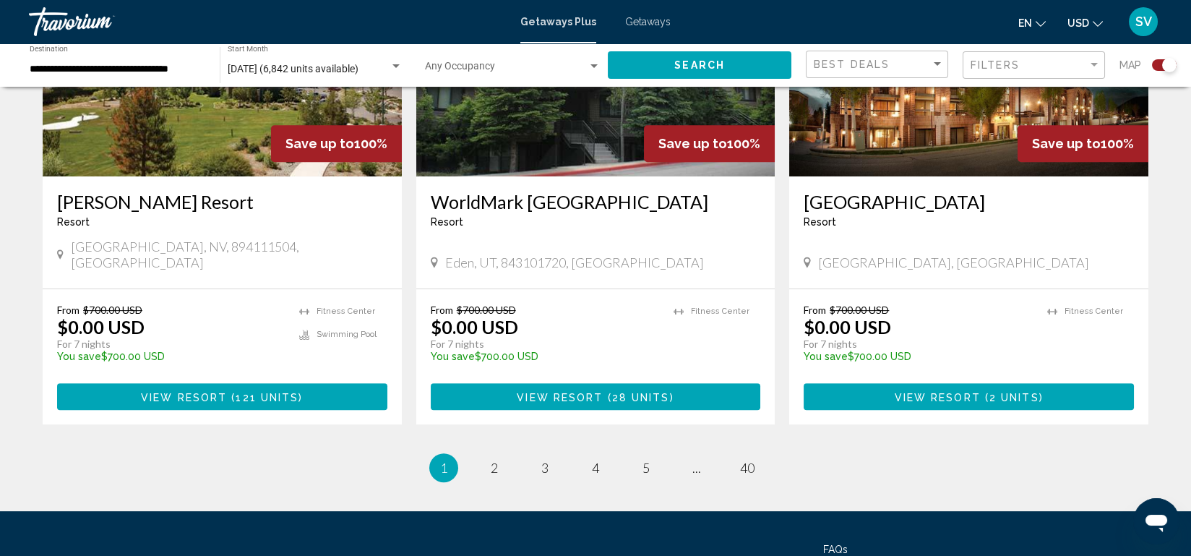
scroll to position [2148, 0]
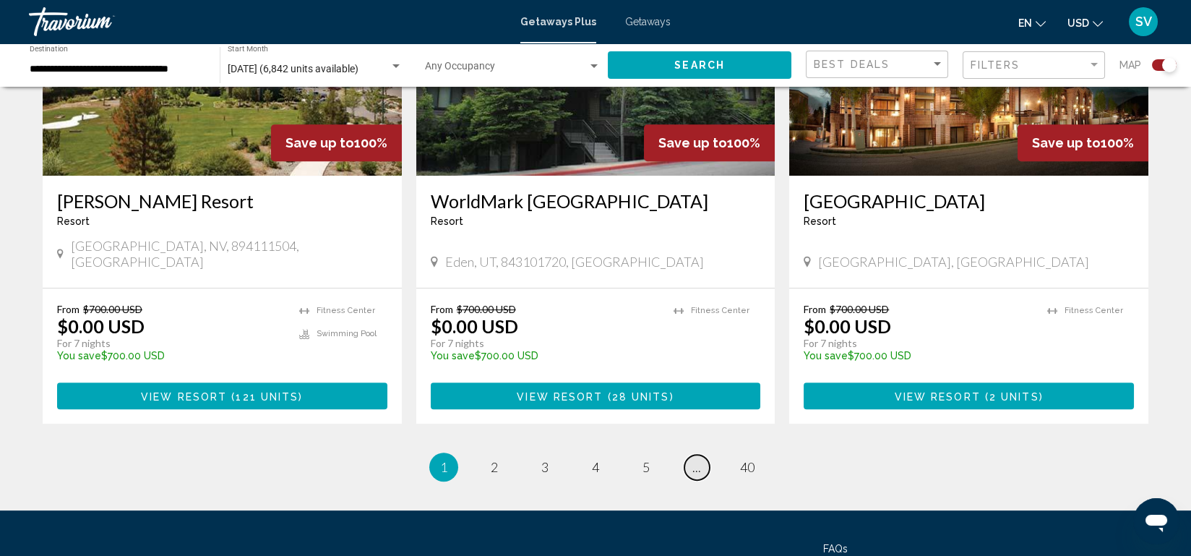
click at [694, 459] on span "..." at bounding box center [696, 467] width 9 height 16
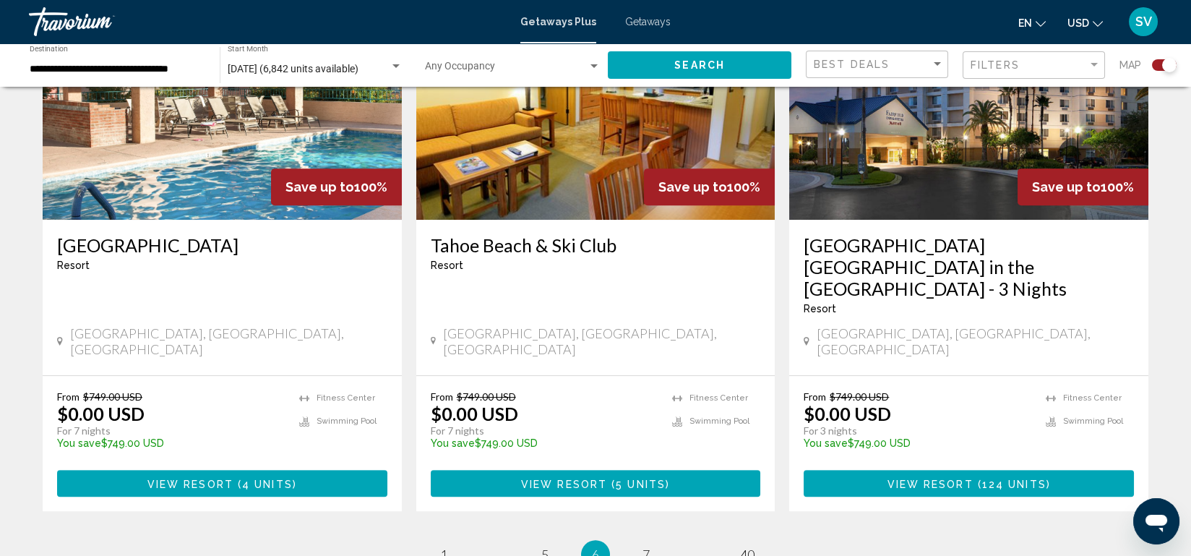
scroll to position [2216, 0]
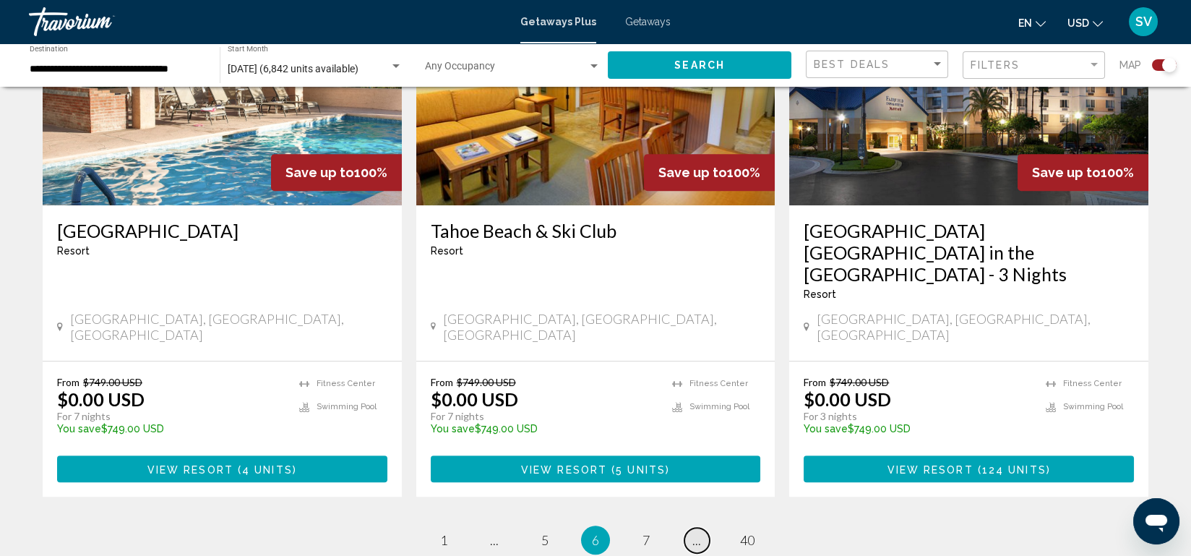
click at [689, 528] on link "page ..." at bounding box center [696, 540] width 25 height 25
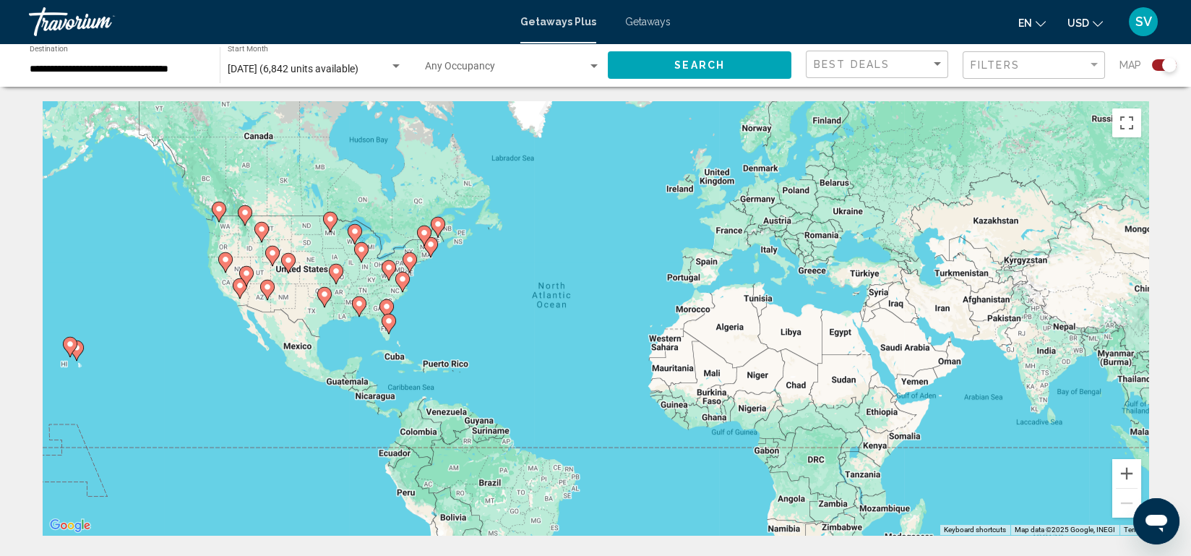
click at [689, 413] on div "To activate drag with keyboard, press Alt + Enter. Once in keyboard drag state,…" at bounding box center [596, 318] width 1106 height 434
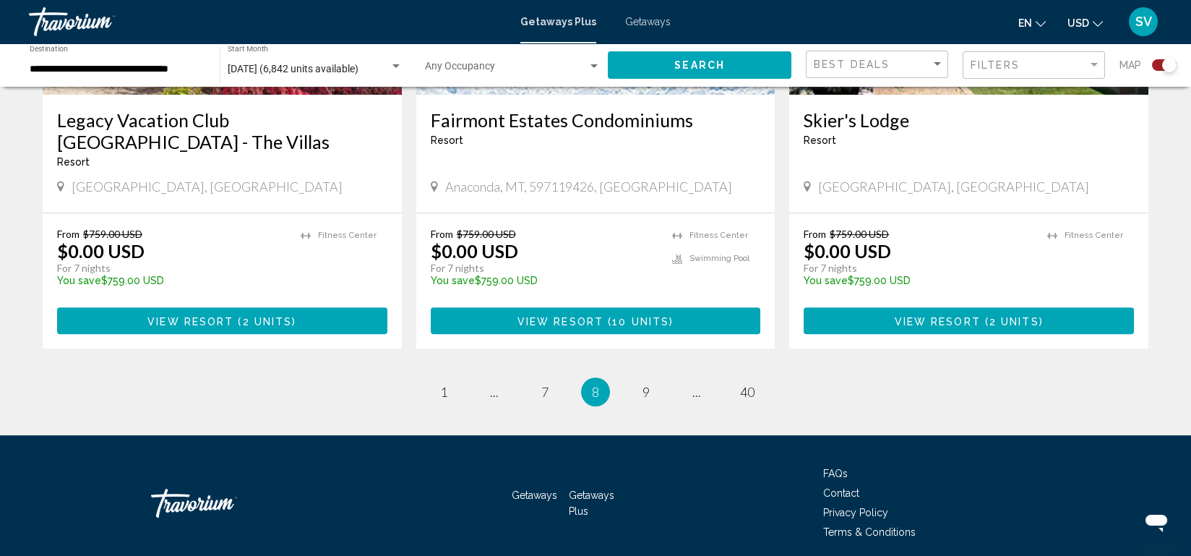
scroll to position [2290, 0]
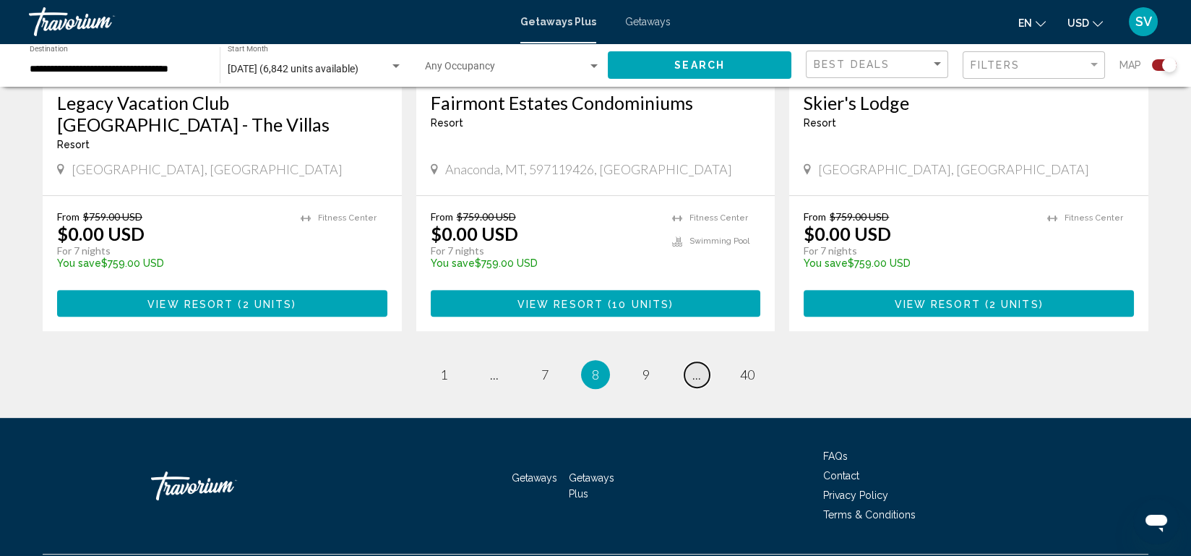
click at [692, 362] on link "page ..." at bounding box center [696, 374] width 25 height 25
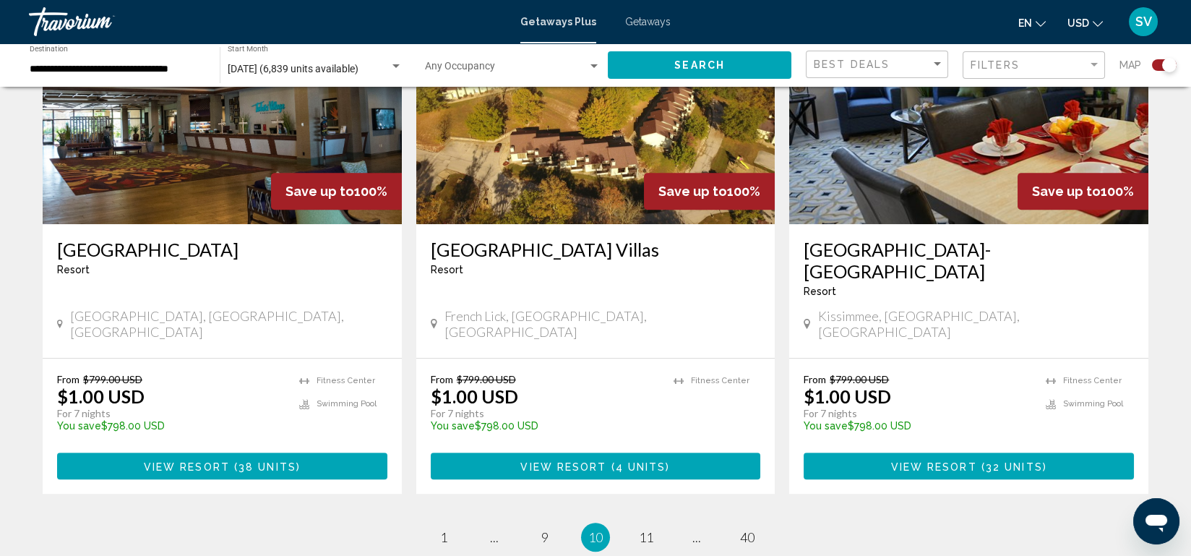
scroll to position [2177, 0]
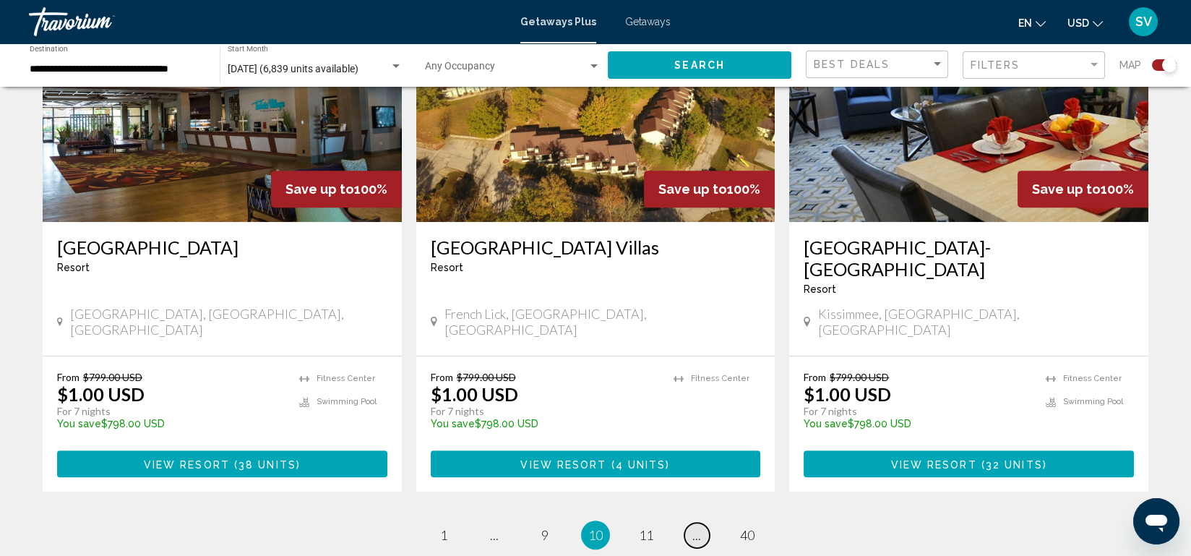
click at [697, 527] on span "..." at bounding box center [696, 535] width 9 height 16
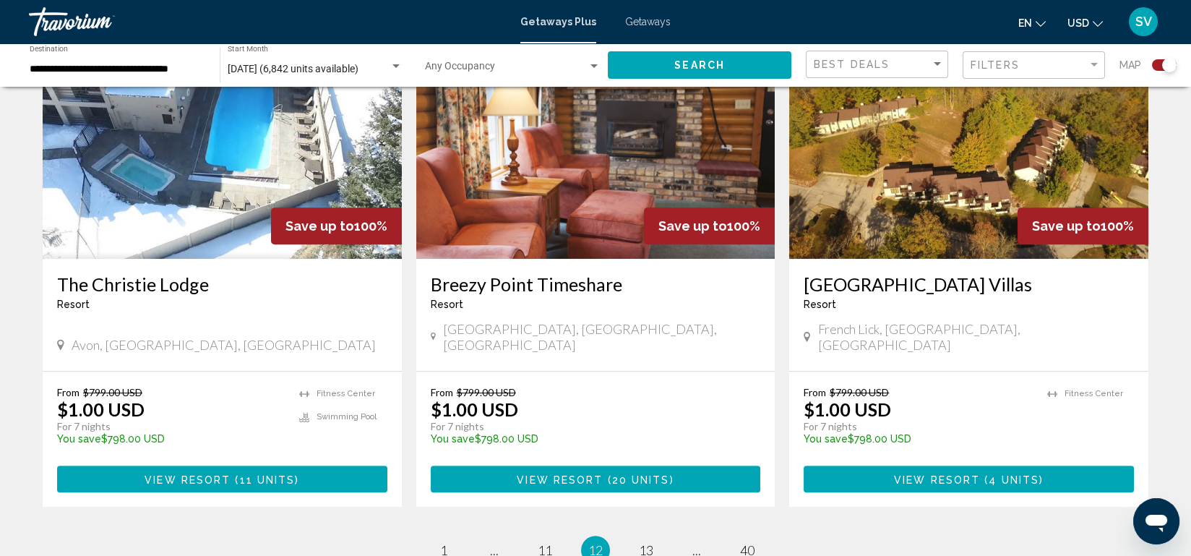
scroll to position [2120, 0]
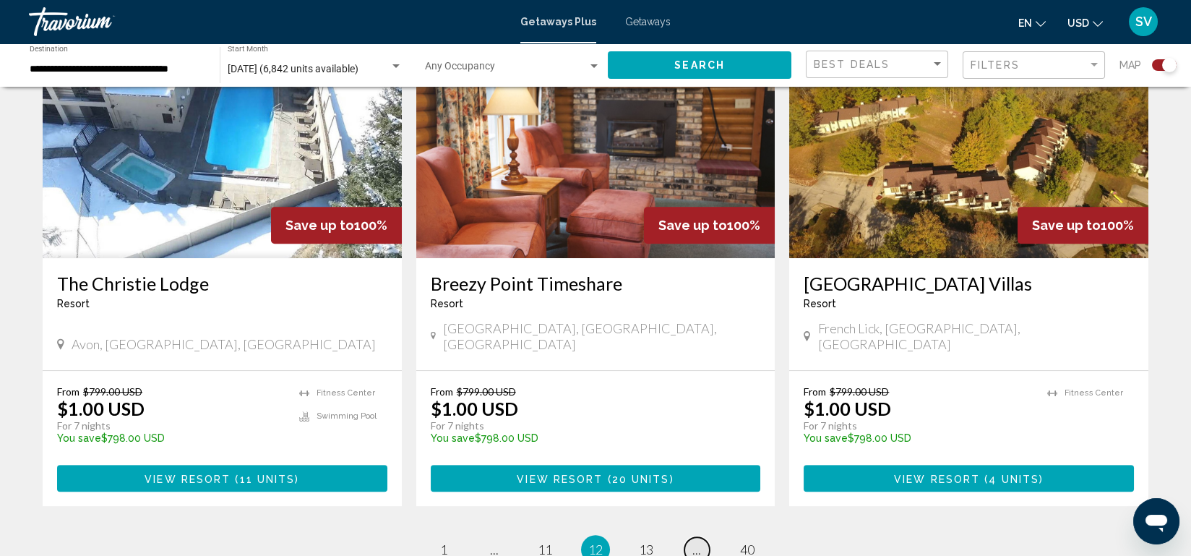
click at [690, 537] on link "page ..." at bounding box center [696, 549] width 25 height 25
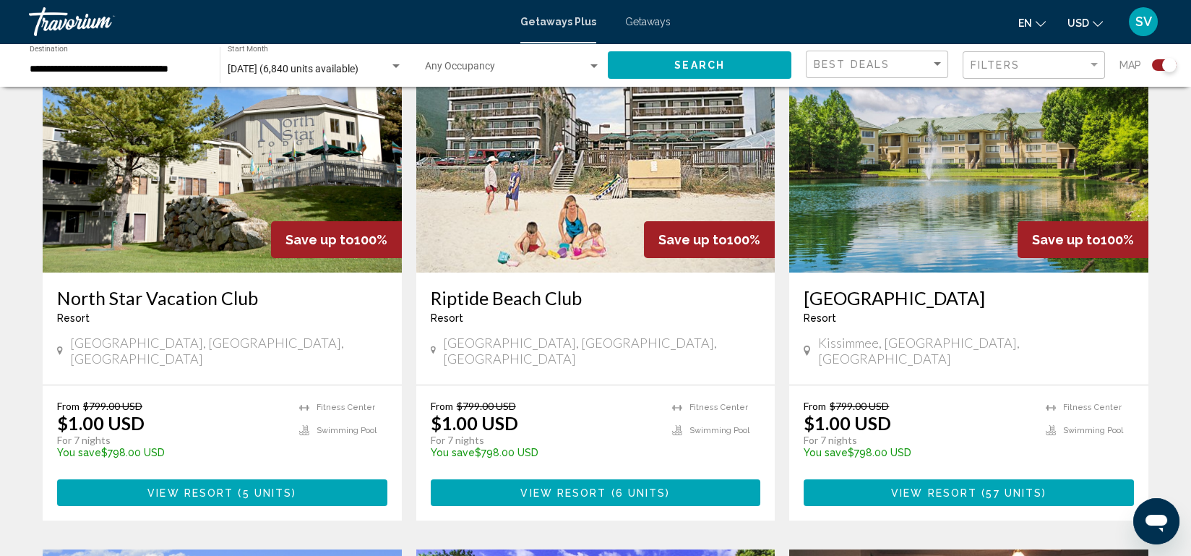
scroll to position [559, 0]
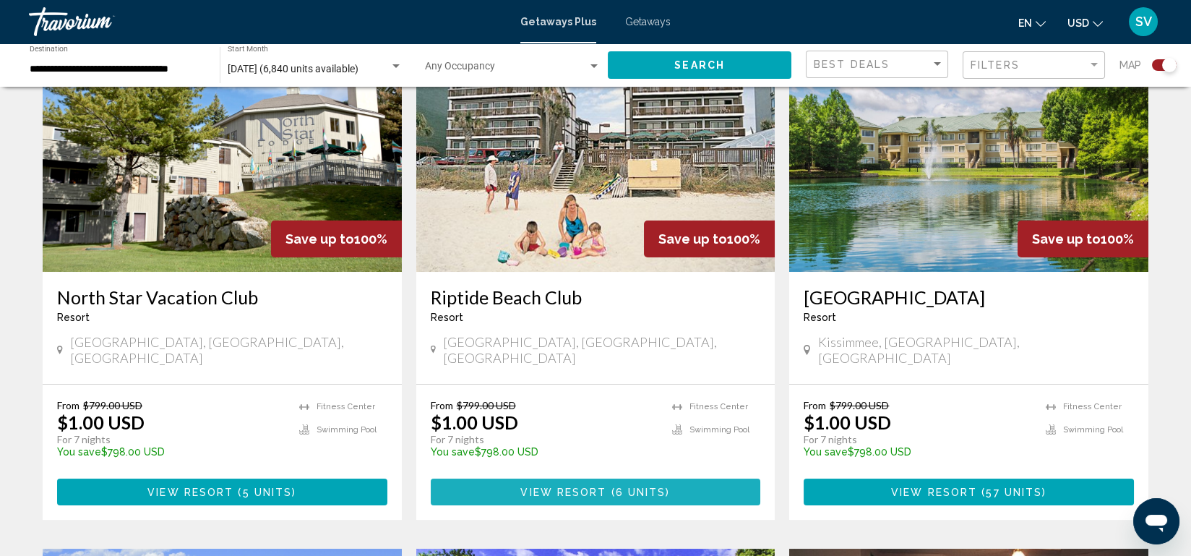
click at [655, 486] on span "6 units" at bounding box center [641, 492] width 51 height 12
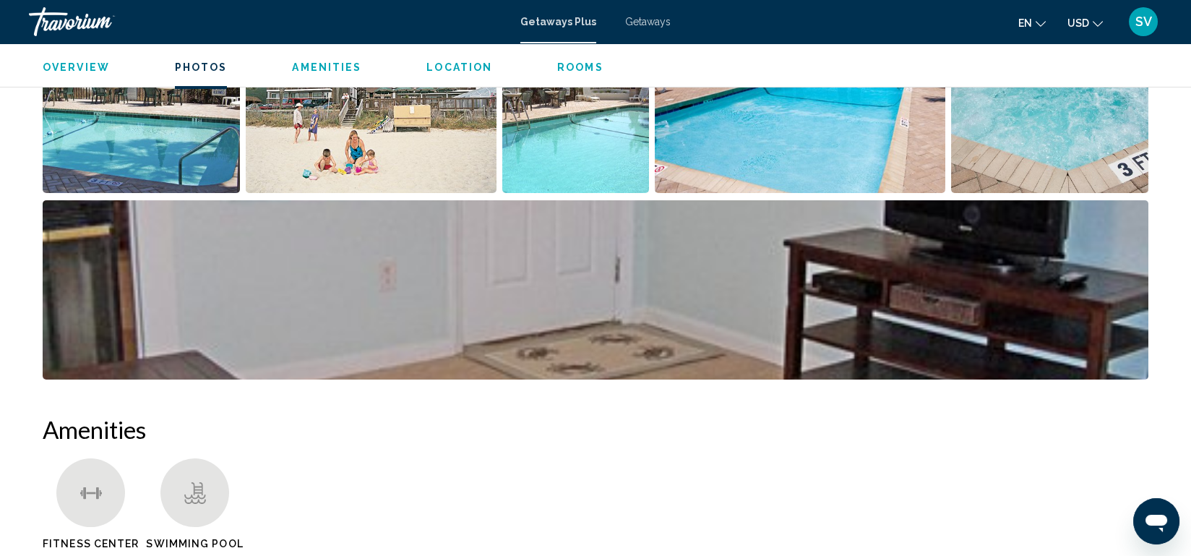
scroll to position [759, 0]
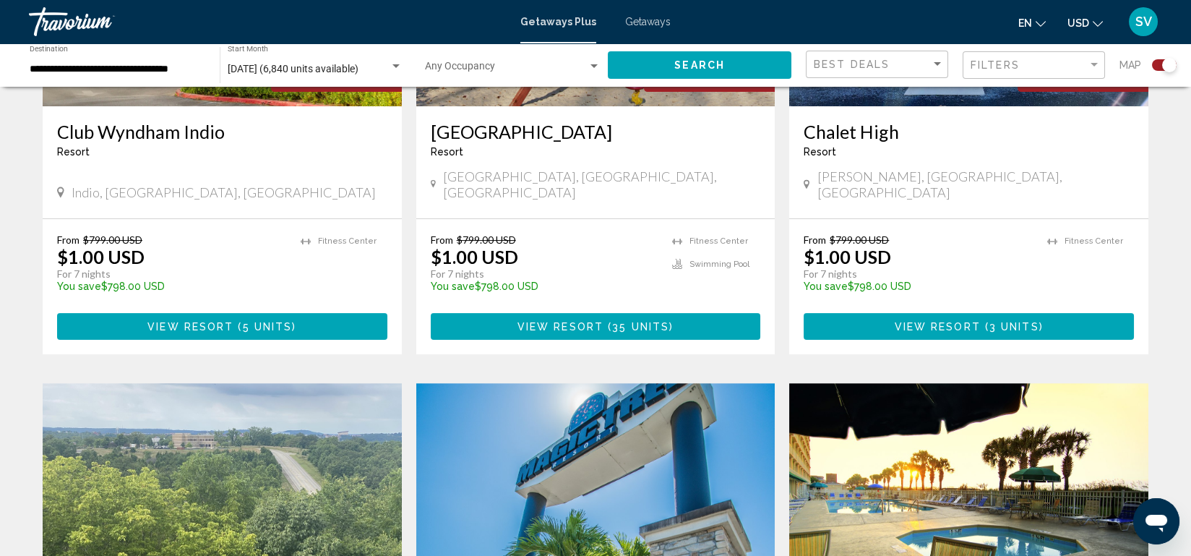
scroll to position [1763, 0]
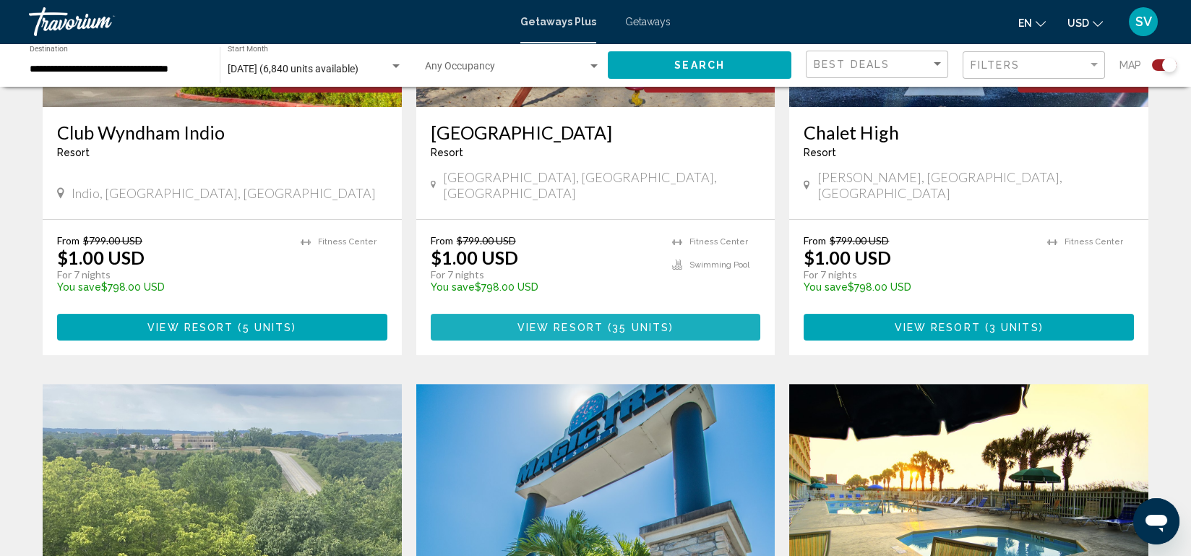
click at [533, 322] on span "View Resort" at bounding box center [560, 328] width 86 height 12
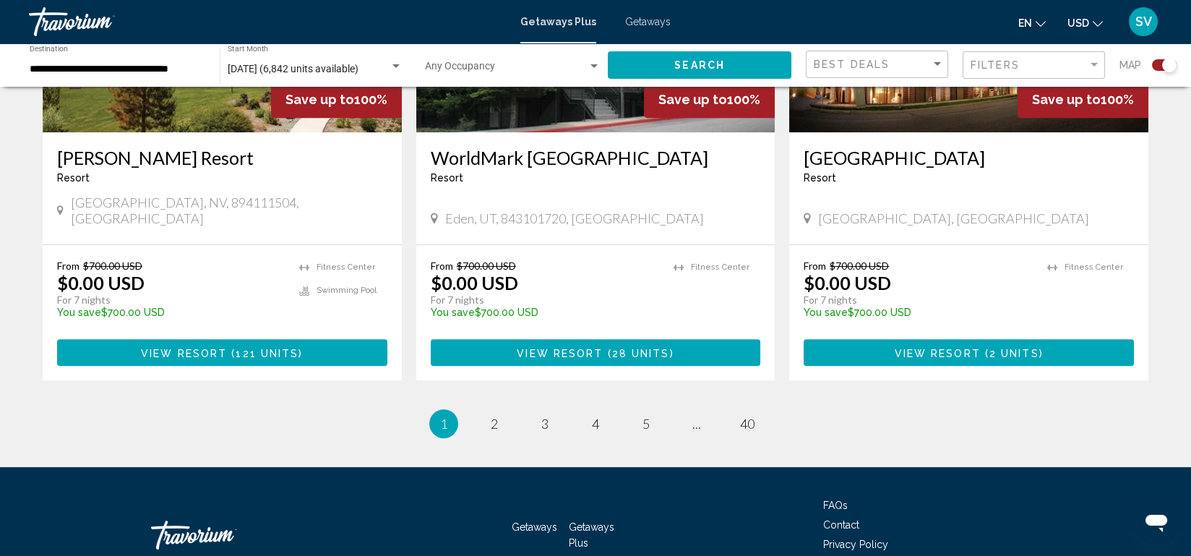
scroll to position [2193, 0]
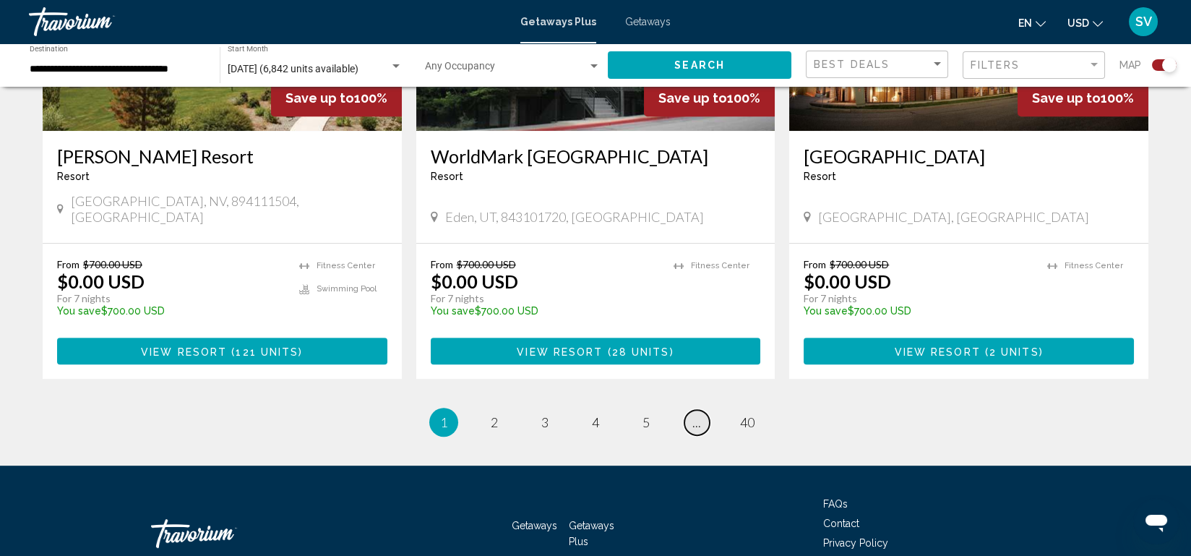
click at [696, 414] on span "..." at bounding box center [696, 422] width 9 height 16
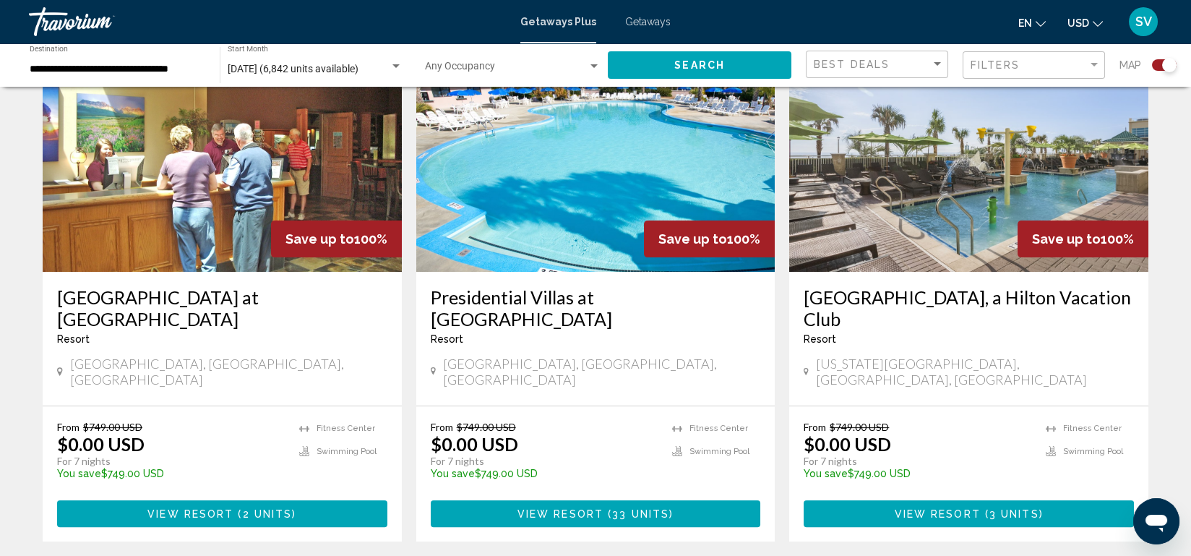
scroll to position [1626, 0]
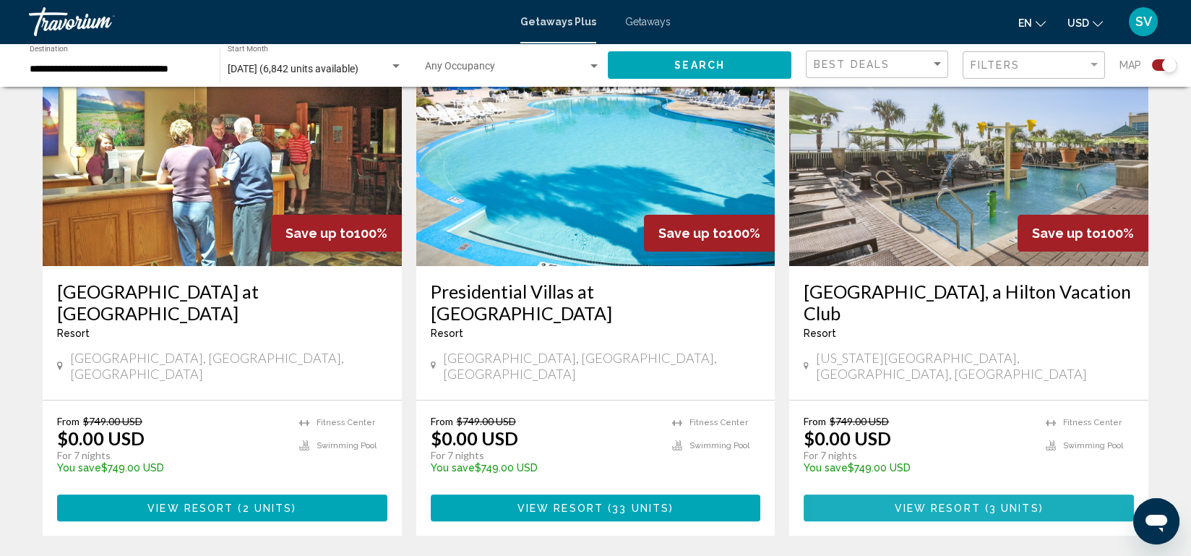
click at [882, 494] on button "View Resort ( 3 units )" at bounding box center [969, 507] width 330 height 27
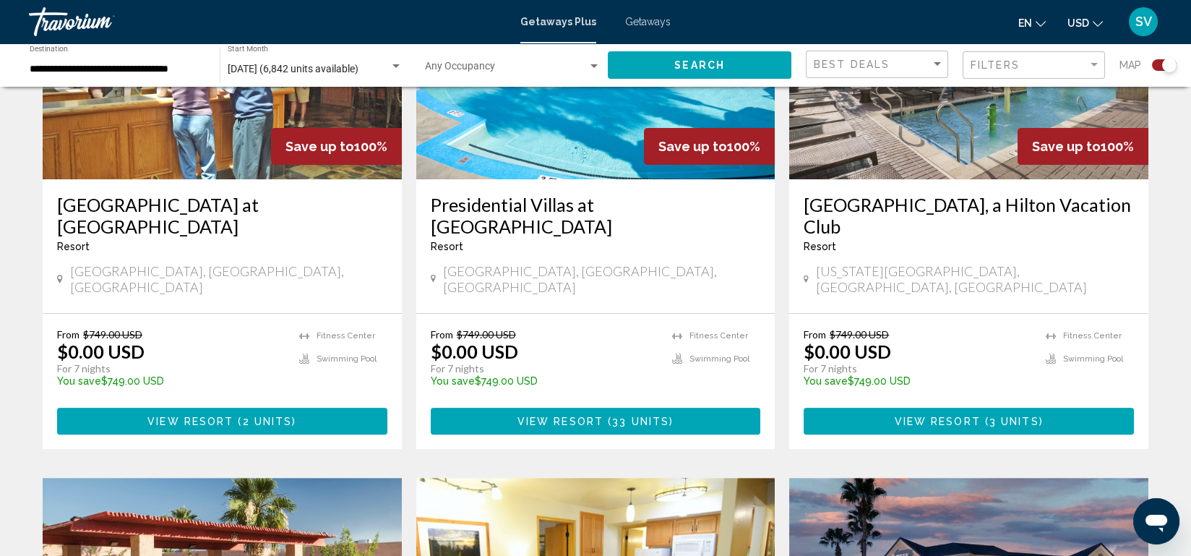
scroll to position [1713, 0]
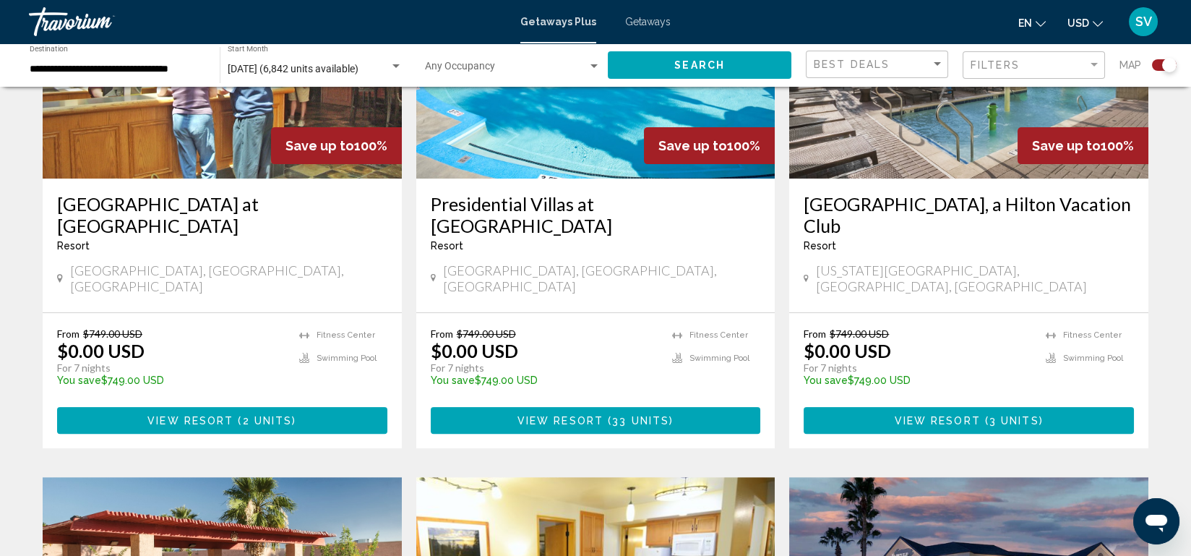
click at [634, 415] on span "33 units" at bounding box center [640, 421] width 57 height 12
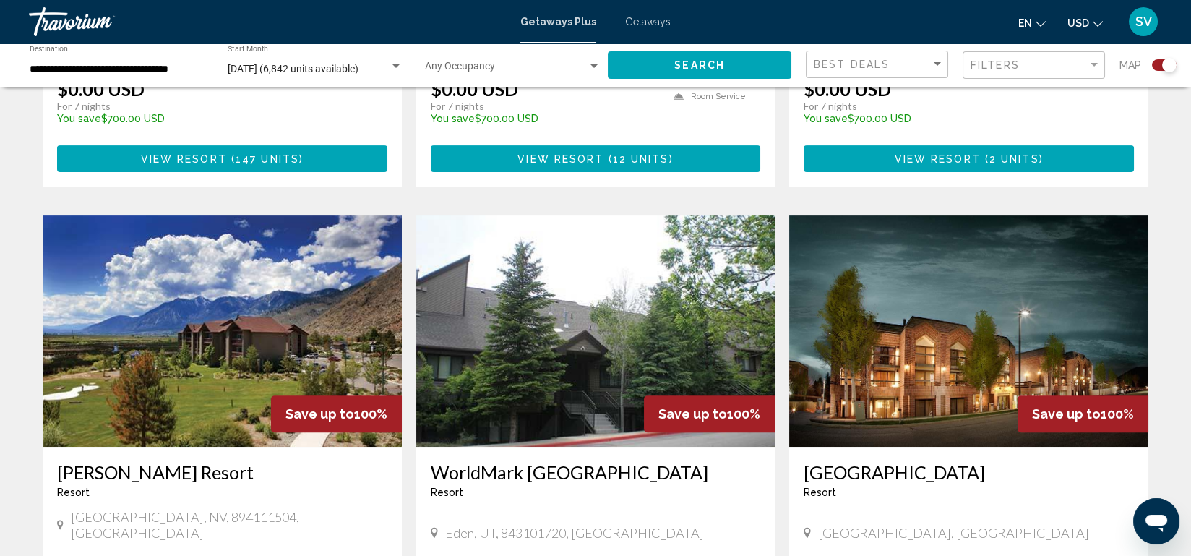
scroll to position [1915, 0]
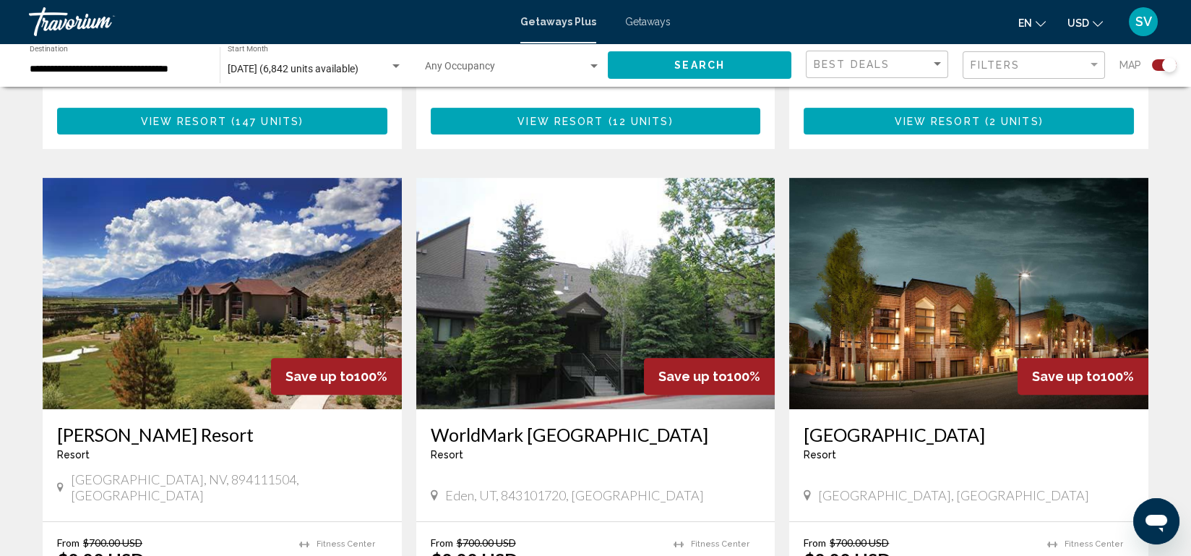
click at [634, 227] on img "Main content" at bounding box center [595, 293] width 359 height 231
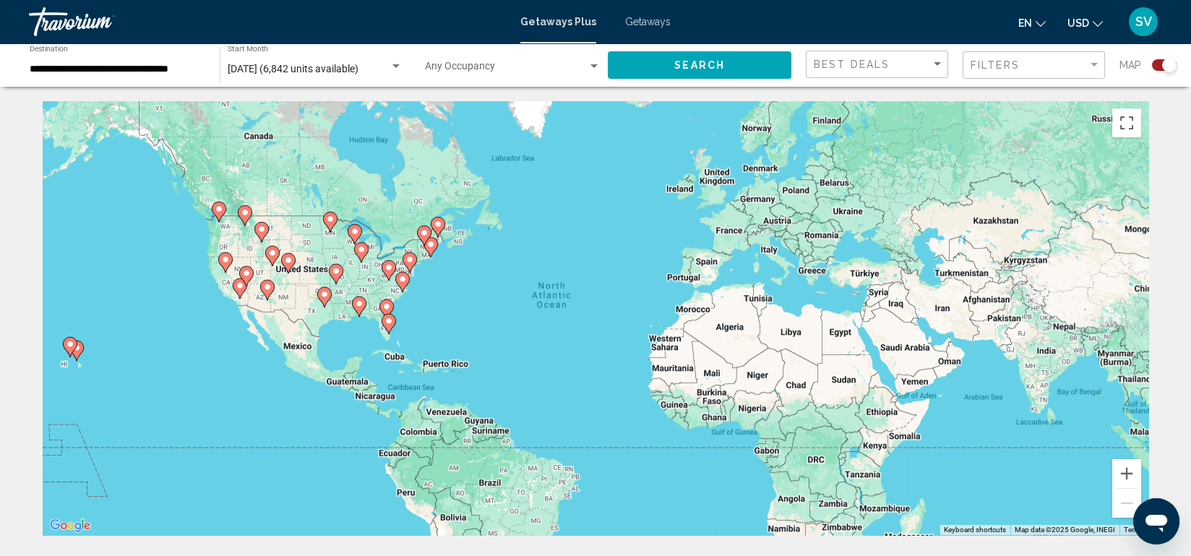
click at [405, 279] on image "Main content" at bounding box center [402, 279] width 9 height 9
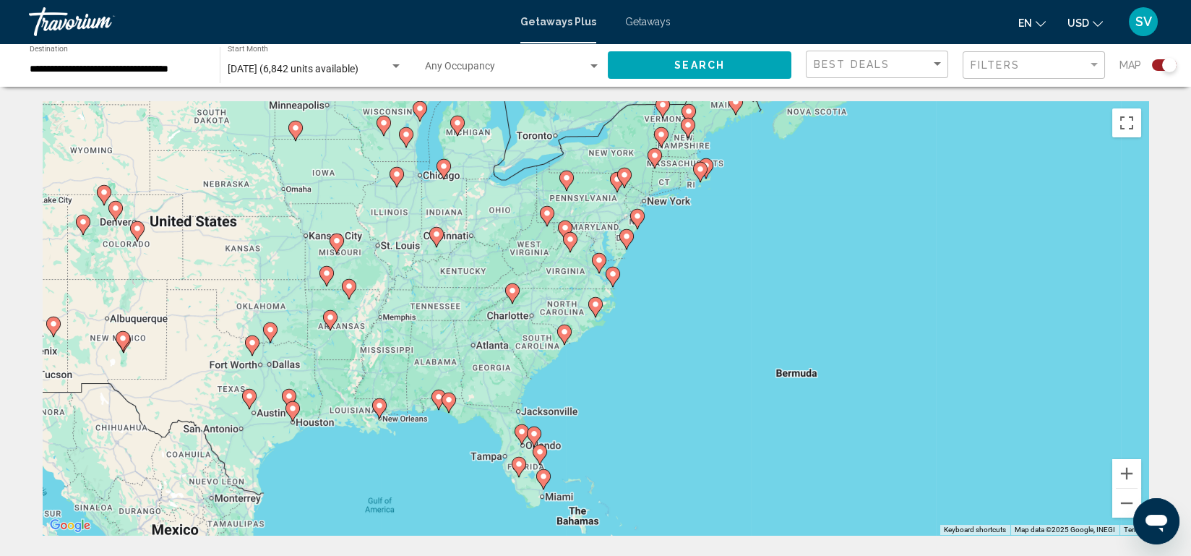
click at [600, 264] on icon "Main content" at bounding box center [599, 263] width 13 height 19
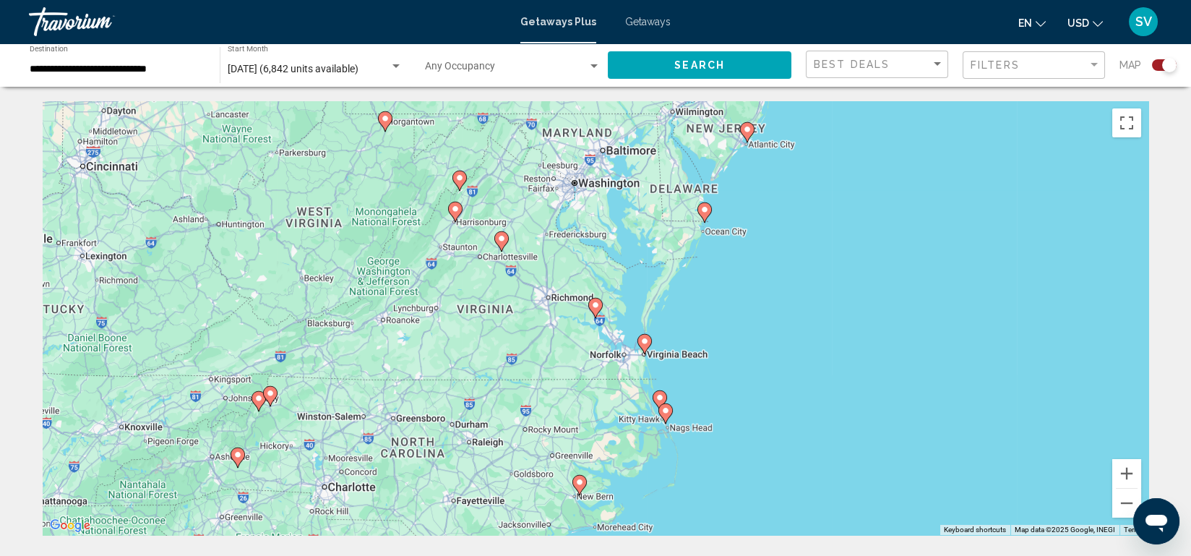
click at [588, 311] on gmp-advanced-marker "Main content" at bounding box center [595, 308] width 14 height 22
type input "**********"
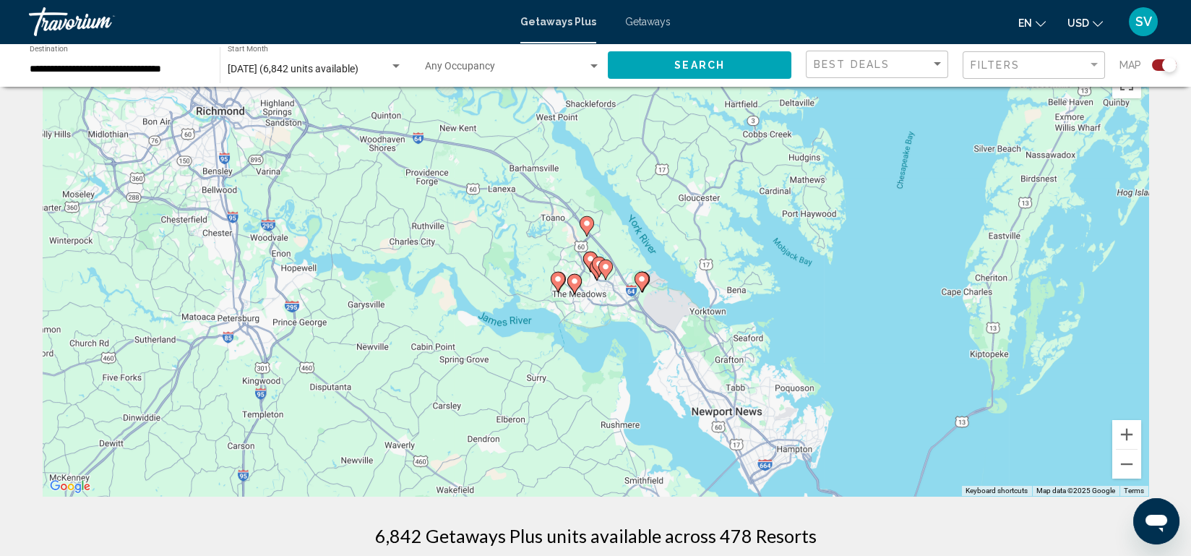
scroll to position [38, 0]
click at [606, 267] on image "Main content" at bounding box center [605, 267] width 9 height 9
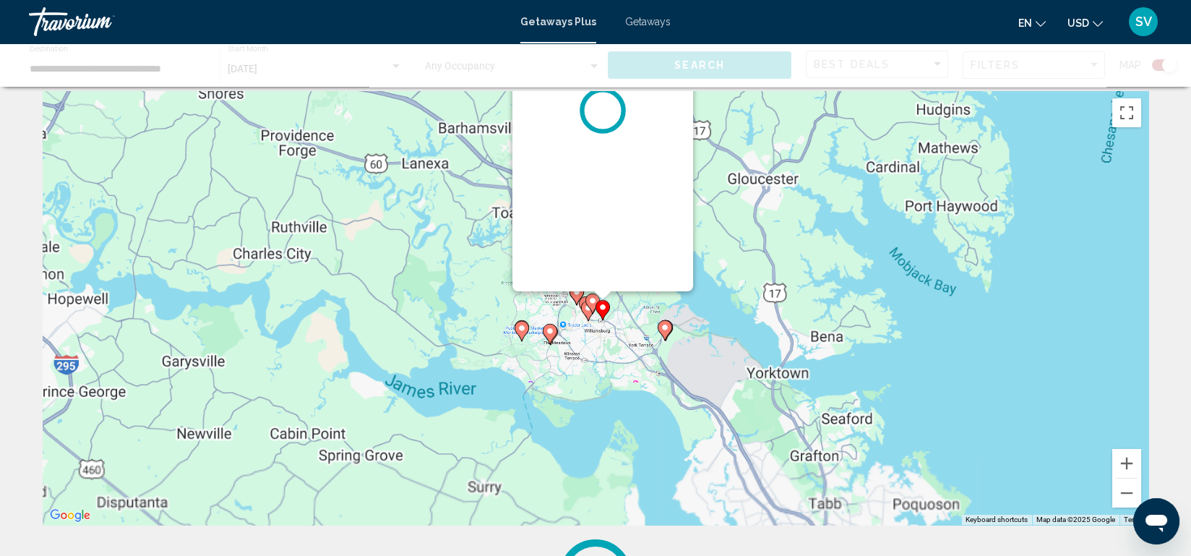
scroll to position [0, 0]
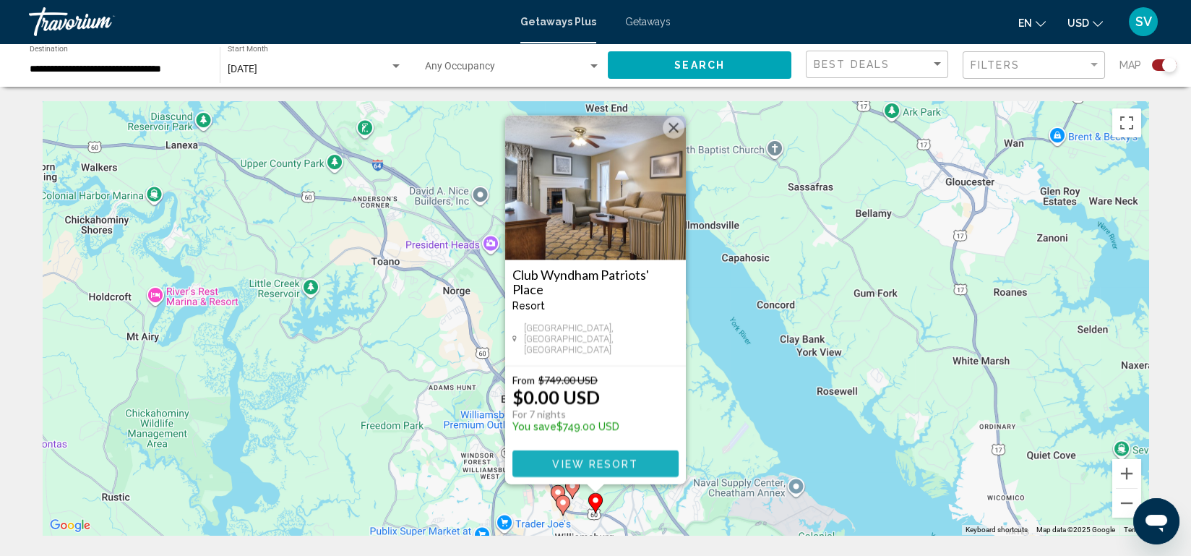
click at [594, 458] on span "View Resort" at bounding box center [595, 464] width 86 height 12
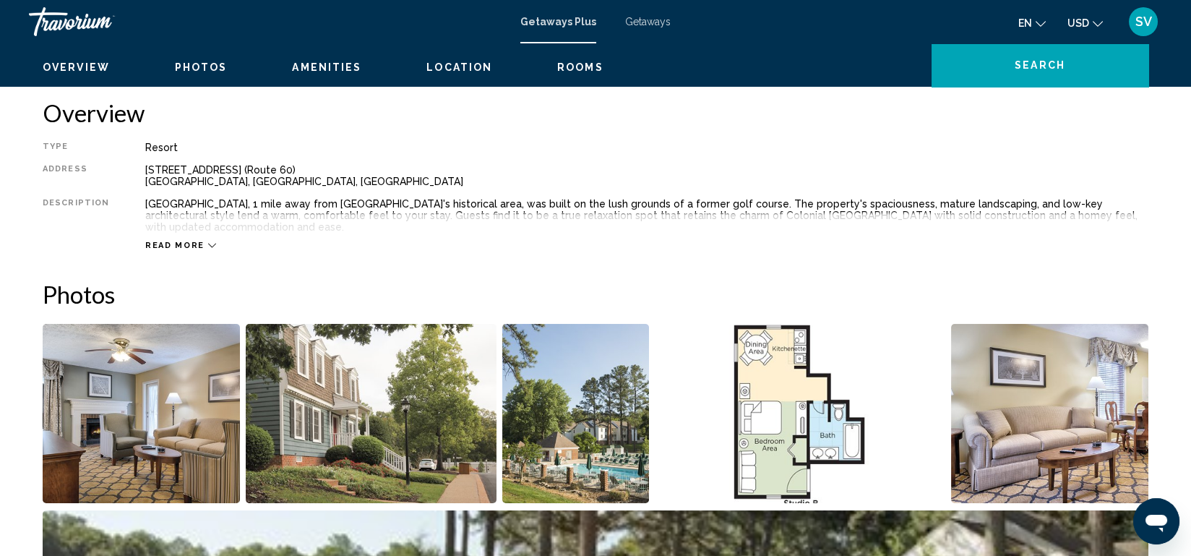
scroll to position [364, 0]
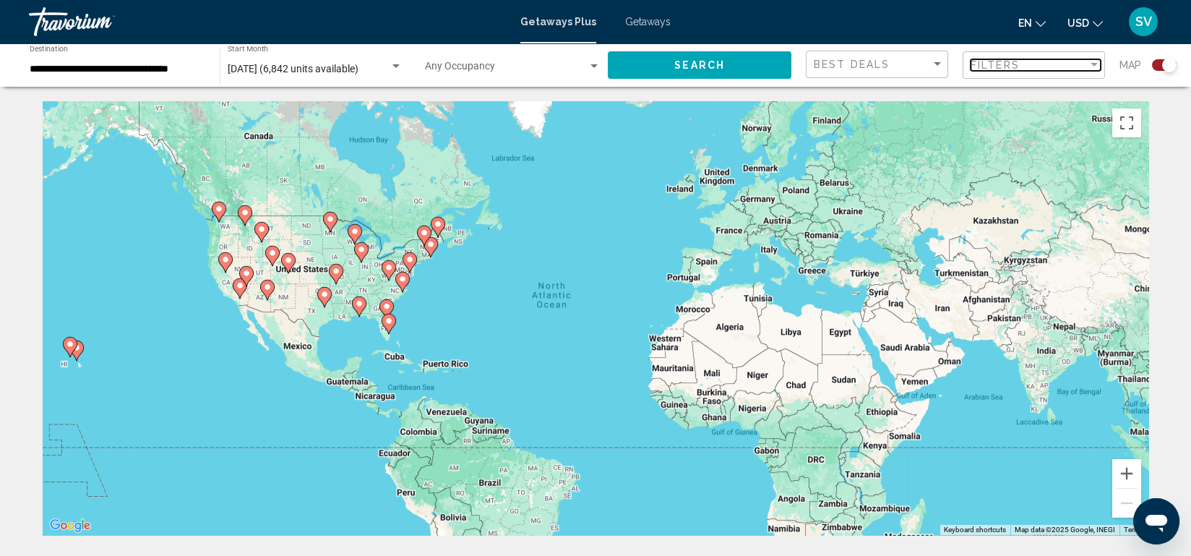
click at [1048, 61] on div "Filters" at bounding box center [1029, 65] width 117 height 12
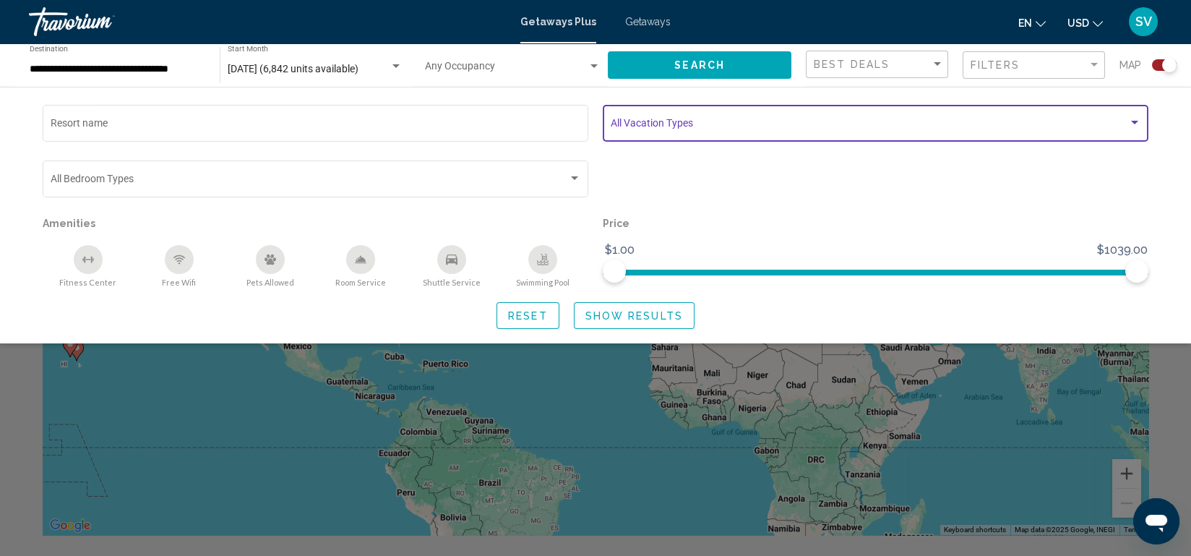
click at [1132, 129] on div "Search widget" at bounding box center [876, 126] width 530 height 12
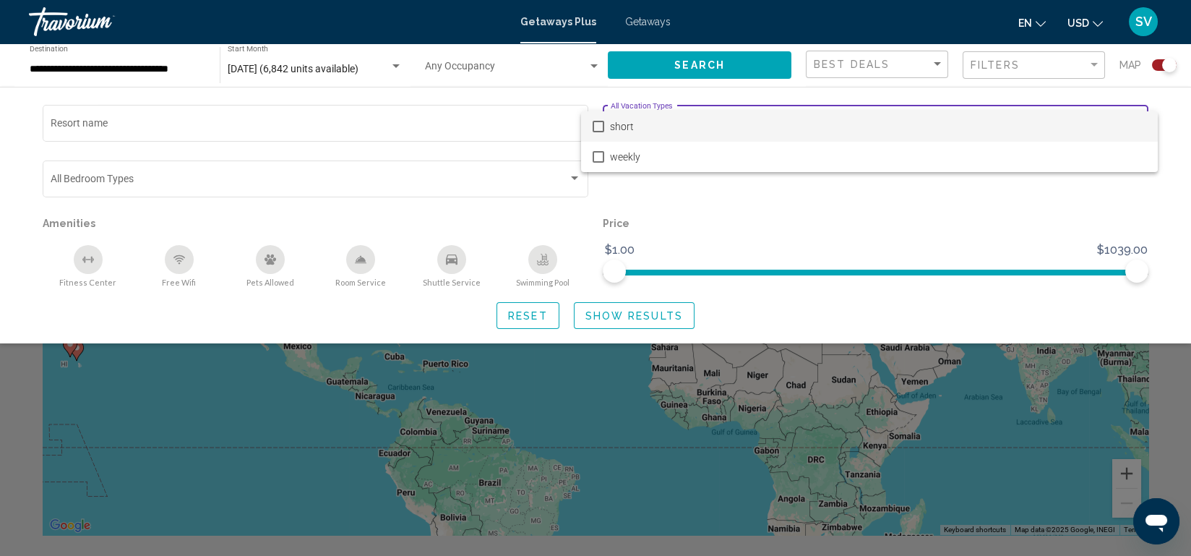
click at [627, 207] on div at bounding box center [595, 278] width 1191 height 556
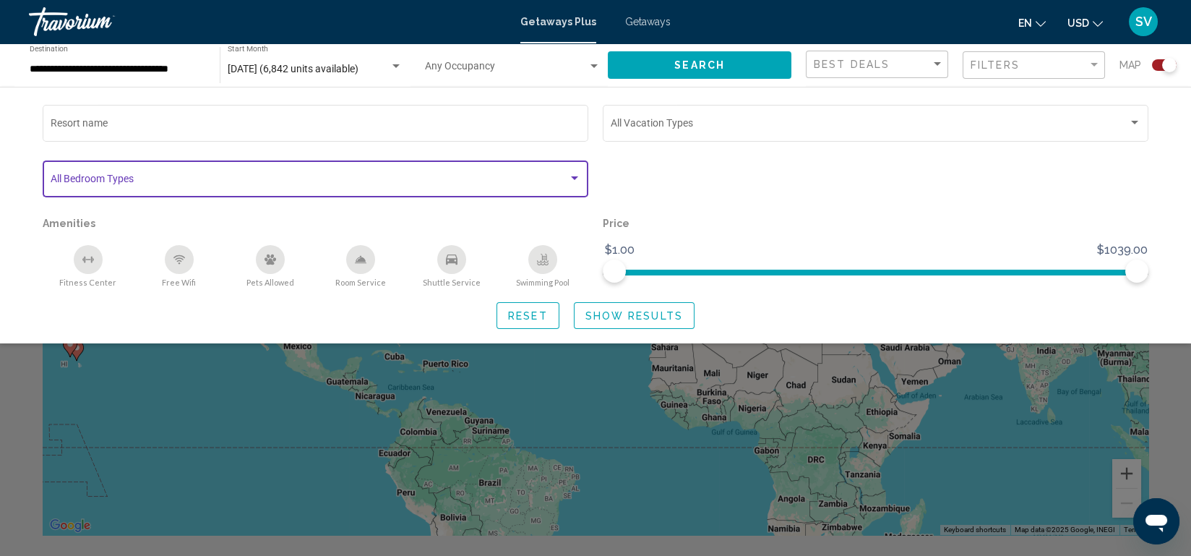
click at [570, 178] on div "Search widget" at bounding box center [574, 179] width 13 height 12
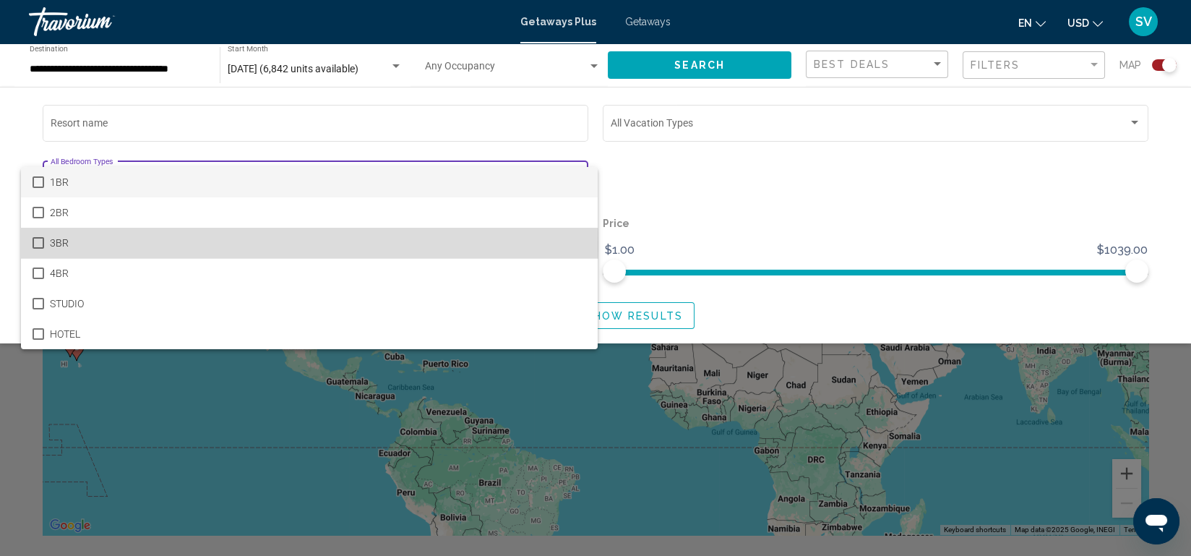
click at [48, 246] on mat-option "3BR" at bounding box center [309, 243] width 577 height 30
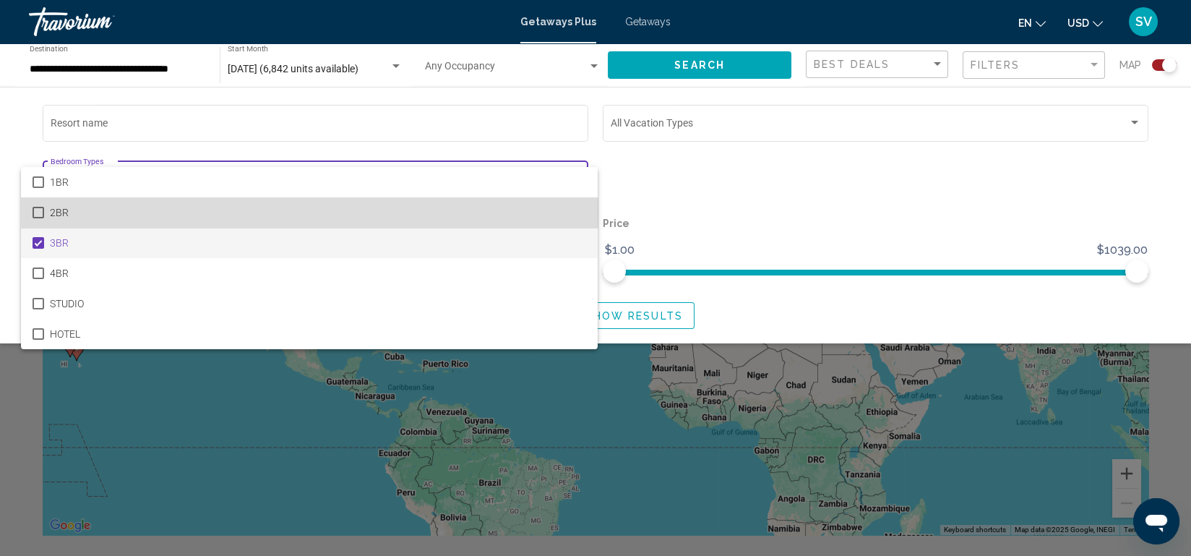
click at [47, 211] on mat-option "2BR" at bounding box center [309, 212] width 577 height 30
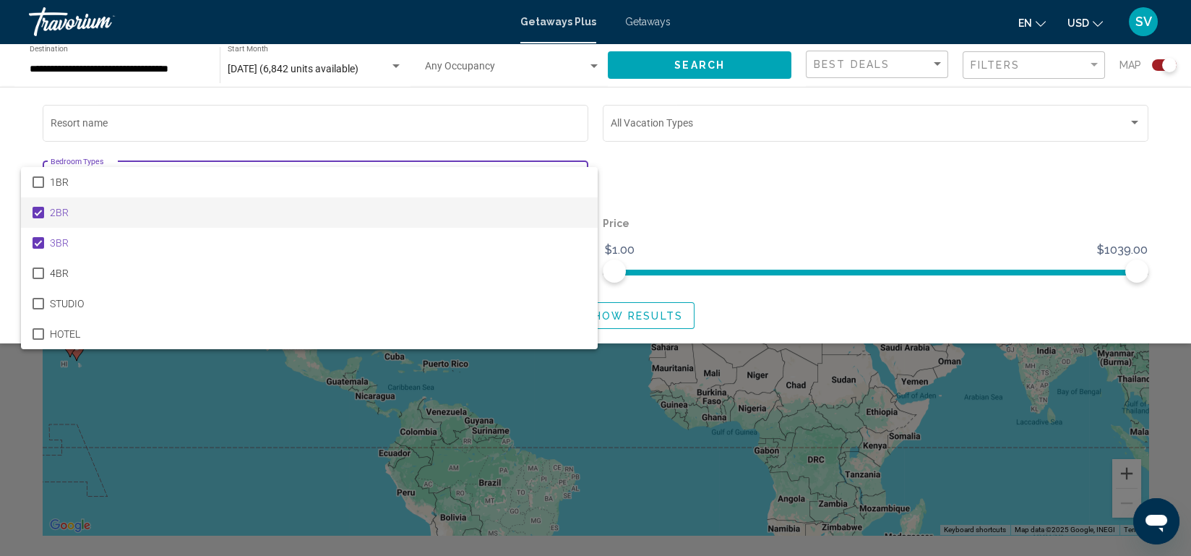
click at [768, 225] on div at bounding box center [595, 278] width 1191 height 556
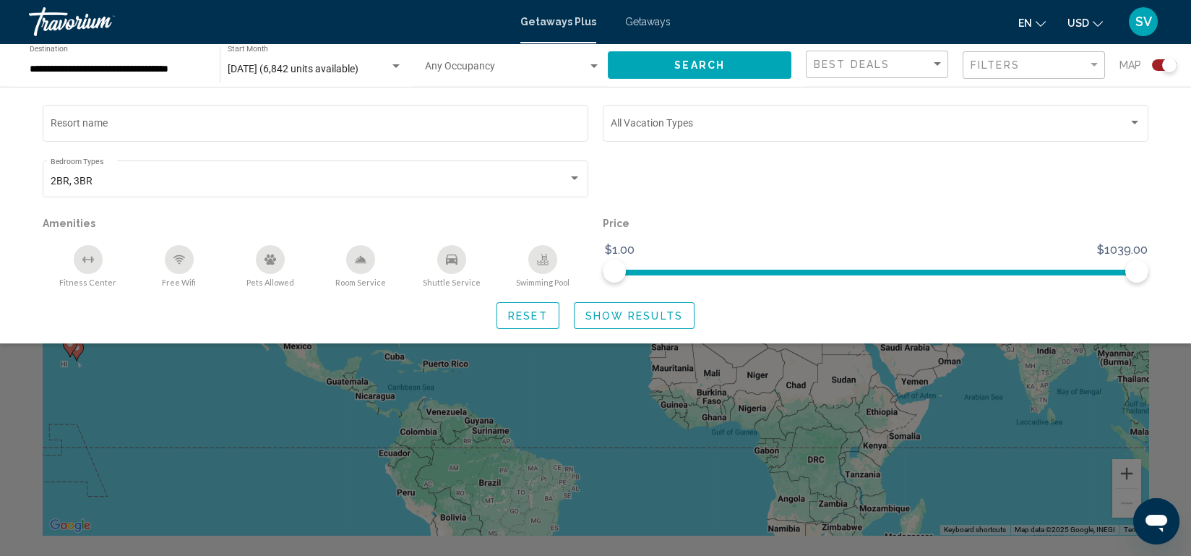
click at [768, 225] on p "Price" at bounding box center [876, 223] width 546 height 20
click at [960, 270] on span "Search widget" at bounding box center [787, 273] width 346 height 6
click at [852, 273] on span "Search widget" at bounding box center [733, 273] width 238 height 6
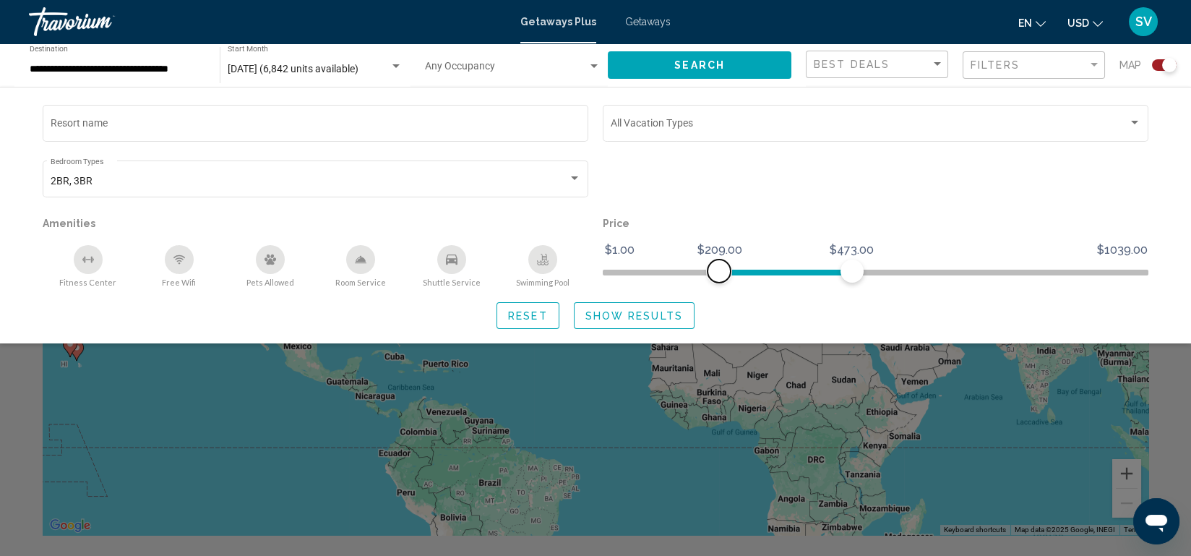
click at [719, 274] on span "Search widget" at bounding box center [785, 273] width 133 height 6
click at [606, 268] on span "Search widget" at bounding box center [876, 269] width 546 height 23
click at [803, 278] on span "Search widget" at bounding box center [708, 269] width 189 height 23
click at [757, 268] on span "Search widget" at bounding box center [685, 269] width 143 height 23
click at [710, 268] on span "Search widget" at bounding box center [685, 269] width 143 height 23
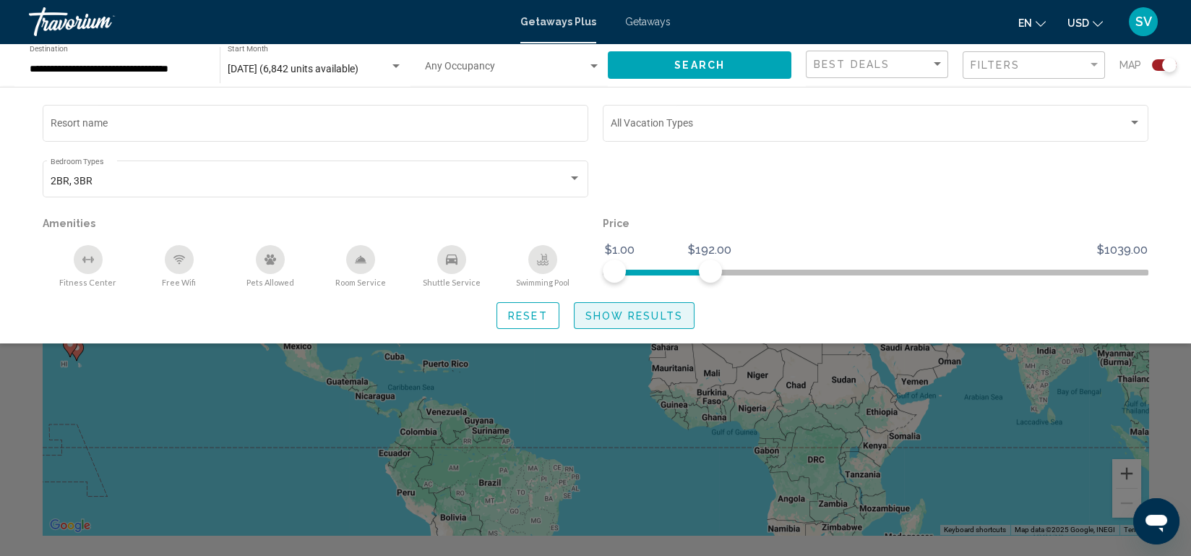
click at [632, 310] on span "Show Results" at bounding box center [634, 315] width 98 height 12
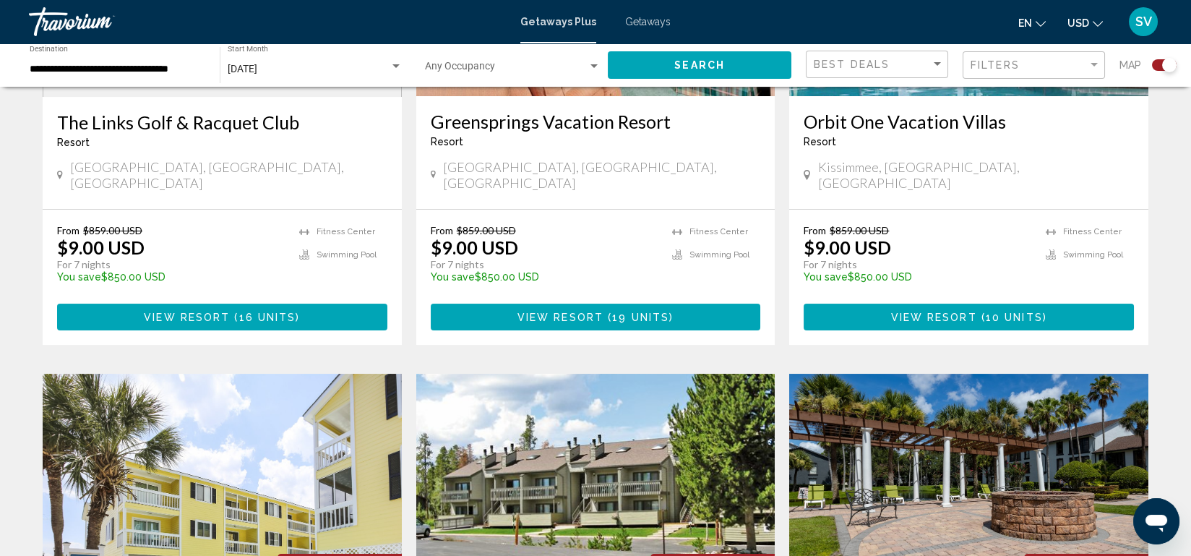
scroll to position [724, 0]
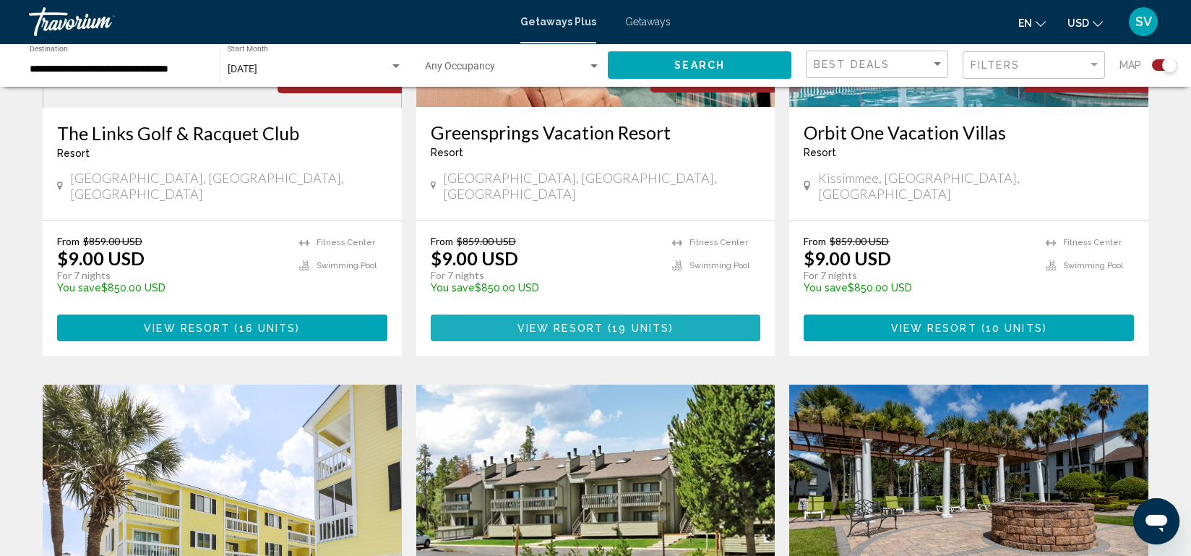
click at [631, 322] on span "19 units" at bounding box center [640, 328] width 57 height 12
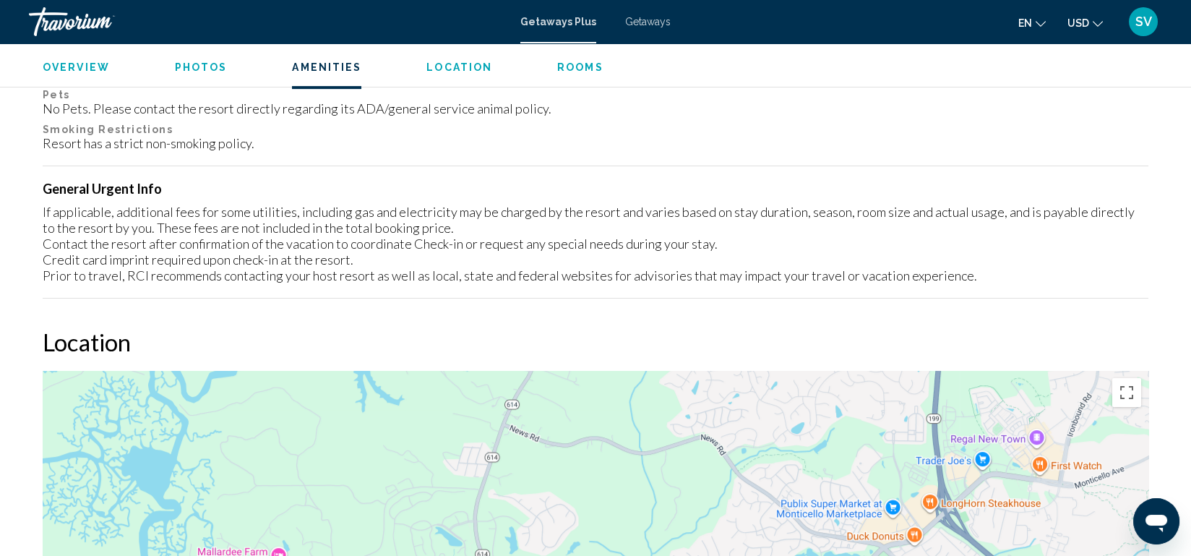
scroll to position [1455, 0]
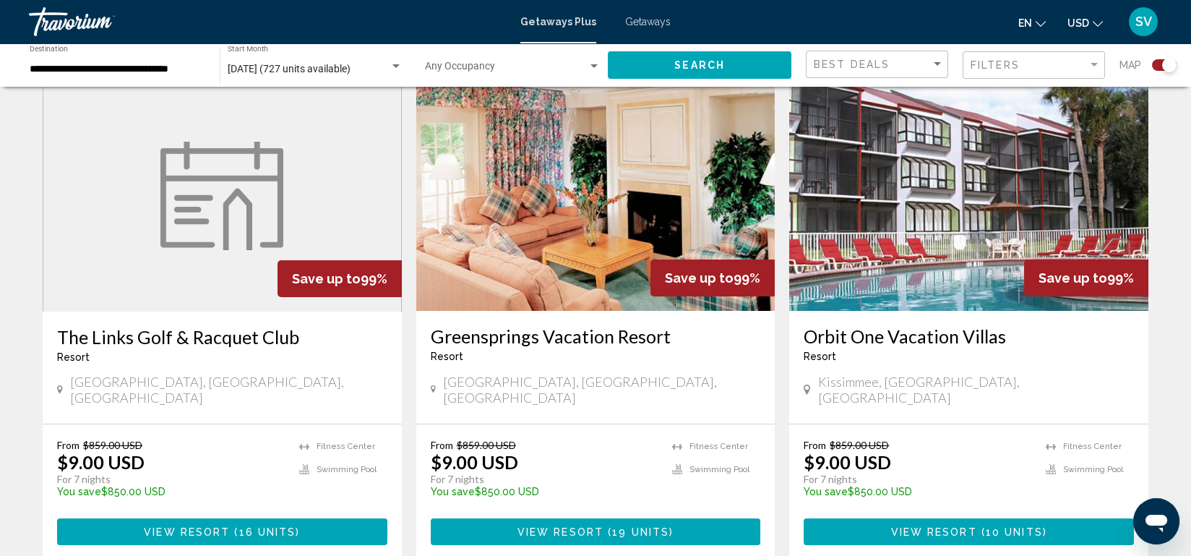
scroll to position [522, 0]
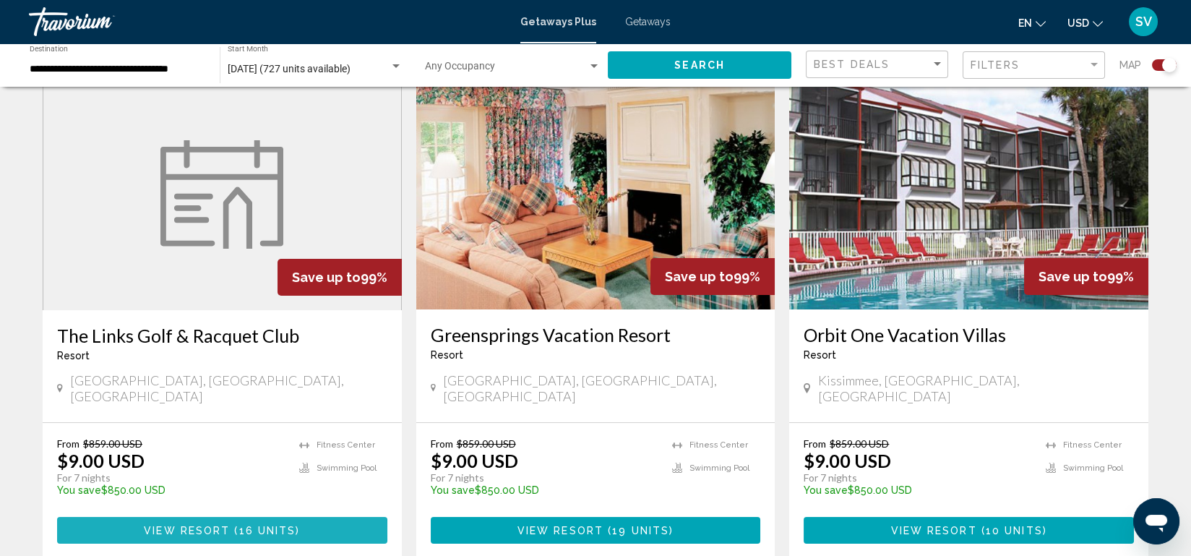
click at [188, 525] on span "View Resort" at bounding box center [187, 531] width 86 height 12
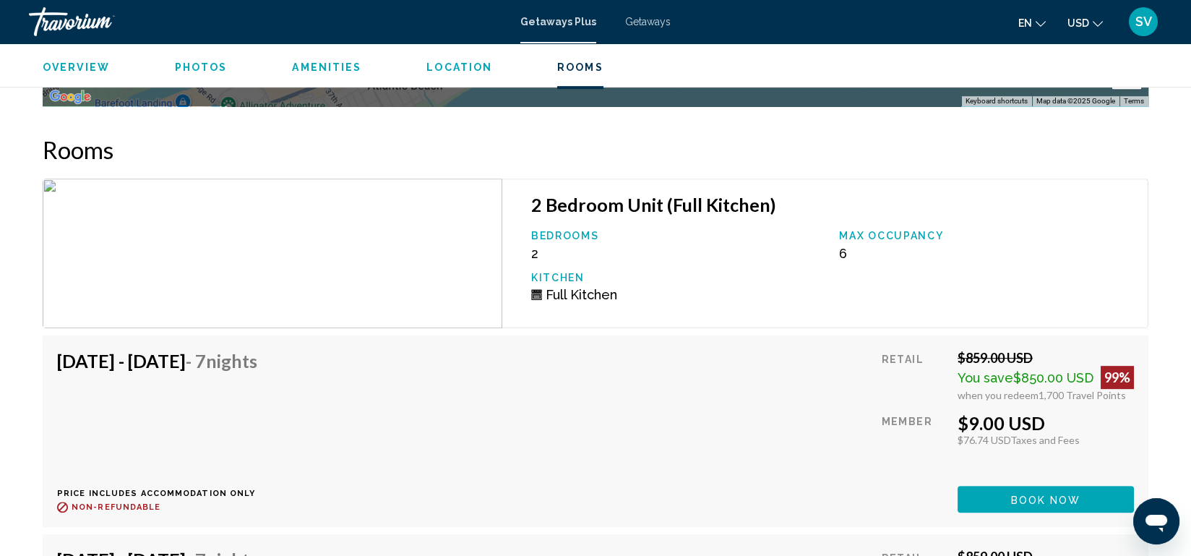
scroll to position [2318, 0]
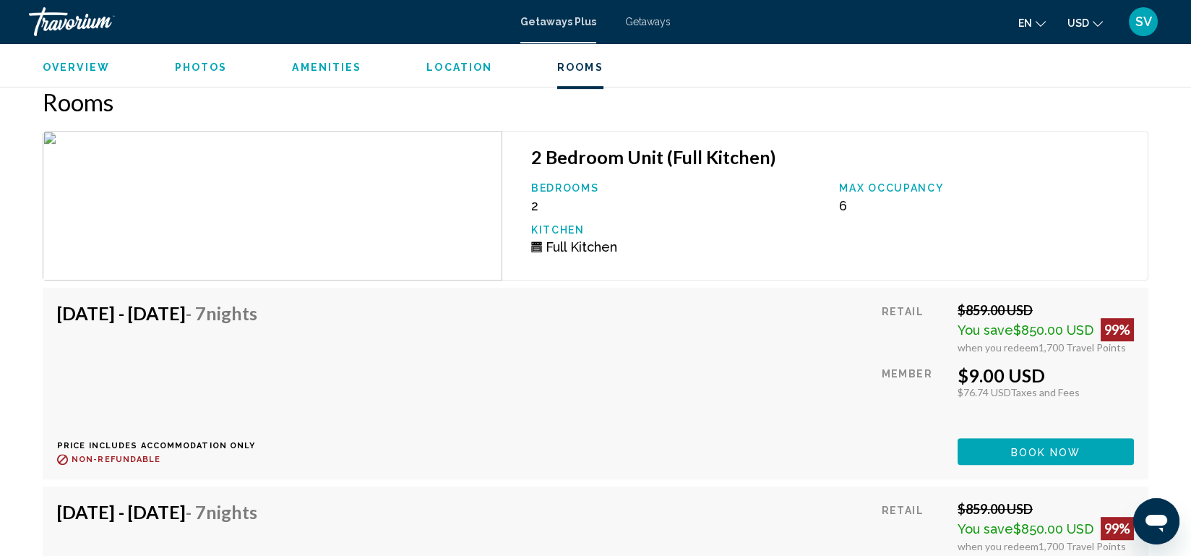
click at [268, 402] on div "[DATE] - [DATE] - 7 Nights Price includes accommodation only Refundable until :…" at bounding box center [162, 383] width 211 height 163
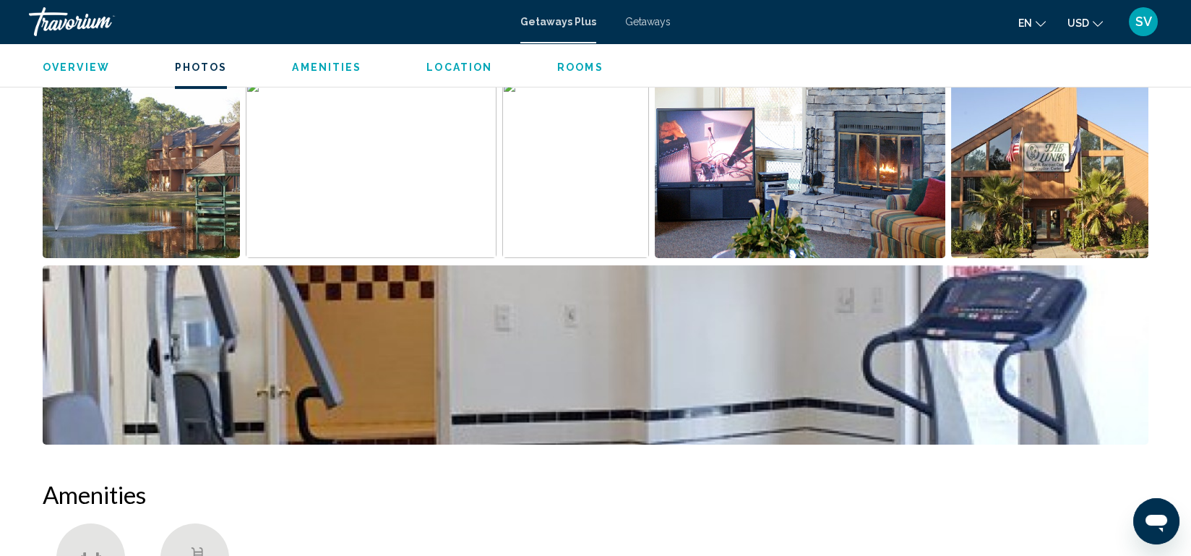
scroll to position [732, 0]
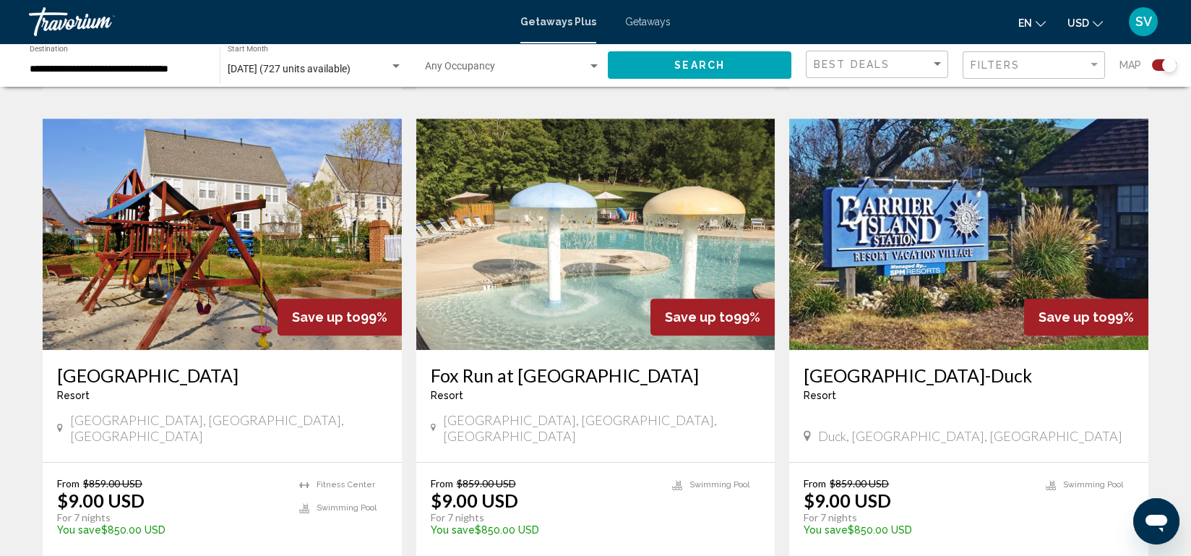
scroll to position [2018, 0]
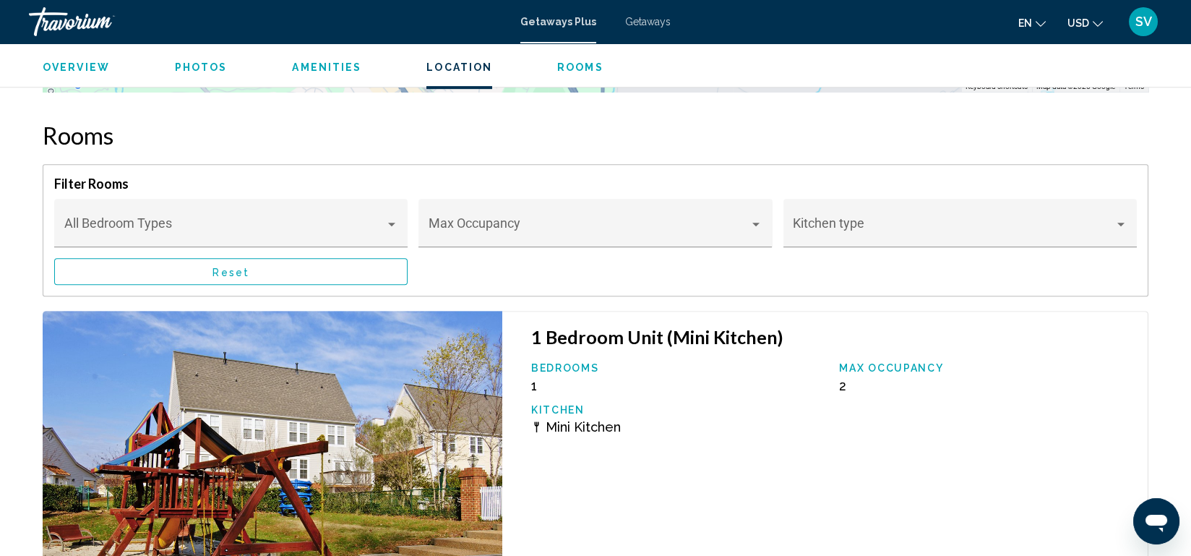
scroll to position [2149, 0]
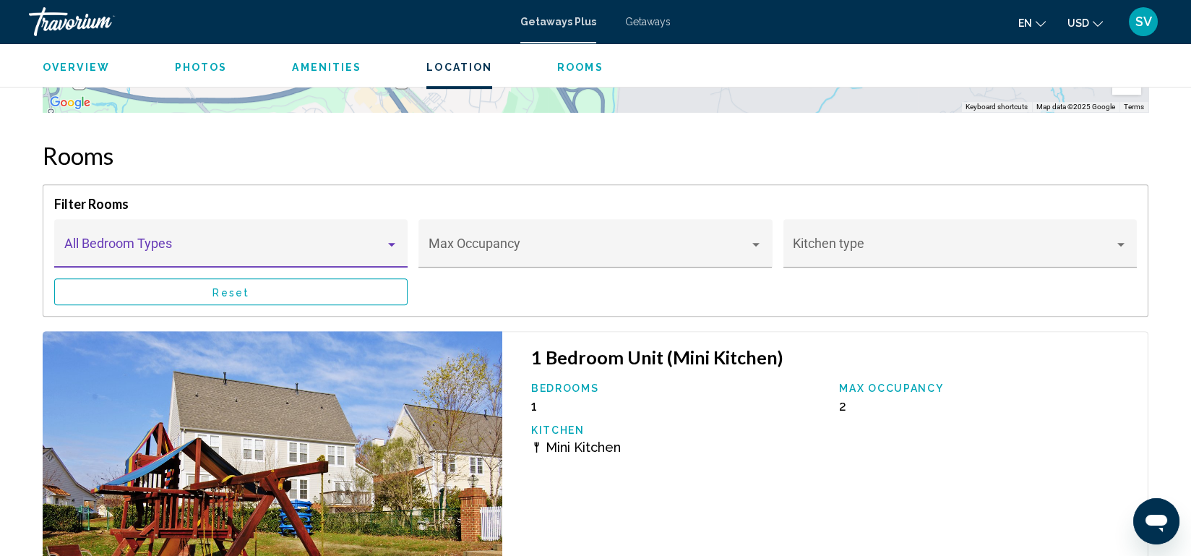
click at [392, 238] on div "Main content" at bounding box center [391, 244] width 13 height 12
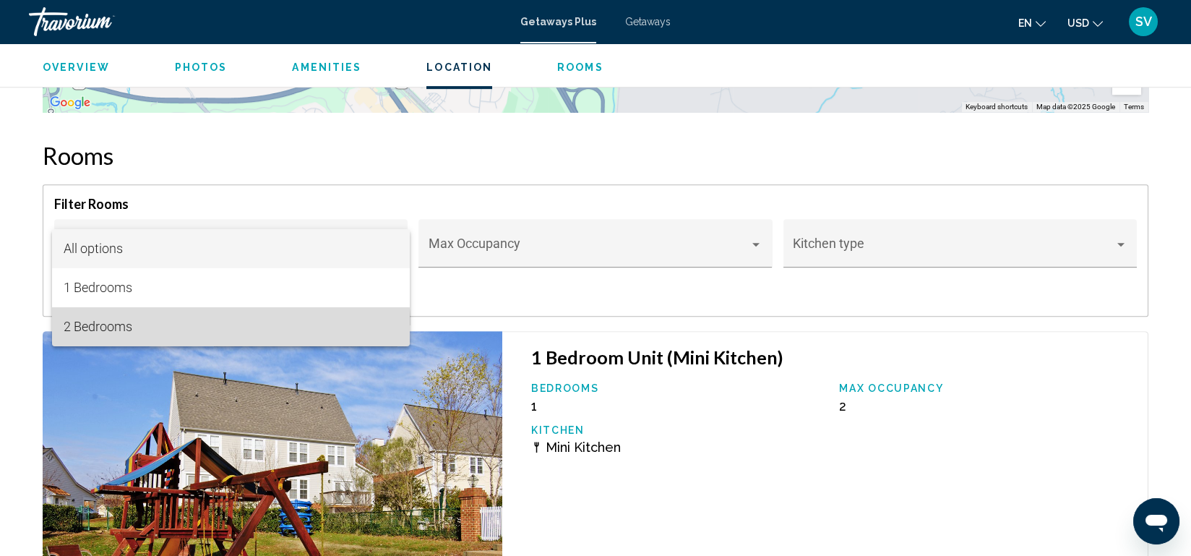
click at [220, 332] on span "2 Bedrooms" at bounding box center [231, 326] width 334 height 39
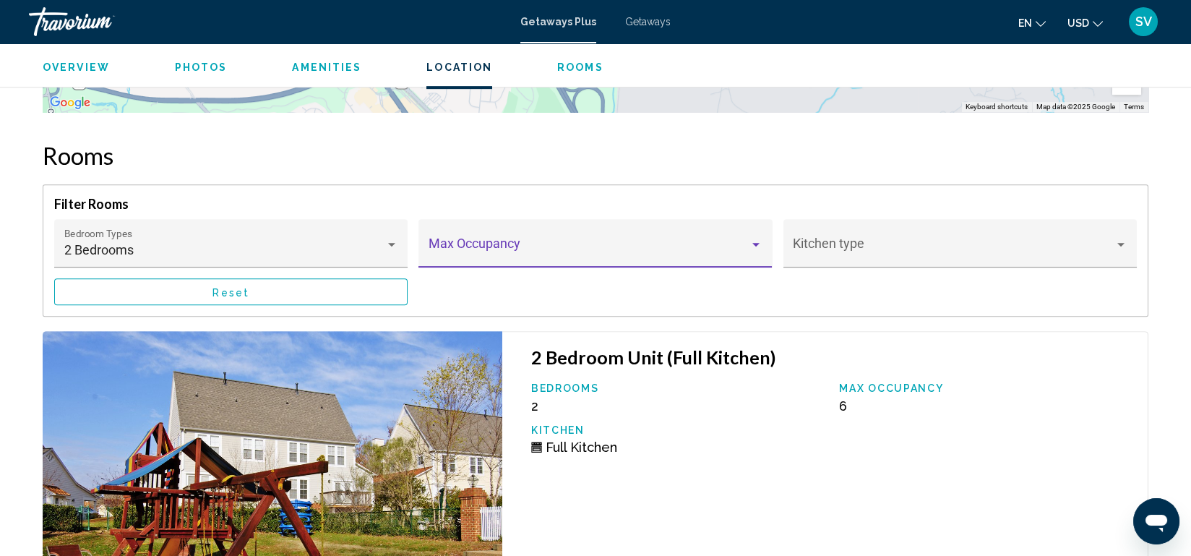
click at [752, 242] on div "Main content" at bounding box center [755, 244] width 13 height 12
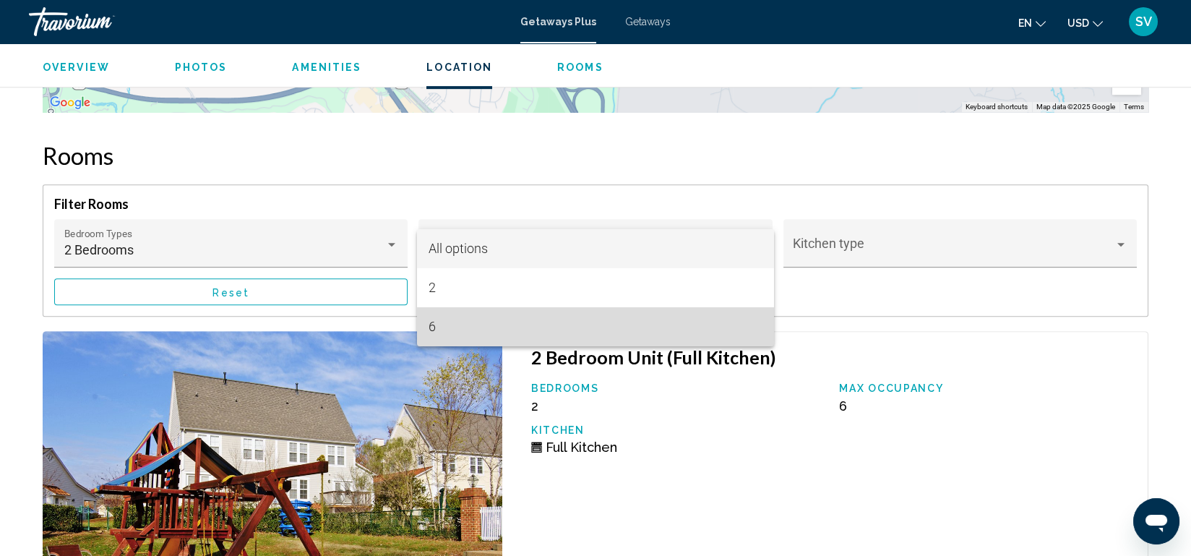
click at [652, 326] on span "6" at bounding box center [596, 326] width 334 height 39
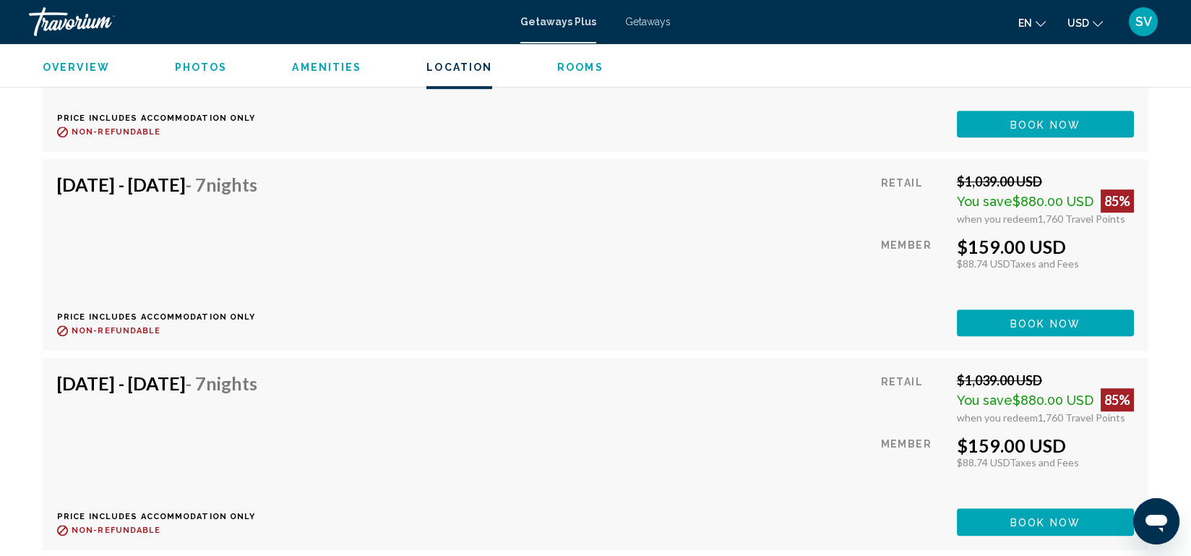
scroll to position [3075, 0]
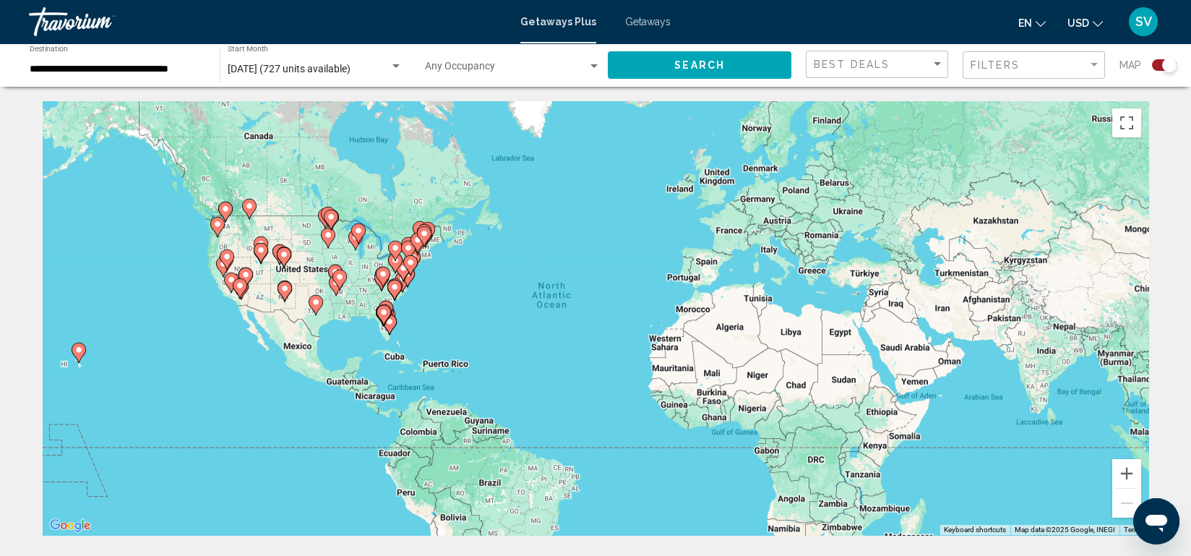
click at [171, 63] on div "**********" at bounding box center [118, 66] width 176 height 40
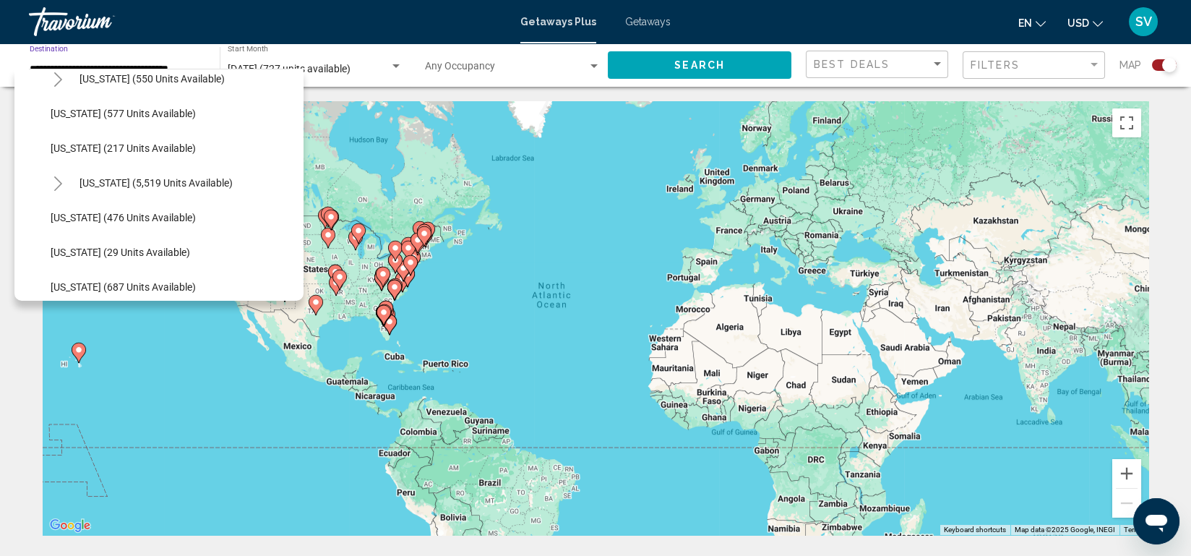
scroll to position [1253, 0]
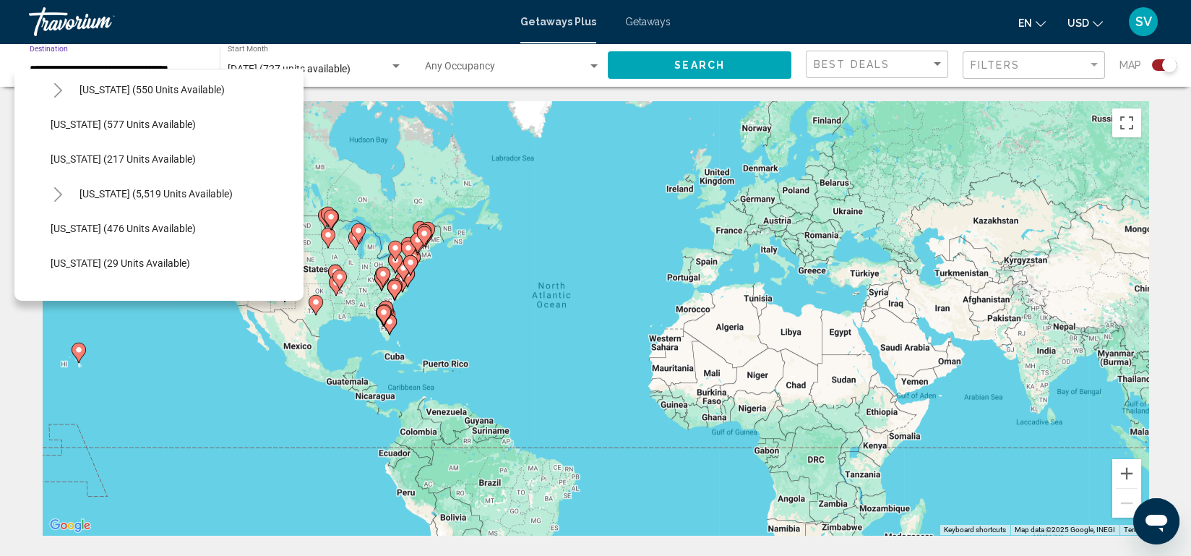
click at [153, 189] on span "[US_STATE] (5,519 units available)" at bounding box center [155, 194] width 153 height 12
type input "**********"
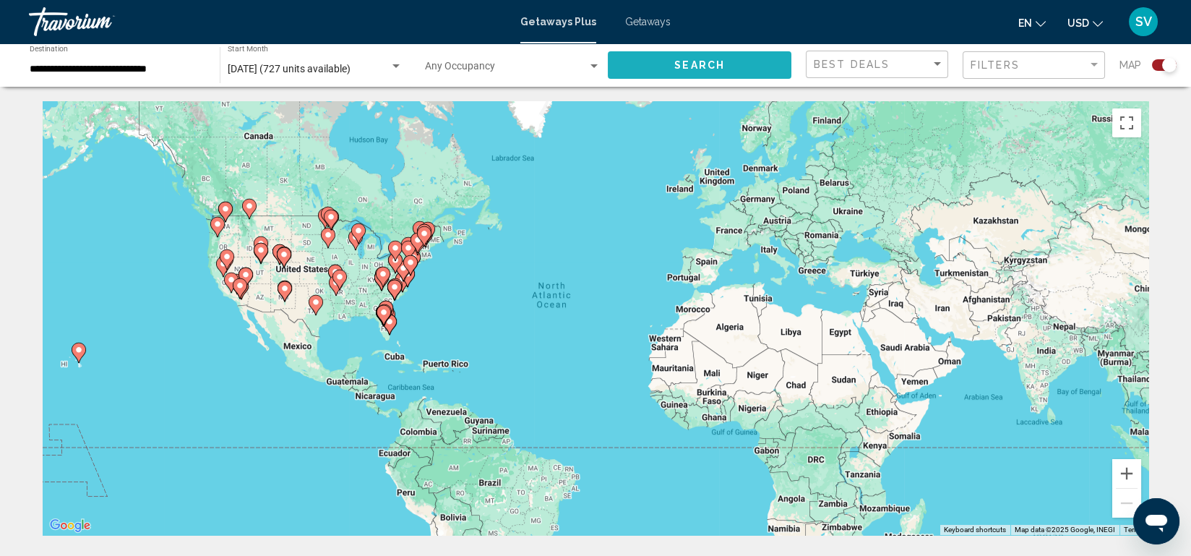
click at [700, 61] on span "Search" at bounding box center [699, 66] width 51 height 12
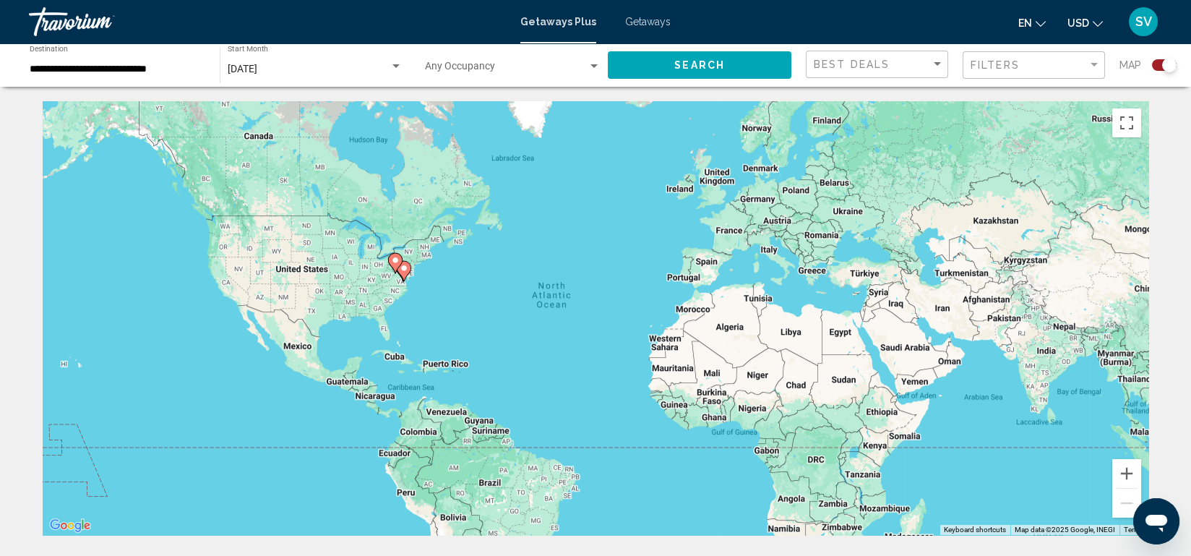
click at [806, 139] on div "To activate drag with keyboard, press Alt + Enter. Once in keyboard drag state,…" at bounding box center [596, 318] width 1106 height 434
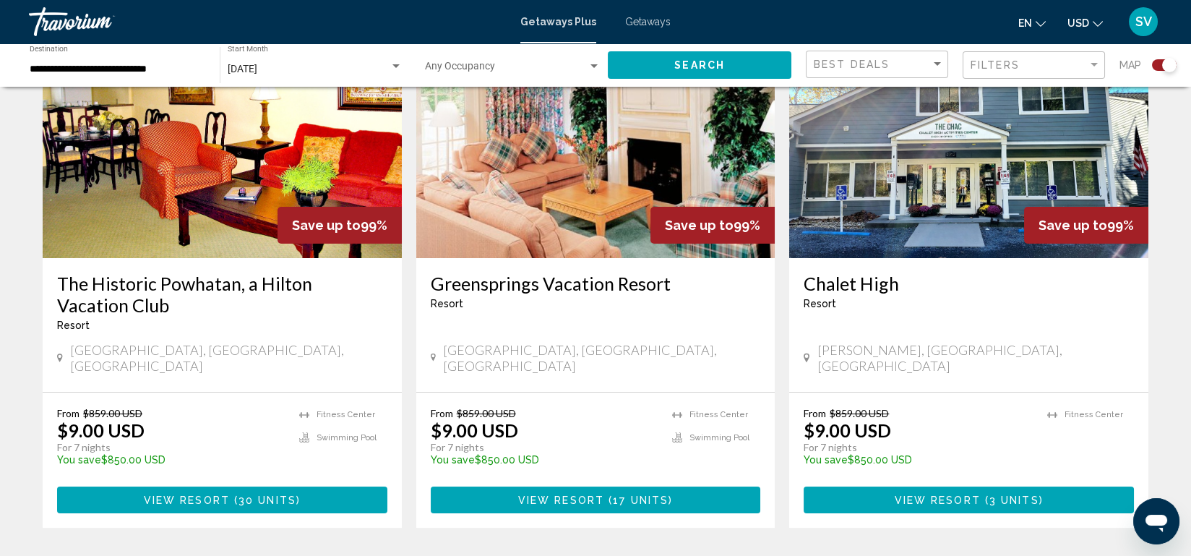
scroll to position [574, 0]
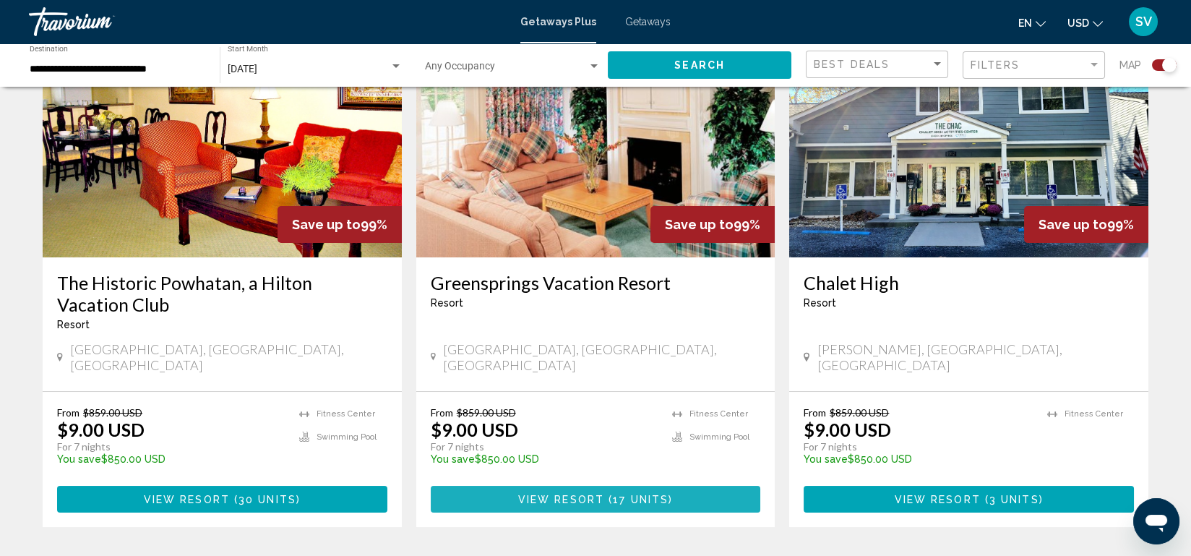
click at [608, 494] on span "( 17 units )" at bounding box center [638, 500] width 69 height 12
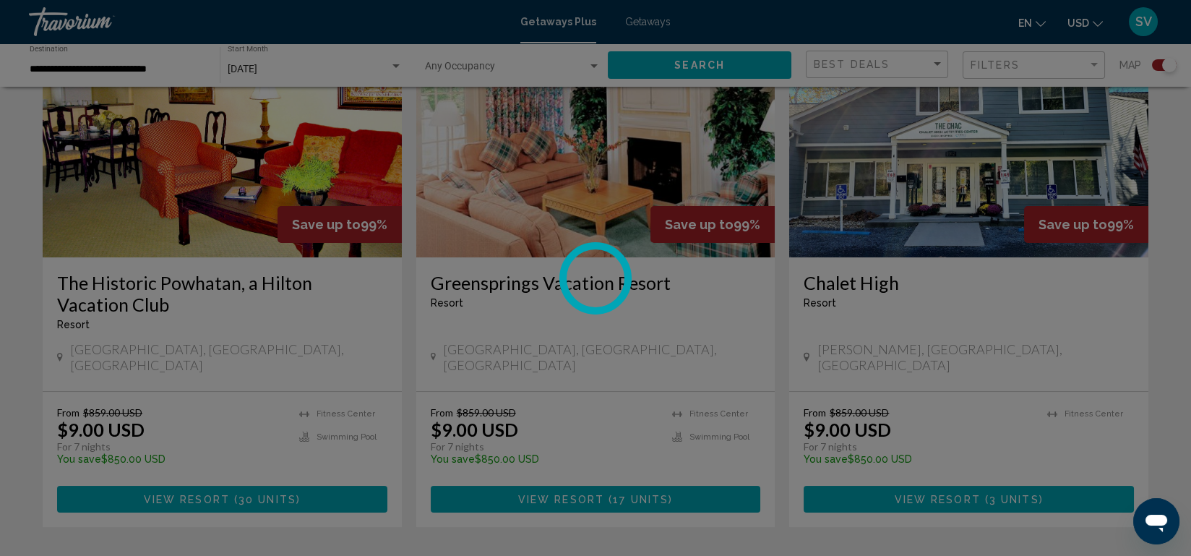
click at [608, 483] on div at bounding box center [595, 278] width 1191 height 556
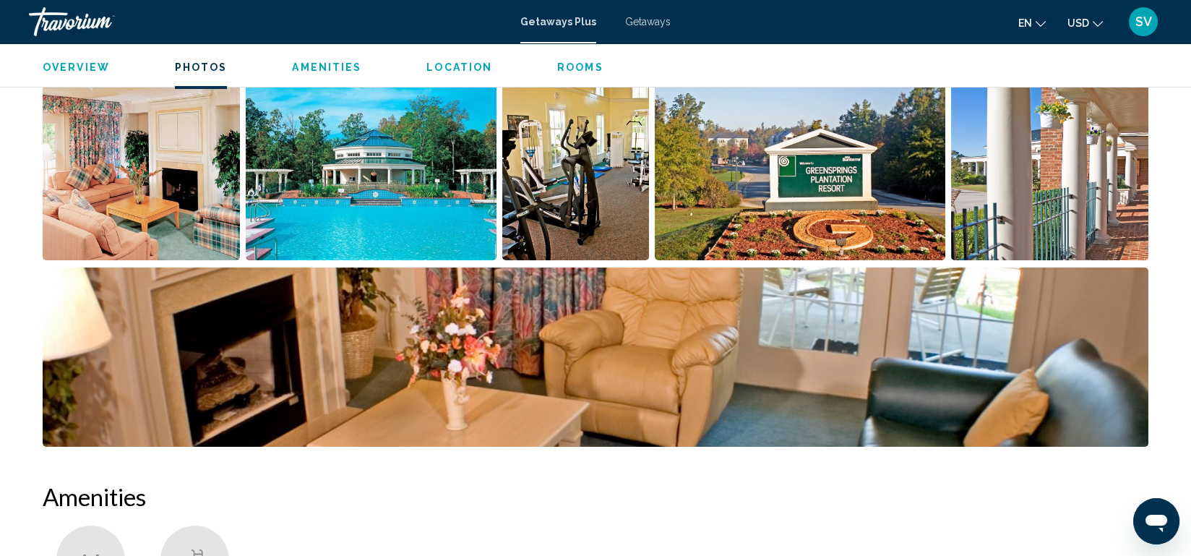
scroll to position [718, 0]
click at [702, 346] on img "Open full-screen image slider" at bounding box center [596, 356] width 1106 height 179
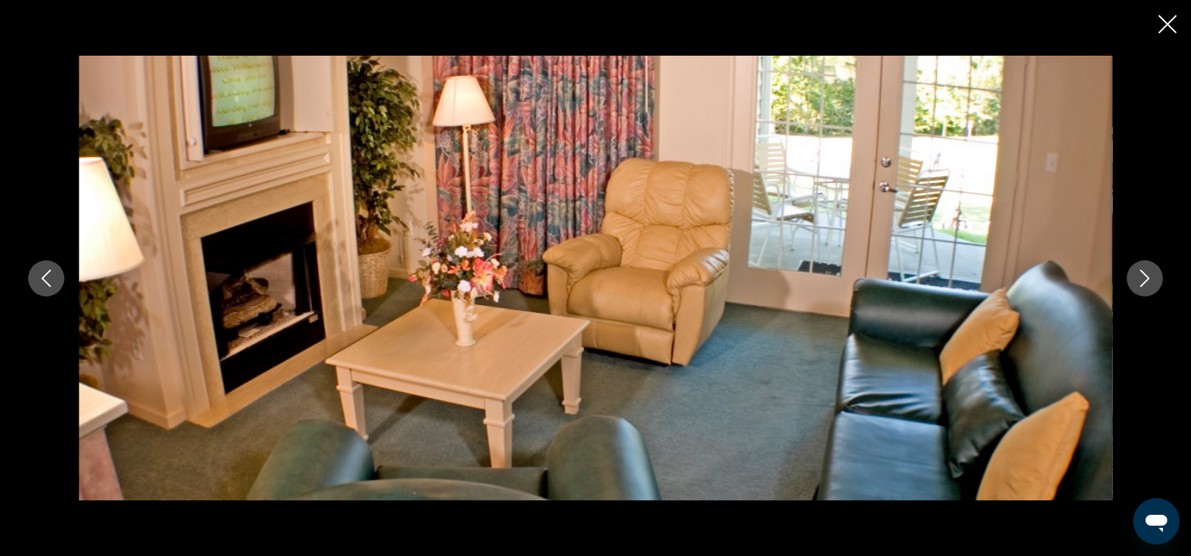
click at [1138, 285] on icon "Next image" at bounding box center [1144, 278] width 17 height 17
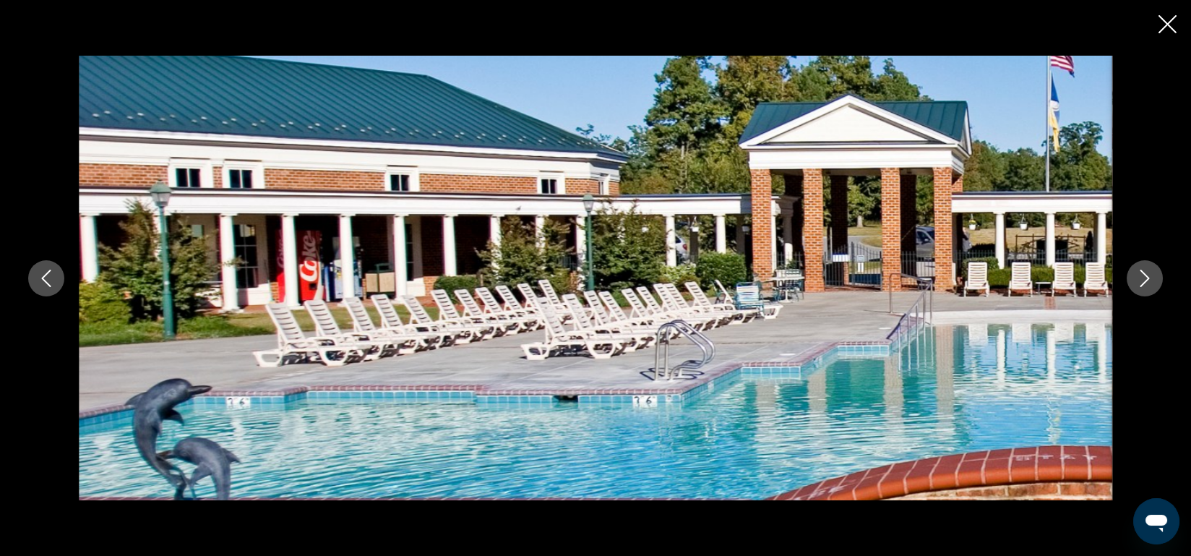
click at [1138, 285] on icon "Next image" at bounding box center [1144, 278] width 17 height 17
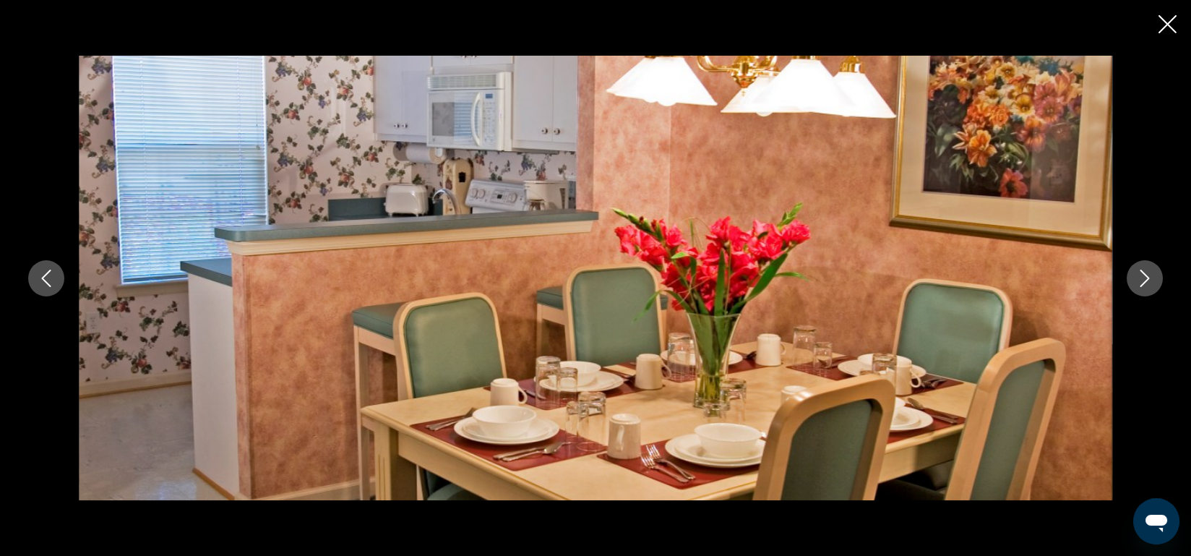
click at [1138, 285] on icon "Next image" at bounding box center [1144, 278] width 17 height 17
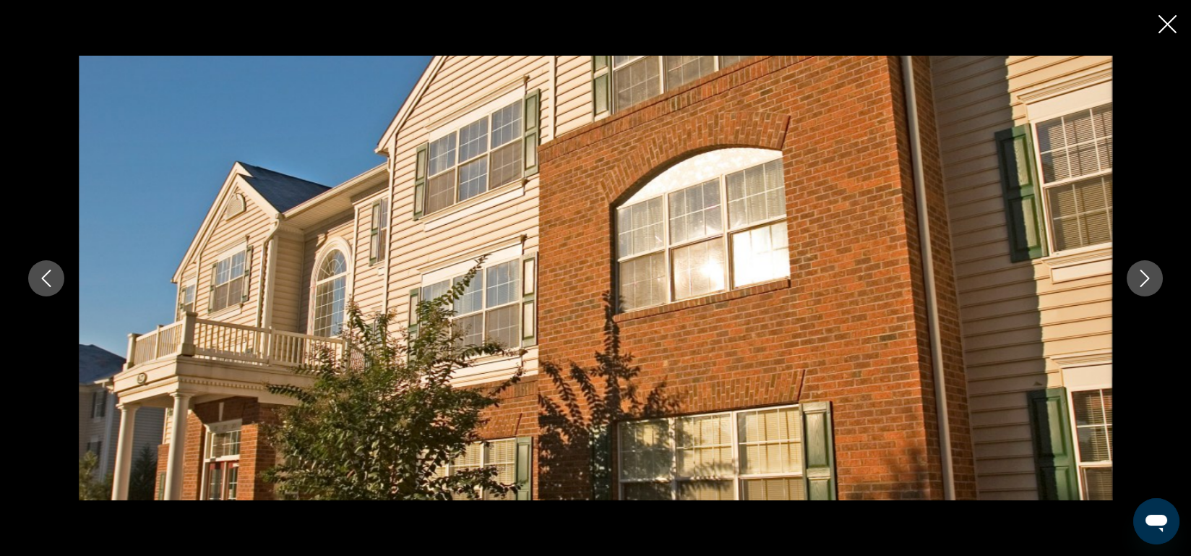
click at [1138, 285] on icon "Next image" at bounding box center [1144, 278] width 17 height 17
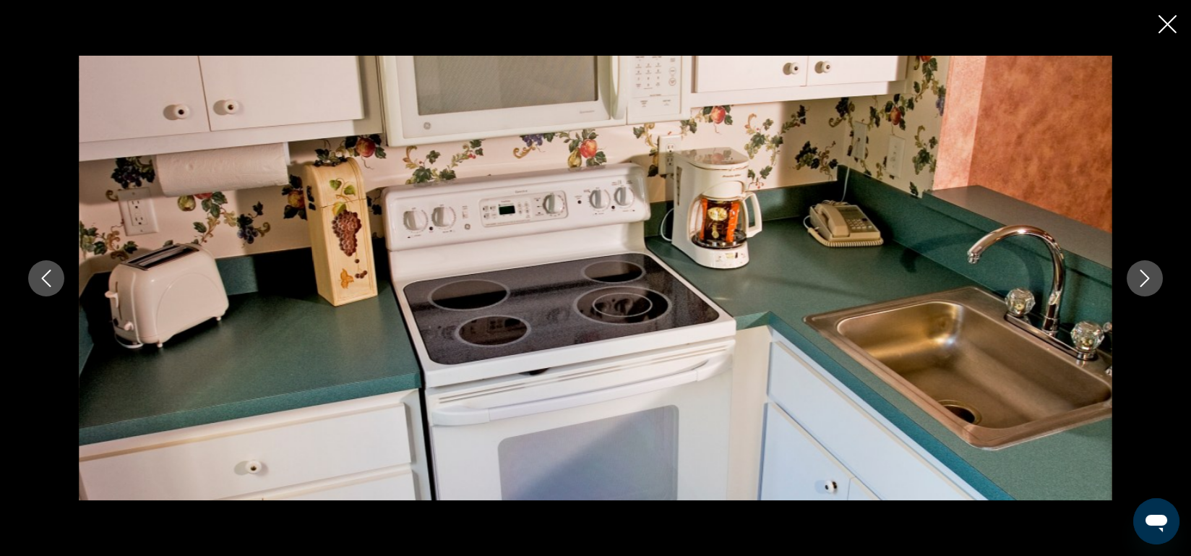
click at [1138, 285] on icon "Next image" at bounding box center [1144, 278] width 17 height 17
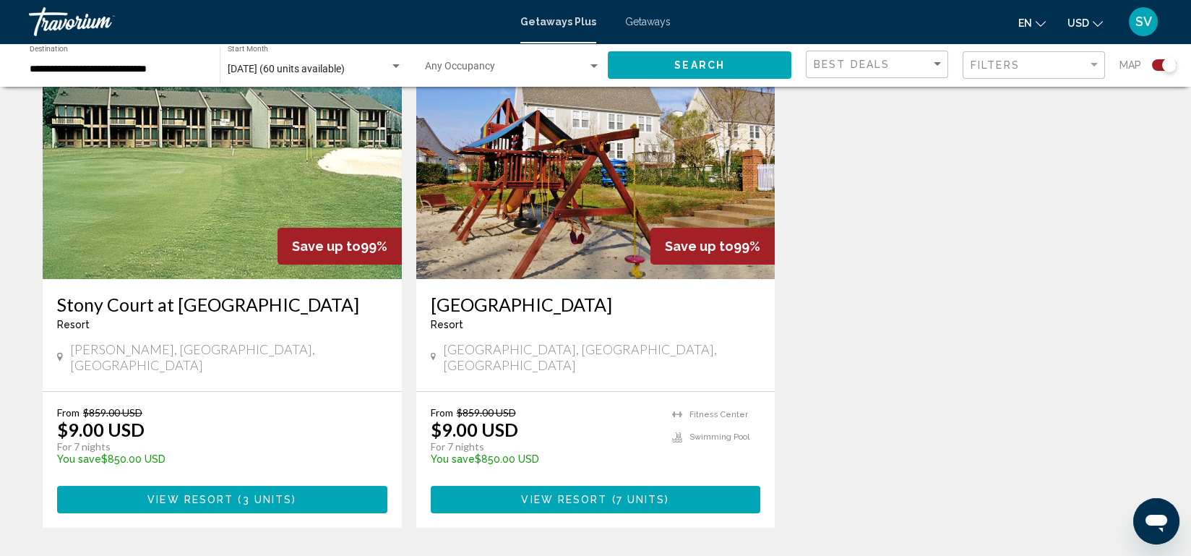
scroll to position [1096, 0]
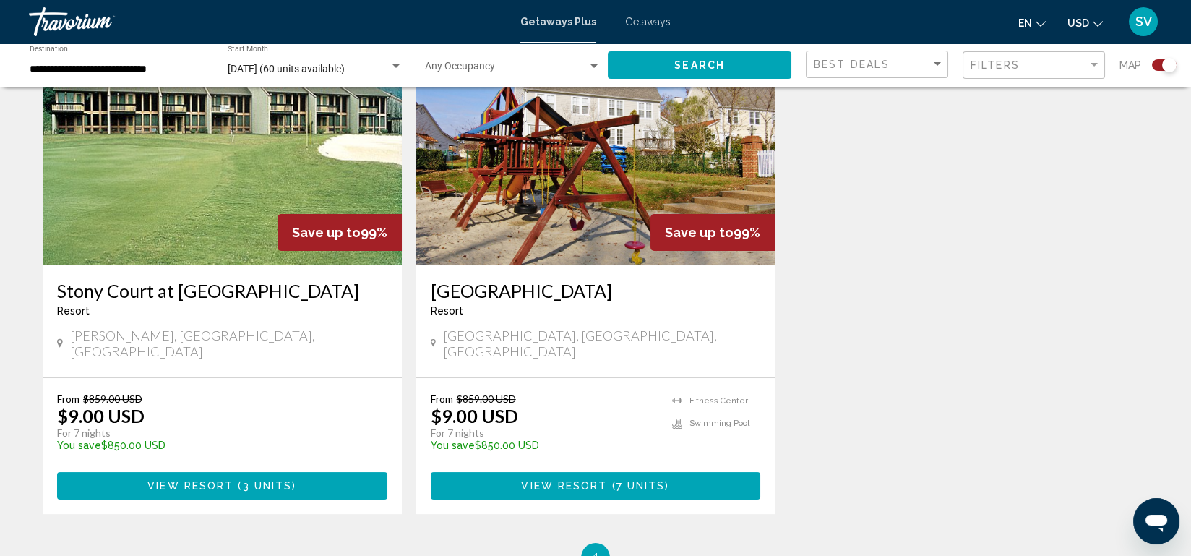
click at [522, 234] on img "Main content" at bounding box center [595, 149] width 359 height 231
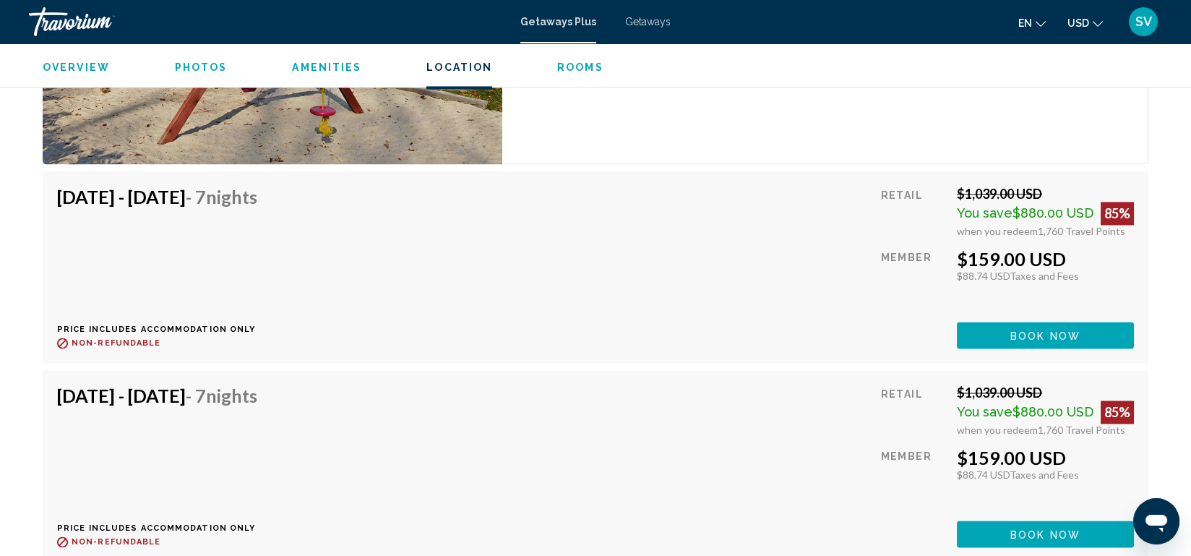
scroll to position [7618, 0]
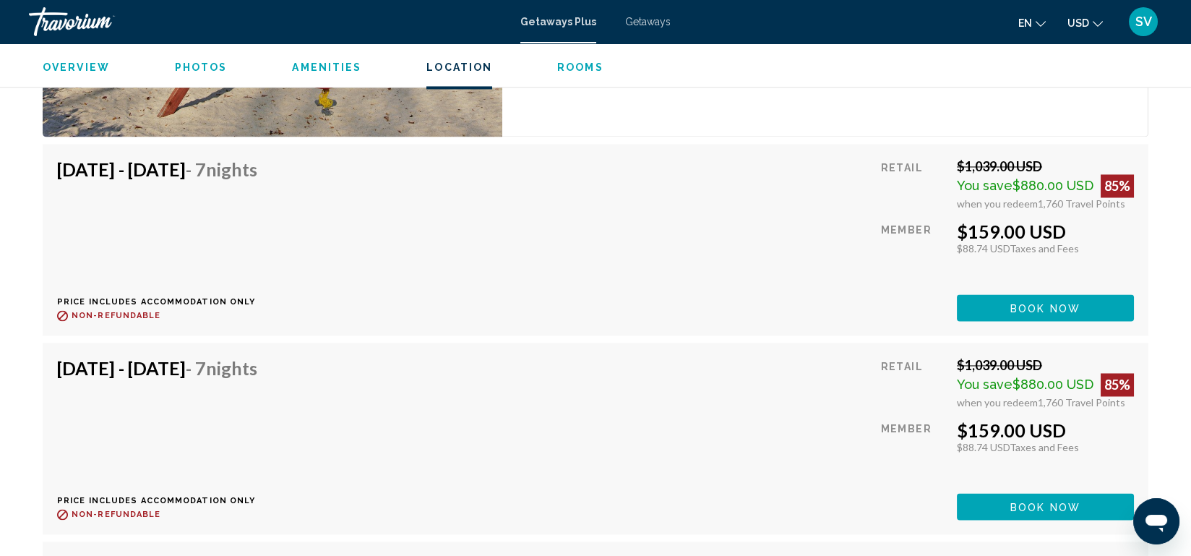
scroll to position [7647, 0]
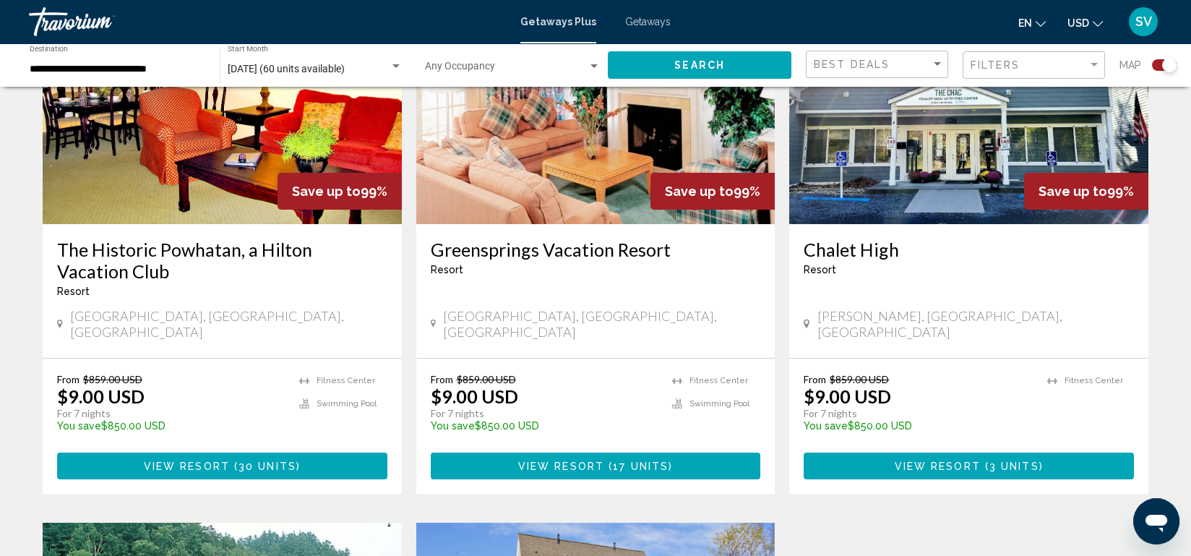
scroll to position [607, 0]
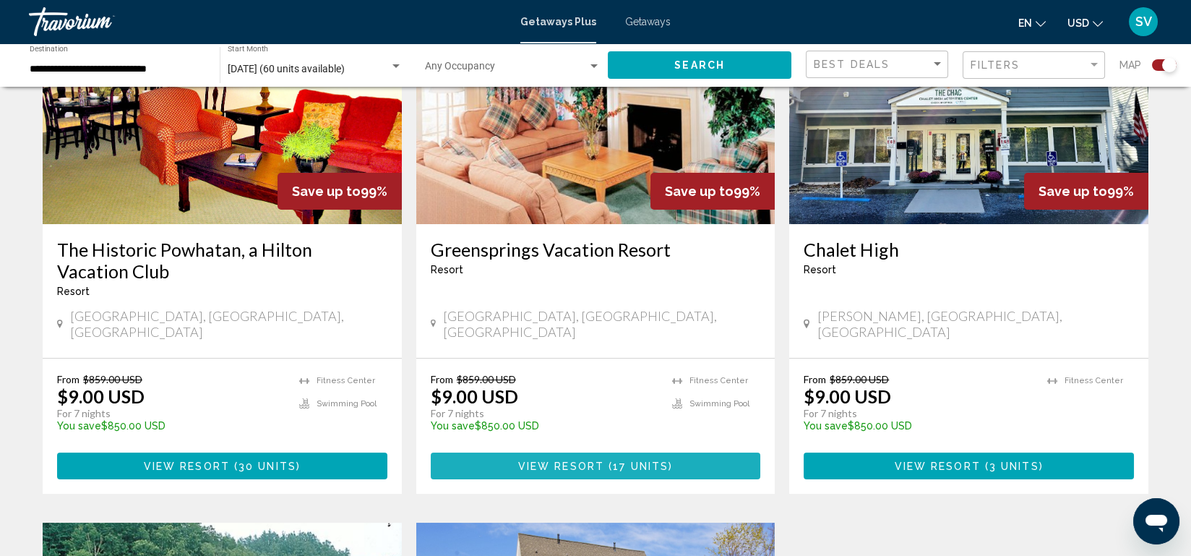
click at [567, 460] on span "View Resort" at bounding box center [561, 466] width 86 height 12
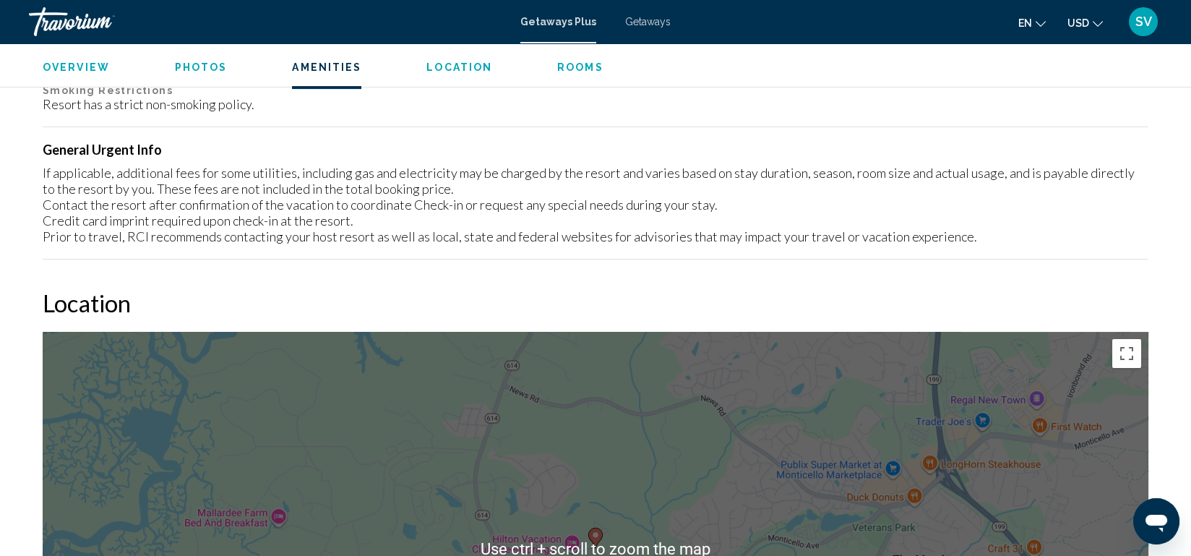
scroll to position [1510, 0]
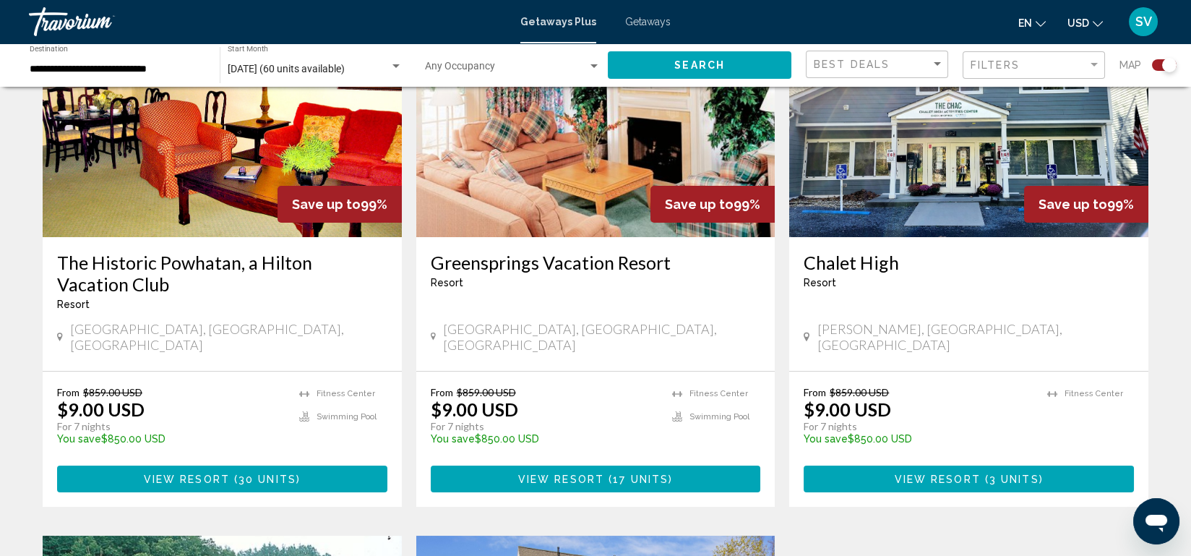
scroll to position [598, 0]
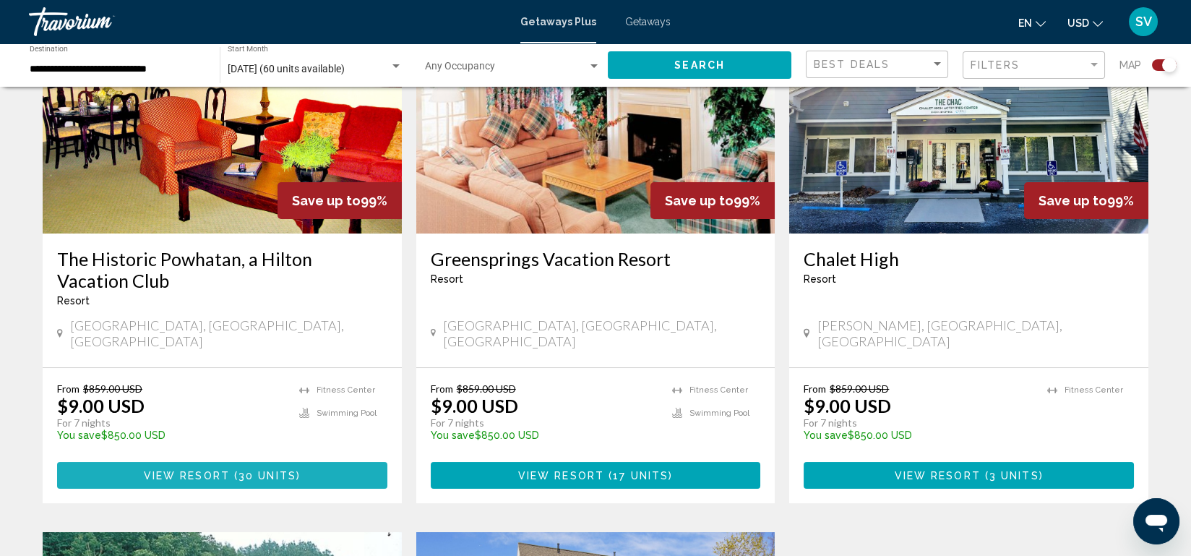
click at [226, 470] on span "View Resort" at bounding box center [187, 476] width 86 height 12
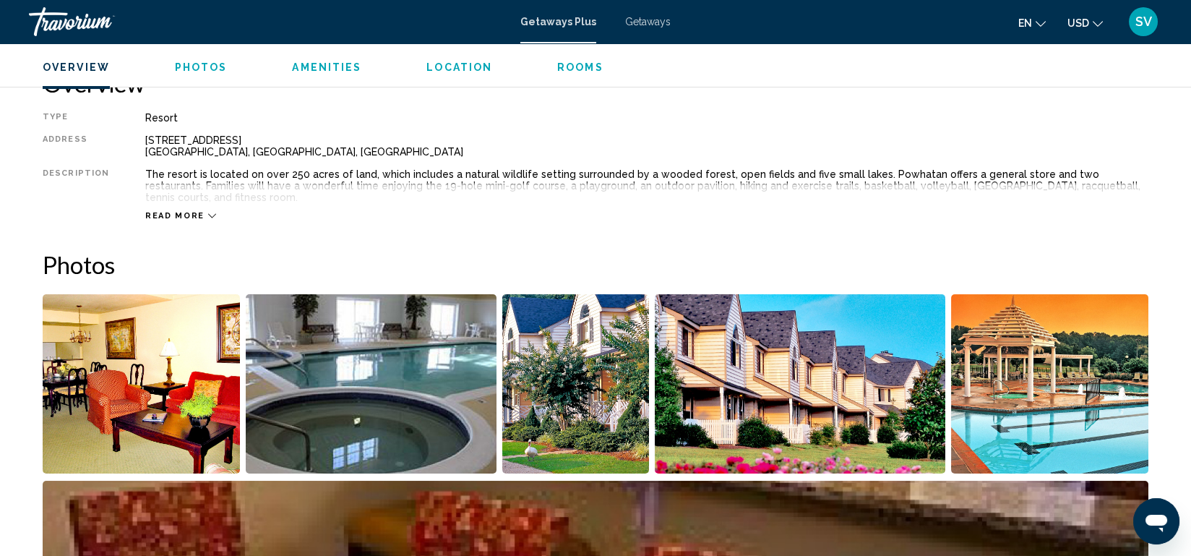
scroll to position [484, 0]
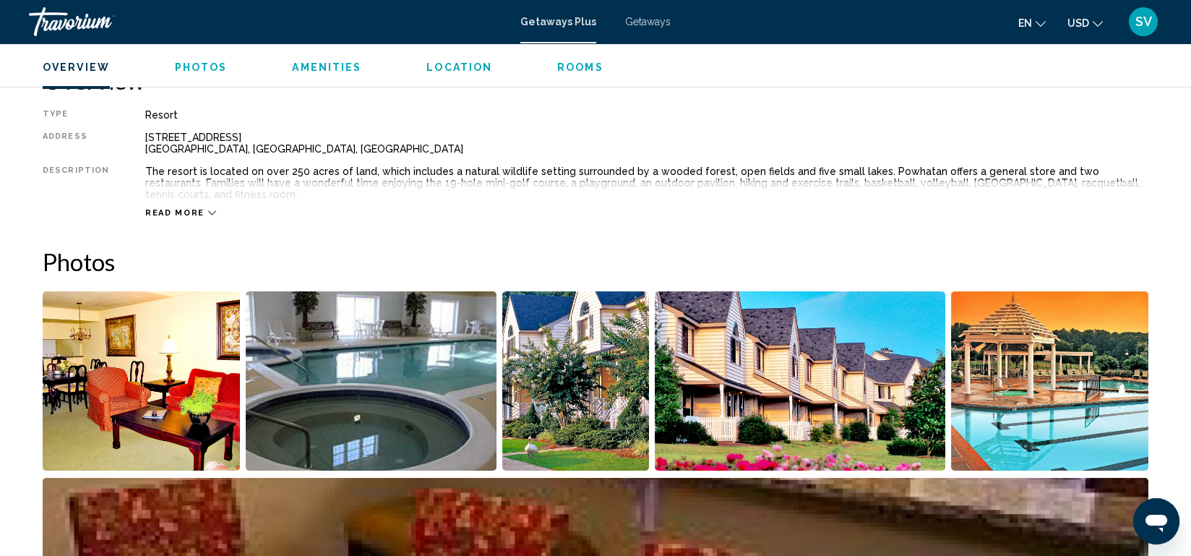
click at [199, 208] on div "Read more" at bounding box center [180, 212] width 71 height 9
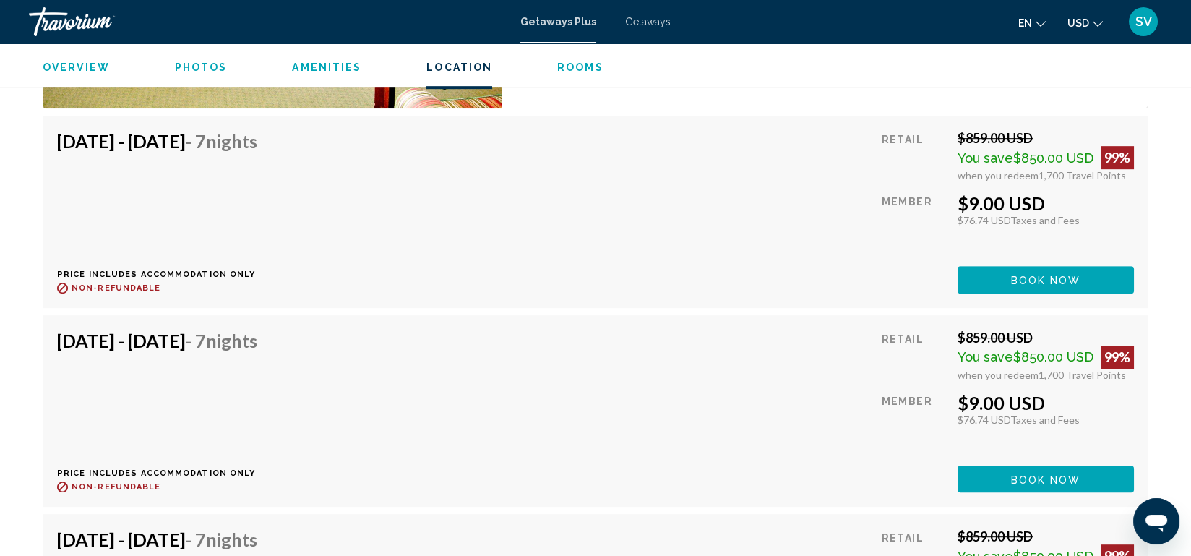
scroll to position [2742, 0]
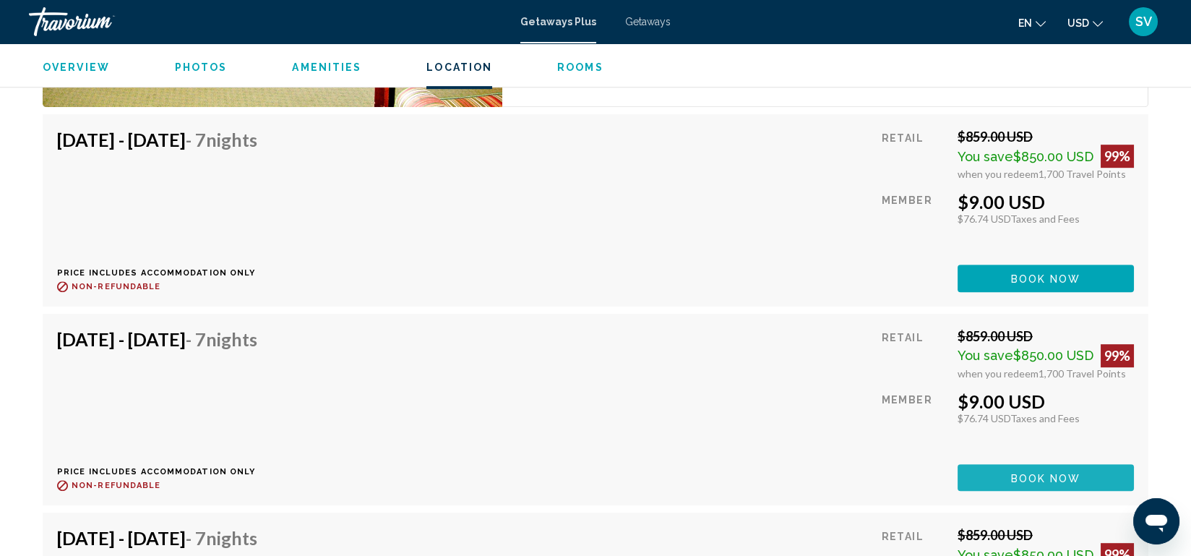
click at [1021, 473] on button "Book now" at bounding box center [1046, 477] width 176 height 27
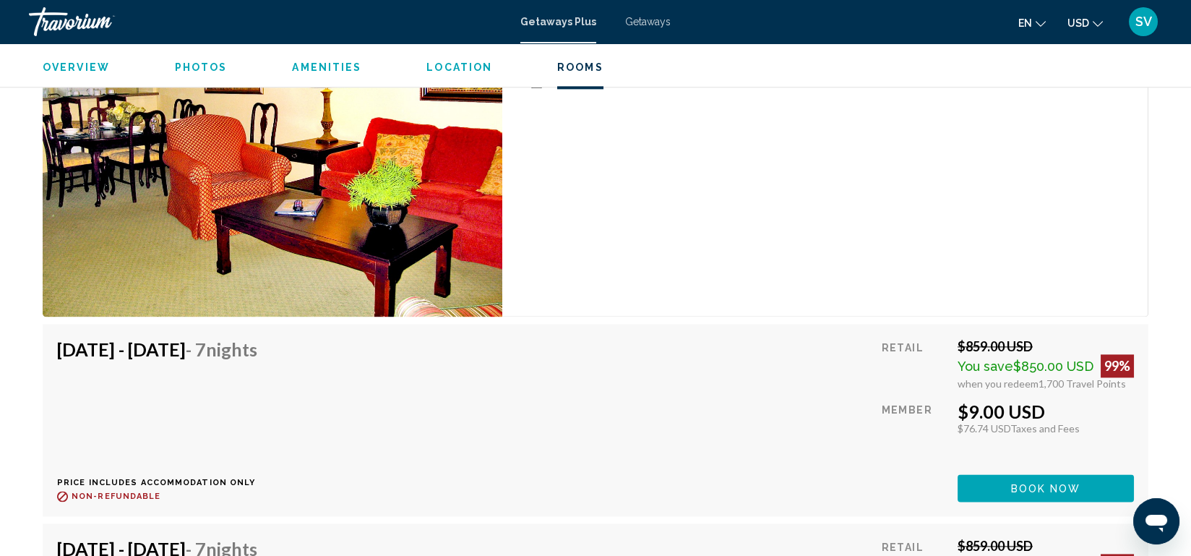
scroll to position [6290, 0]
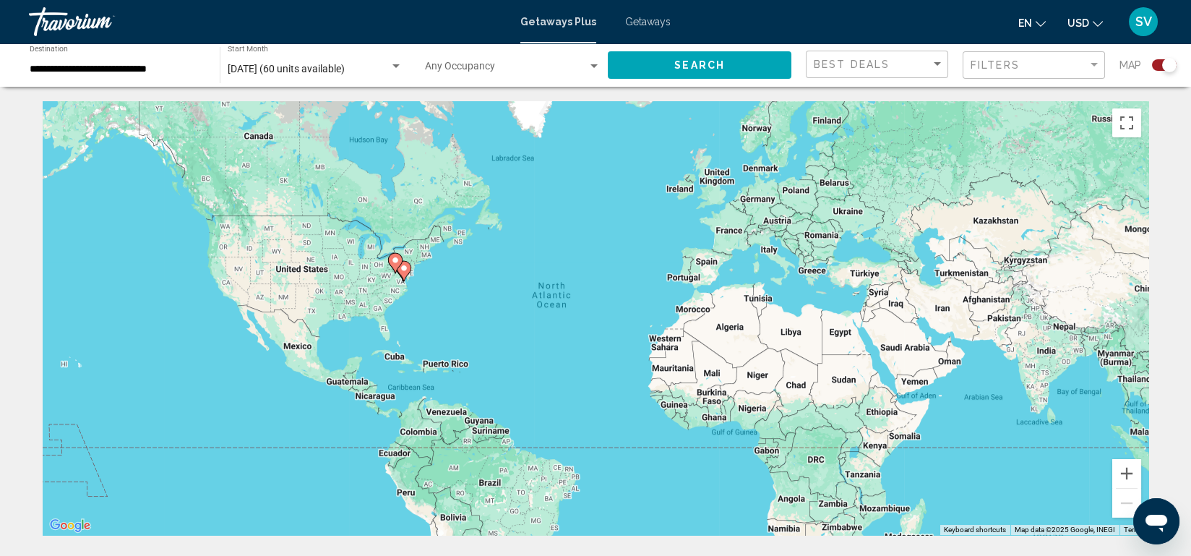
click at [405, 272] on icon "Main content" at bounding box center [403, 271] width 13 height 19
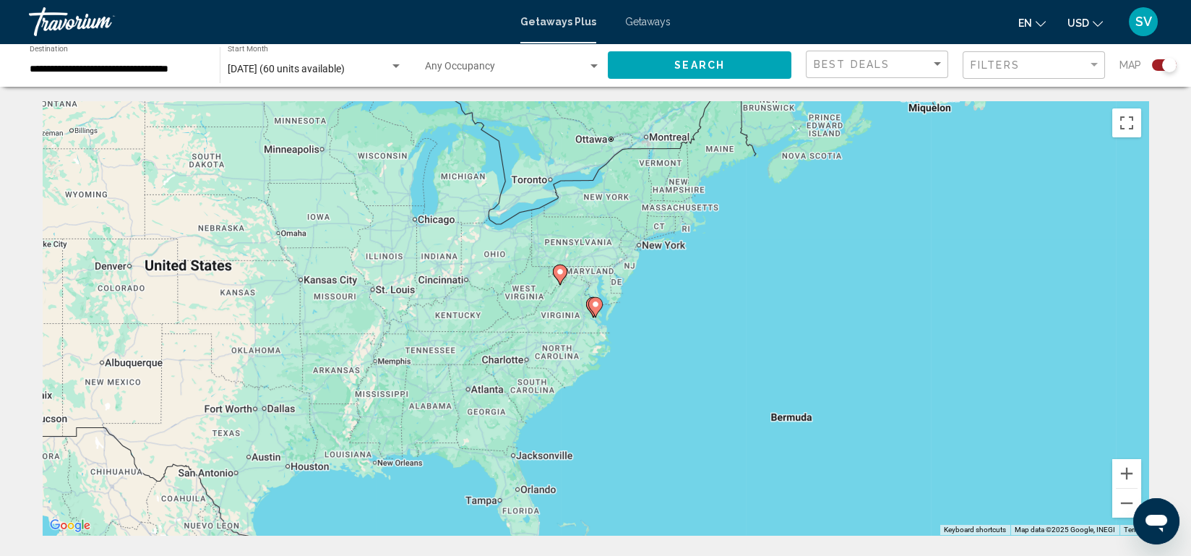
click at [588, 311] on gmp-advanced-marker "Main content" at bounding box center [595, 307] width 14 height 22
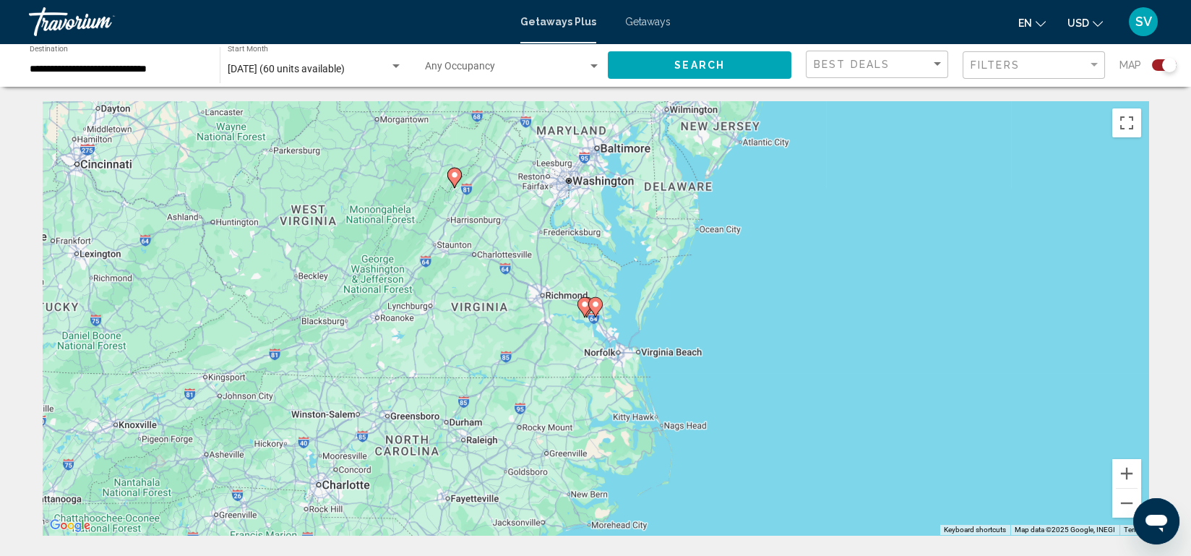
click at [457, 176] on image "Main content" at bounding box center [454, 175] width 9 height 9
type input "**********"
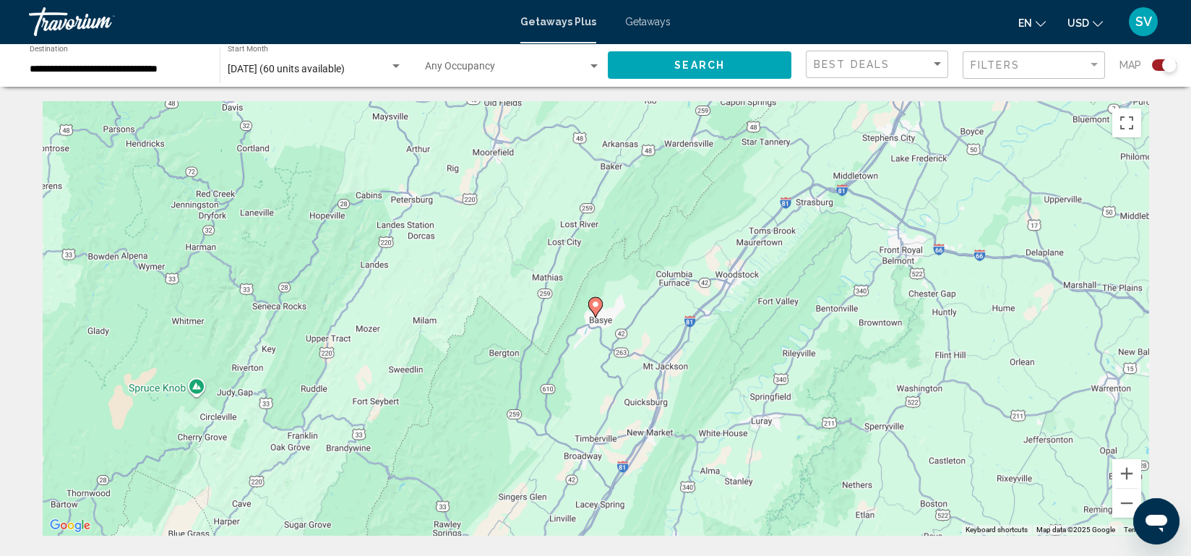
click at [595, 303] on image "Main content" at bounding box center [595, 304] width 9 height 9
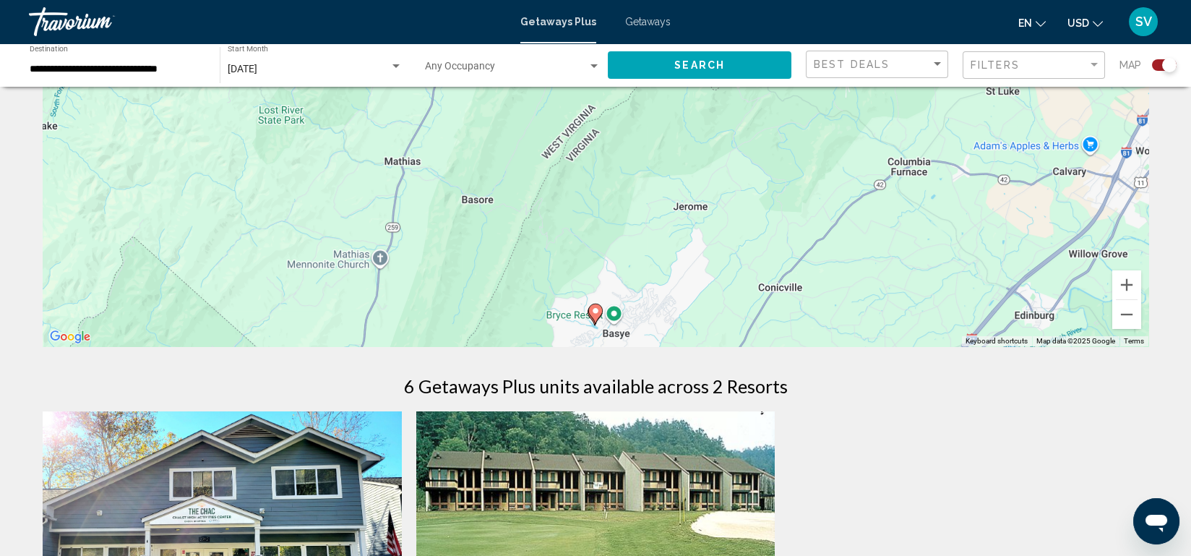
scroll to position [192, 0]
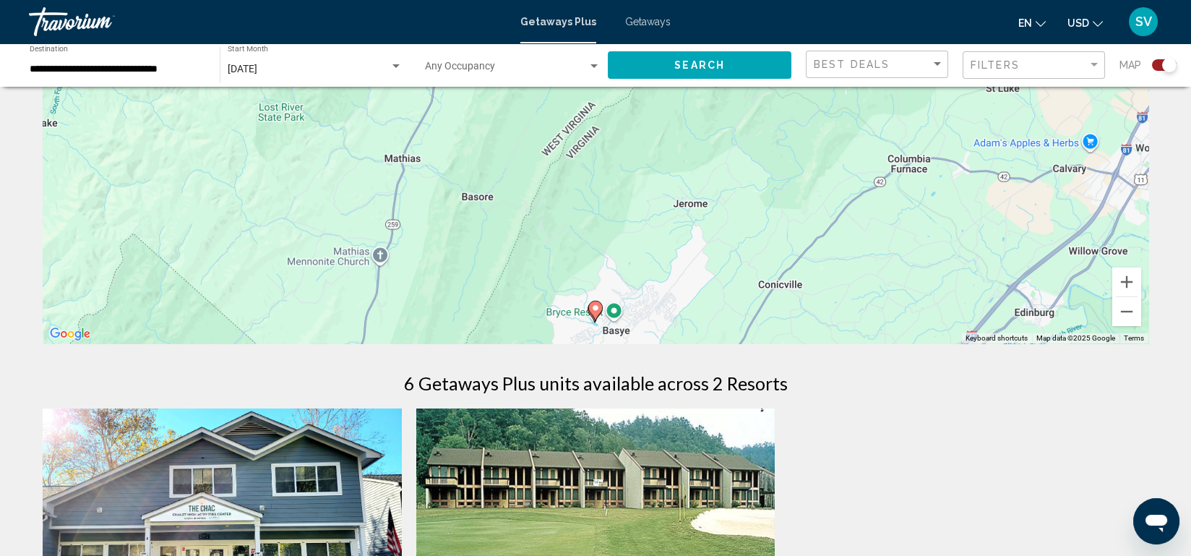
click at [629, 254] on div "To activate drag with keyboard, press Alt + Enter. Once in keyboard drag state,…" at bounding box center [596, 127] width 1106 height 434
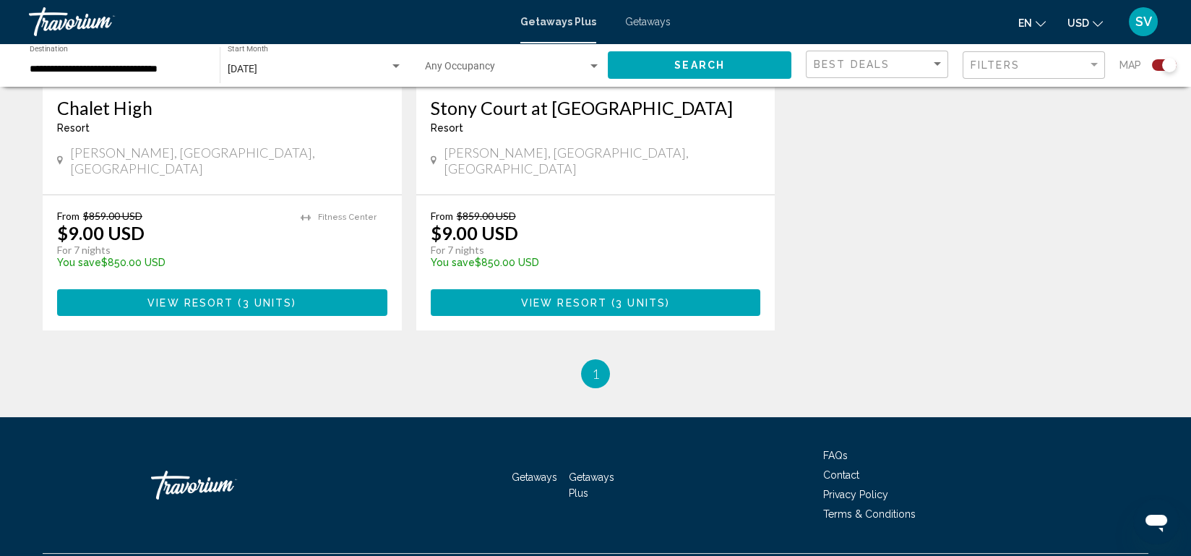
scroll to position [770, 0]
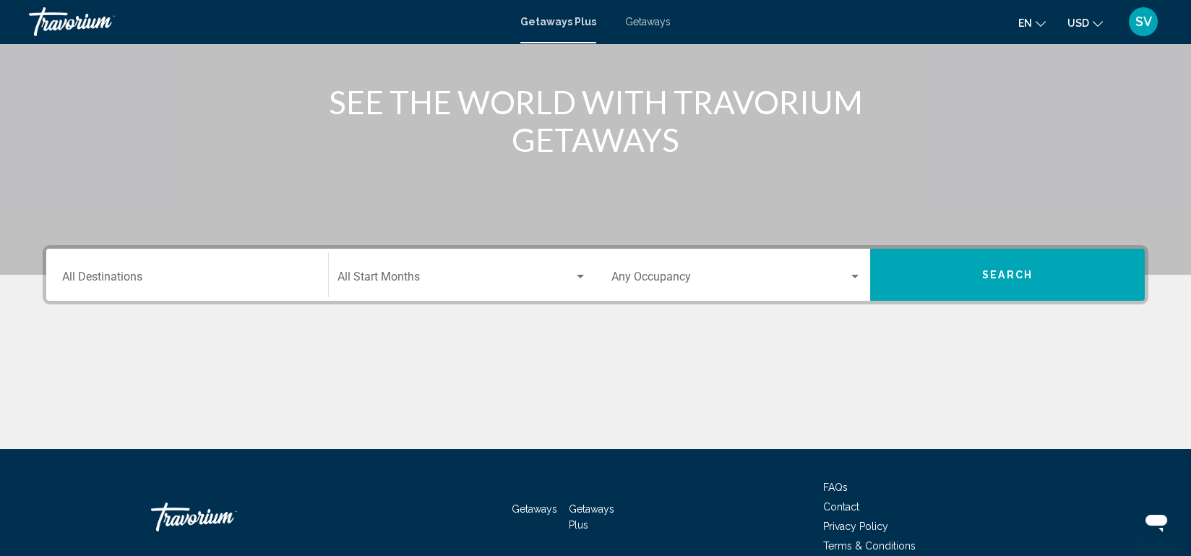
scroll to position [151, 0]
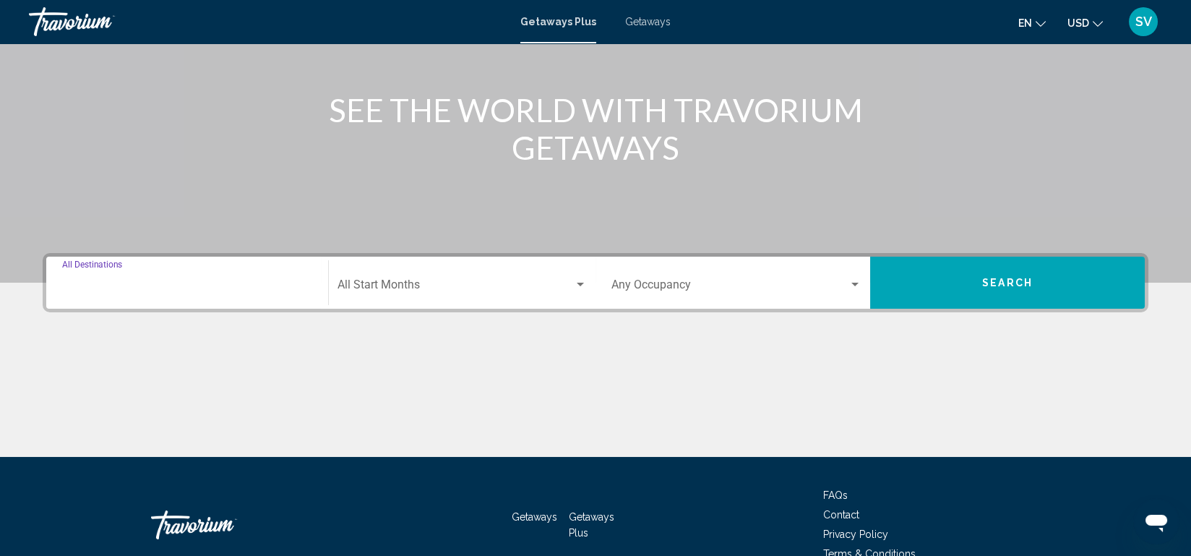
click at [124, 281] on input "Destination All Destinations" at bounding box center [187, 287] width 250 height 13
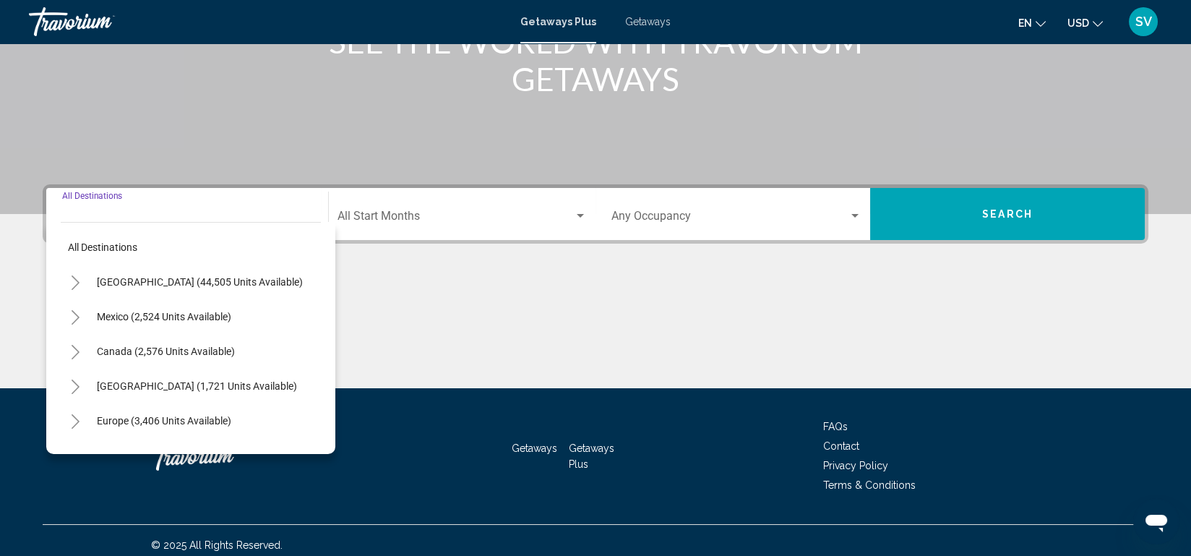
scroll to position [228, 0]
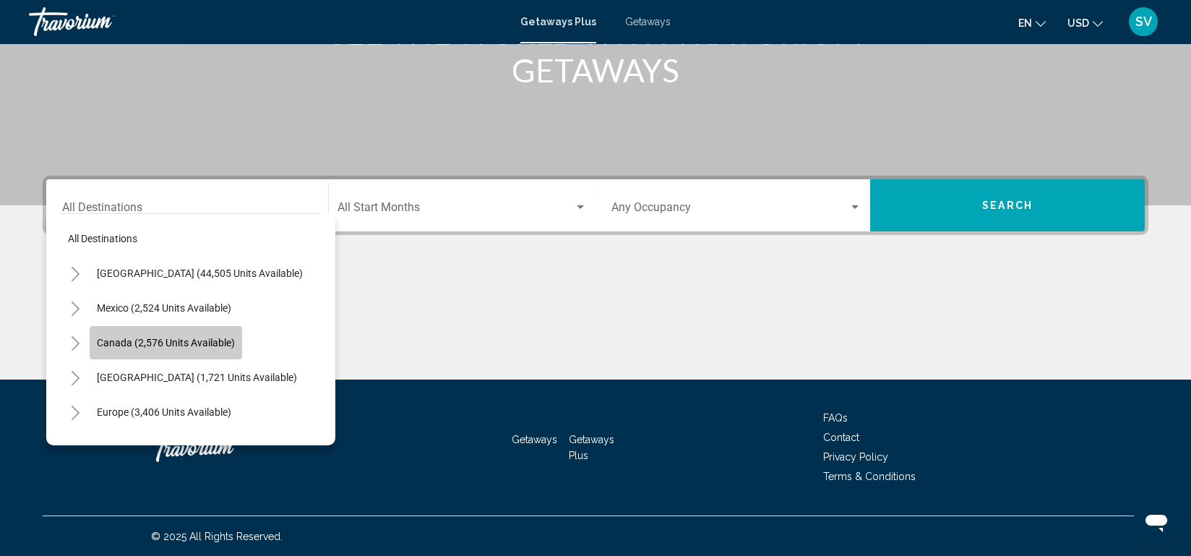
click at [137, 330] on button "Canada (2,576 units available)" at bounding box center [166, 342] width 152 height 33
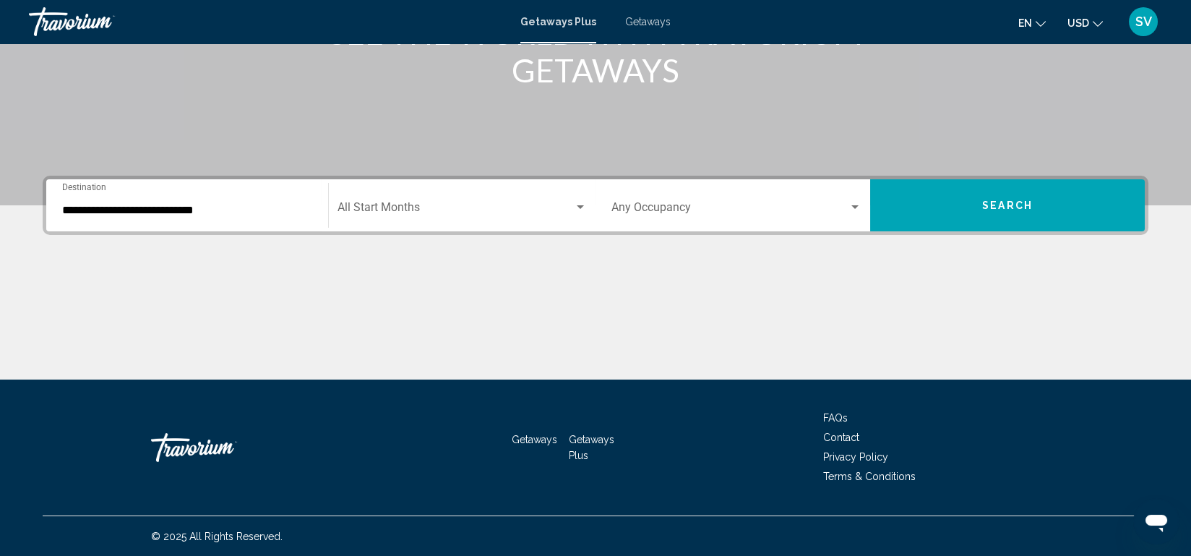
click at [155, 202] on div "**********" at bounding box center [187, 206] width 250 height 46
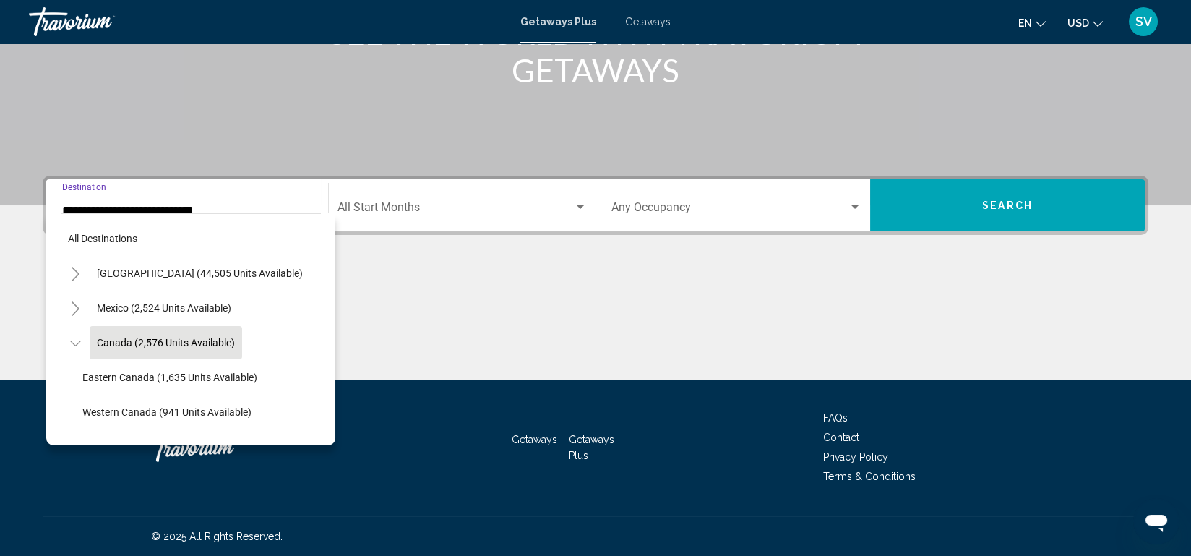
scroll to position [22, 0]
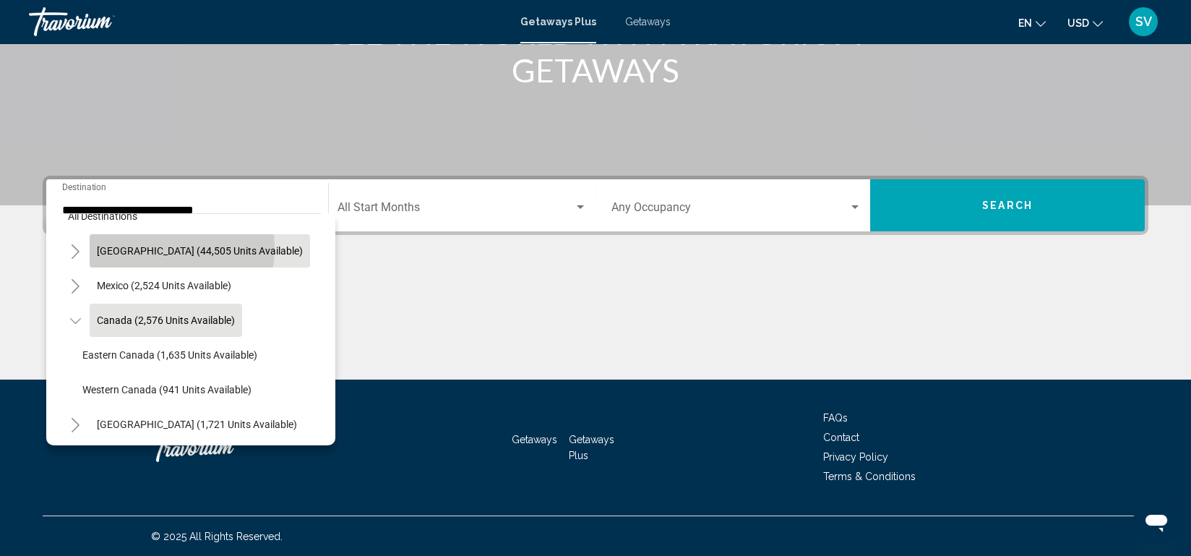
click at [148, 247] on span "[GEOGRAPHIC_DATA] (44,505 units available)" at bounding box center [200, 251] width 206 height 12
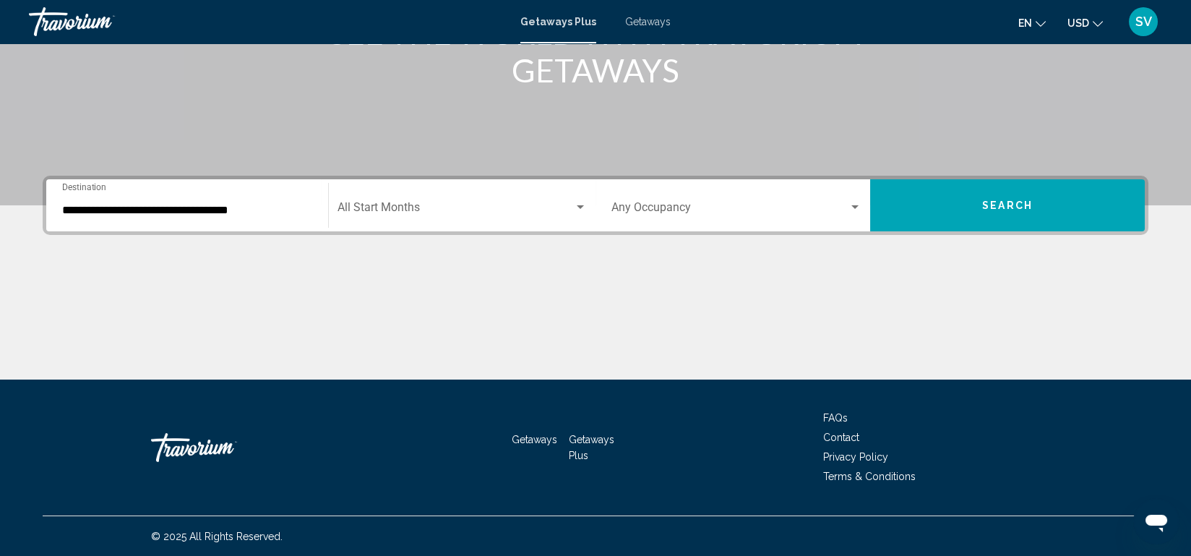
click at [175, 216] on div "**********" at bounding box center [187, 206] width 250 height 46
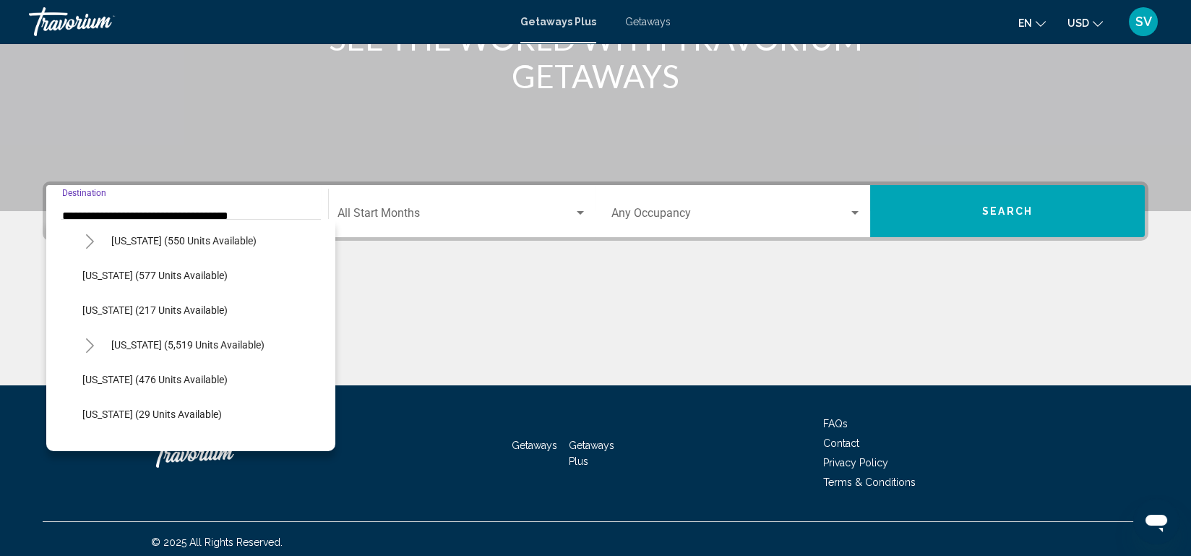
scroll to position [1249, 0]
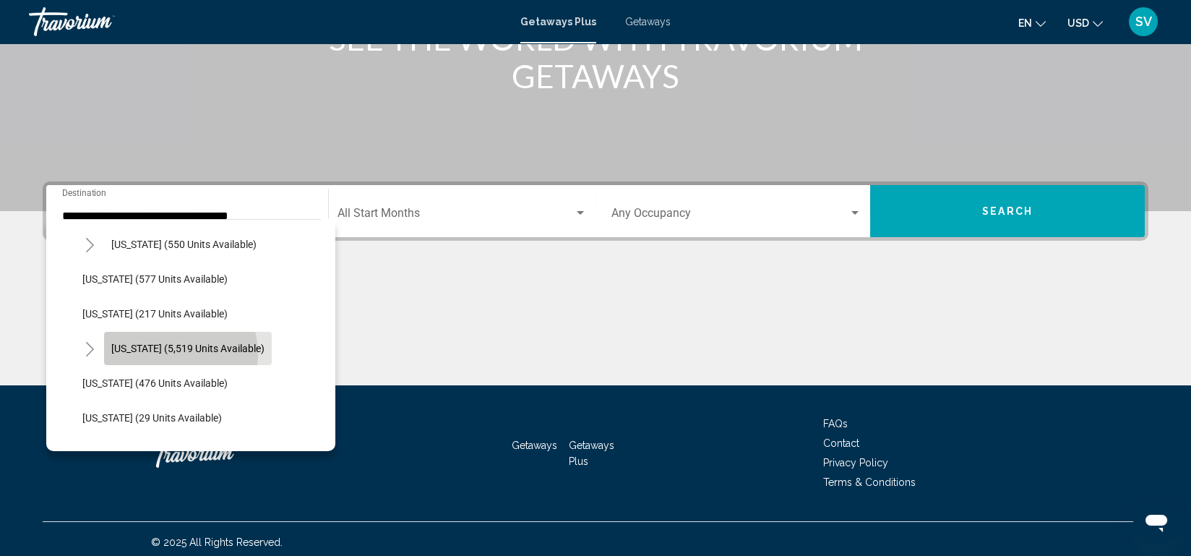
click at [165, 352] on span "[US_STATE] (5,519 units available)" at bounding box center [187, 349] width 153 height 12
type input "**********"
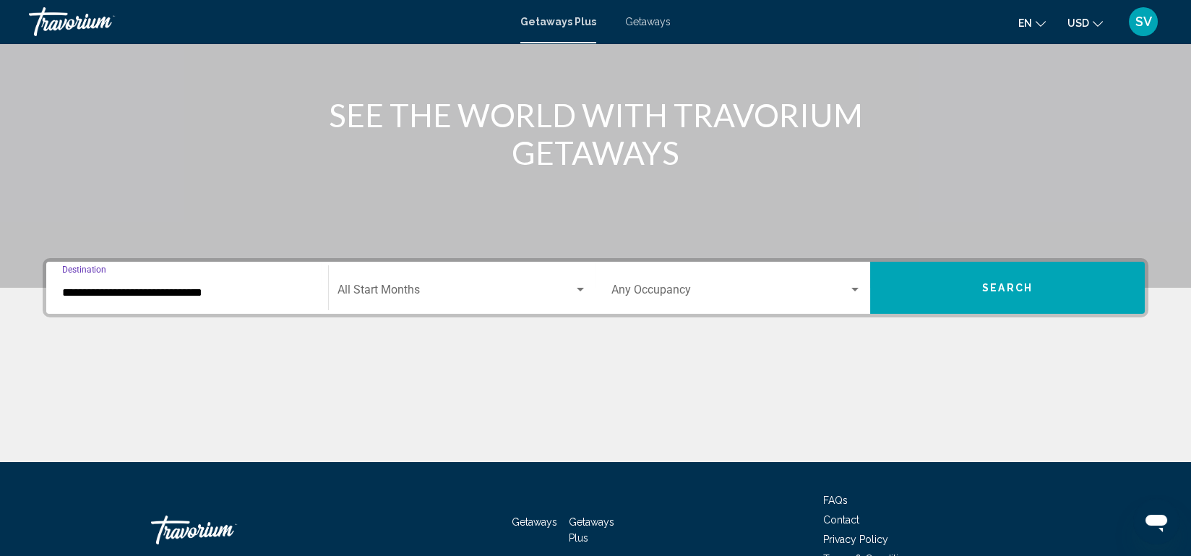
scroll to position [147, 0]
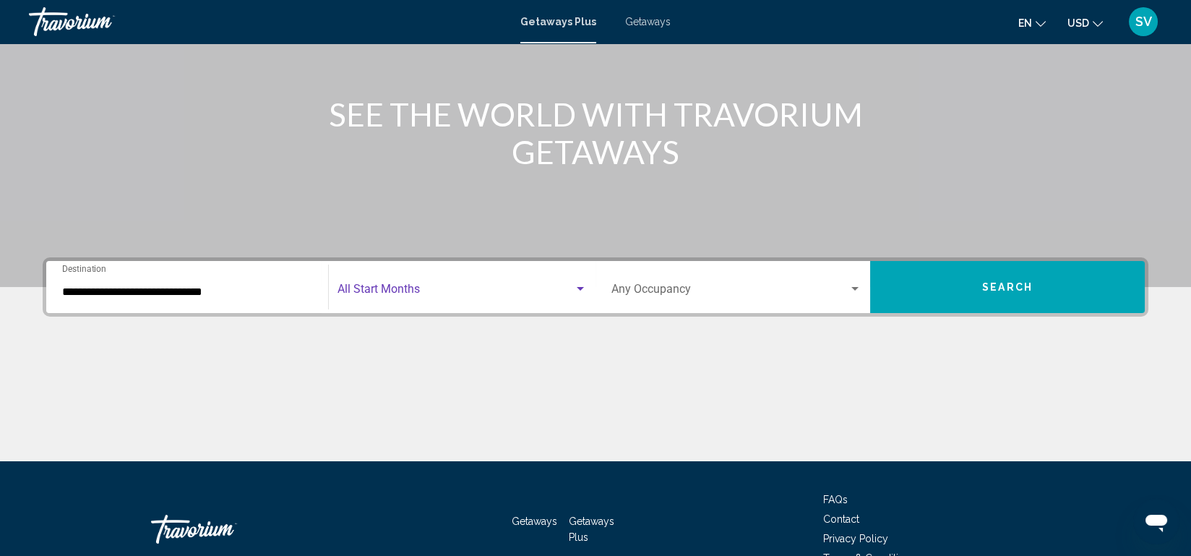
click at [408, 292] on span "Search widget" at bounding box center [455, 291] width 236 height 13
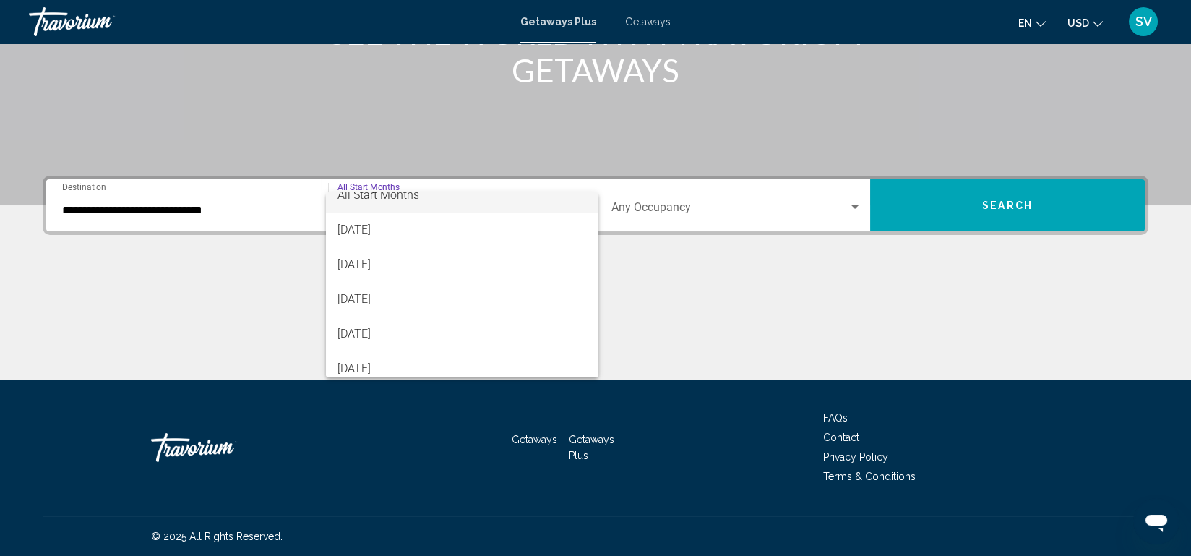
scroll to position [0, 0]
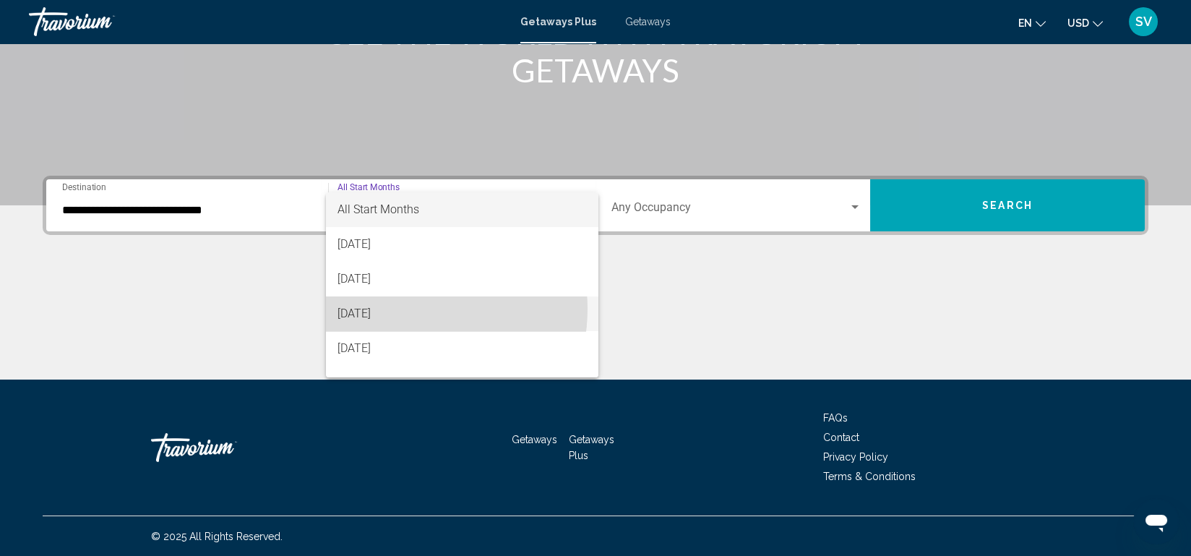
click at [405, 309] on span "[DATE]" at bounding box center [461, 313] width 249 height 35
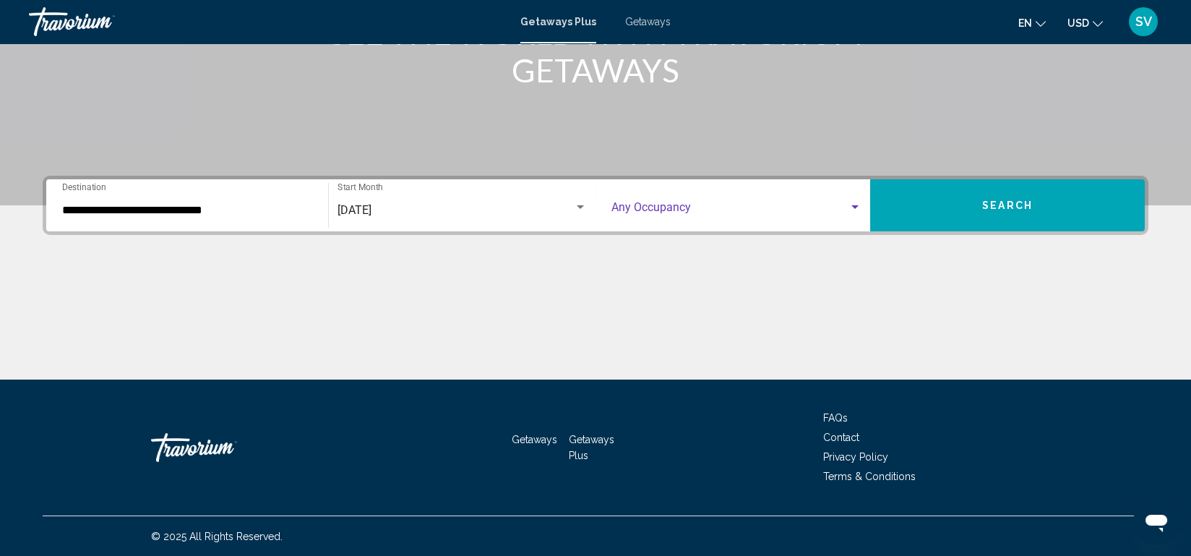
click at [853, 205] on div "Search widget" at bounding box center [854, 207] width 7 height 4
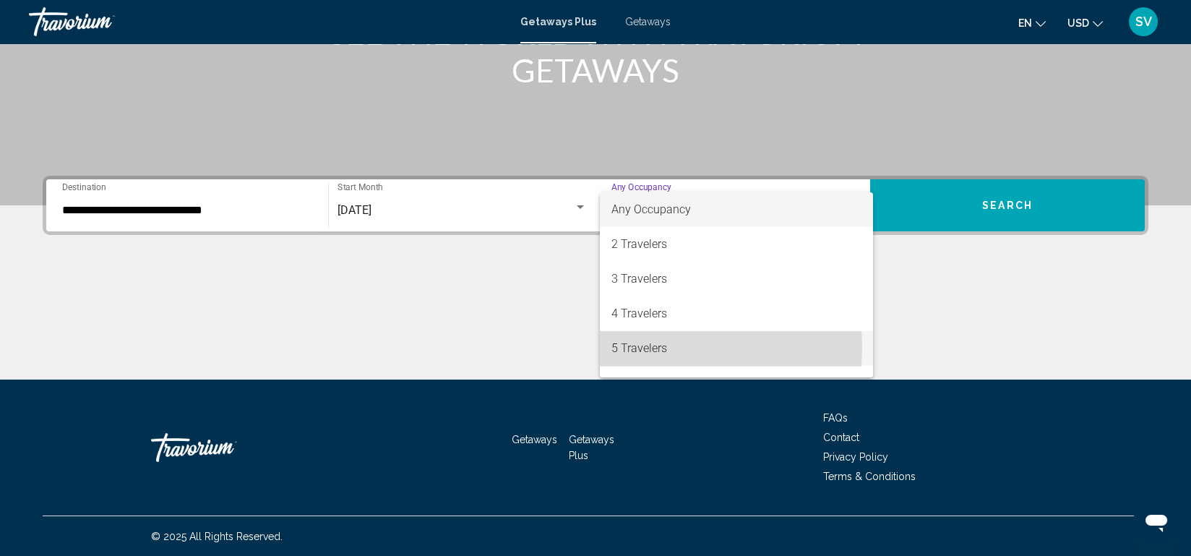
click at [653, 347] on span "5 Travelers" at bounding box center [736, 348] width 250 height 35
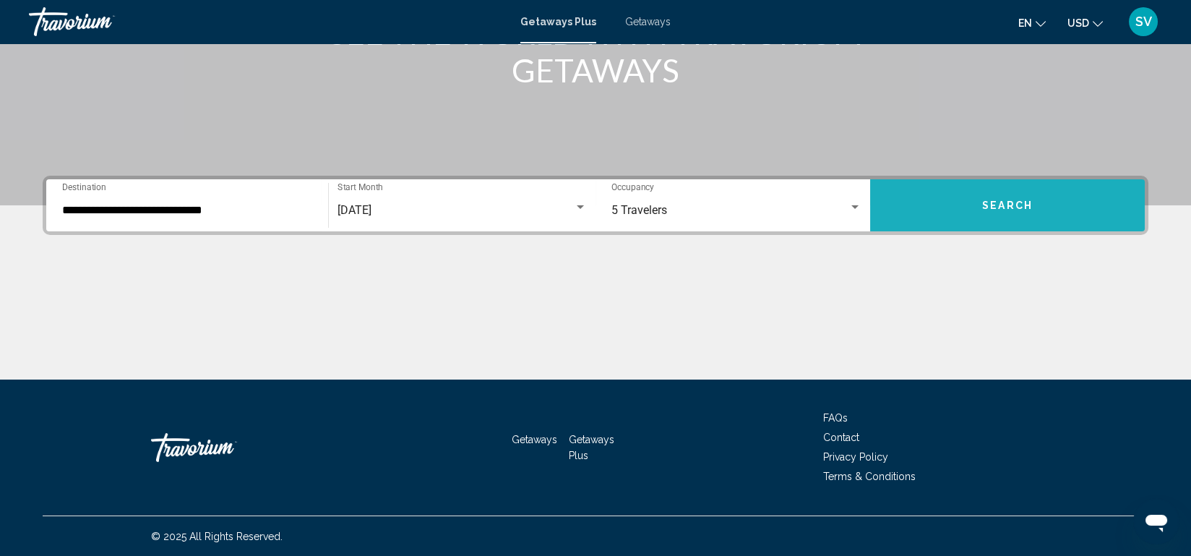
click at [1025, 207] on span "Search" at bounding box center [1007, 206] width 51 height 12
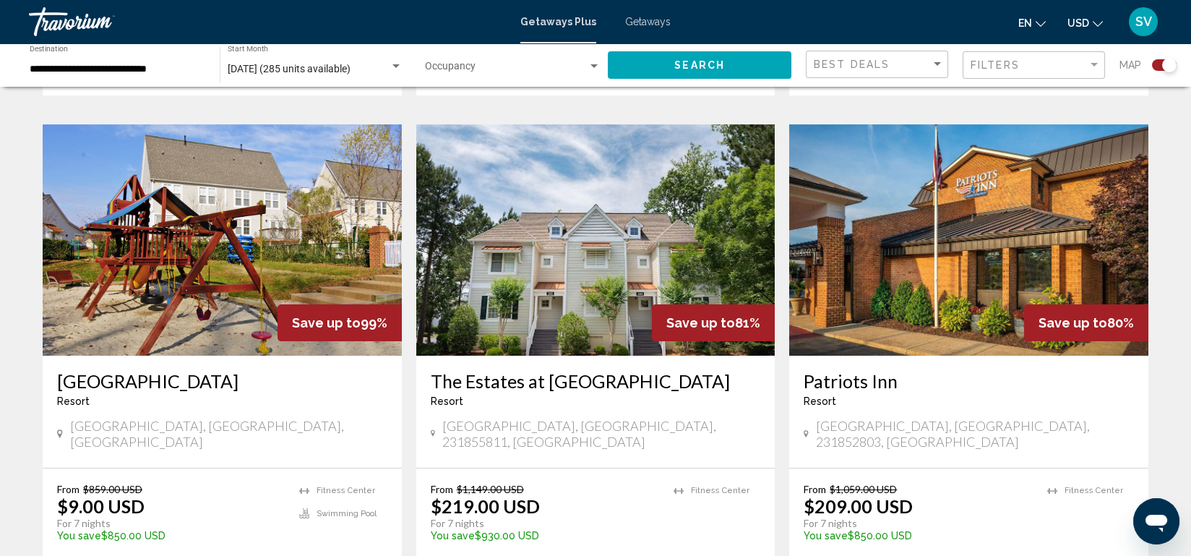
scroll to position [1515, 0]
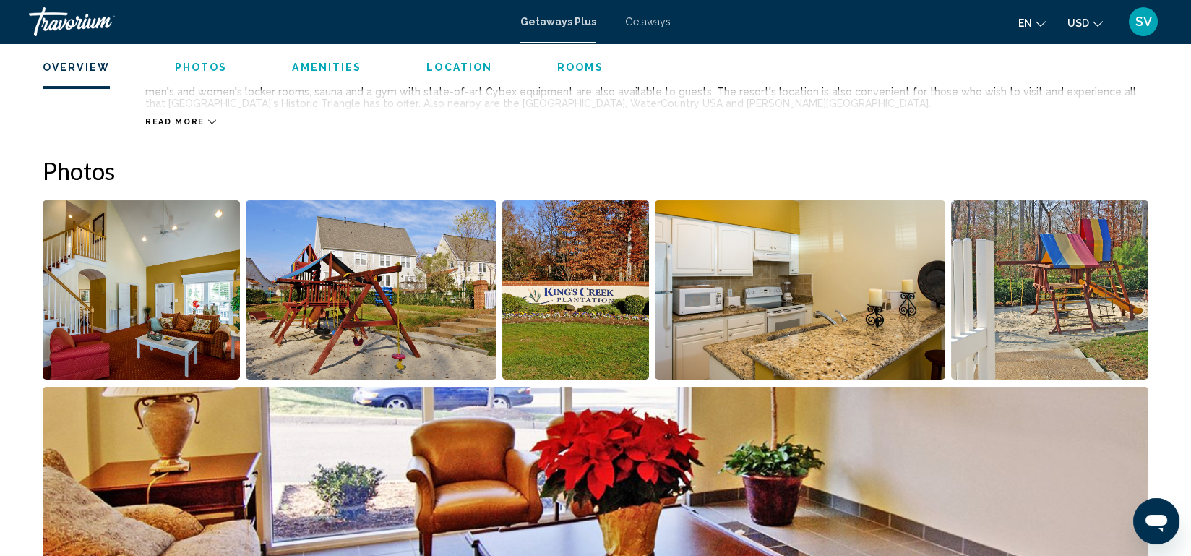
scroll to position [546, 0]
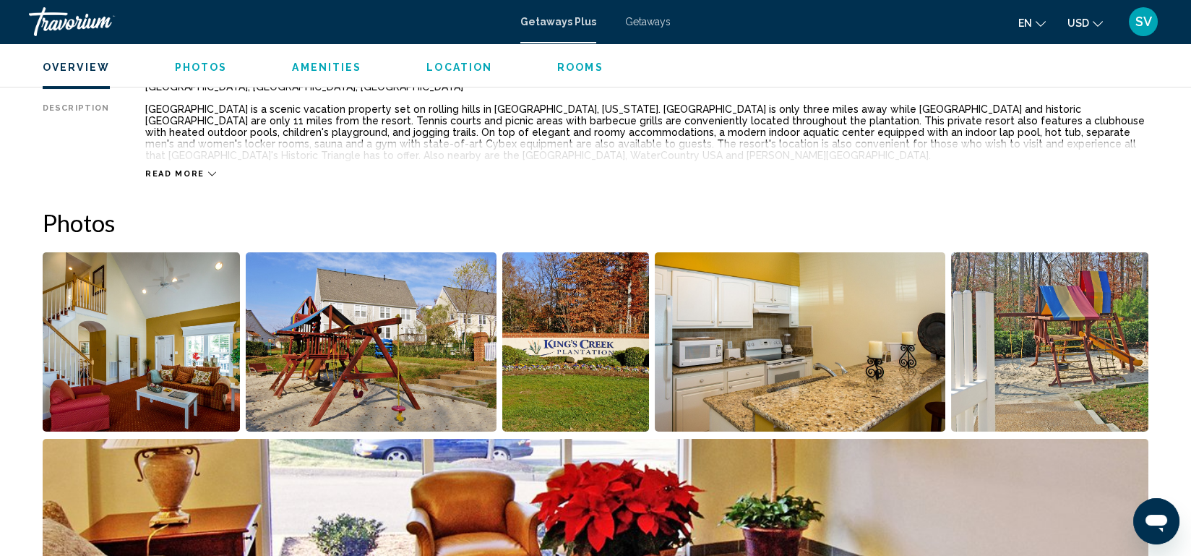
click at [106, 369] on img "Open full-screen image slider" at bounding box center [141, 341] width 197 height 179
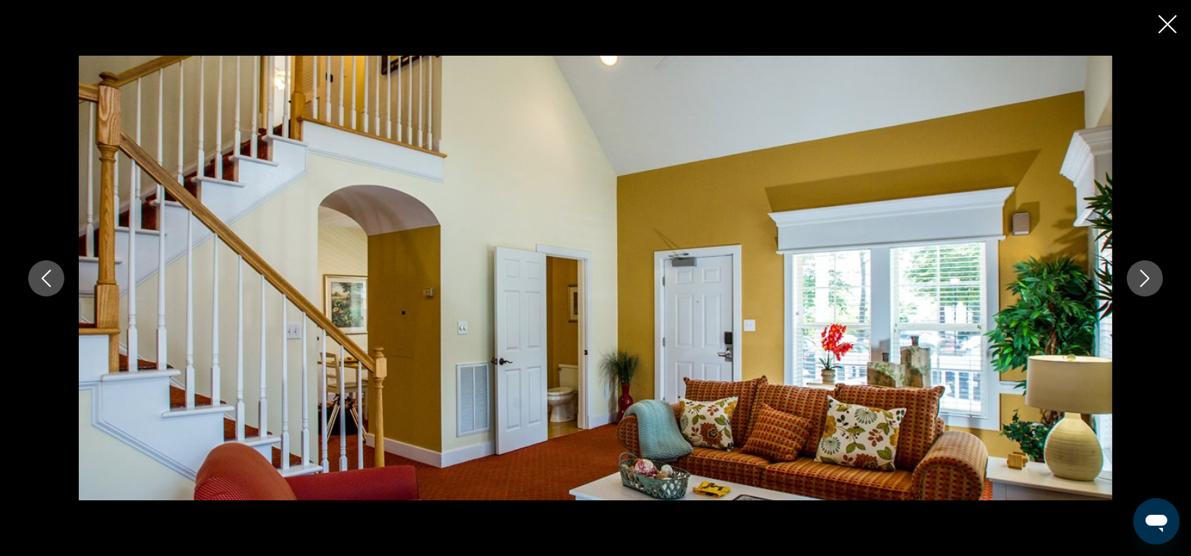
click at [1150, 275] on icon "Next image" at bounding box center [1144, 278] width 17 height 17
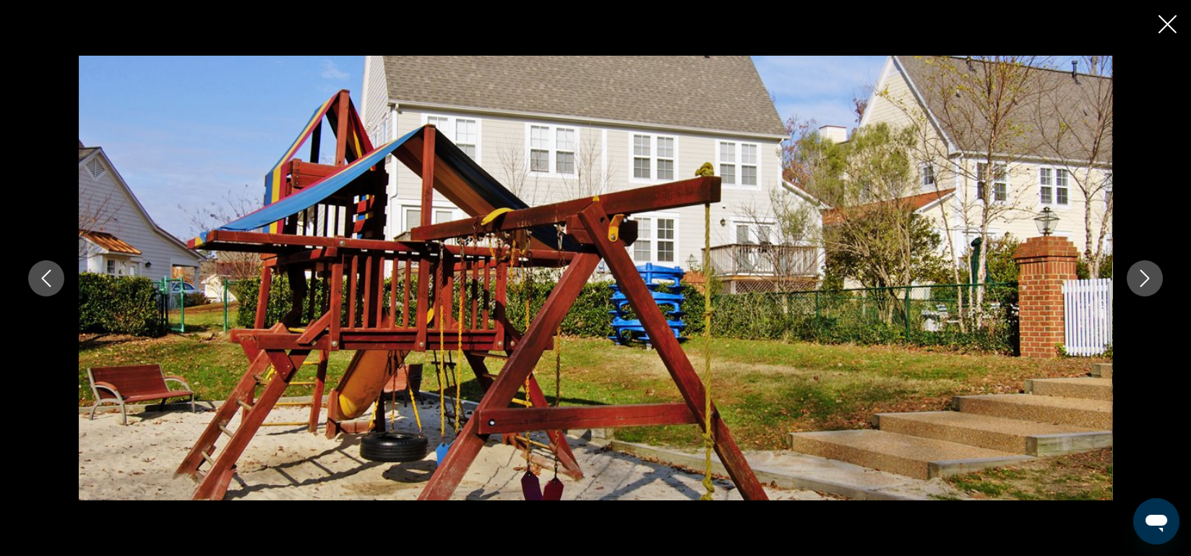
click at [1150, 275] on icon "Next image" at bounding box center [1144, 278] width 17 height 17
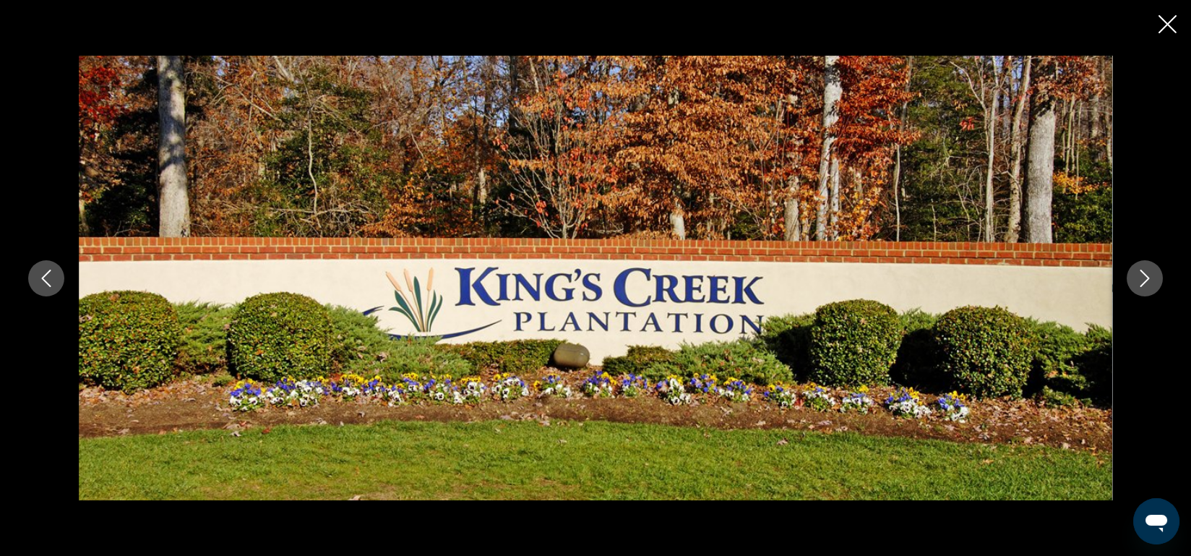
click at [1150, 275] on icon "Next image" at bounding box center [1144, 278] width 17 height 17
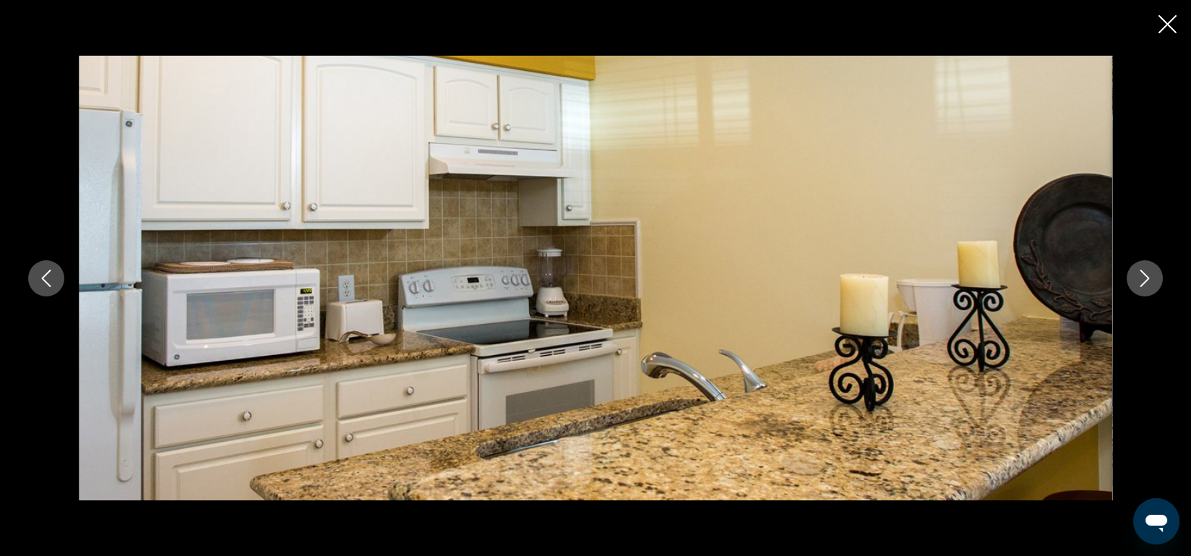
click at [1150, 275] on icon "Next image" at bounding box center [1144, 278] width 17 height 17
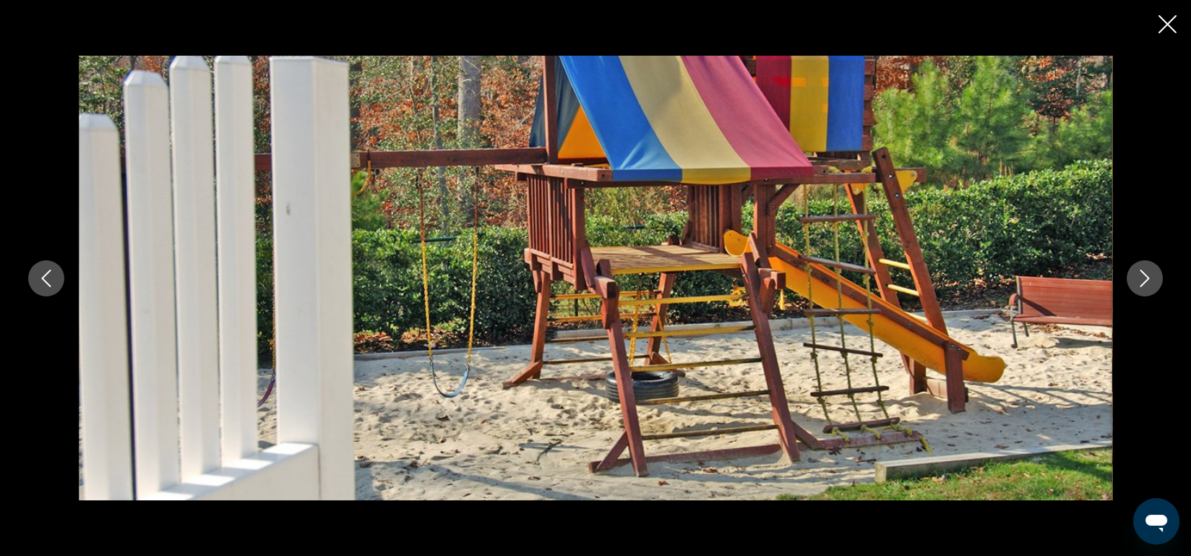
click at [1150, 275] on icon "Next image" at bounding box center [1144, 278] width 17 height 17
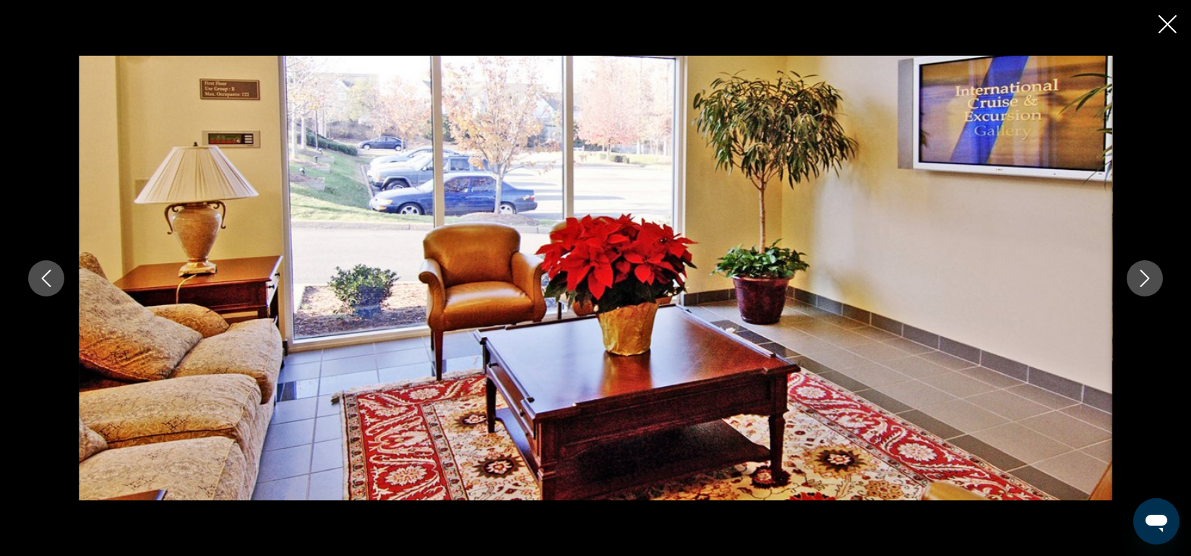
click at [1150, 275] on icon "Next image" at bounding box center [1144, 278] width 17 height 17
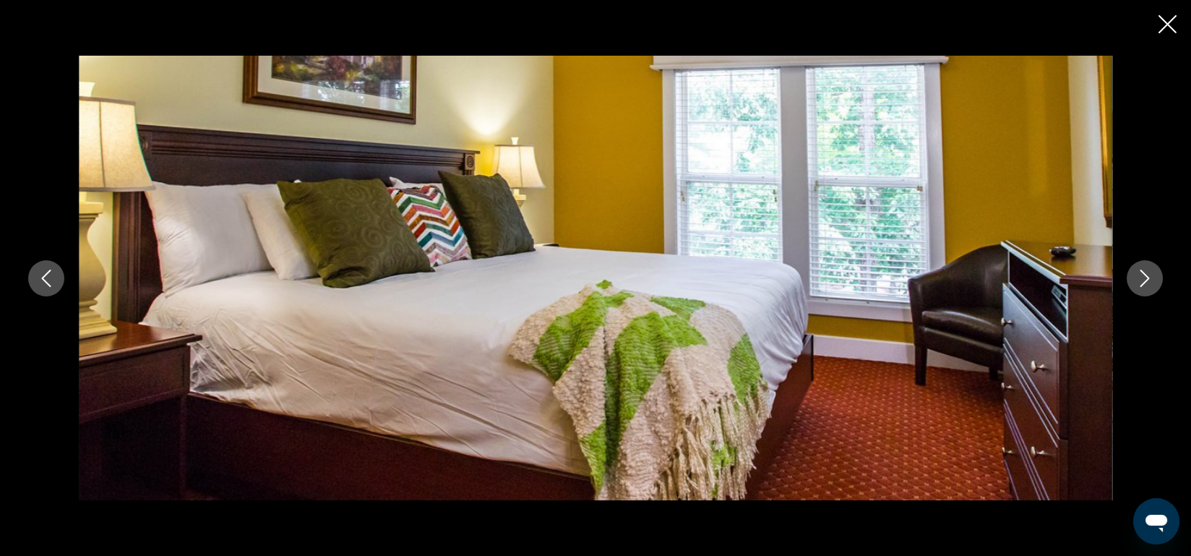
click at [1150, 275] on icon "Next image" at bounding box center [1144, 278] width 17 height 17
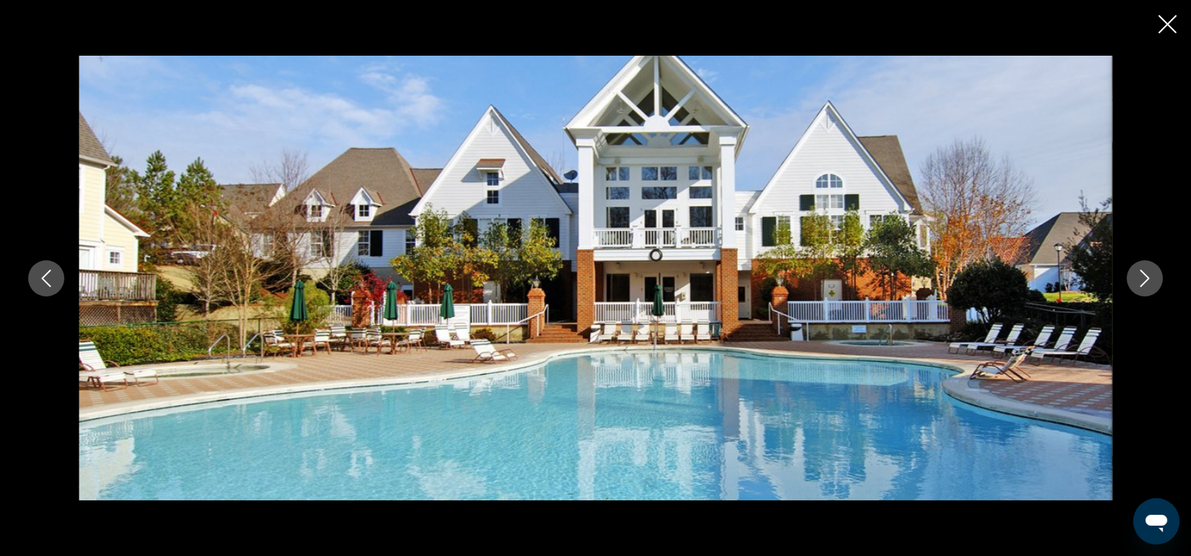
click at [1150, 275] on icon "Next image" at bounding box center [1144, 278] width 17 height 17
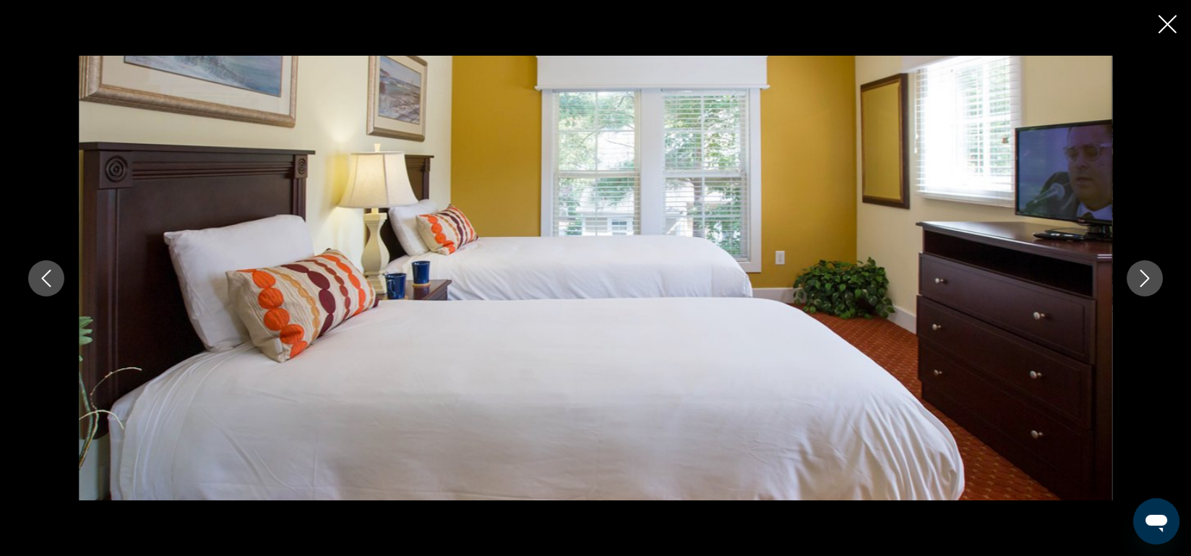
click at [1150, 275] on icon "Next image" at bounding box center [1144, 278] width 17 height 17
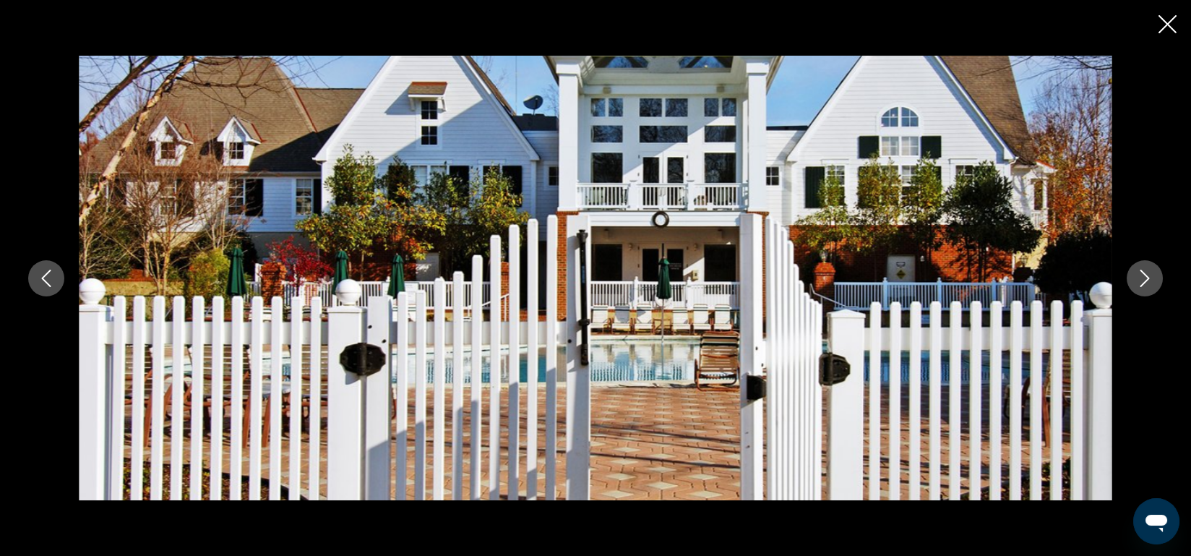
click at [1150, 275] on icon "Next image" at bounding box center [1144, 278] width 17 height 17
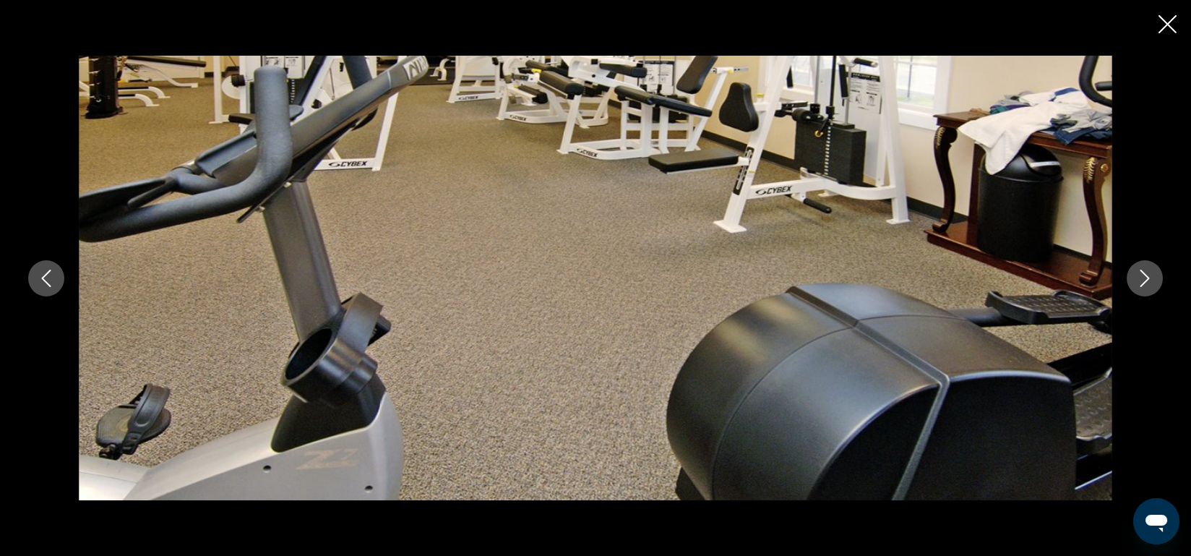
click at [1150, 275] on icon "Next image" at bounding box center [1144, 278] width 17 height 17
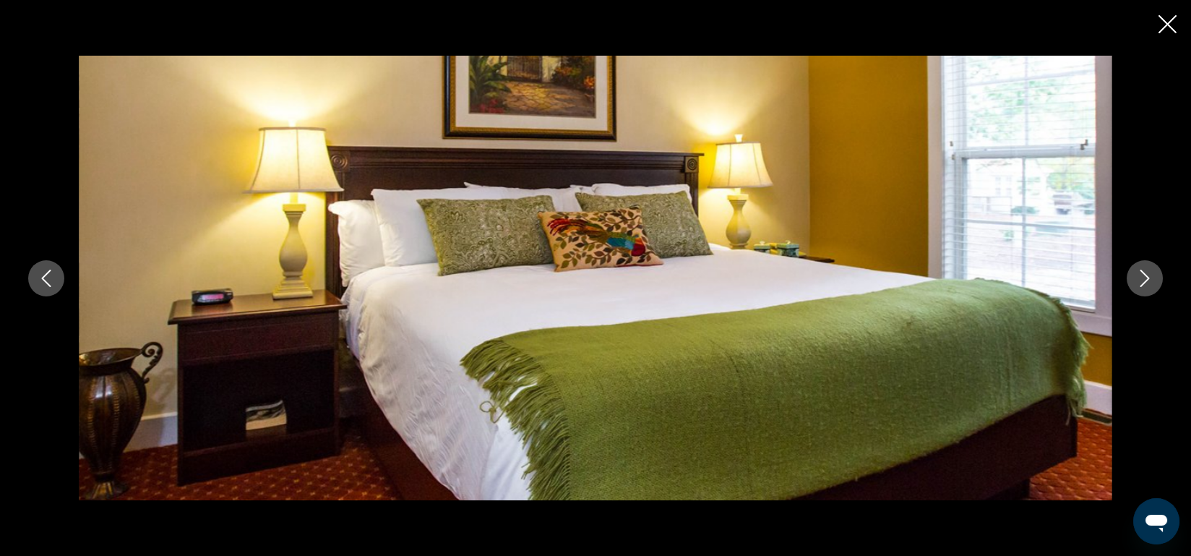
click at [1150, 275] on icon "Next image" at bounding box center [1144, 278] width 17 height 17
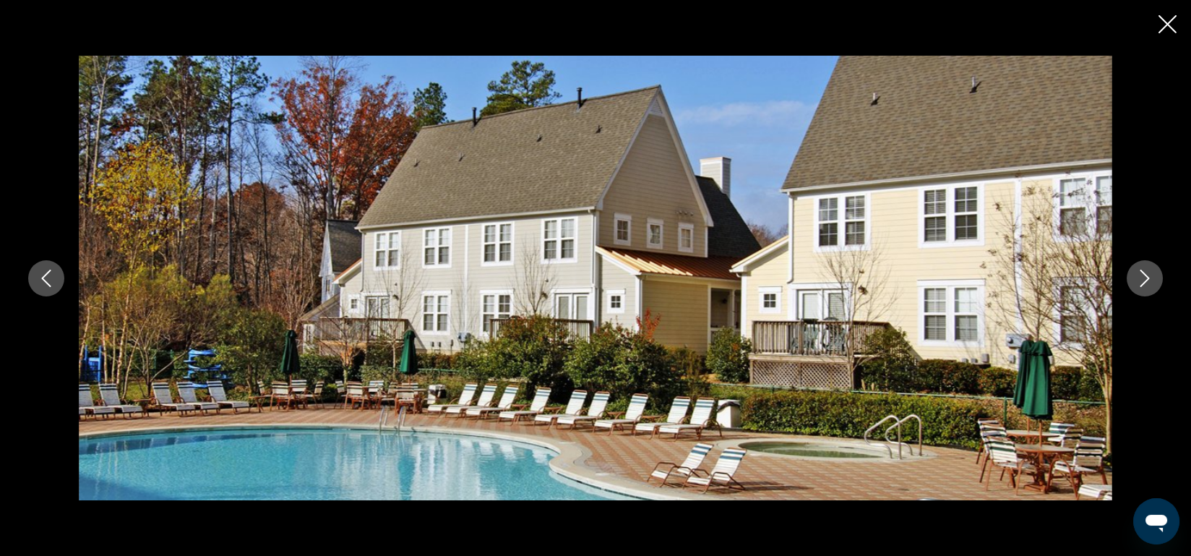
click at [1150, 275] on icon "Next image" at bounding box center [1144, 278] width 17 height 17
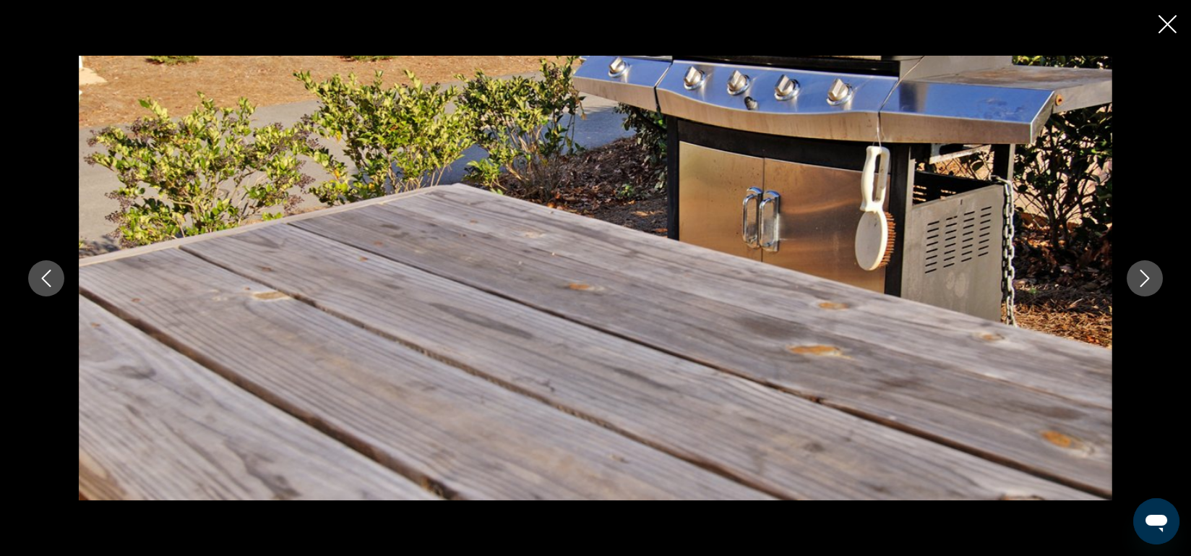
click at [1150, 275] on icon "Next image" at bounding box center [1144, 278] width 17 height 17
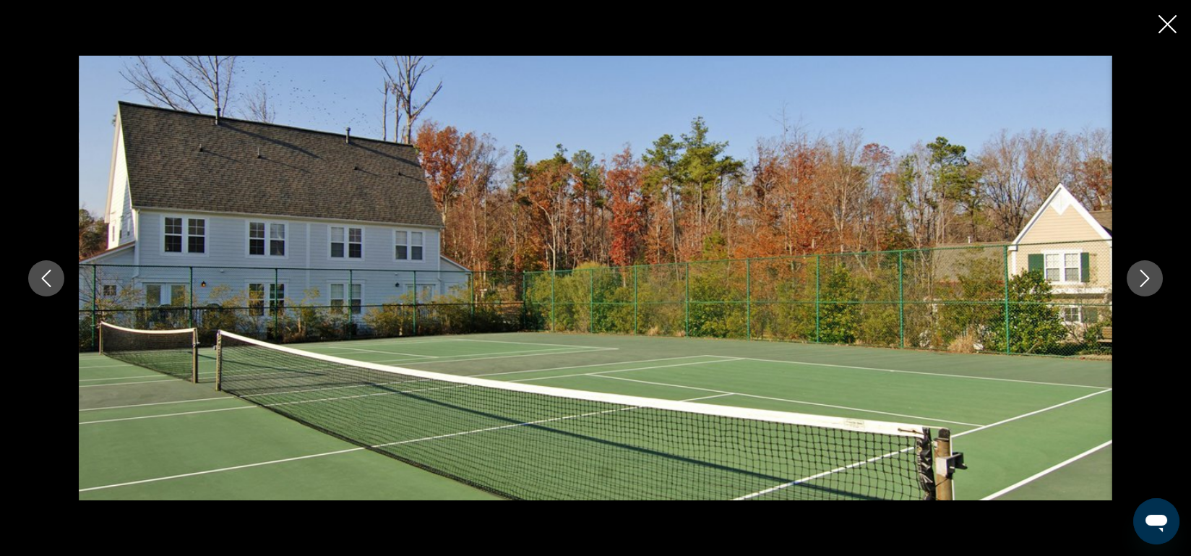
click at [1150, 275] on icon "Next image" at bounding box center [1144, 278] width 17 height 17
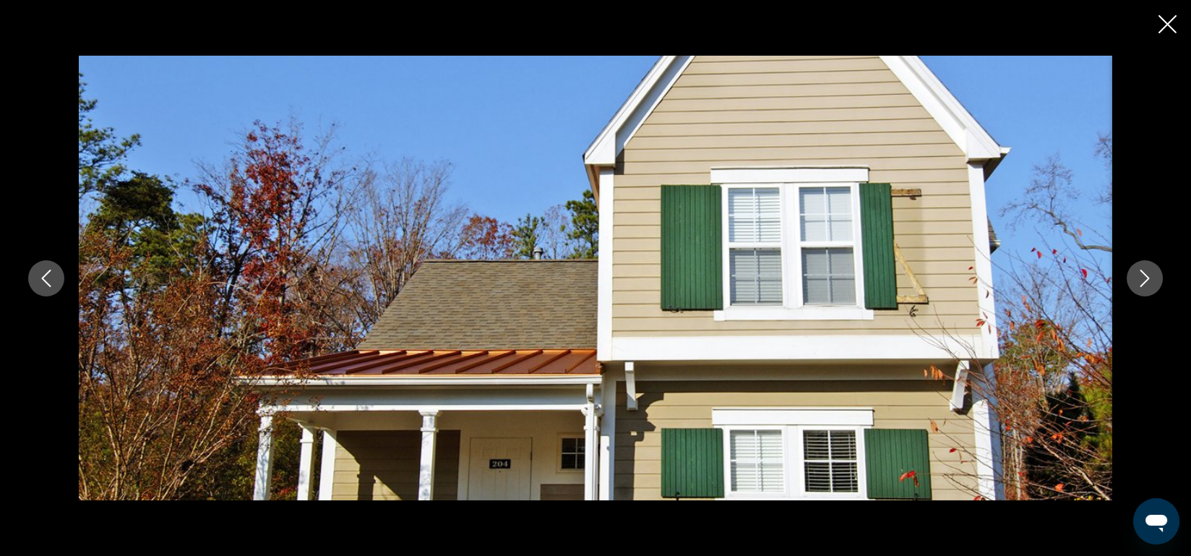
click at [1168, 22] on icon "Close slideshow" at bounding box center [1167, 24] width 18 height 18
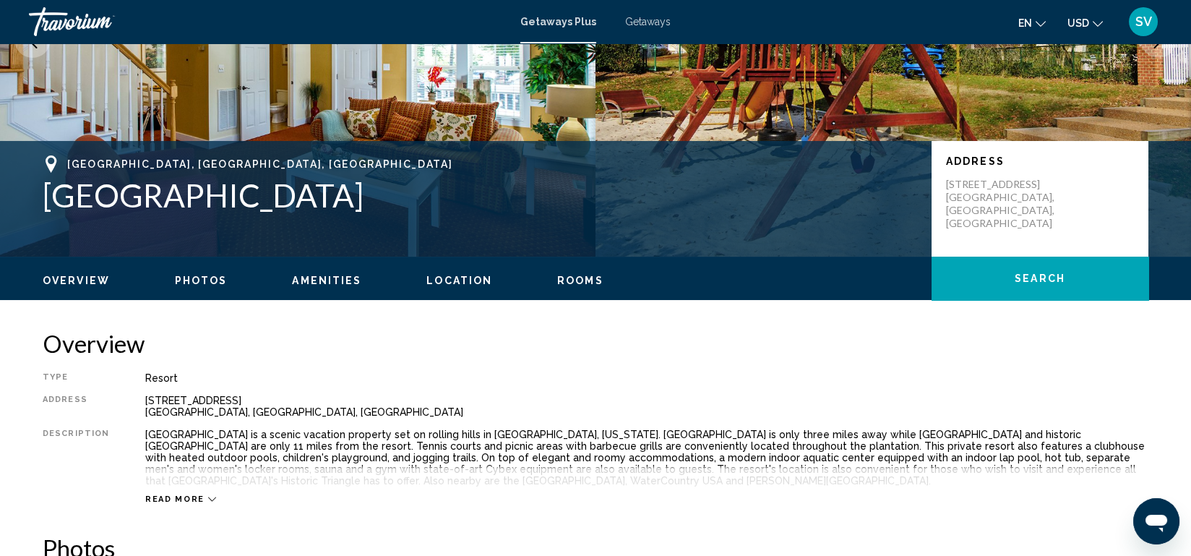
scroll to position [216, 0]
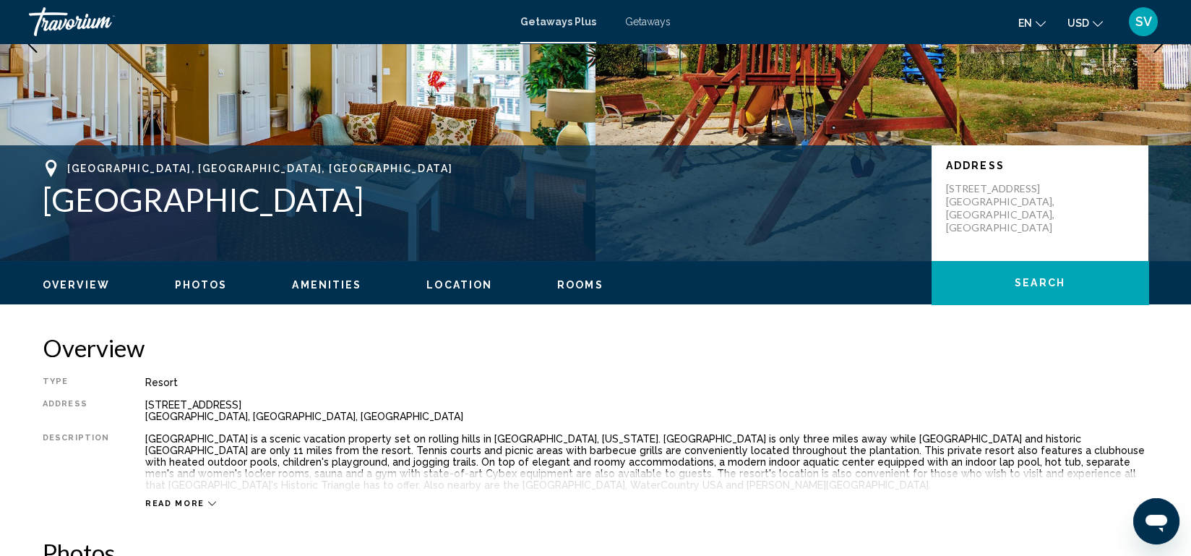
click at [577, 280] on span "Rooms" at bounding box center [580, 285] width 46 height 12
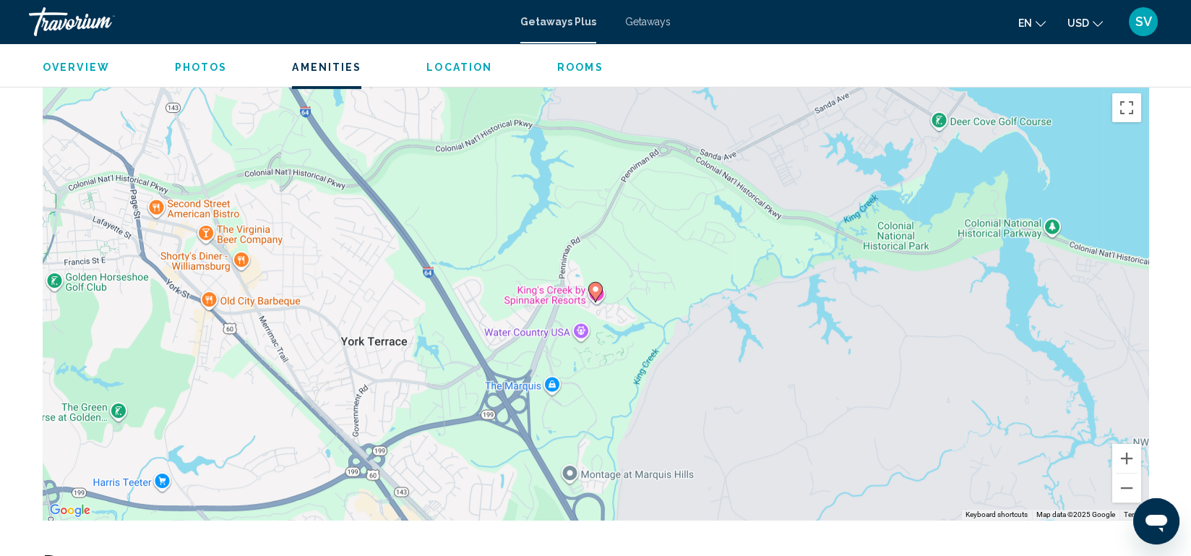
scroll to position [2202, 0]
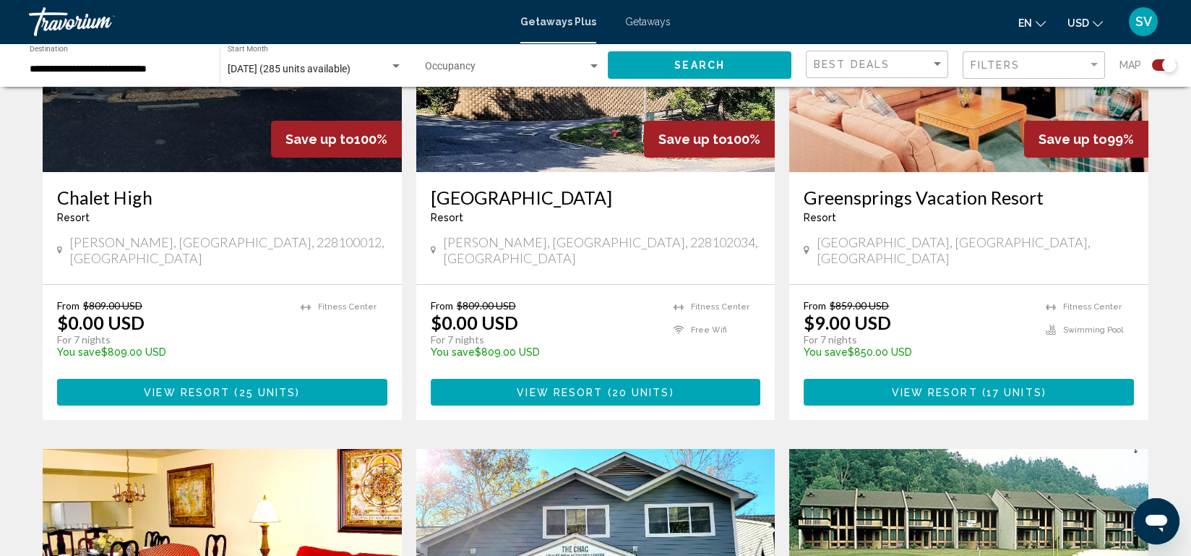
scroll to position [660, 0]
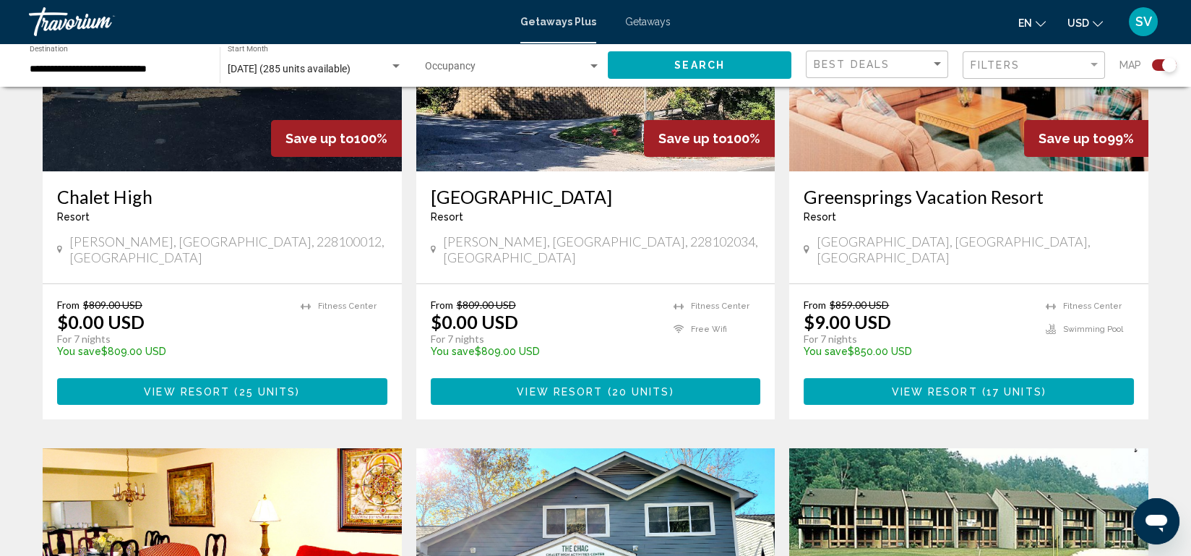
click at [944, 186] on h3 "Greensprings Vacation Resort" at bounding box center [969, 197] width 330 height 22
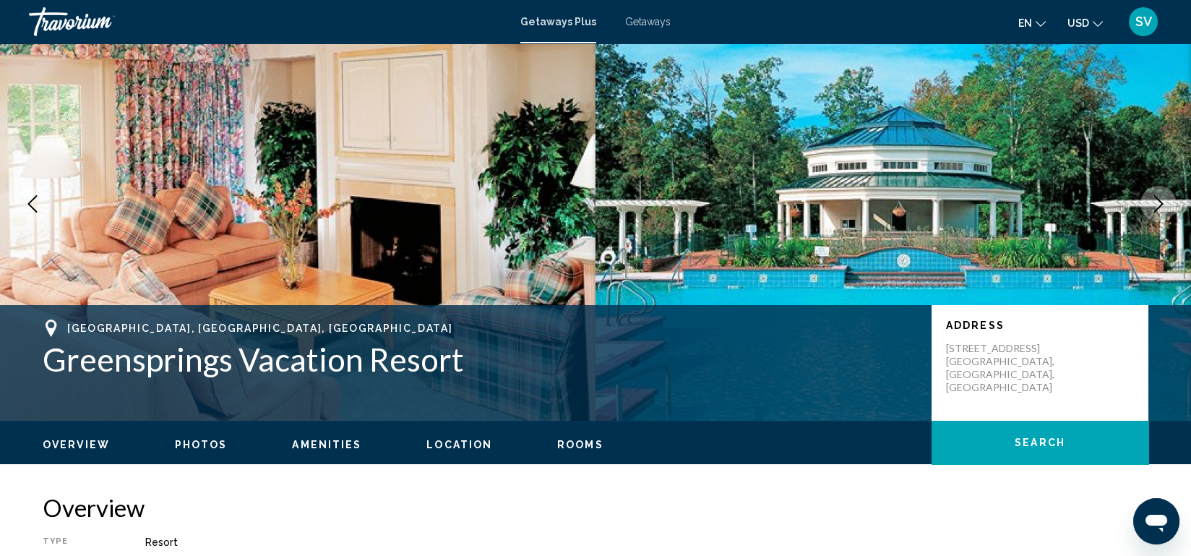
scroll to position [56, 0]
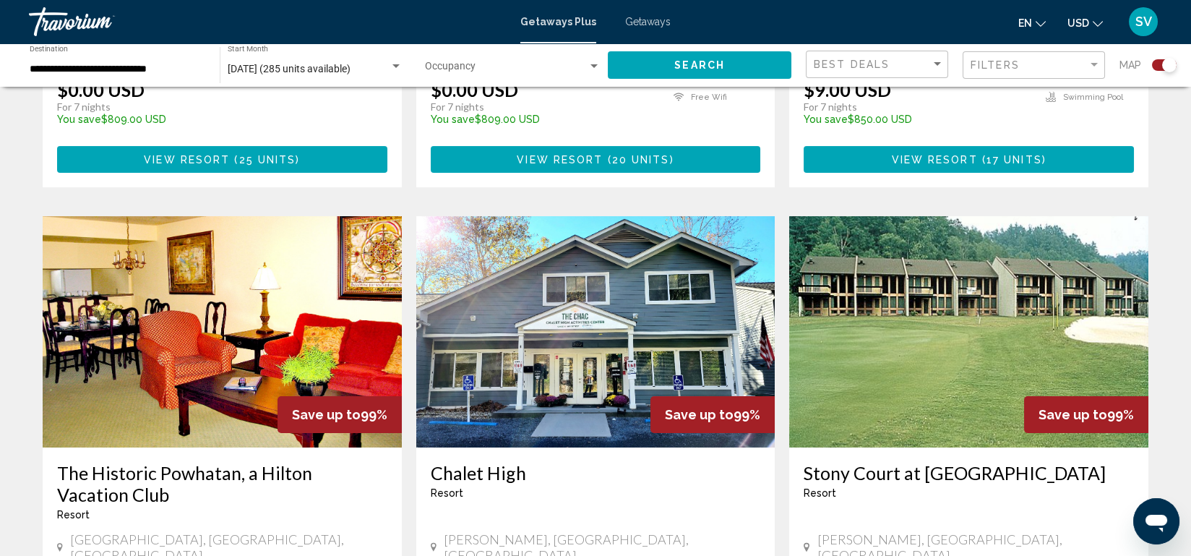
scroll to position [892, 0]
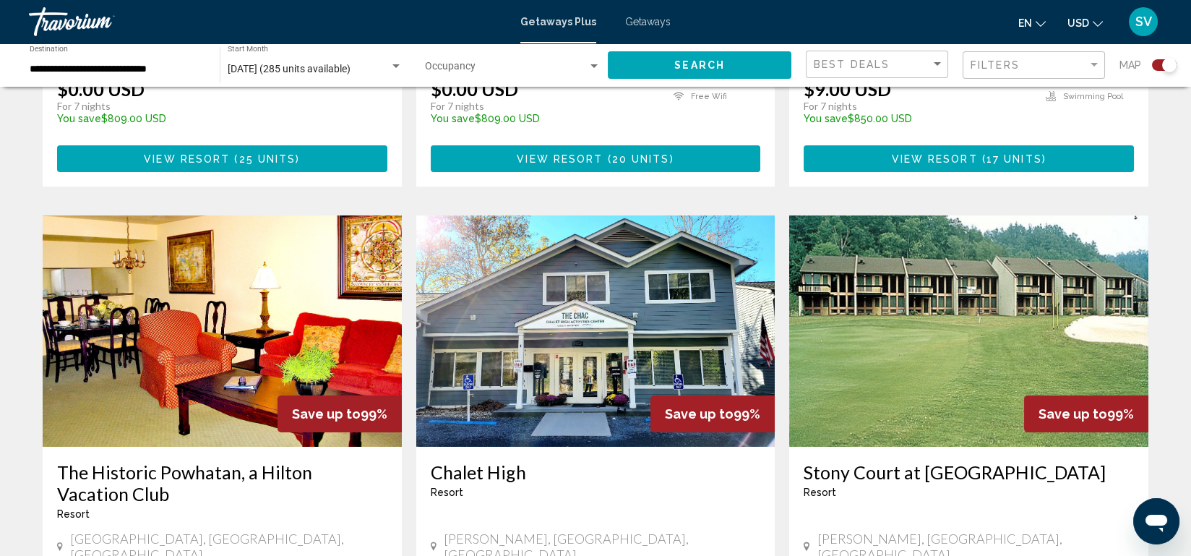
click at [280, 314] on img "Main content" at bounding box center [222, 330] width 359 height 231
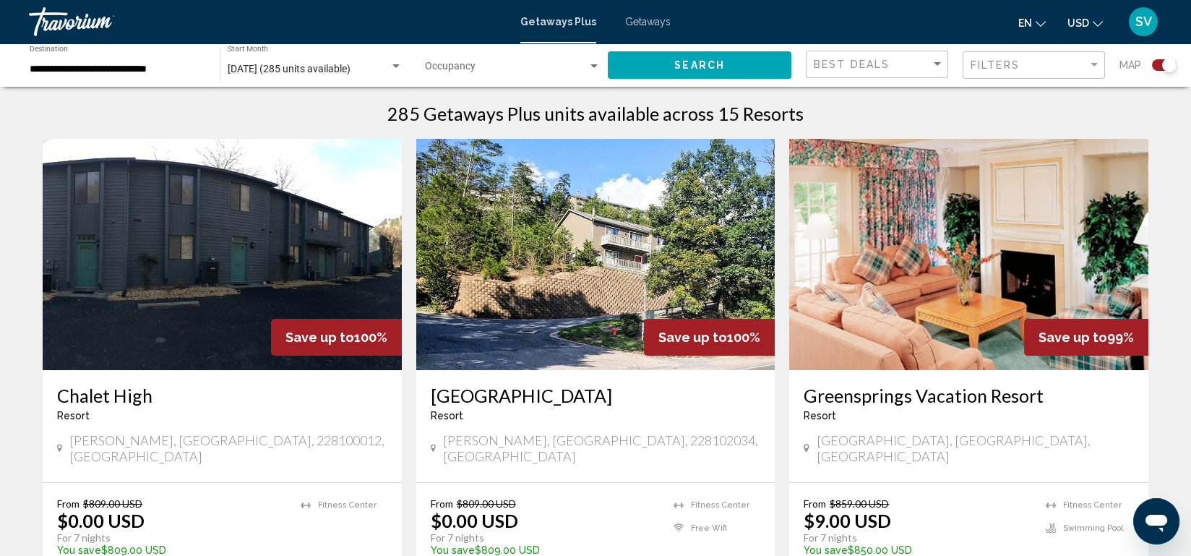
scroll to position [465, 0]
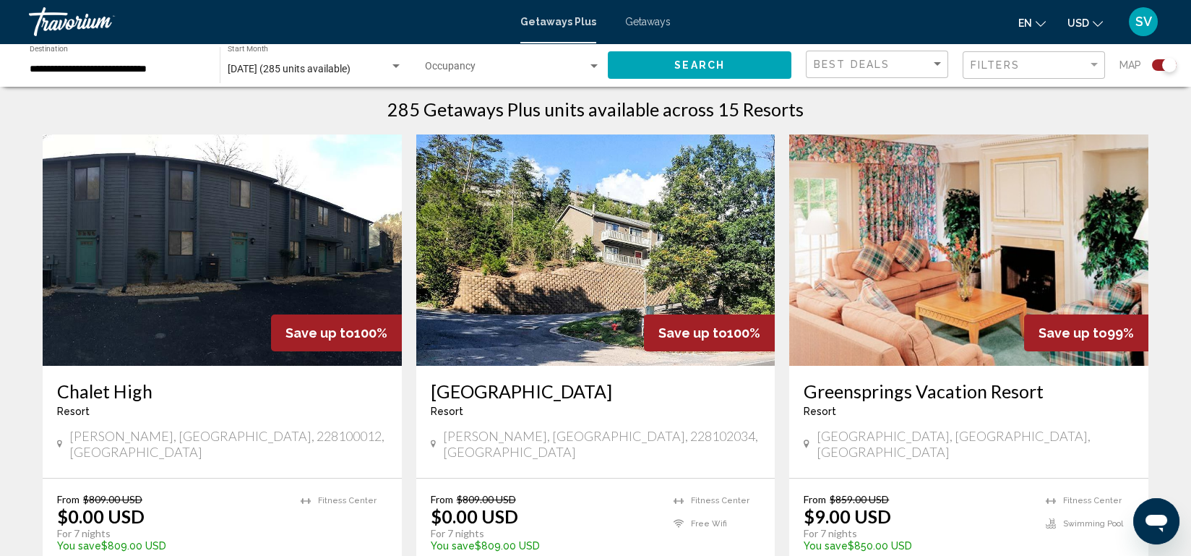
click at [903, 332] on img "Main content" at bounding box center [968, 249] width 359 height 231
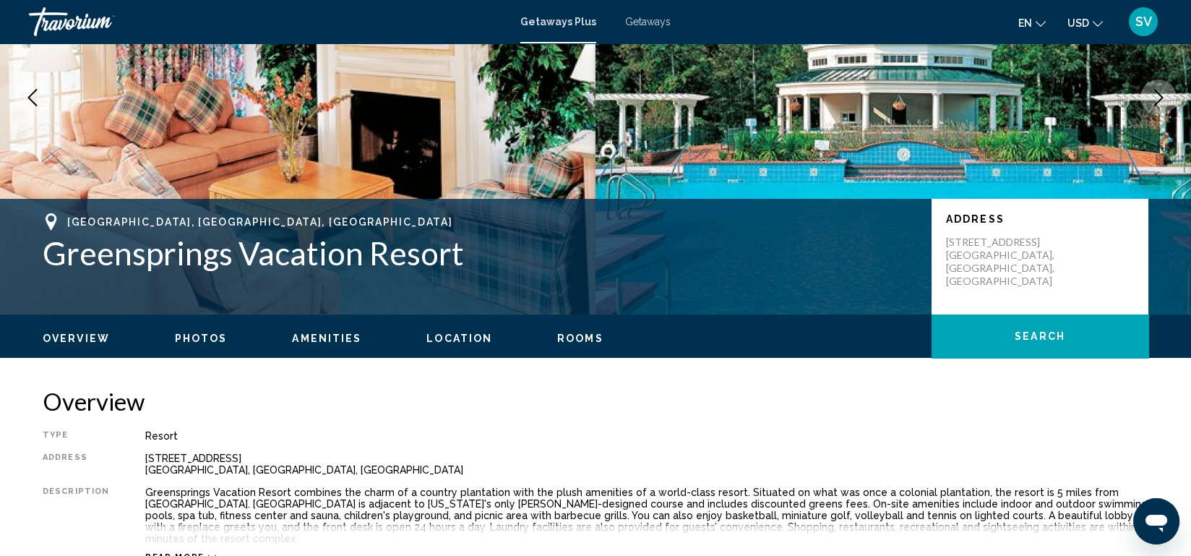
scroll to position [184, 0]
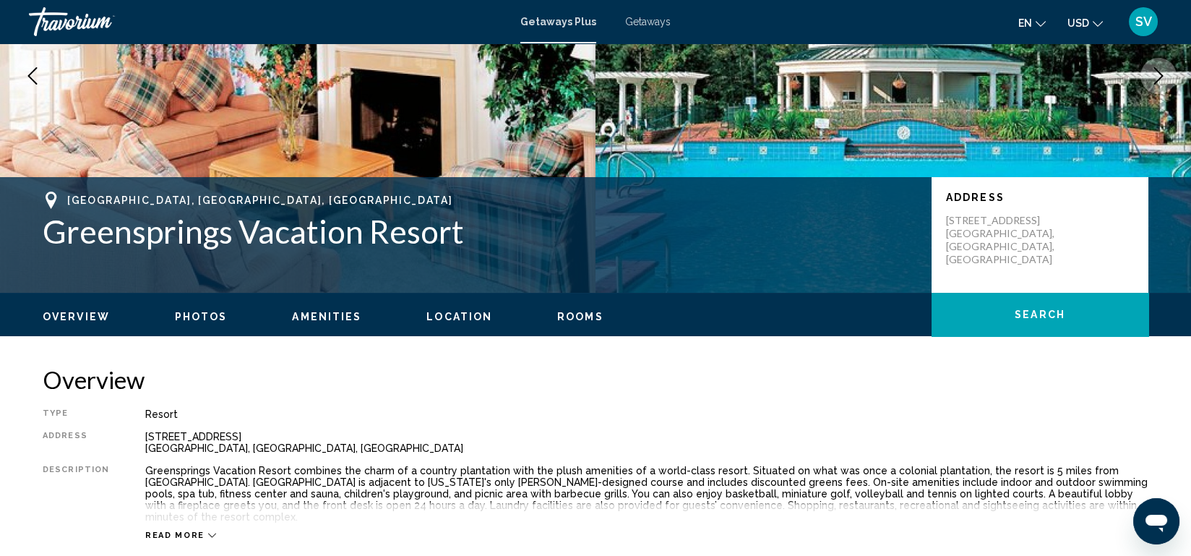
click at [903, 332] on div "Overview Photos Amenities Location Rooms Search" at bounding box center [595, 315] width 1163 height 45
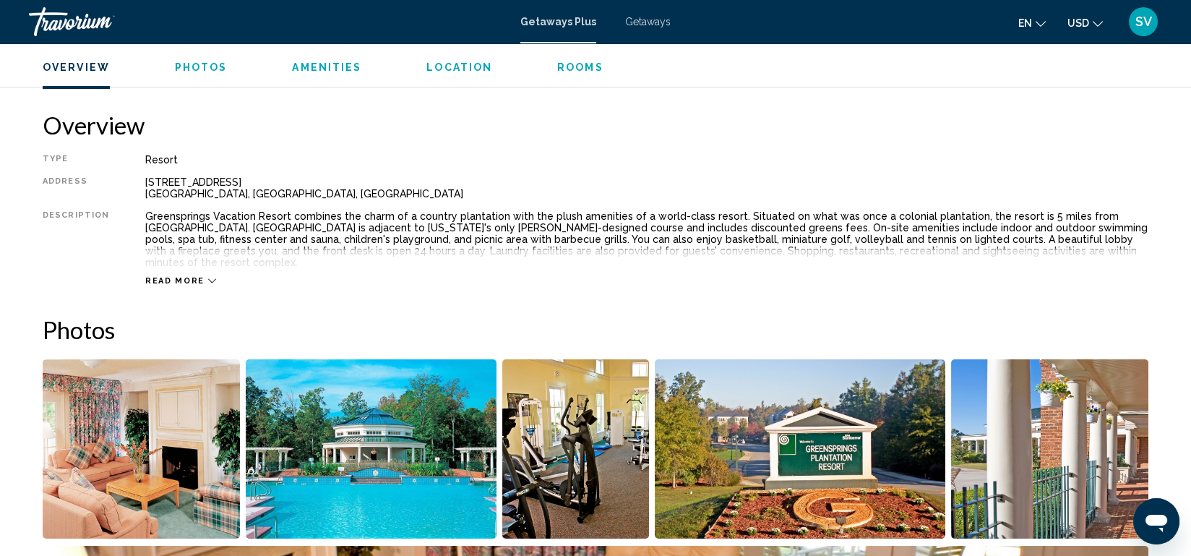
scroll to position [439, 0]
click at [208, 278] on icon "Main content" at bounding box center [212, 282] width 8 height 8
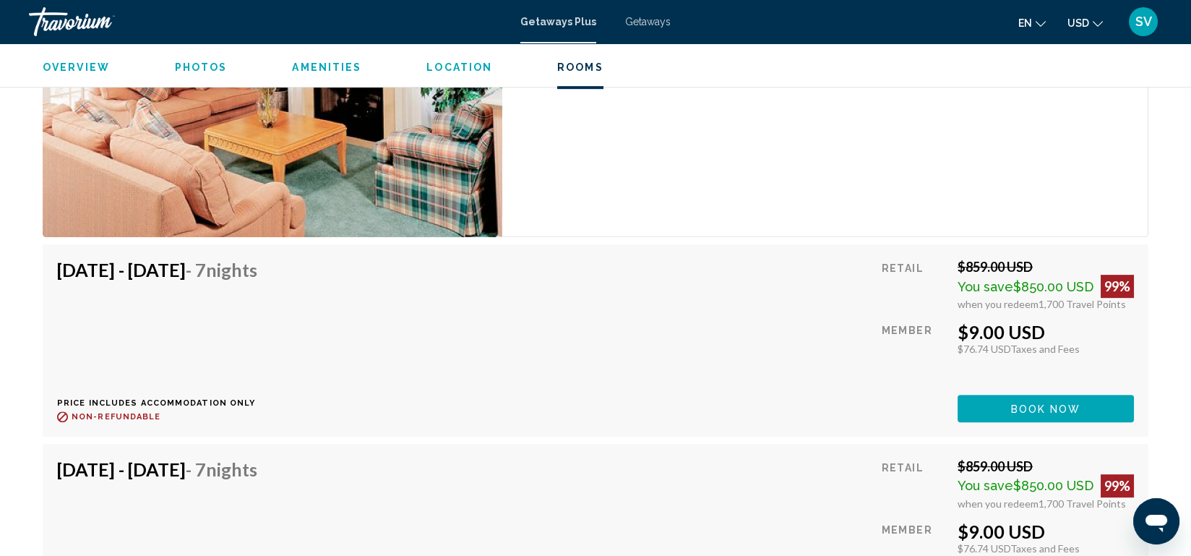
scroll to position [2449, 0]
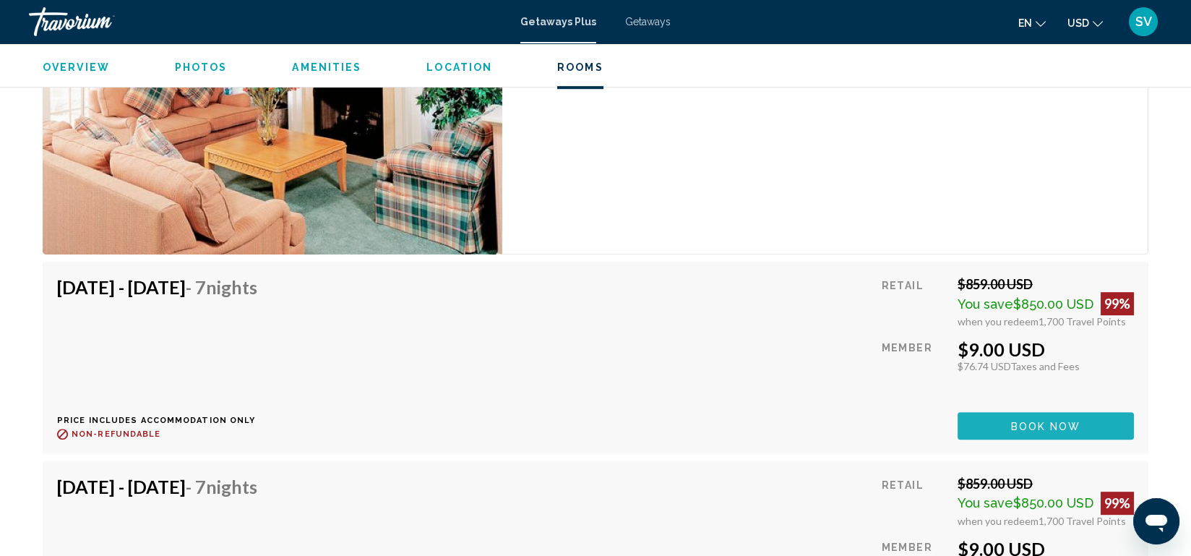
click at [1087, 412] on button "Book now" at bounding box center [1046, 425] width 176 height 27
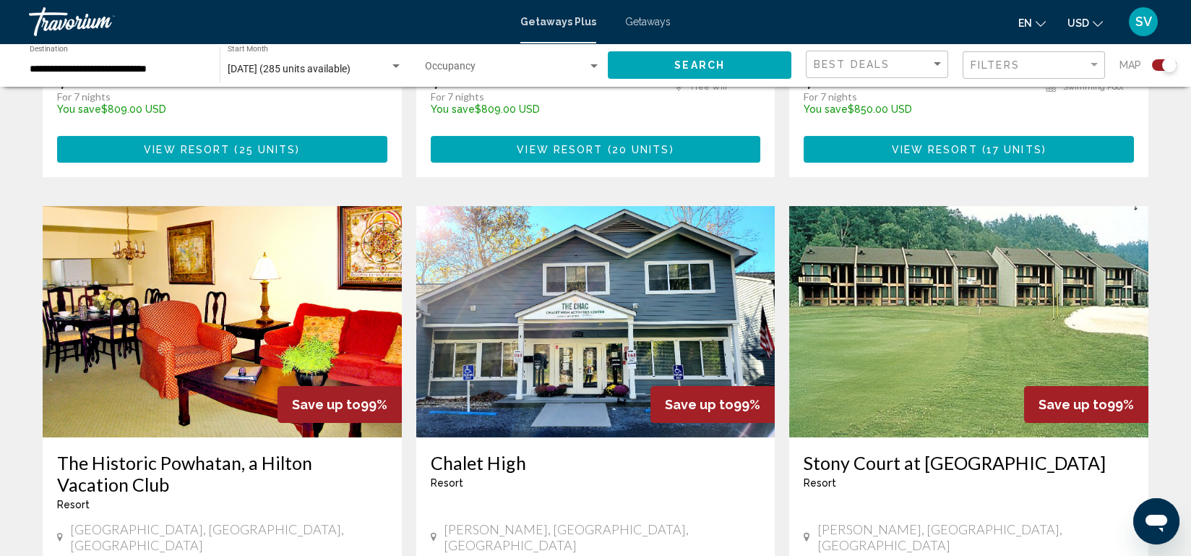
scroll to position [903, 0]
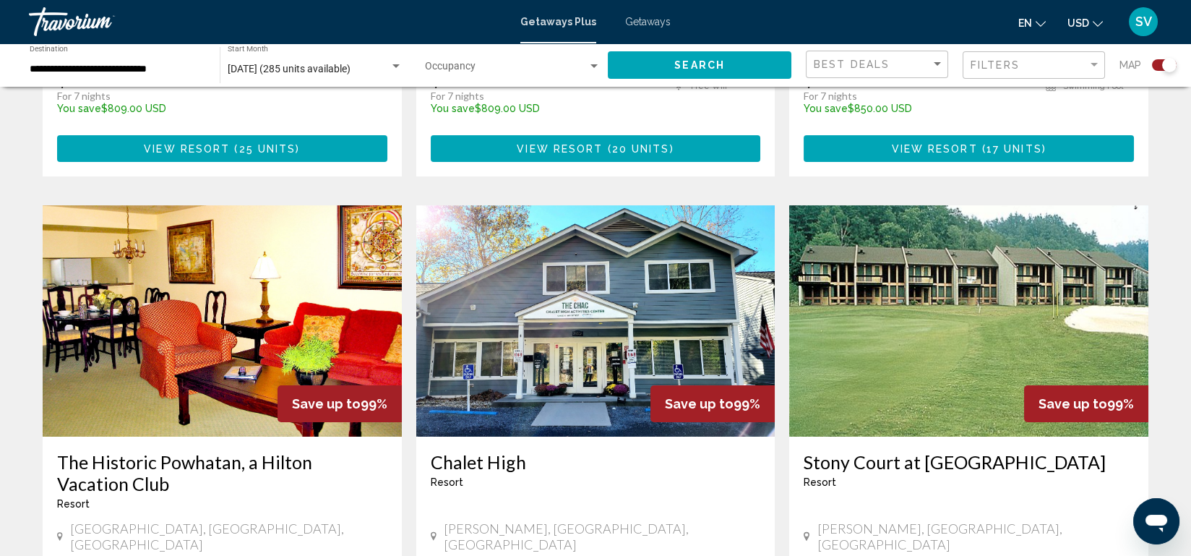
click at [214, 373] on img "Main content" at bounding box center [222, 320] width 359 height 231
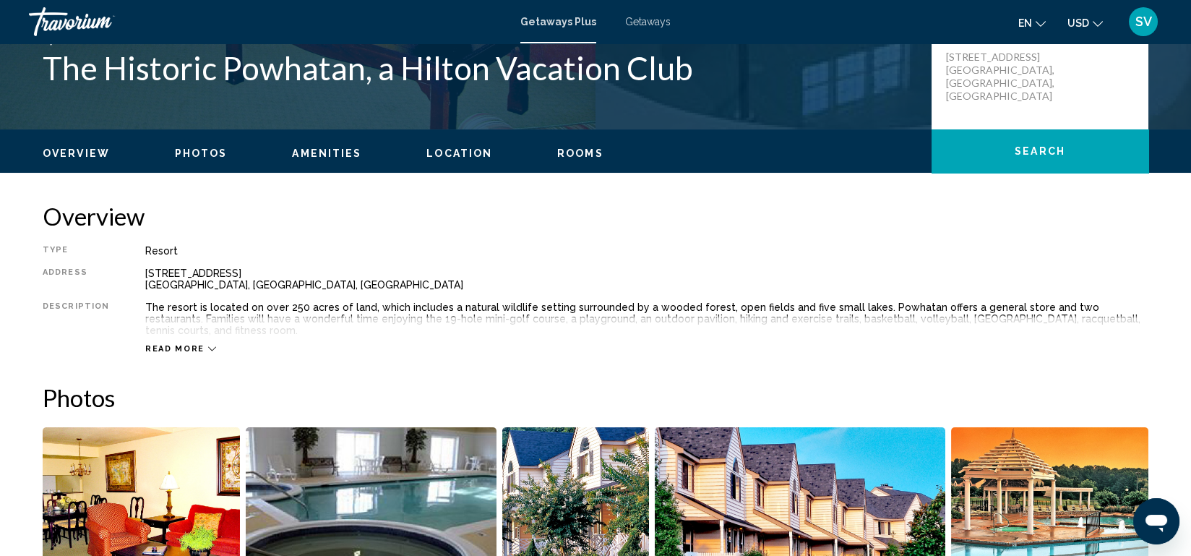
scroll to position [348, 0]
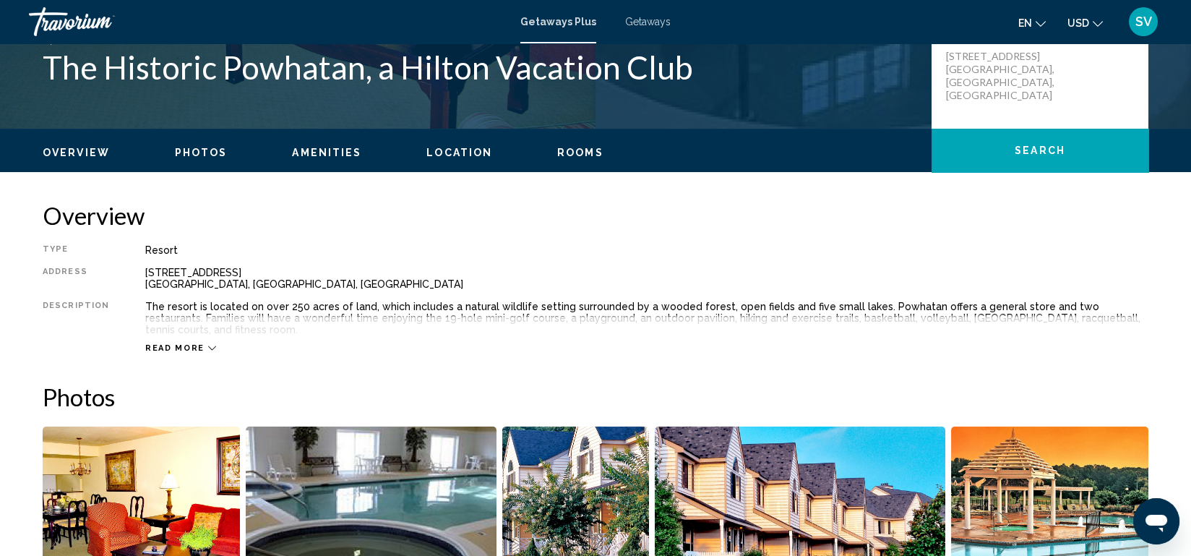
click at [178, 343] on span "Read more" at bounding box center [174, 347] width 59 height 9
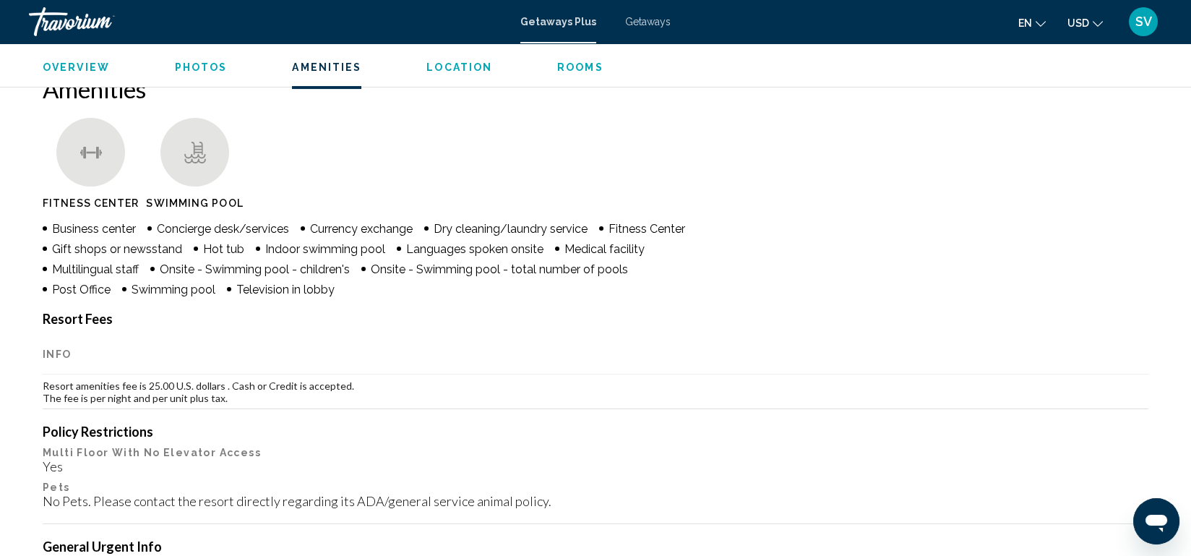
scroll to position [1103, 0]
click at [178, 338] on th "Info" at bounding box center [596, 353] width 1106 height 40
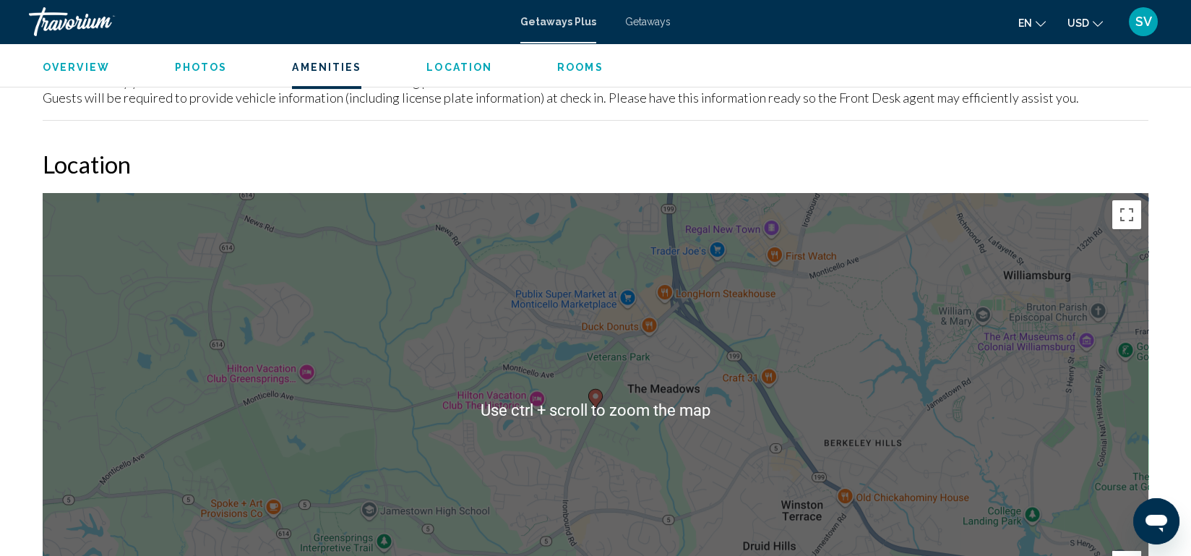
scroll to position [1739, 0]
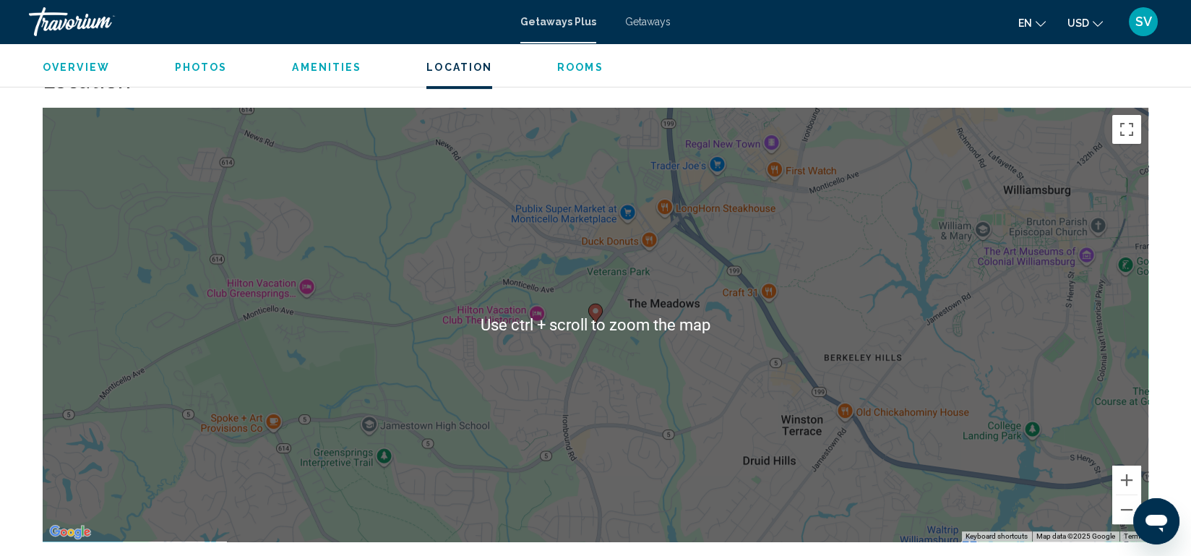
click at [560, 239] on div "To activate drag with keyboard, press Alt + Enter. Once in keyboard drag state,…" at bounding box center [596, 325] width 1106 height 434
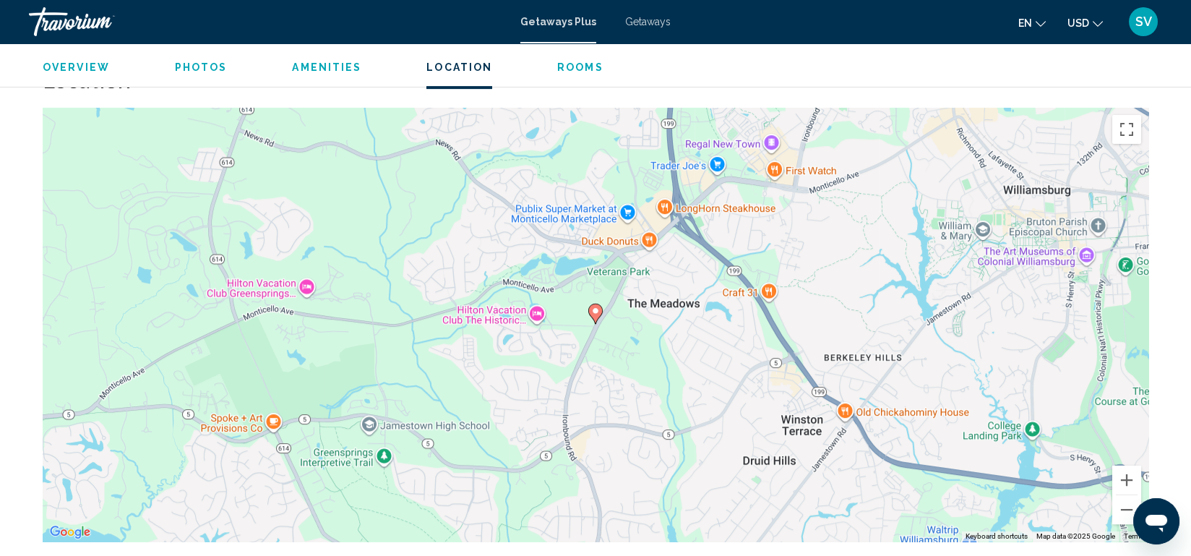
click at [560, 239] on div "To activate drag with keyboard, press Alt + Enter. Once in keyboard drag state,…" at bounding box center [596, 325] width 1106 height 434
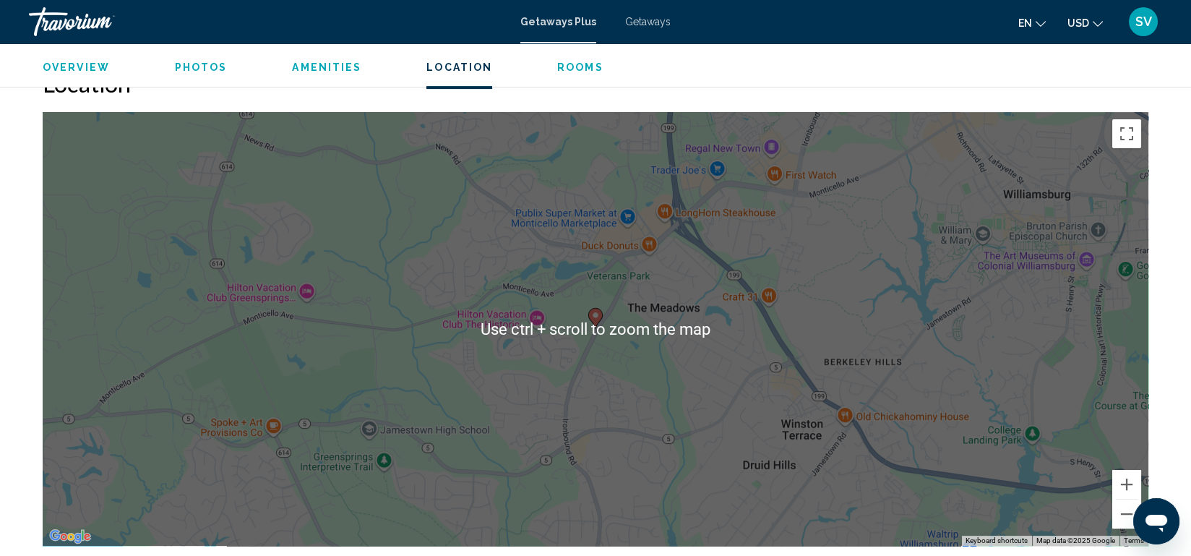
scroll to position [1734, 0]
click at [540, 251] on div "To activate drag with keyboard, press Alt + Enter. Once in keyboard drag state,…" at bounding box center [596, 330] width 1106 height 434
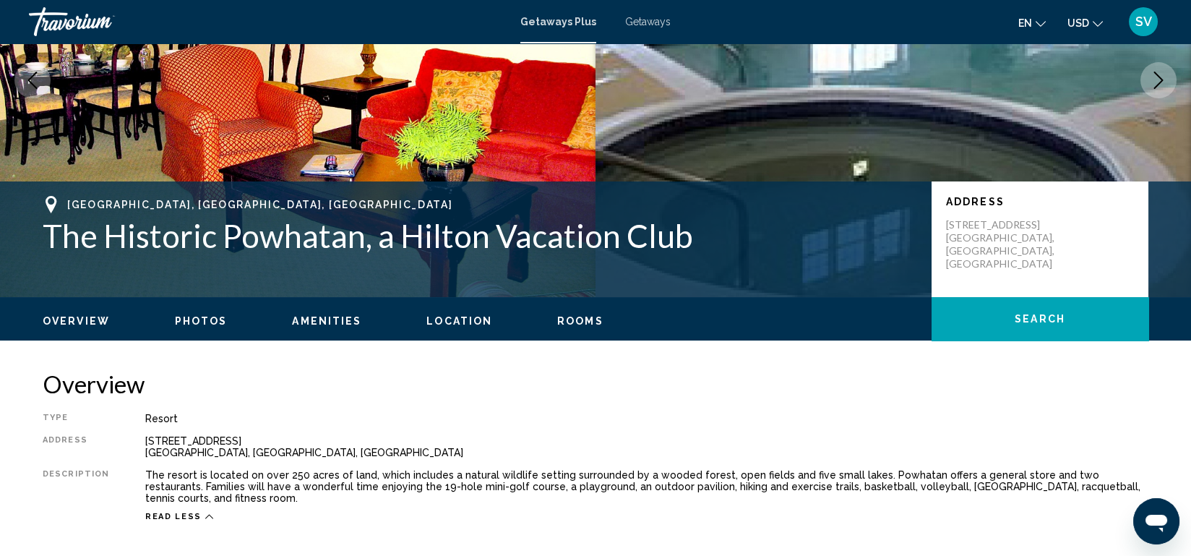
scroll to position [152, 0]
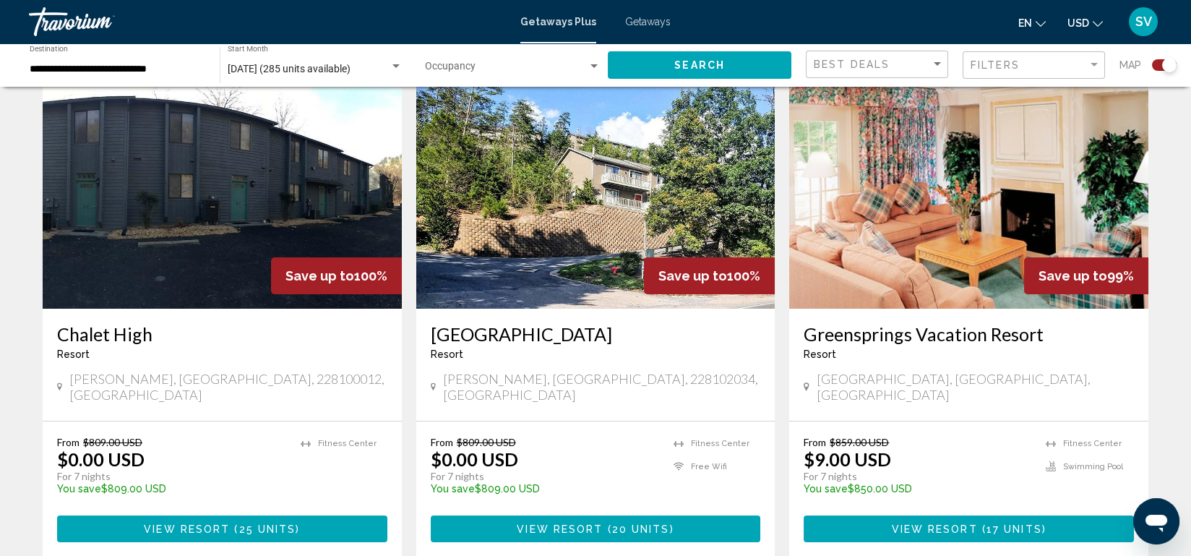
scroll to position [523, 0]
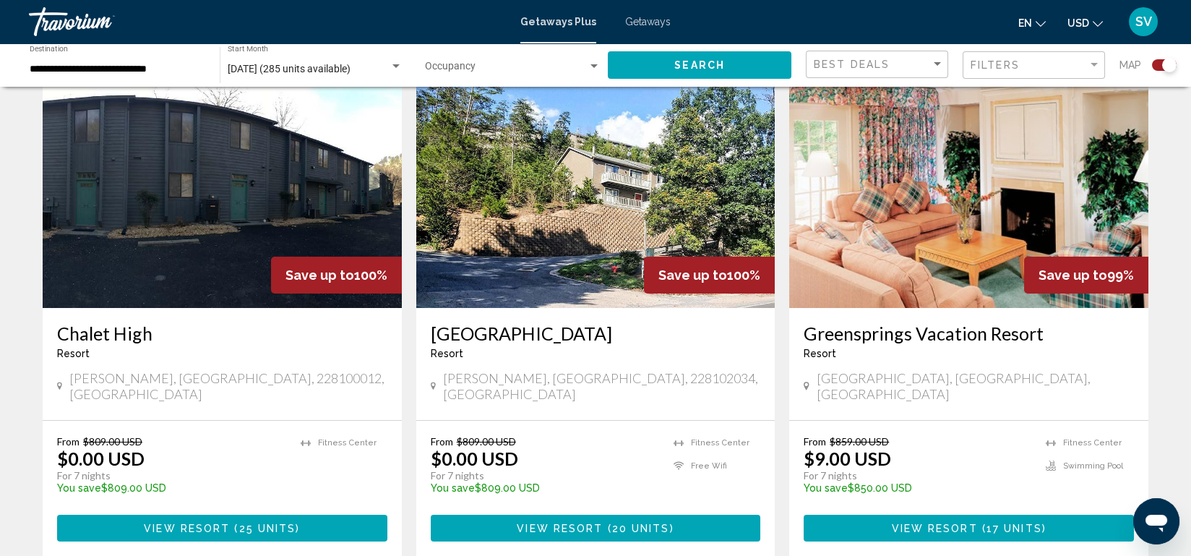
click at [1044, 522] on span "( 17 units )" at bounding box center [1012, 528] width 69 height 12
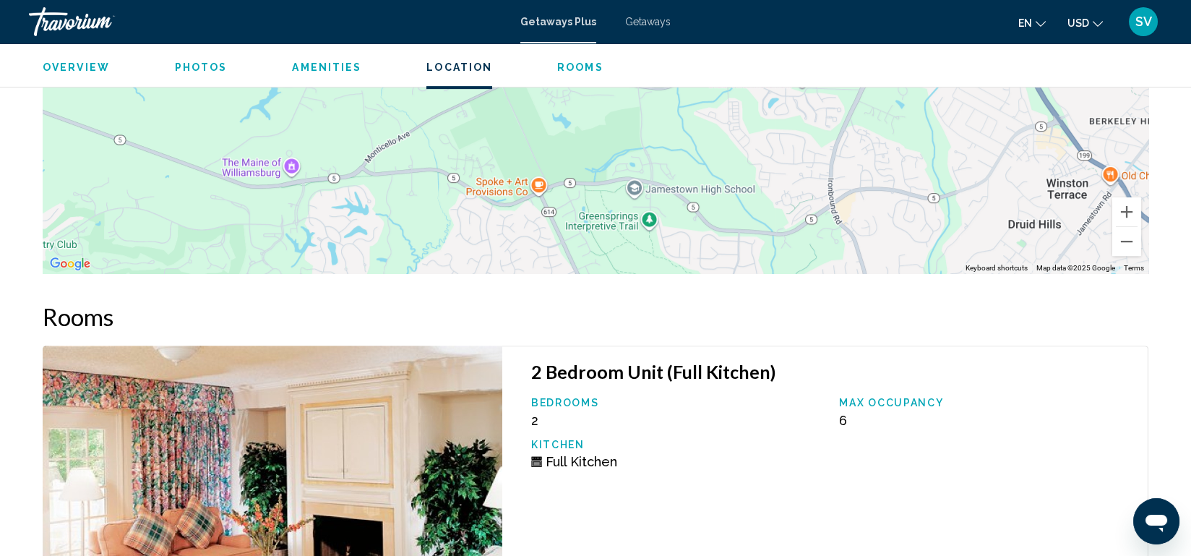
scroll to position [2005, 0]
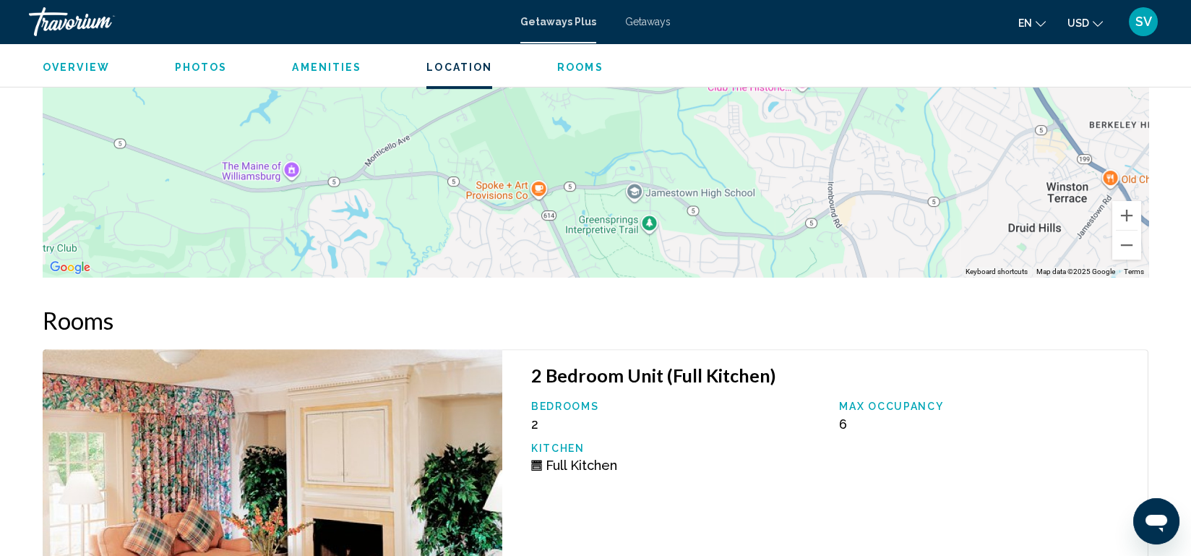
click at [129, 452] on img "Main content" at bounding box center [273, 524] width 460 height 350
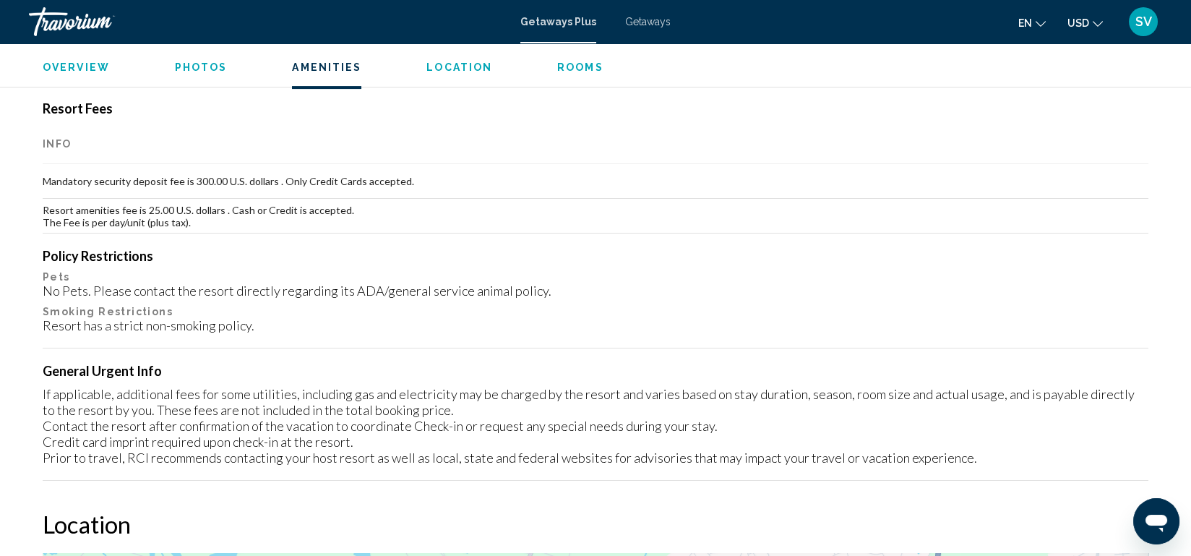
scroll to position [1287, 0]
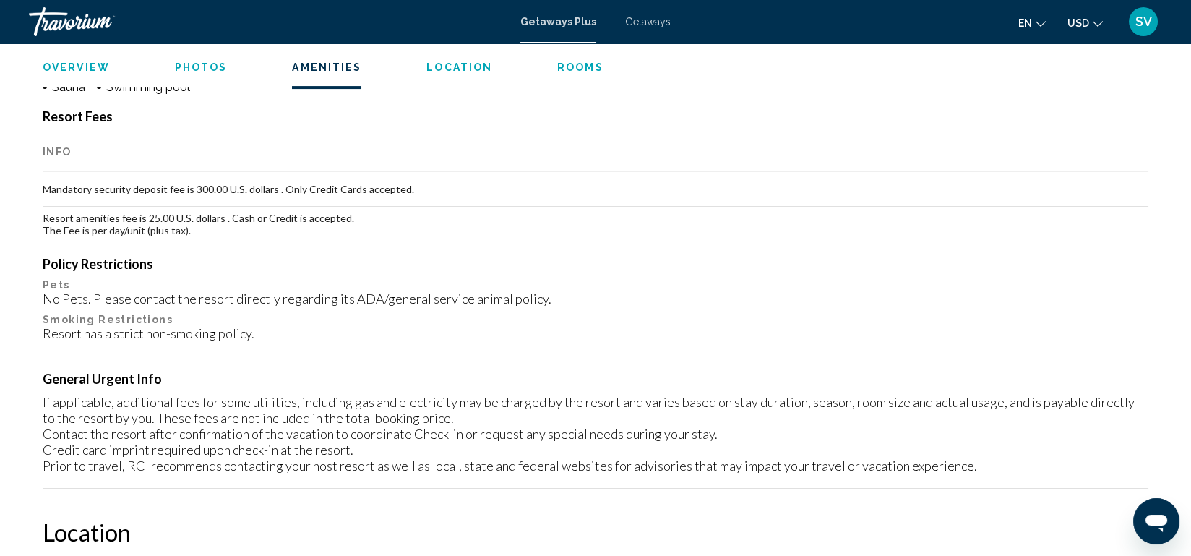
click at [69, 66] on span "Overview" at bounding box center [76, 67] width 67 height 12
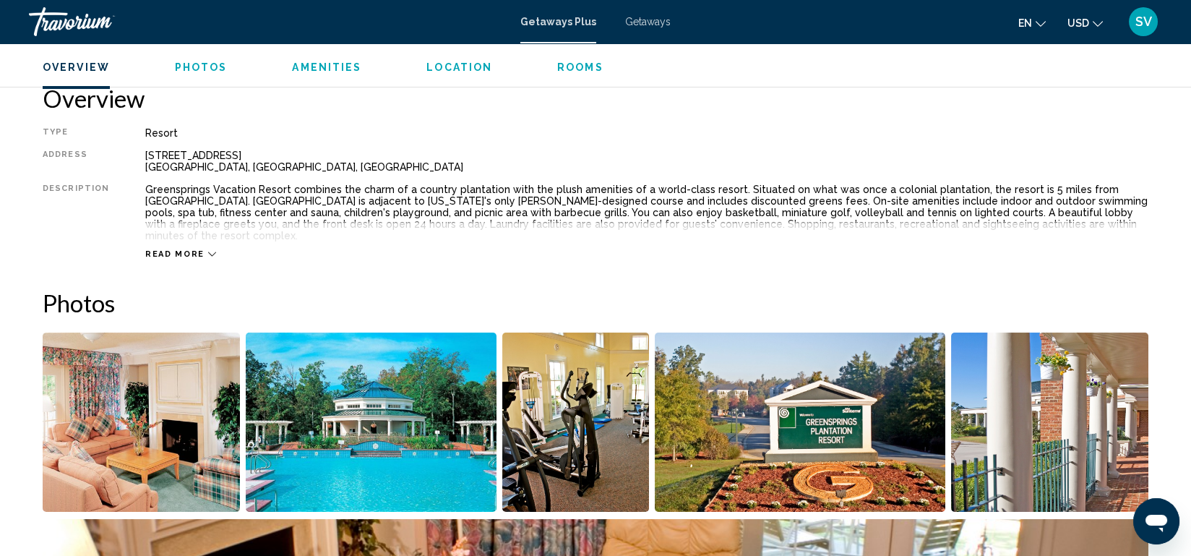
scroll to position [463, 0]
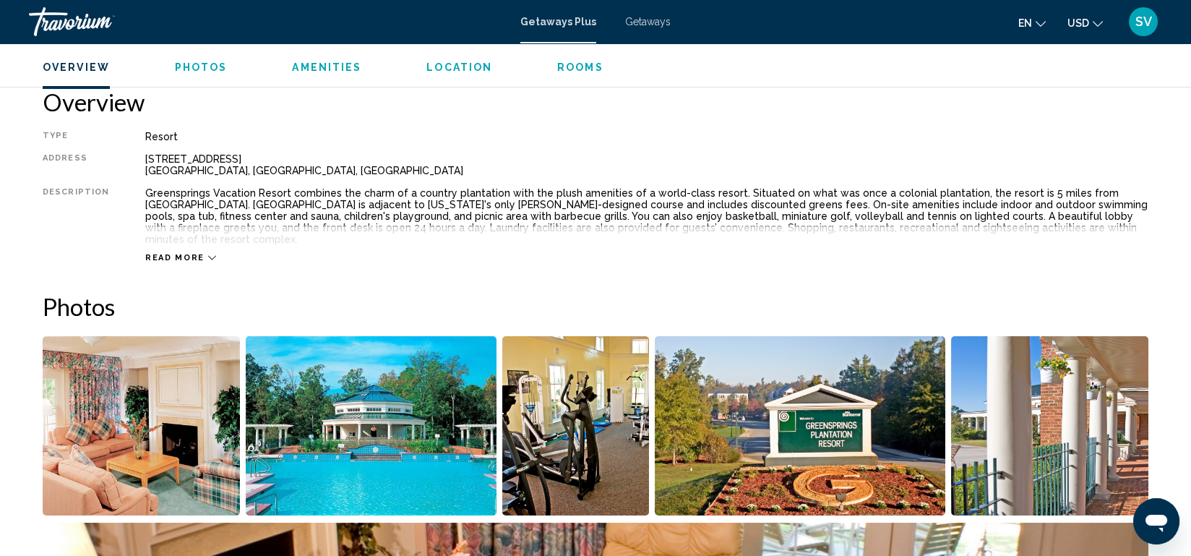
click at [200, 239] on div "Read more" at bounding box center [646, 243] width 1003 height 40
click at [199, 253] on div "Read more" at bounding box center [180, 257] width 71 height 9
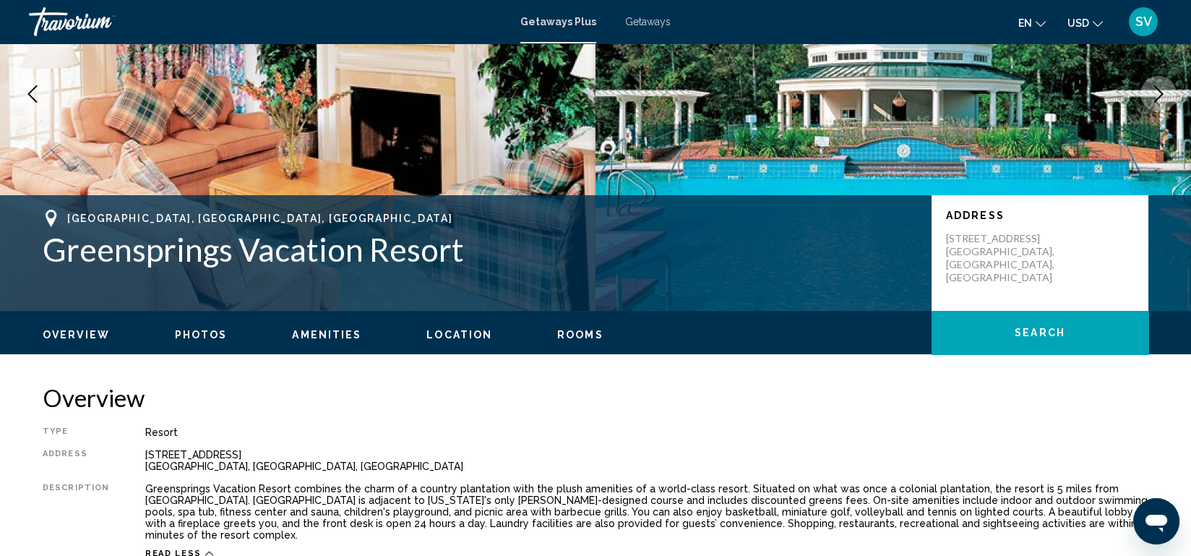
scroll to position [0, 0]
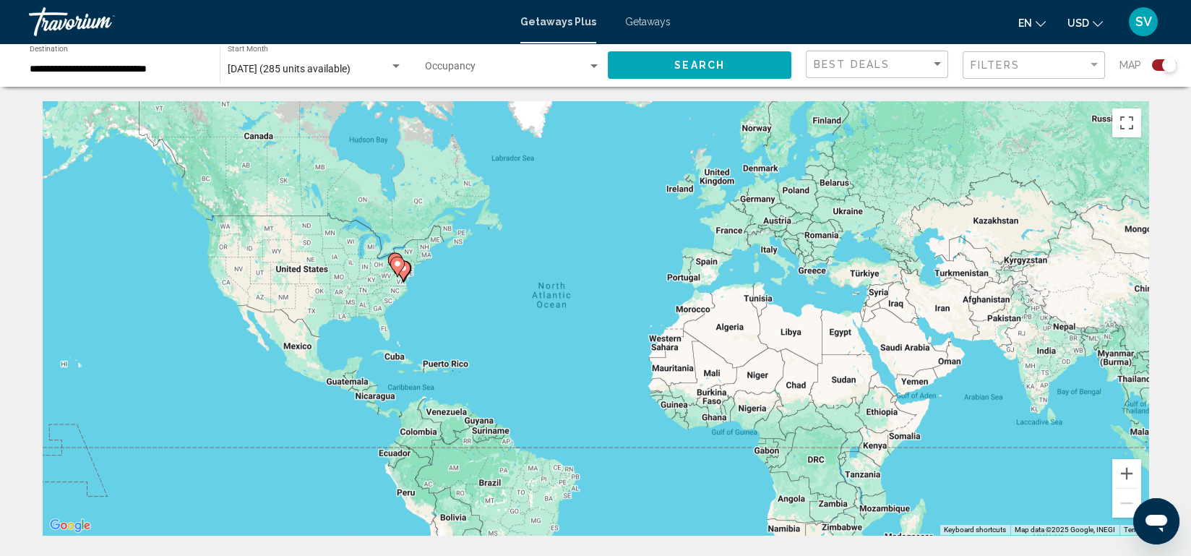
click at [595, 58] on div "Occupancy Any Occupancy" at bounding box center [513, 66] width 176 height 40
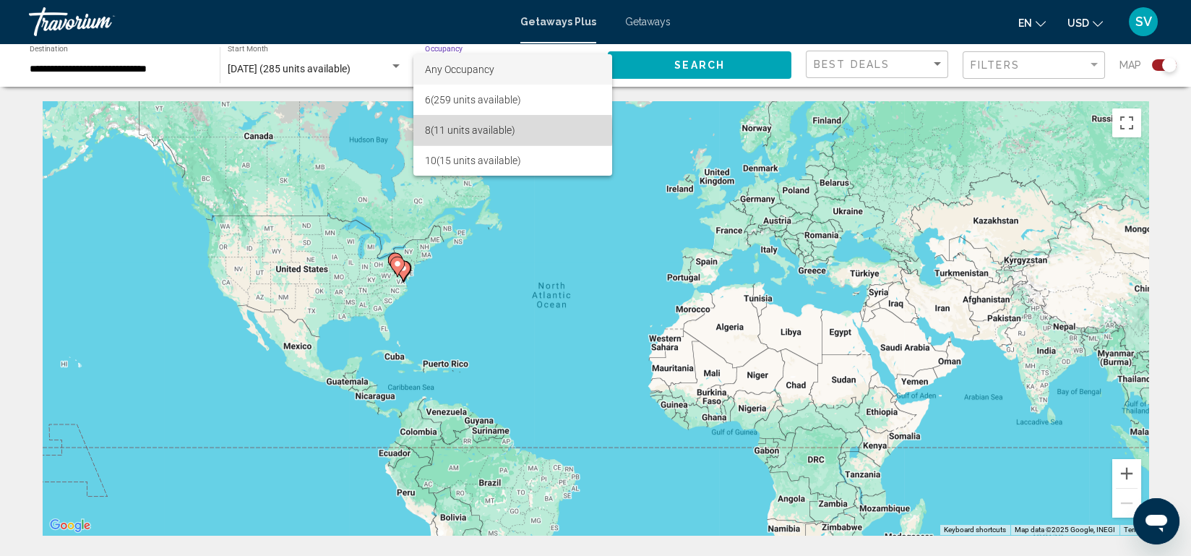
click at [499, 132] on span "8 (11 units available)" at bounding box center [513, 130] width 176 height 30
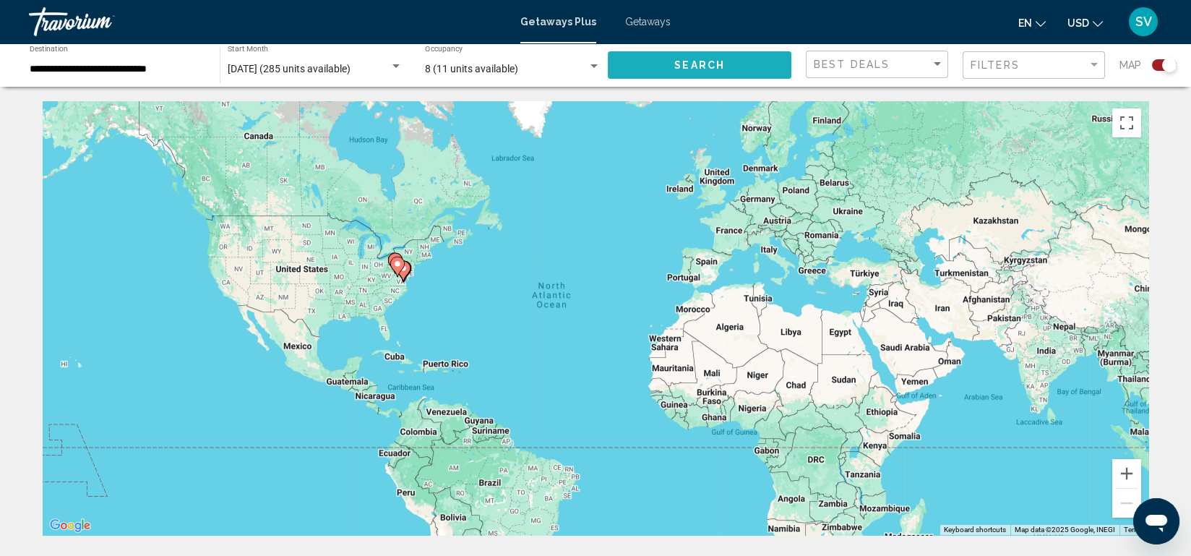
click at [720, 64] on span "Search" at bounding box center [699, 66] width 51 height 12
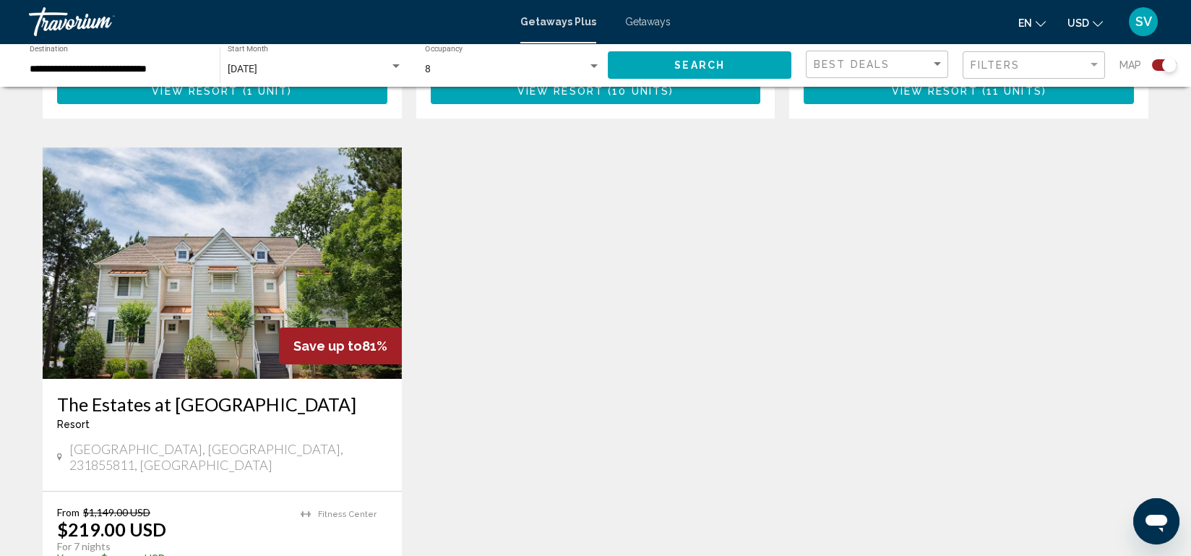
scroll to position [984, 0]
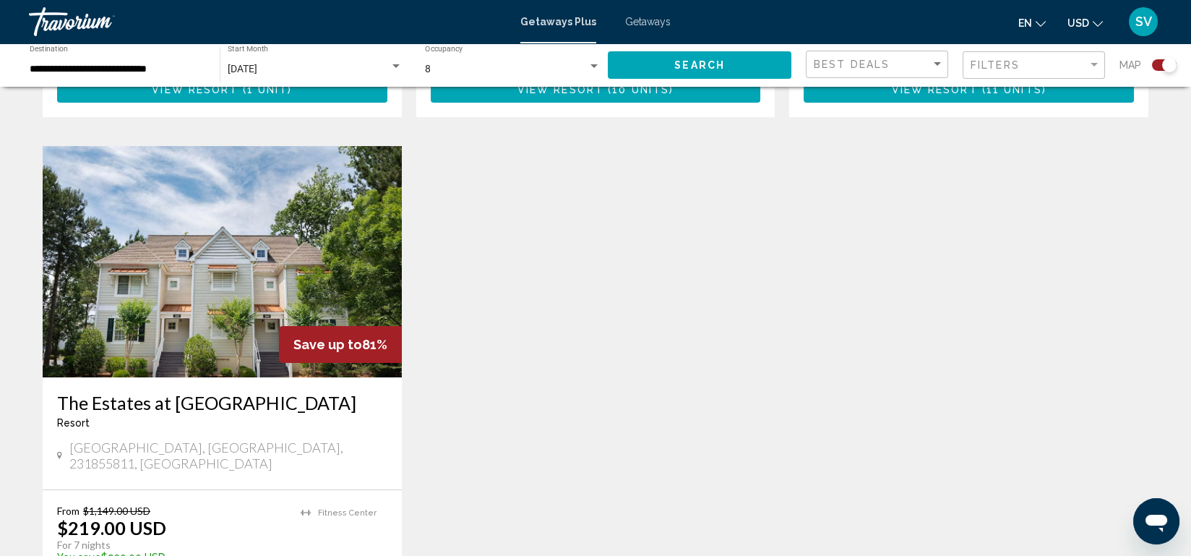
click at [183, 272] on img "Main content" at bounding box center [222, 261] width 359 height 231
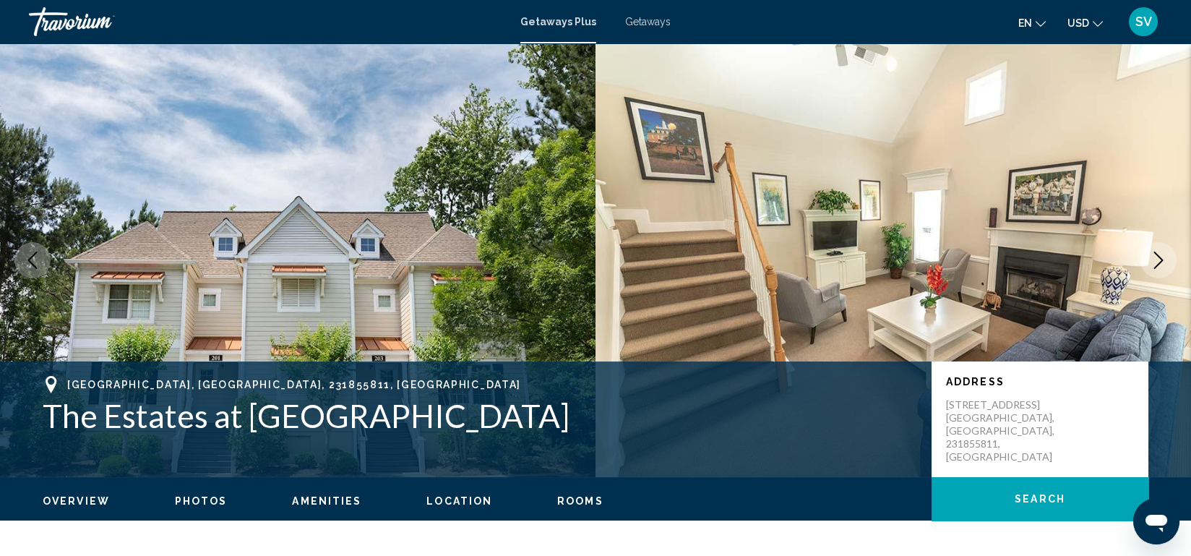
click at [183, 272] on img "Main content" at bounding box center [297, 260] width 595 height 434
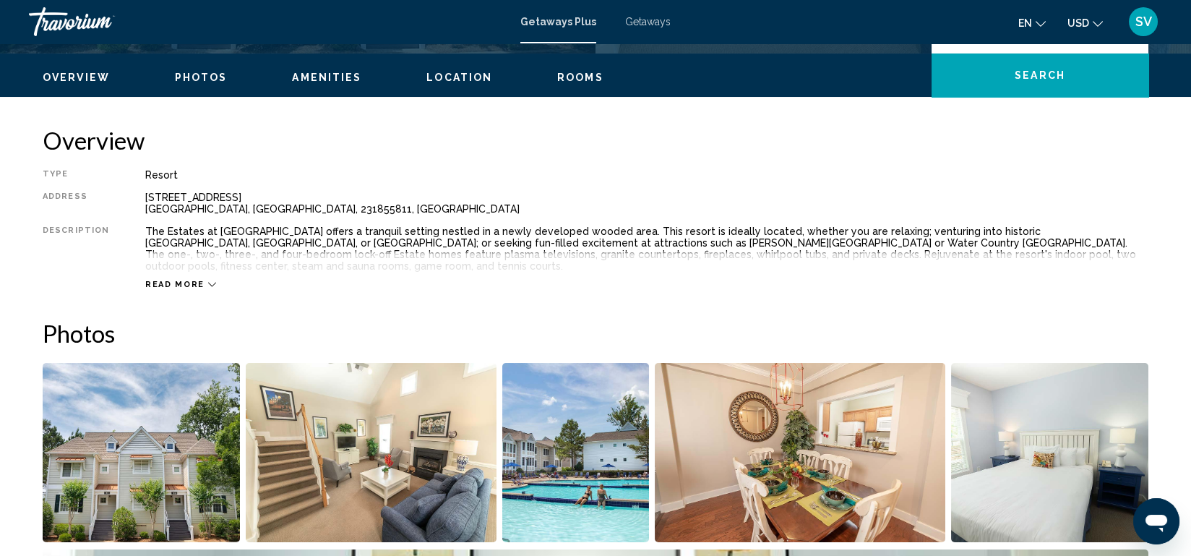
scroll to position [426, 0]
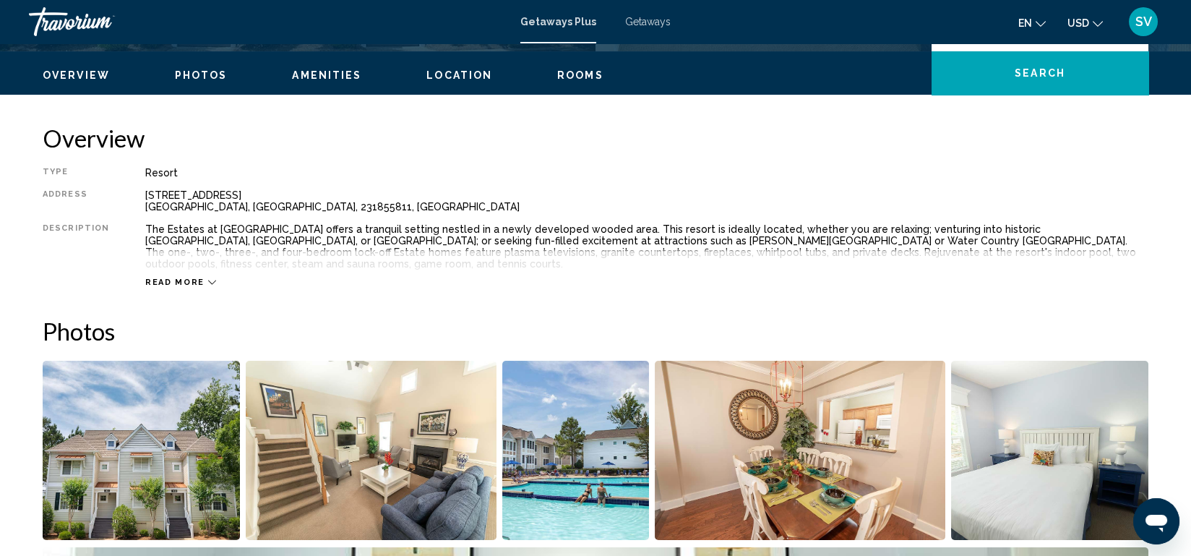
click at [198, 278] on div "Read more" at bounding box center [180, 282] width 71 height 9
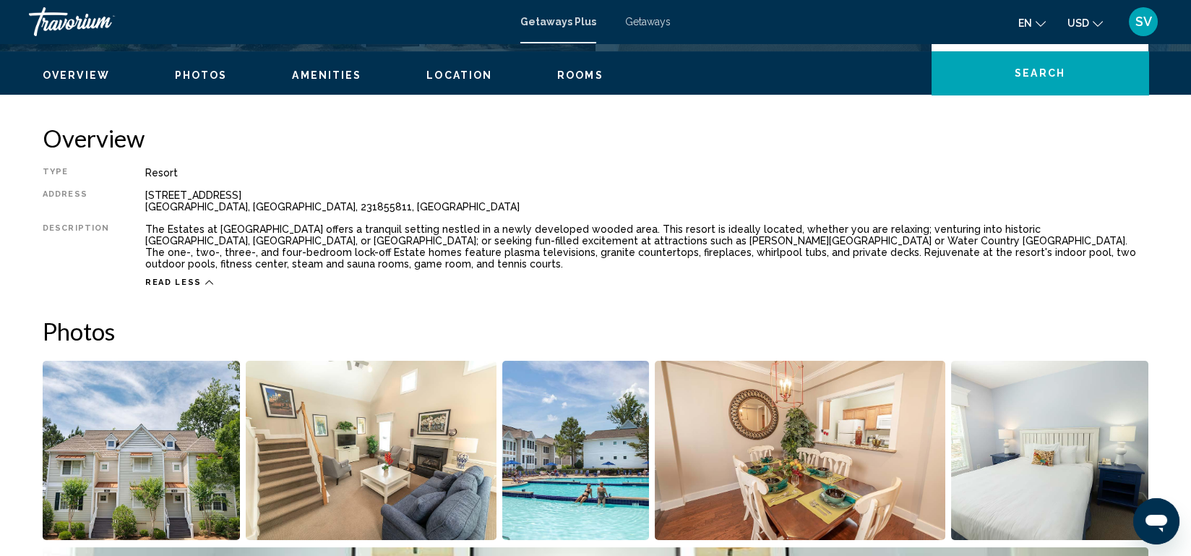
click at [190, 278] on span "Read less" at bounding box center [173, 282] width 56 height 9
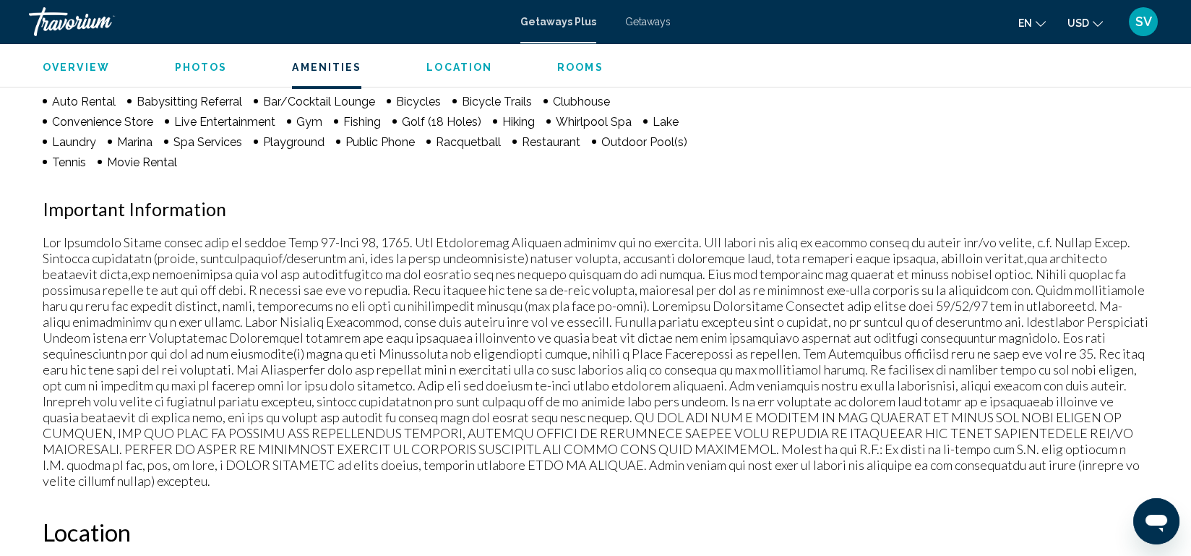
scroll to position [1242, 0]
